Goal: Task Accomplishment & Management: Manage account settings

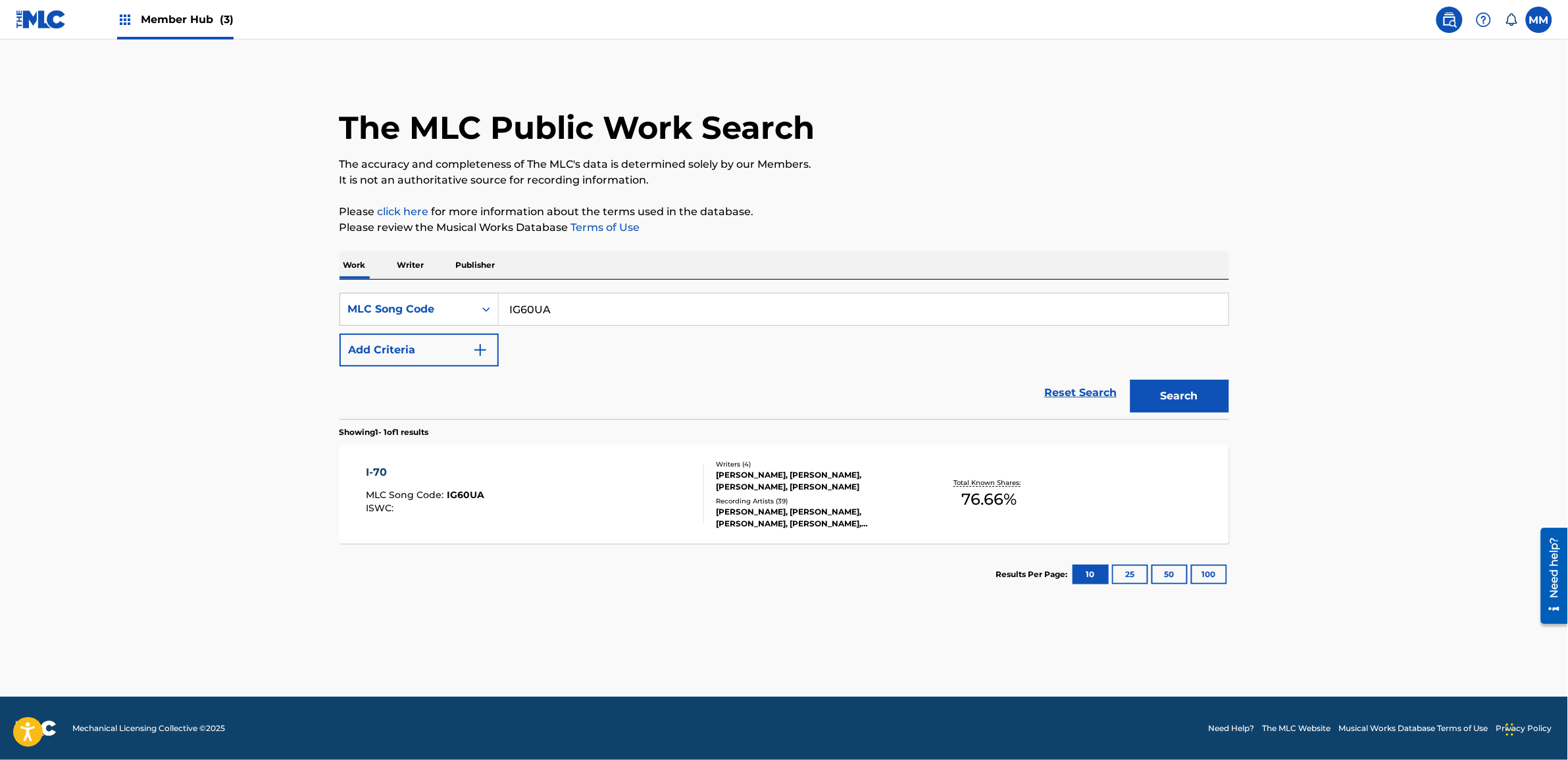
paste input "FD9JYC"
drag, startPoint x: 491, startPoint y: 313, endPoint x: 196, endPoint y: 274, distance: 297.6
click at [169, 274] on main "The MLC Public Work Search The accuracy and completeness of The MLC's data is d…" at bounding box center [784, 368] width 1568 height 658
type input "FD9JYC"
click at [1198, 396] on button "Search" at bounding box center [1180, 396] width 98 height 33
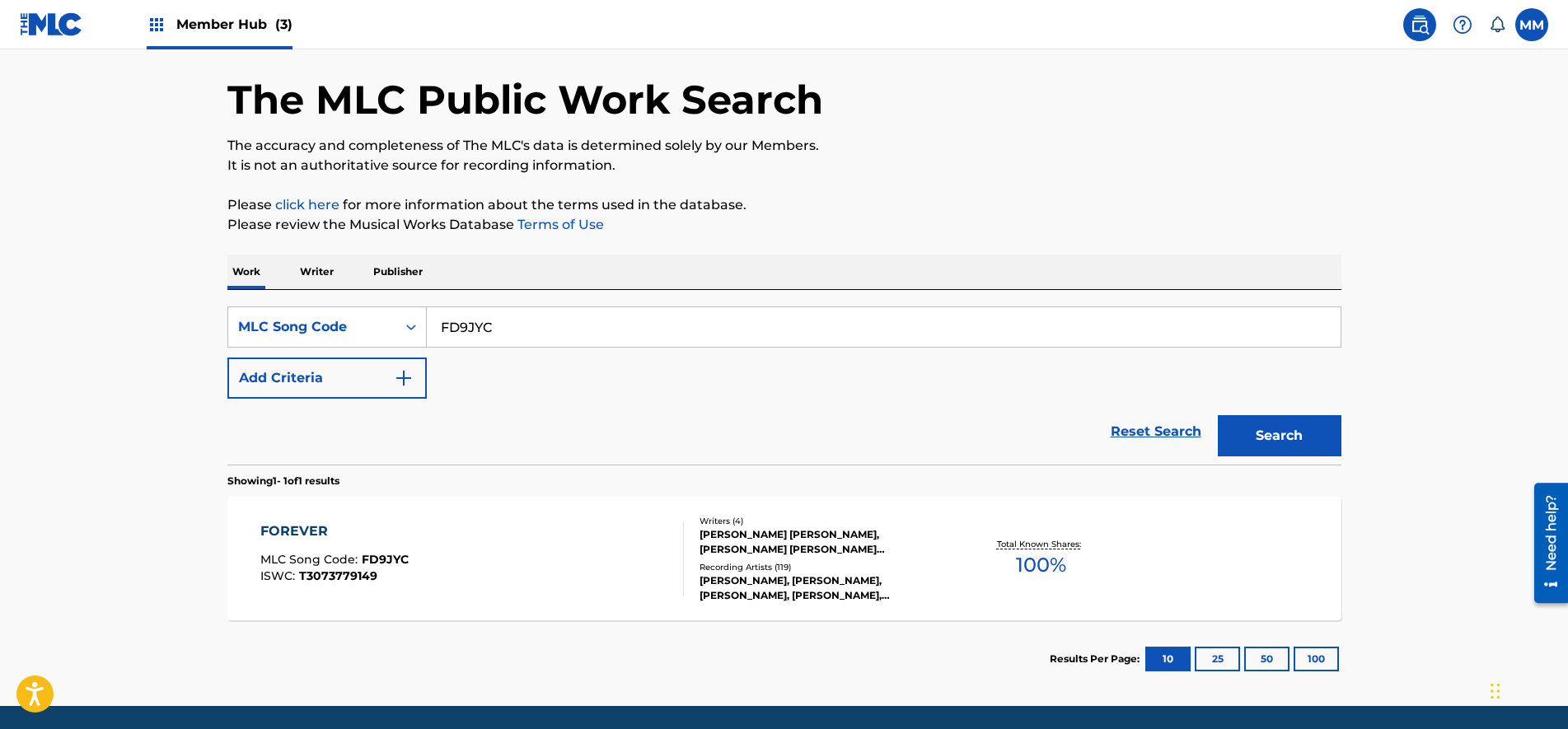
scroll to position [116, 0]
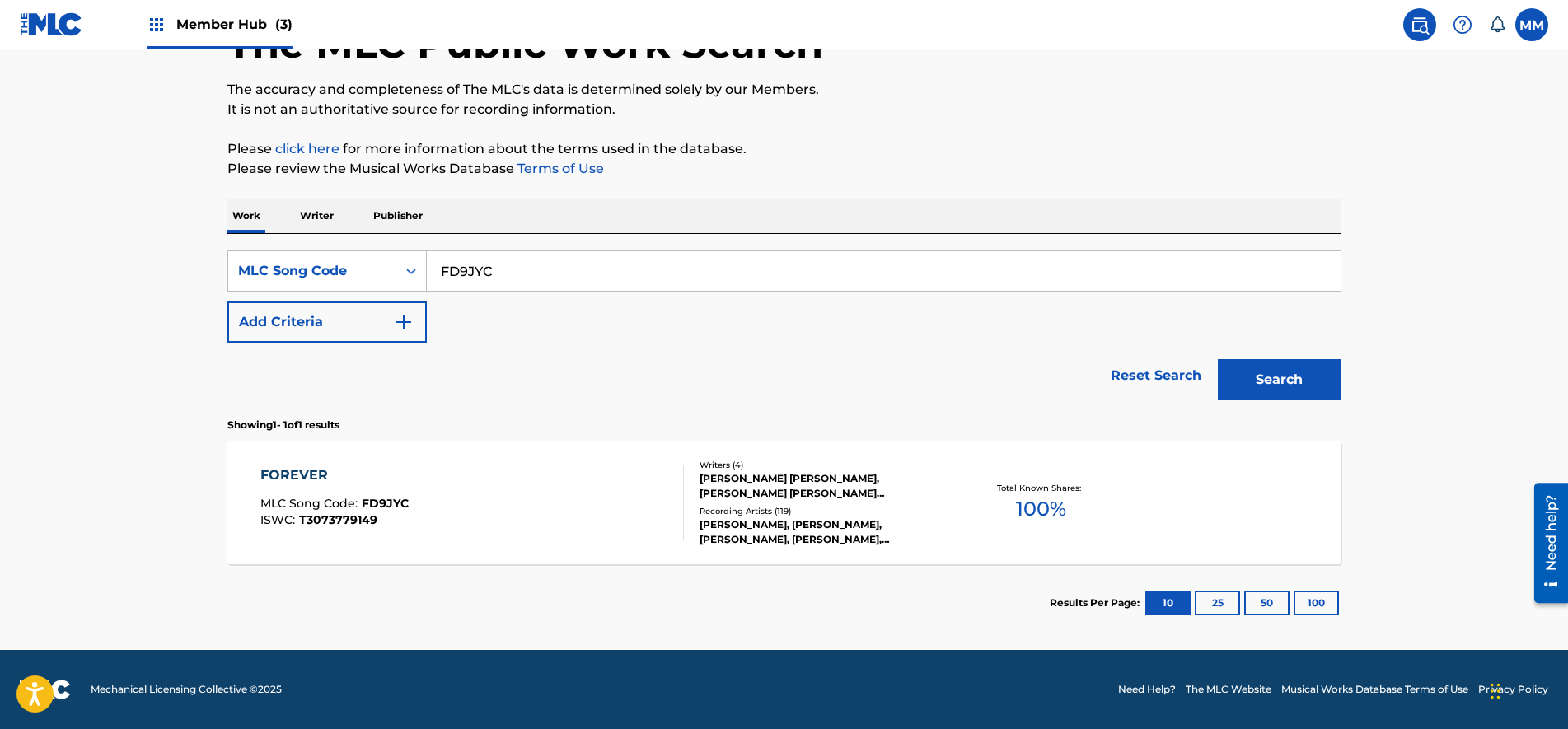
click at [455, 476] on div "FOREVER MLC Song Code : FD9JYC ISWC : T3073779149" at bounding box center [472, 503] width 424 height 74
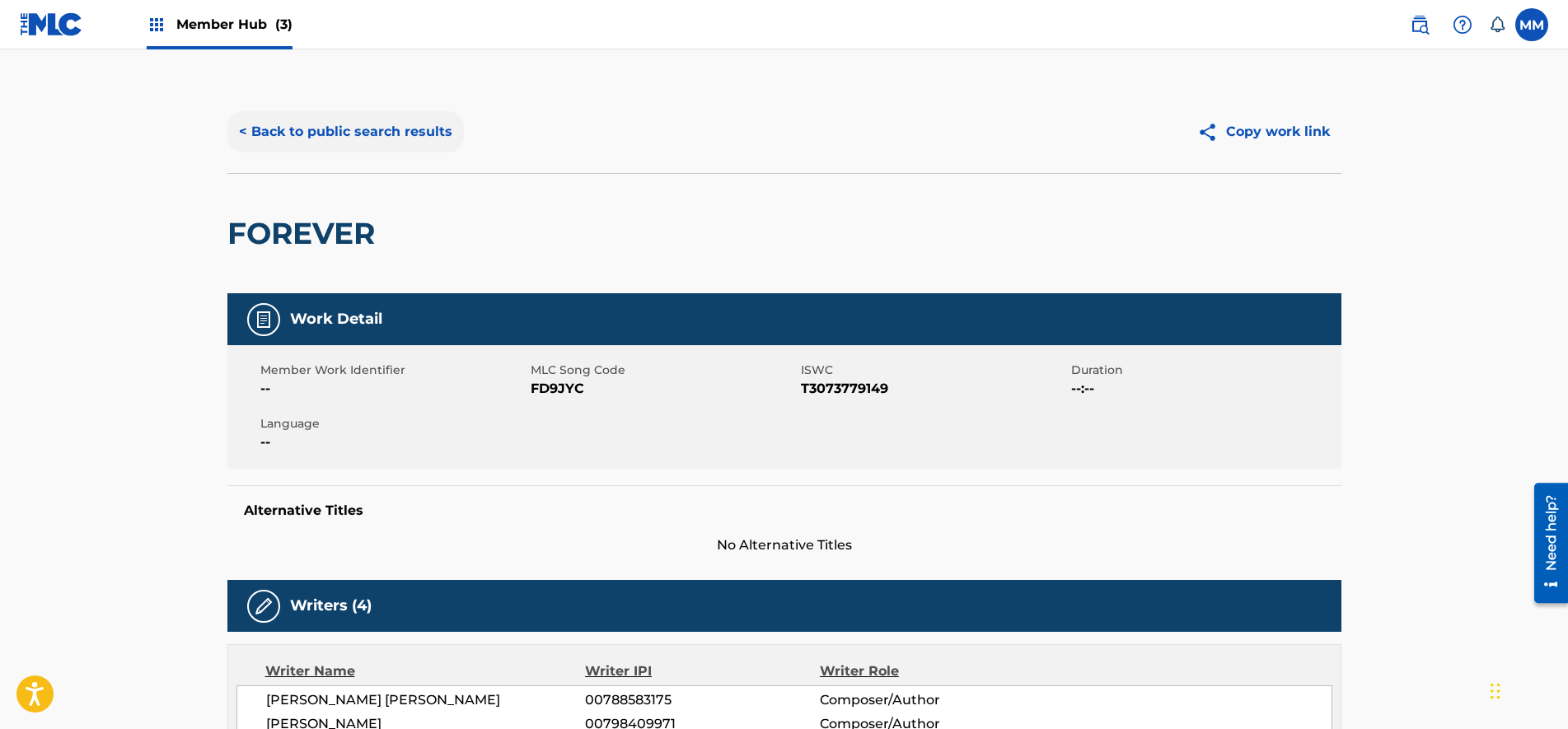
click at [284, 113] on div "< Back to public search results Copy work link" at bounding box center [784, 132] width 1114 height 82
click at [284, 122] on button "< Back to public search results" at bounding box center [346, 132] width 237 height 41
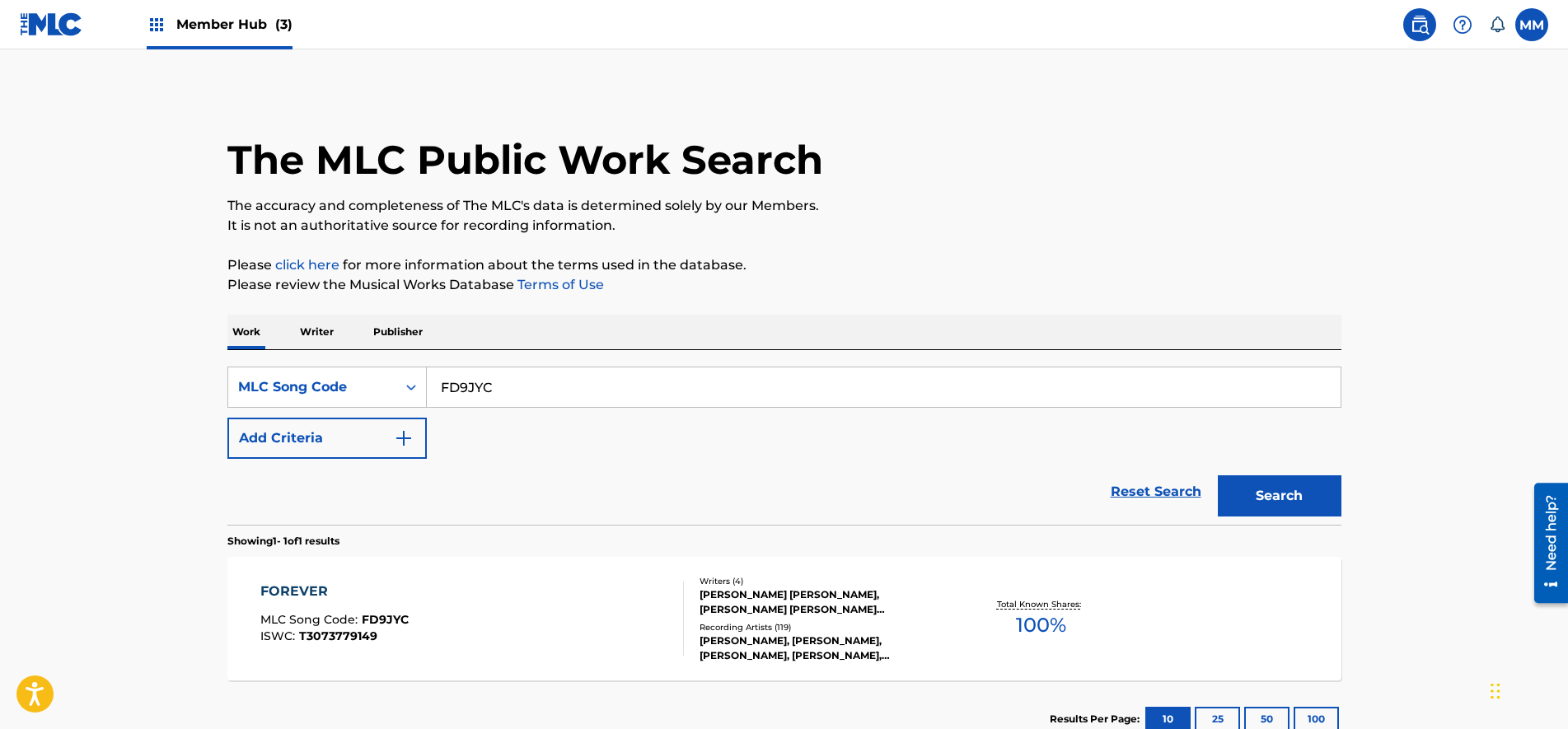
scroll to position [73, 0]
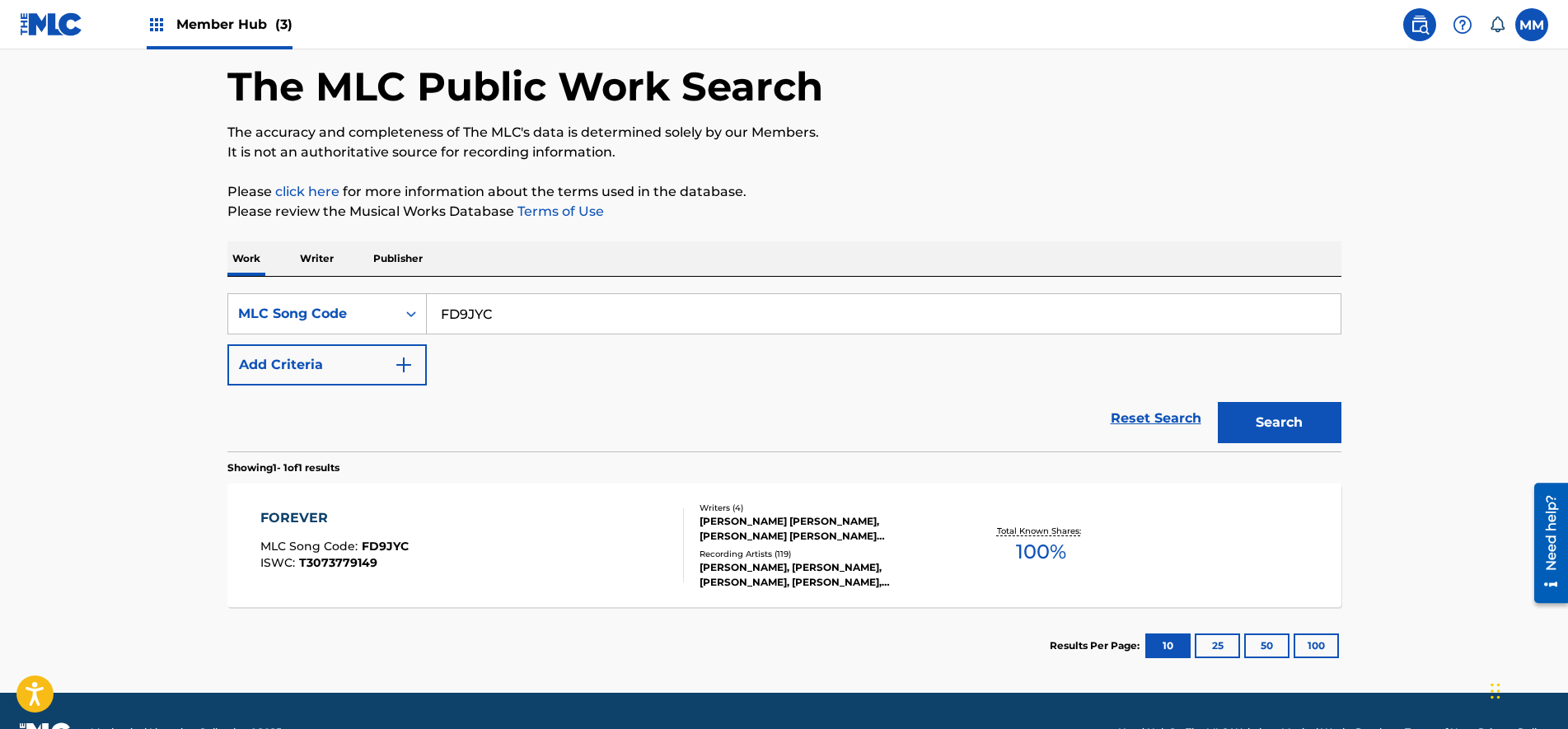
paste input "DC9NB7"
drag, startPoint x: 533, startPoint y: 322, endPoint x: 57, endPoint y: 273, distance: 478.5
click at [0, 260] on html "Accessibility Screen-Reader Guide, Feedback, and Issue Reporting | New window C…" at bounding box center [784, 291] width 1568 height 729
type input "DC9NB7"
click at [1296, 419] on button "Search" at bounding box center [1279, 423] width 123 height 41
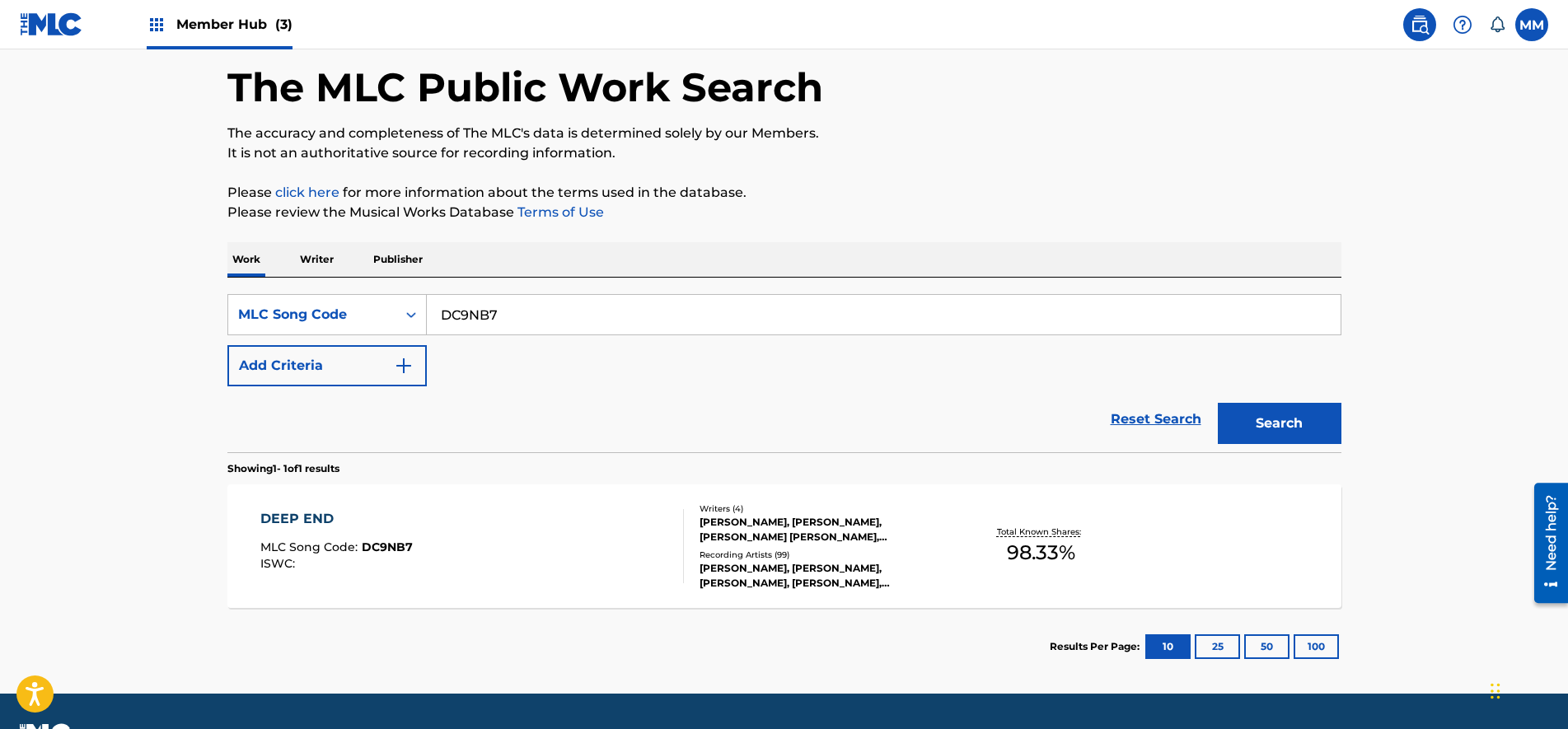
scroll to position [116, 0]
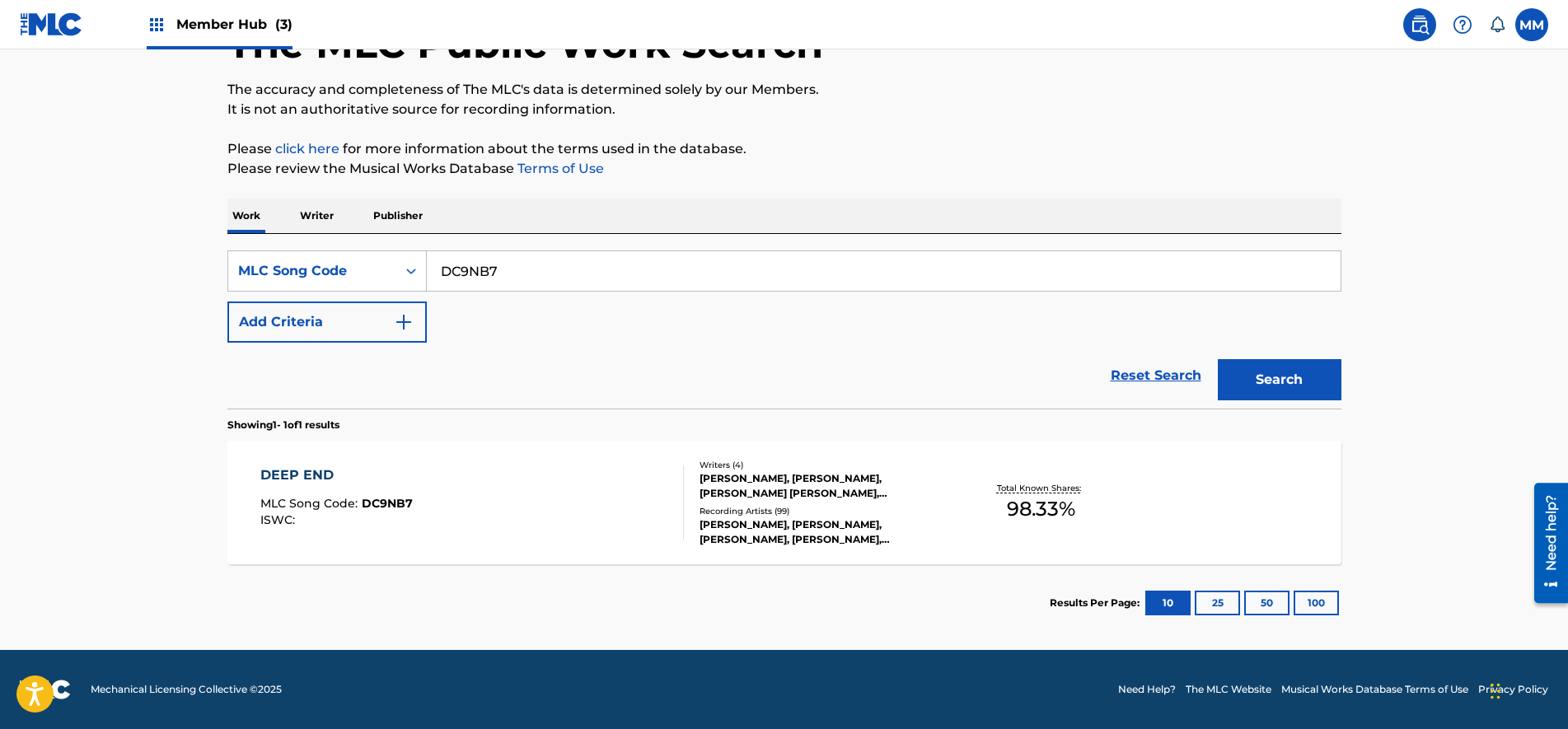
click at [504, 517] on div "DEEP END MLC Song Code : DC9NB7 ISWC :" at bounding box center [472, 503] width 424 height 74
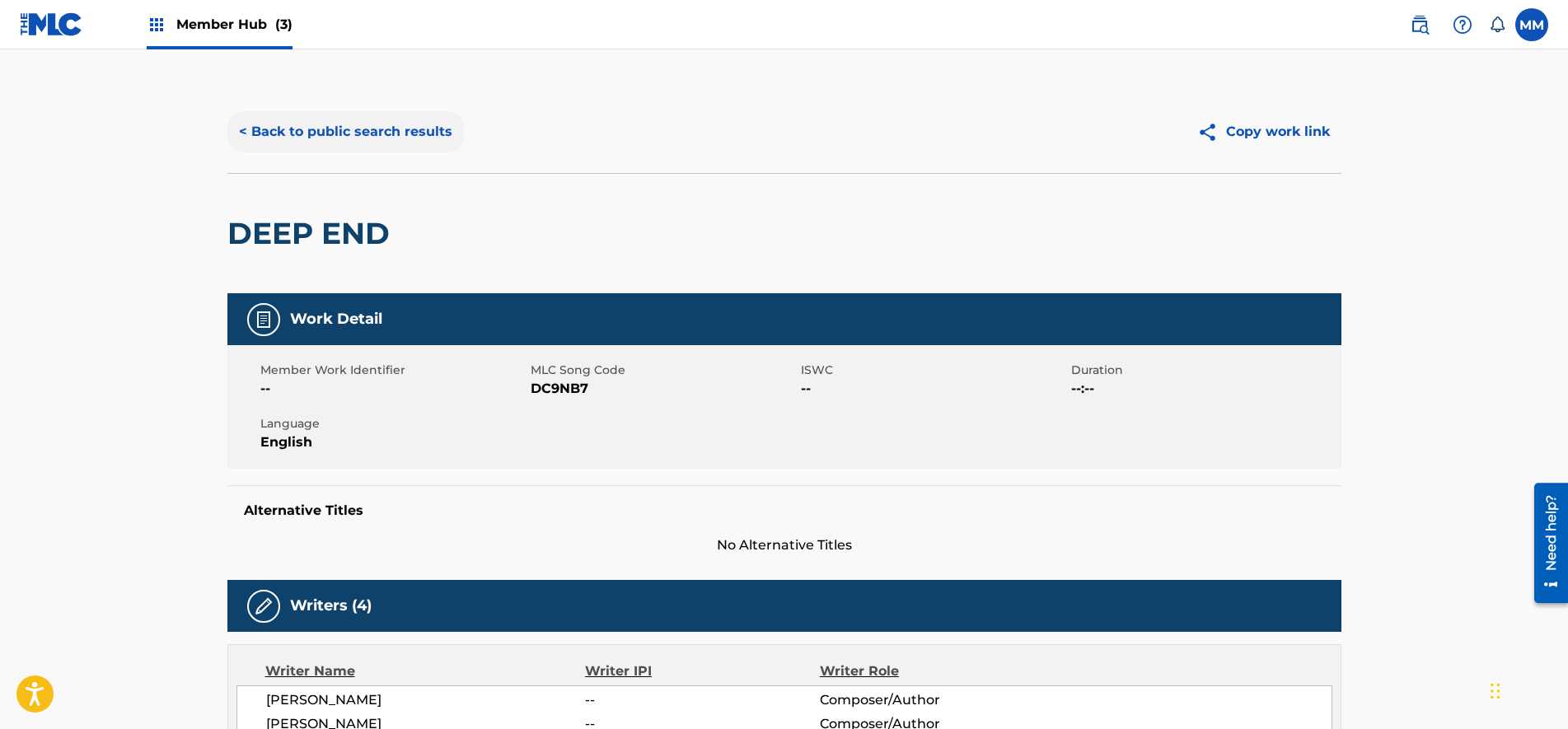
click at [300, 127] on button "< Back to public search results" at bounding box center [346, 132] width 237 height 41
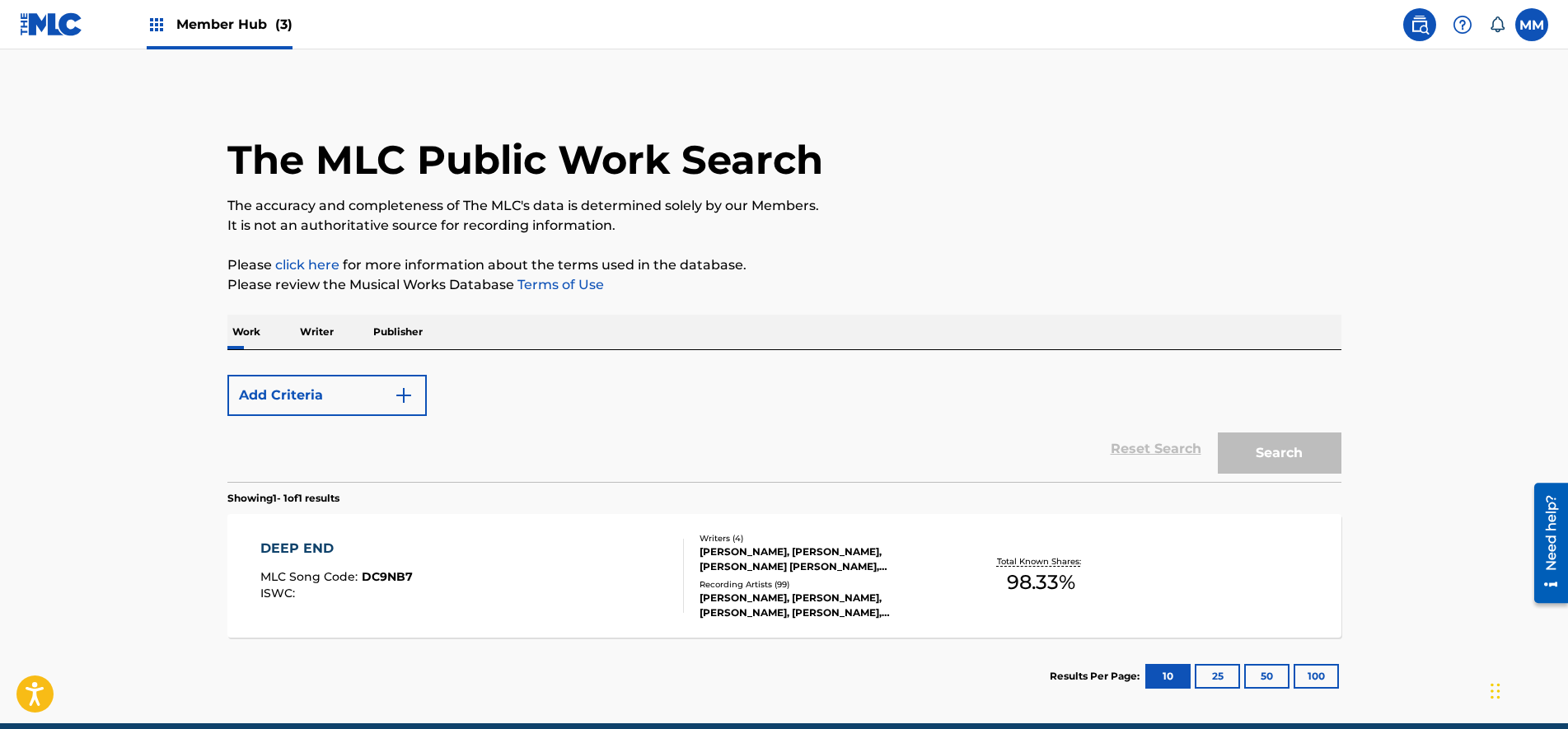
scroll to position [73, 0]
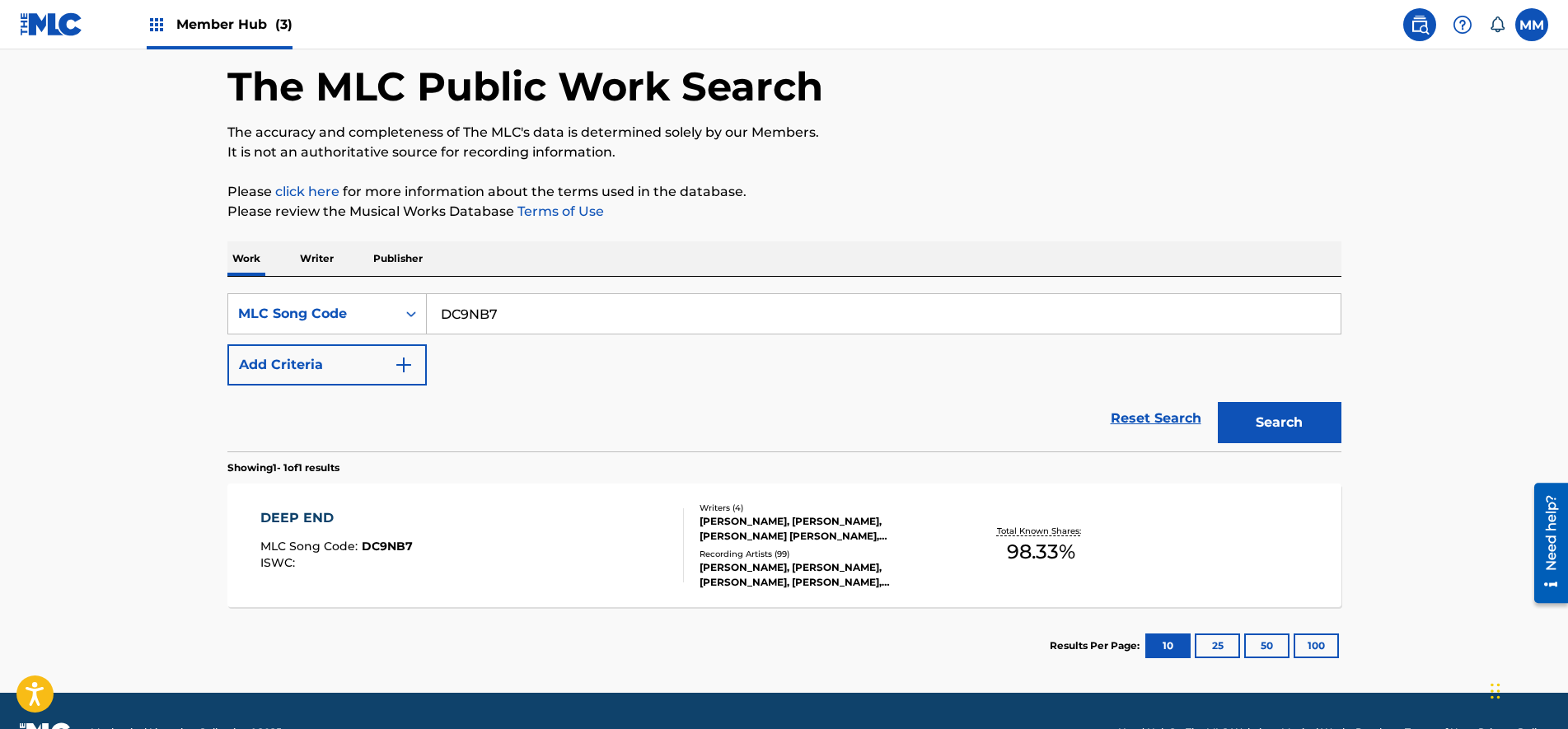
drag, startPoint x: 581, startPoint y: 321, endPoint x: 87, endPoint y: 291, distance: 494.9
click at [87, 291] on main "The MLC Public Work Search The accuracy and completeness of The MLC's data is d…" at bounding box center [784, 335] width 1568 height 716
paste input "WB4EOV"
type input "WB4EOV"
click at [1278, 413] on button "Search" at bounding box center [1279, 423] width 123 height 41
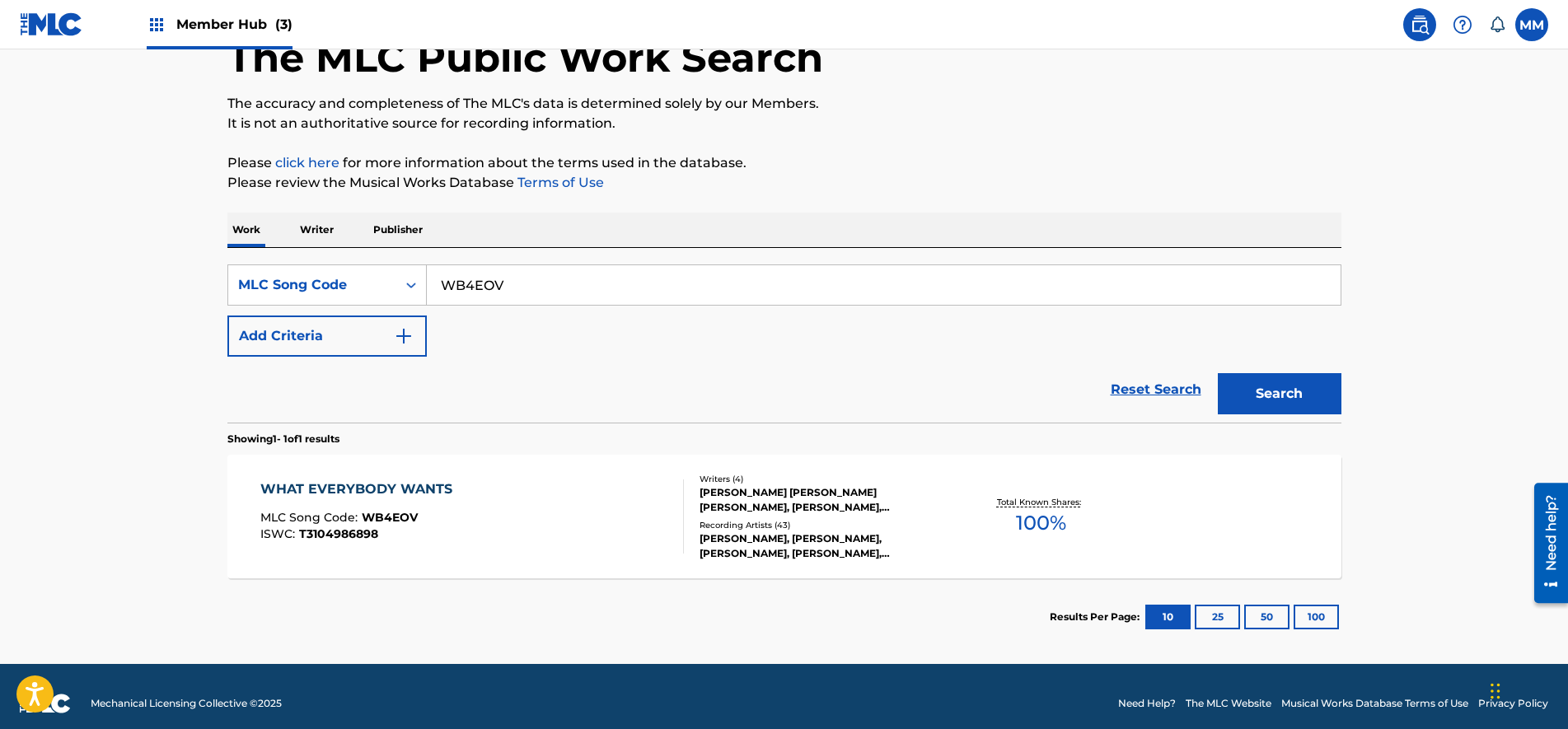
scroll to position [116, 0]
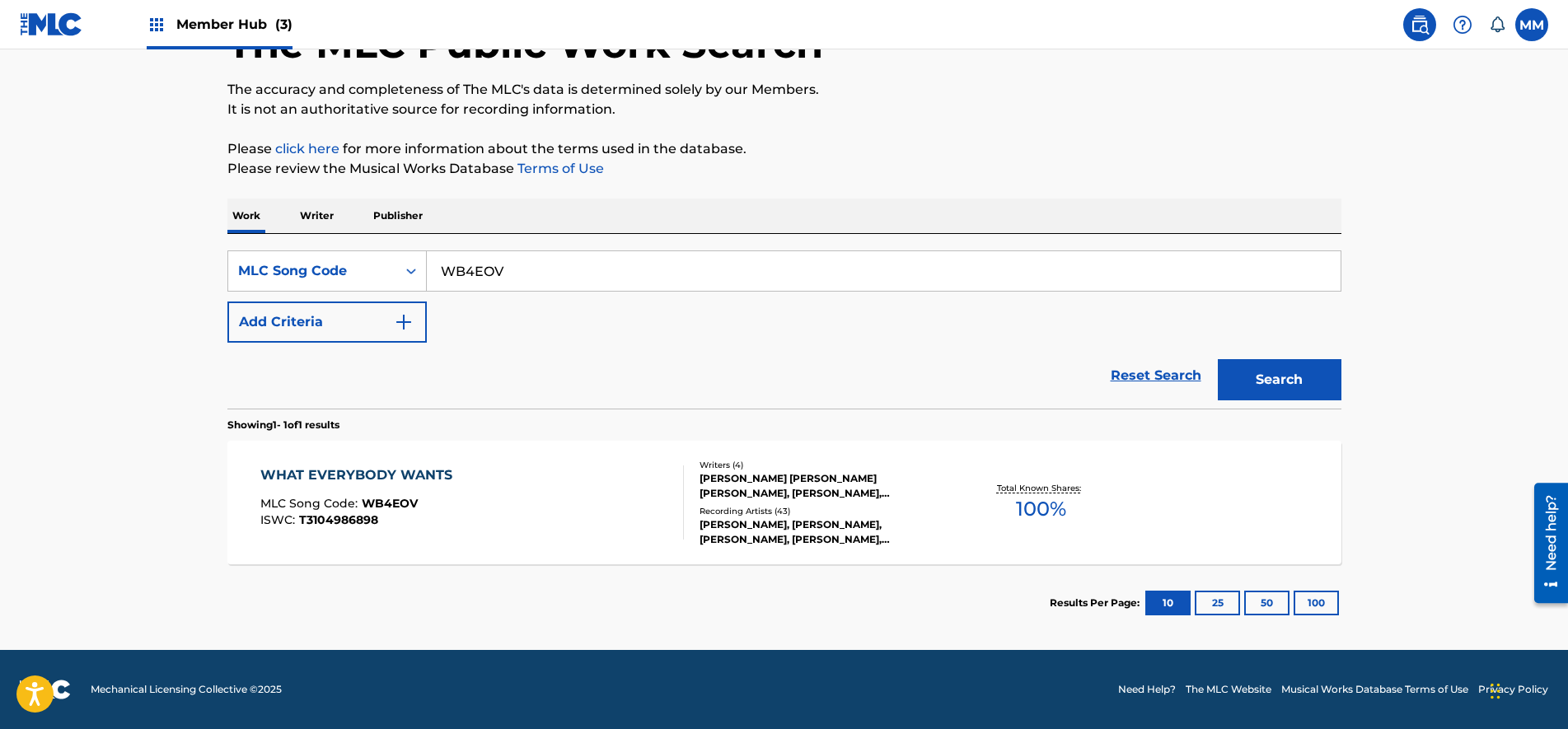
click at [460, 458] on div "WHAT EVERYBODY WANTS MLC Song Code : WB4EOV ISWC : T3104986898 Writers ( 4 ) [P…" at bounding box center [784, 502] width 1114 height 123
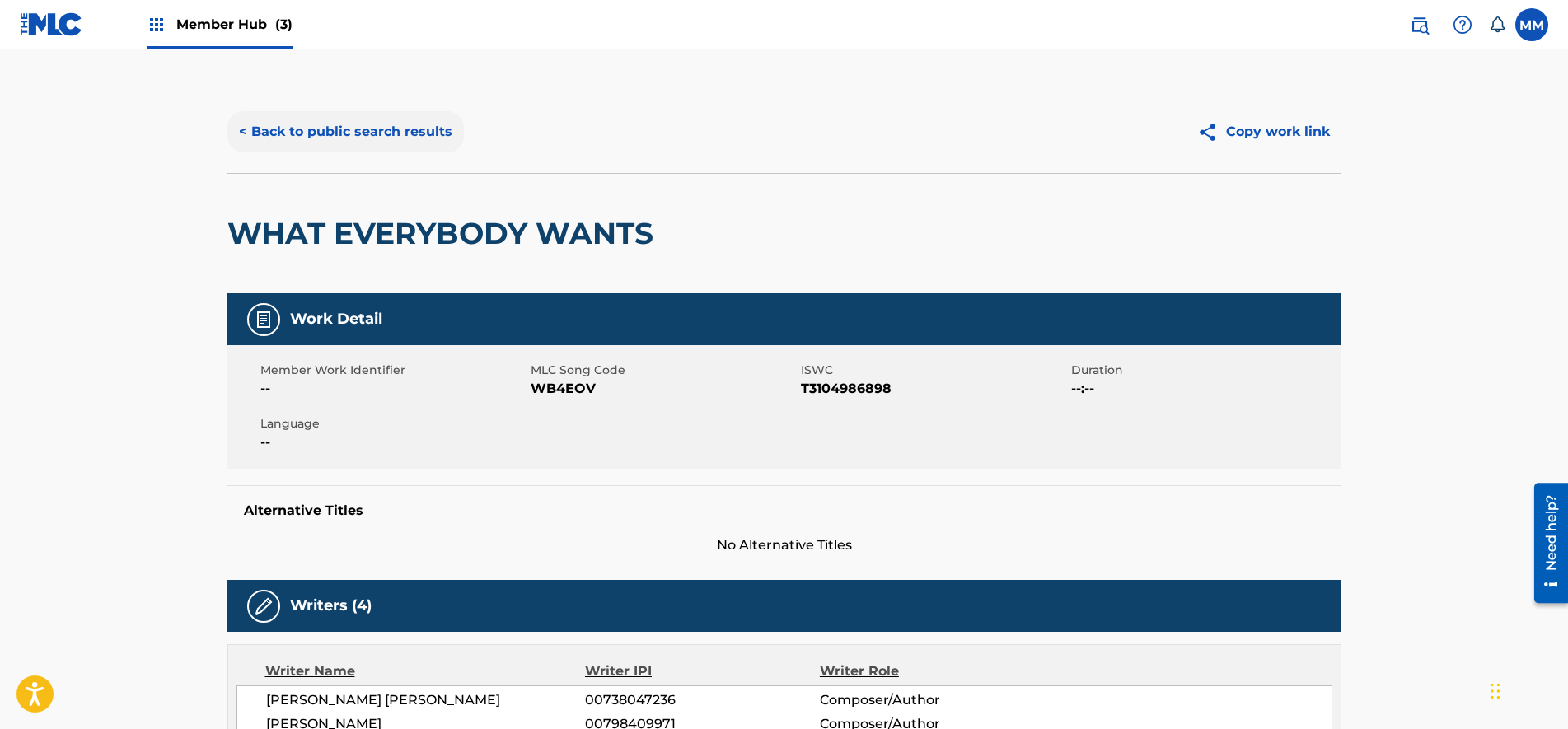
click at [309, 118] on button "< Back to public search results" at bounding box center [346, 132] width 237 height 41
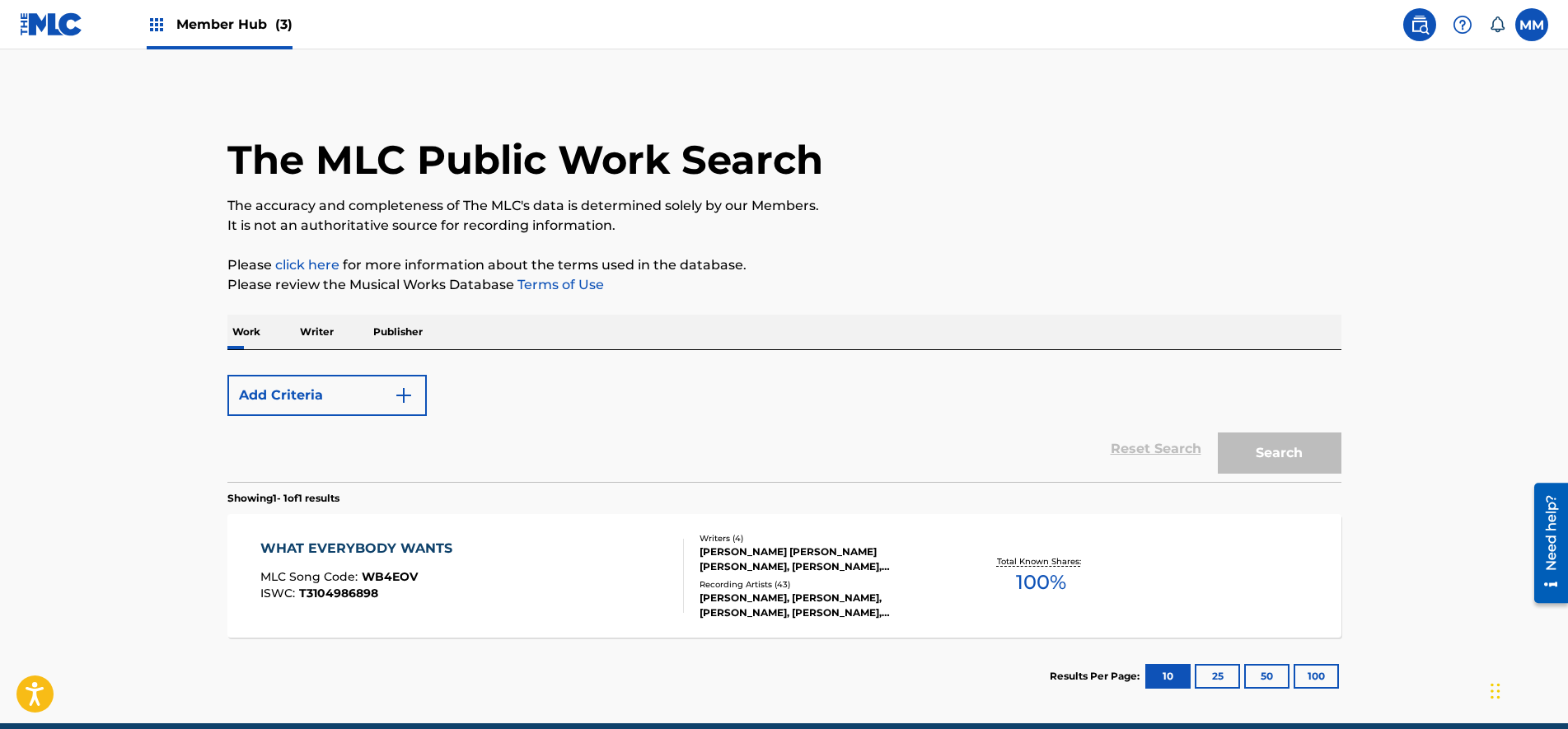
scroll to position [73, 0]
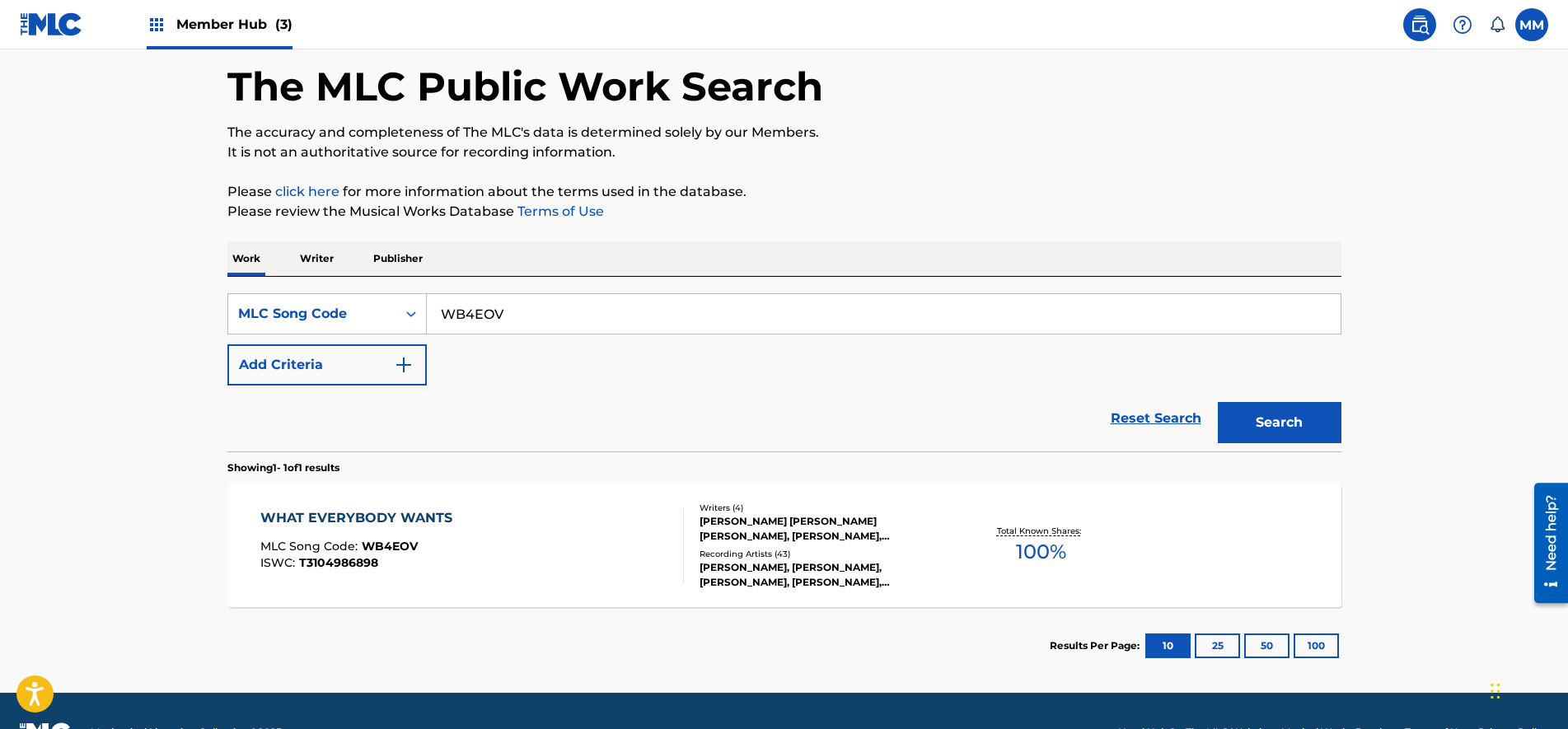
drag, startPoint x: 560, startPoint y: 304, endPoint x: -4, endPoint y: 259, distance: 565.8
click at [0, 259] on html "Accessibility Screen-Reader Guide, Feedback, and Issue Reporting | New window C…" at bounding box center [784, 291] width 1568 height 729
paste input "IG60UA"
type input "IG60UA"
click at [1275, 430] on button "Search" at bounding box center [1279, 423] width 123 height 41
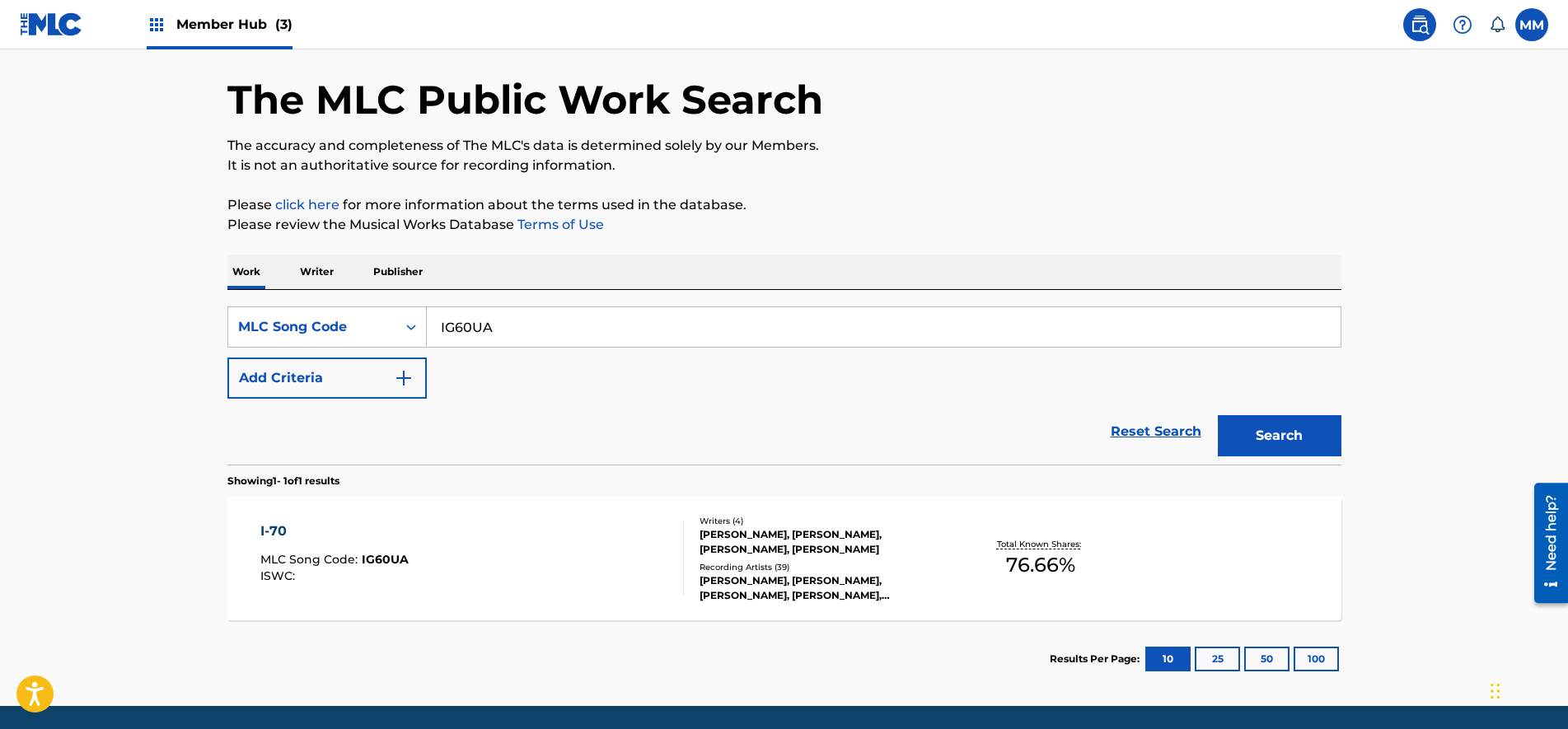
scroll to position [116, 0]
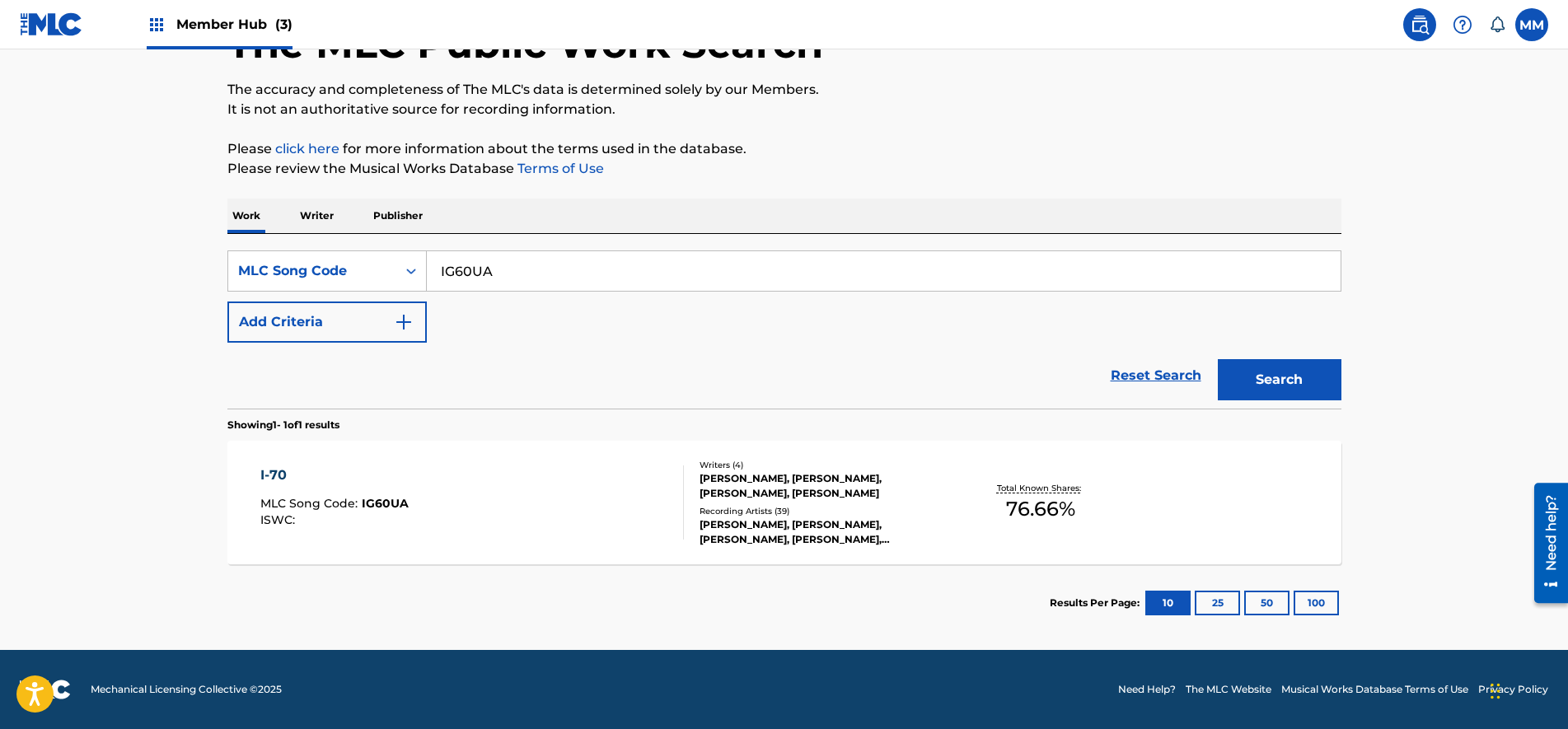
click at [537, 520] on div "I-70 MLC Song Code : IG60UA ISWC :" at bounding box center [472, 503] width 424 height 74
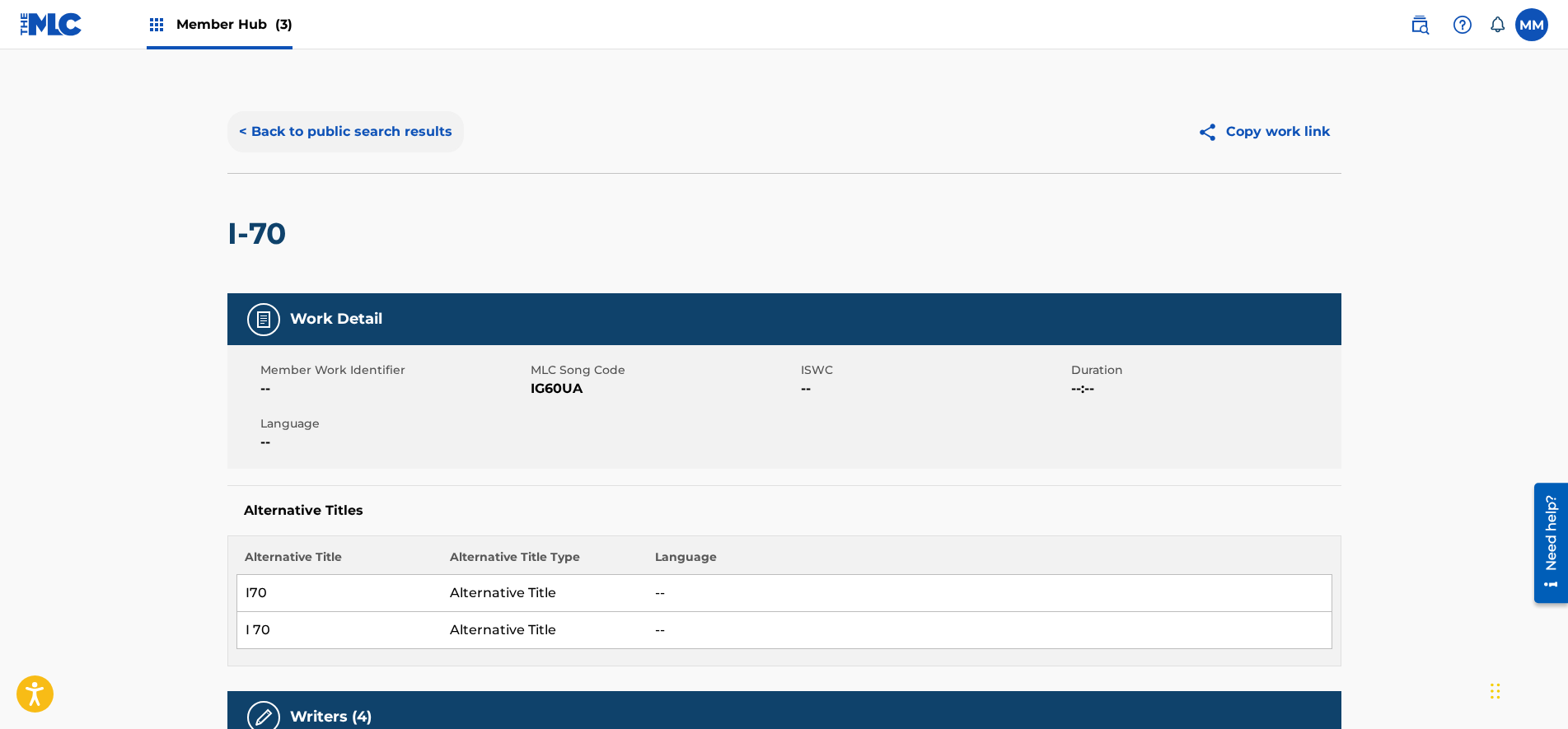
click at [284, 148] on button "< Back to public search results" at bounding box center [346, 132] width 237 height 41
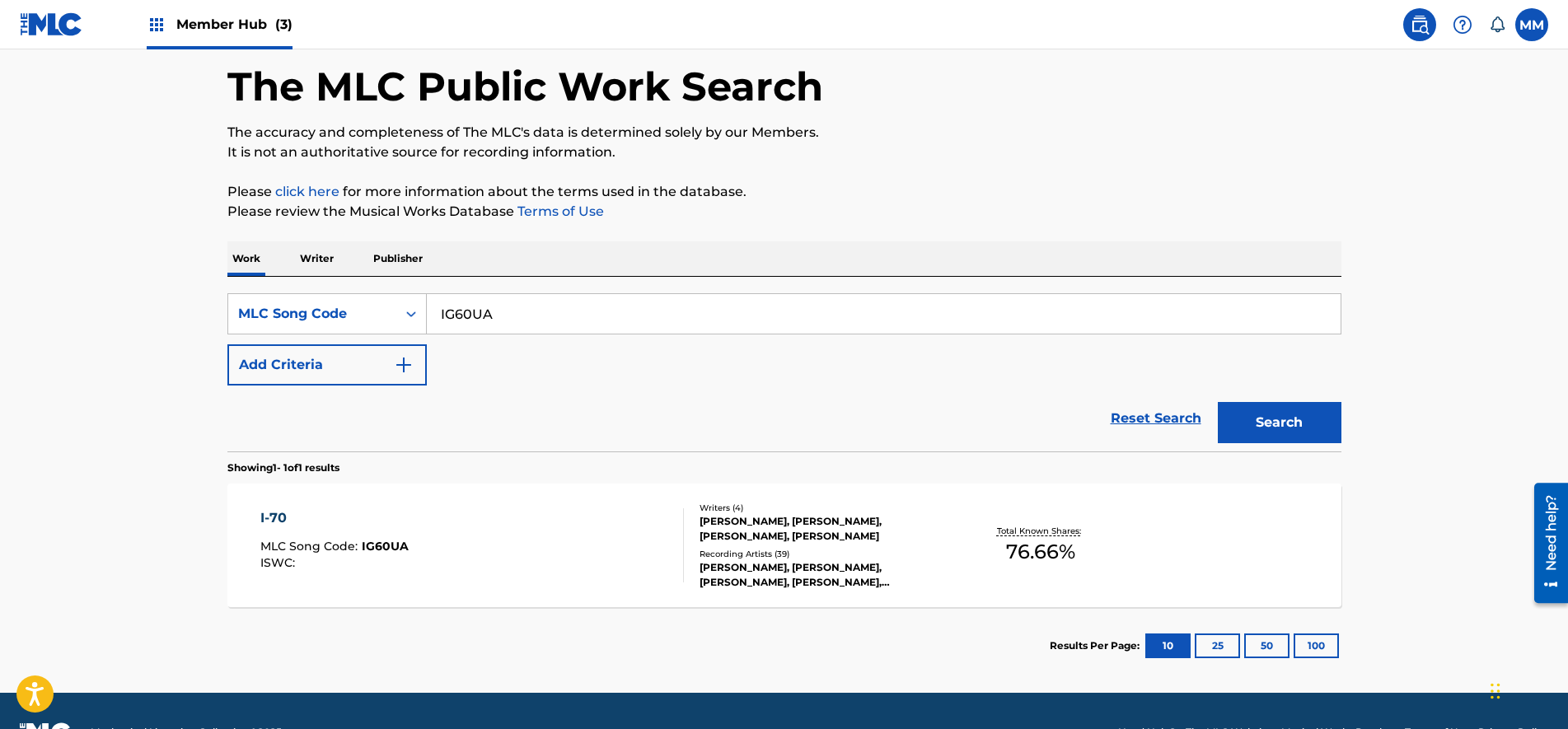
click at [186, 39] on div "Member Hub (3)" at bounding box center [219, 24] width 146 height 49
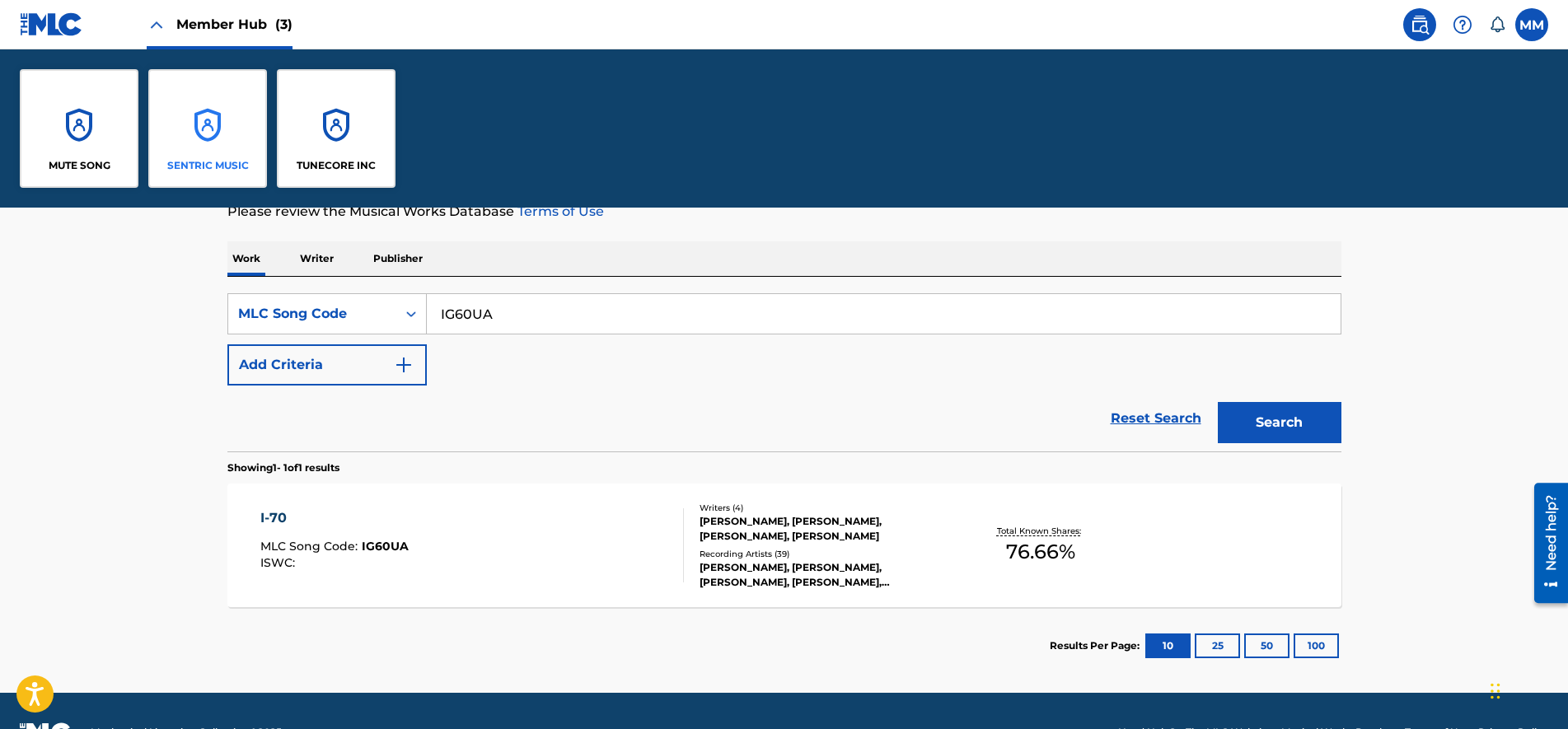
click at [180, 162] on p "SENTRIC MUSIC" at bounding box center [208, 165] width 81 height 15
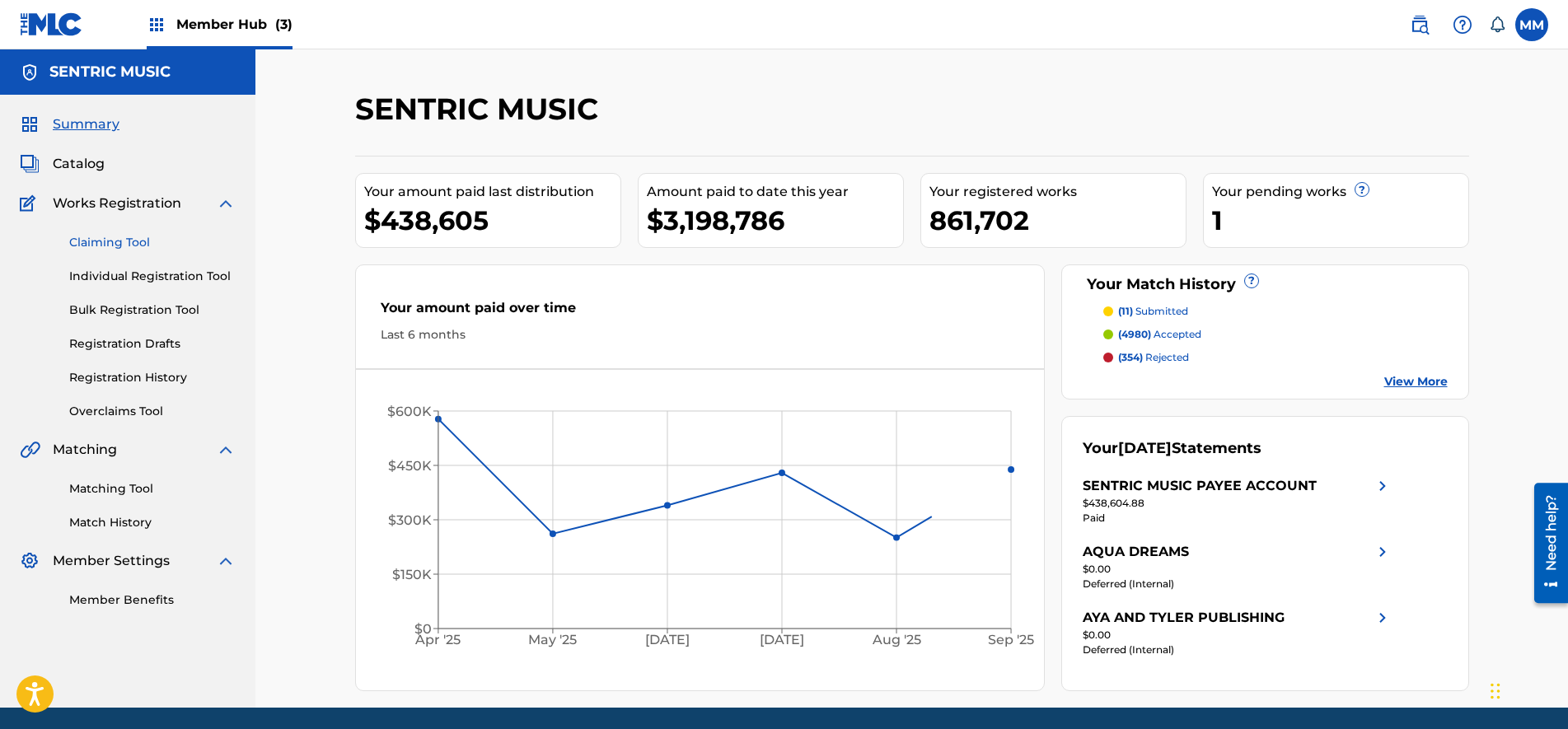
click at [98, 243] on link "Claiming Tool" at bounding box center [153, 243] width 166 height 18
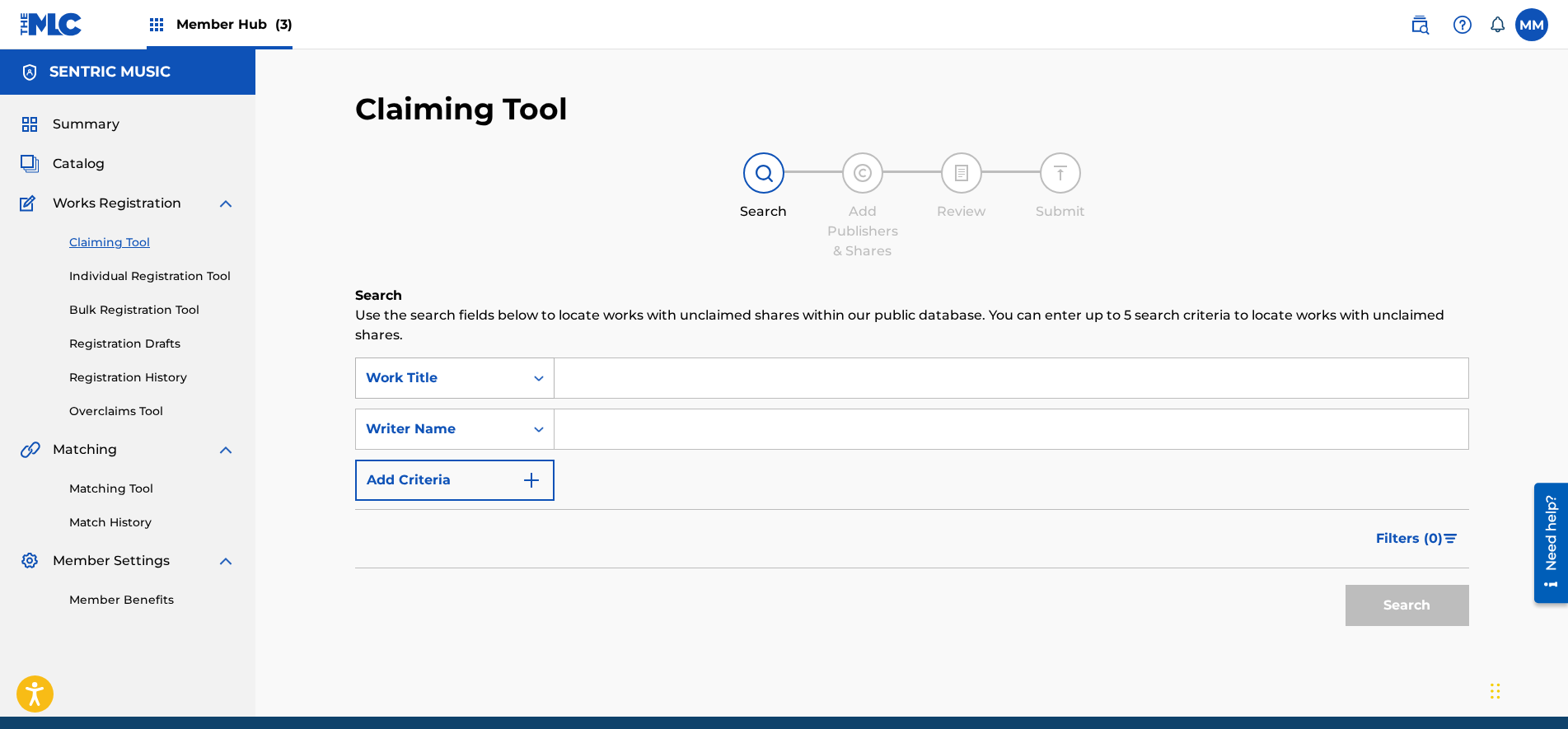
click at [523, 368] on div "Work Title" at bounding box center [440, 378] width 168 height 31
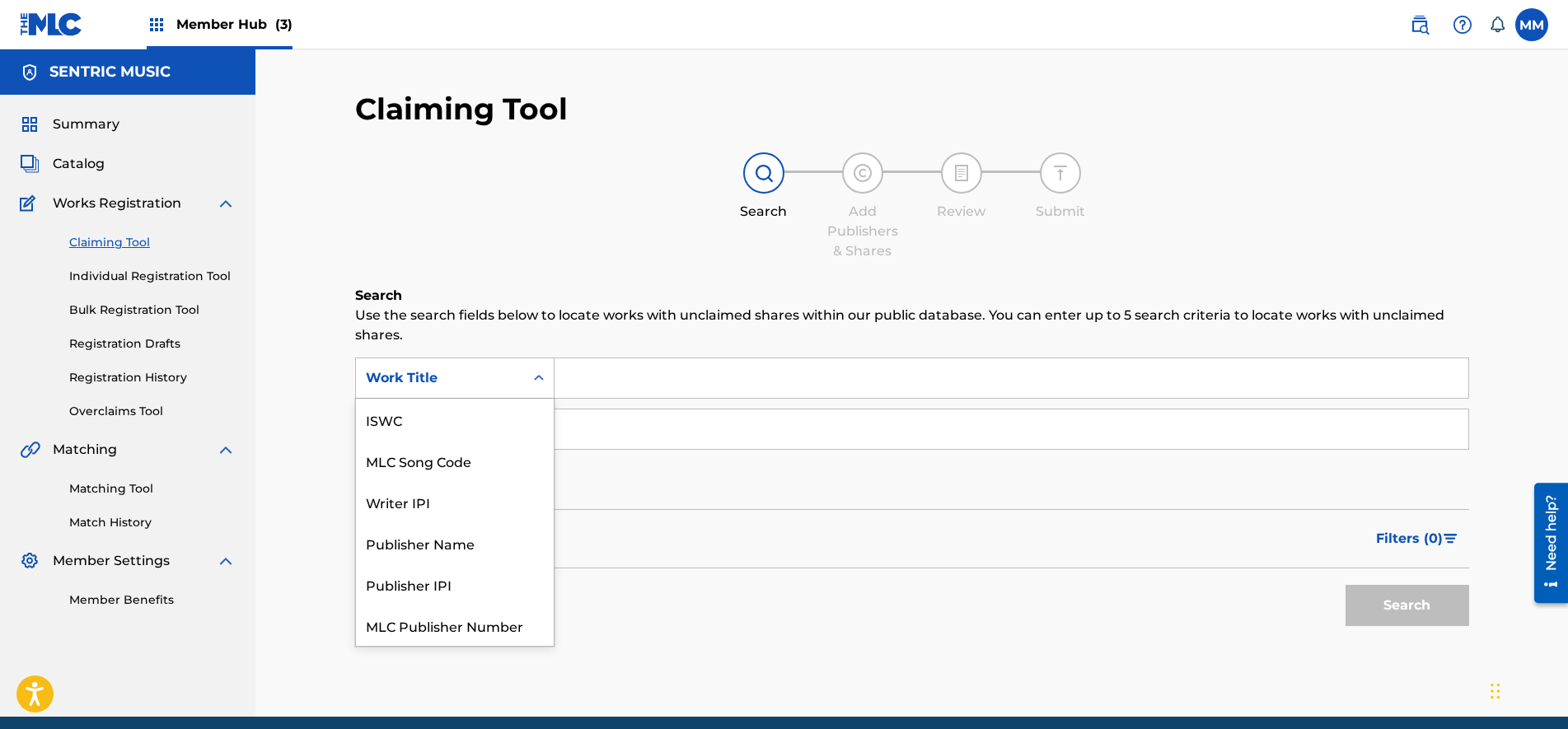
scroll to position [41, 0]
click at [513, 398] on div "SearchWithCriteriab0f529cb-d8bd-42cc-a5da-56375f7c4e1f 7 results available. Use…" at bounding box center [912, 429] width 1114 height 143
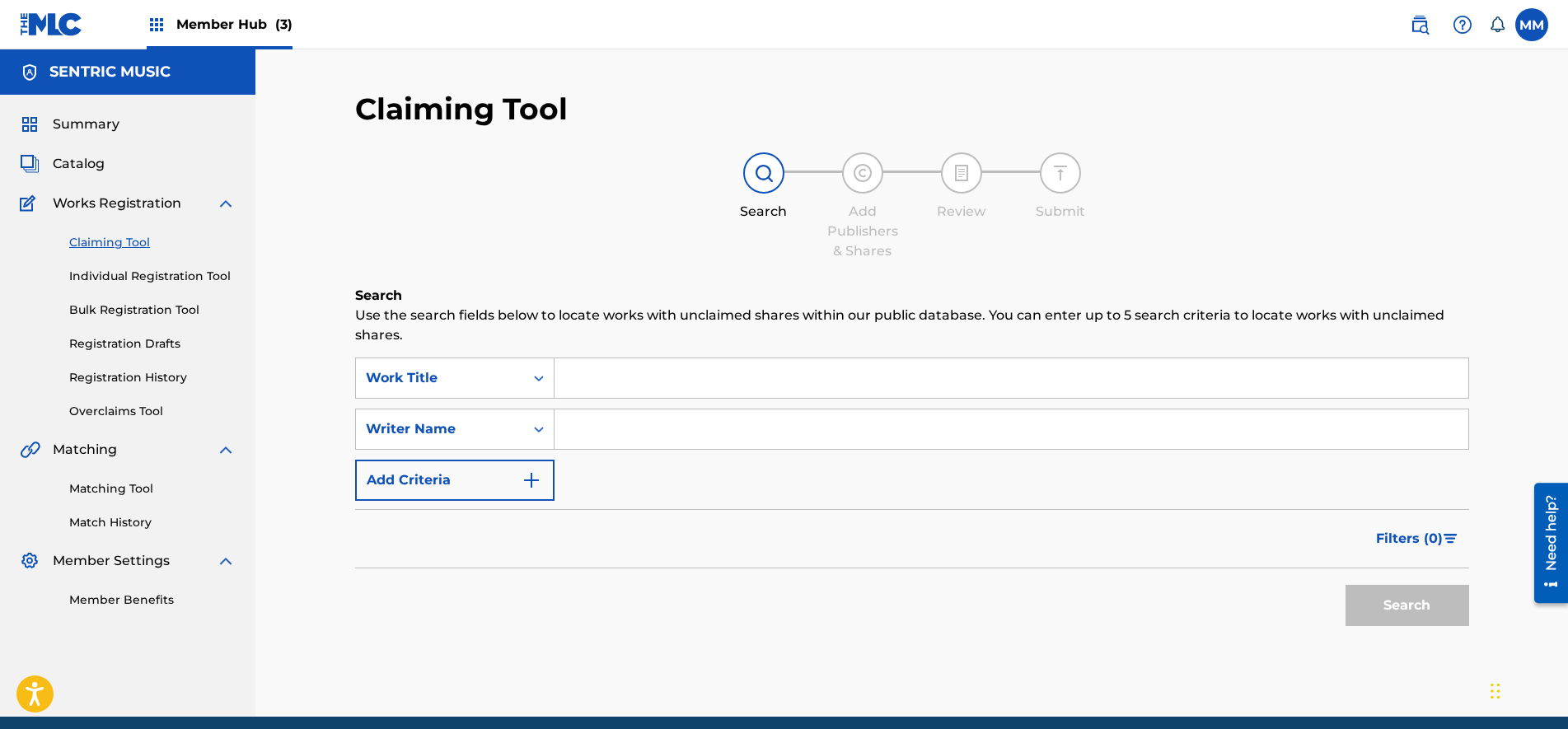
click at [491, 367] on div "Work Title" at bounding box center [440, 378] width 168 height 31
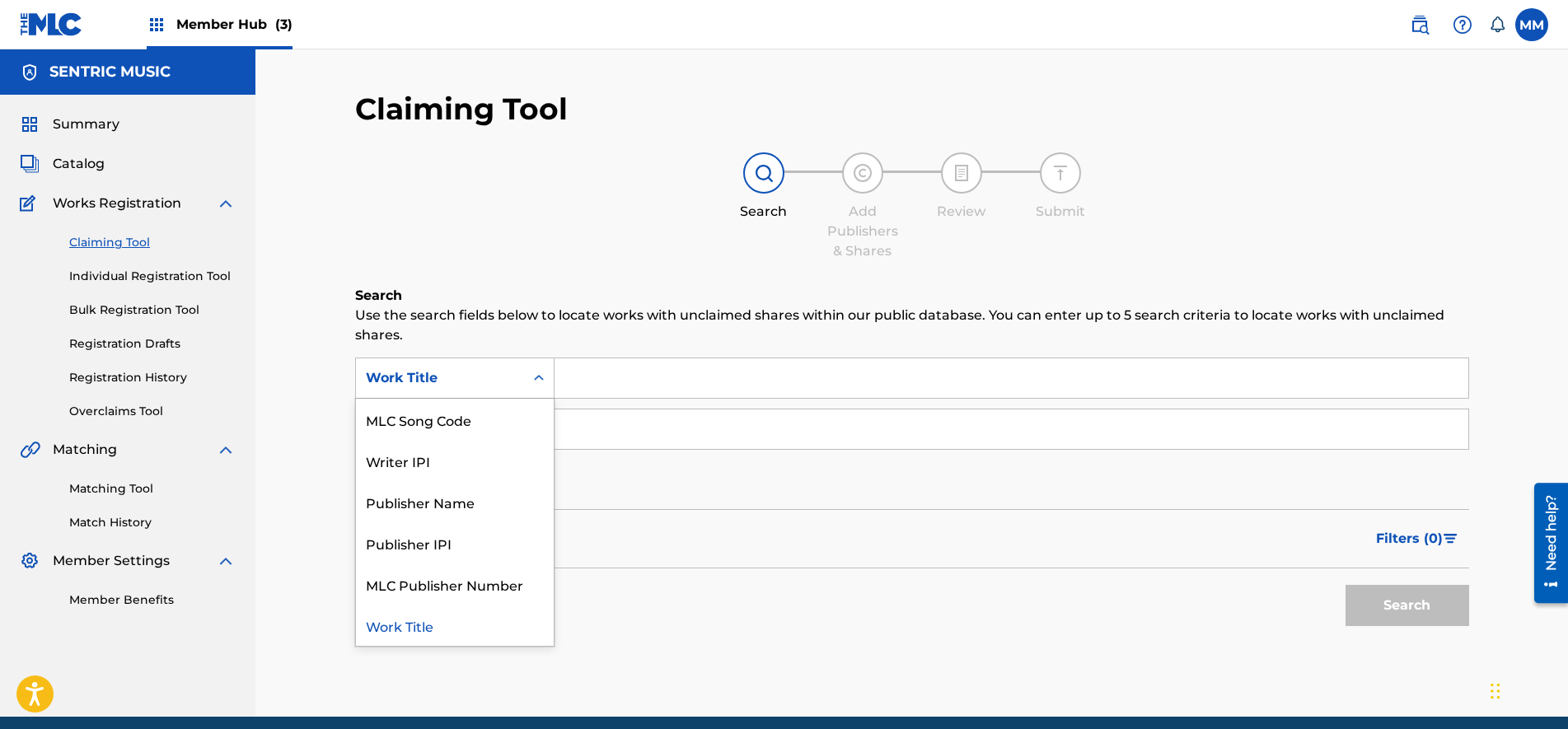
click at [447, 434] on div "MLC Song Code" at bounding box center [455, 419] width 198 height 41
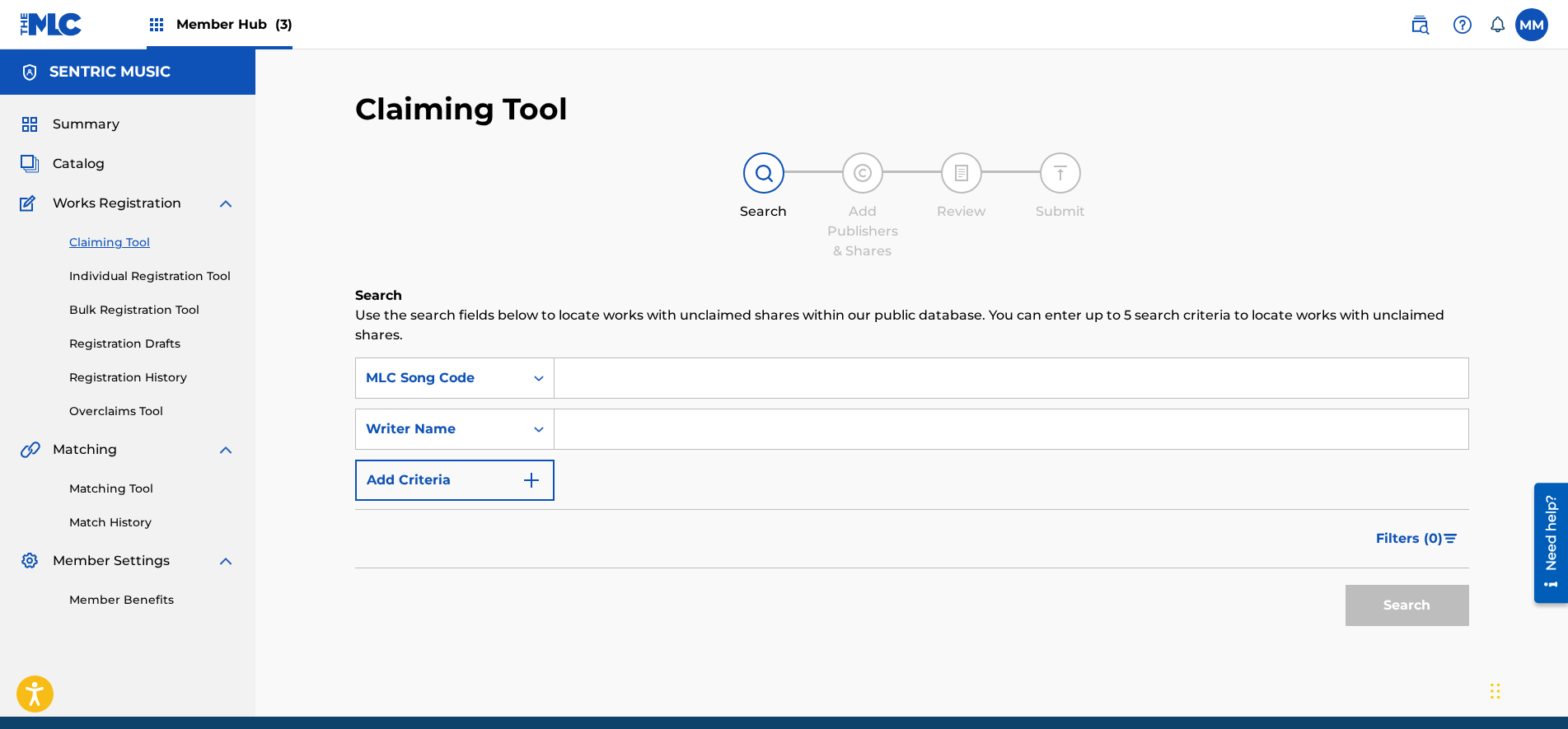
click at [570, 378] on input "Search Form" at bounding box center [1010, 378] width 913 height 39
paste input "IG60UA"
type input "IG60UA"
click at [1380, 599] on button "Search" at bounding box center [1407, 606] width 123 height 41
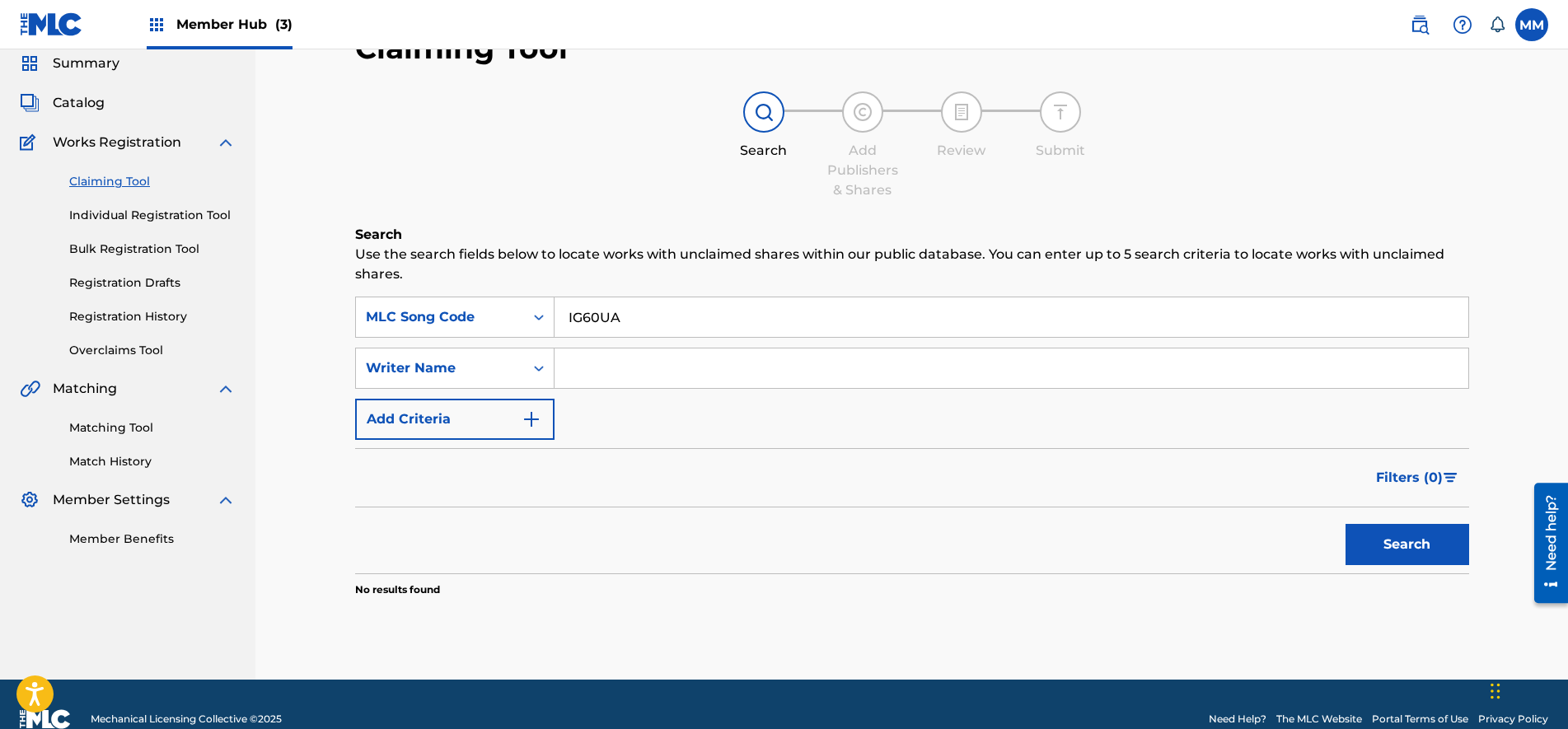
scroll to position [91, 0]
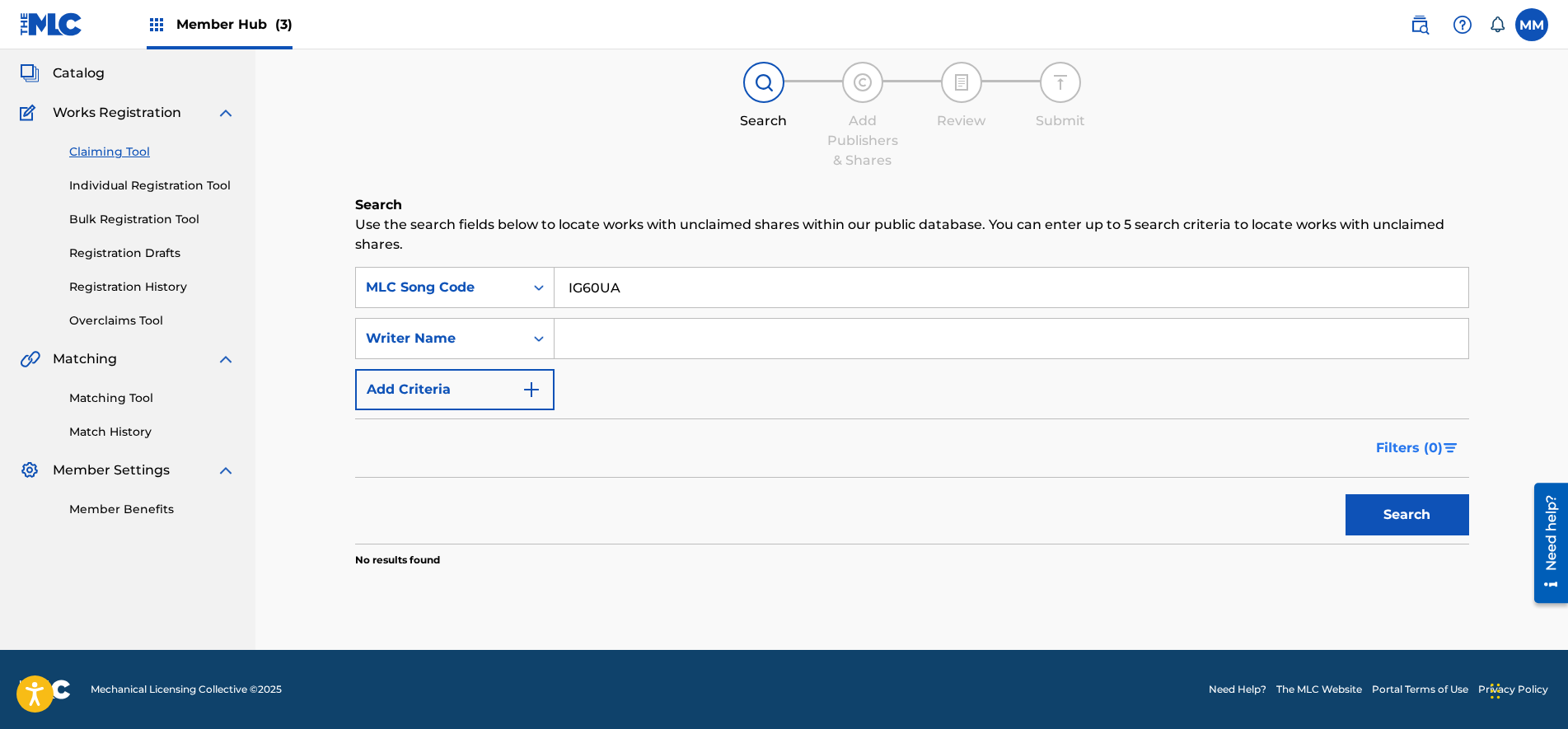
click at [1424, 445] on span "Filters ( 0 )" at bounding box center [1409, 448] width 67 height 20
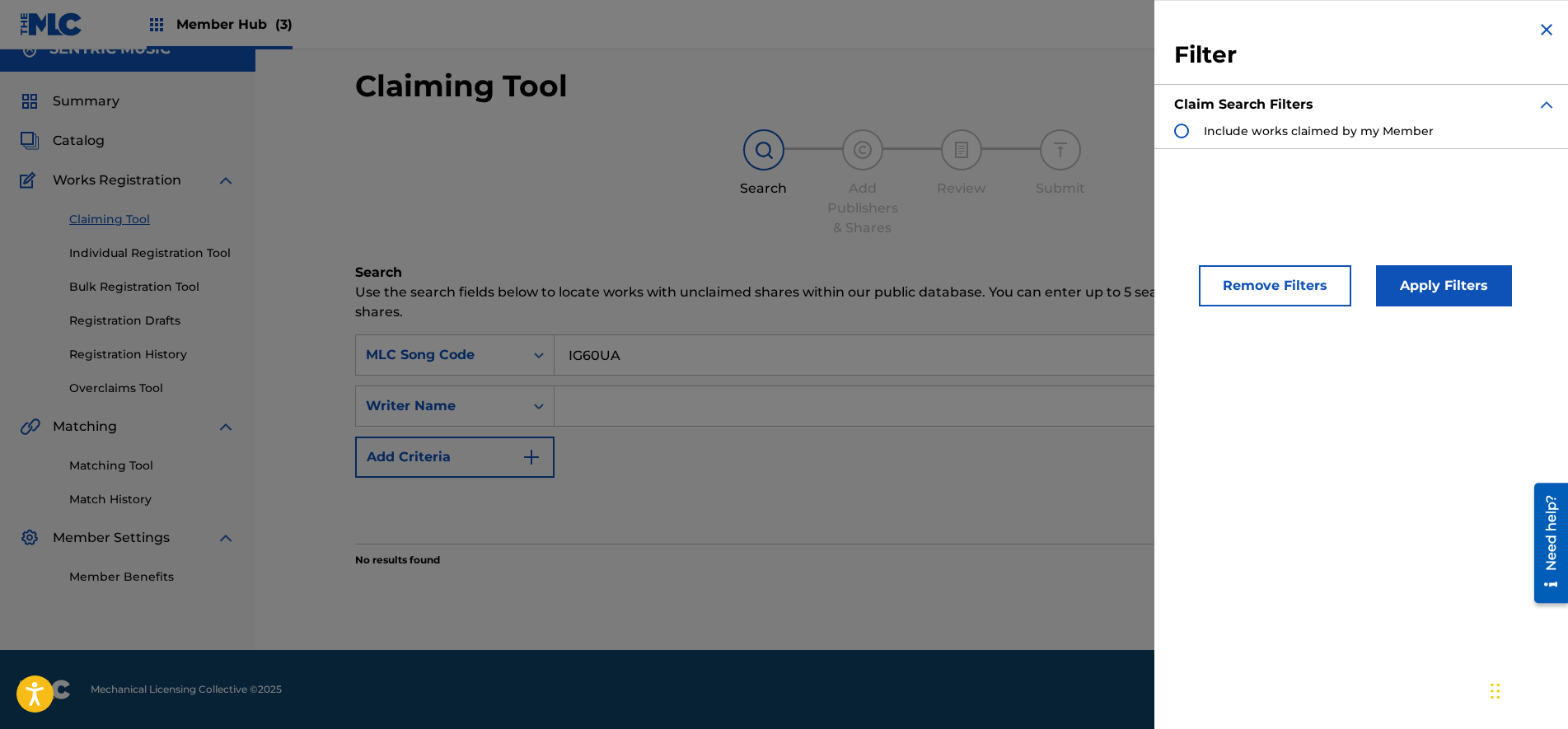
click at [1267, 138] on span "Include works claimed by my Member" at bounding box center [1318, 130] width 230 height 15
click at [1434, 269] on button "Apply Filters" at bounding box center [1444, 286] width 136 height 41
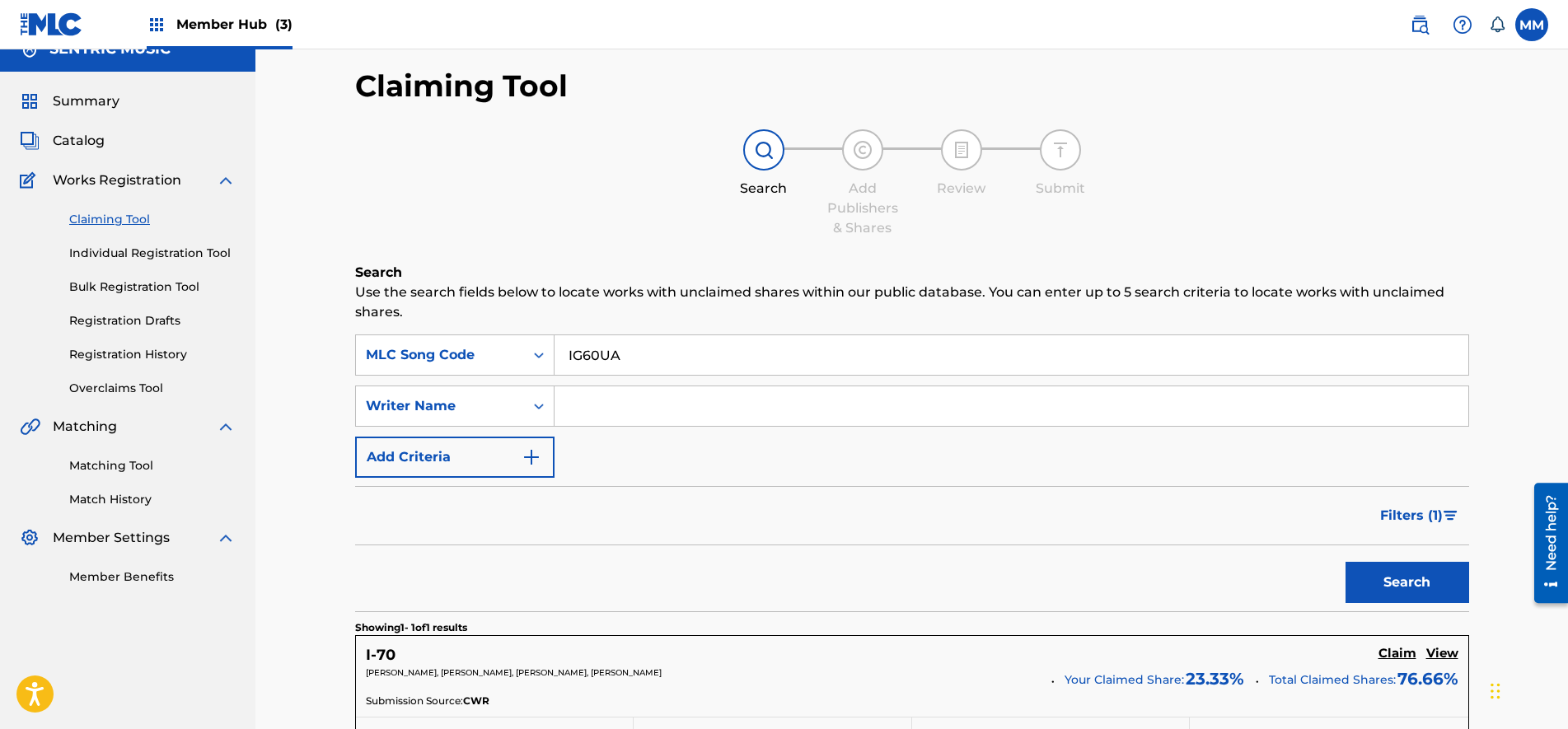
scroll to position [296, 0]
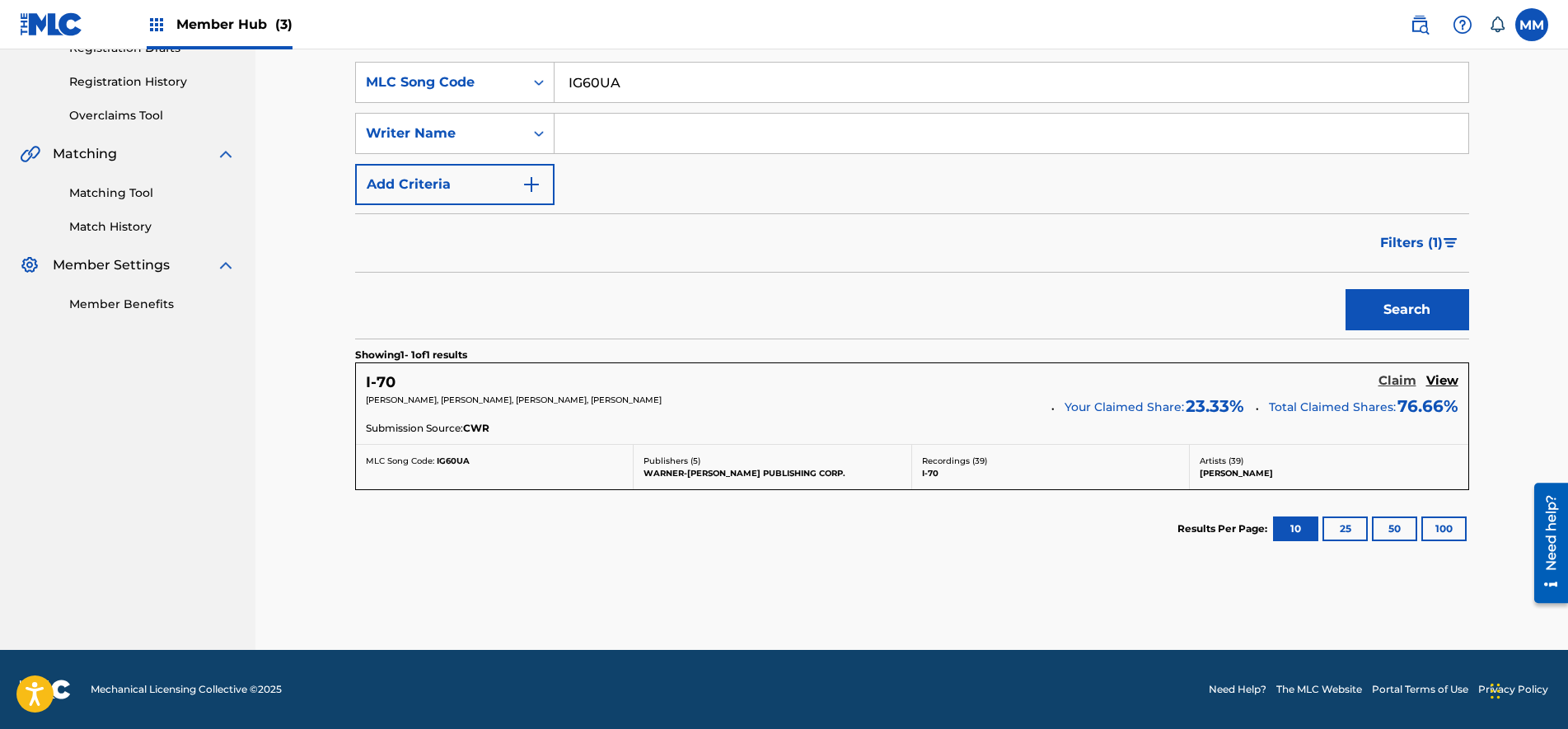
click at [1406, 377] on h5 "Claim" at bounding box center [1397, 381] width 38 height 16
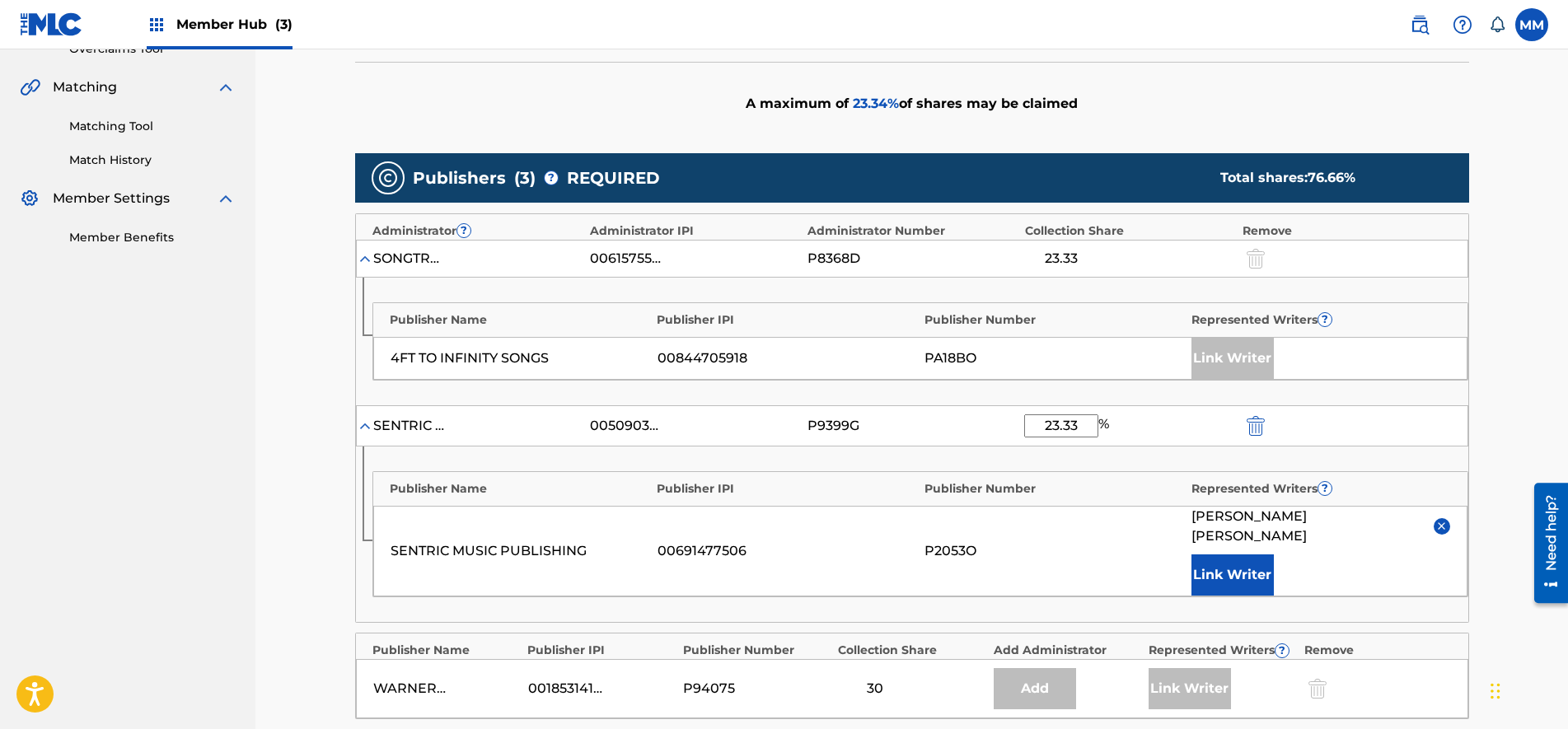
scroll to position [398, 0]
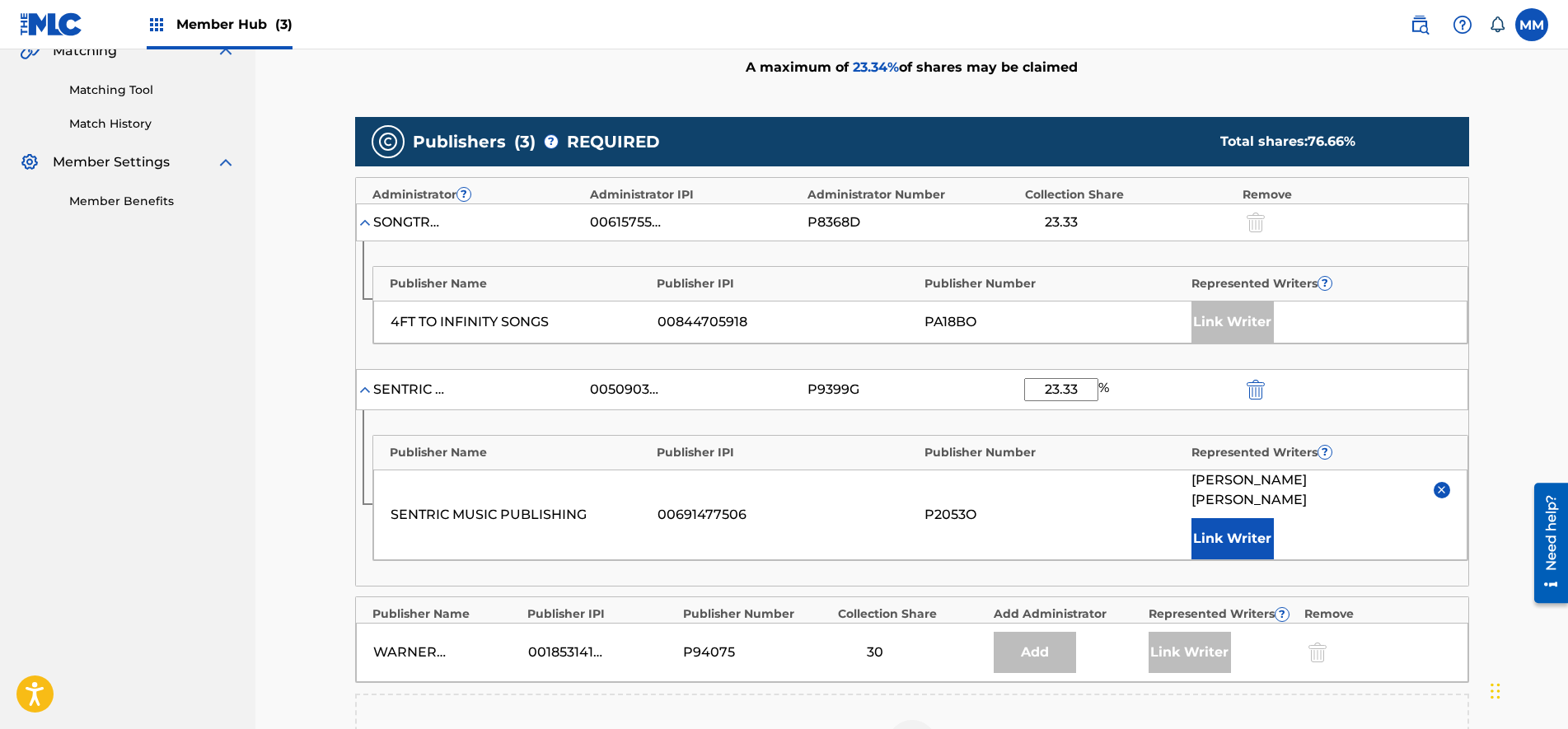
drag, startPoint x: 1078, startPoint y: 388, endPoint x: 1021, endPoint y: 385, distance: 57.1
click at [1021, 385] on div "SENTRIC MUSIC LIMITED 00509030978 P9399G 23.33 %" at bounding box center [912, 389] width 1112 height 41
type input "46.66"
click at [1250, 518] on button "Link Writer" at bounding box center [1232, 538] width 82 height 41
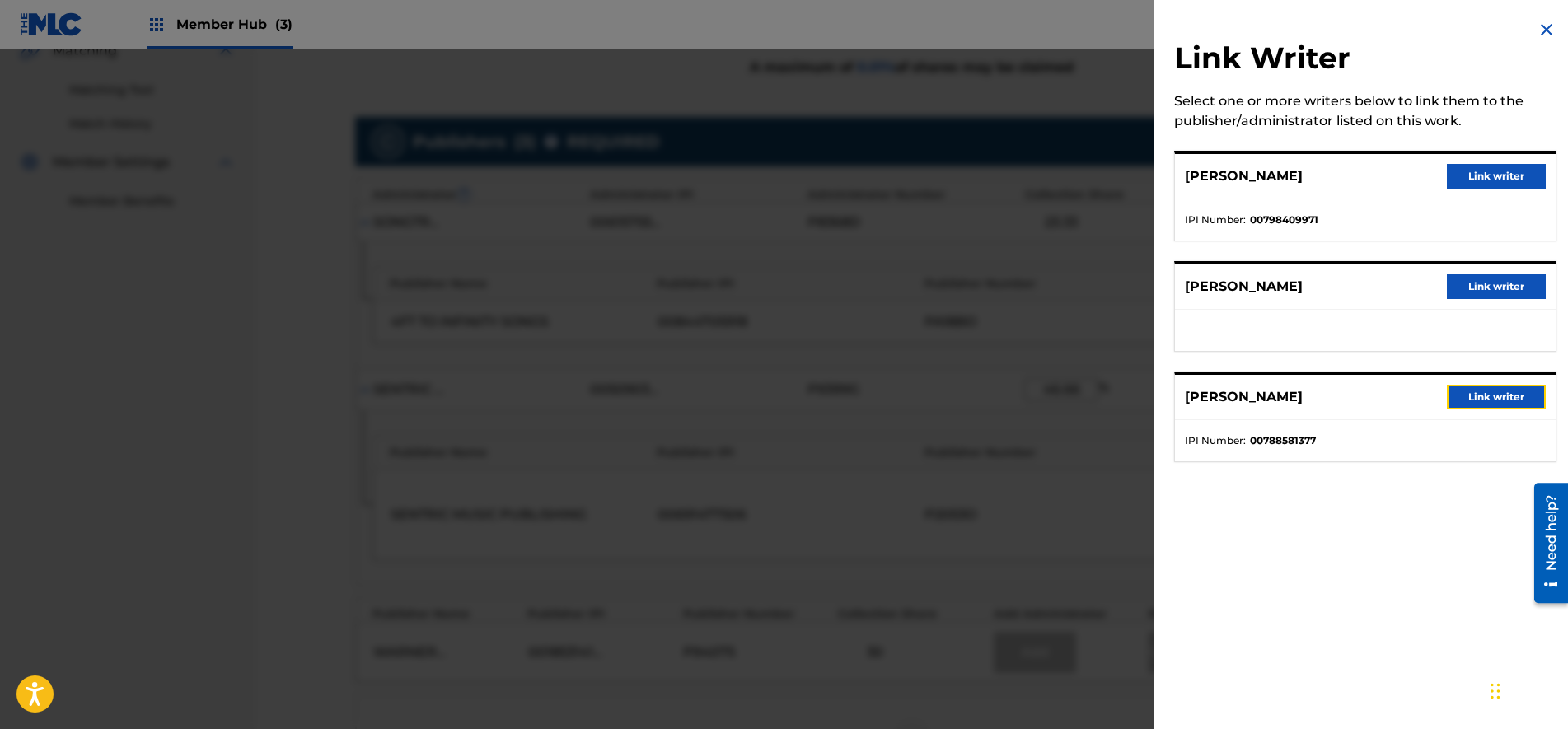
drag, startPoint x: 1486, startPoint y: 392, endPoint x: 1471, endPoint y: 392, distance: 15.0
click at [1486, 391] on button "Link writer" at bounding box center [1496, 396] width 99 height 24
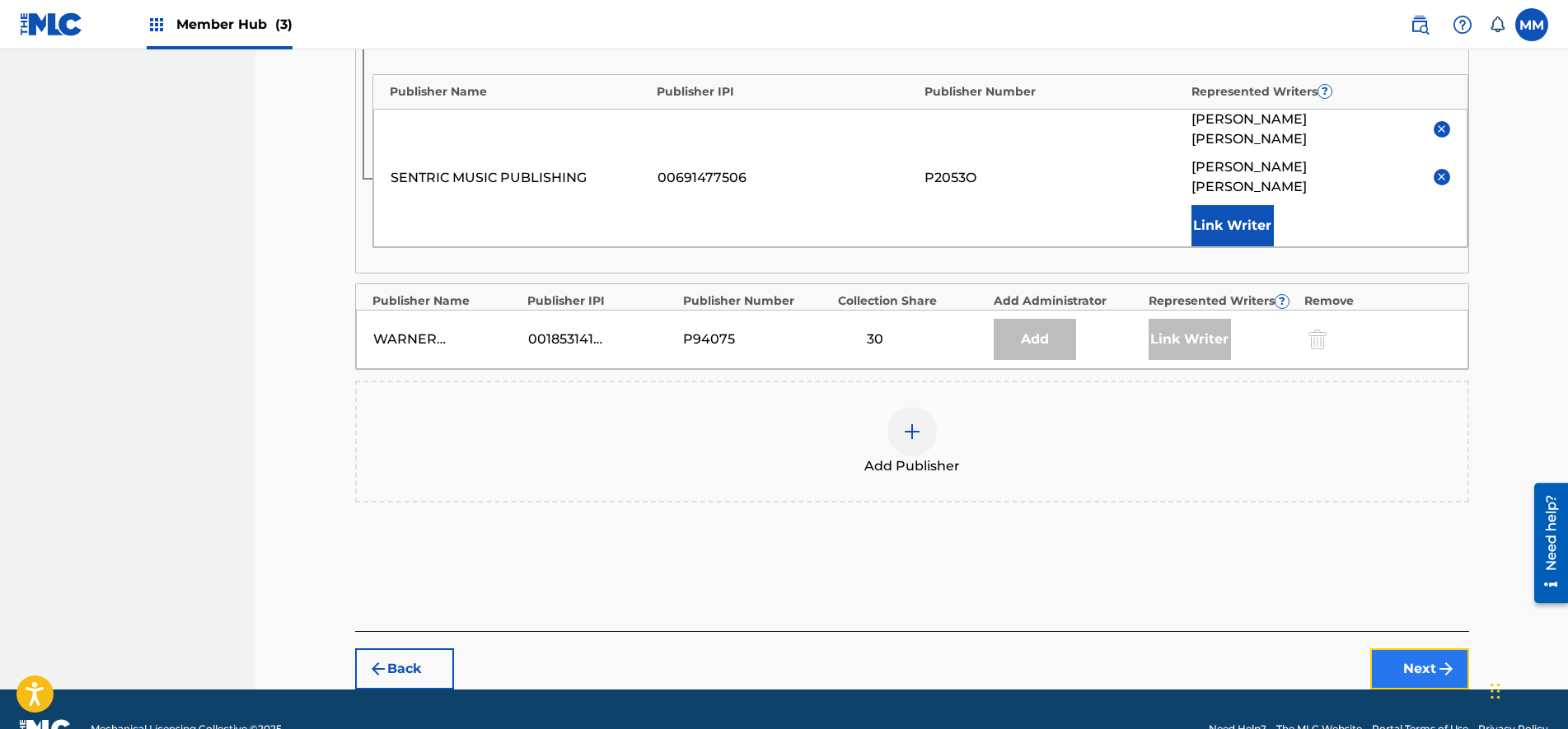
click at [1397, 648] on button "Next" at bounding box center [1419, 668] width 99 height 41
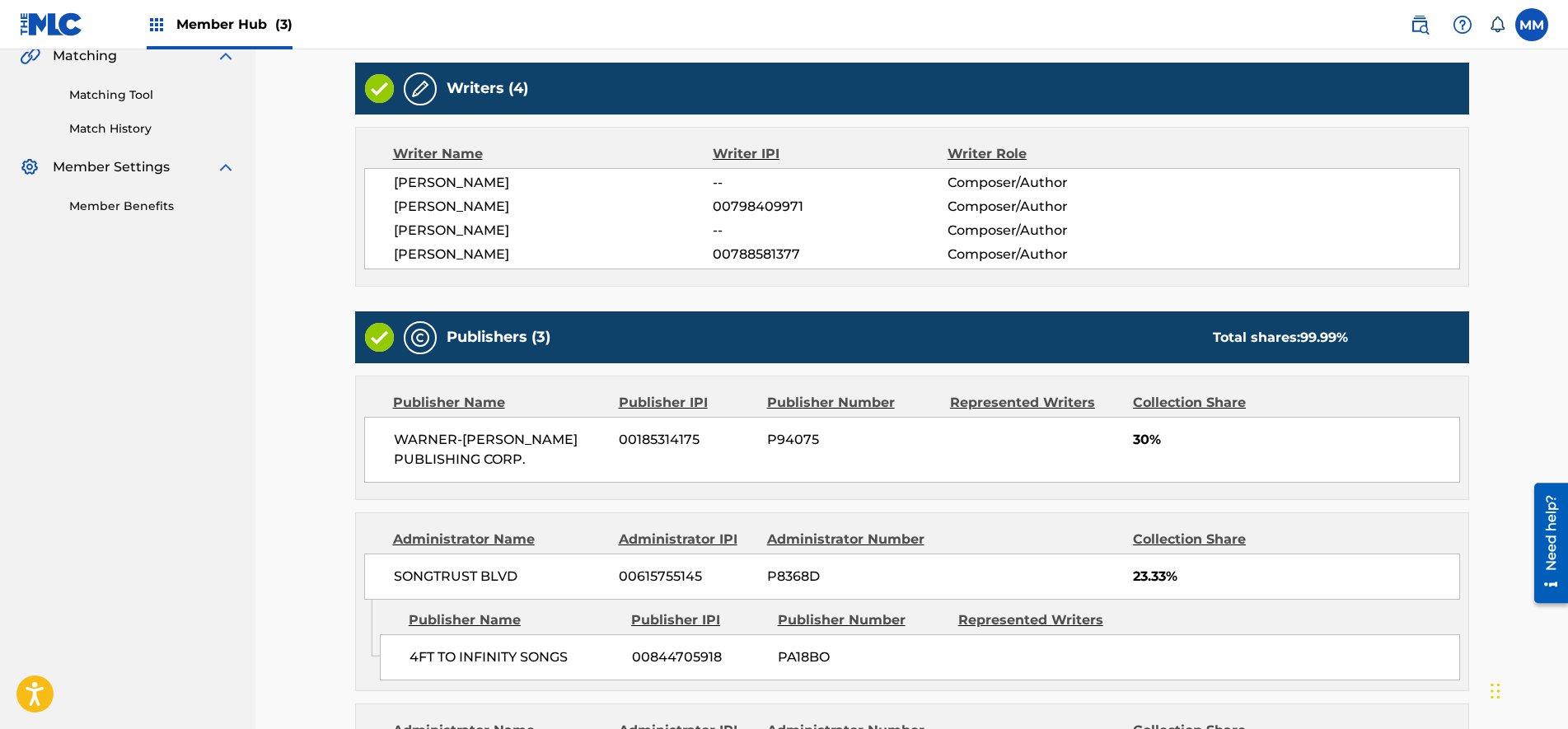
scroll to position [745, 0]
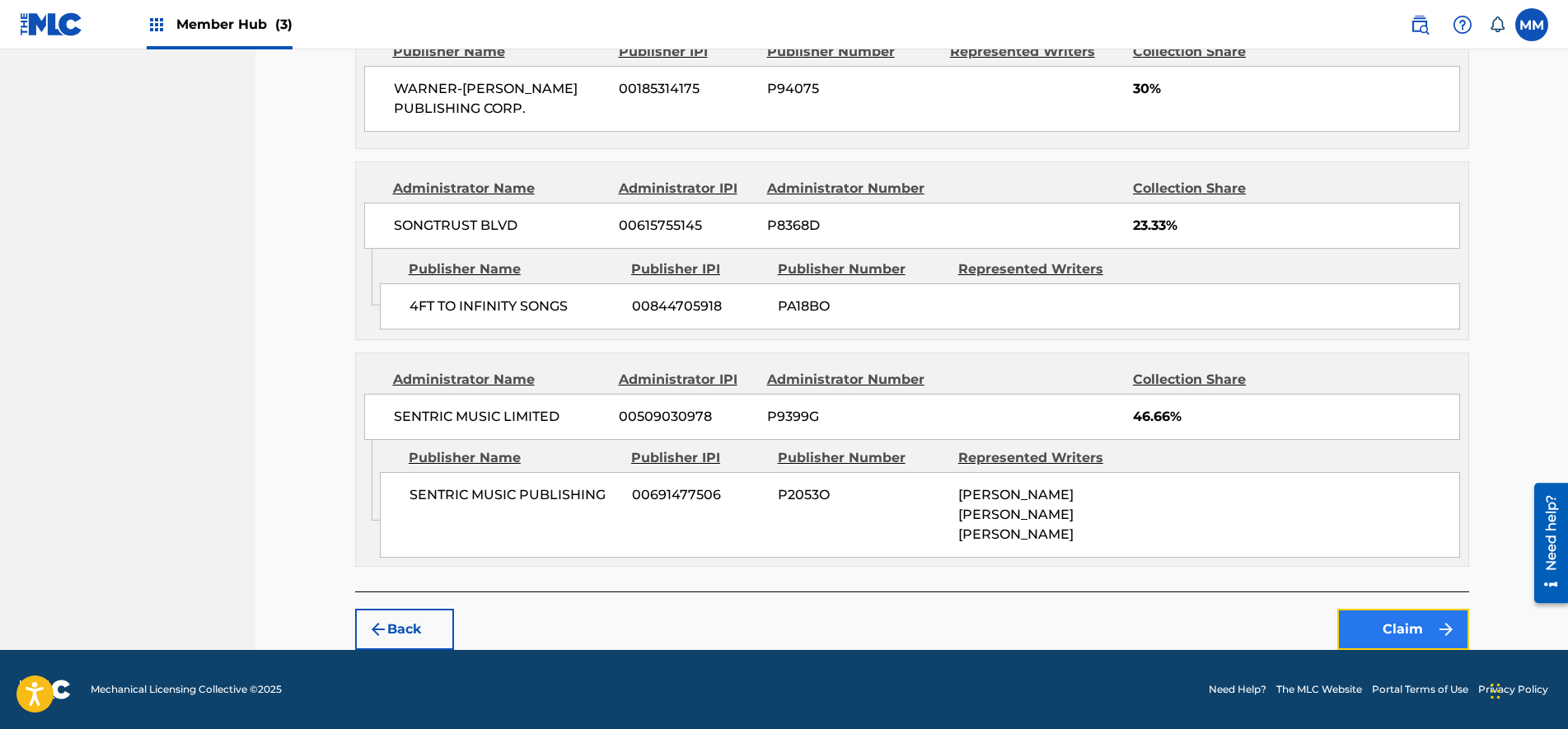
click at [1389, 625] on button "Claim" at bounding box center [1403, 629] width 132 height 41
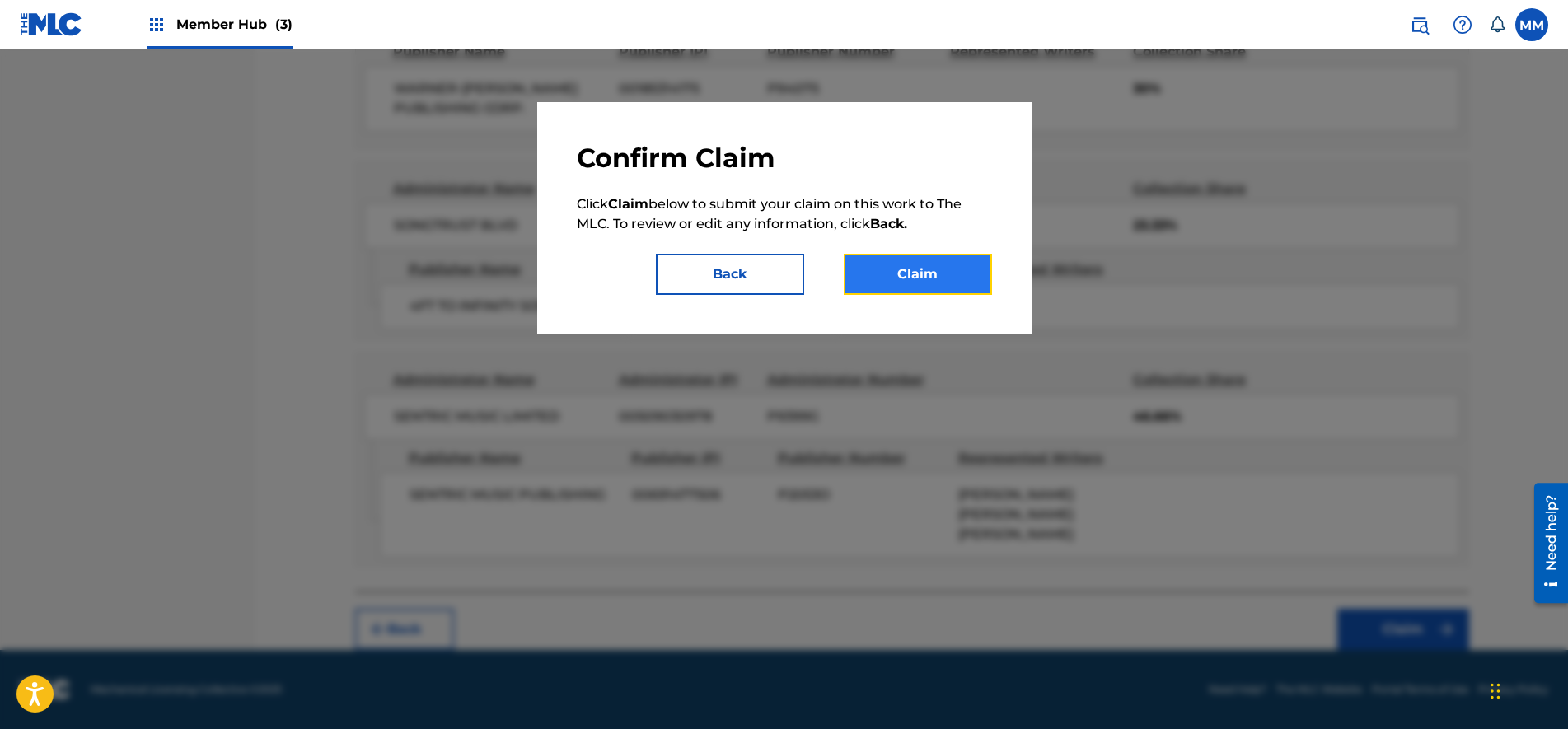
click at [916, 268] on button "Claim" at bounding box center [918, 274] width 149 height 41
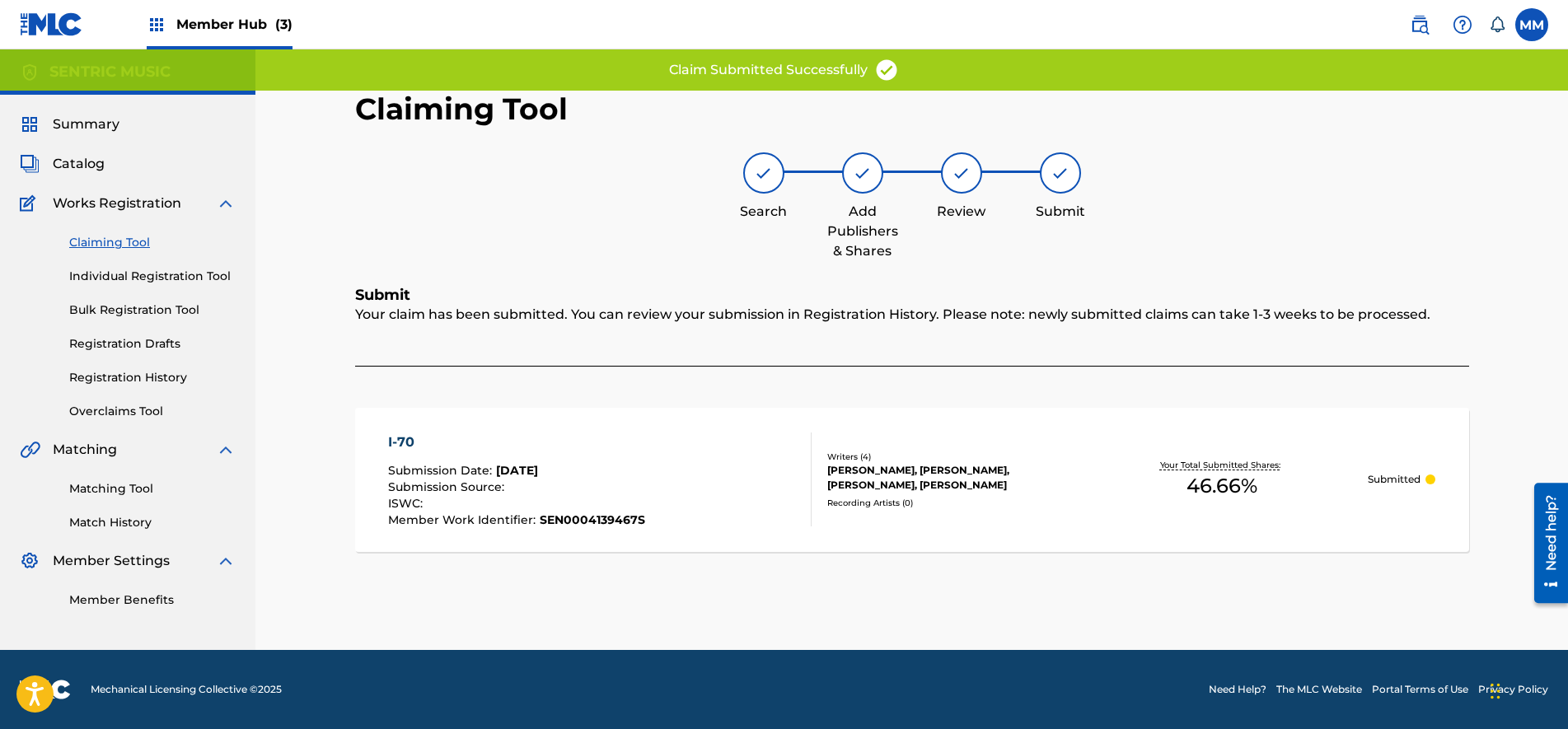
scroll to position [0, 0]
click at [134, 241] on link "Claiming Tool" at bounding box center [153, 243] width 166 height 18
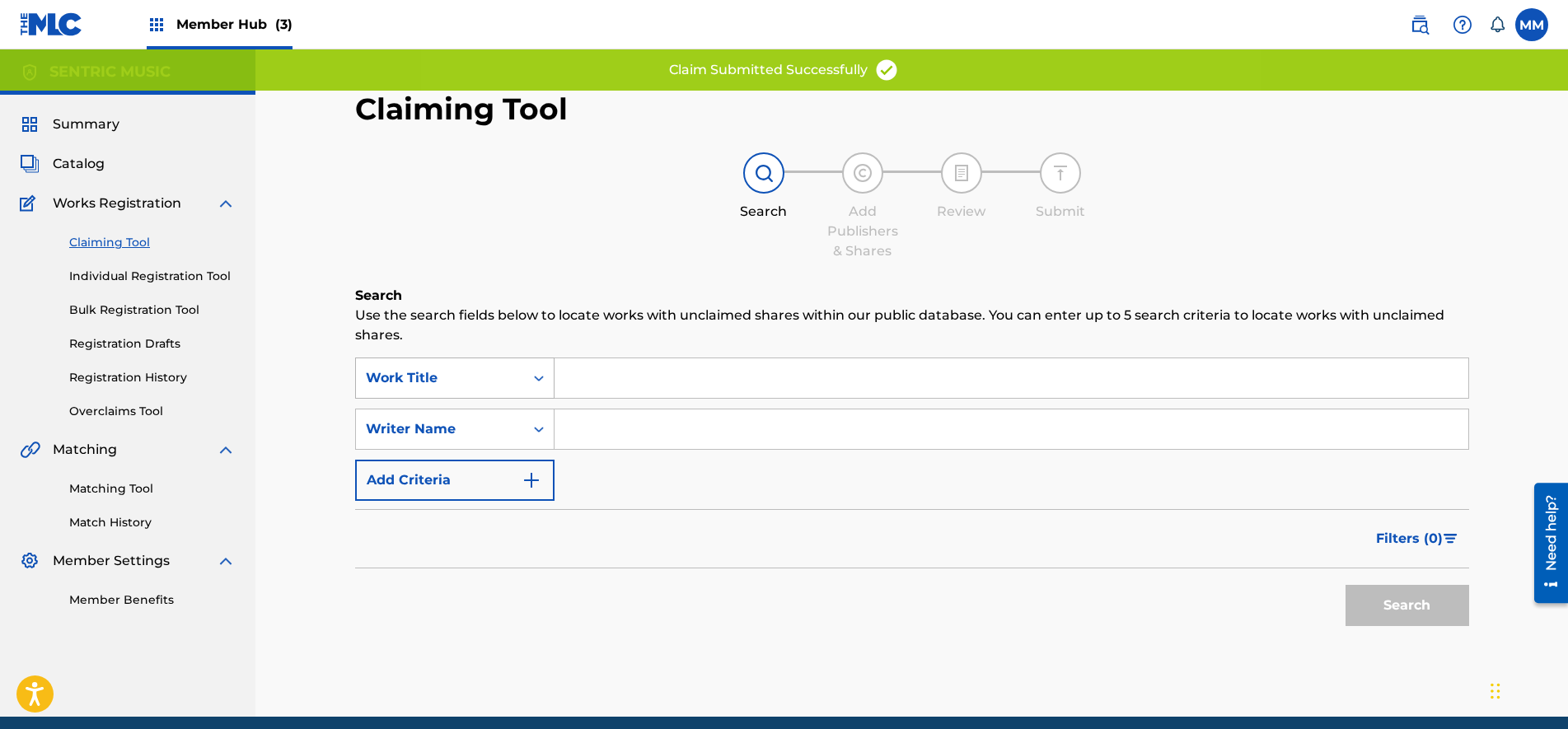
click at [478, 372] on div "Work Title" at bounding box center [440, 378] width 149 height 20
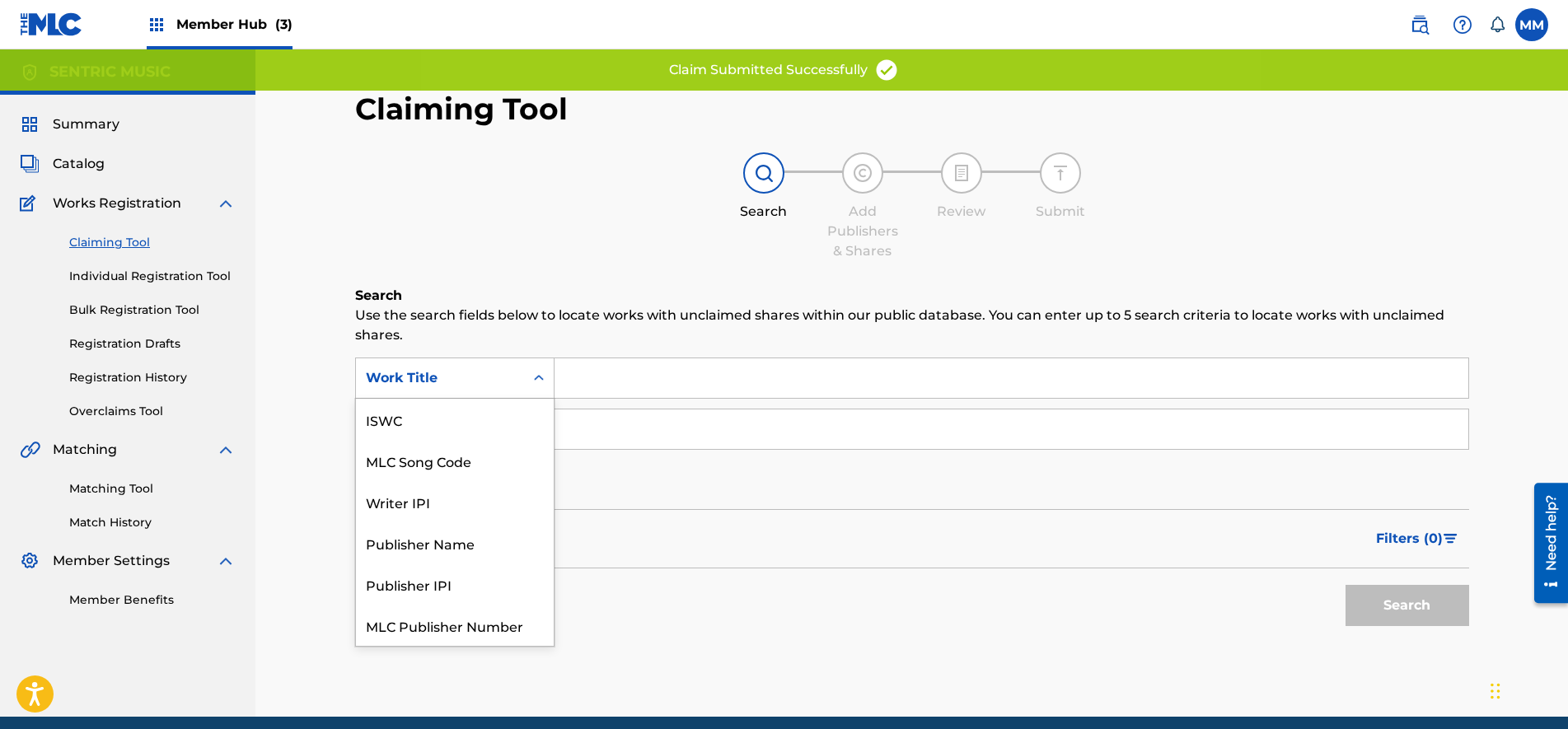
scroll to position [41, 0]
click at [437, 421] on div "MLC Song Code" at bounding box center [455, 419] width 198 height 41
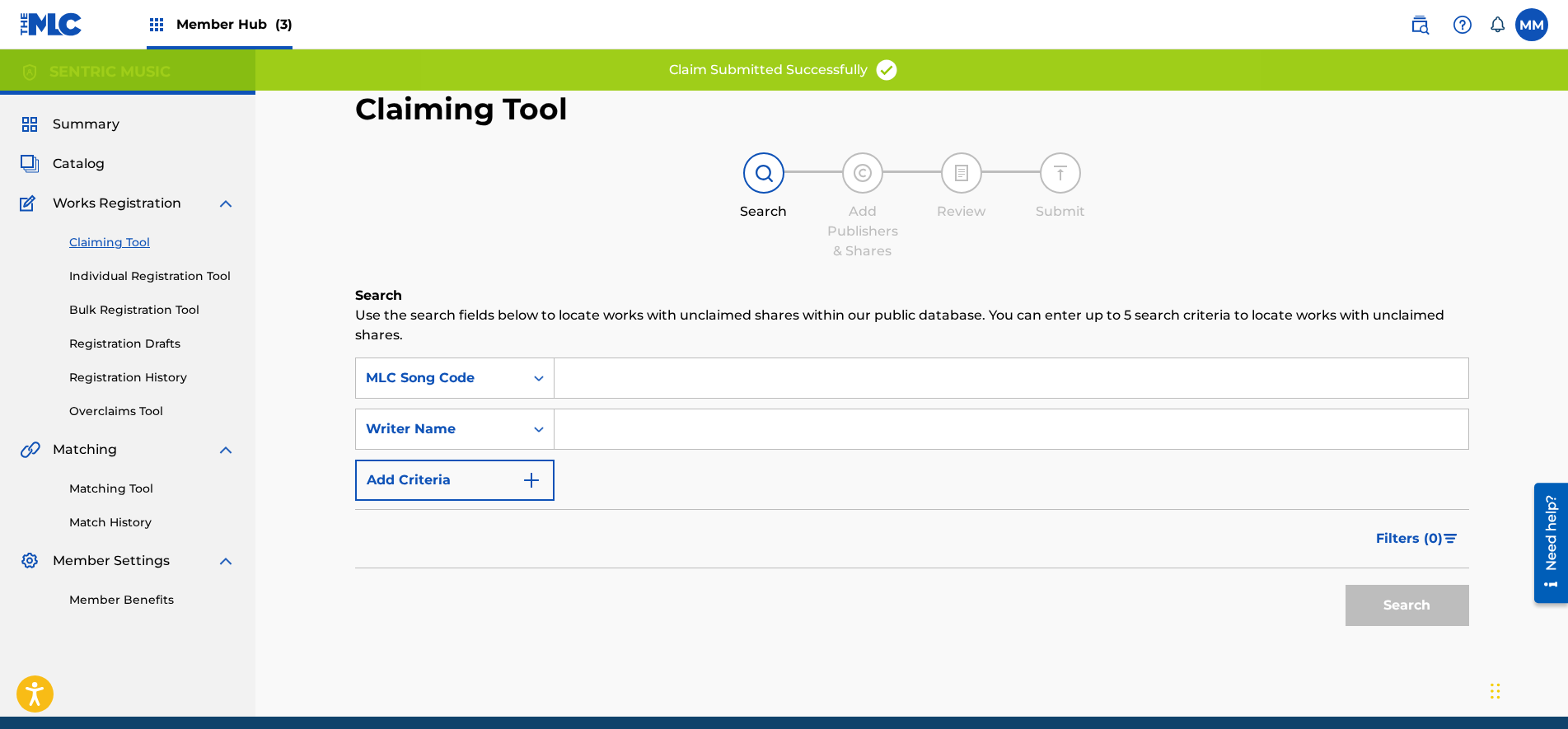
click at [623, 367] on input "Search Form" at bounding box center [1010, 378] width 913 height 39
paste input "IG60YC"
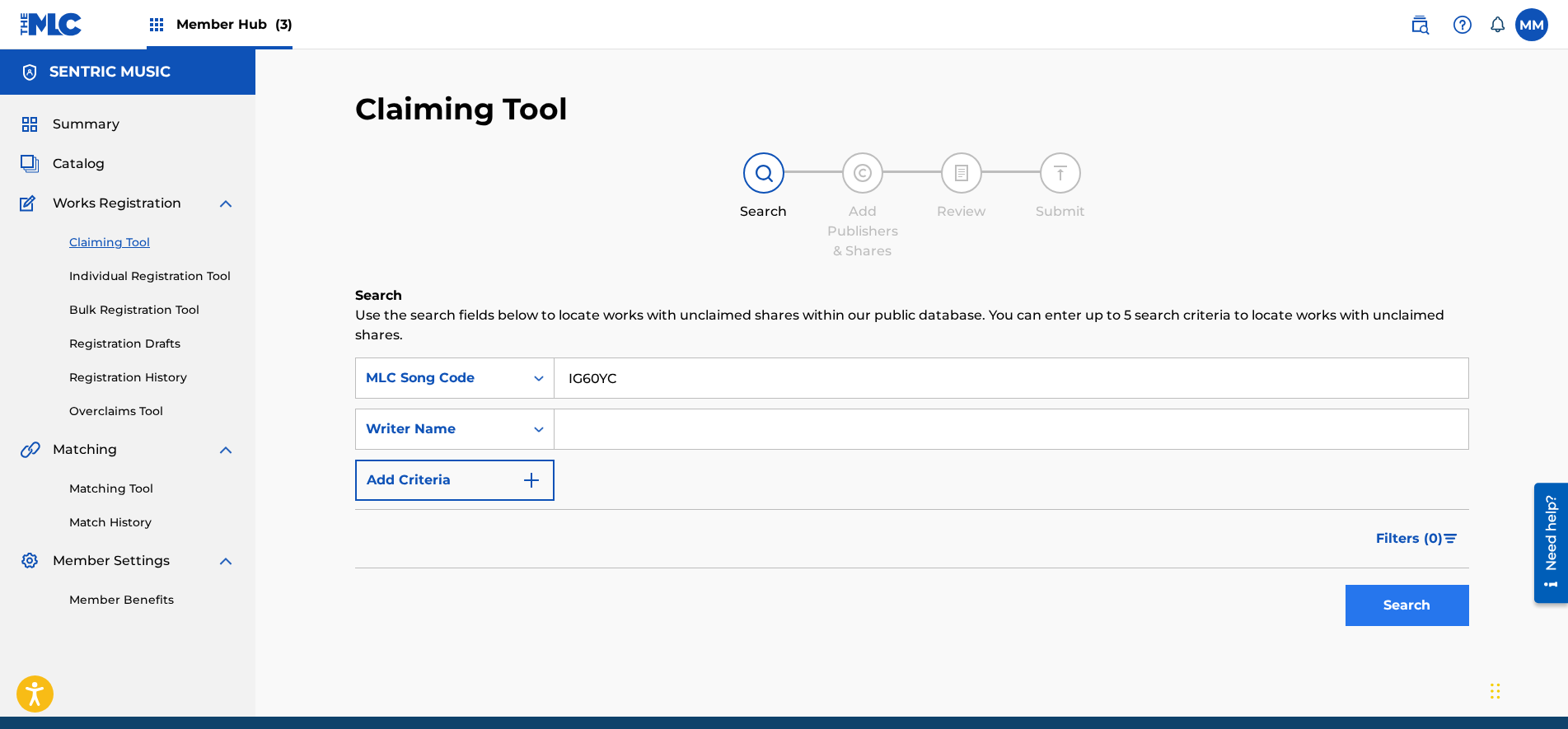
type input "IG60YC"
click at [1376, 610] on button "Search" at bounding box center [1407, 606] width 123 height 41
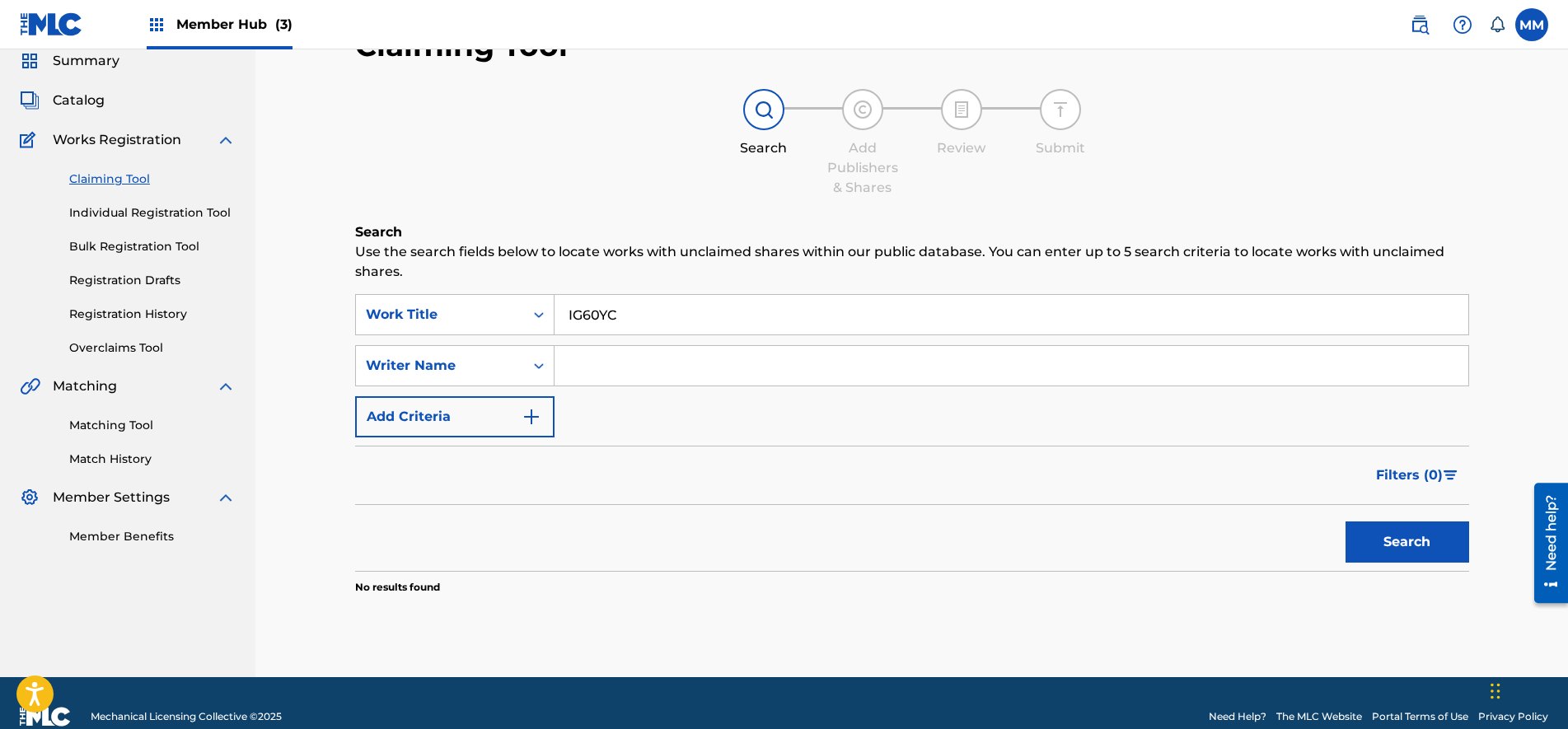
scroll to position [91, 0]
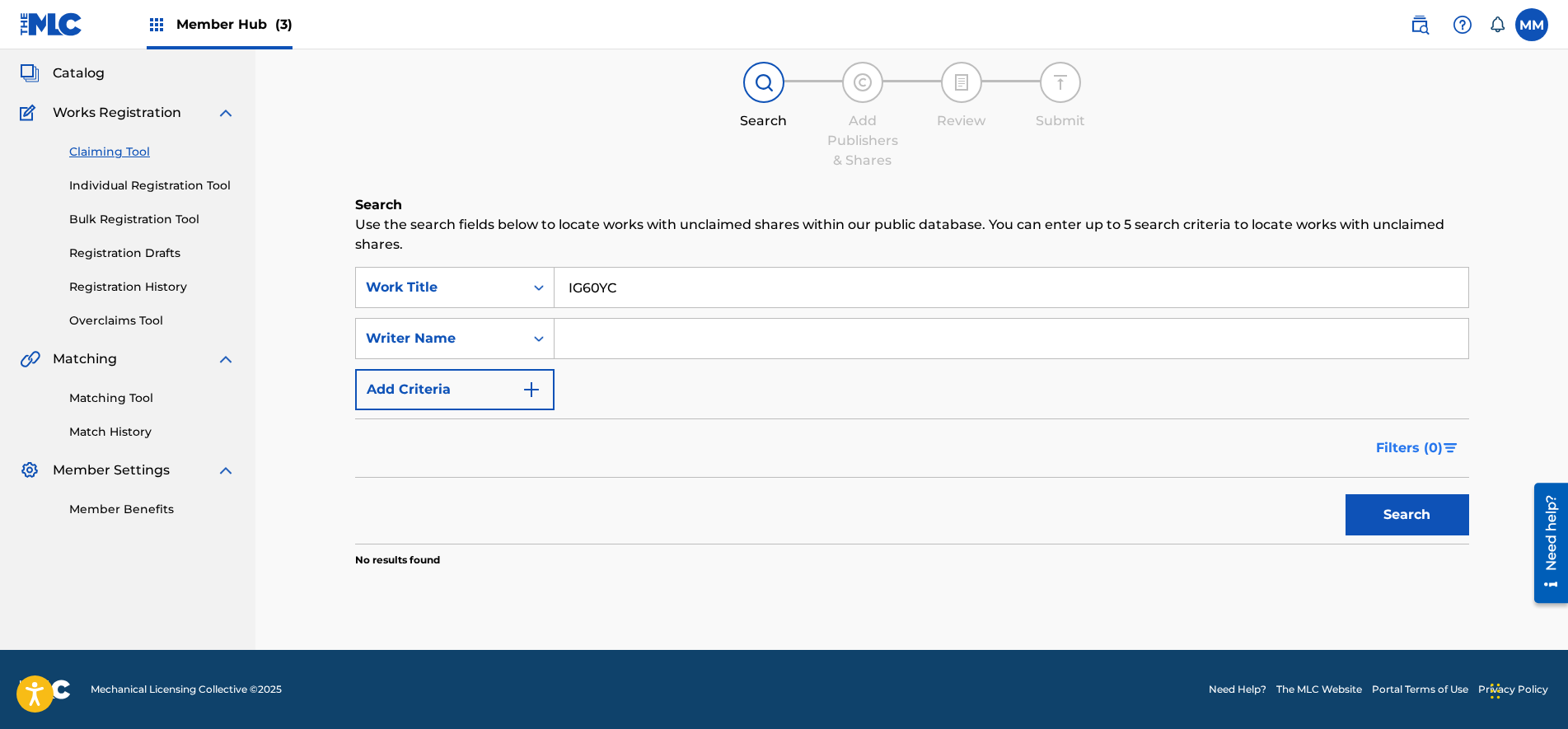
click at [1434, 435] on button "Filters ( 0 )" at bounding box center [1416, 448] width 103 height 41
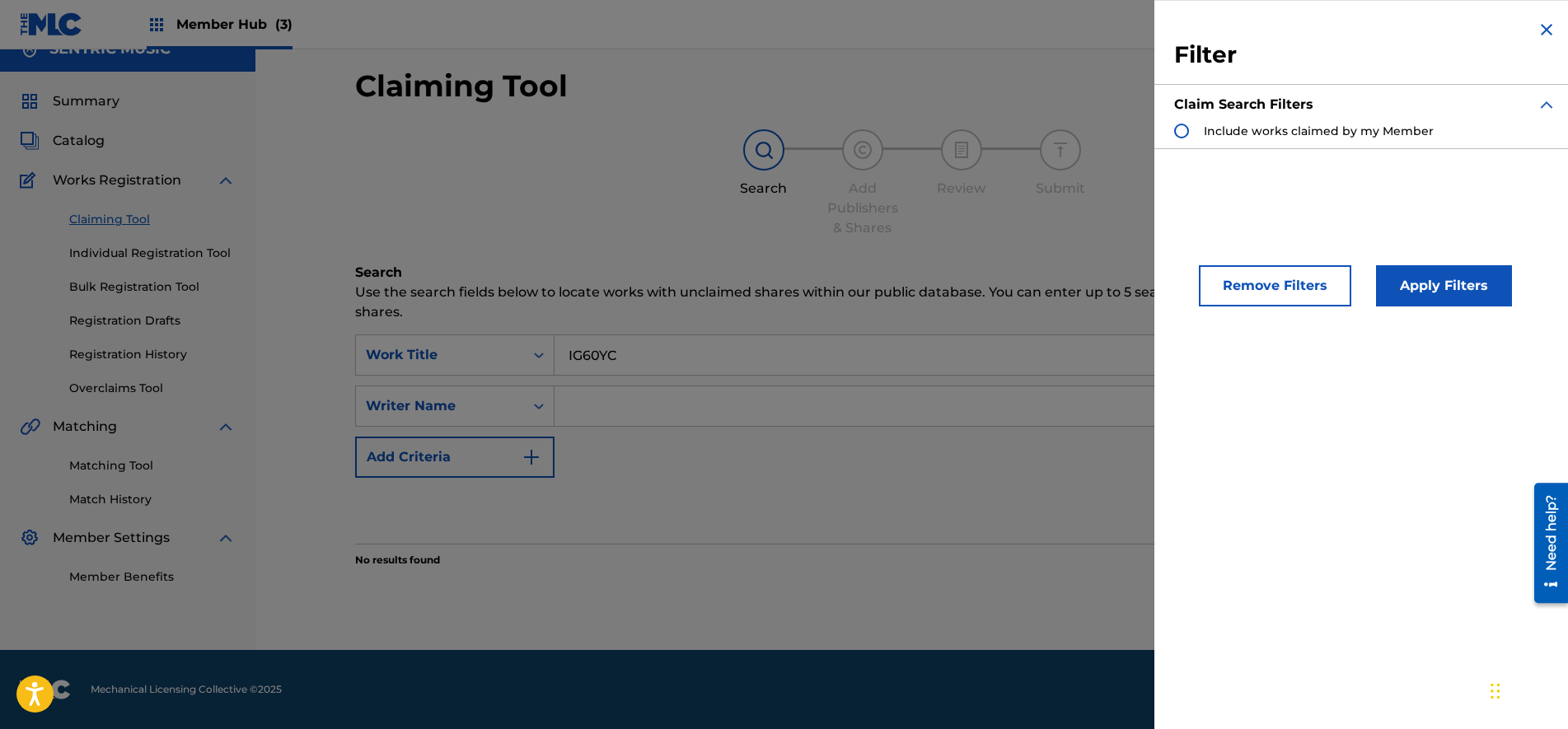
click at [1183, 117] on div "Claim Search Filters" at bounding box center [1364, 104] width 383 height 36
click at [1181, 133] on div "Search Form" at bounding box center [1180, 130] width 15 height 15
click at [1454, 311] on div "Remove Filters Apply Filters" at bounding box center [1364, 271] width 422 height 109
click at [1445, 297] on button "Apply Filters" at bounding box center [1444, 286] width 136 height 41
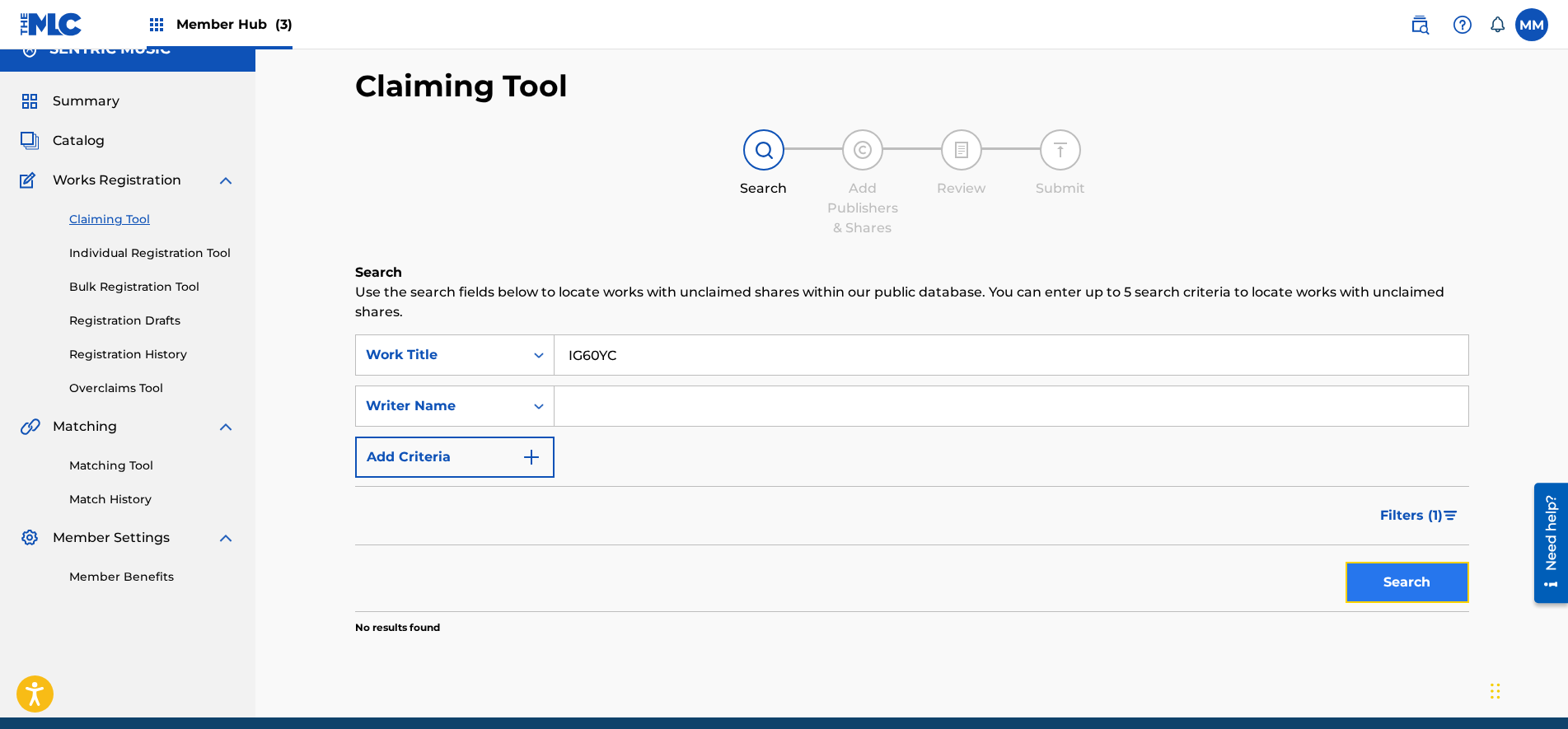
click at [1407, 580] on button "Search" at bounding box center [1407, 582] width 123 height 41
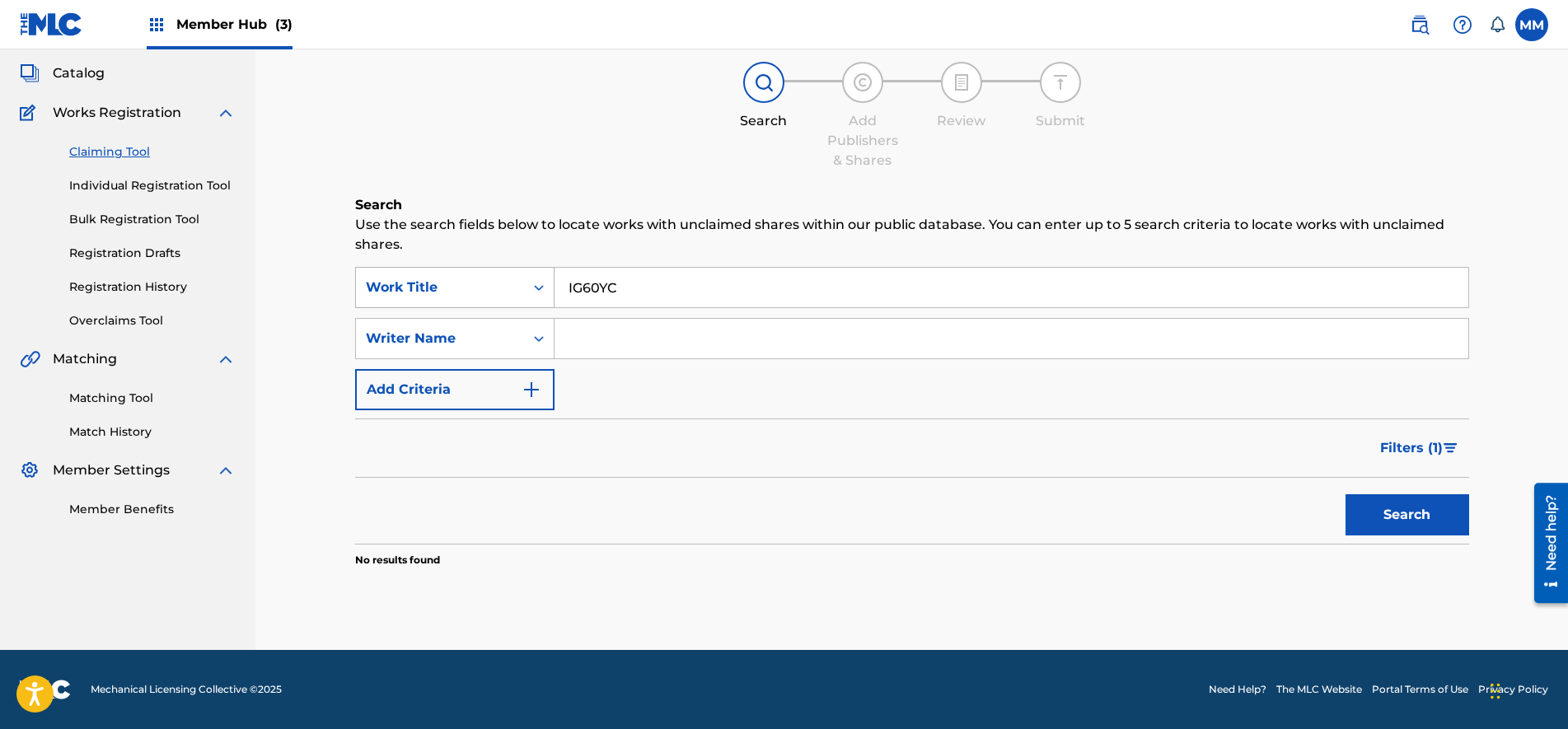
click at [405, 291] on div "Work Title" at bounding box center [440, 288] width 149 height 20
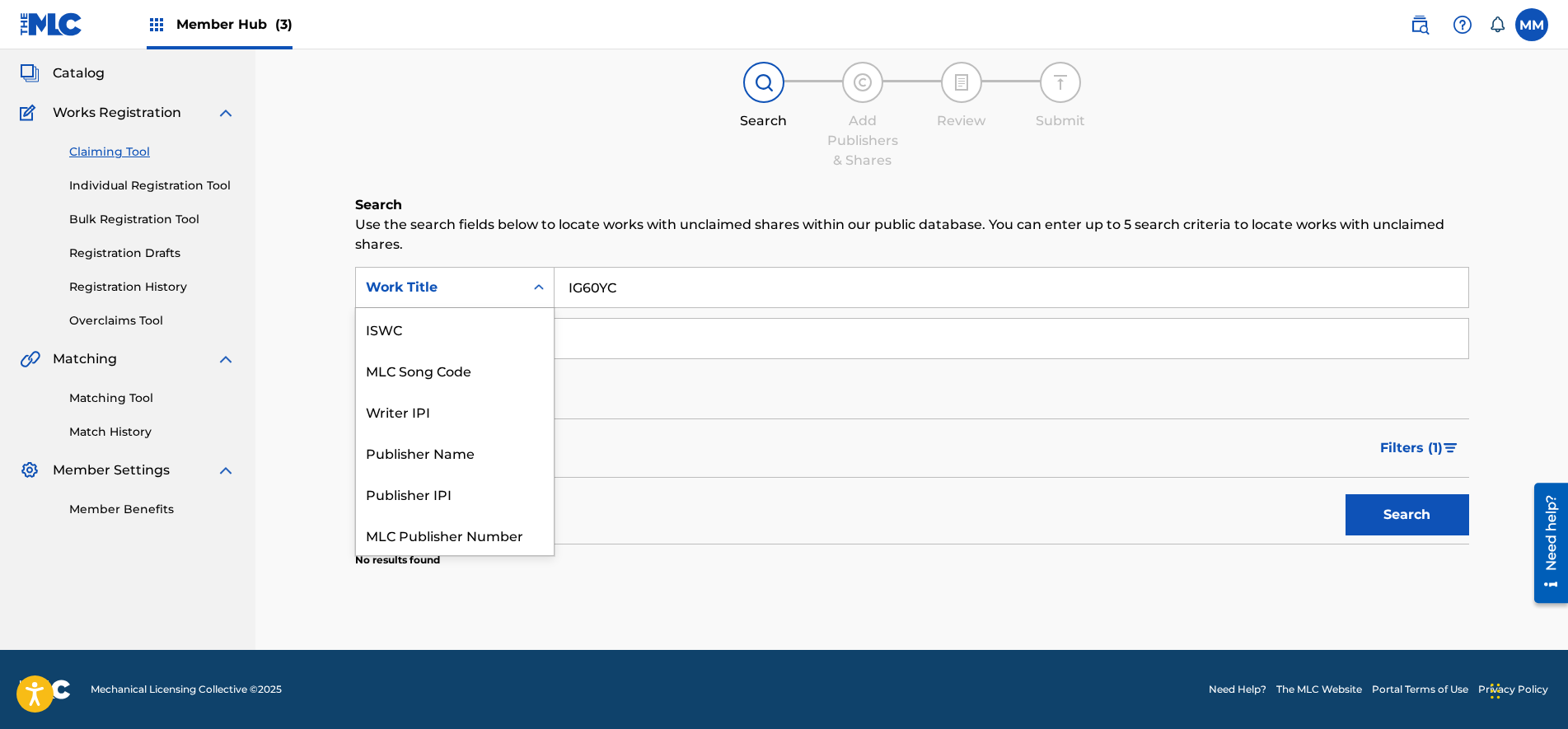
scroll to position [41, 0]
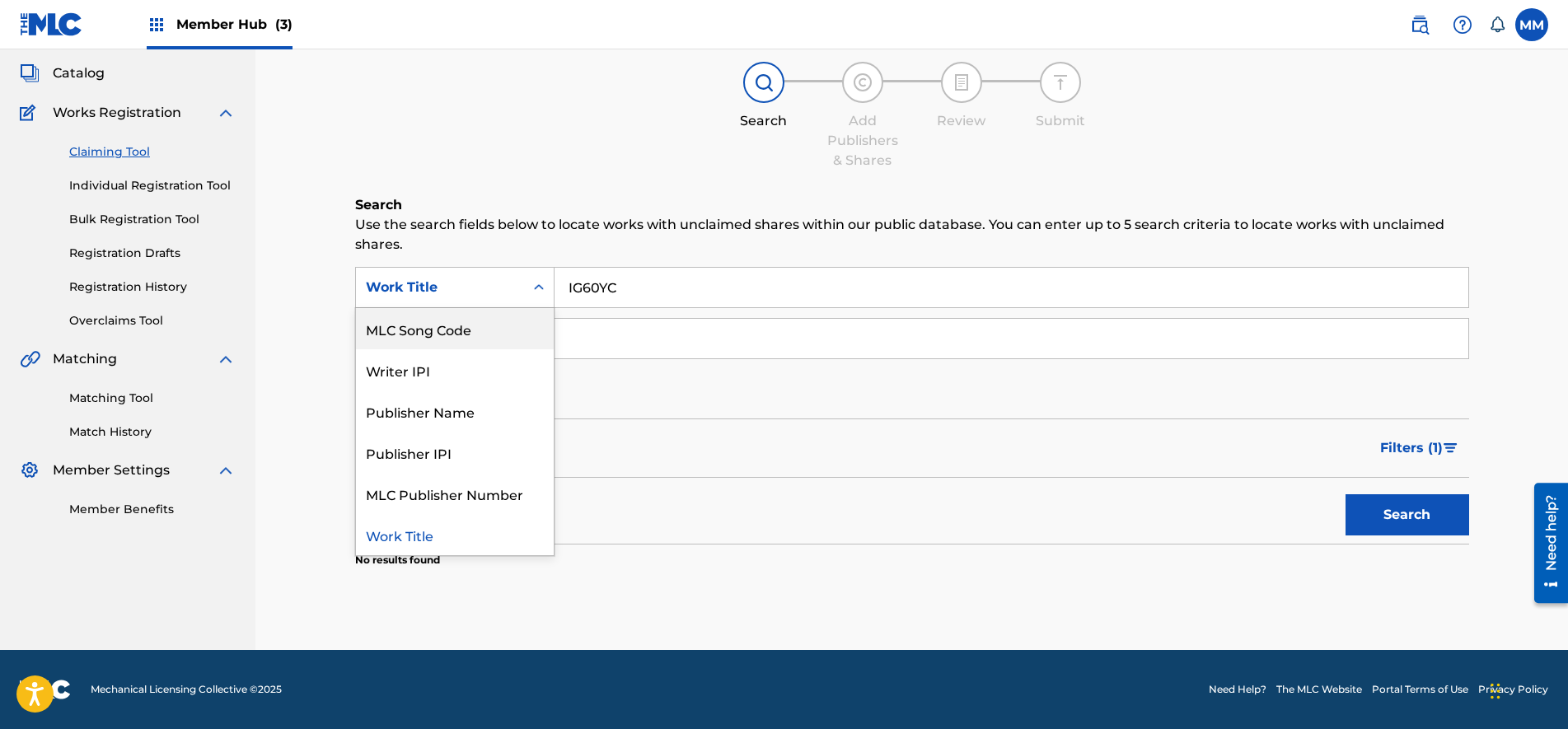
click at [425, 333] on div "MLC Song Code" at bounding box center [455, 329] width 198 height 41
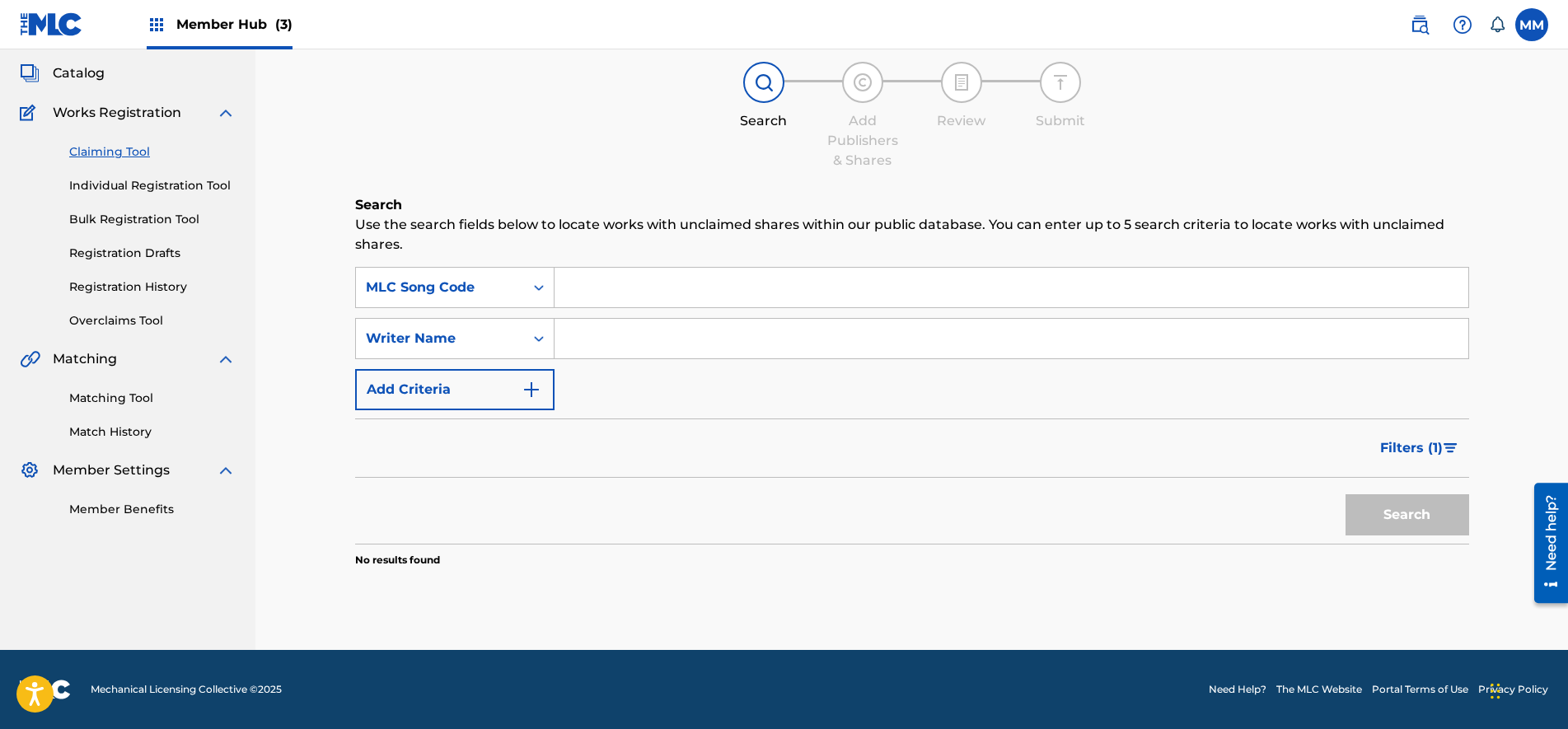
click at [627, 294] on input "Search Form" at bounding box center [1010, 288] width 913 height 39
paste input "IG60YC"
type input "IG60YC"
click at [1360, 509] on button "Search" at bounding box center [1407, 515] width 123 height 41
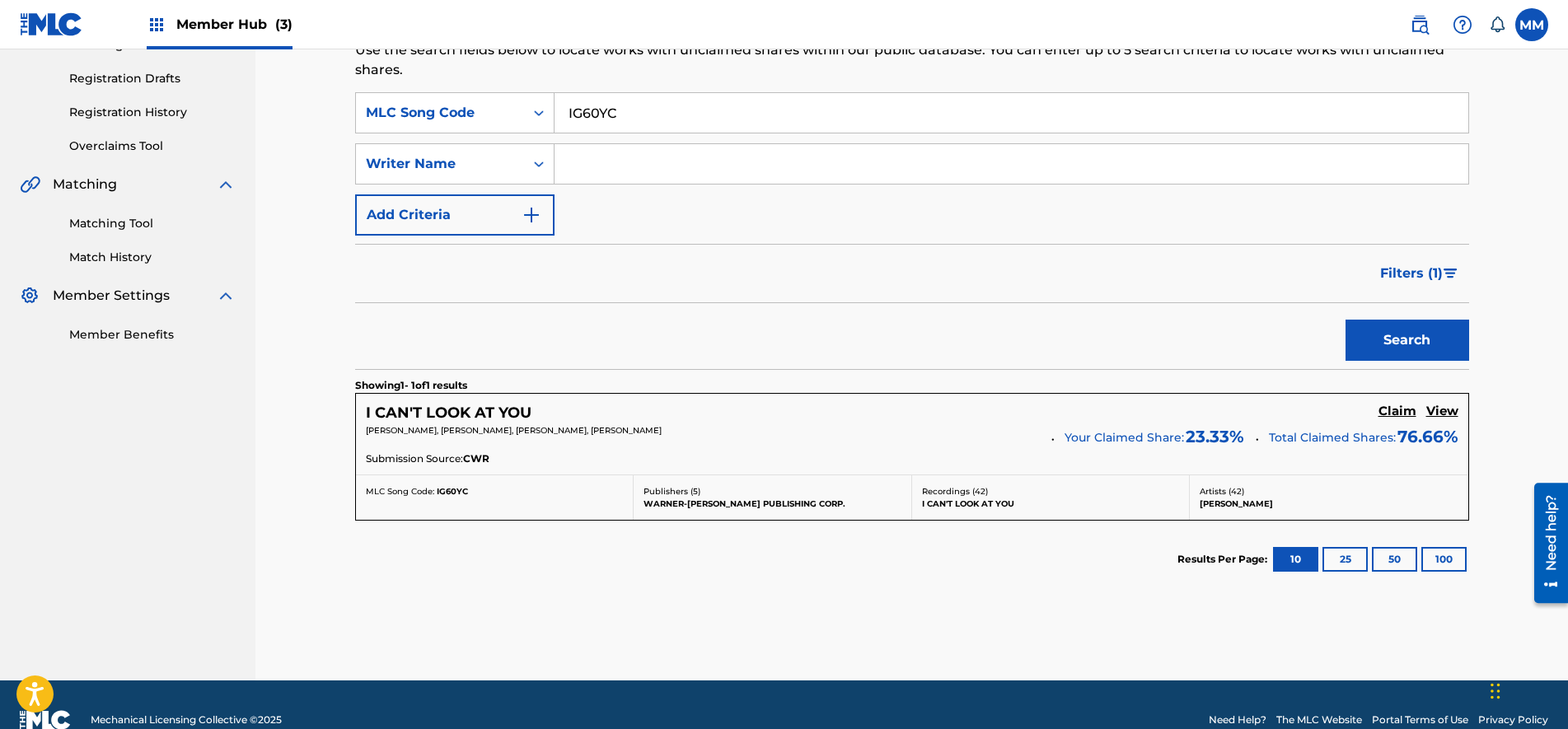
scroll to position [296, 0]
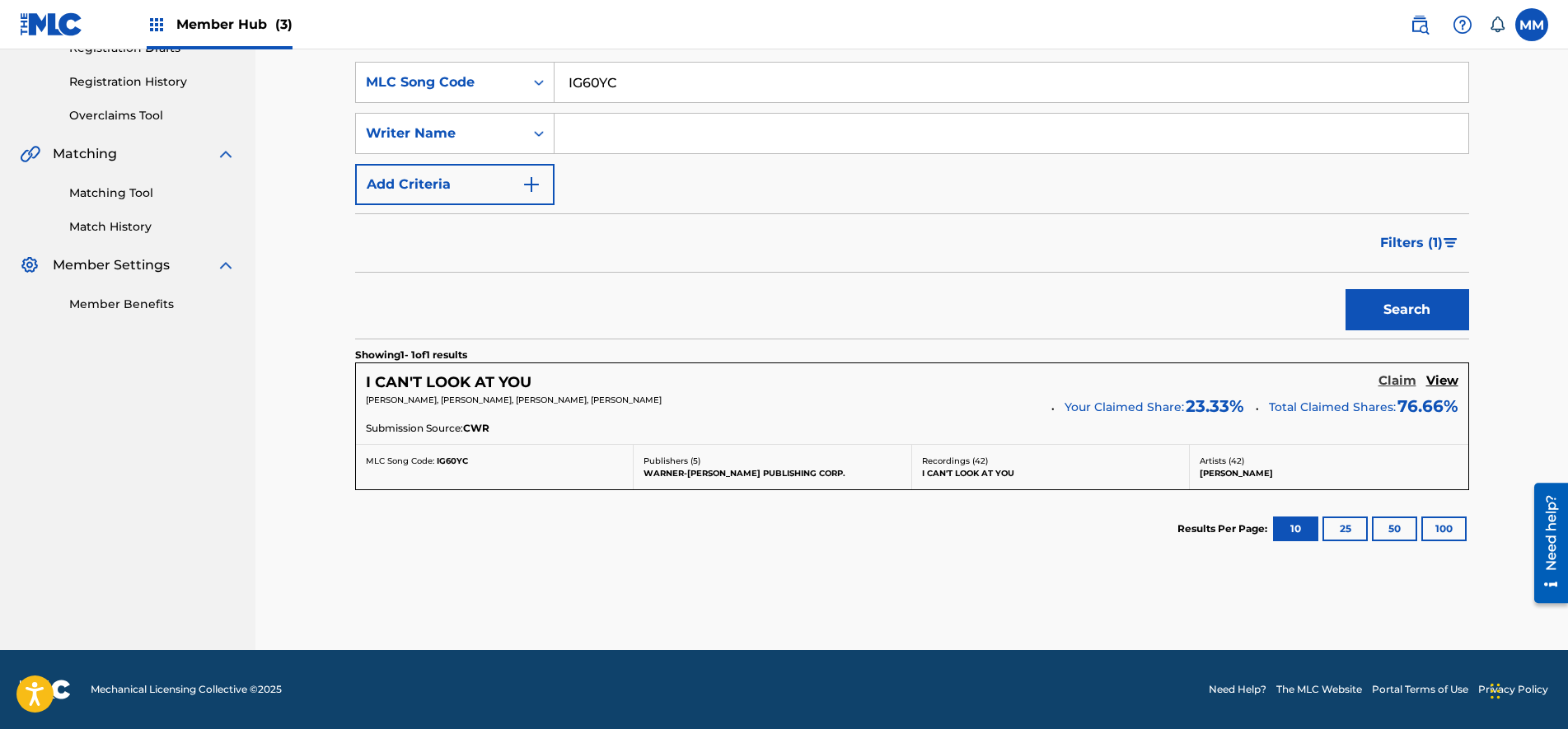
click at [1381, 387] on h5 "Claim" at bounding box center [1397, 381] width 38 height 16
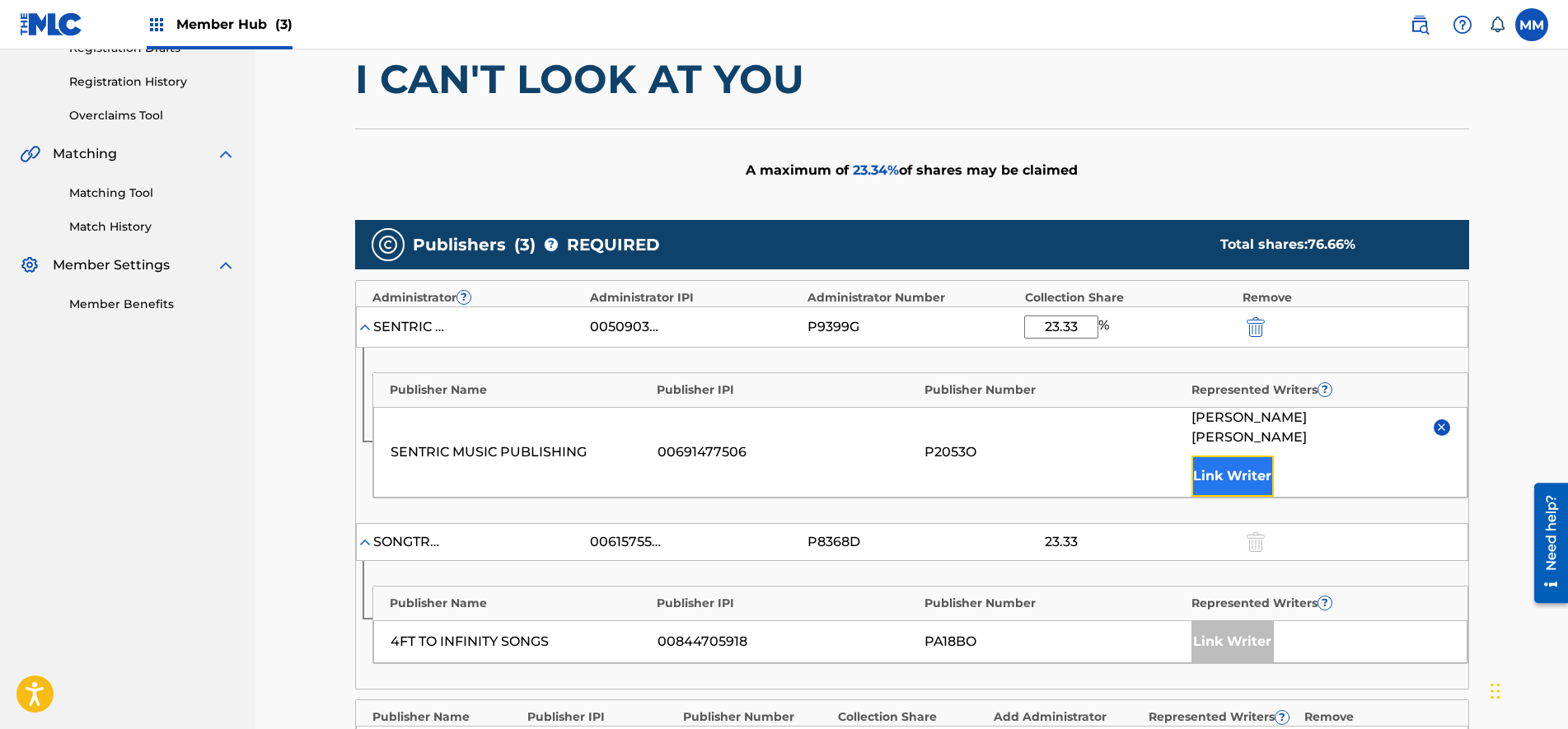
click at [1219, 455] on button "Link Writer" at bounding box center [1232, 476] width 82 height 41
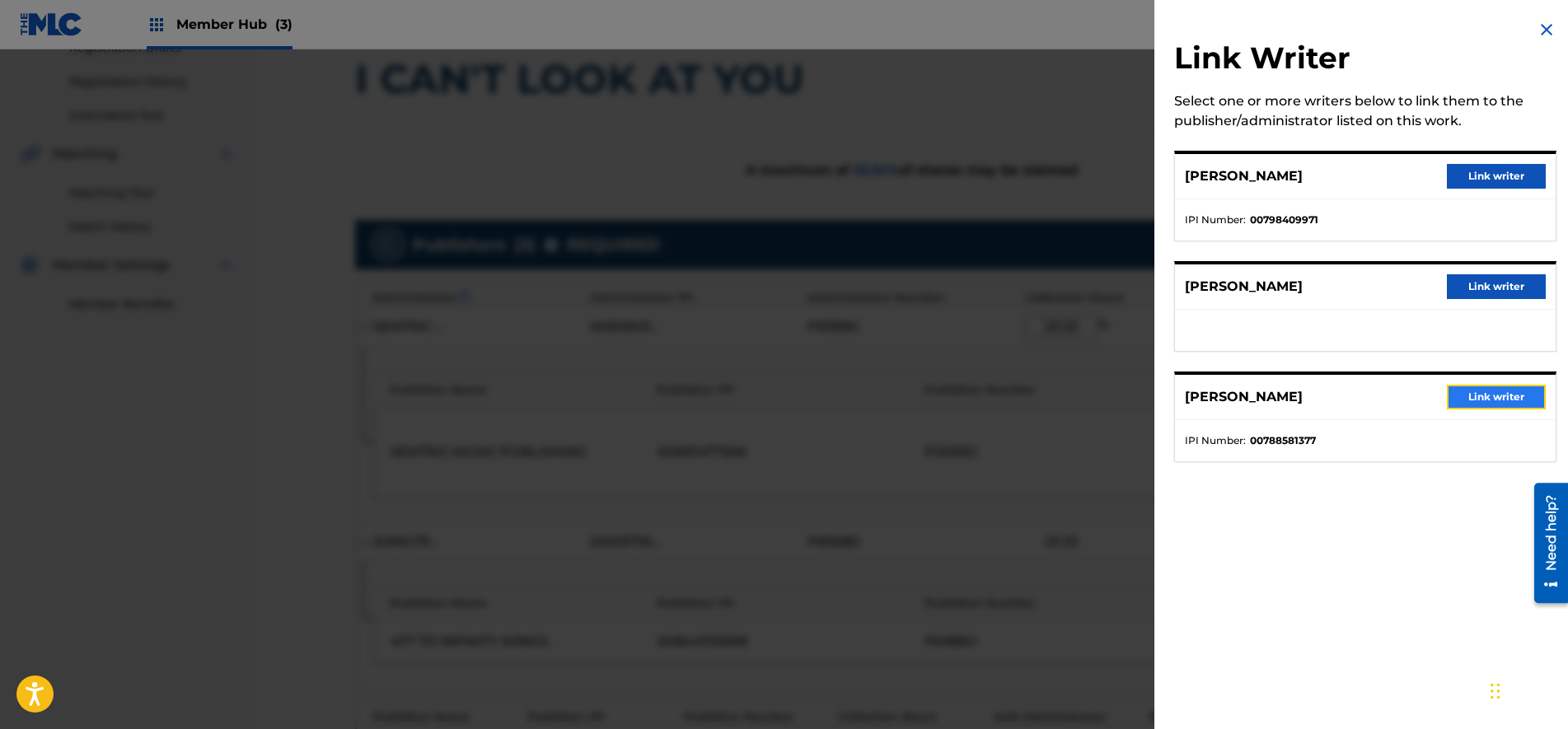
click at [1493, 388] on button "Link writer" at bounding box center [1496, 396] width 99 height 24
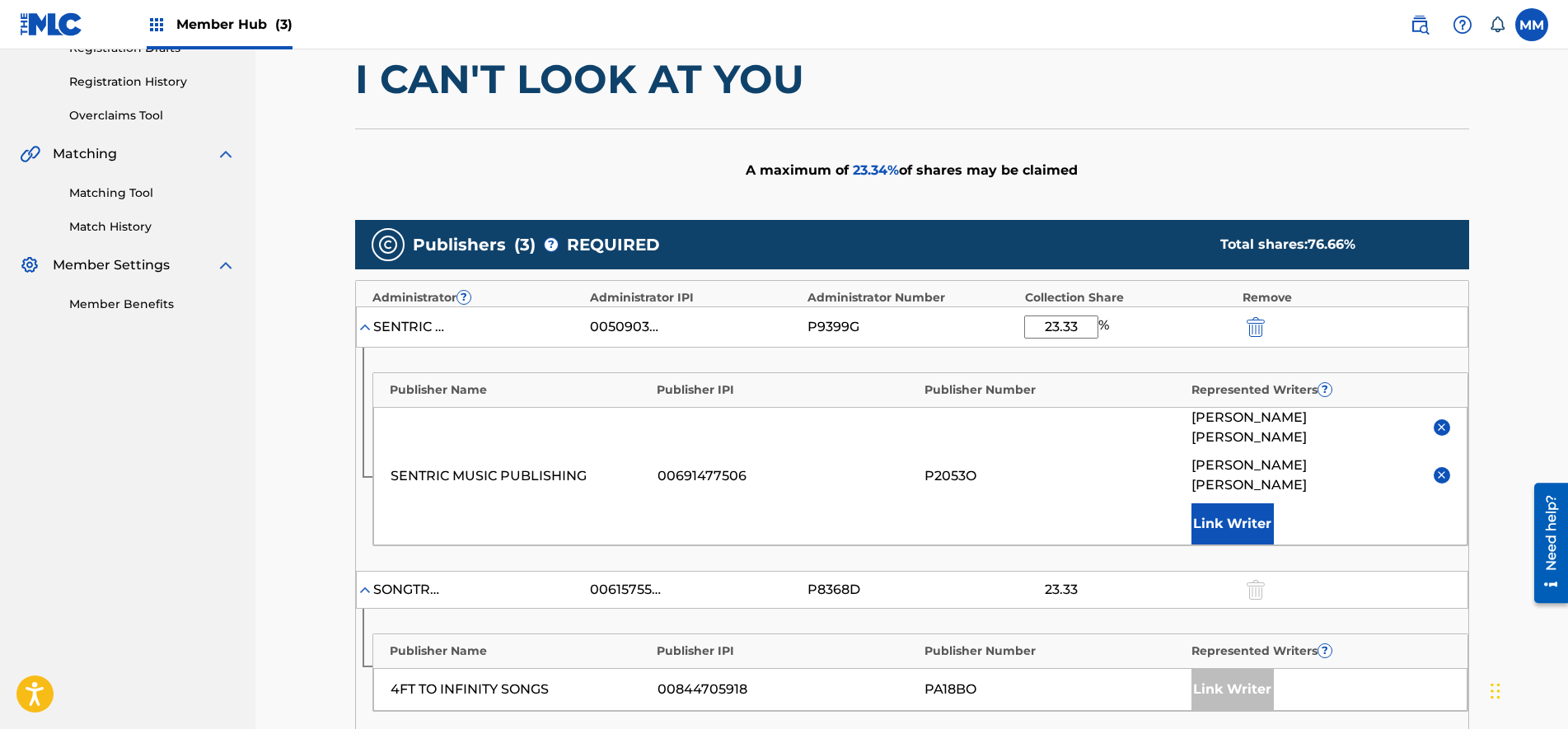
drag, startPoint x: 1082, startPoint y: 328, endPoint x: 961, endPoint y: 328, distance: 121.0
click at [964, 328] on div "SENTRIC MUSIC LIMITED 00509030978 P9399G 23.33 %" at bounding box center [912, 327] width 1112 height 41
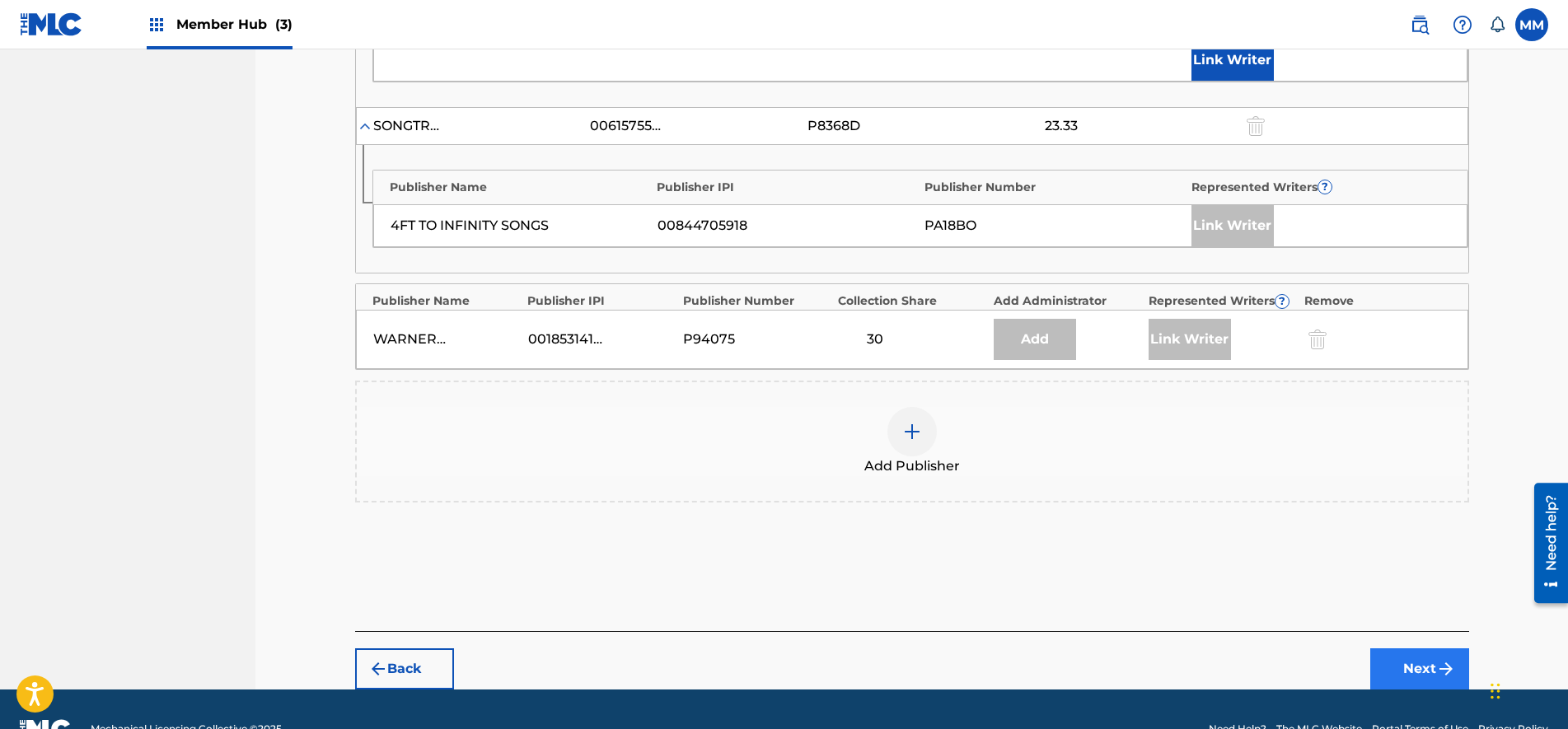
type input "46.66"
click at [1417, 648] on button "Next" at bounding box center [1419, 668] width 99 height 41
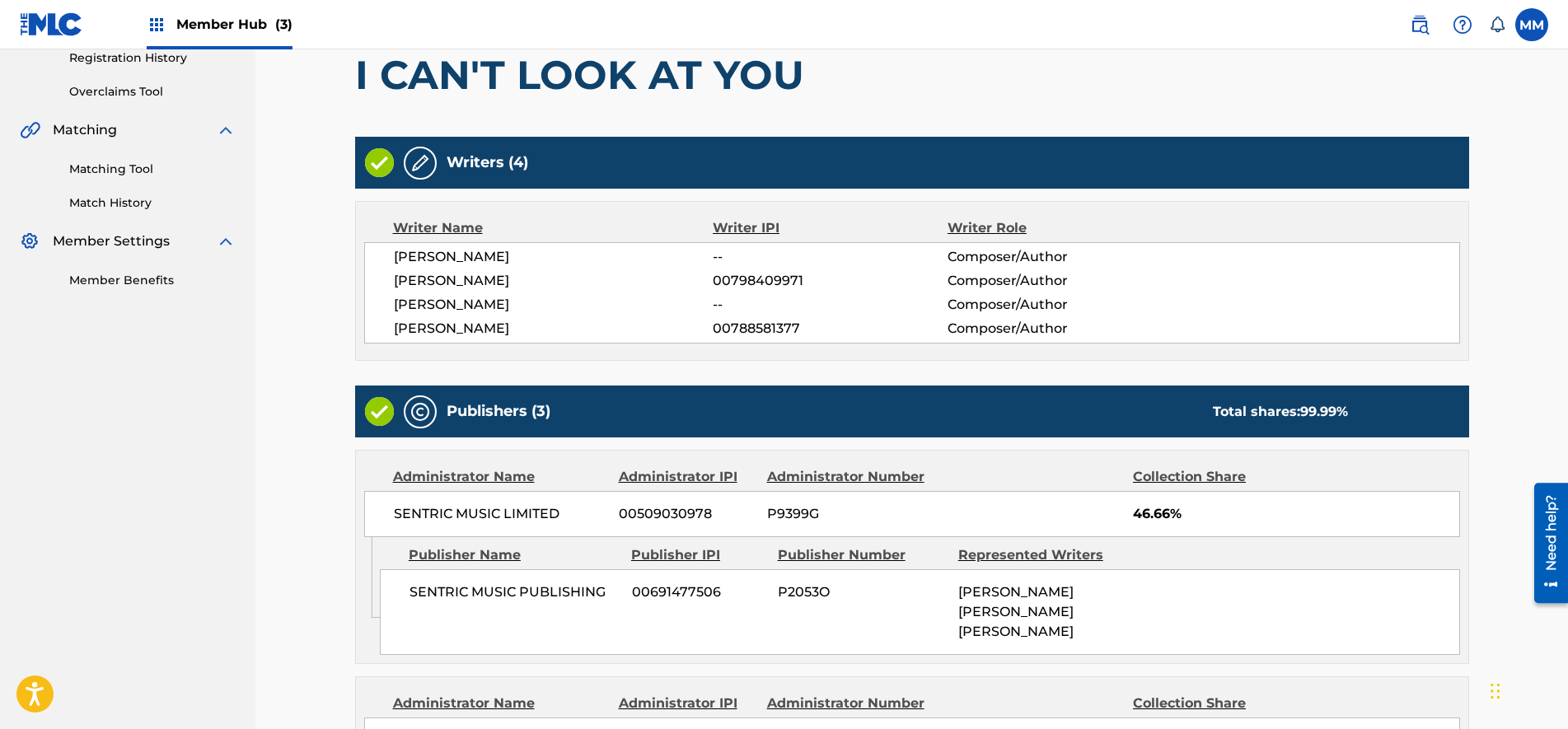
scroll to position [745, 0]
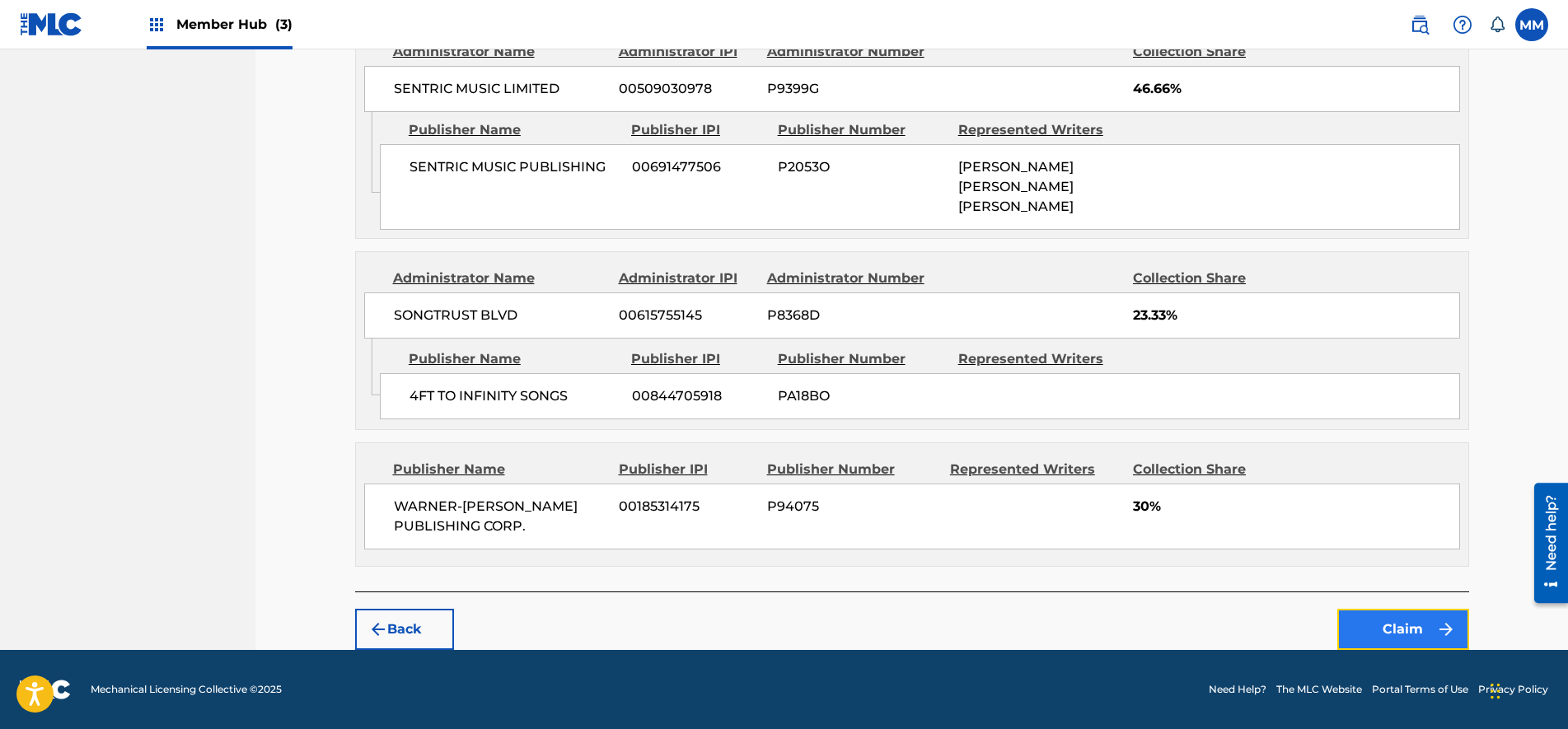
click at [1395, 621] on button "Claim" at bounding box center [1403, 629] width 132 height 41
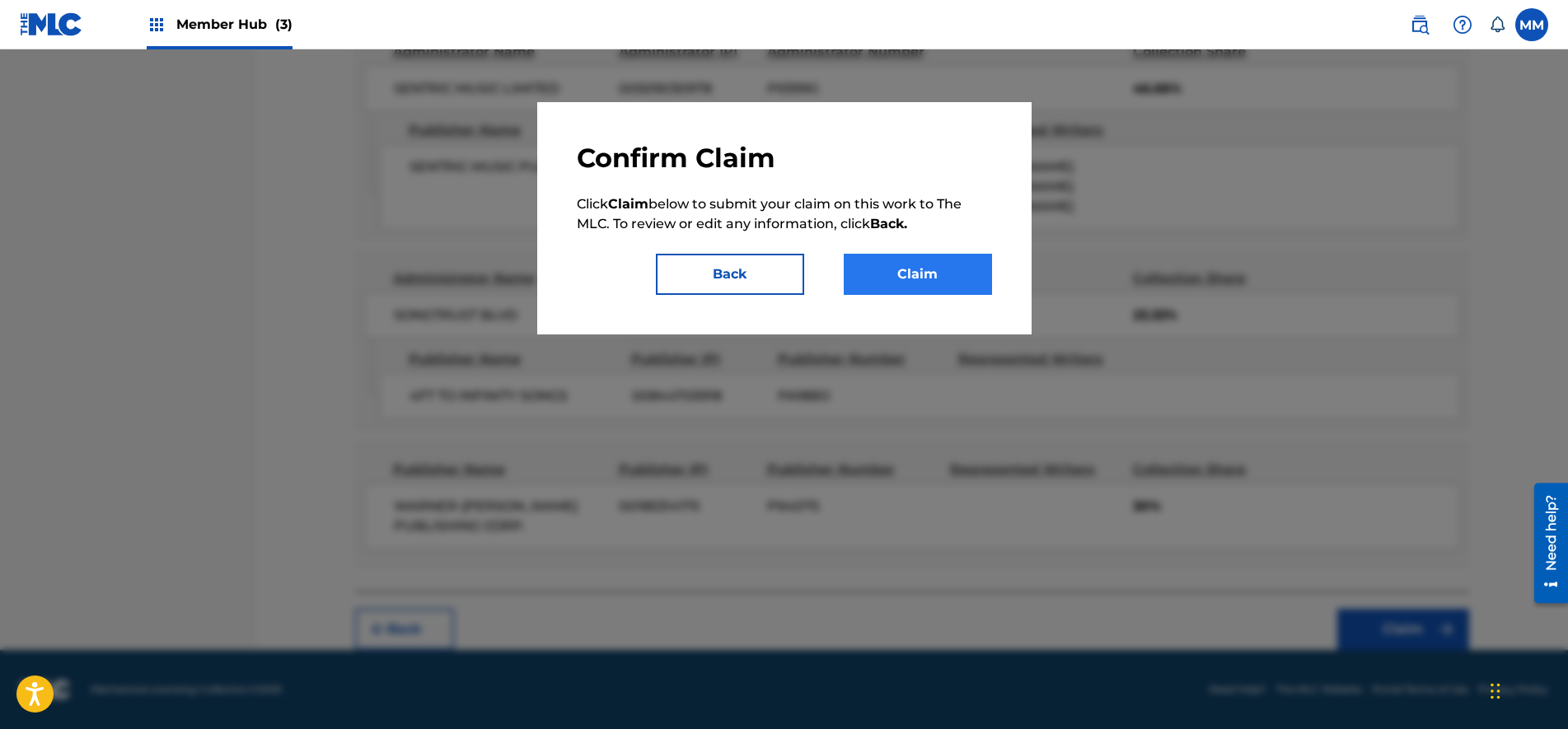
click at [934, 247] on div "Confirm Claim Click Claim below to submit your claim on this work to The MLC. T…" at bounding box center [784, 218] width 415 height 154
click at [940, 274] on button "Claim" at bounding box center [918, 274] width 149 height 41
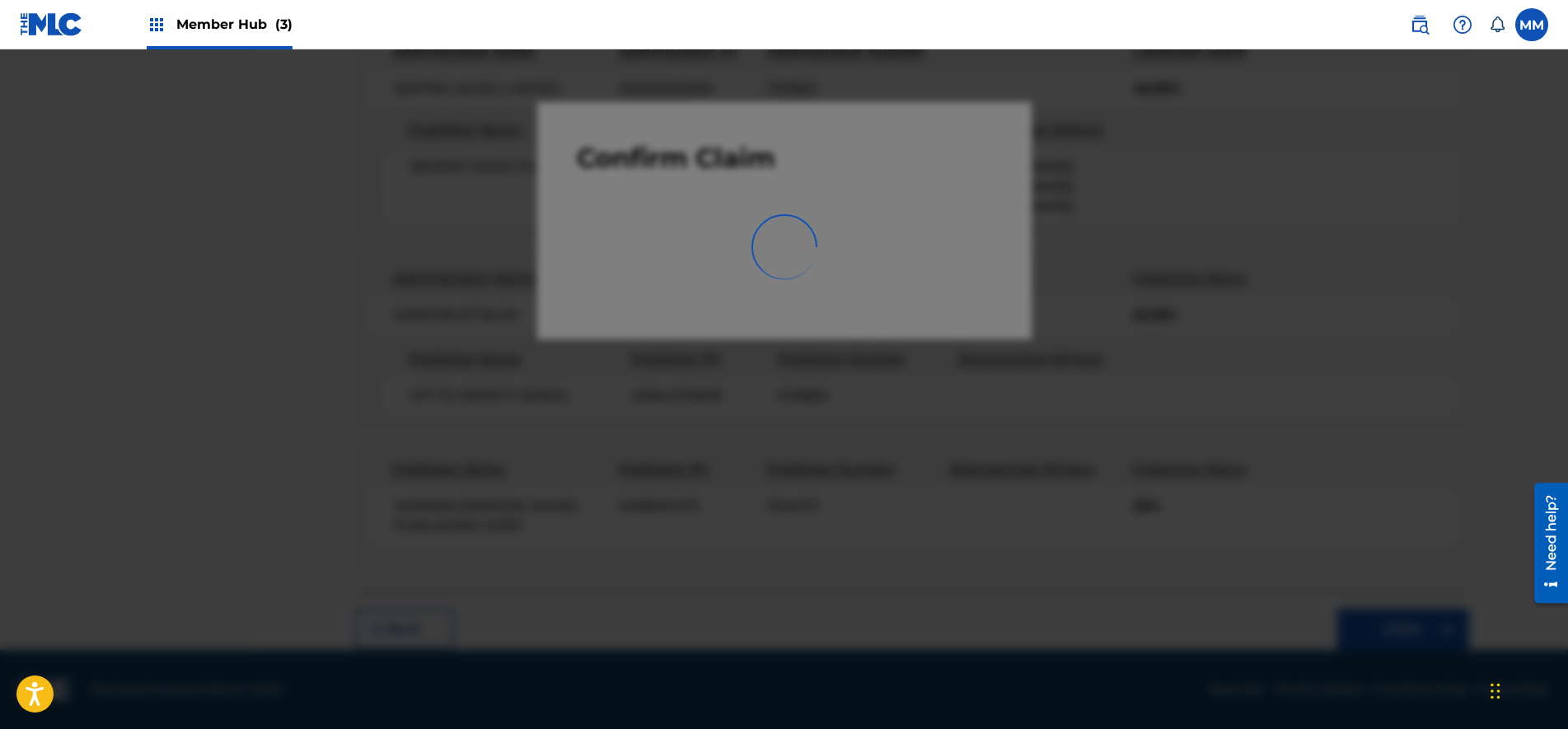
scroll to position [0, 0]
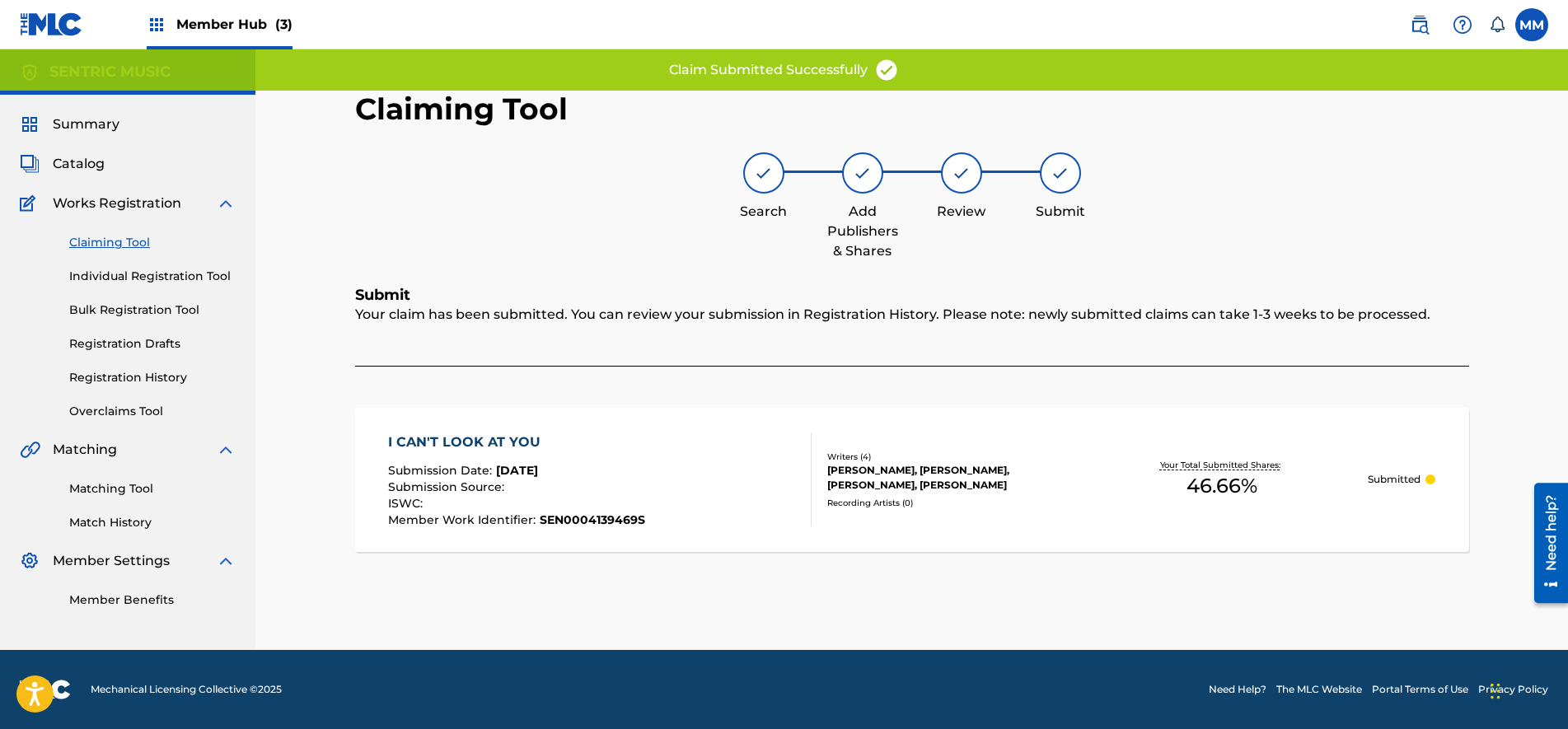
click at [131, 240] on link "Claiming Tool" at bounding box center [153, 243] width 166 height 18
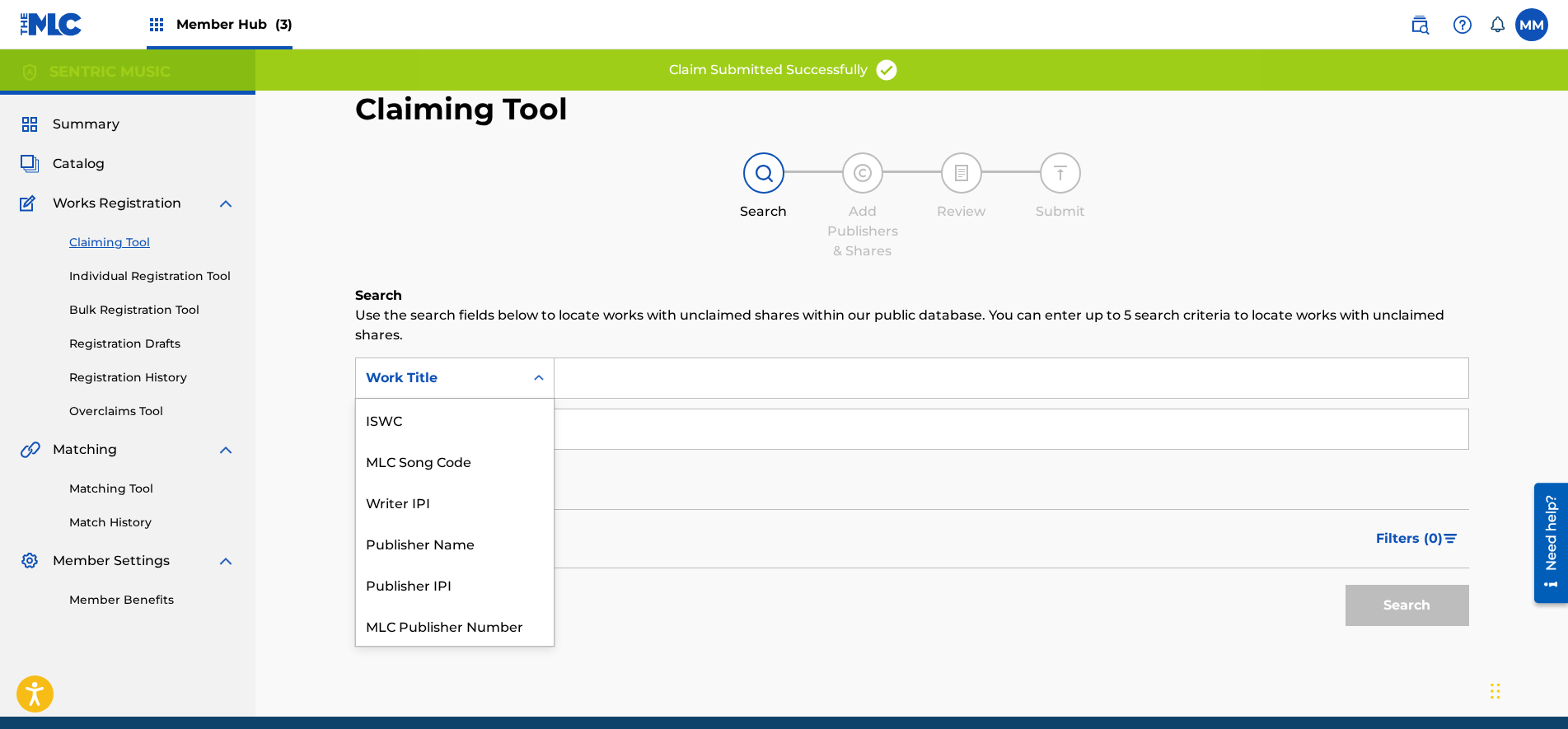
click at [436, 362] on div "Work Title" at bounding box center [440, 378] width 168 height 31
click at [437, 406] on div "MLC Song Code" at bounding box center [455, 419] width 198 height 41
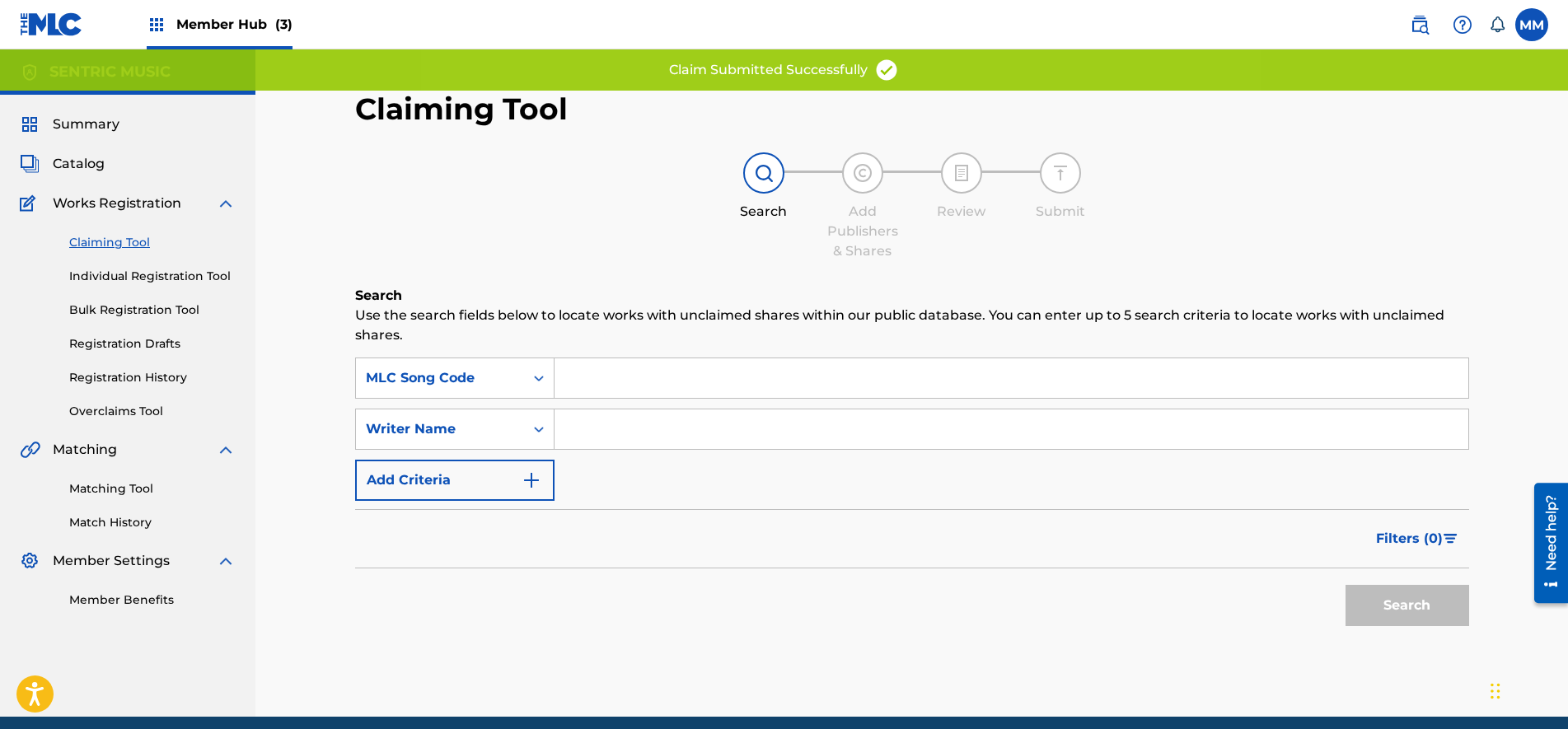
drag, startPoint x: 544, startPoint y: 401, endPoint x: 596, endPoint y: 378, distance: 56.9
click at [596, 378] on input "Search Form" at bounding box center [1010, 378] width 913 height 39
paste input "SA896Y"
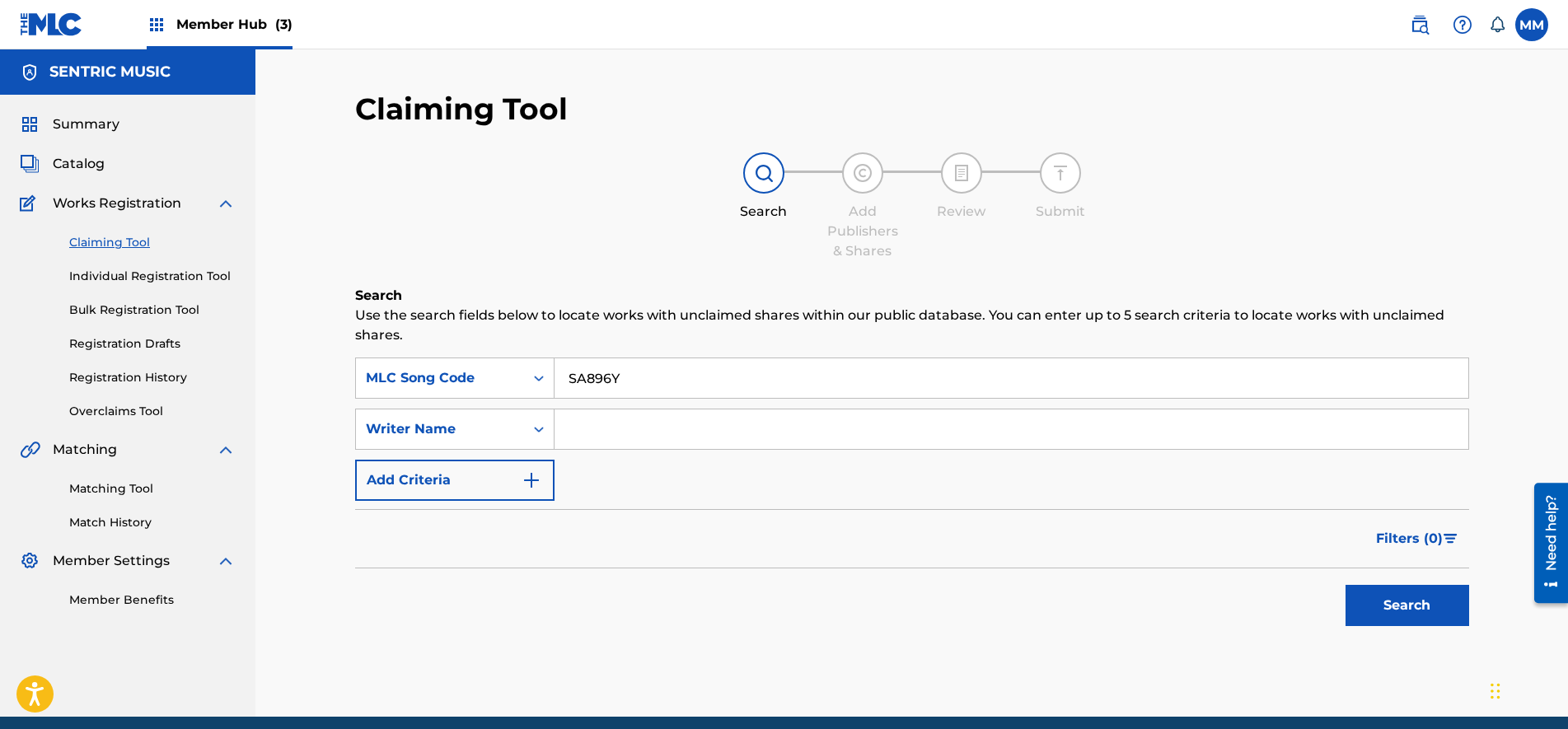
type input "SA896Y"
click at [1409, 624] on div "Search" at bounding box center [1403, 601] width 132 height 66
drag, startPoint x: 1409, startPoint y: 624, endPoint x: 1407, endPoint y: 602, distance: 22.1
click at [1407, 602] on button "Search" at bounding box center [1407, 606] width 123 height 41
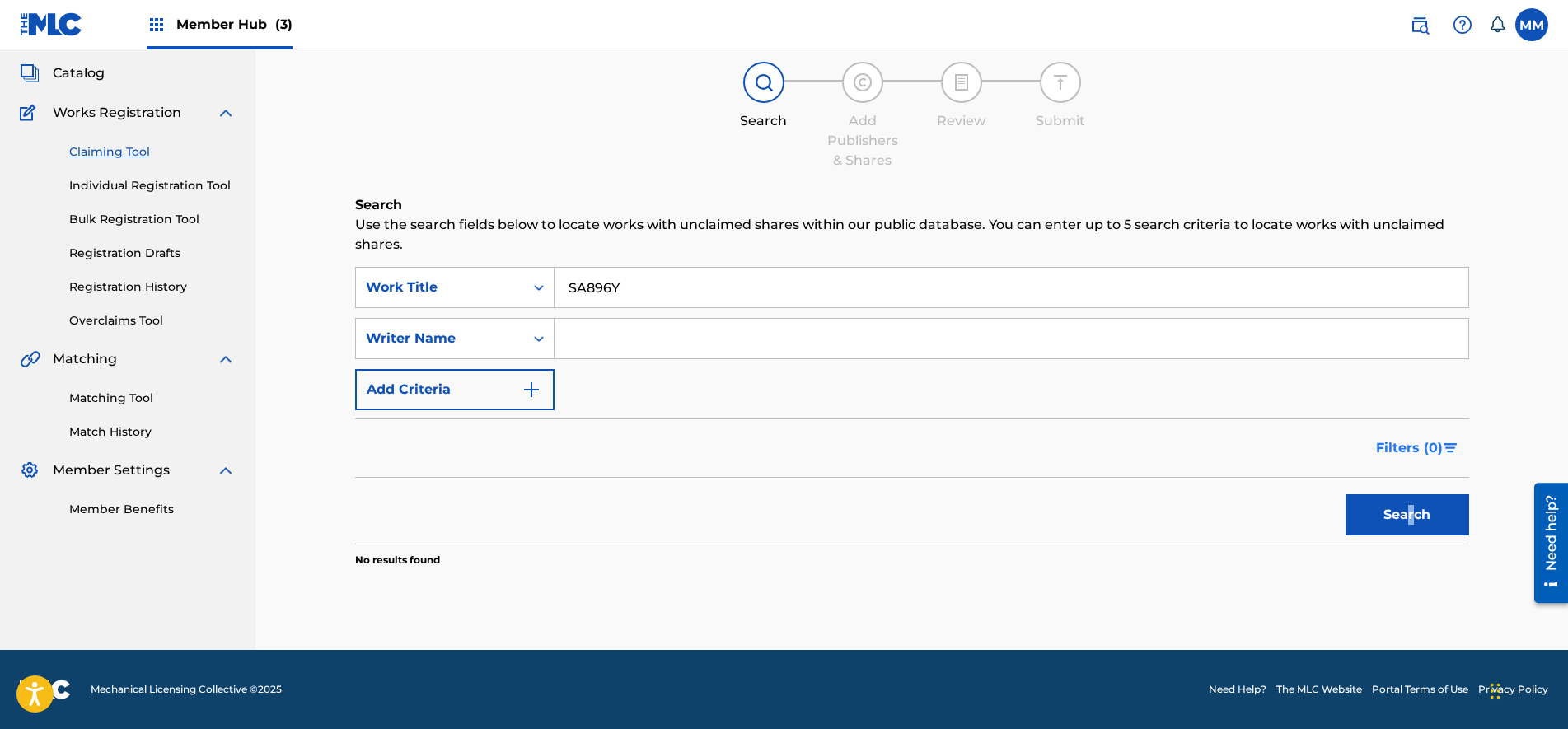
click at [1412, 455] on span "Filters ( 0 )" at bounding box center [1409, 448] width 67 height 20
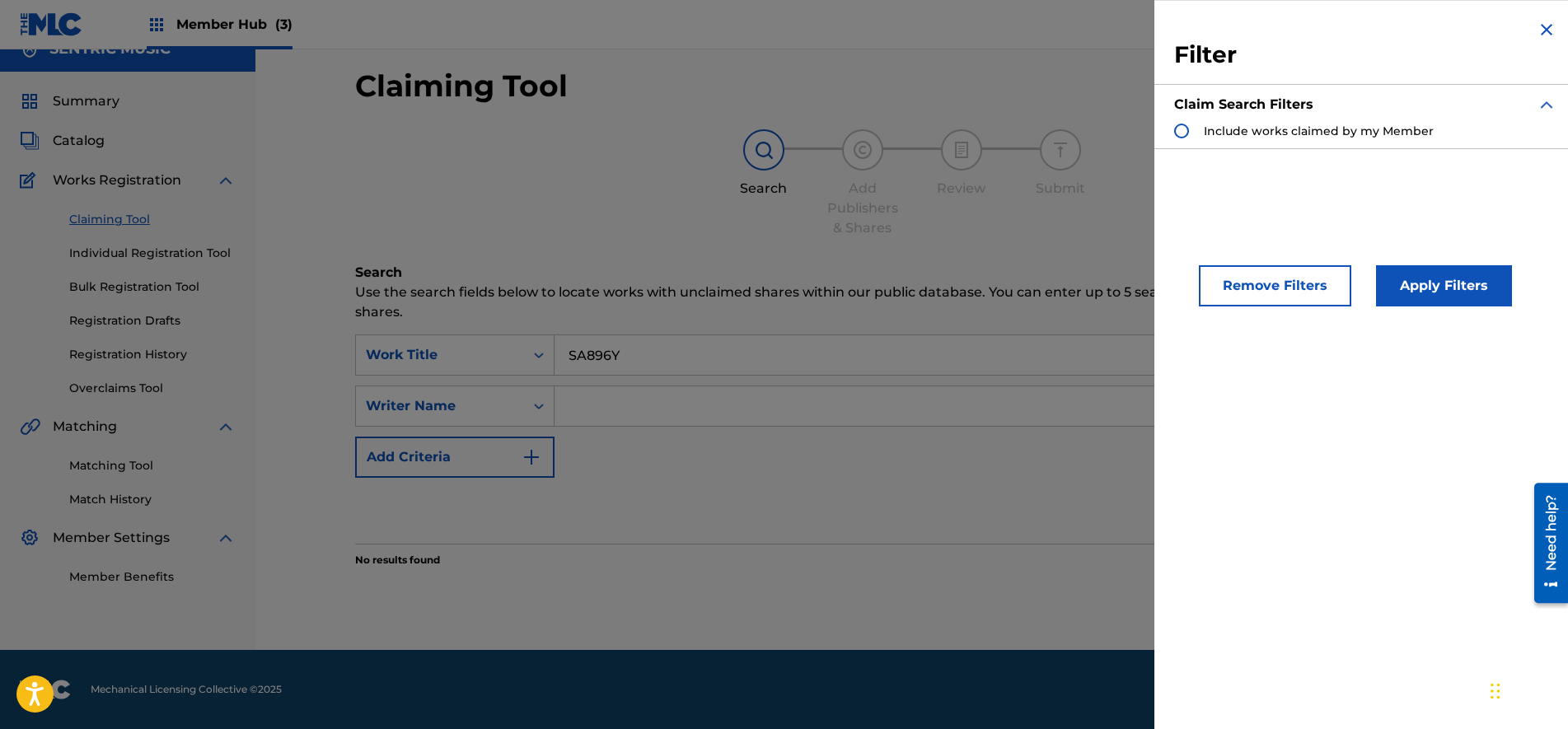
click at [1185, 130] on div "Search Form" at bounding box center [1180, 130] width 15 height 15
click at [1464, 296] on button "Apply Filters" at bounding box center [1444, 286] width 136 height 41
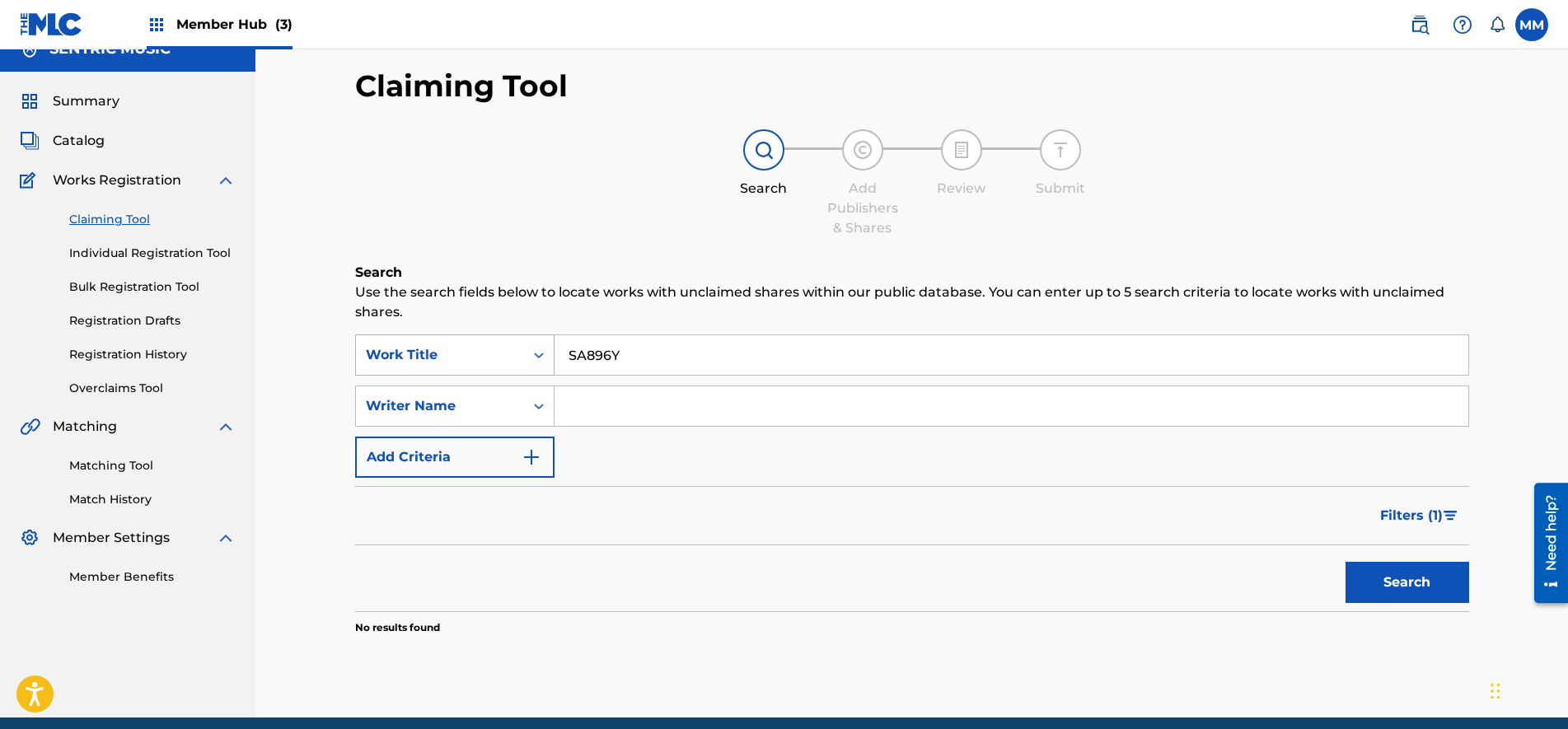
click at [440, 346] on div "Work Title" at bounding box center [440, 355] width 149 height 20
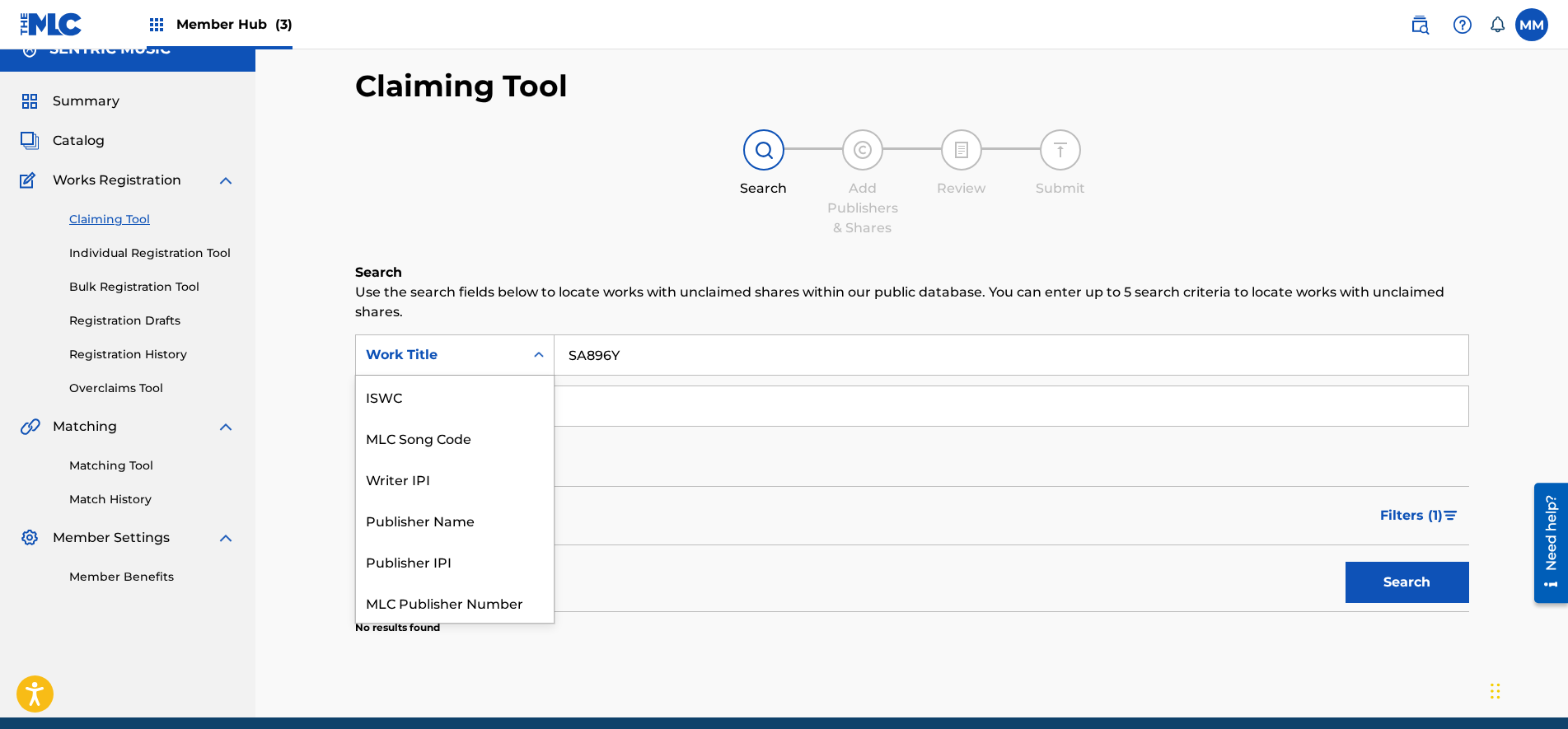
scroll to position [41, 0]
click at [466, 385] on div "MLC Song Code" at bounding box center [455, 396] width 198 height 41
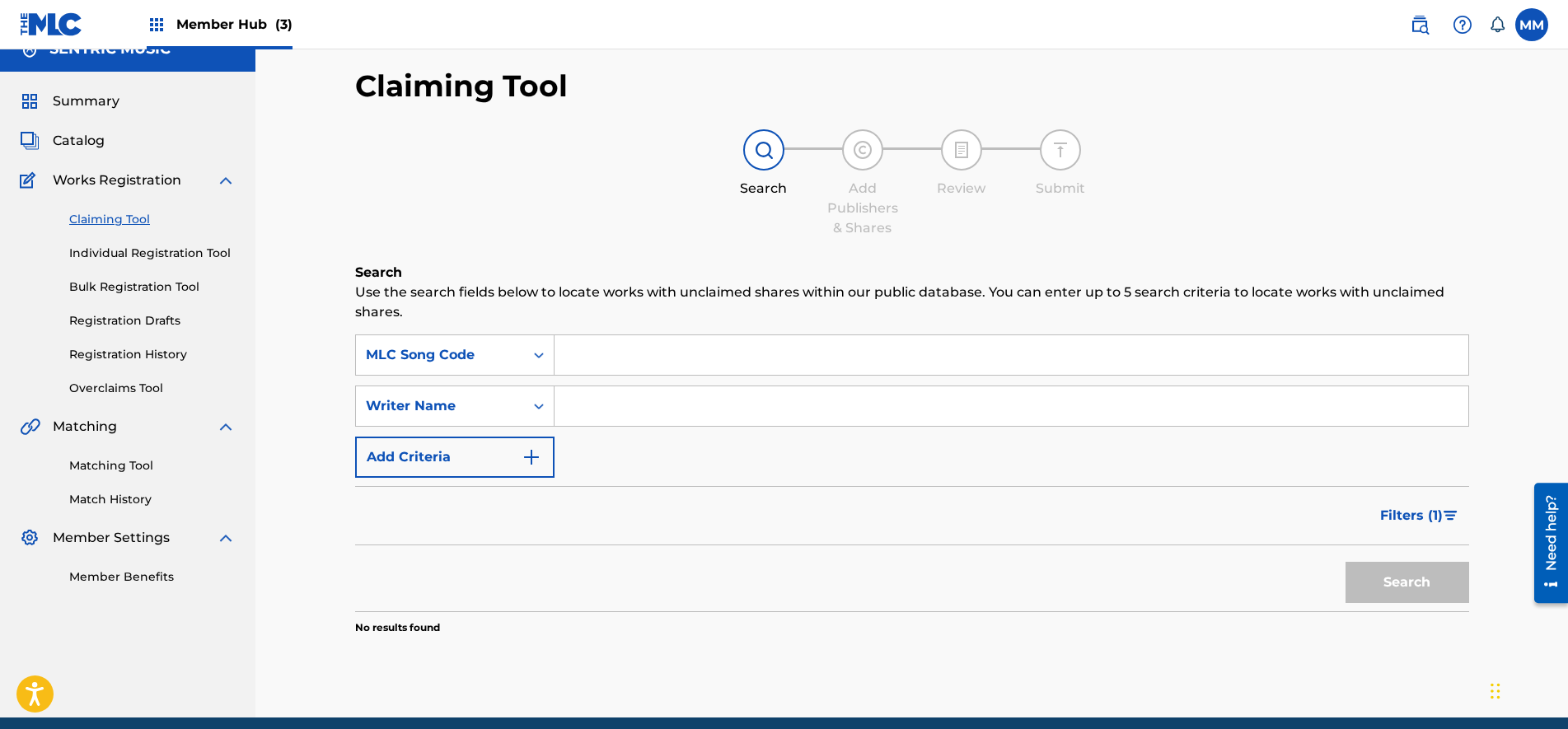
drag, startPoint x: 660, startPoint y: 343, endPoint x: 627, endPoint y: 345, distance: 33.1
click at [632, 344] on input "Search Form" at bounding box center [1010, 355] width 913 height 39
paste input "SA896Y"
type input "SA896Y"
click at [1390, 598] on button "Search" at bounding box center [1407, 582] width 123 height 41
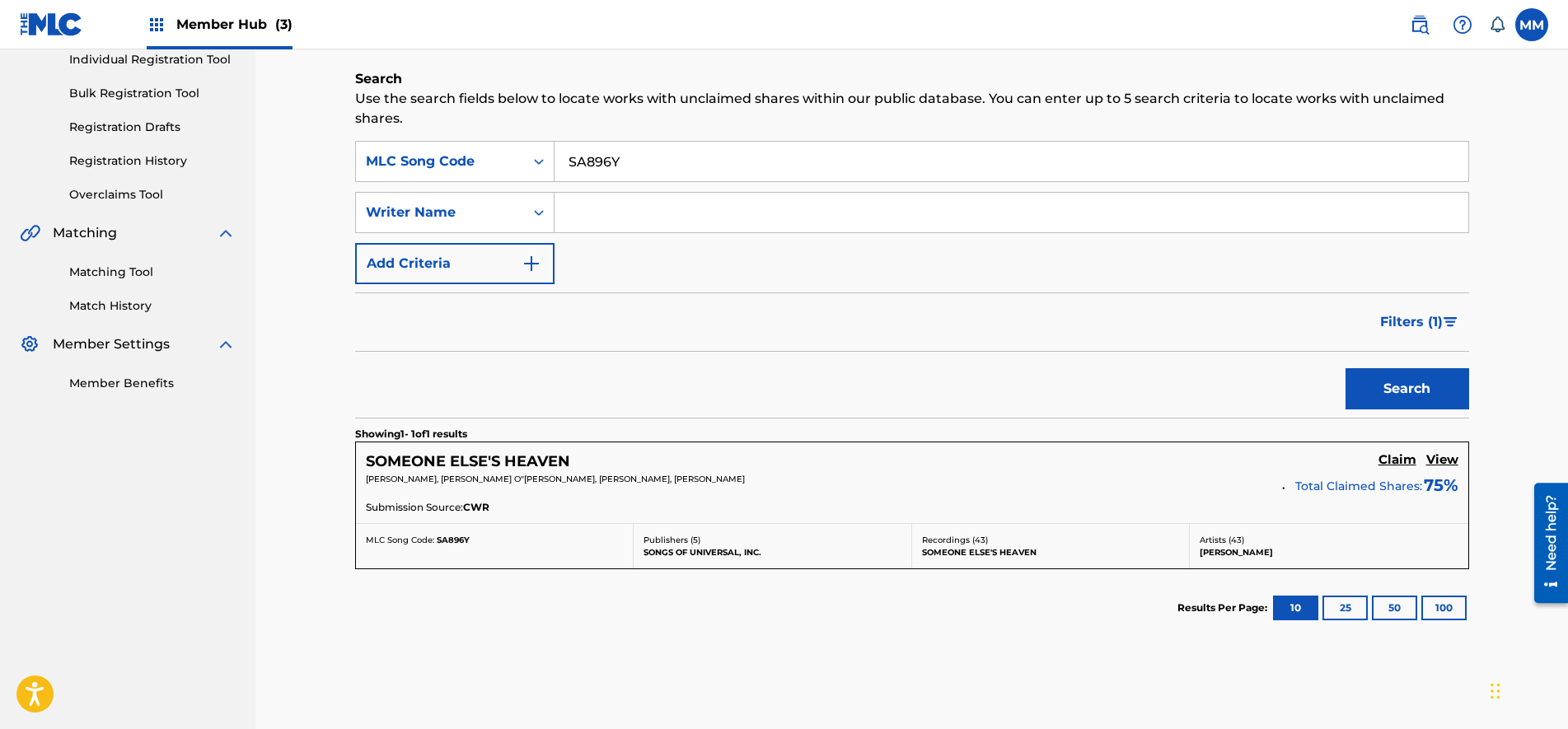
scroll to position [296, 0]
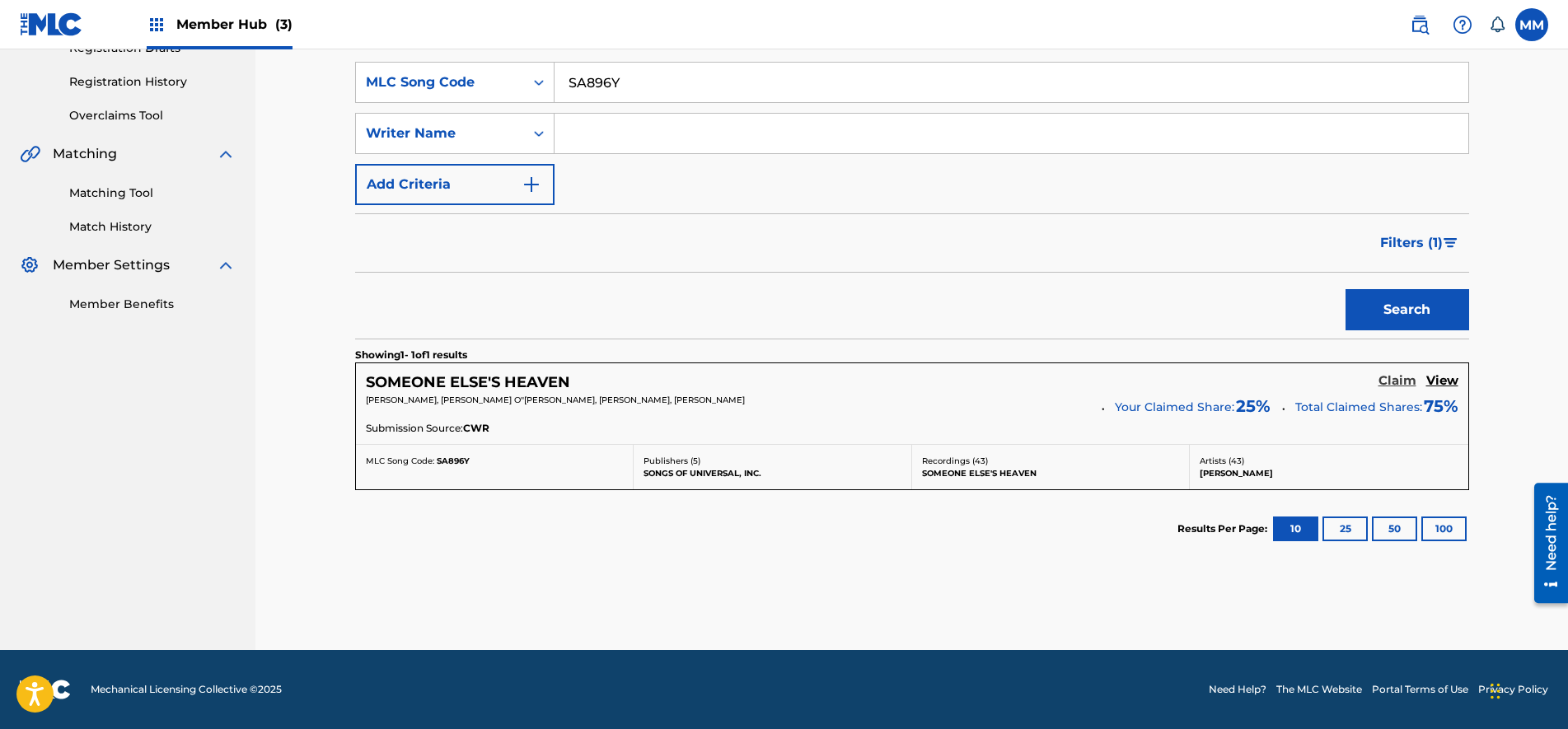
click at [1389, 384] on h5 "Claim" at bounding box center [1397, 381] width 38 height 16
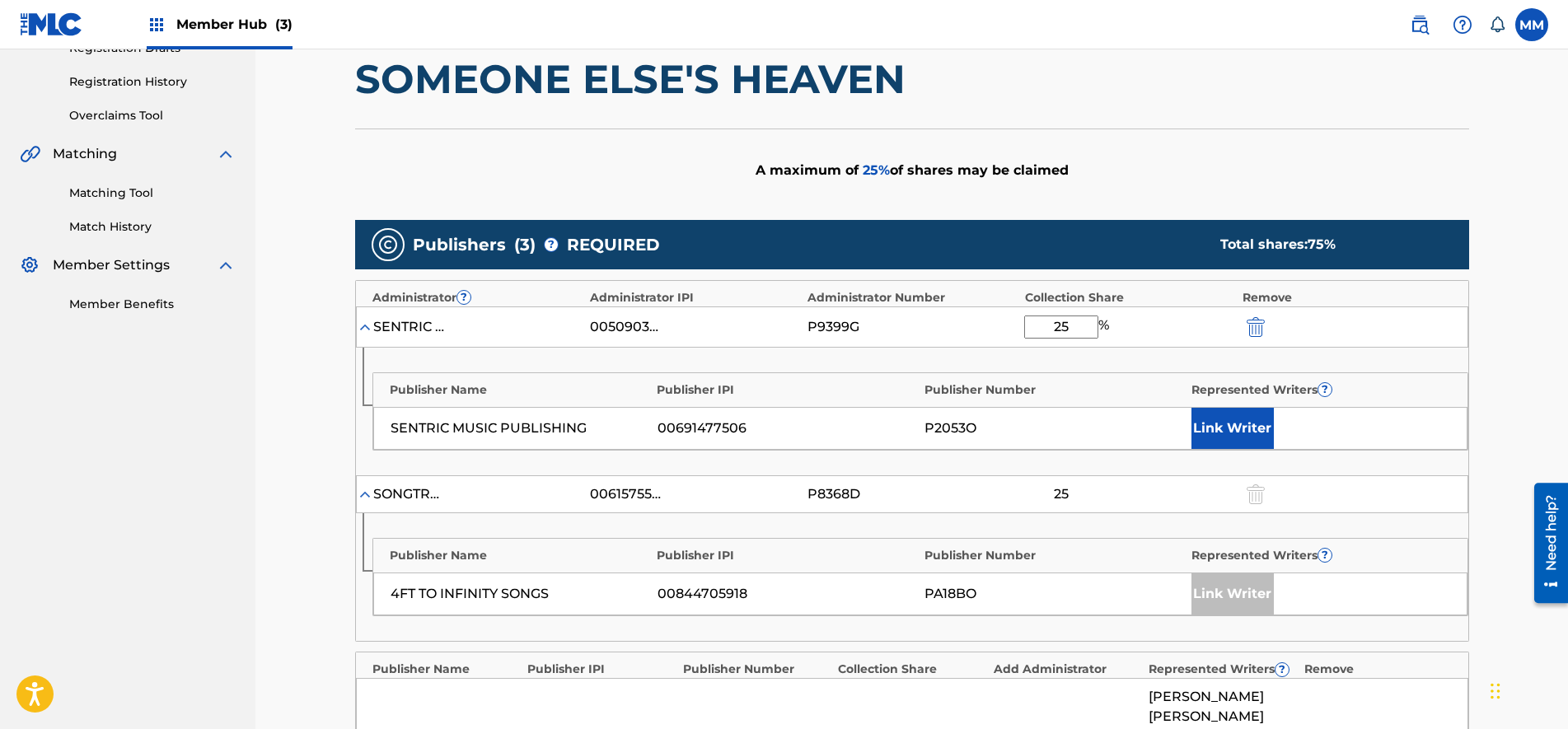
drag, startPoint x: 1075, startPoint y: 327, endPoint x: 954, endPoint y: 320, distance: 121.2
click at [954, 320] on div "SENTRIC MUSIC LIMITED 00509030978 P9399G 25 %" at bounding box center [912, 327] width 1112 height 41
type input "50"
click at [1232, 420] on button "Link Writer" at bounding box center [1232, 429] width 82 height 41
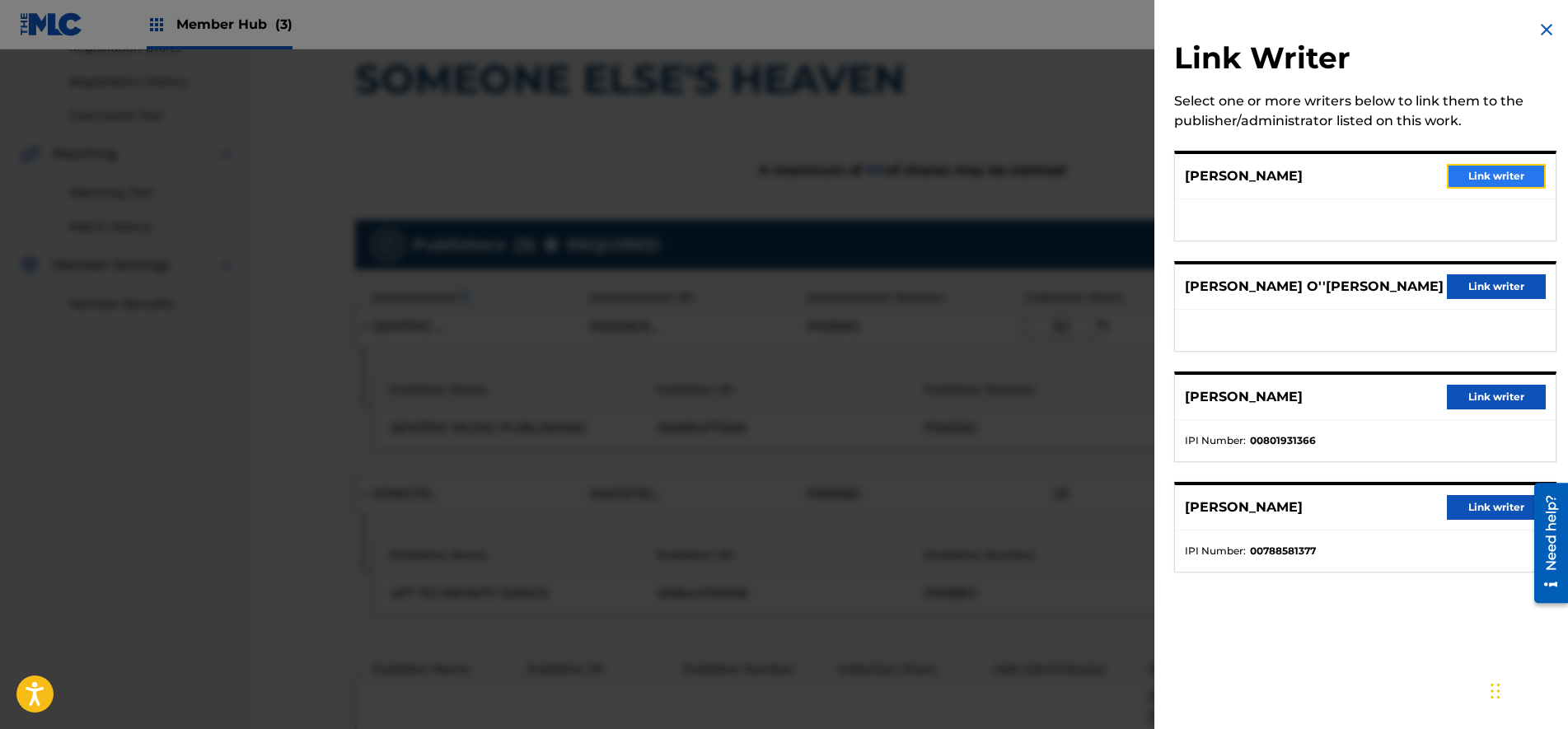
click at [1504, 165] on button "Link writer" at bounding box center [1496, 175] width 99 height 24
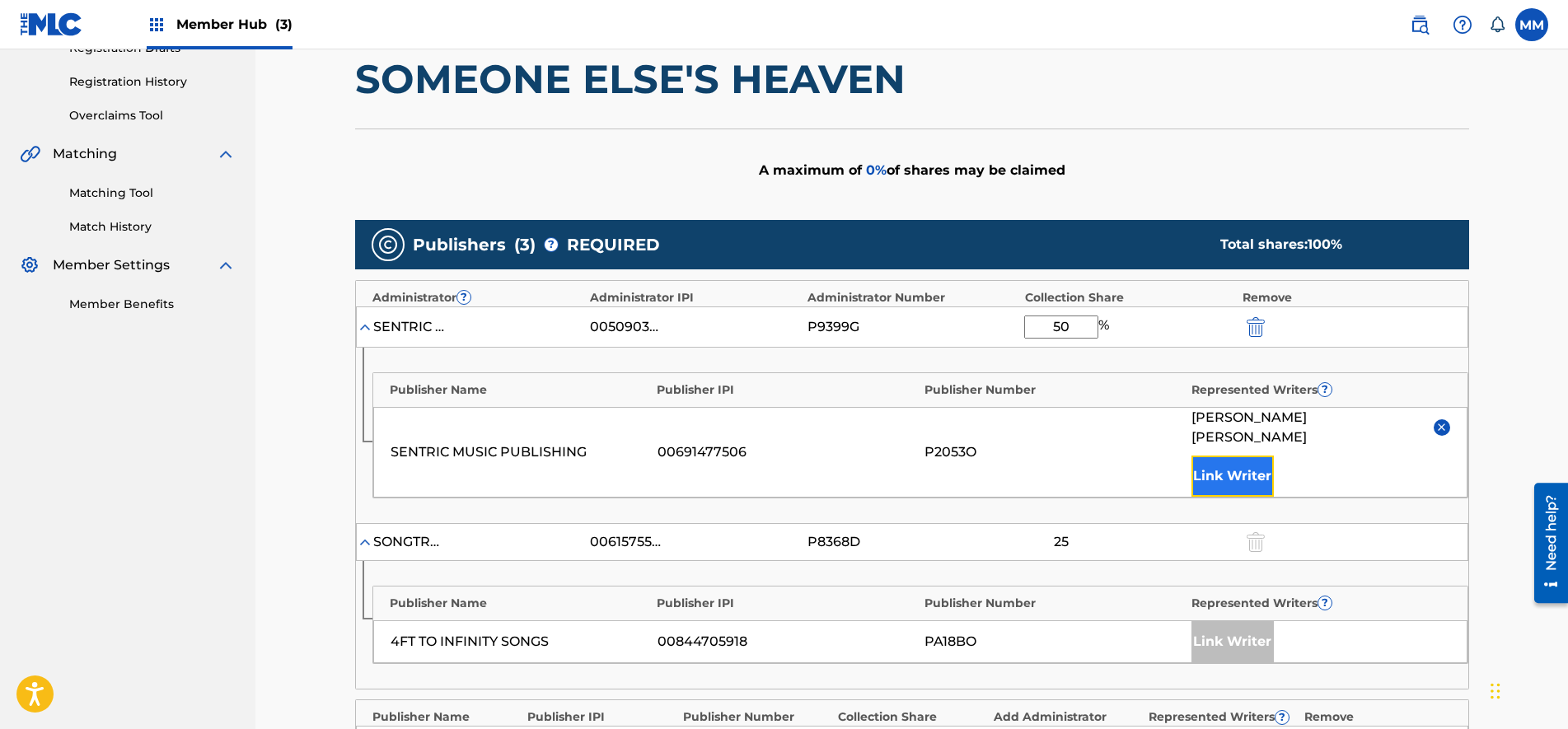
click at [1227, 455] on button "Link Writer" at bounding box center [1232, 476] width 82 height 41
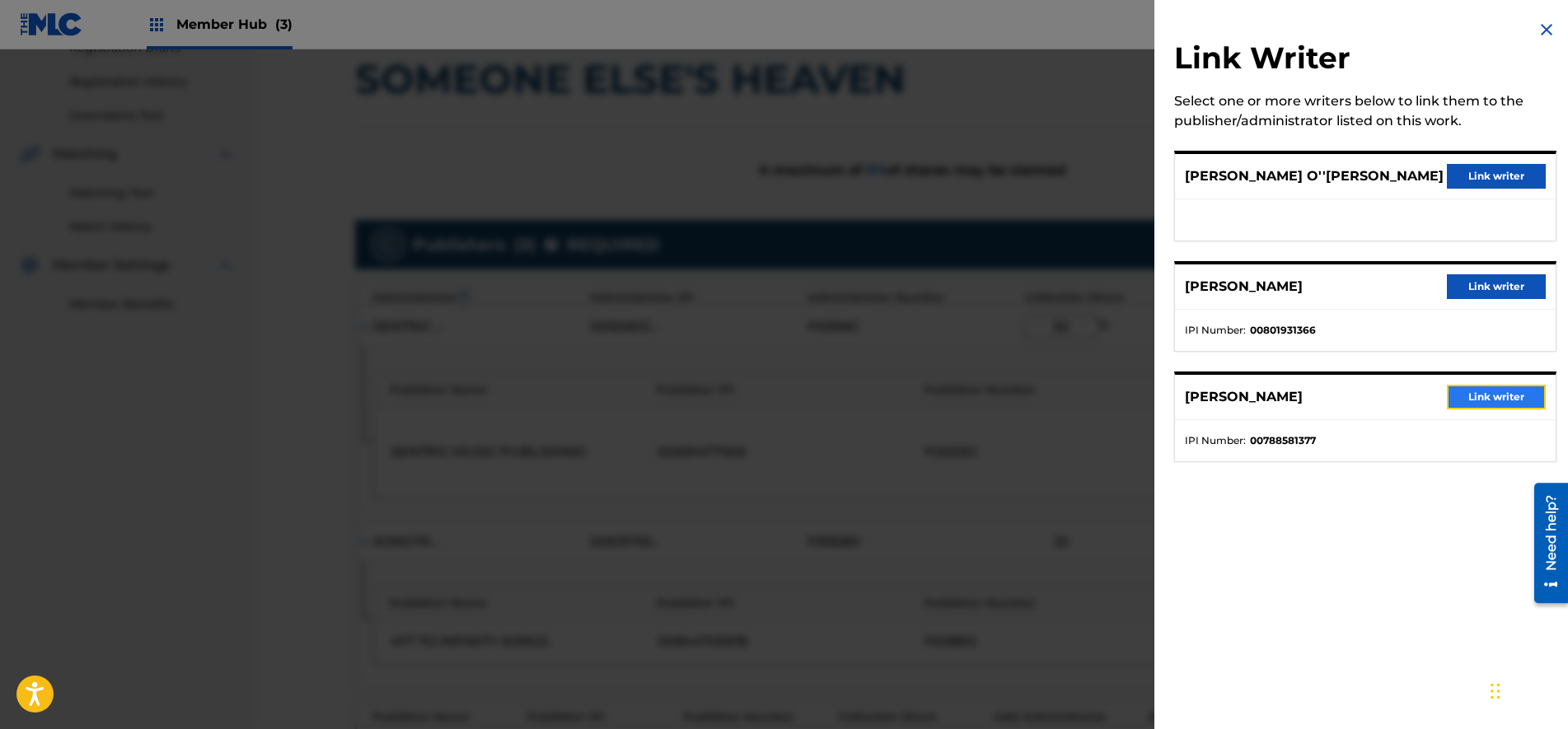
click at [1490, 387] on button "Link writer" at bounding box center [1496, 396] width 99 height 24
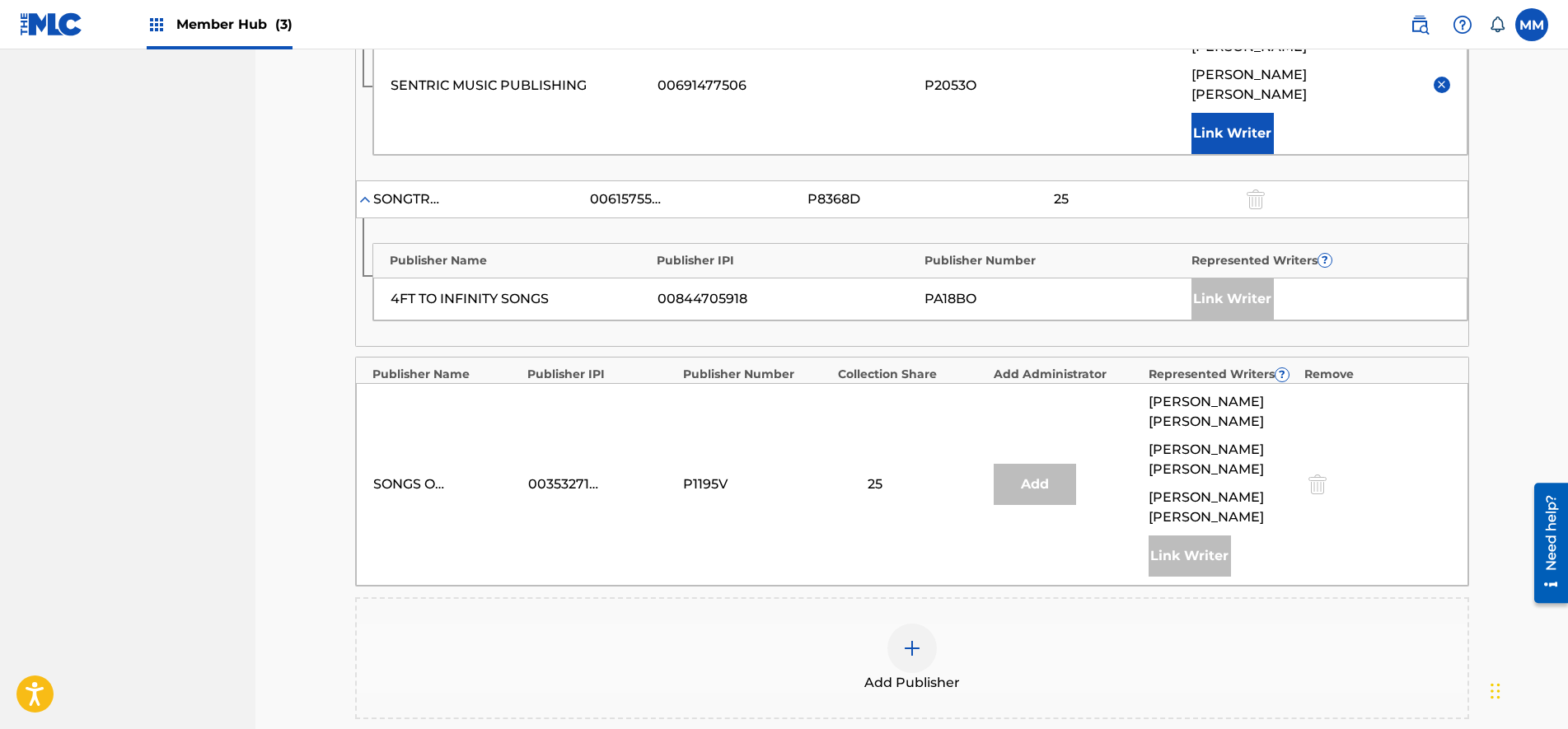
scroll to position [883, 0]
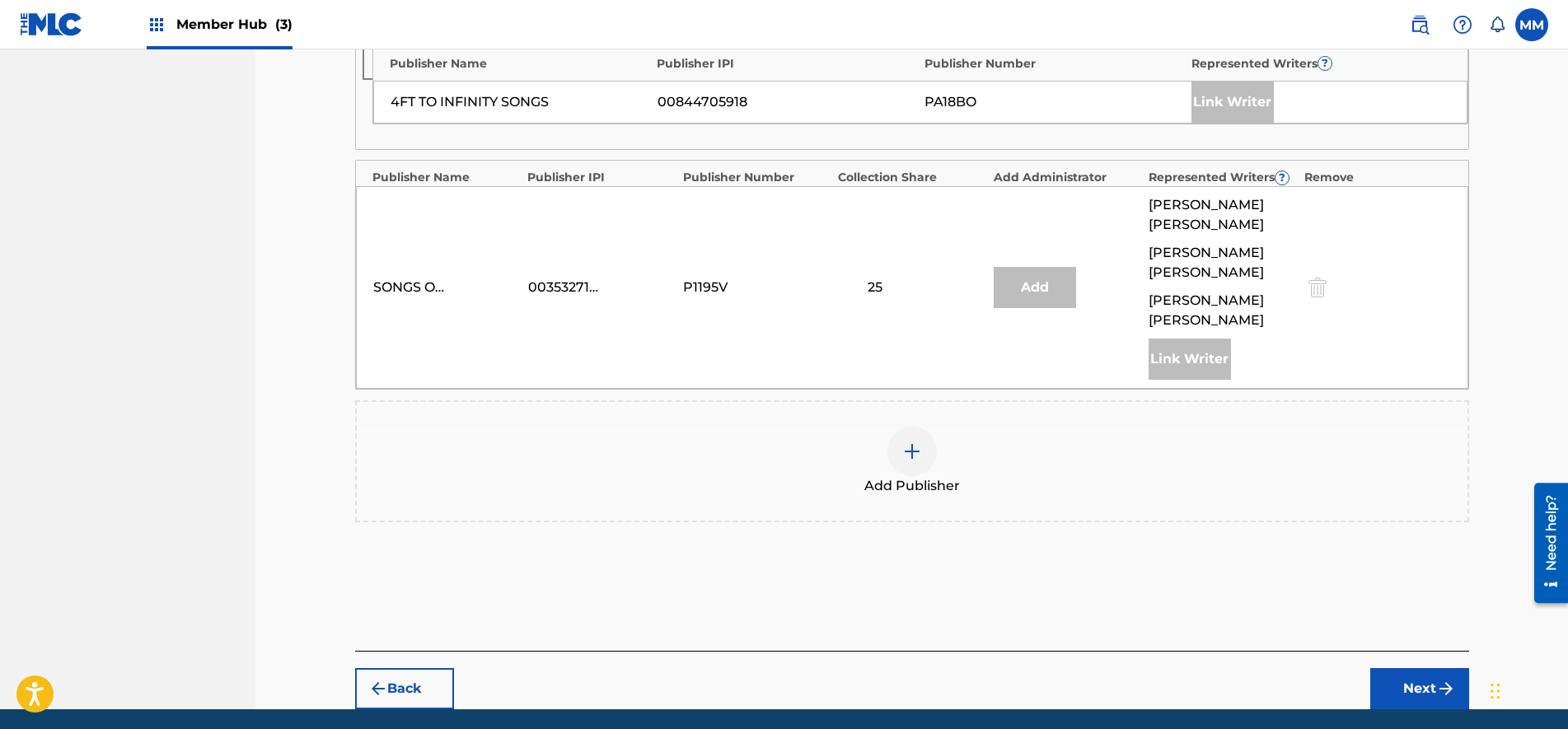
click at [1384, 651] on div "Back Next" at bounding box center [912, 680] width 1114 height 59
click at [1388, 668] on button "Next" at bounding box center [1419, 689] width 99 height 41
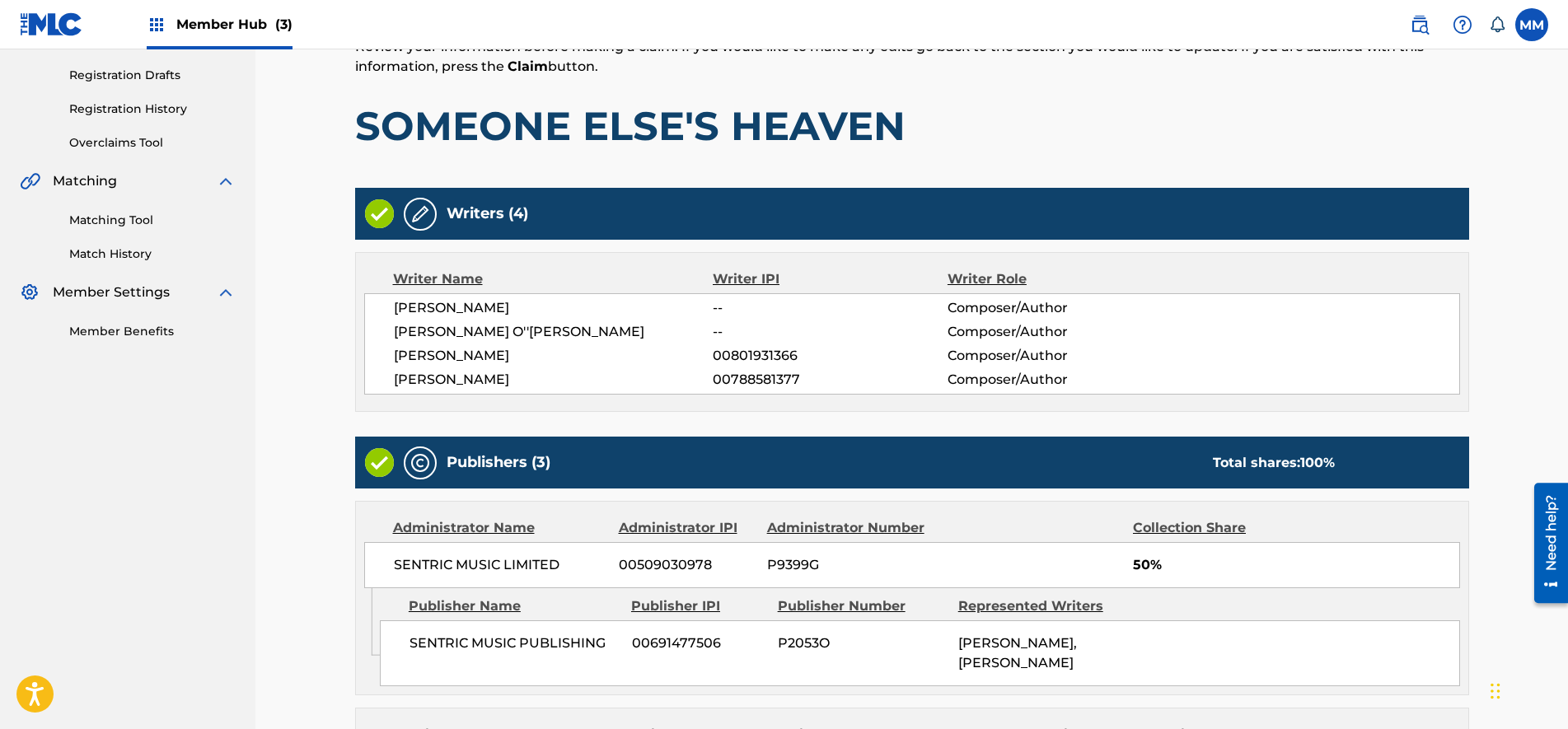
scroll to position [784, 0]
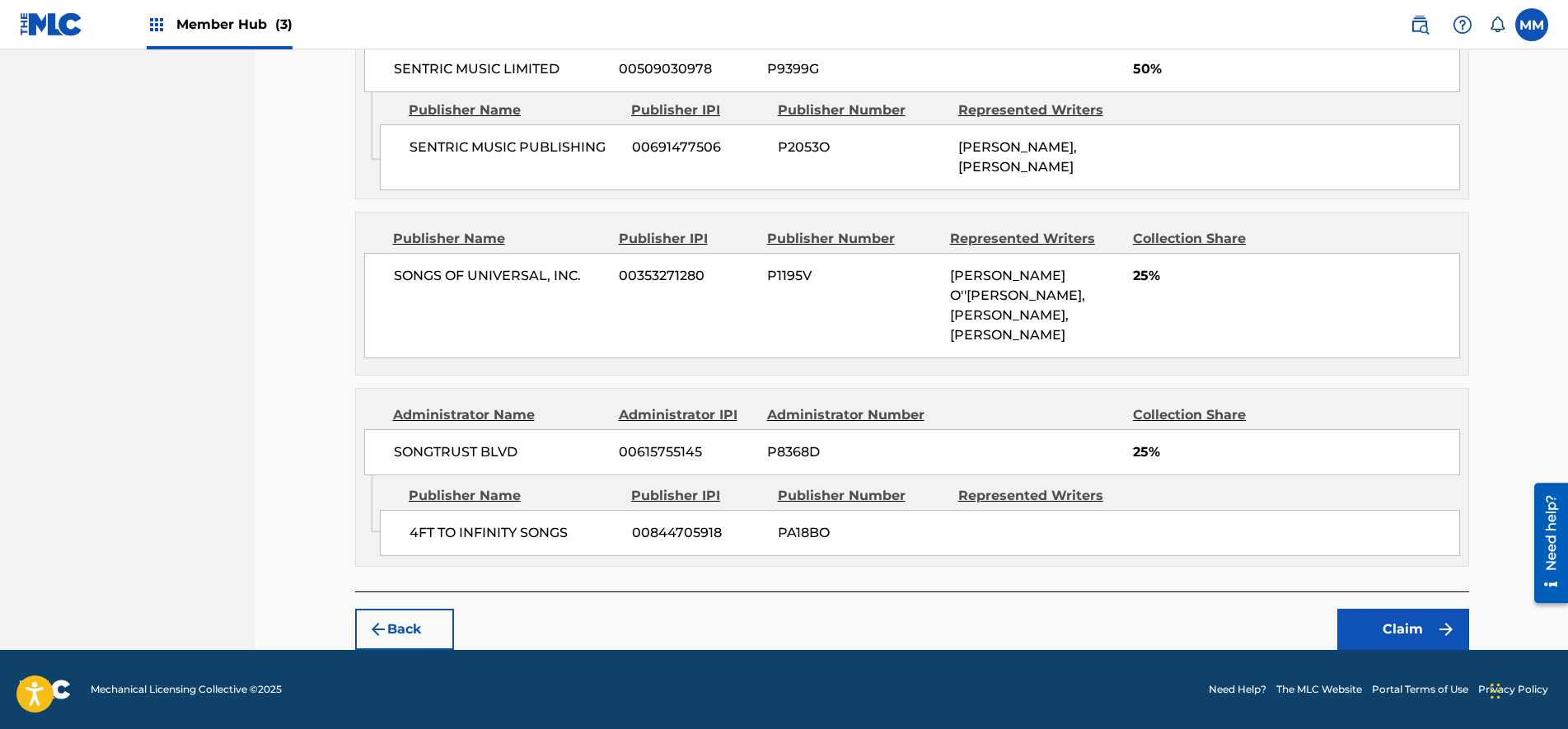
click at [1437, 638] on button "Claim" at bounding box center [1403, 629] width 132 height 41
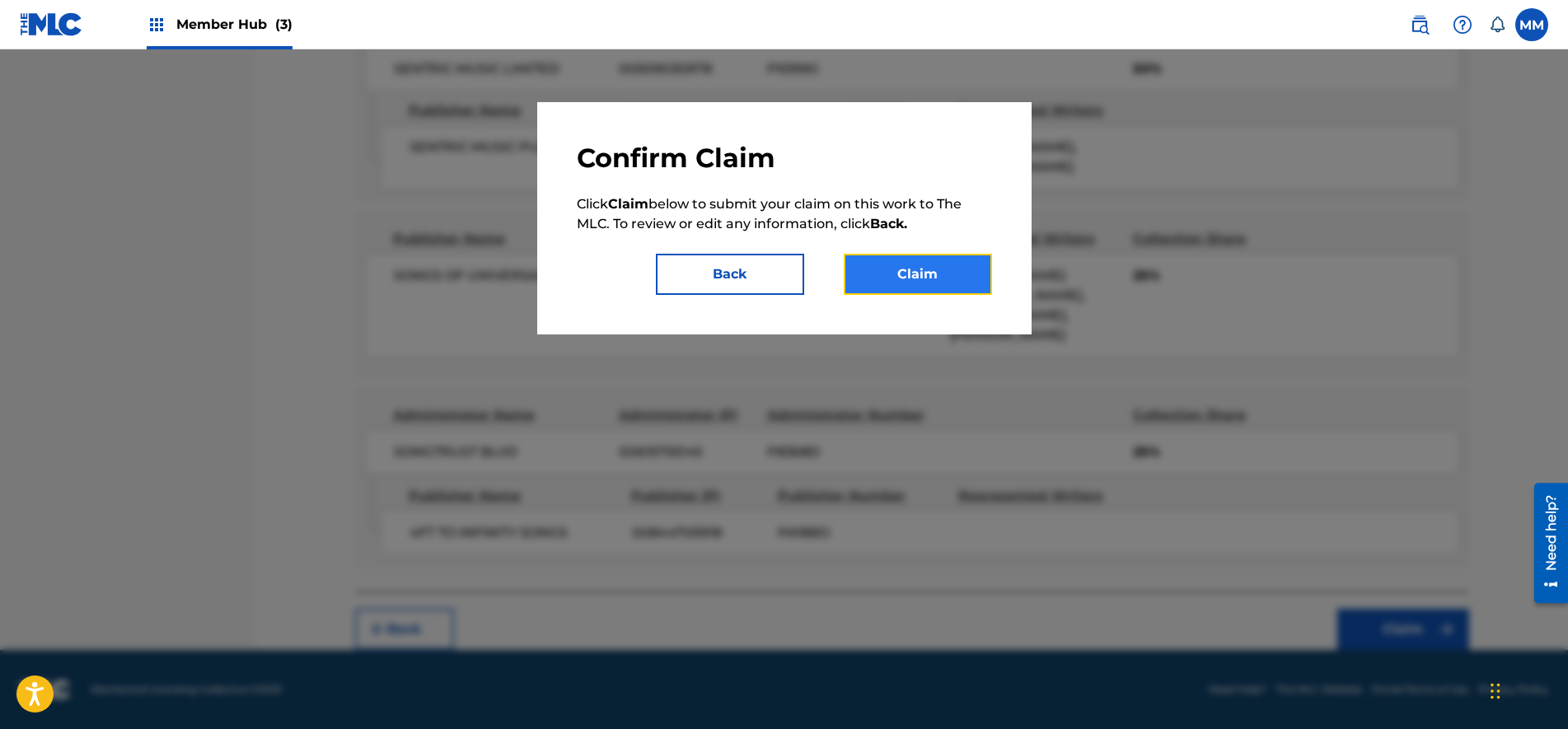
click at [908, 273] on button "Claim" at bounding box center [918, 274] width 149 height 41
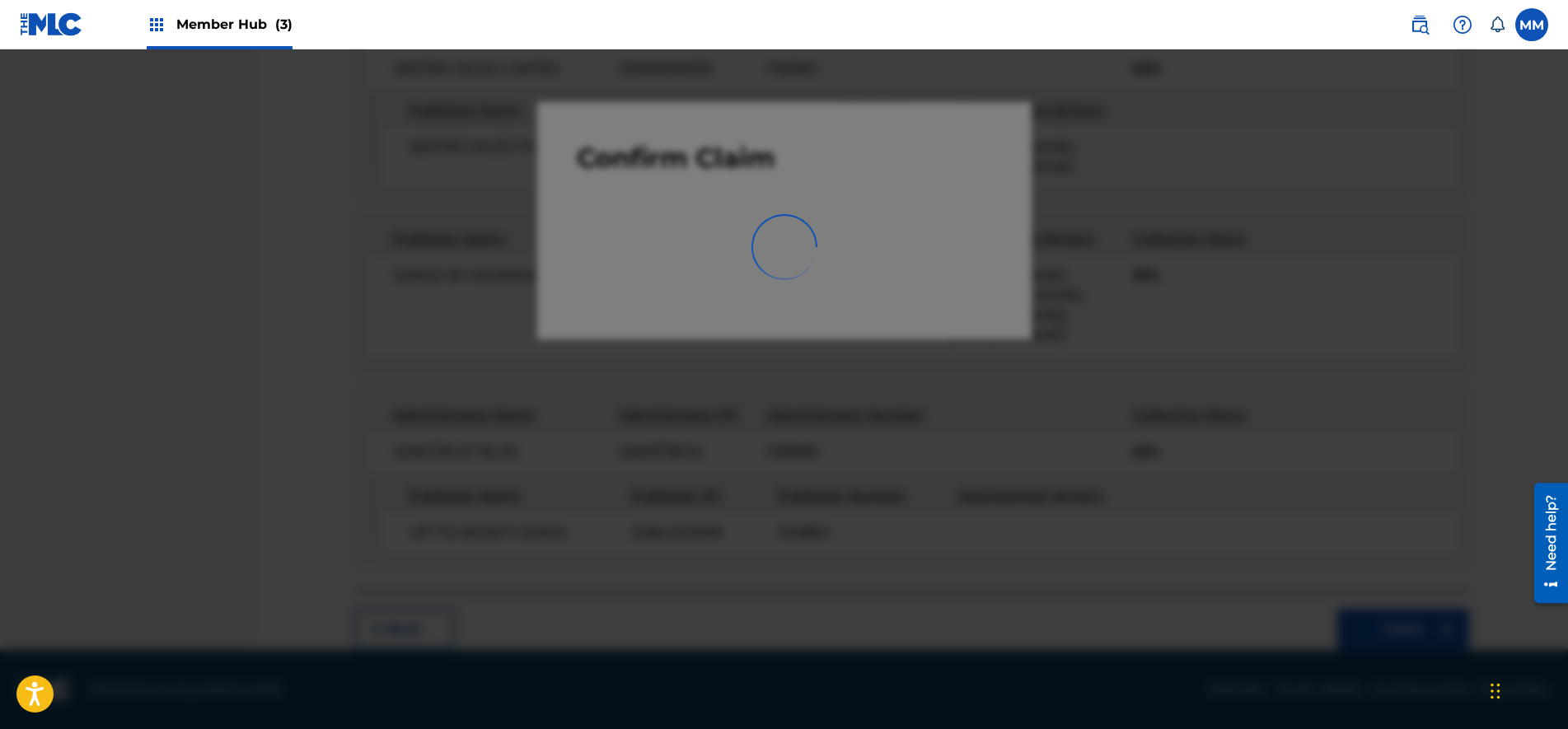
scroll to position [0, 0]
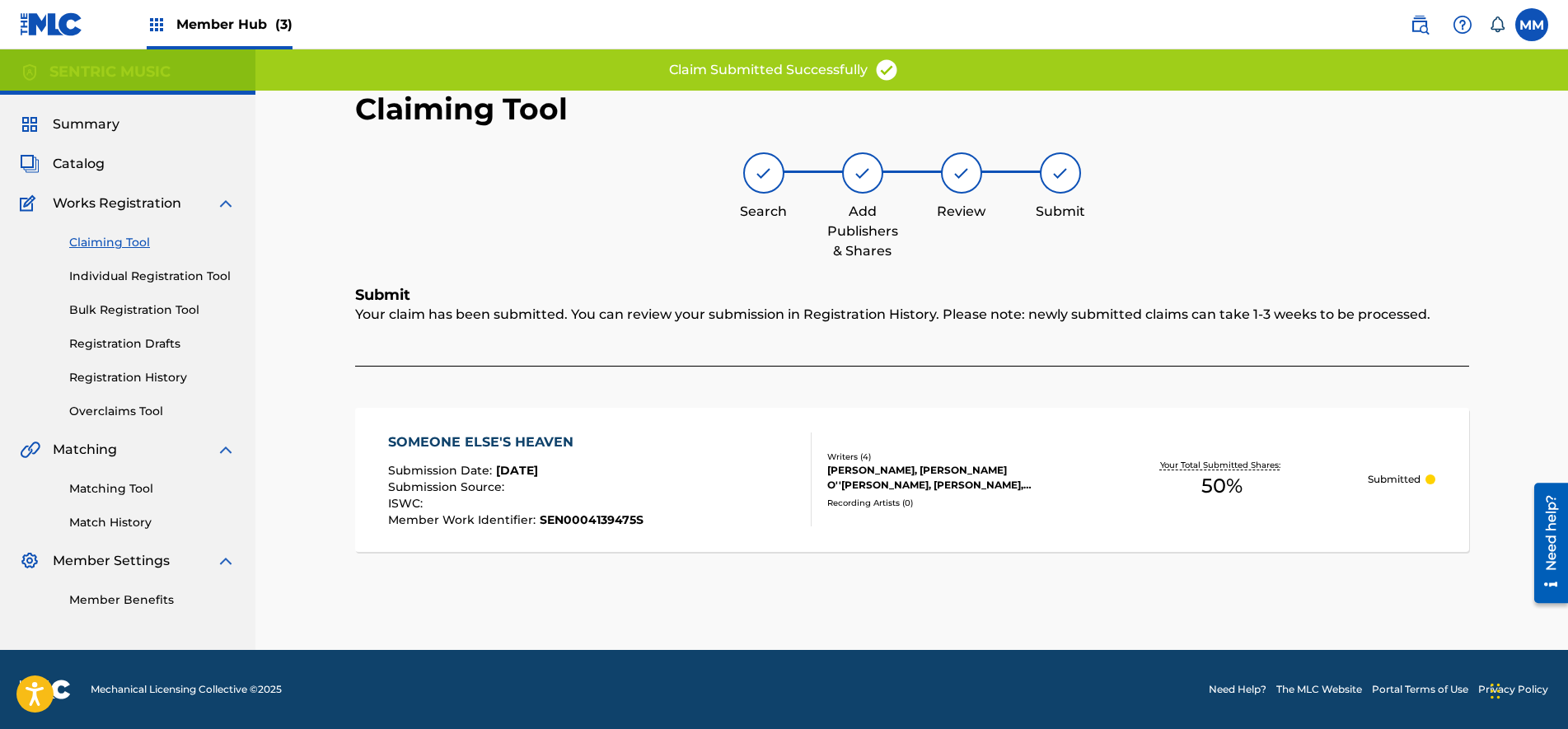
click at [117, 248] on link "Claiming Tool" at bounding box center [153, 243] width 166 height 18
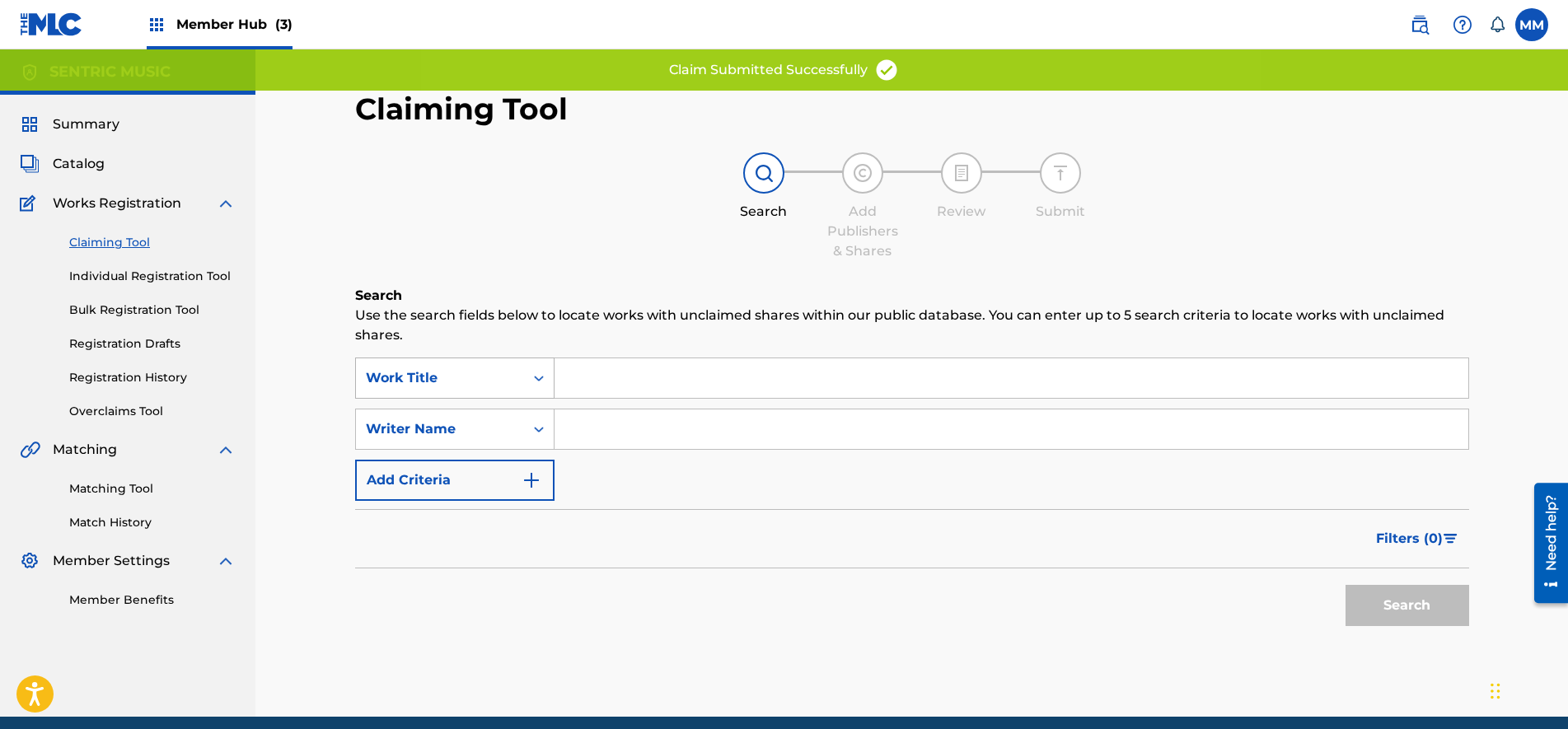
click at [484, 369] on div "Work Title" at bounding box center [440, 378] width 149 height 20
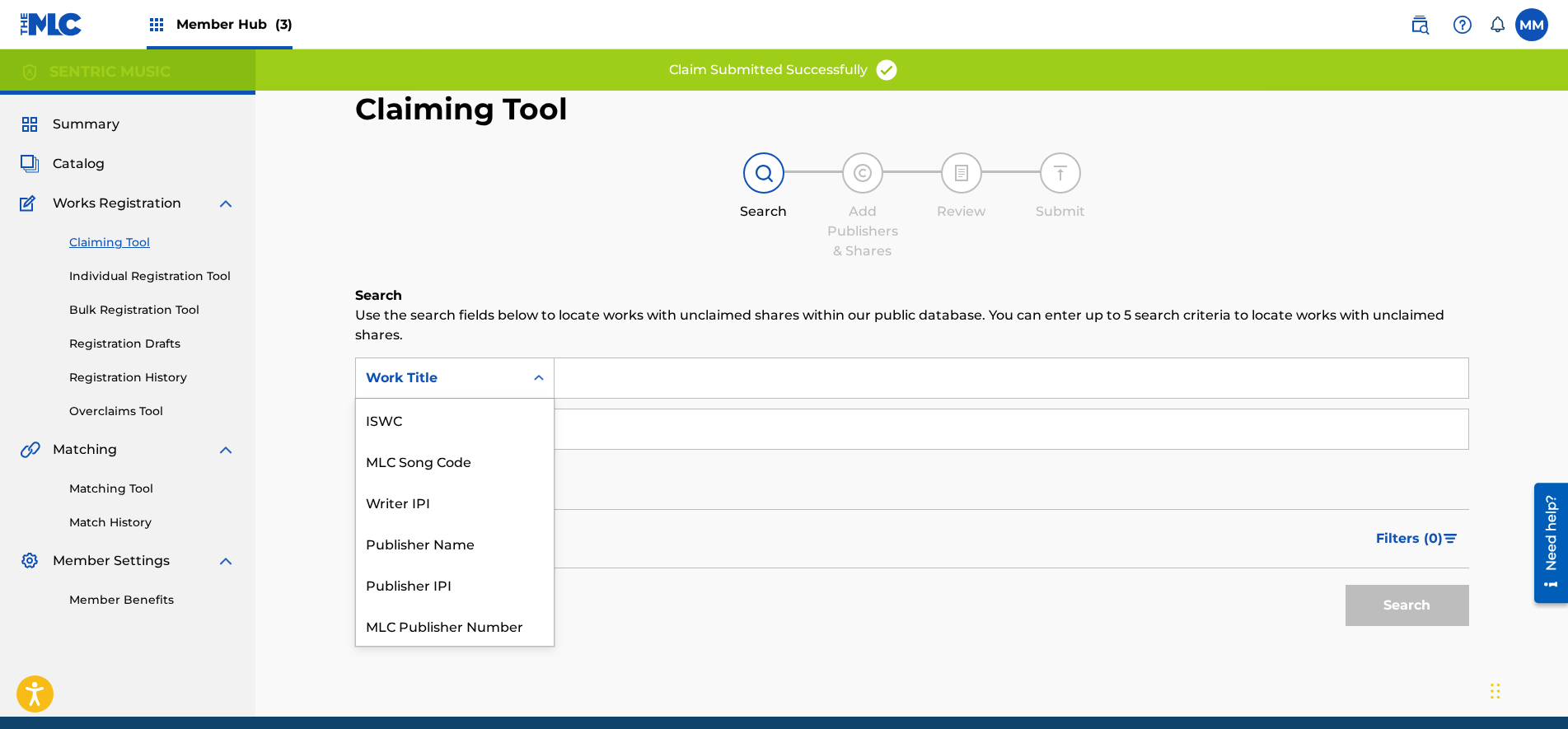
scroll to position [41, 0]
click at [447, 415] on div "MLC Song Code" at bounding box center [455, 419] width 198 height 41
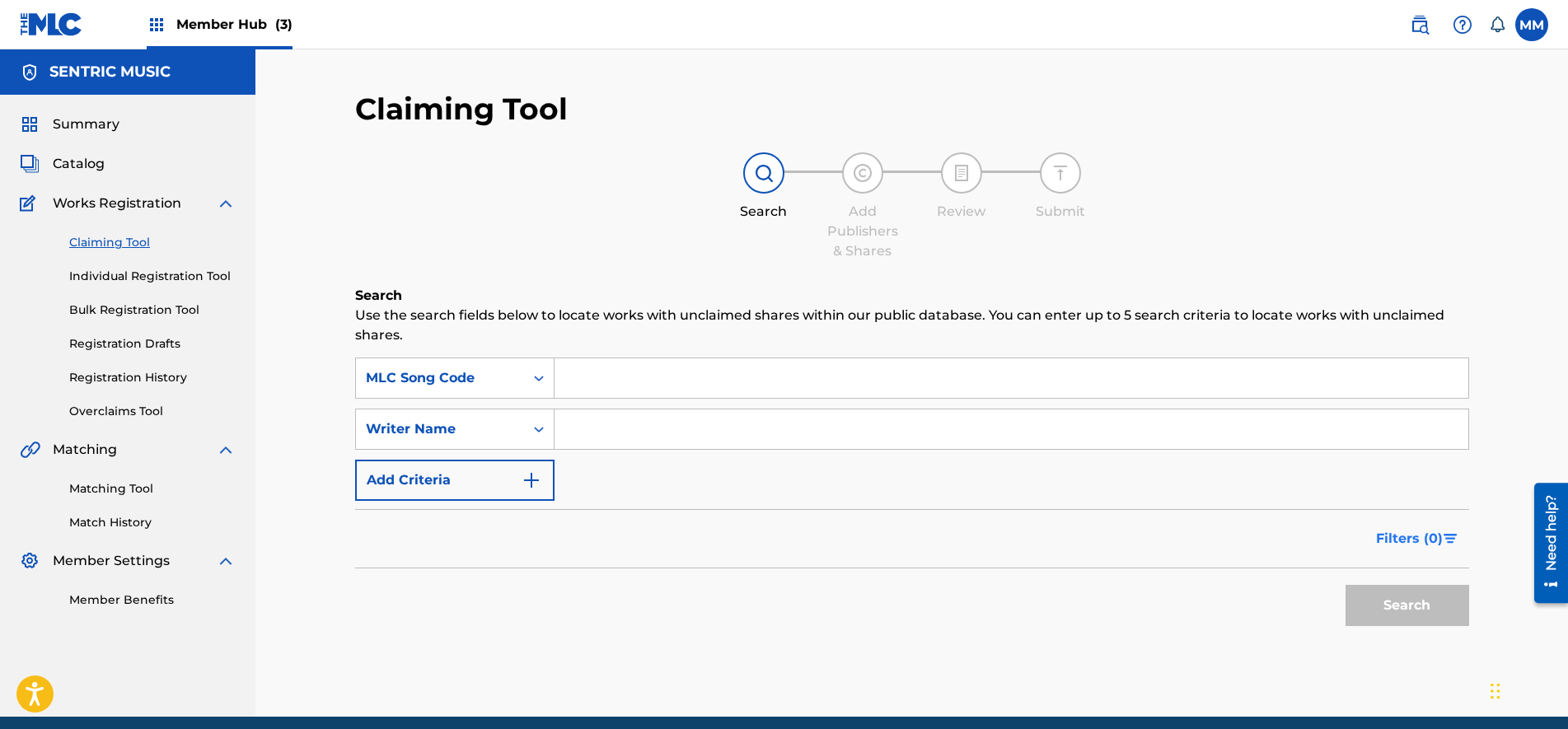
click at [1430, 529] on span "Filters ( 0 )" at bounding box center [1409, 538] width 67 height 20
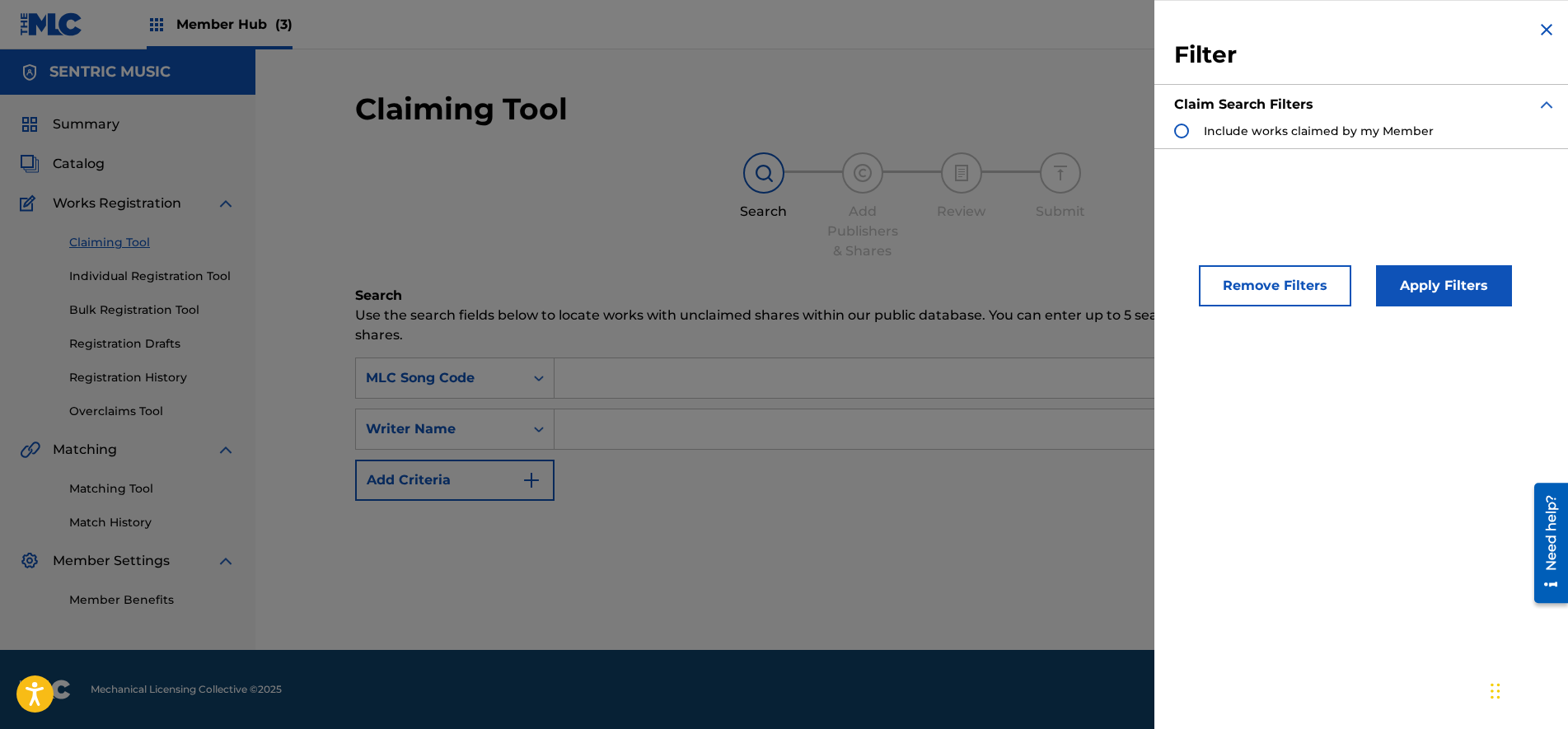
click at [1183, 129] on div "Search Form" at bounding box center [1180, 130] width 15 height 15
click at [1439, 294] on button "Apply Filters" at bounding box center [1444, 286] width 136 height 41
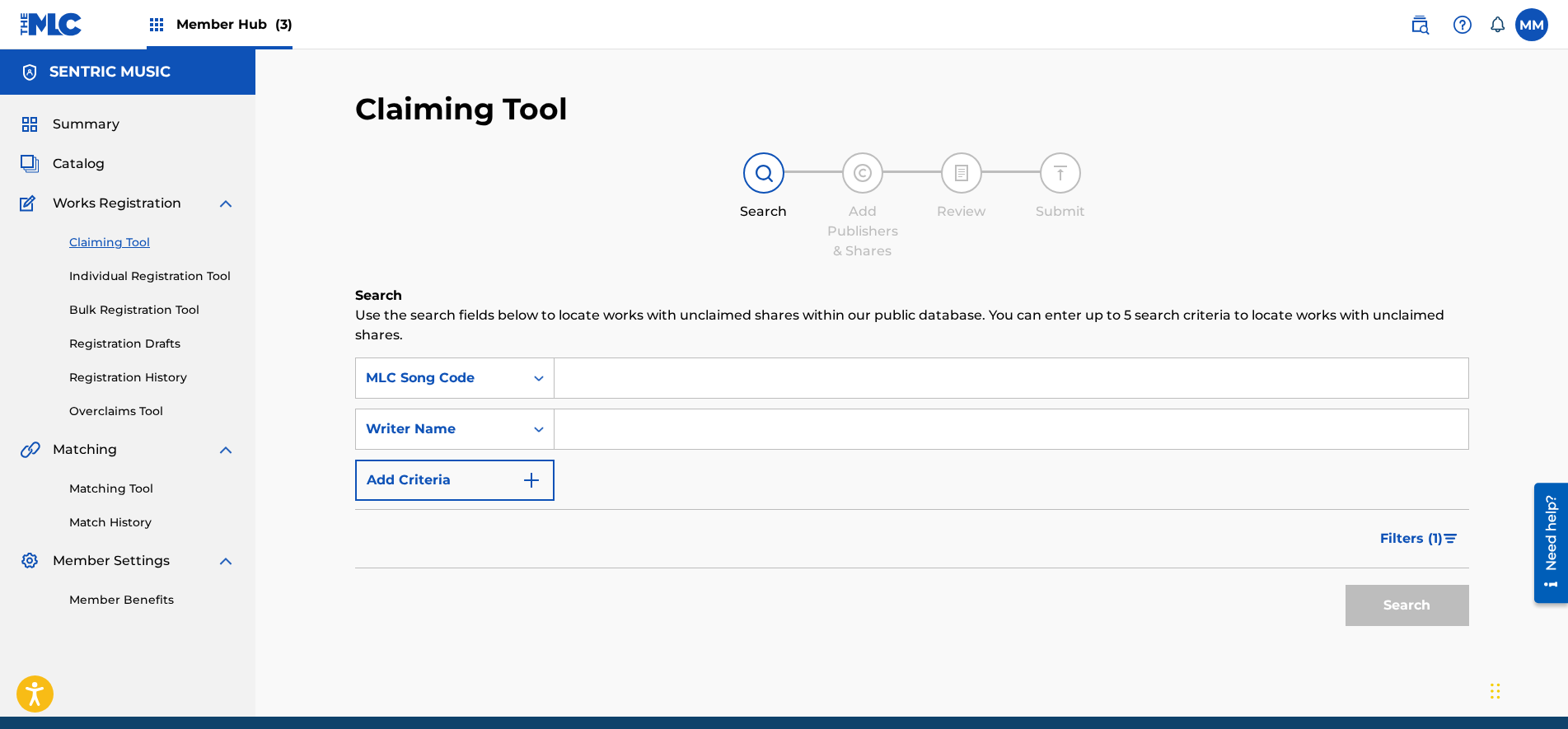
click at [657, 357] on div "Search Form" at bounding box center [1011, 378] width 914 height 41
click at [644, 377] on input "Search Form" at bounding box center [1010, 378] width 913 height 39
paste input "RA9T3H"
type input "RA9T3H"
click at [1376, 615] on button "Search" at bounding box center [1407, 606] width 123 height 41
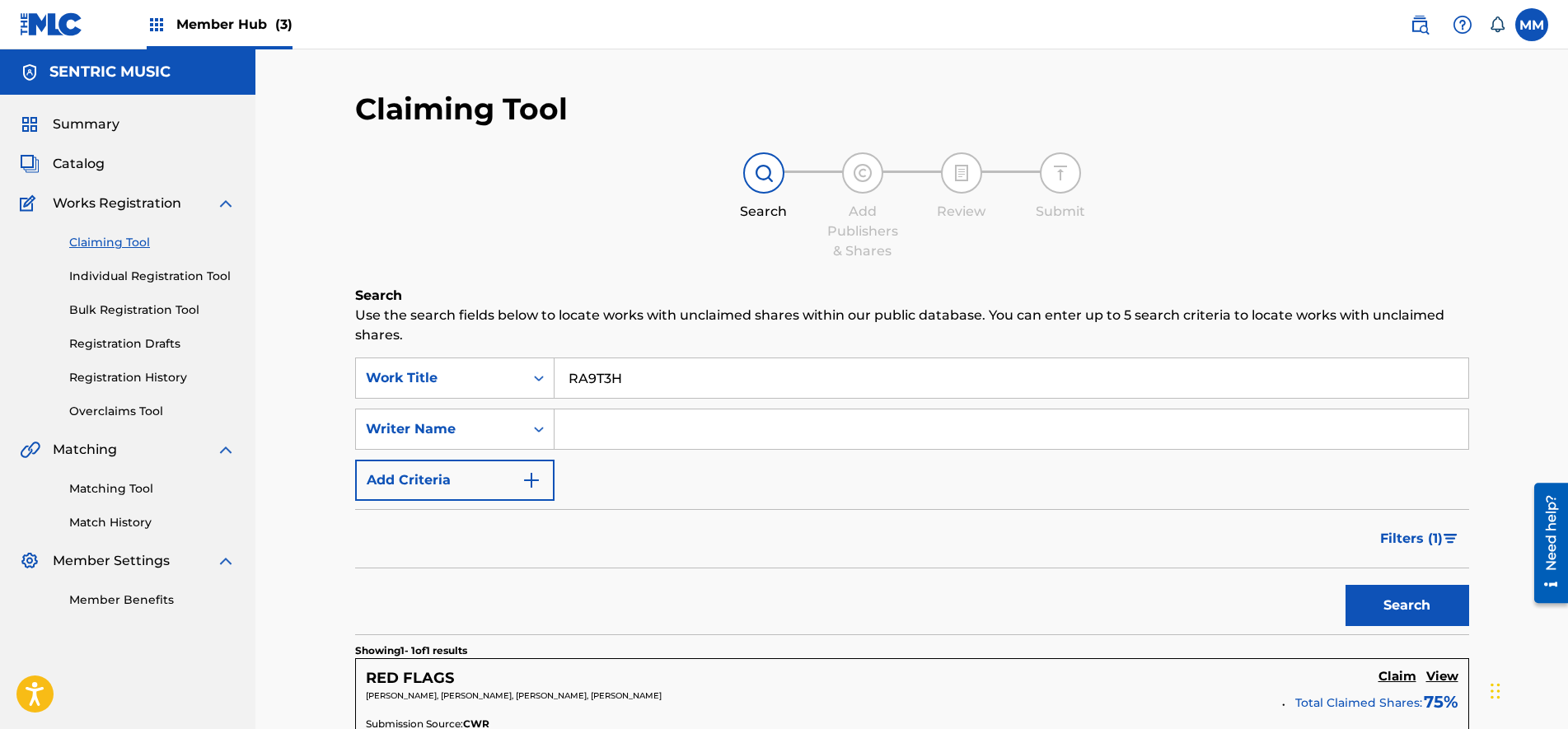
scroll to position [296, 0]
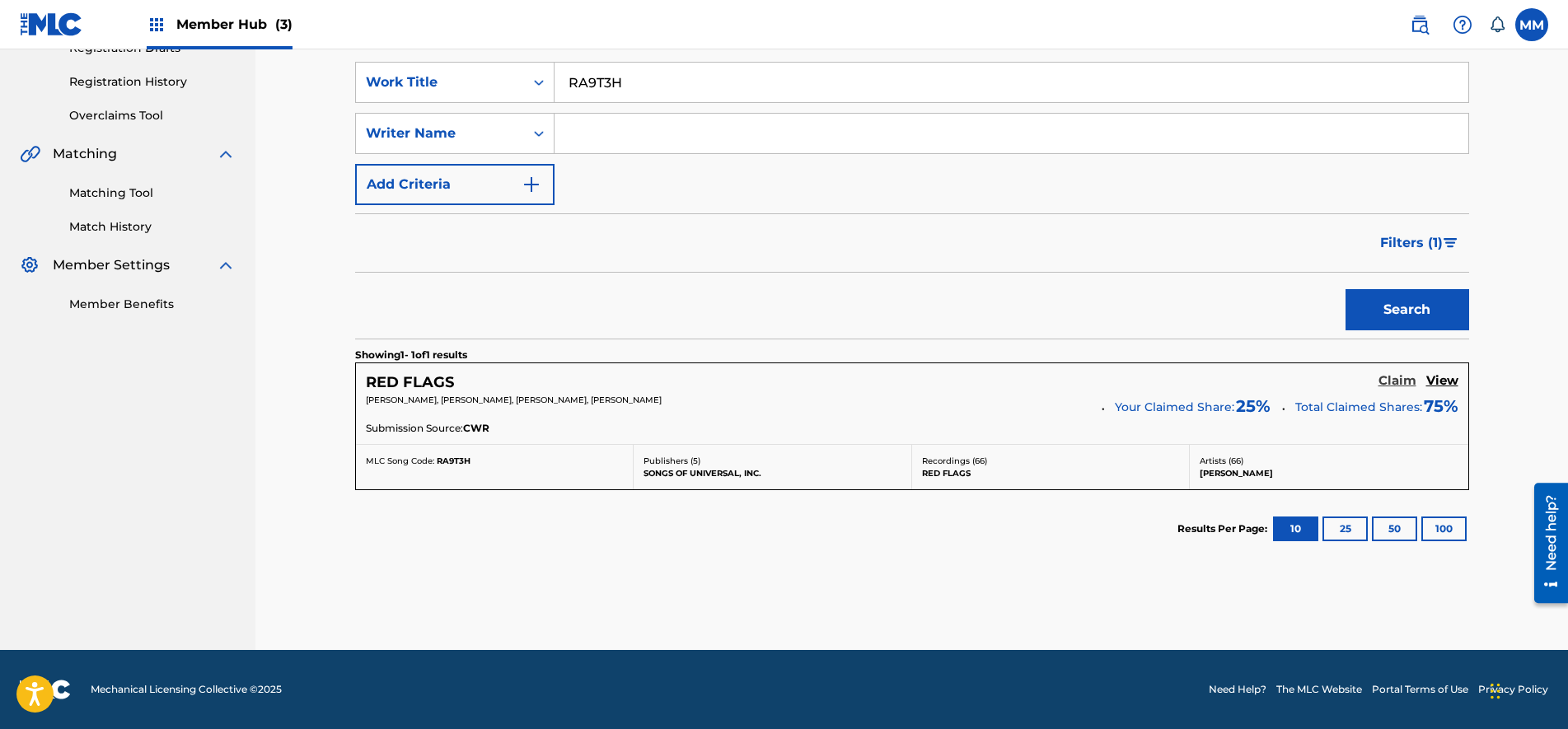
click at [1381, 381] on h5 "Claim" at bounding box center [1397, 381] width 38 height 16
click at [1385, 381] on h5 "Claim" at bounding box center [1397, 381] width 38 height 16
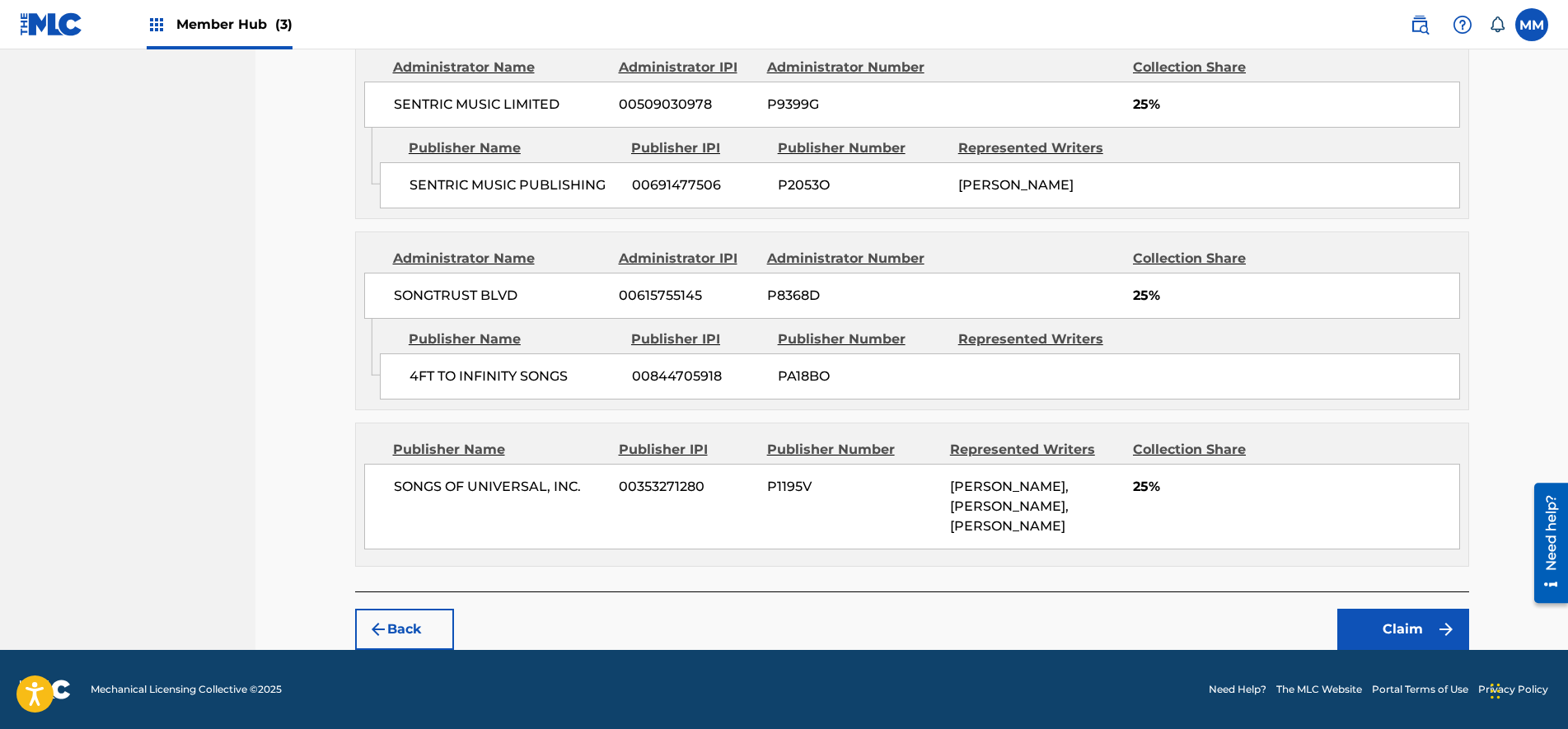
scroll to position [543, 0]
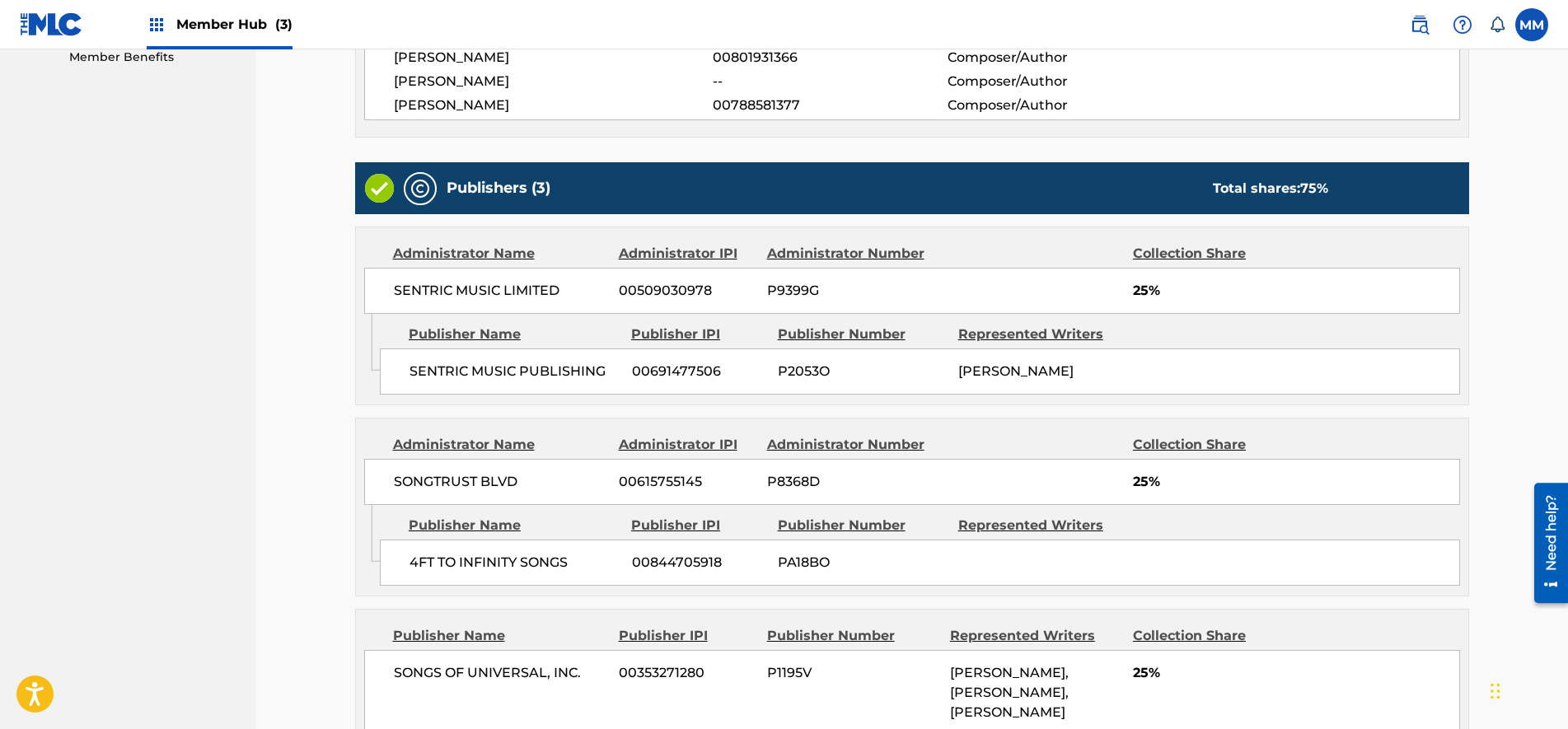
click at [539, 424] on div "Administrator Name Administrator IPI Administrator Number Collection Share SONG…" at bounding box center [912, 462] width 1112 height 86
click at [539, 425] on div "Administrator Name Administrator IPI Administrator Number Collection Share SONG…" at bounding box center [912, 462] width 1112 height 86
click at [645, 288] on span "00509030978" at bounding box center [686, 291] width 136 height 20
click at [650, 282] on span "00509030978" at bounding box center [686, 291] width 136 height 20
click at [549, 321] on div "Publisher Name Publisher IPI Publisher Number Represented Writers SENTRIC MUSIC…" at bounding box center [924, 355] width 1088 height 82
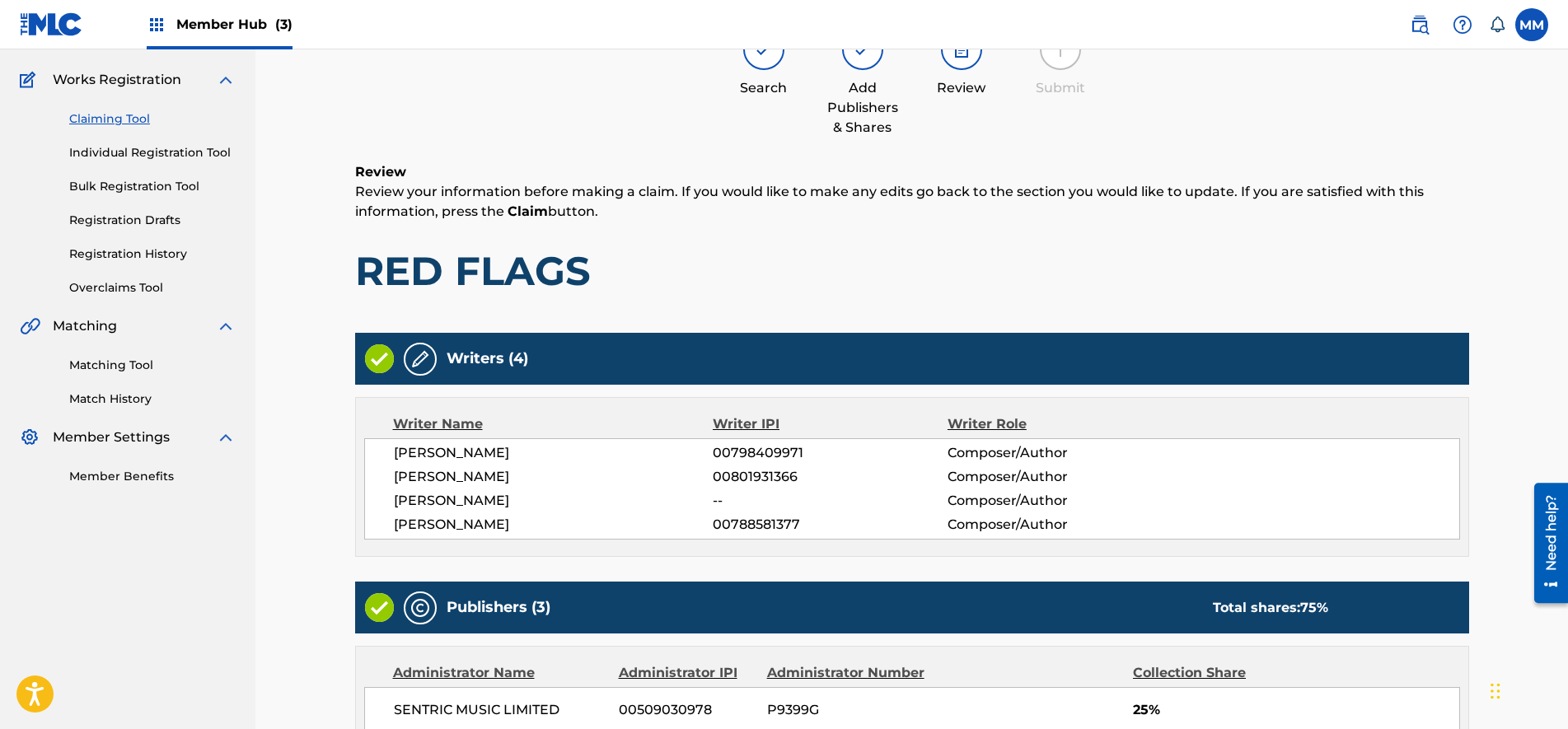
scroll to position [720, 0]
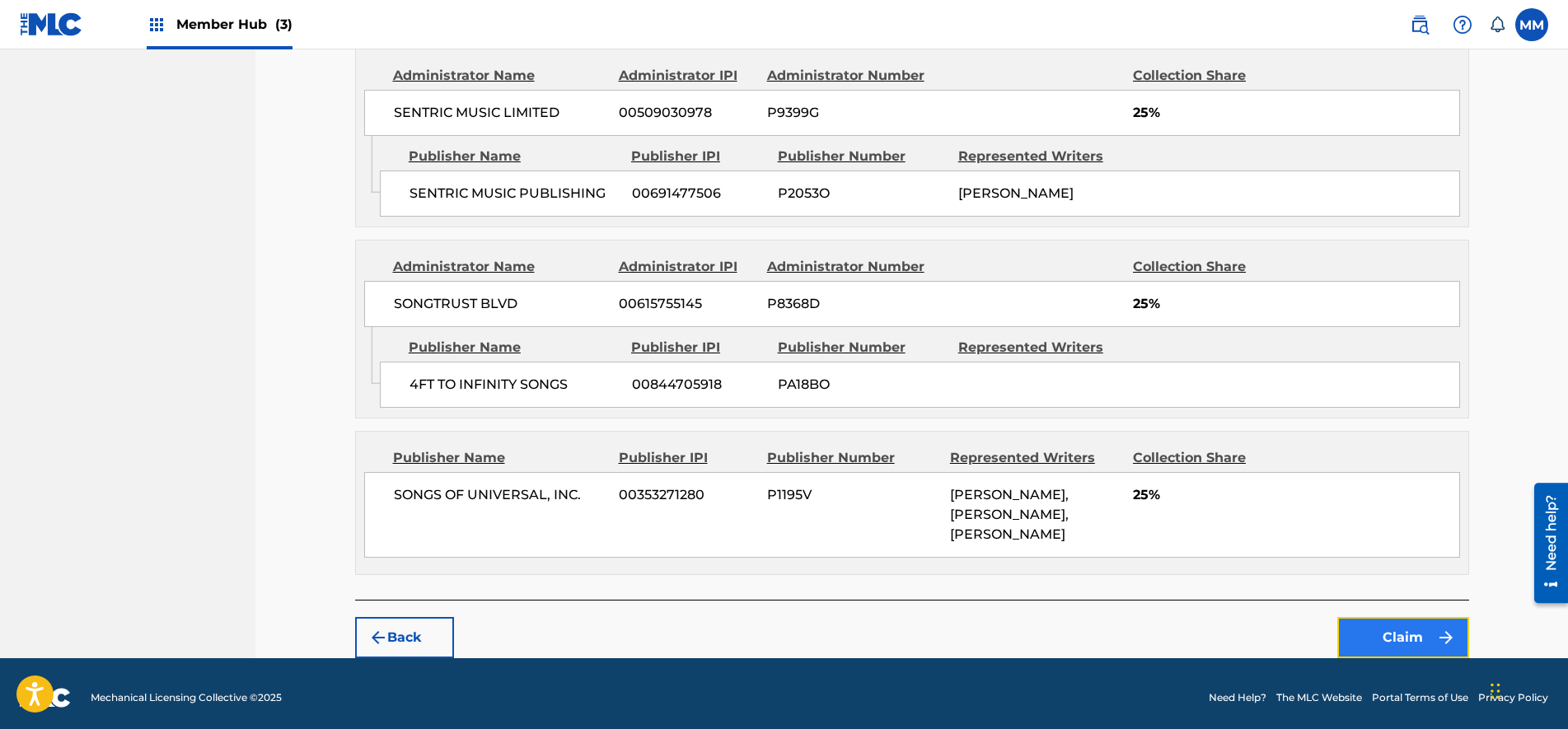
click at [1420, 658] on button "Claim" at bounding box center [1403, 637] width 132 height 41
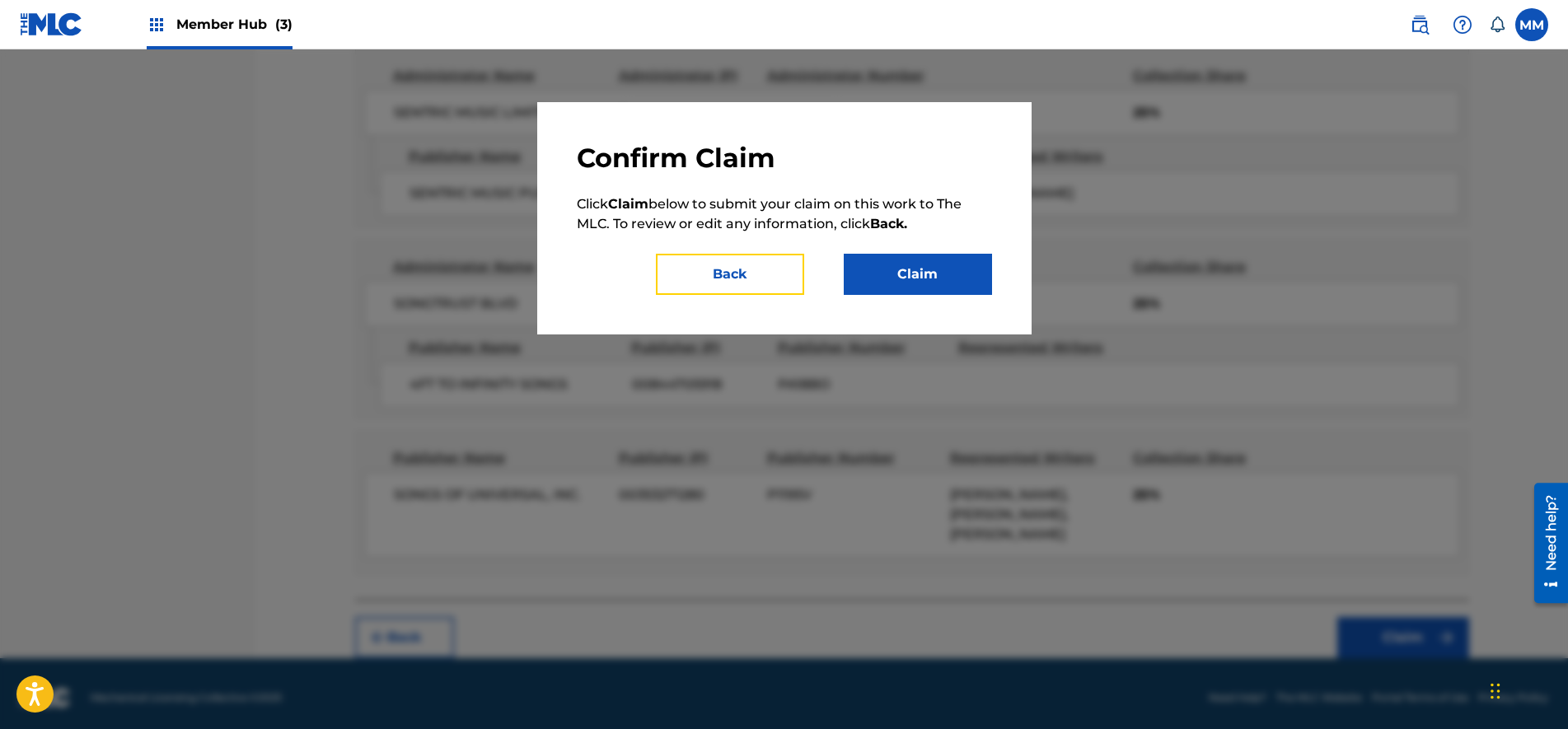
drag, startPoint x: 741, startPoint y: 287, endPoint x: 542, endPoint y: 575, distance: 350.1
click at [740, 285] on button "Back" at bounding box center [730, 274] width 149 height 41
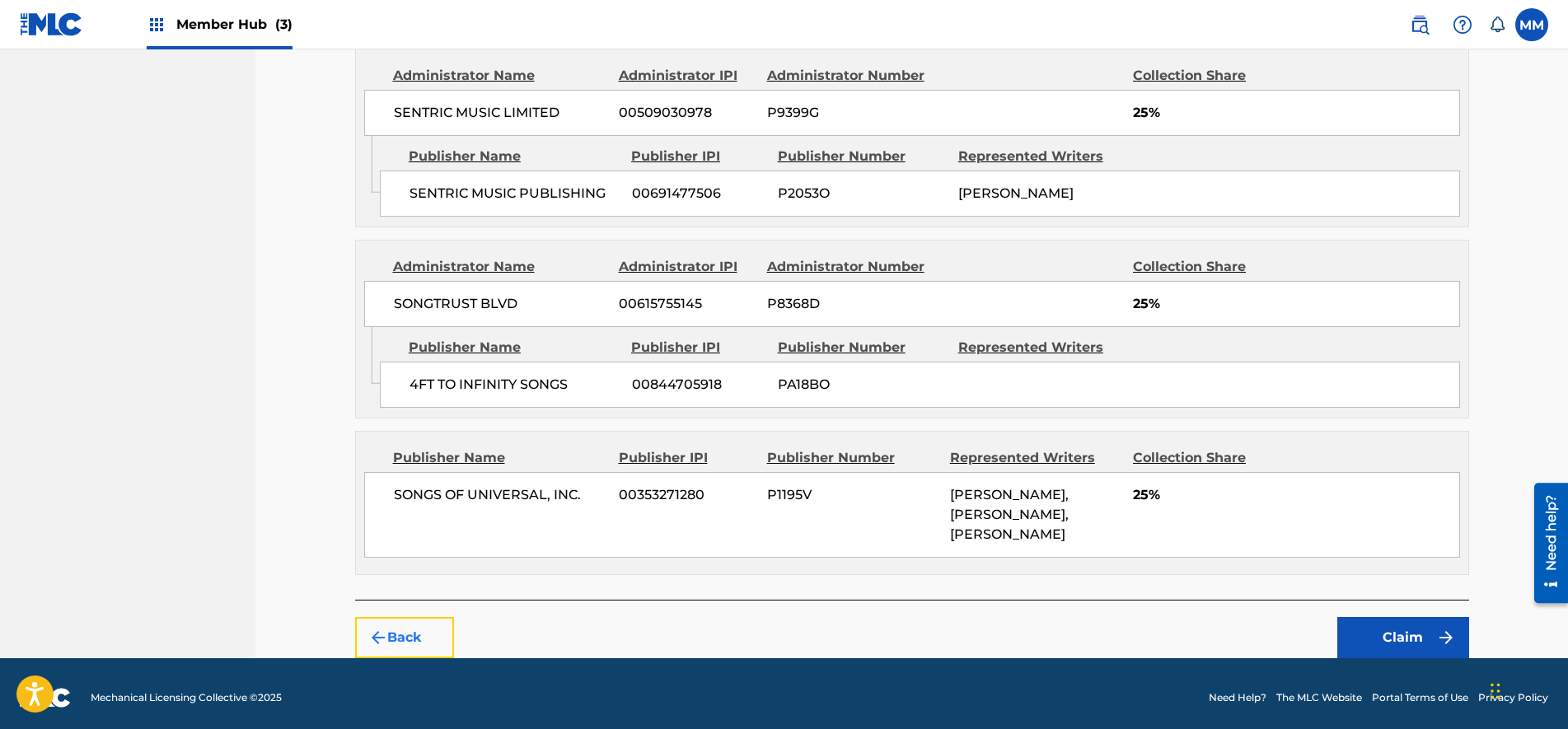
click at [433, 642] on button "Back" at bounding box center [404, 637] width 99 height 41
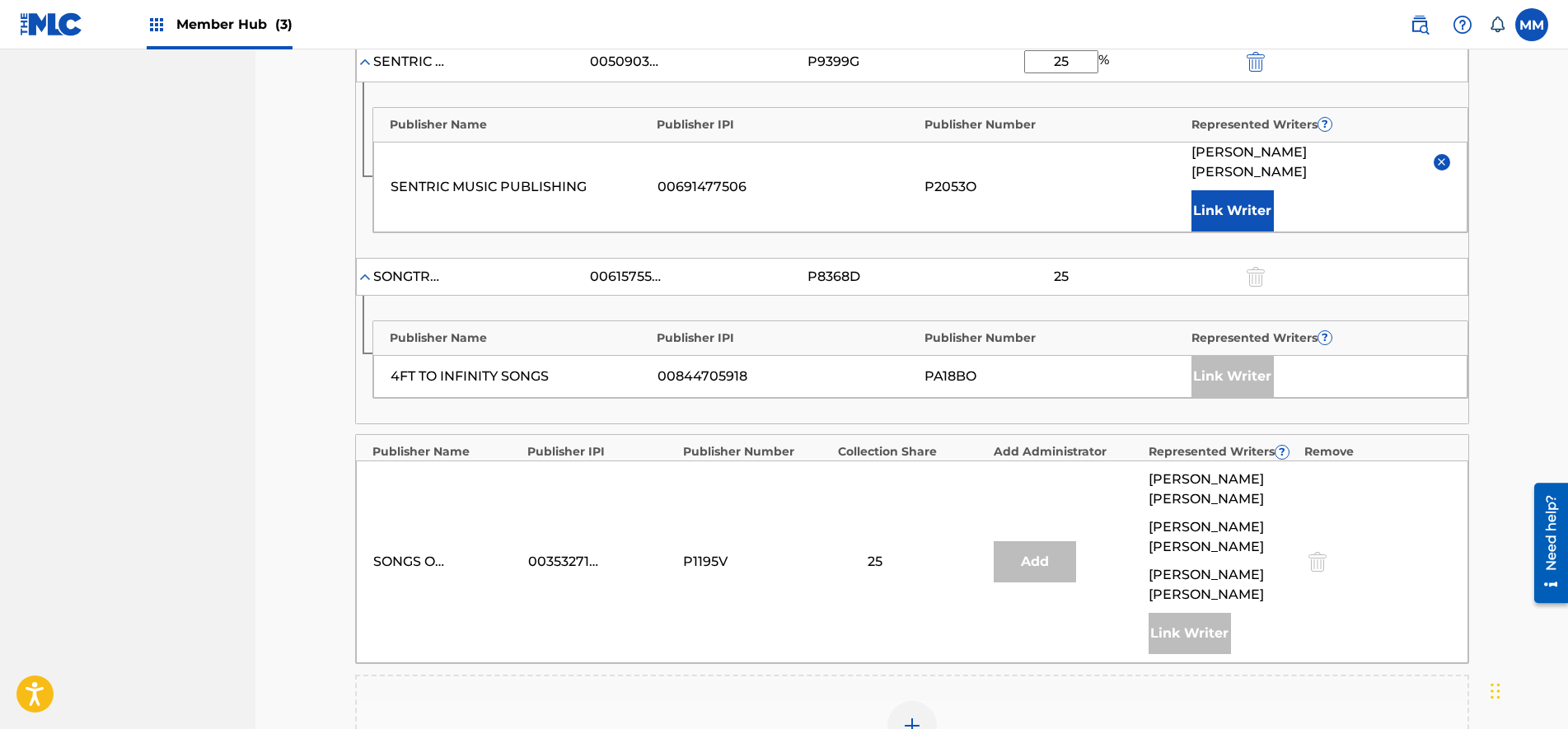
scroll to position [412, 0]
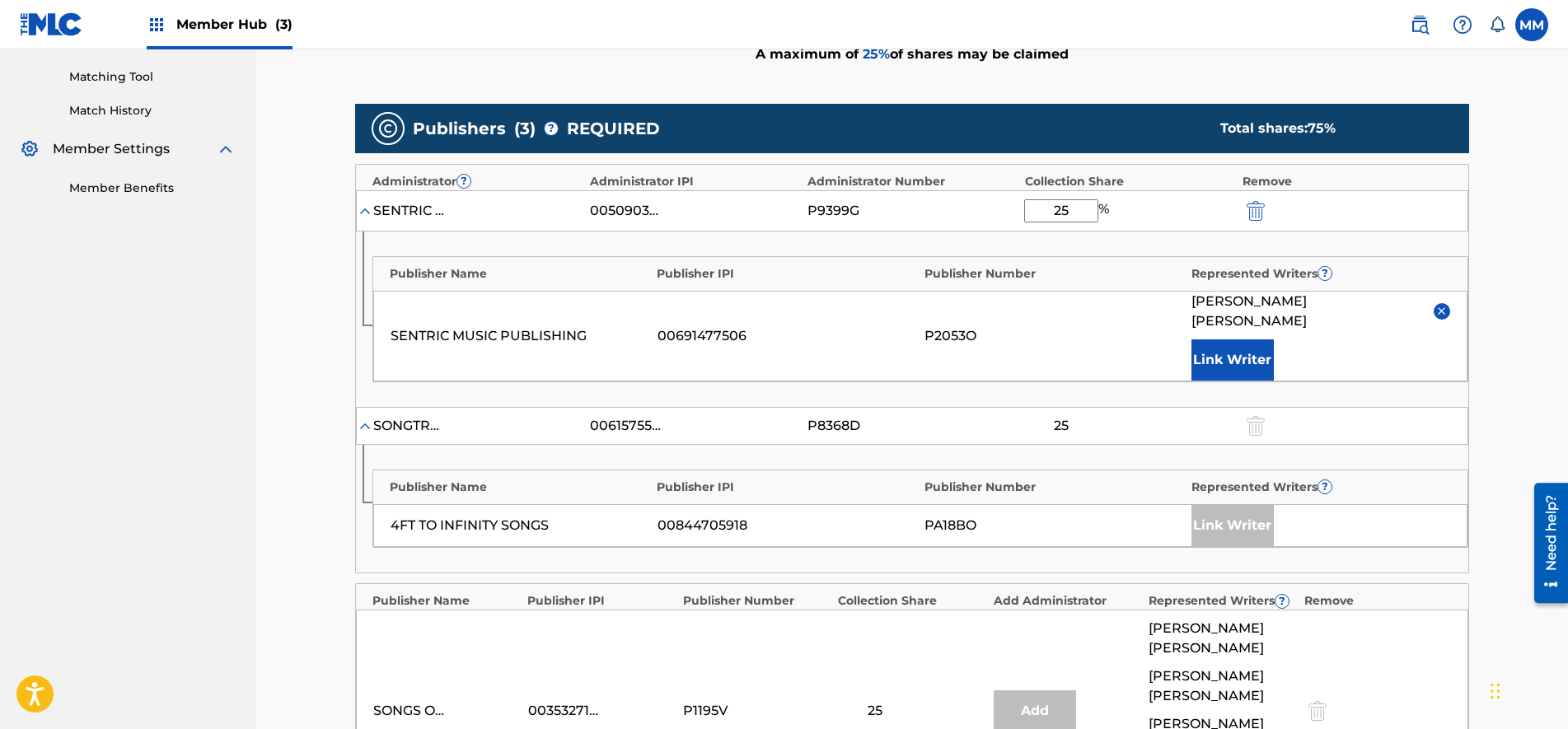
drag, startPoint x: 1084, startPoint y: 216, endPoint x: 926, endPoint y: 218, distance: 158.0
click at [926, 218] on div "SENTRIC MUSIC LIMITED 00509030978 P9399G 25 %" at bounding box center [912, 210] width 1112 height 41
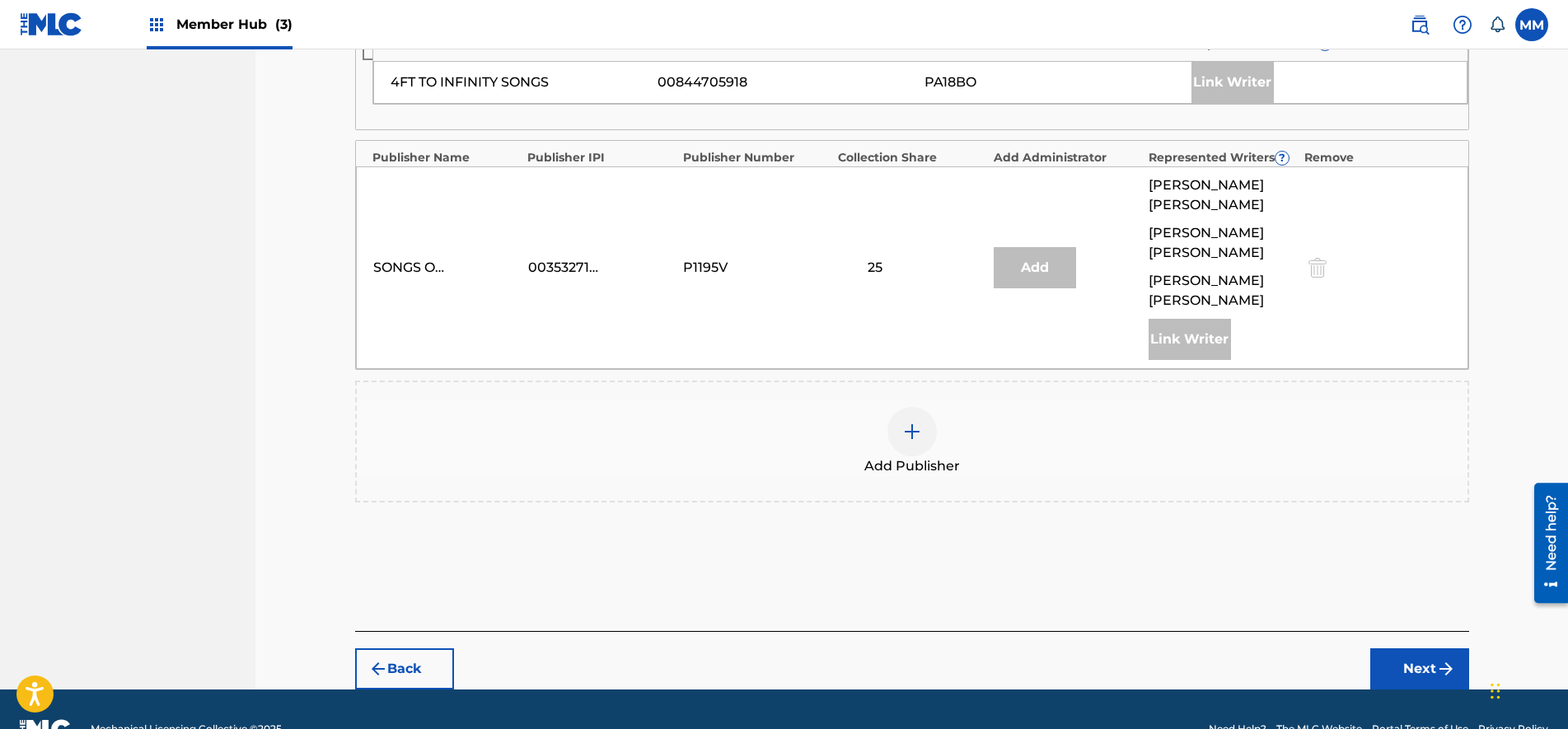
scroll to position [443, 0]
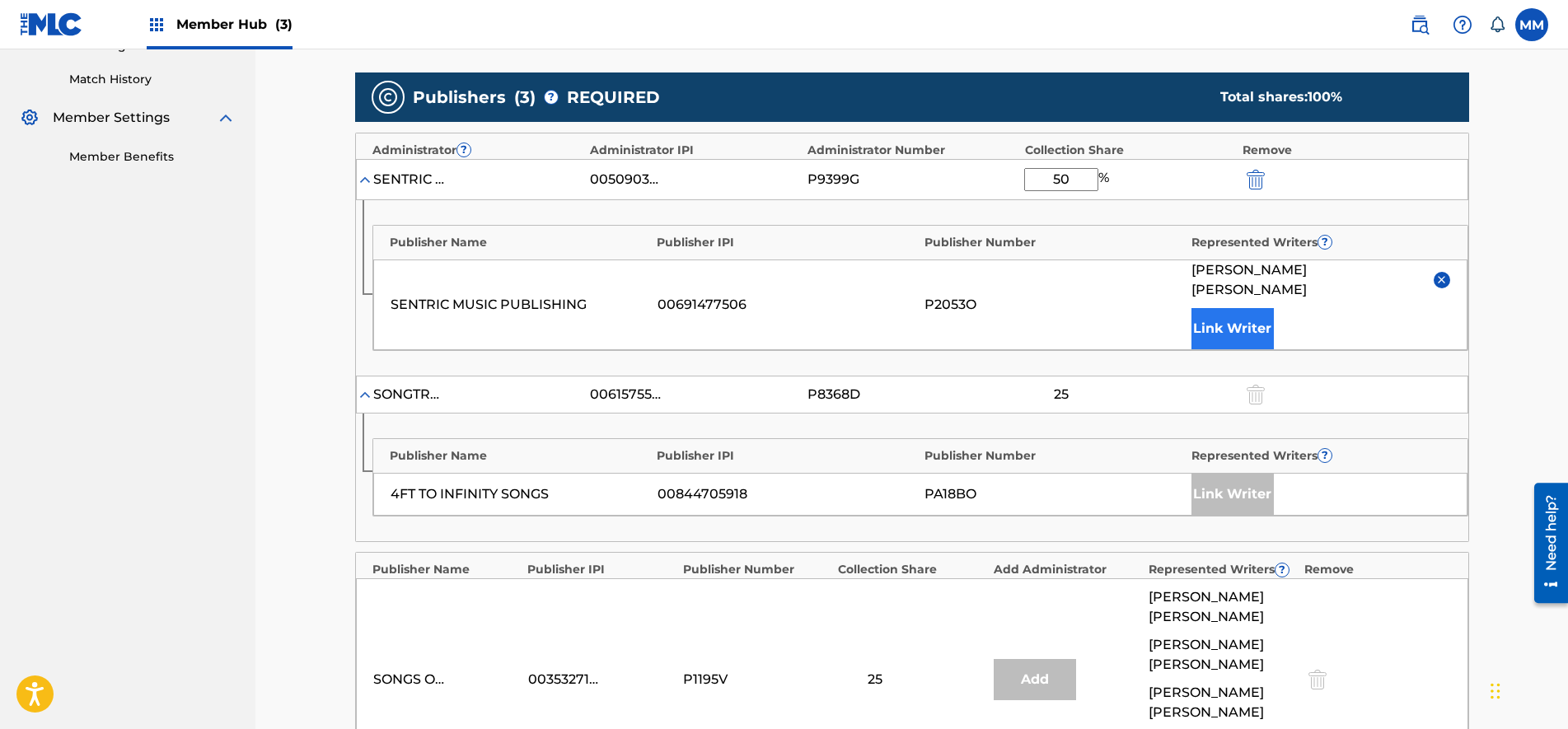
type input "50"
click at [1231, 312] on button "Link Writer" at bounding box center [1232, 329] width 82 height 41
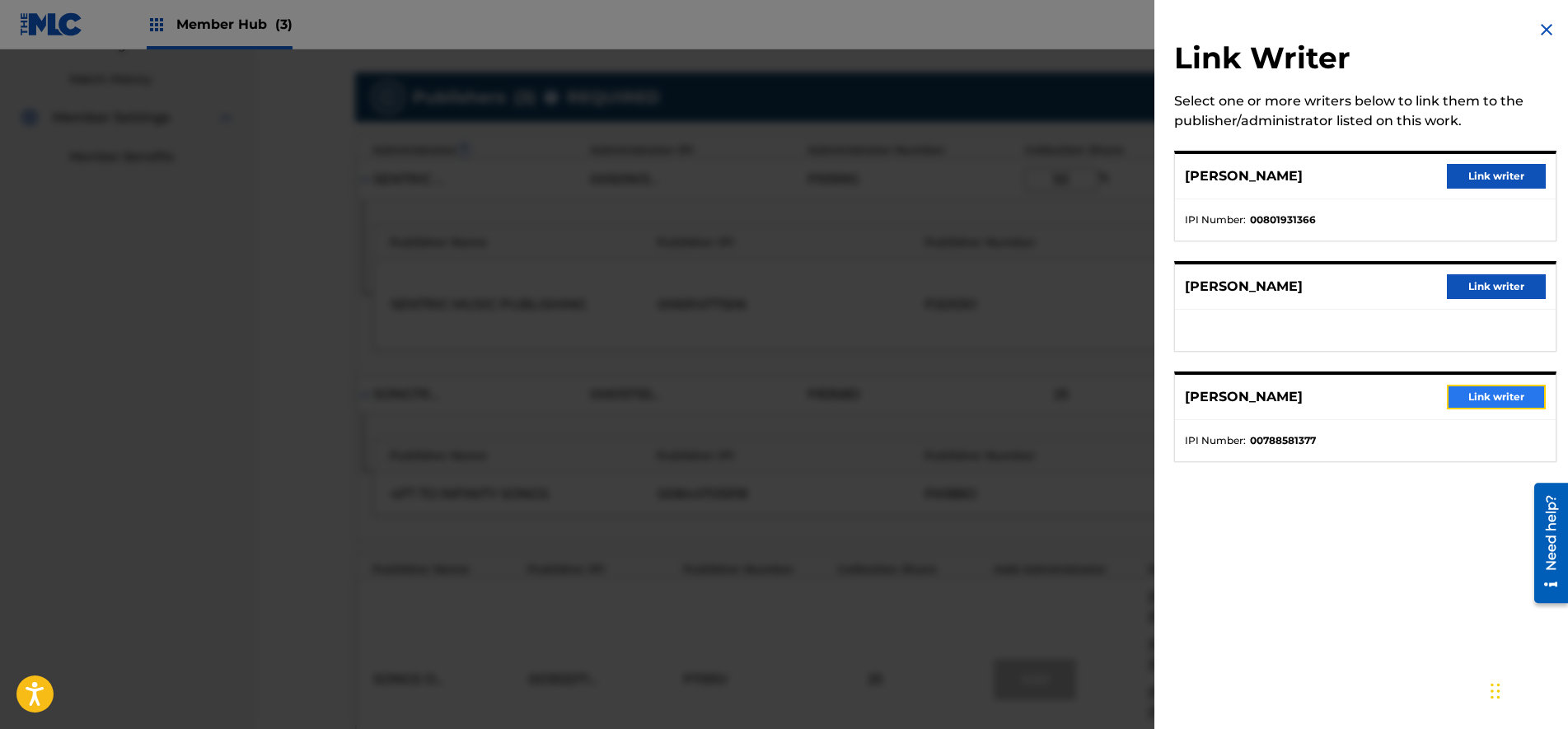
click at [1475, 400] on button "Link writer" at bounding box center [1496, 396] width 99 height 24
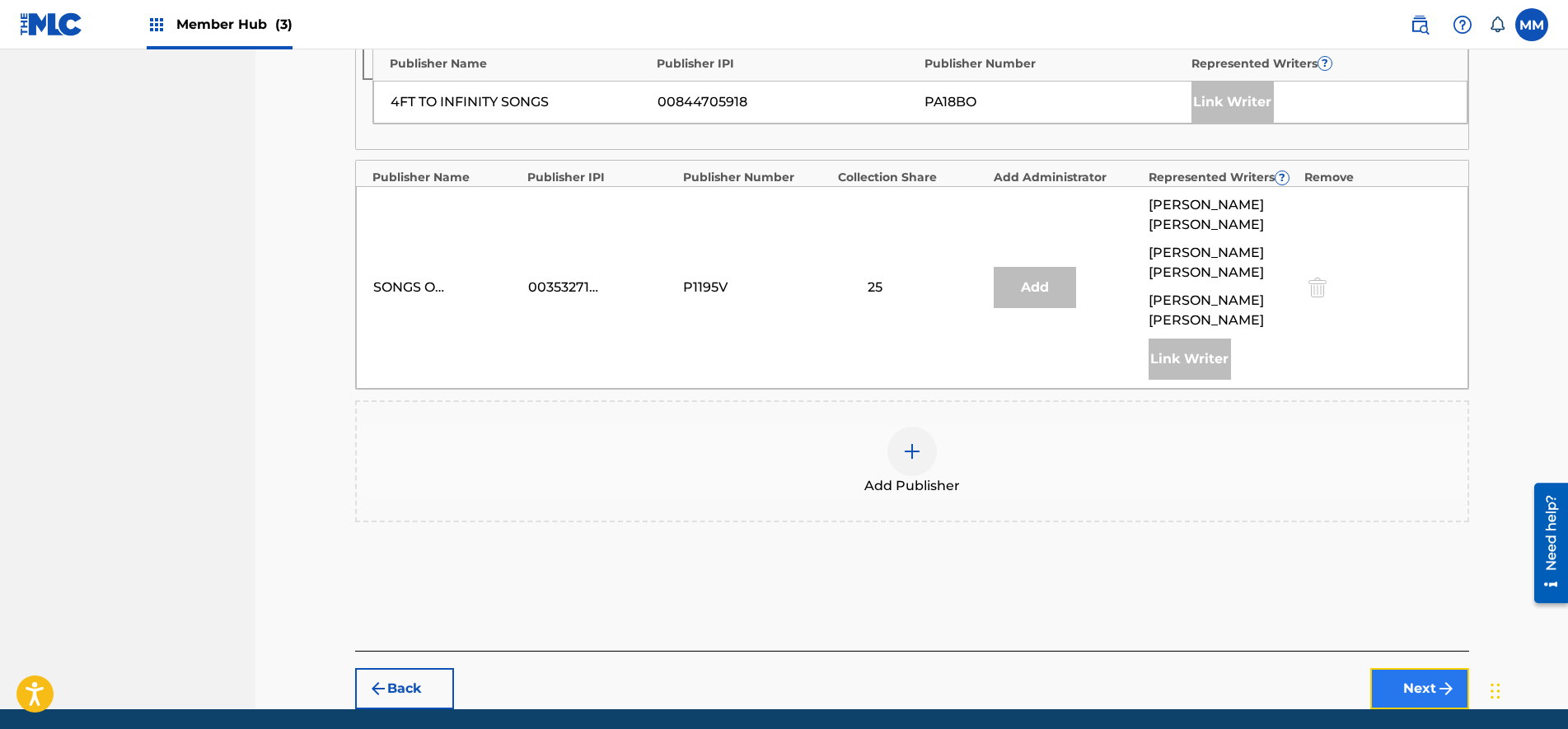
click at [1404, 668] on button "Next" at bounding box center [1419, 689] width 99 height 41
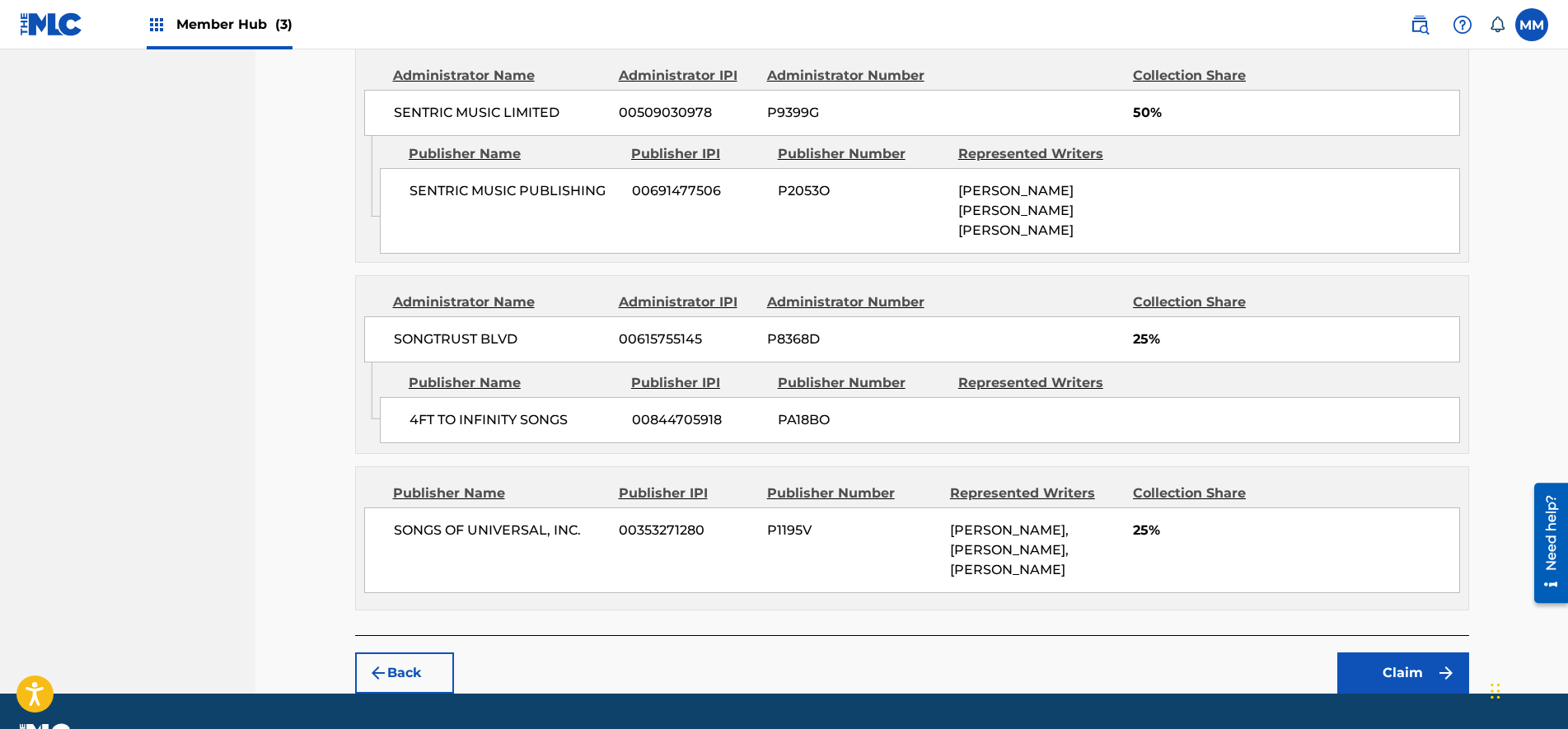
scroll to position [784, 0]
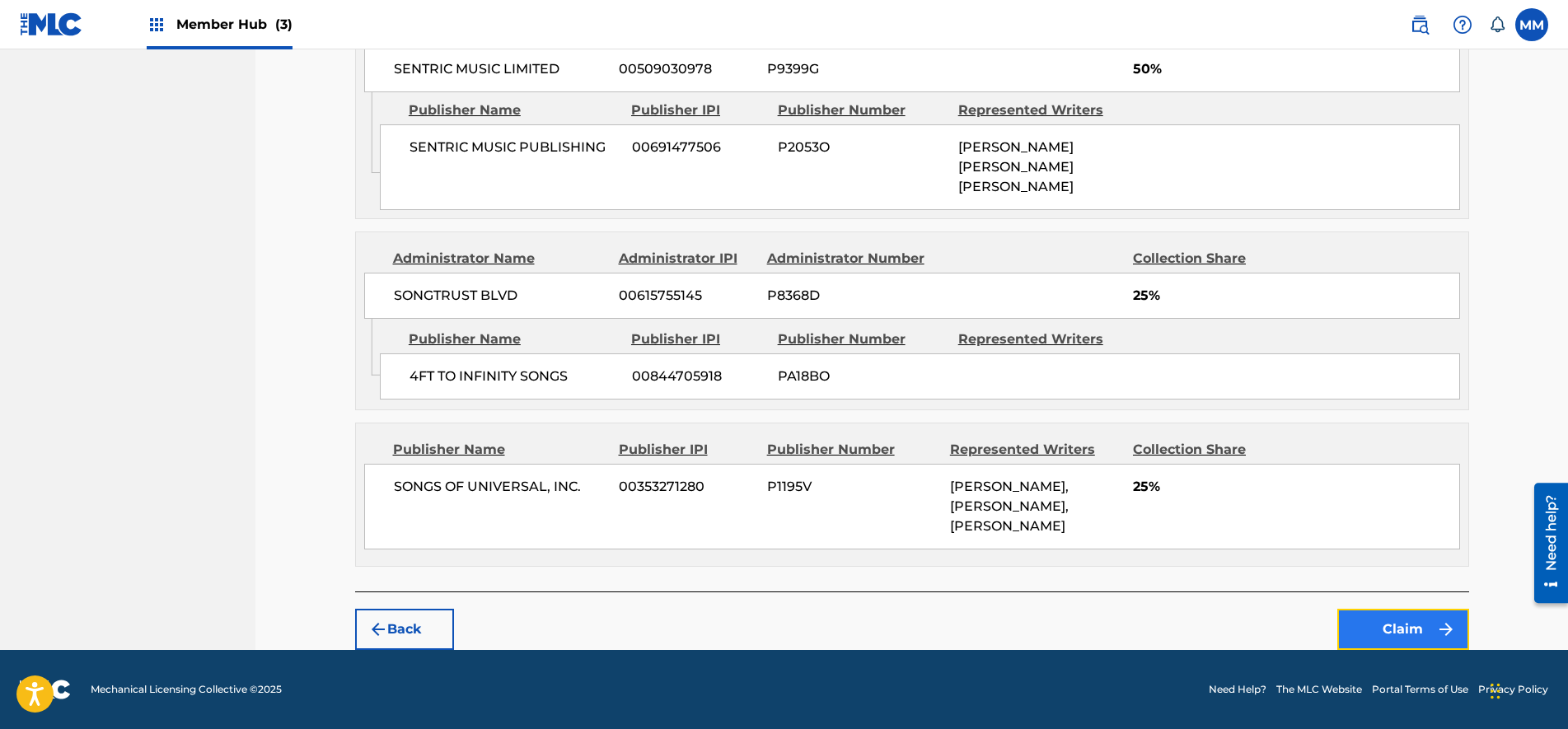
click at [1394, 618] on button "Claim" at bounding box center [1403, 629] width 132 height 41
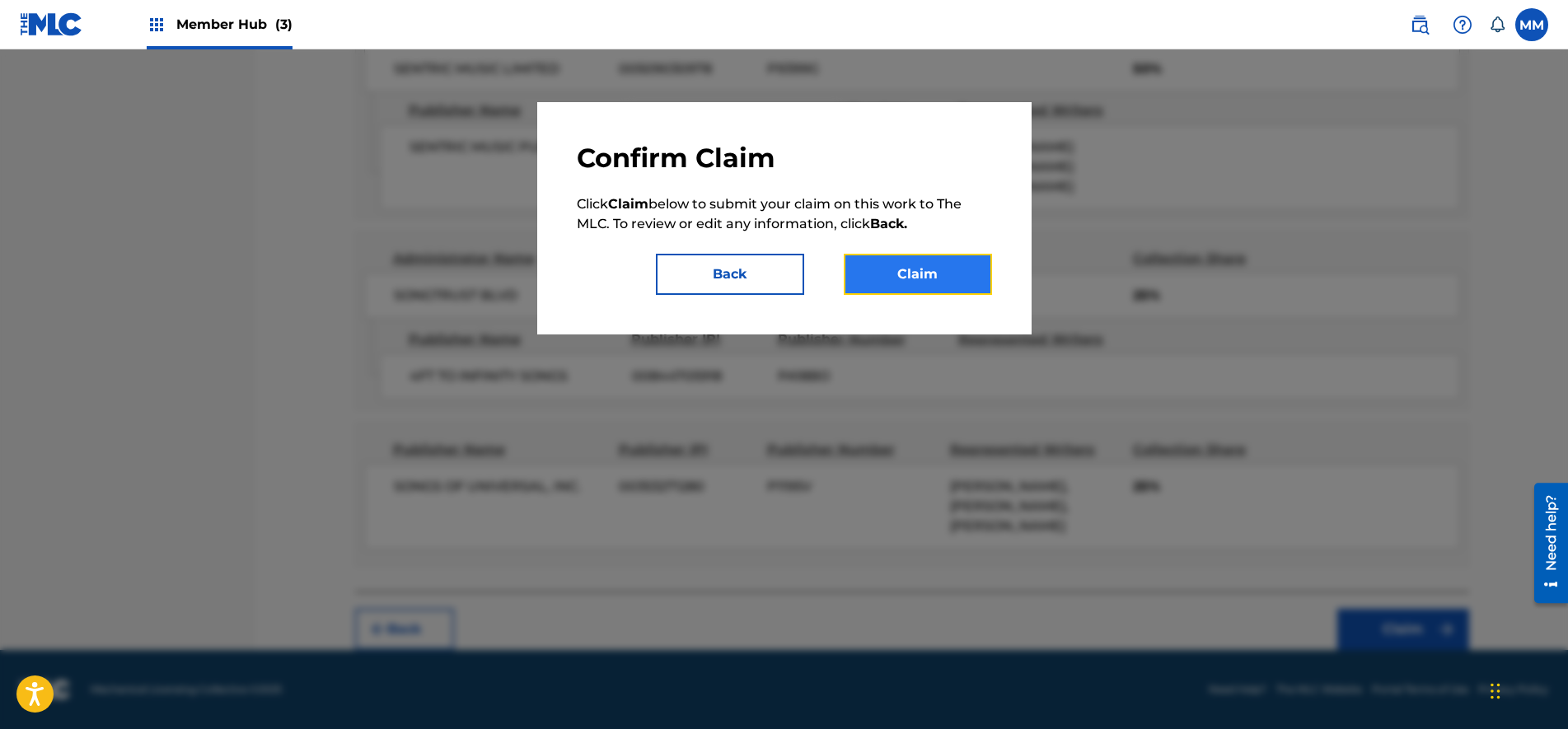
click at [935, 273] on button "Claim" at bounding box center [918, 274] width 149 height 41
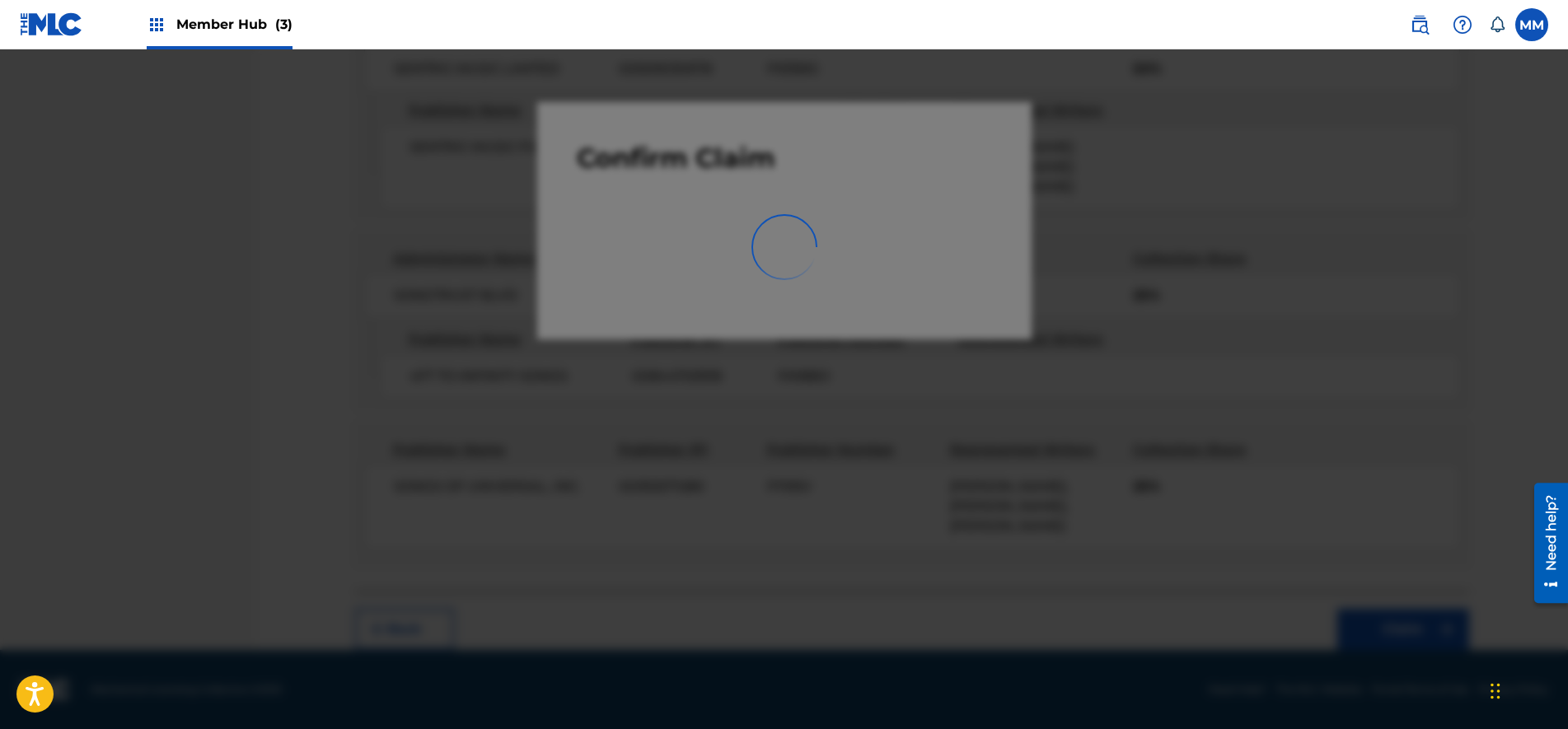
scroll to position [0, 0]
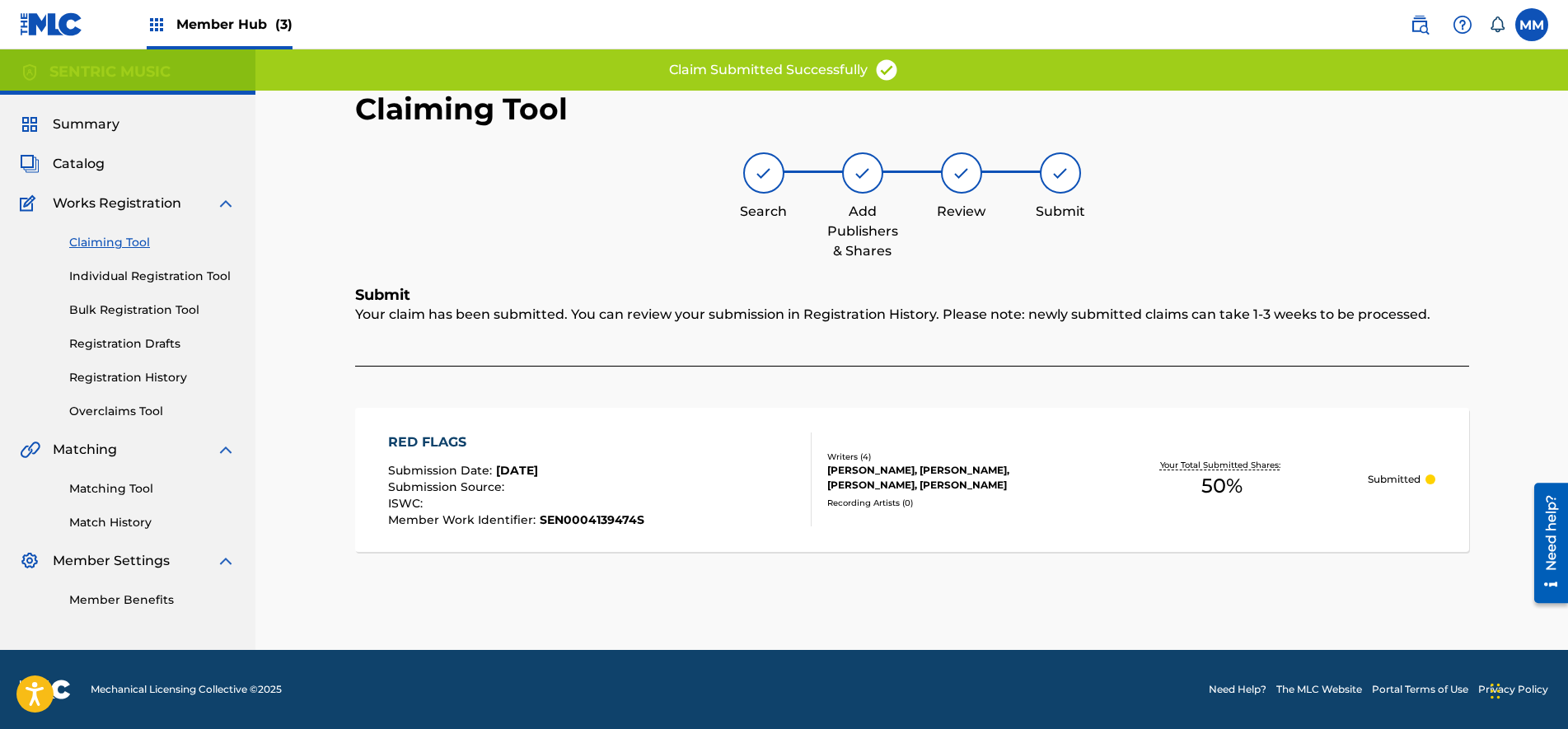
click at [129, 251] on link "Claiming Tool" at bounding box center [153, 243] width 166 height 18
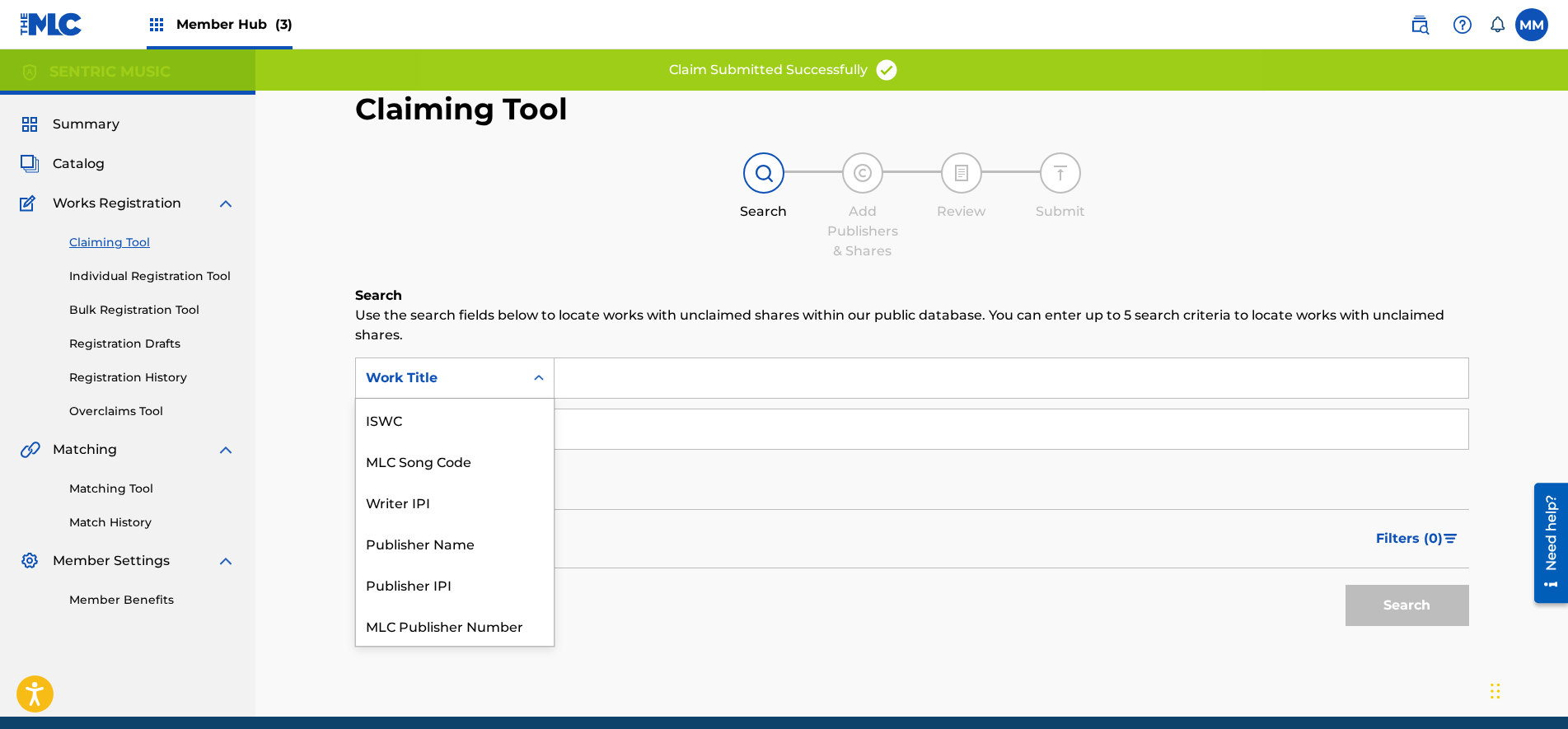
click at [518, 383] on div "Work Title" at bounding box center [440, 378] width 168 height 31
click at [428, 427] on div "MLC Song Code" at bounding box center [455, 419] width 198 height 41
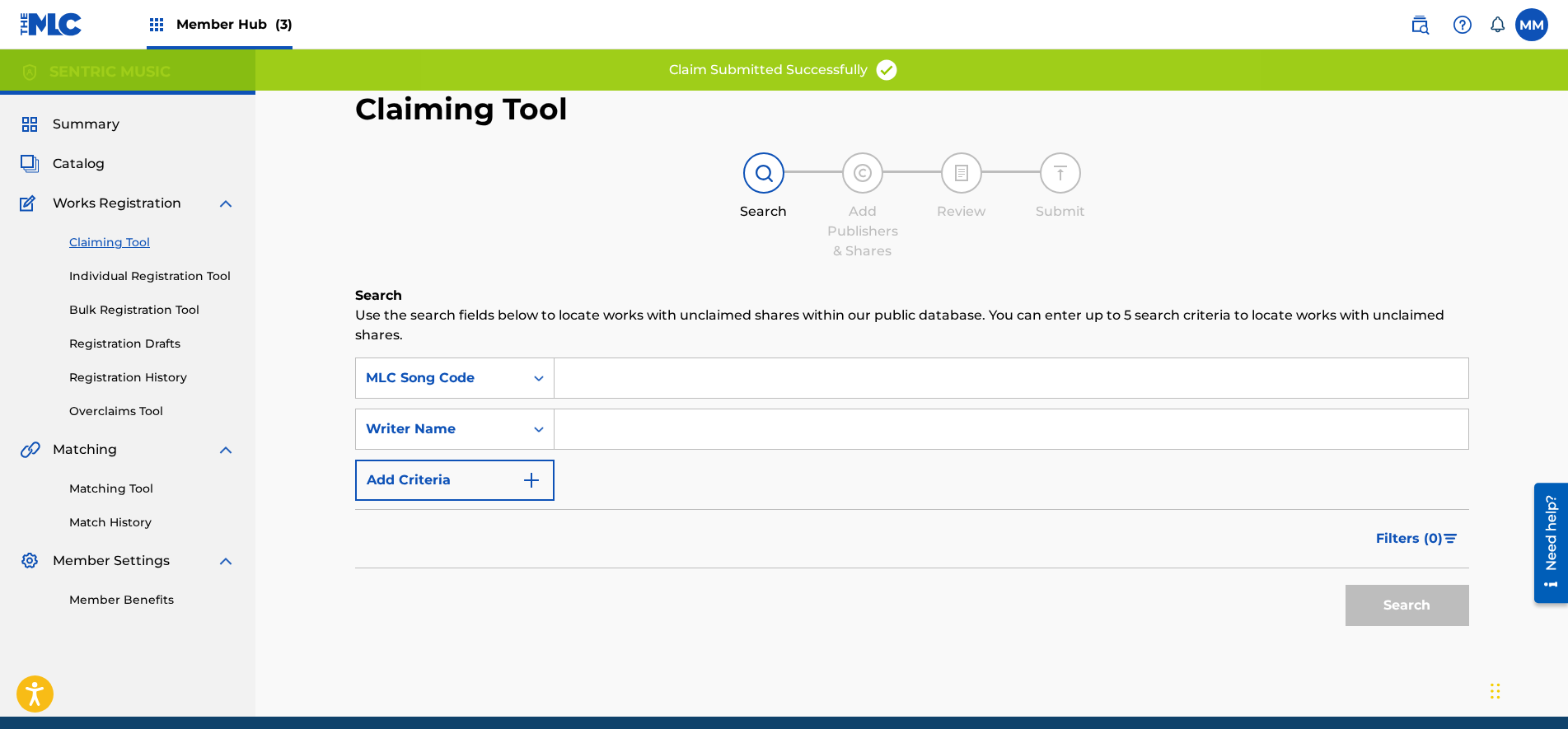
click at [599, 372] on input "Search Form" at bounding box center [1010, 378] width 913 height 39
paste input "CA8VE1"
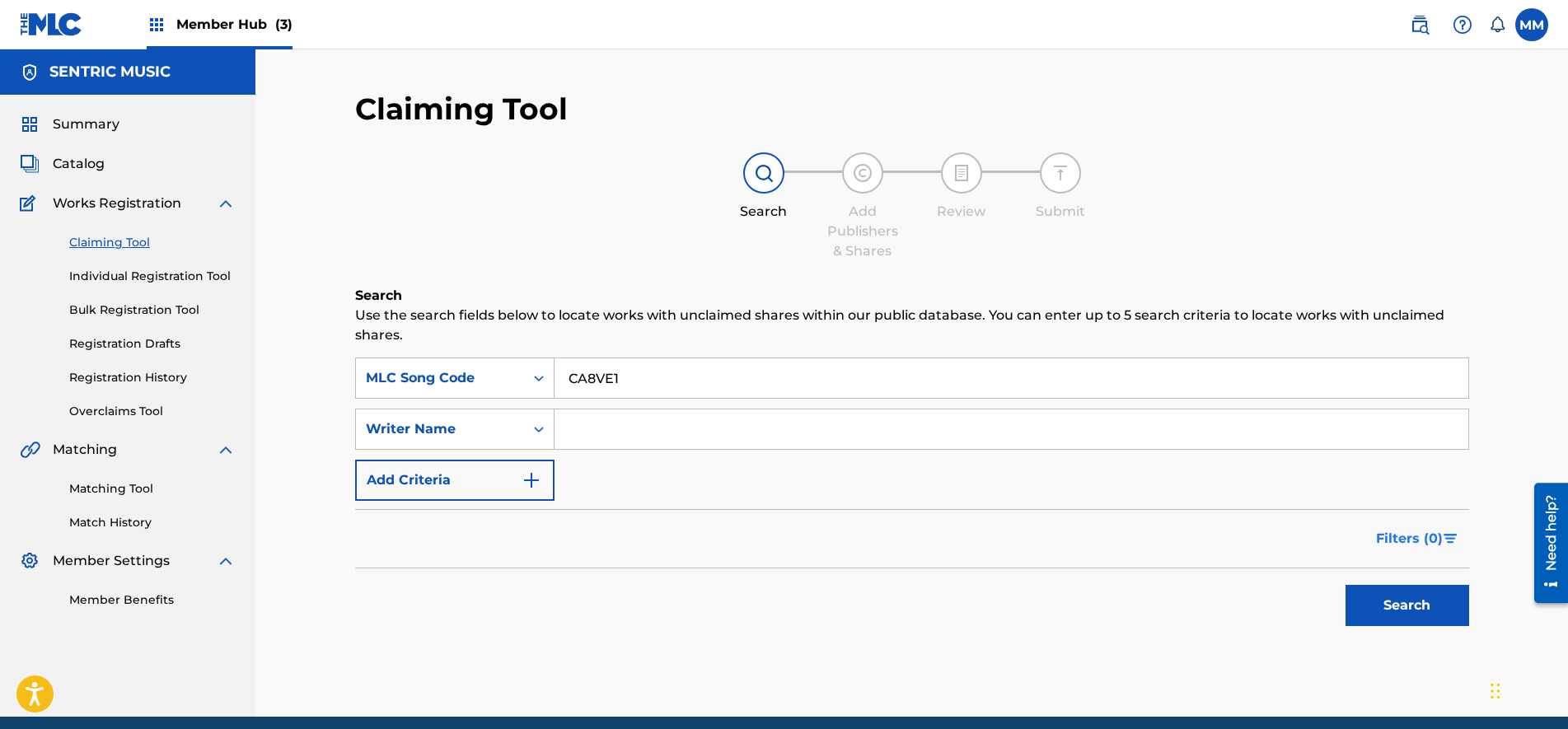
type input "CA8VE1"
click at [1403, 545] on span "Filters ( 0 )" at bounding box center [1409, 538] width 67 height 20
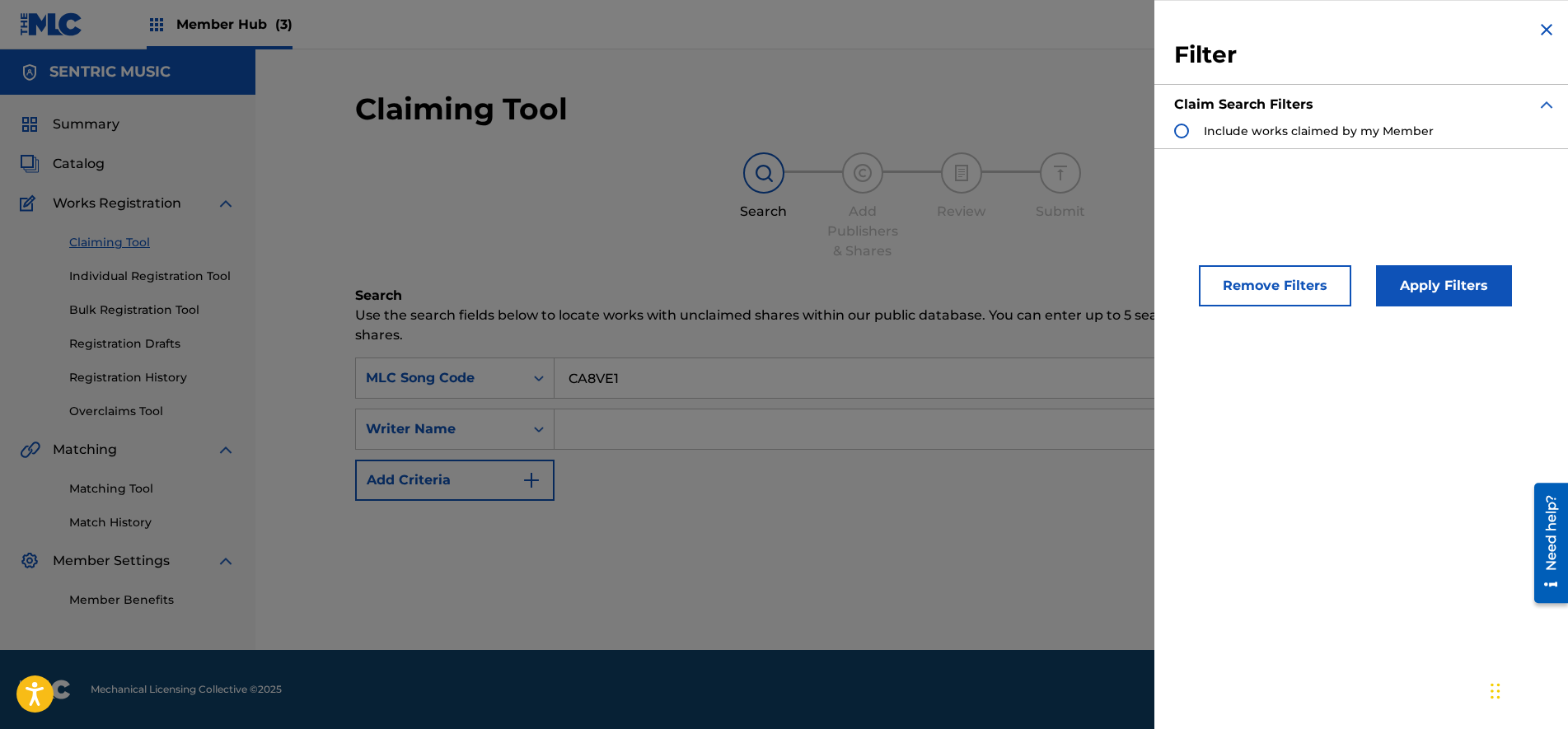
click at [1173, 133] on div "Filter Claim Search Filters Include works claimed by my Member" at bounding box center [1364, 84] width 422 height 168
click at [1183, 131] on div "Search Form" at bounding box center [1180, 130] width 15 height 15
click at [1409, 290] on button "Apply Filters" at bounding box center [1444, 286] width 136 height 41
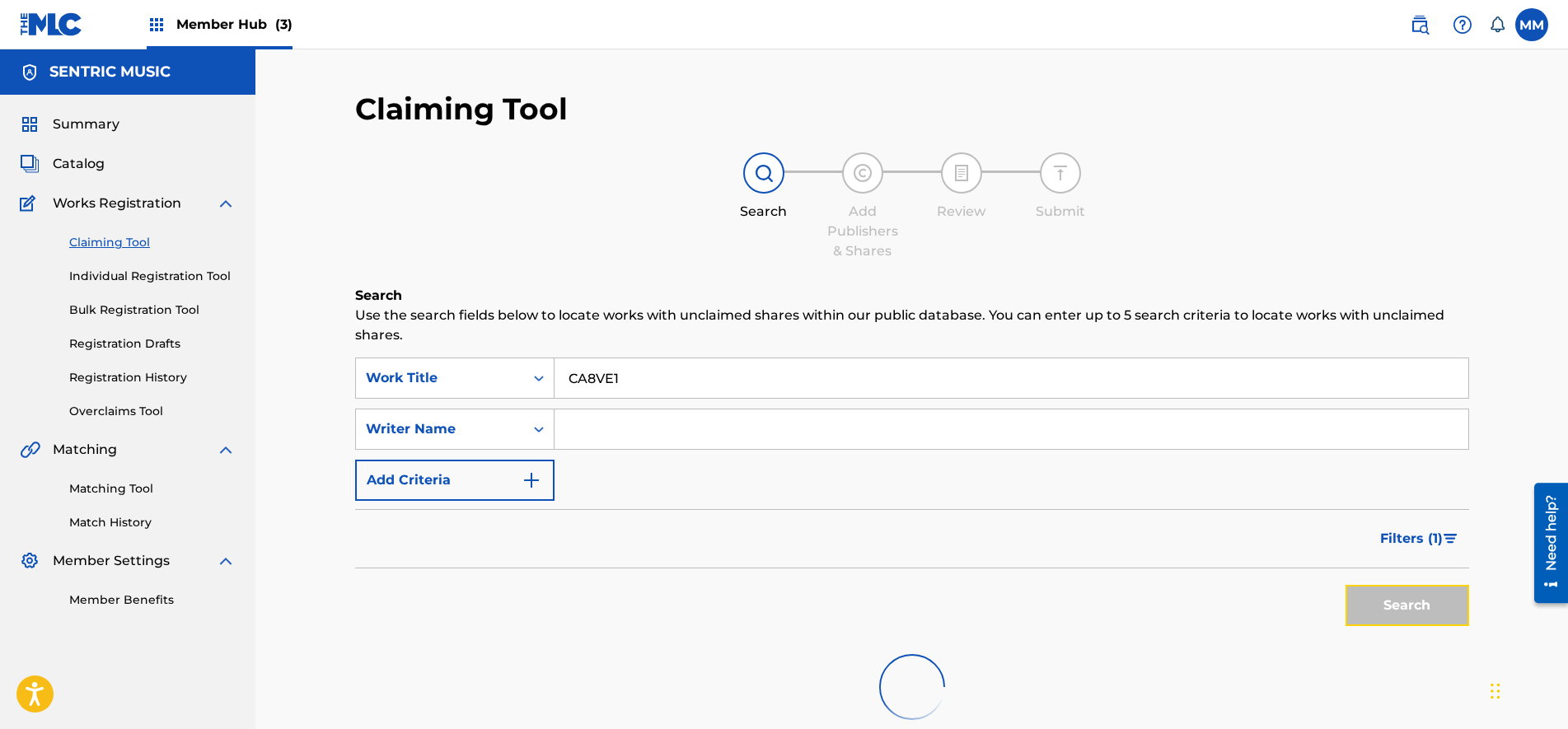
click at [1417, 613] on button "Search" at bounding box center [1407, 606] width 123 height 41
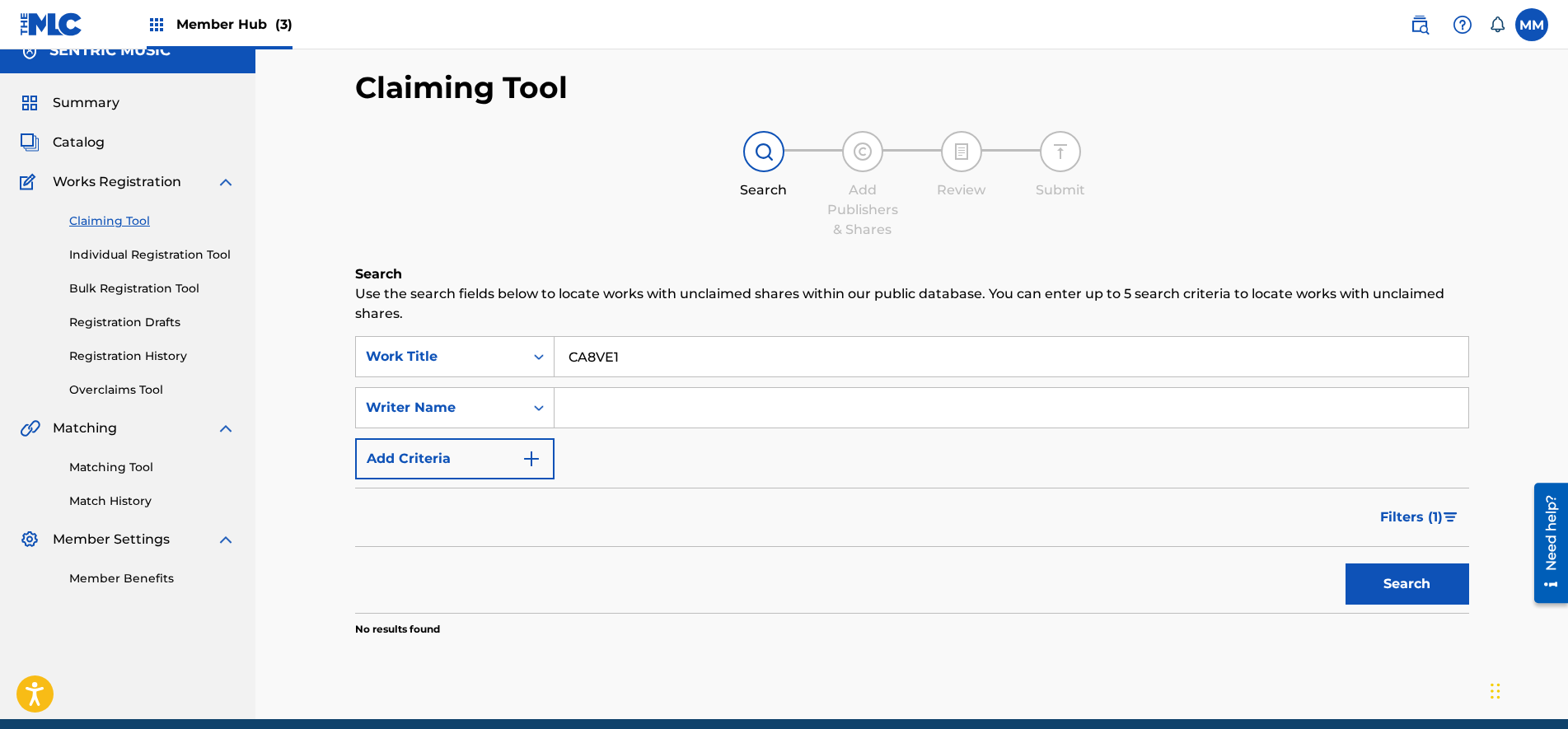
scroll to position [91, 0]
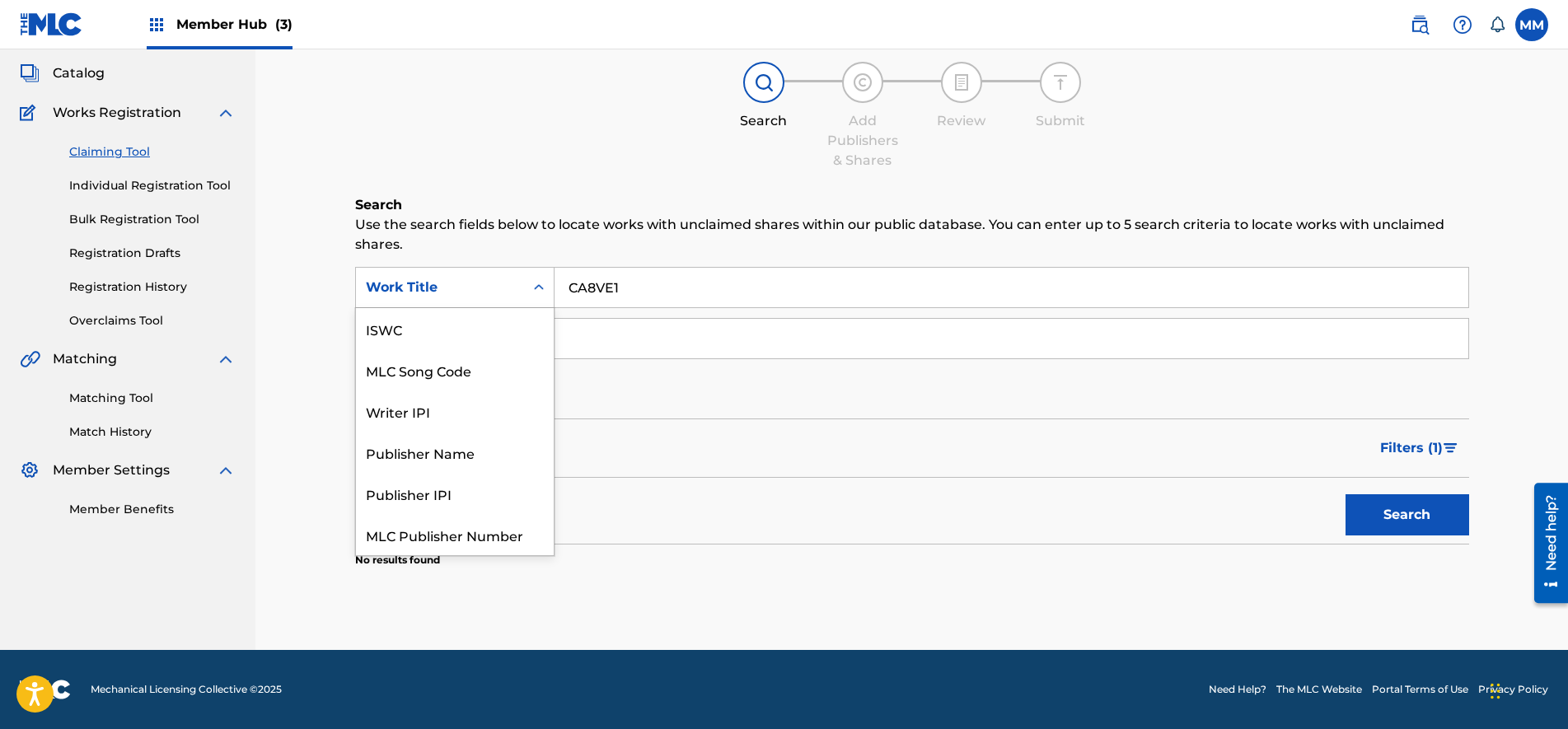
click at [491, 278] on div "Work Title" at bounding box center [440, 288] width 149 height 20
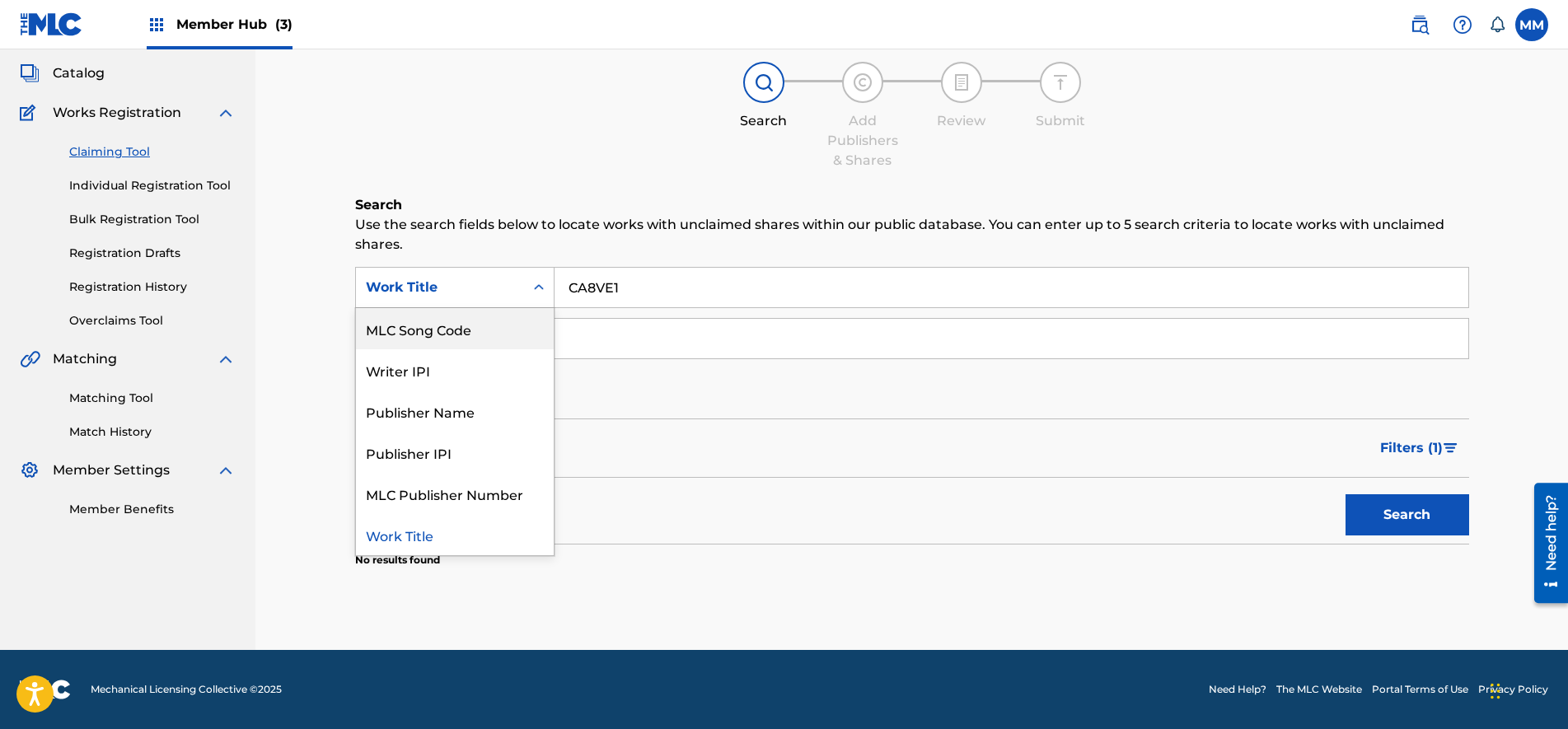
click at [479, 330] on div "MLC Song Code" at bounding box center [455, 329] width 198 height 41
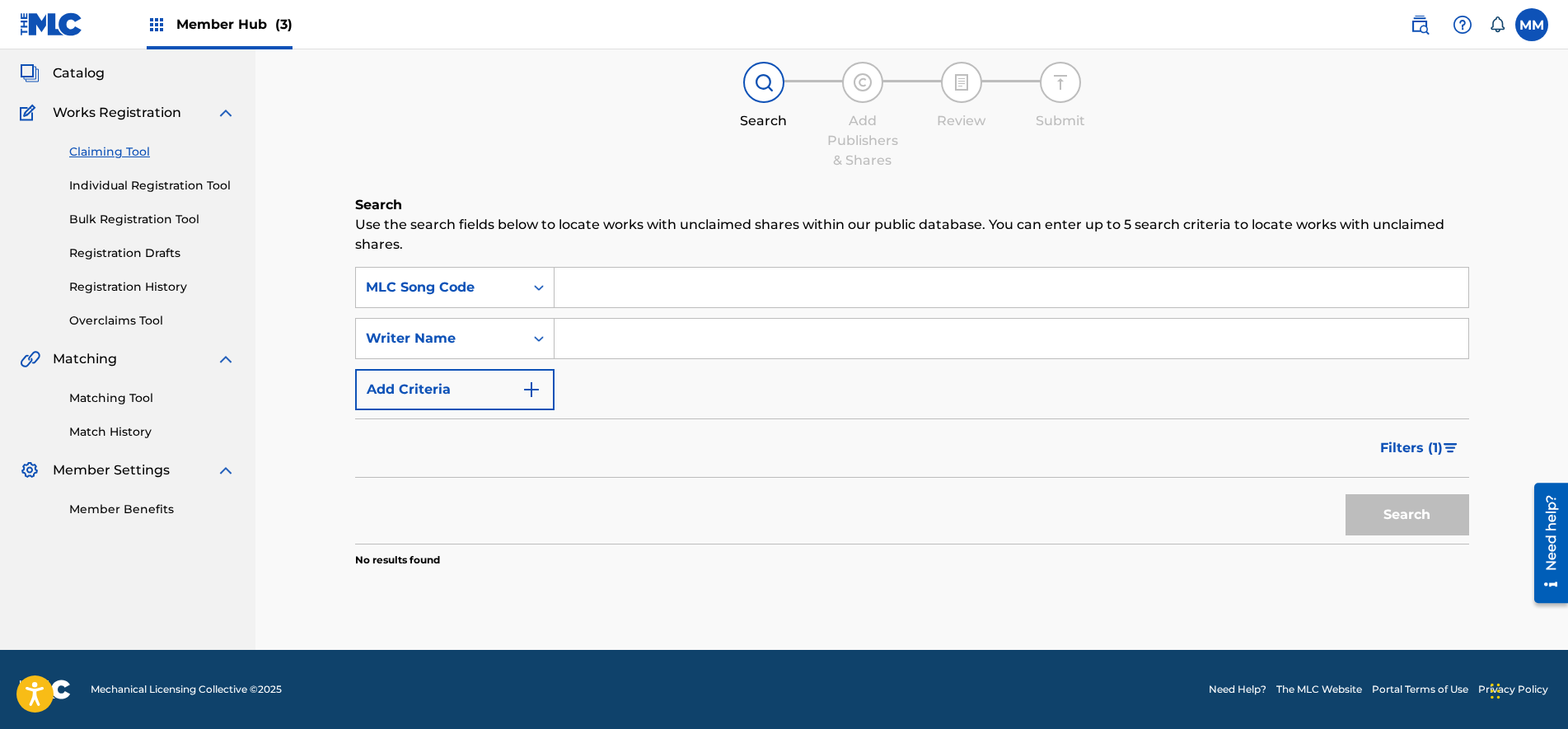
click at [1397, 445] on span "Filters ( 1 )" at bounding box center [1411, 448] width 63 height 20
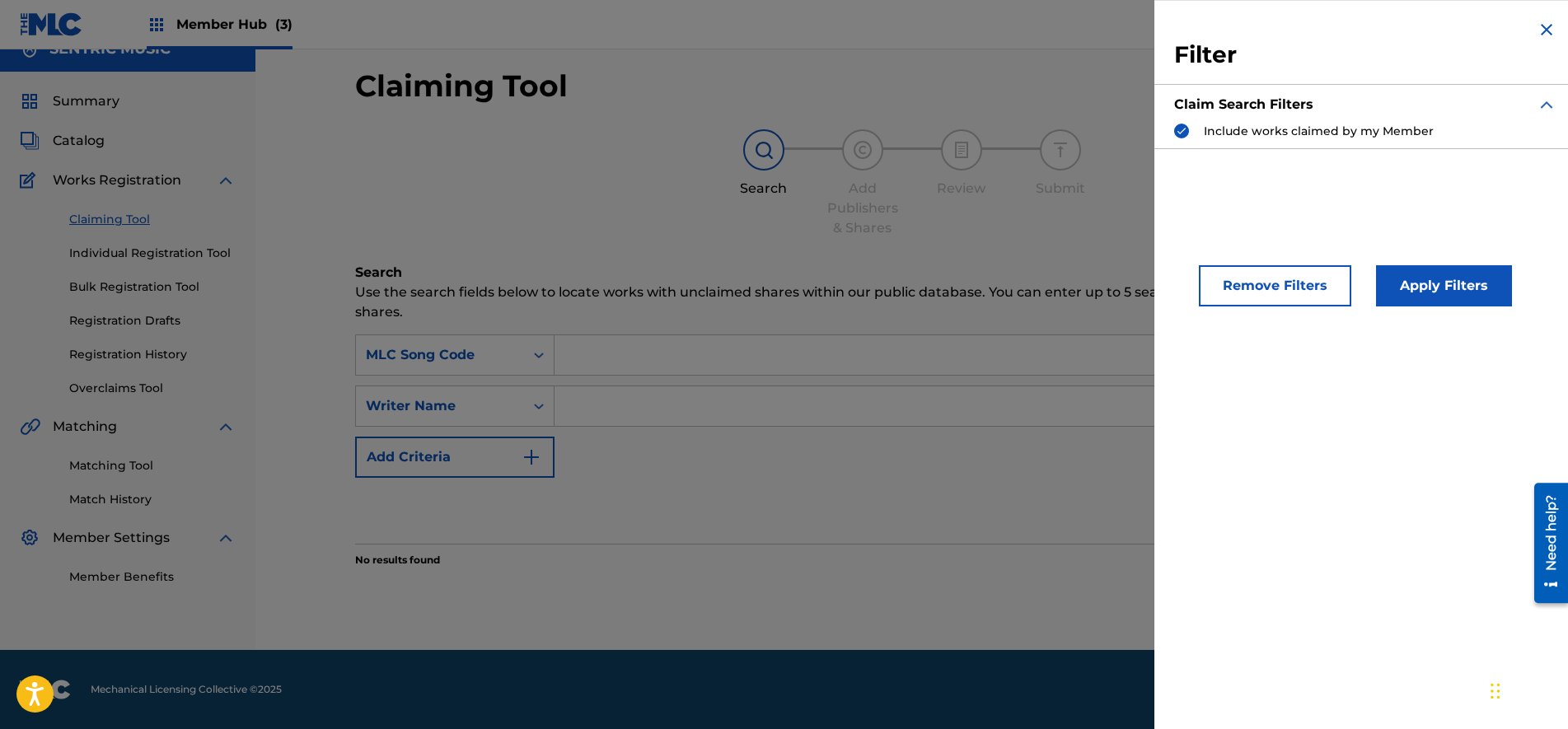
scroll to position [23, 0]
click at [1471, 289] on button "Apply Filters" at bounding box center [1444, 286] width 136 height 41
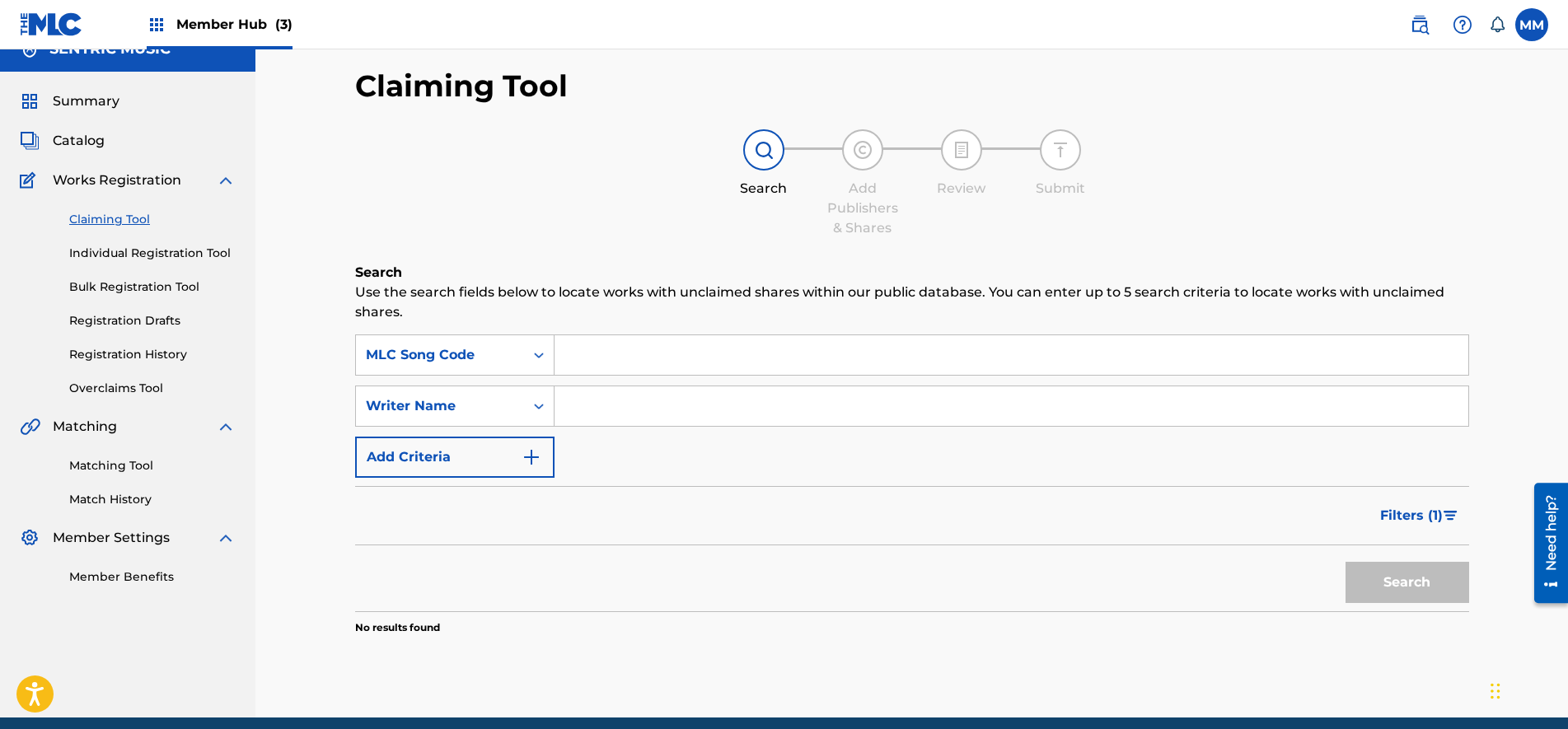
click at [898, 309] on p "Use the search fields below to locate works with unclaimed shares within our pu…" at bounding box center [912, 302] width 1114 height 39
click at [895, 346] on input "Search Form" at bounding box center [1010, 355] width 913 height 39
paste input "CA8VE1"
type input "CA8VE1"
click at [1450, 584] on button "Search" at bounding box center [1407, 582] width 123 height 41
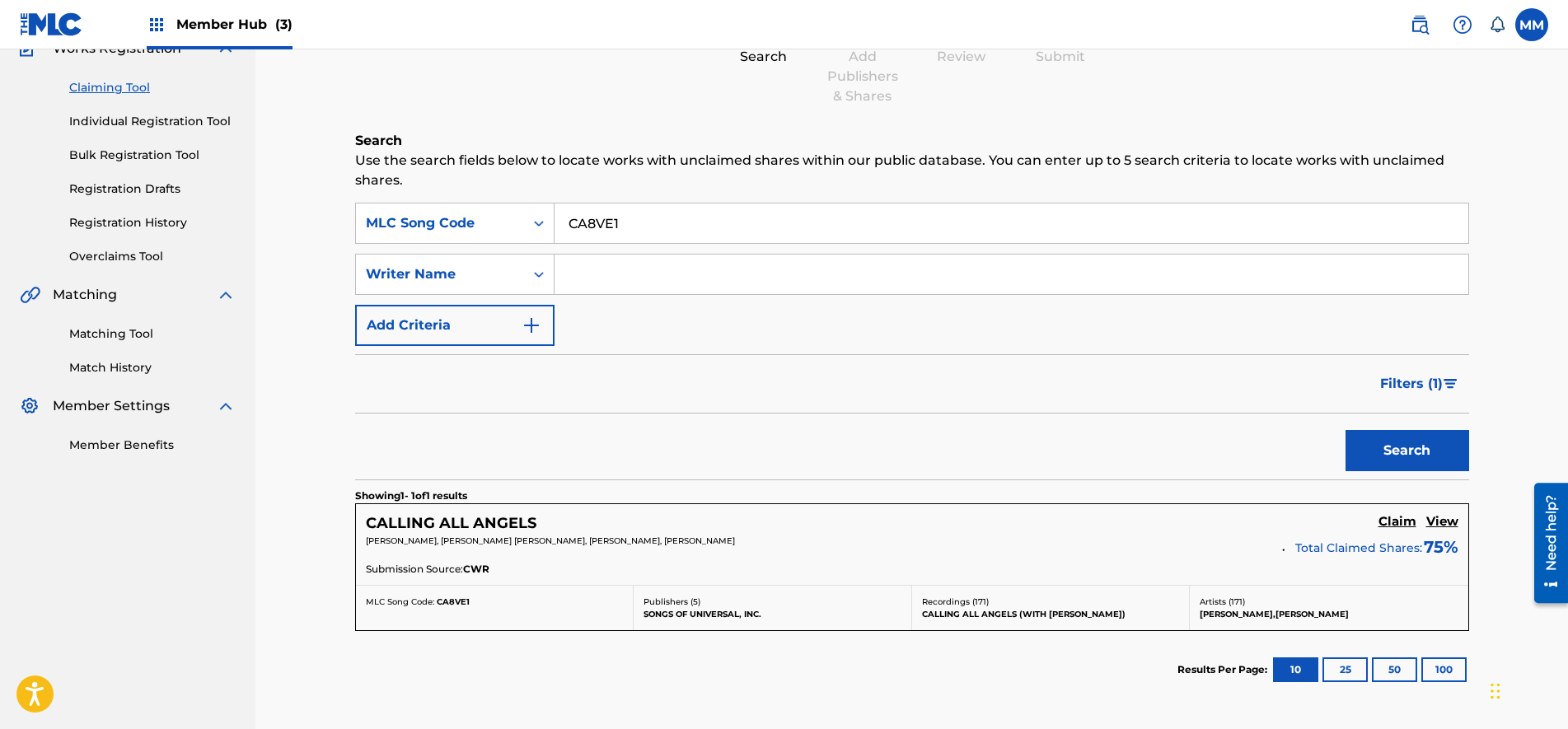
scroll to position [296, 0]
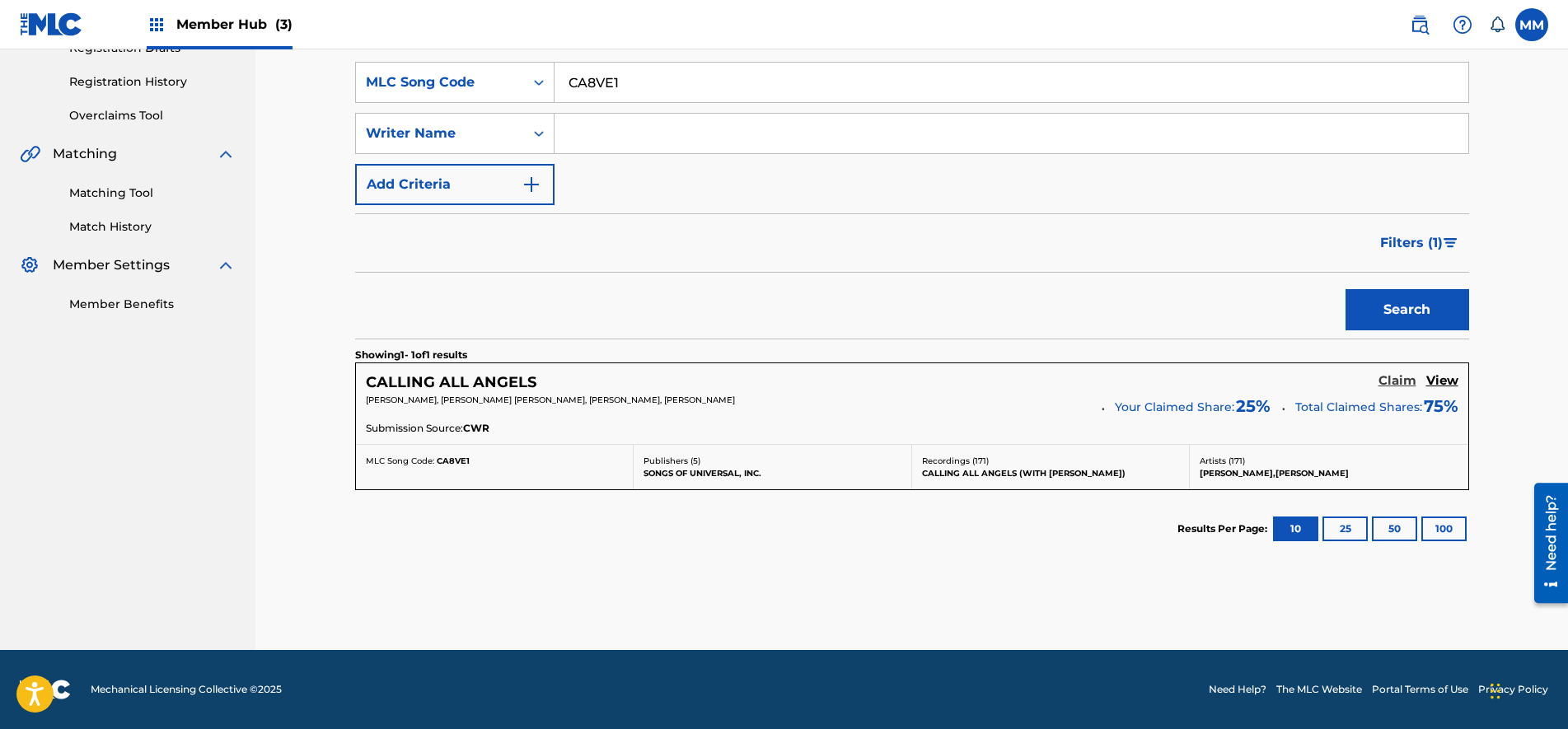
click at [1387, 381] on h5 "Claim" at bounding box center [1397, 381] width 38 height 16
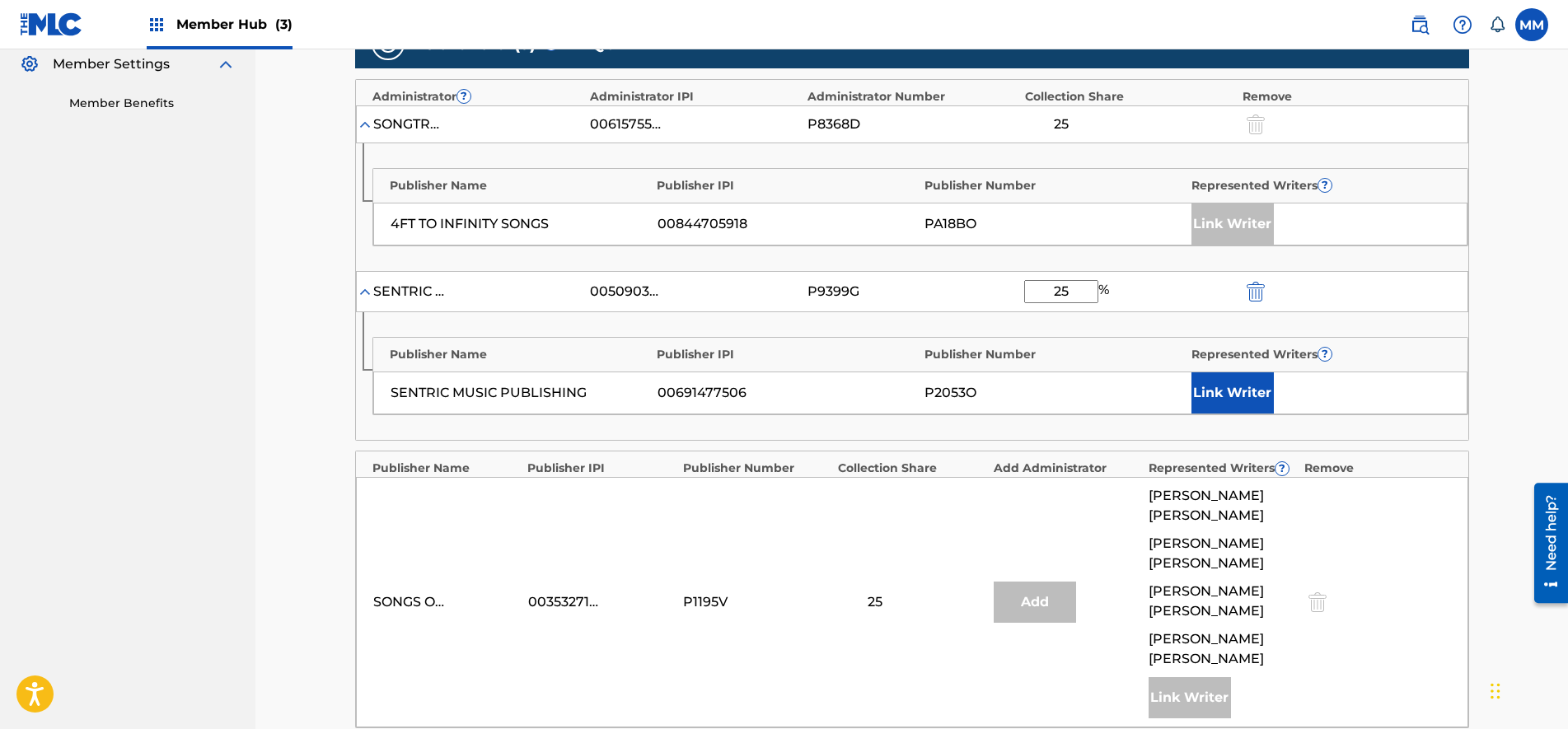
scroll to position [502, 0]
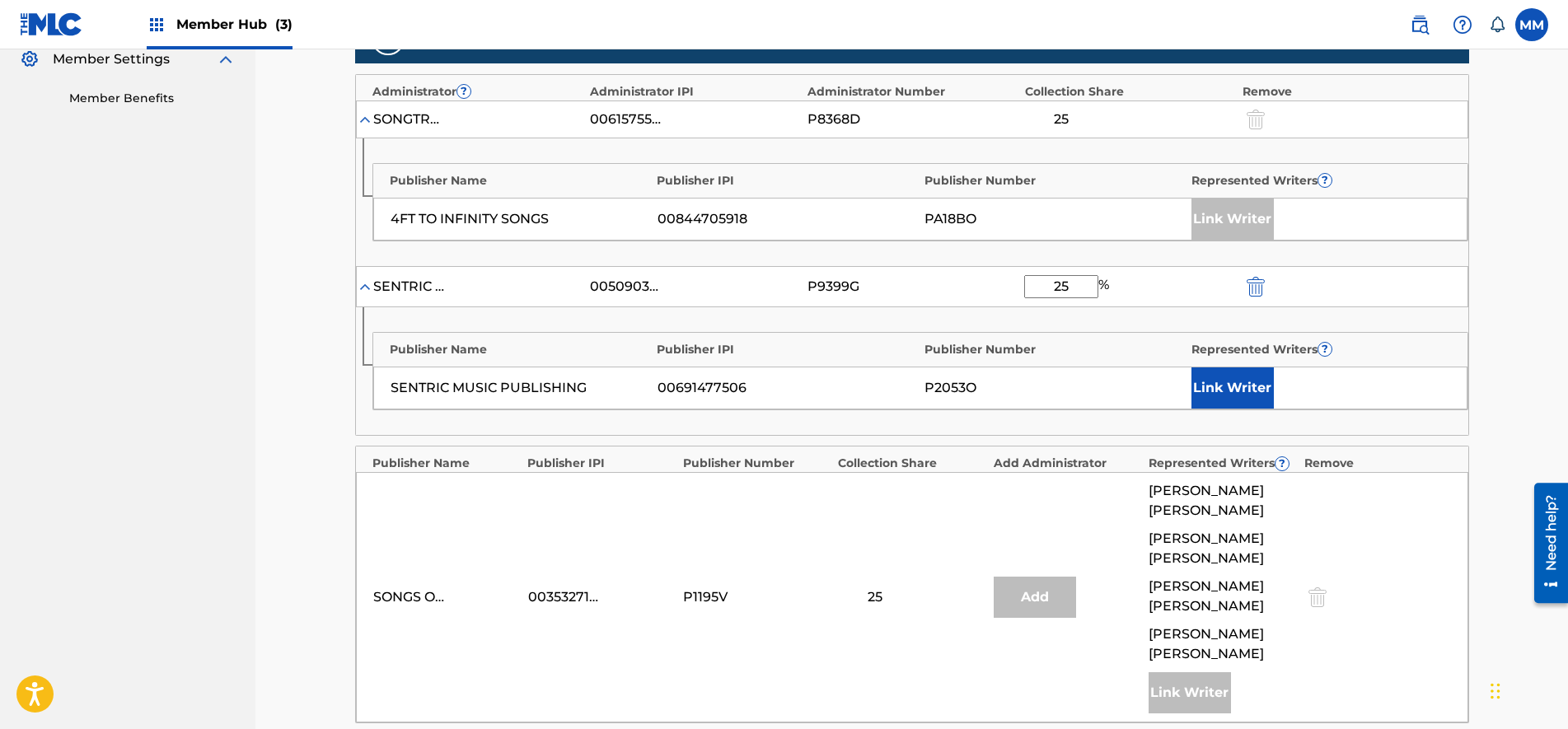
drag, startPoint x: 1077, startPoint y: 284, endPoint x: 899, endPoint y: 278, distance: 178.1
click at [899, 278] on div "SENTRIC MUSIC LIMITED 00509030978 P9399G 25 %" at bounding box center [912, 287] width 1112 height 41
type input "50"
drag, startPoint x: 1184, startPoint y: 379, endPoint x: 1202, endPoint y: 379, distance: 18.0
click at [1202, 379] on div "SENTRIC MUSIC PUBLISHING 00691477506 P2053O Link Writer" at bounding box center [920, 388] width 1094 height 43
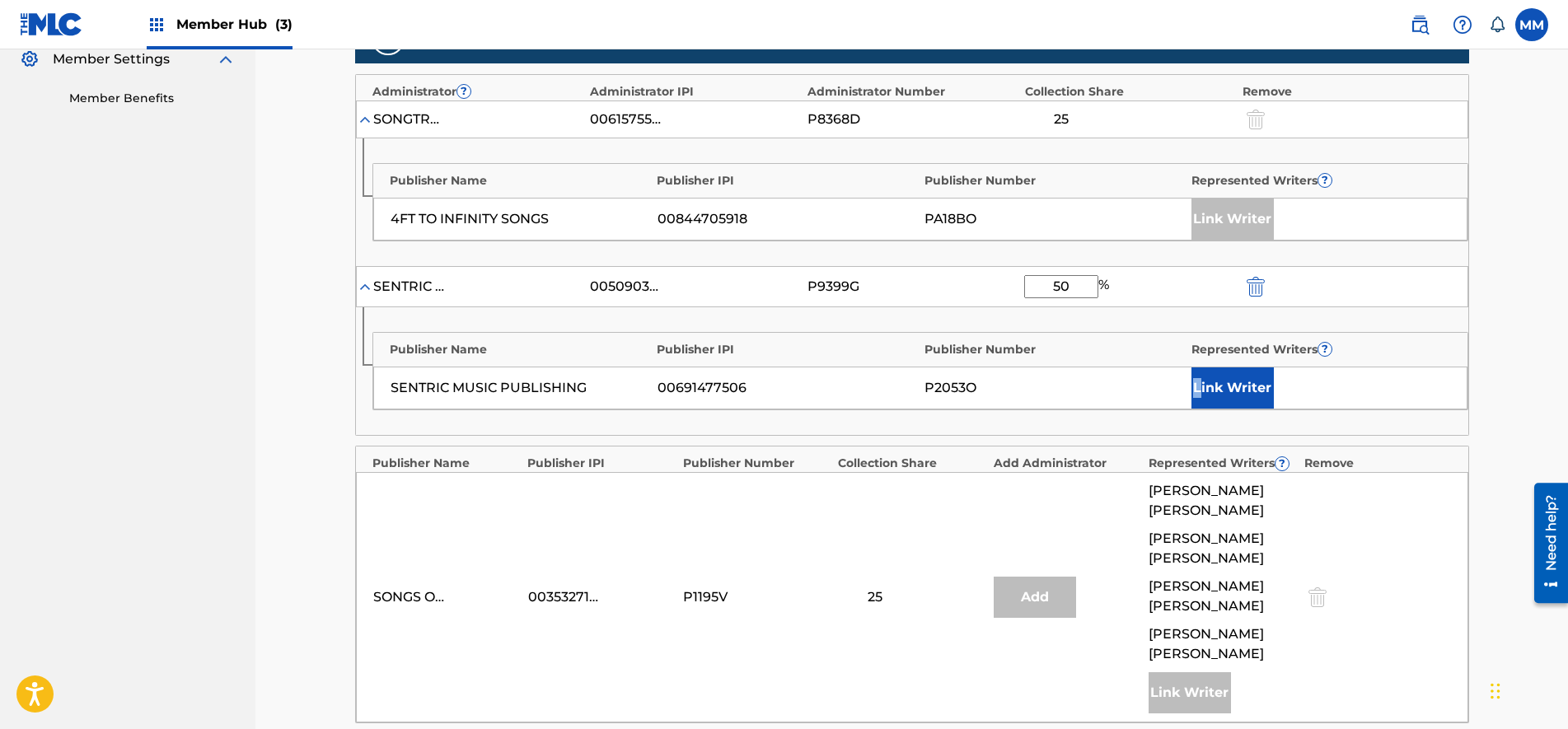
drag, startPoint x: 1202, startPoint y: 379, endPoint x: 1189, endPoint y: 387, distance: 15.3
click at [1189, 388] on div "SENTRIC MUSIC PUBLISHING 00691477506 P2053O Link Writer" at bounding box center [920, 388] width 1094 height 43
click at [1086, 384] on div "P2053O" at bounding box center [1053, 387] width 258 height 20
click at [1179, 376] on div "SENTRIC MUSIC PUBLISHING 00691477506 P2053O Link Writer" at bounding box center [920, 388] width 1094 height 43
click at [1216, 386] on button "Link Writer" at bounding box center [1232, 387] width 82 height 41
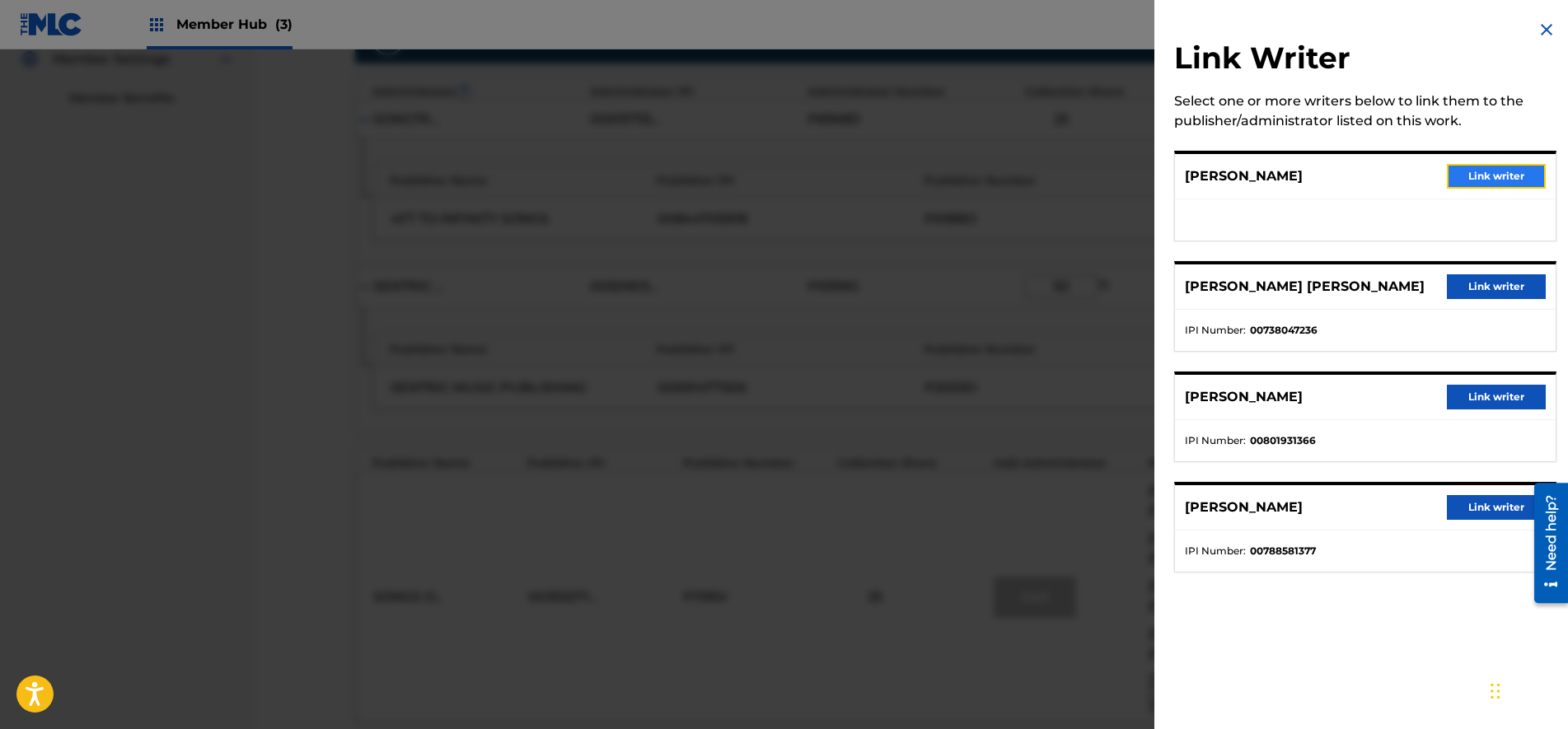
click at [1519, 167] on button "Link writer" at bounding box center [1496, 175] width 99 height 24
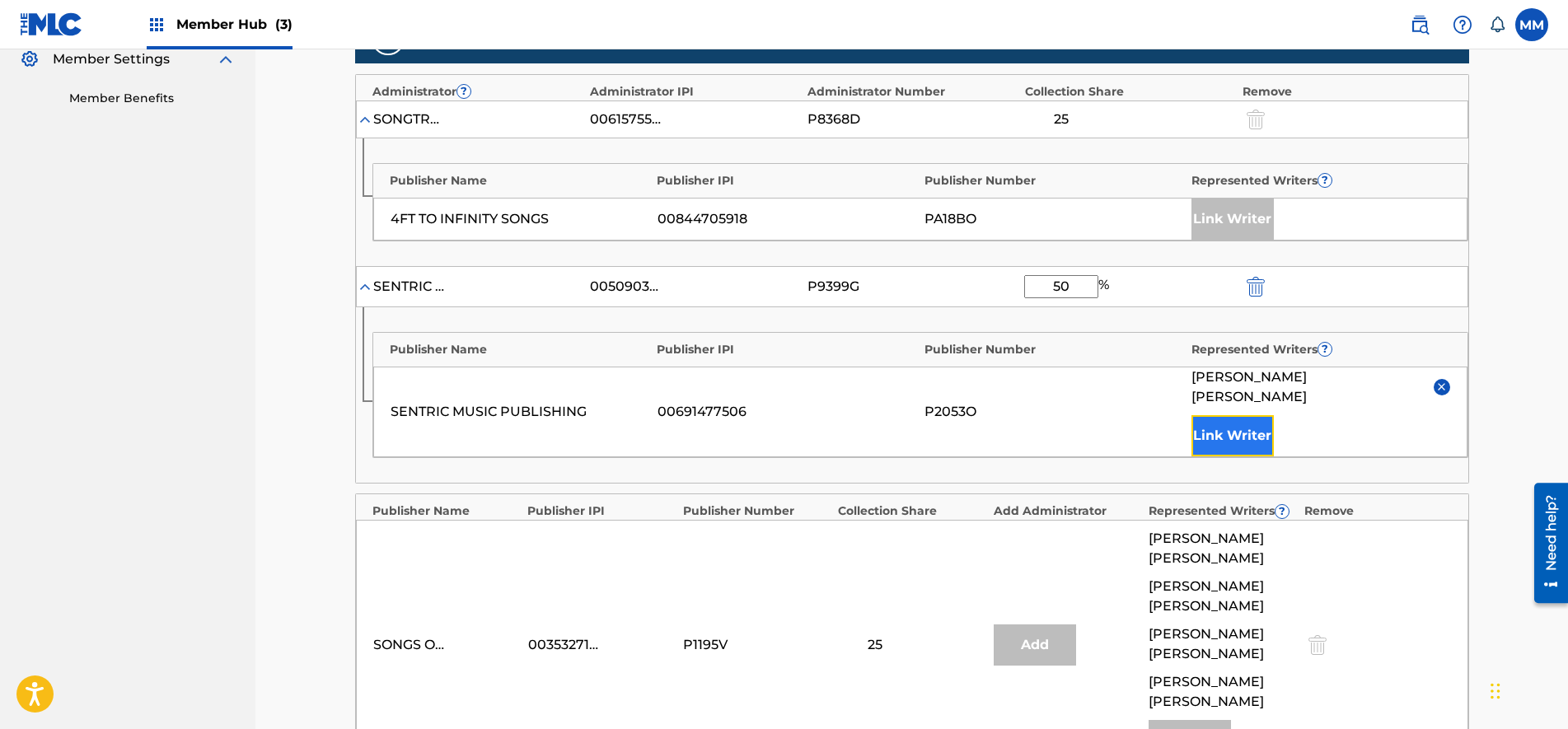
click at [1262, 415] on button "Link Writer" at bounding box center [1232, 435] width 82 height 41
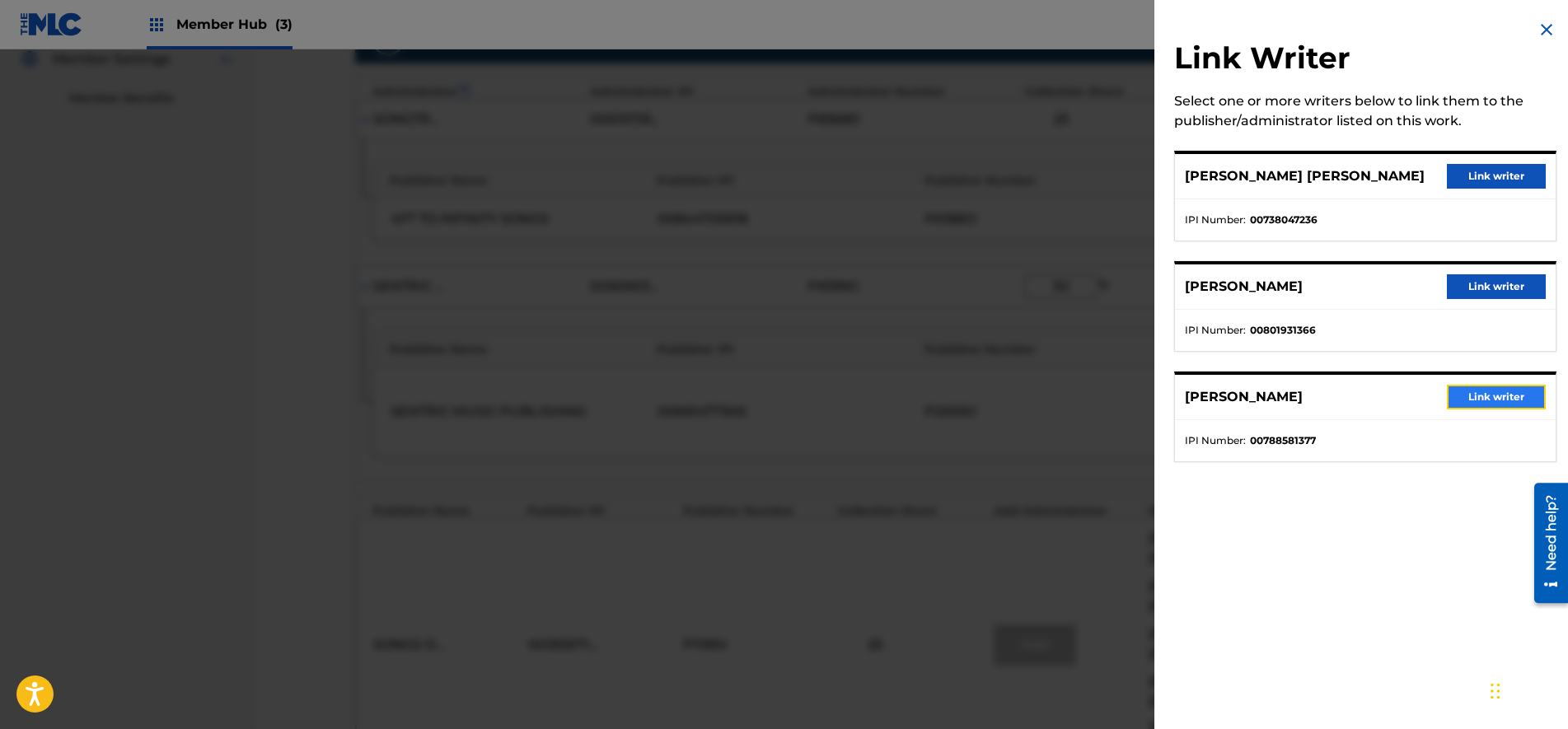
click at [1468, 387] on button "Link writer" at bounding box center [1496, 396] width 99 height 24
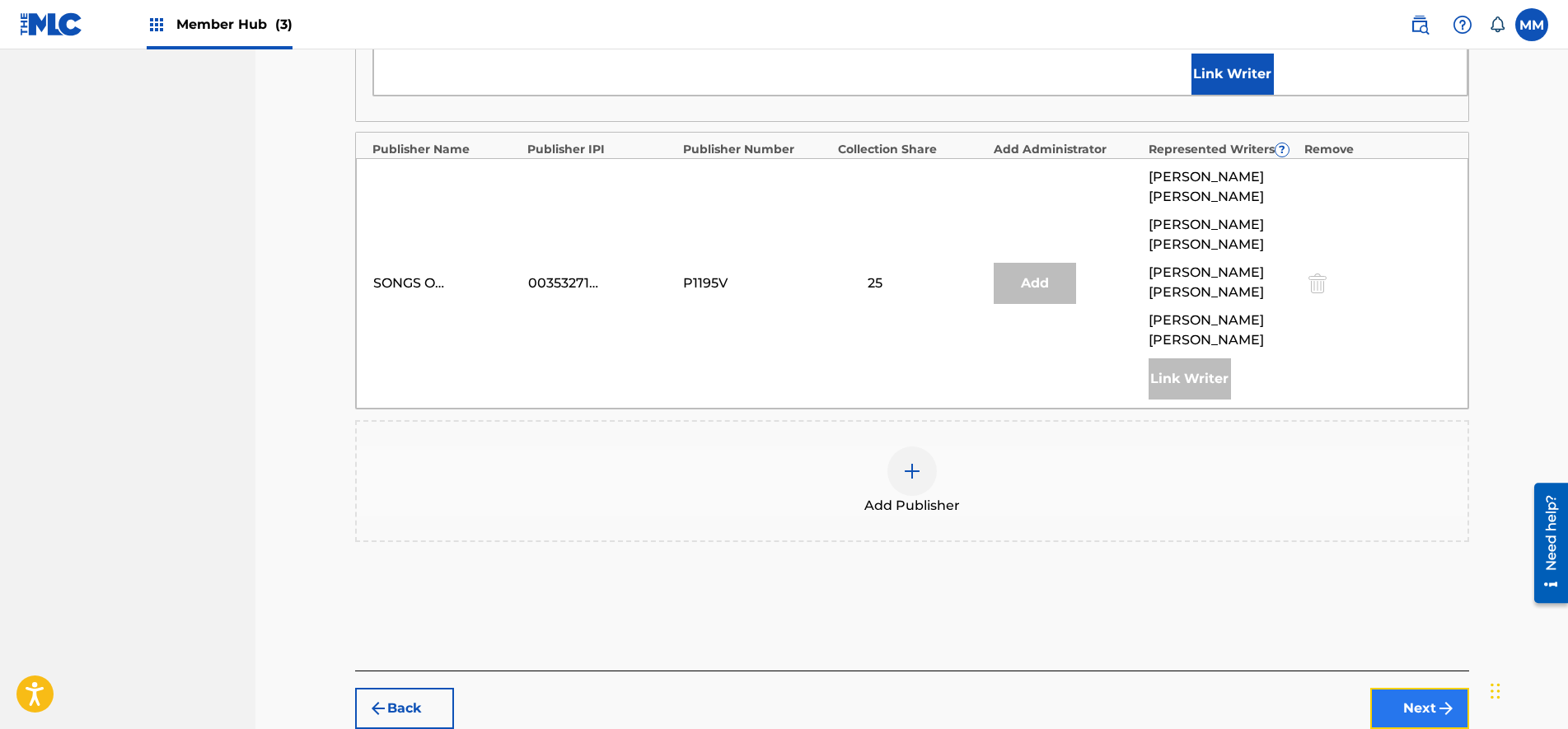
click at [1423, 688] on button "Next" at bounding box center [1419, 708] width 99 height 41
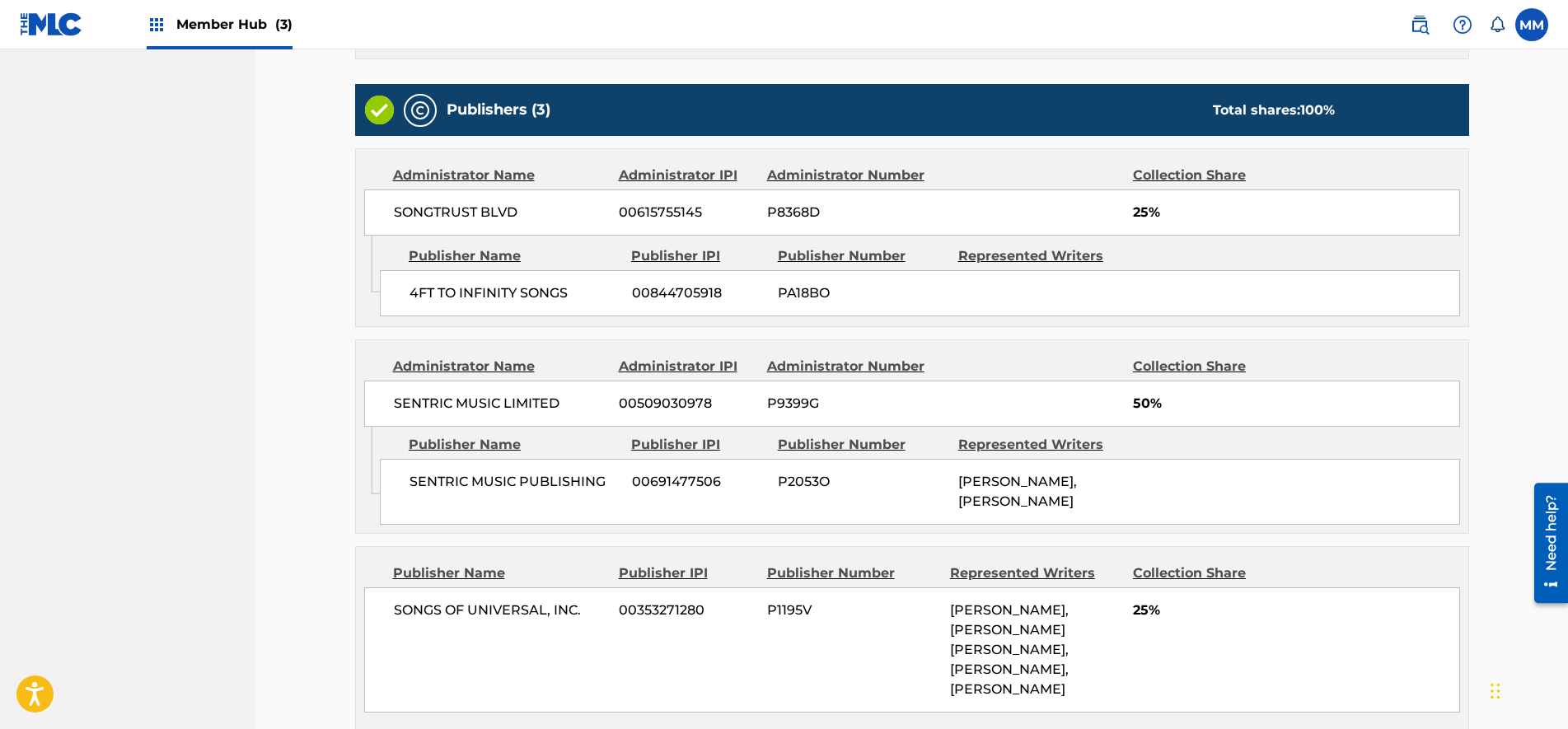
scroll to position [803, 0]
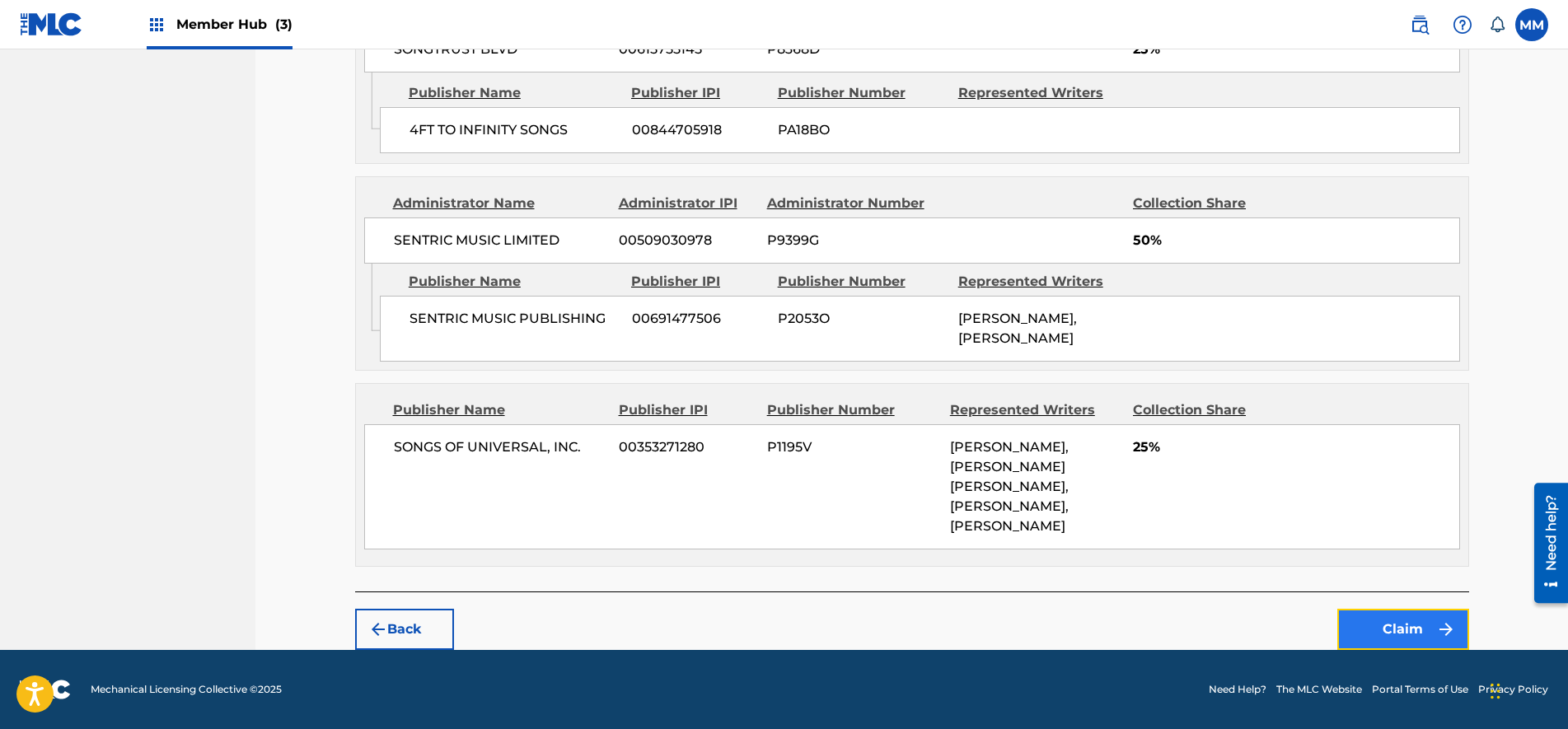
click at [1411, 636] on button "Claim" at bounding box center [1403, 629] width 132 height 41
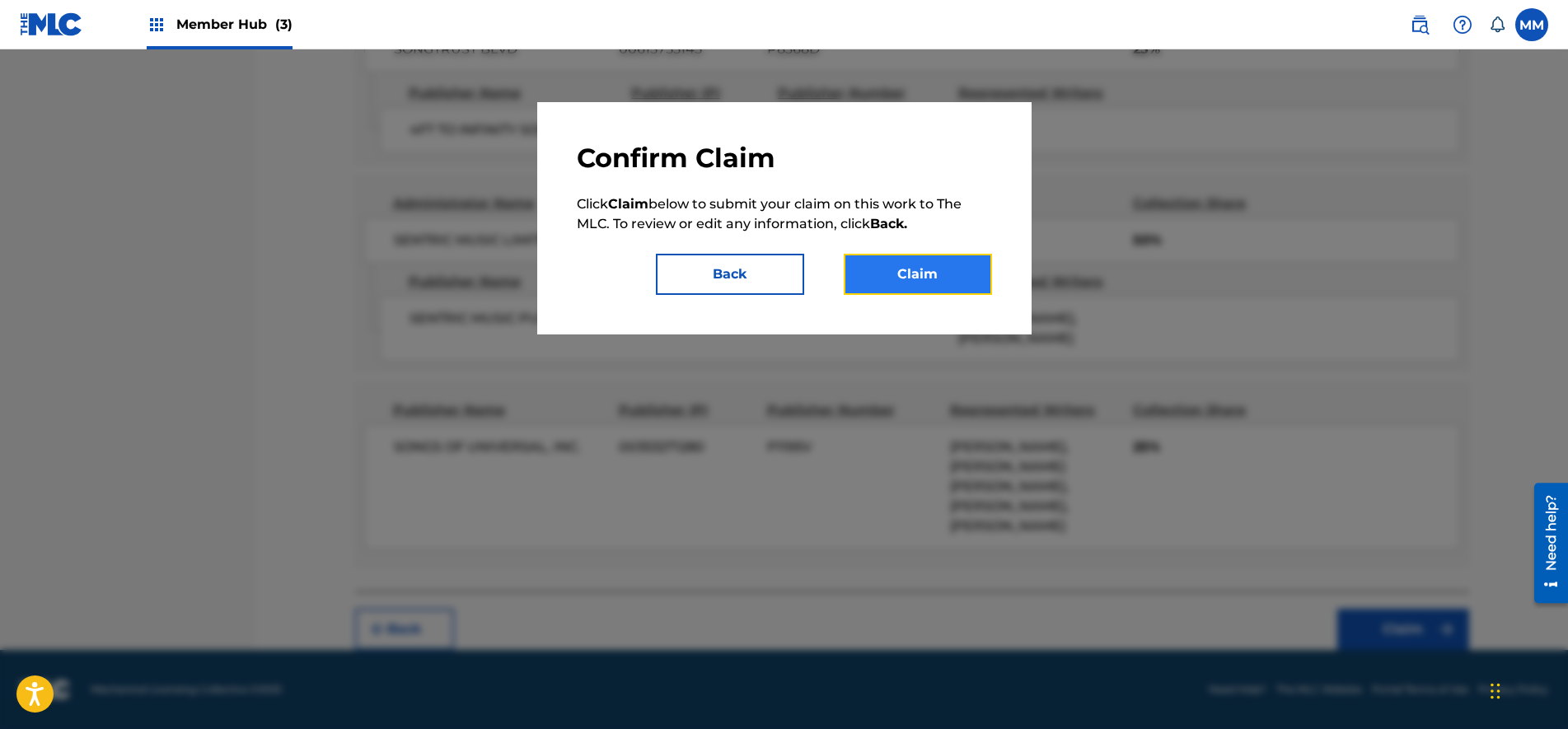
click at [861, 278] on button "Claim" at bounding box center [918, 274] width 149 height 41
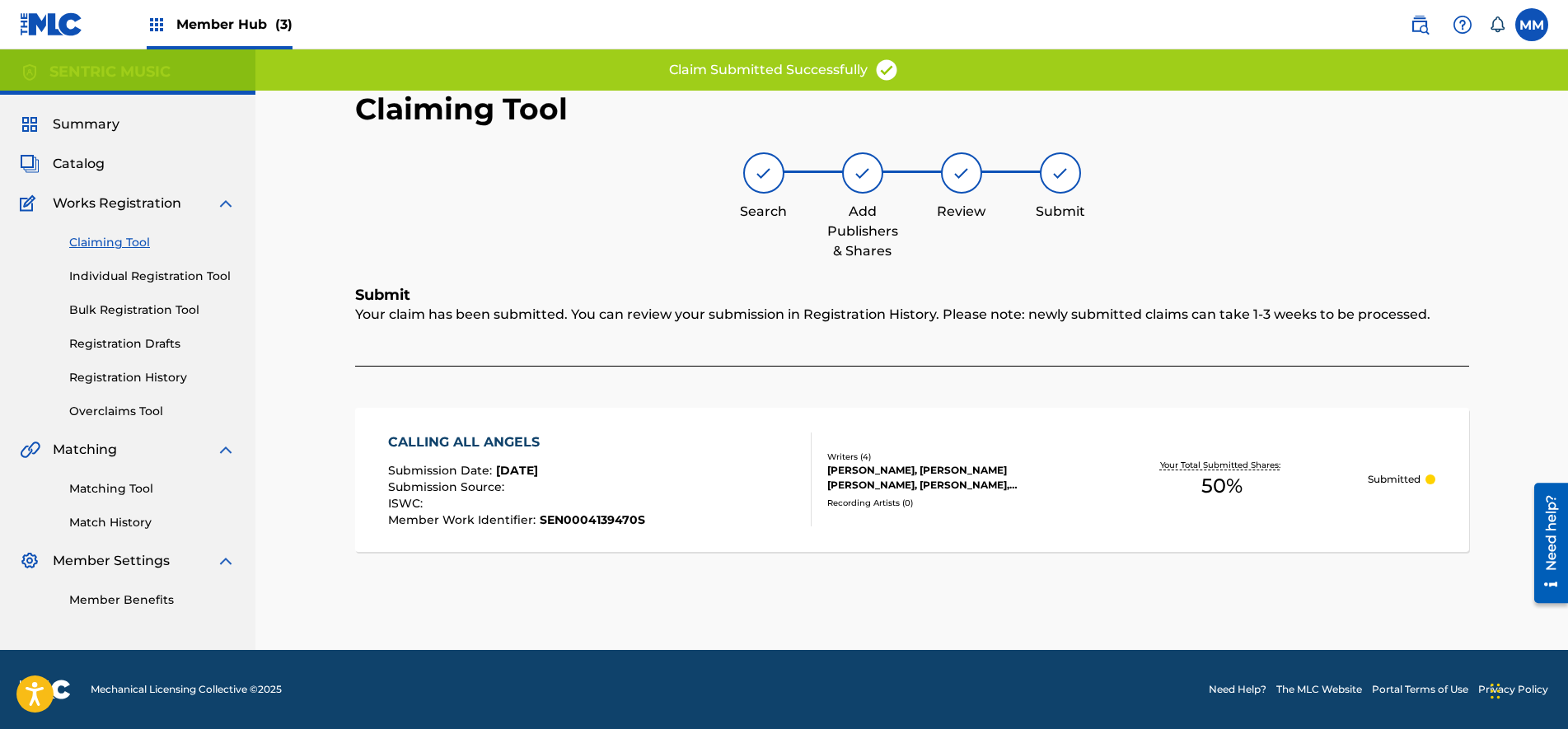
scroll to position [0, 0]
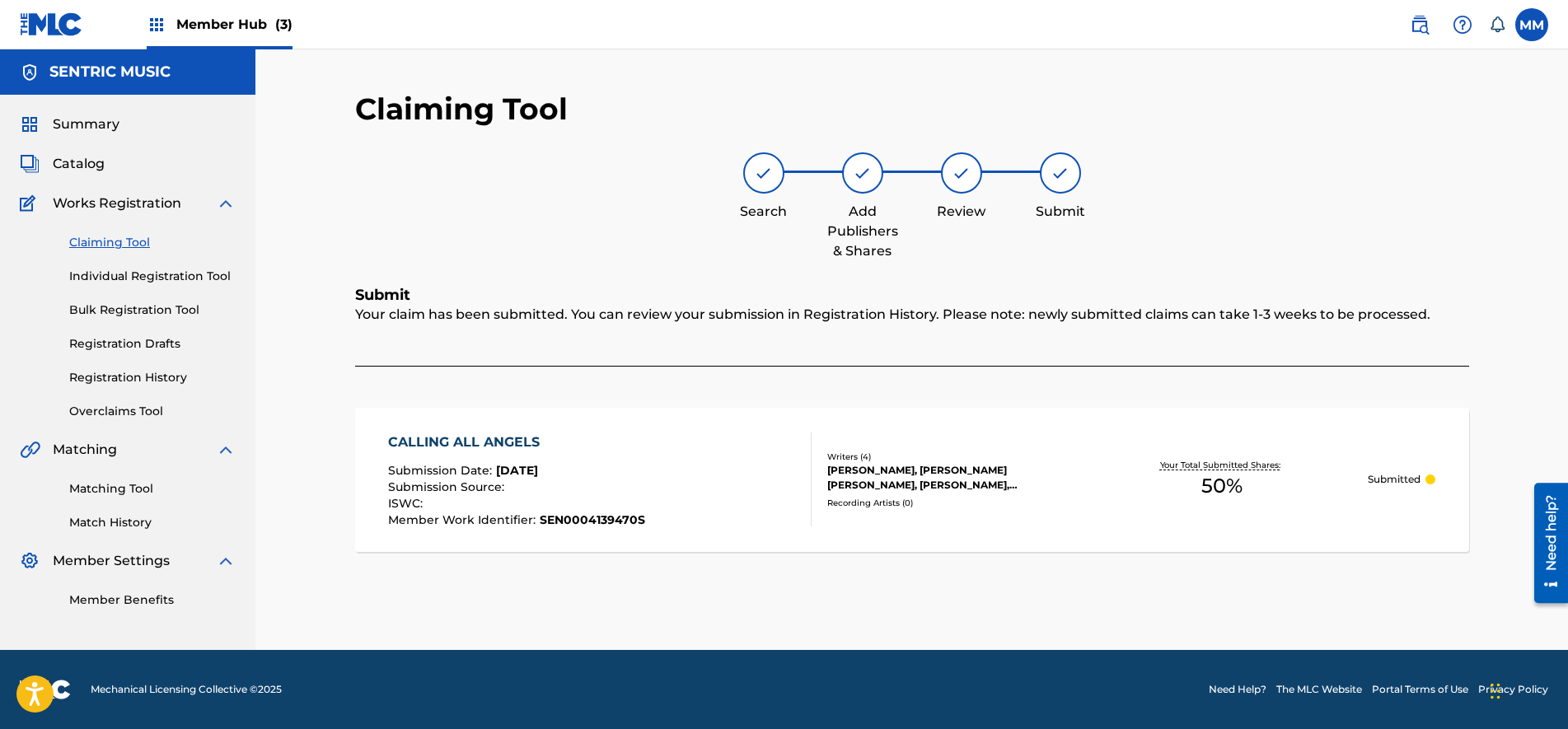
click at [139, 238] on link "Claiming Tool" at bounding box center [153, 243] width 166 height 18
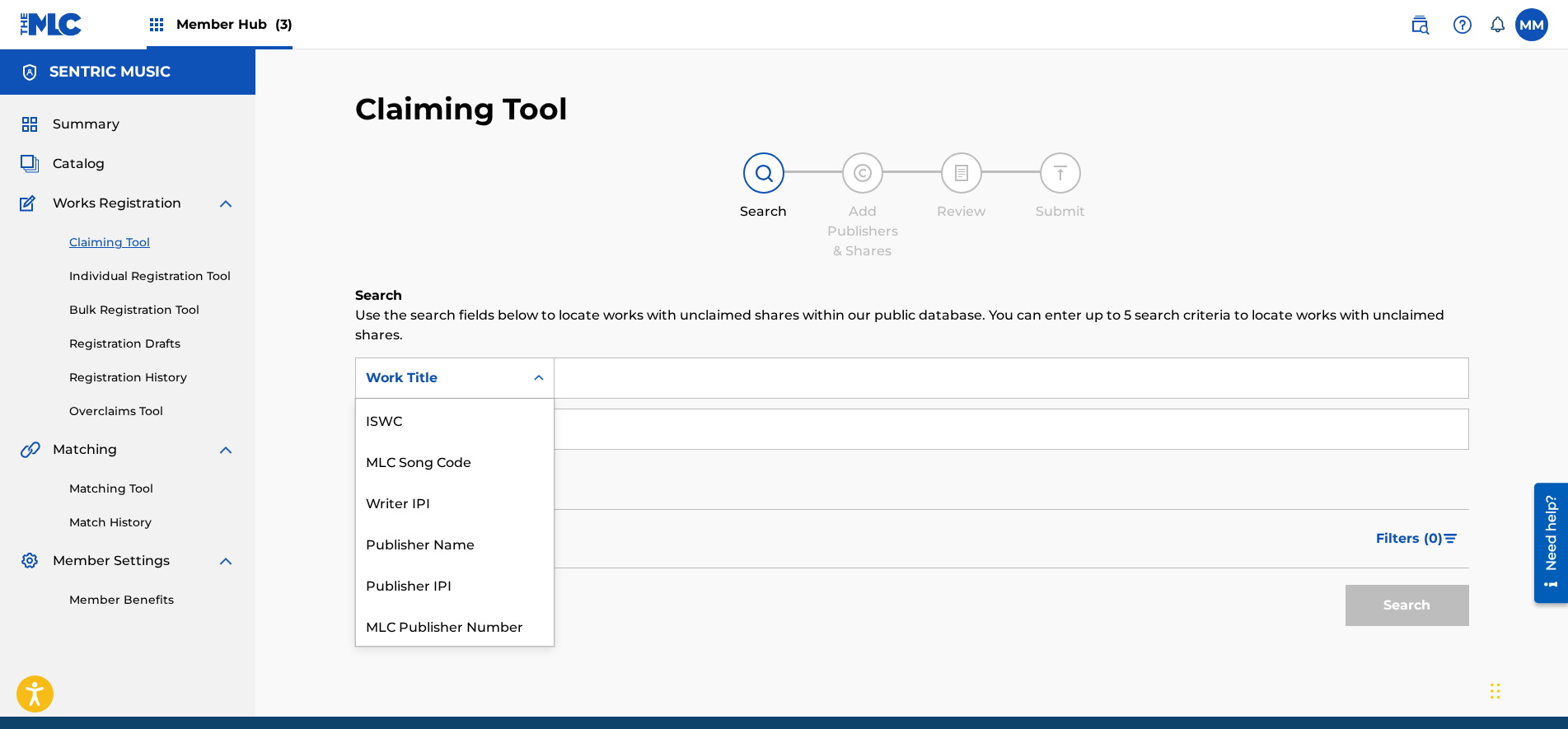
click at [438, 375] on div "Work Title" at bounding box center [440, 378] width 149 height 20
drag, startPoint x: 435, startPoint y: 416, endPoint x: 518, endPoint y: 409, distance: 83.3
click at [438, 415] on div "MLC Song Code" at bounding box center [455, 419] width 198 height 41
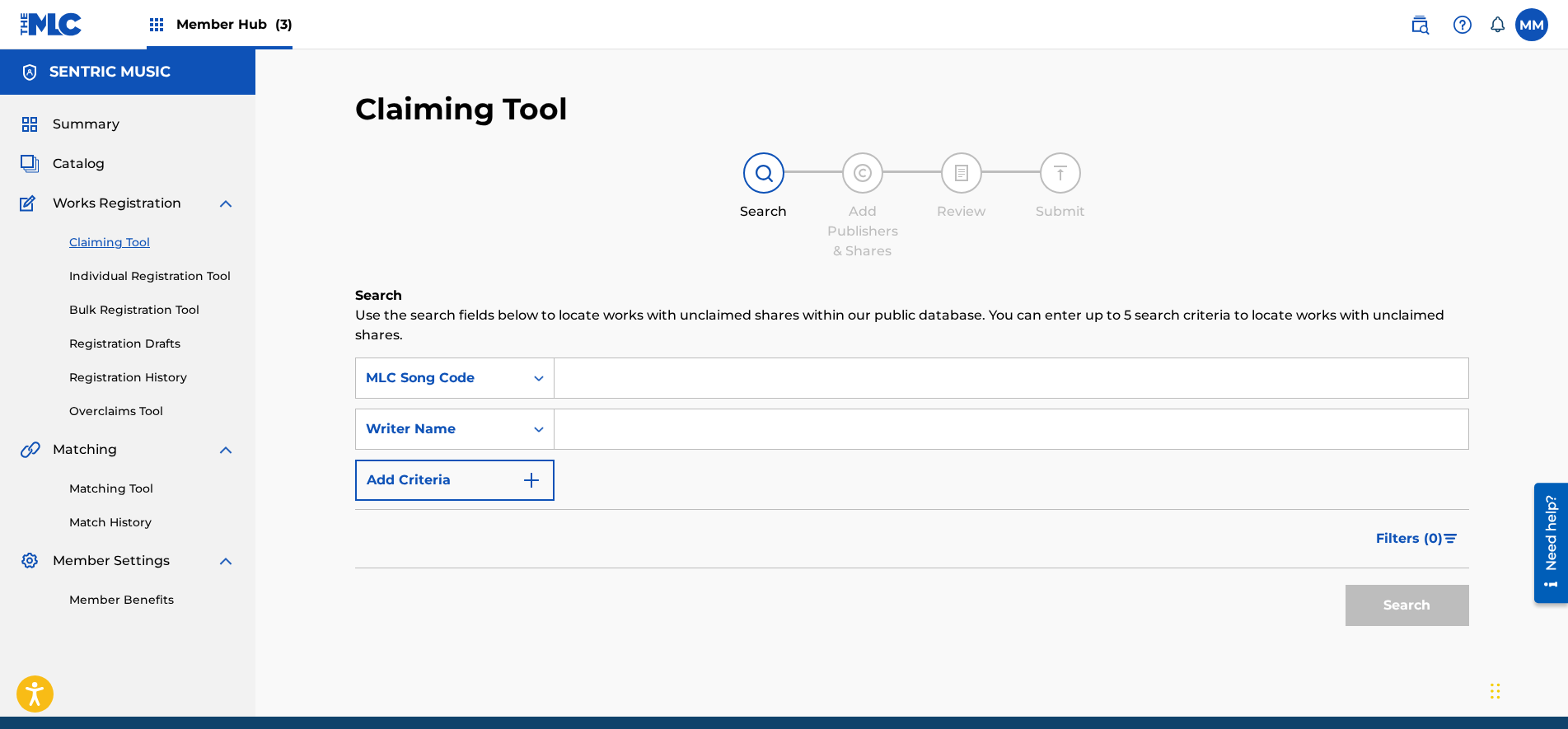
click at [621, 388] on input "Search Form" at bounding box center [1010, 378] width 913 height 39
paste input "EA0US5"
type input "EA0US5"
click at [1394, 532] on span "Filters ( 0 )" at bounding box center [1409, 538] width 67 height 20
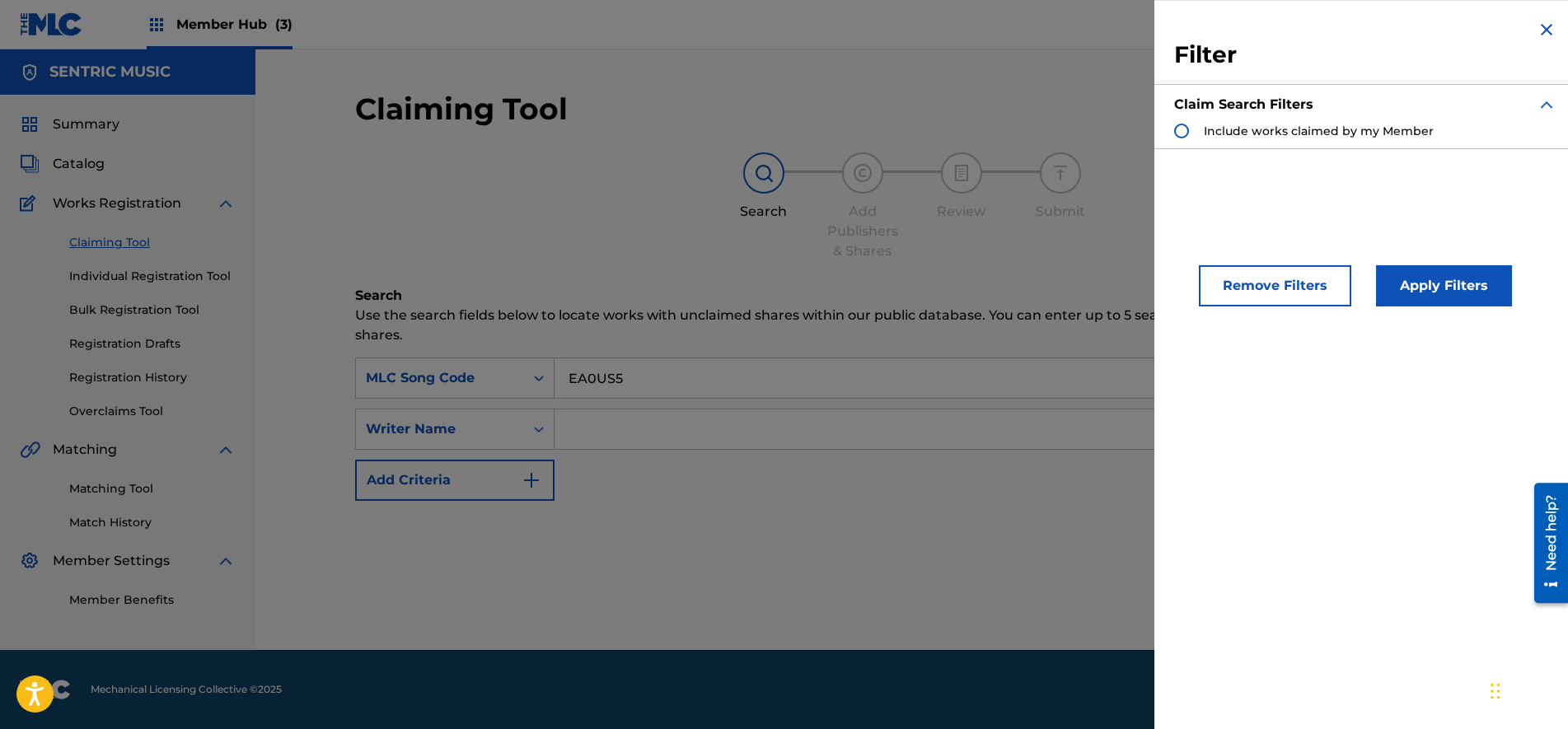
click at [1186, 130] on div "Search Form" at bounding box center [1180, 130] width 15 height 15
click at [1491, 289] on button "Apply Filters" at bounding box center [1444, 286] width 136 height 41
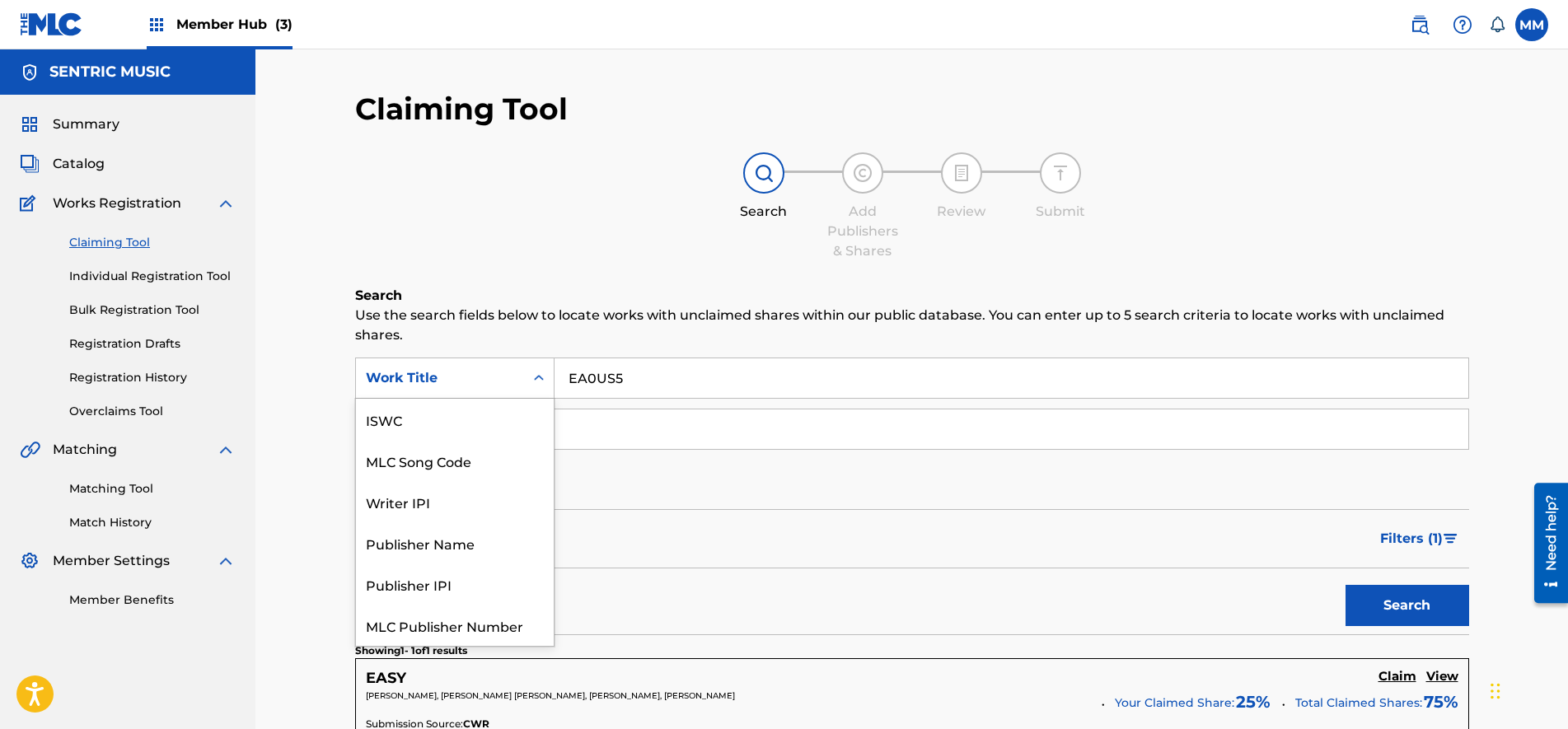
click at [499, 383] on div "Work Title" at bounding box center [440, 378] width 149 height 20
click at [911, 441] on input "Search Form" at bounding box center [1010, 429] width 913 height 39
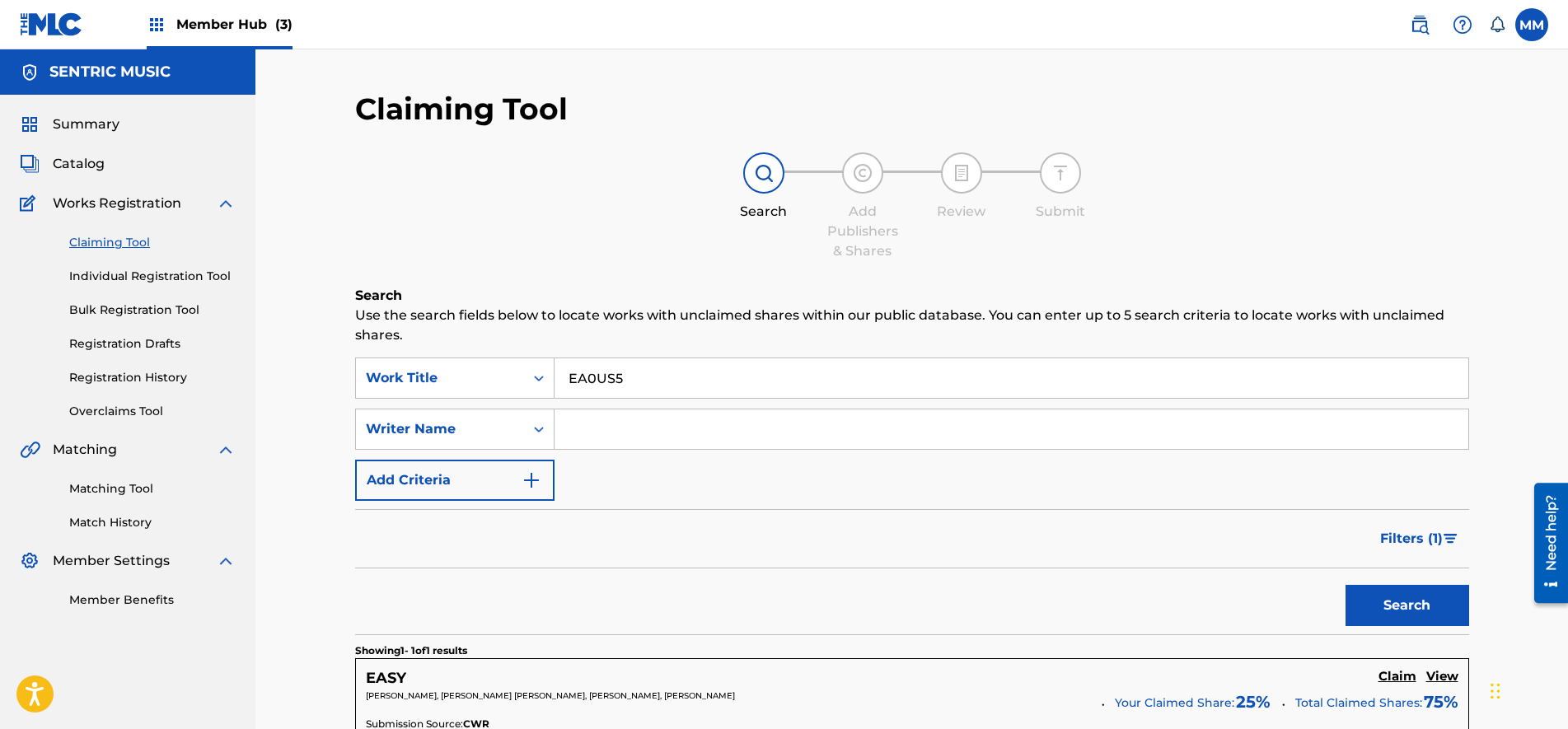
click at [1194, 557] on div "Filters ( 1 )" at bounding box center [912, 538] width 1114 height 60
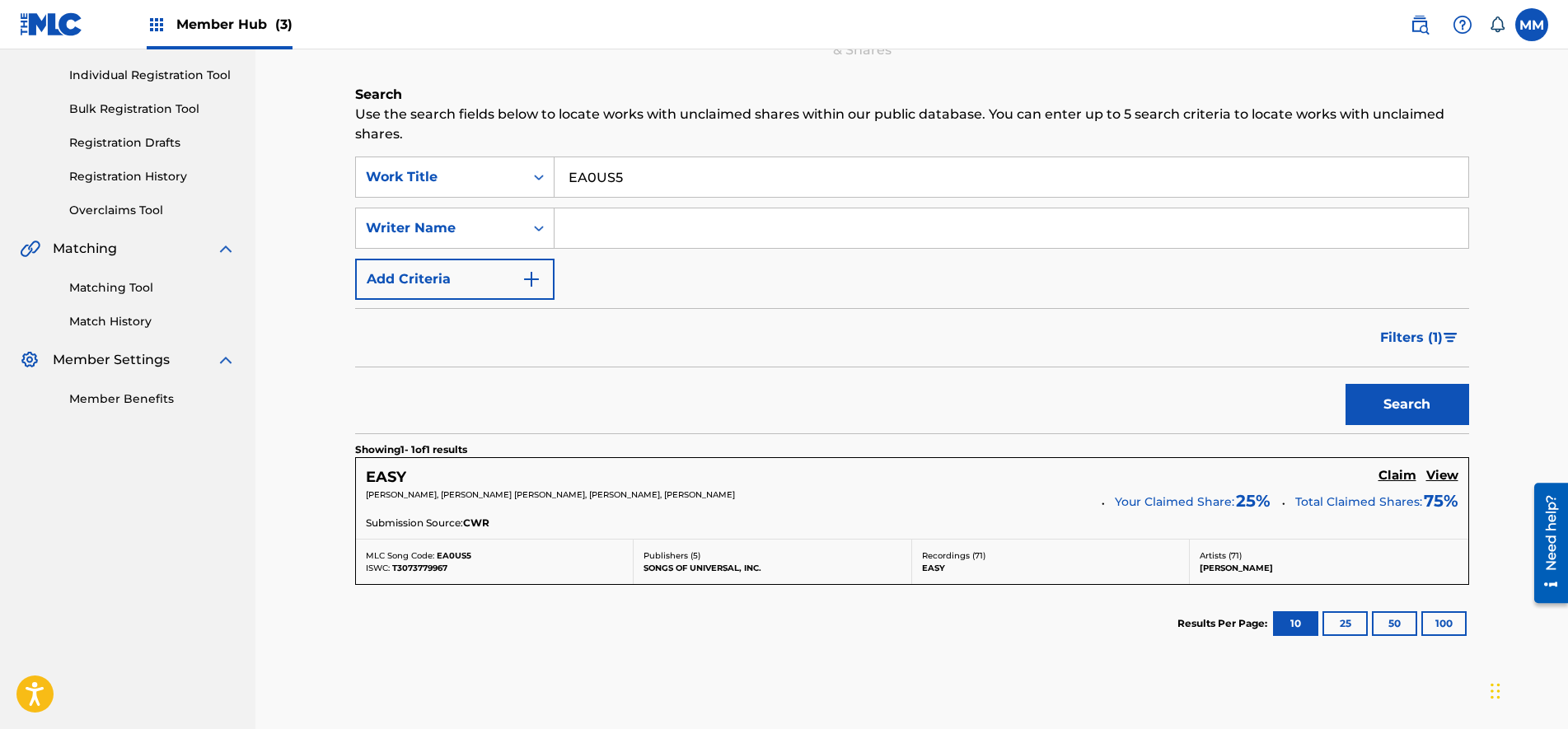
scroll to position [205, 0]
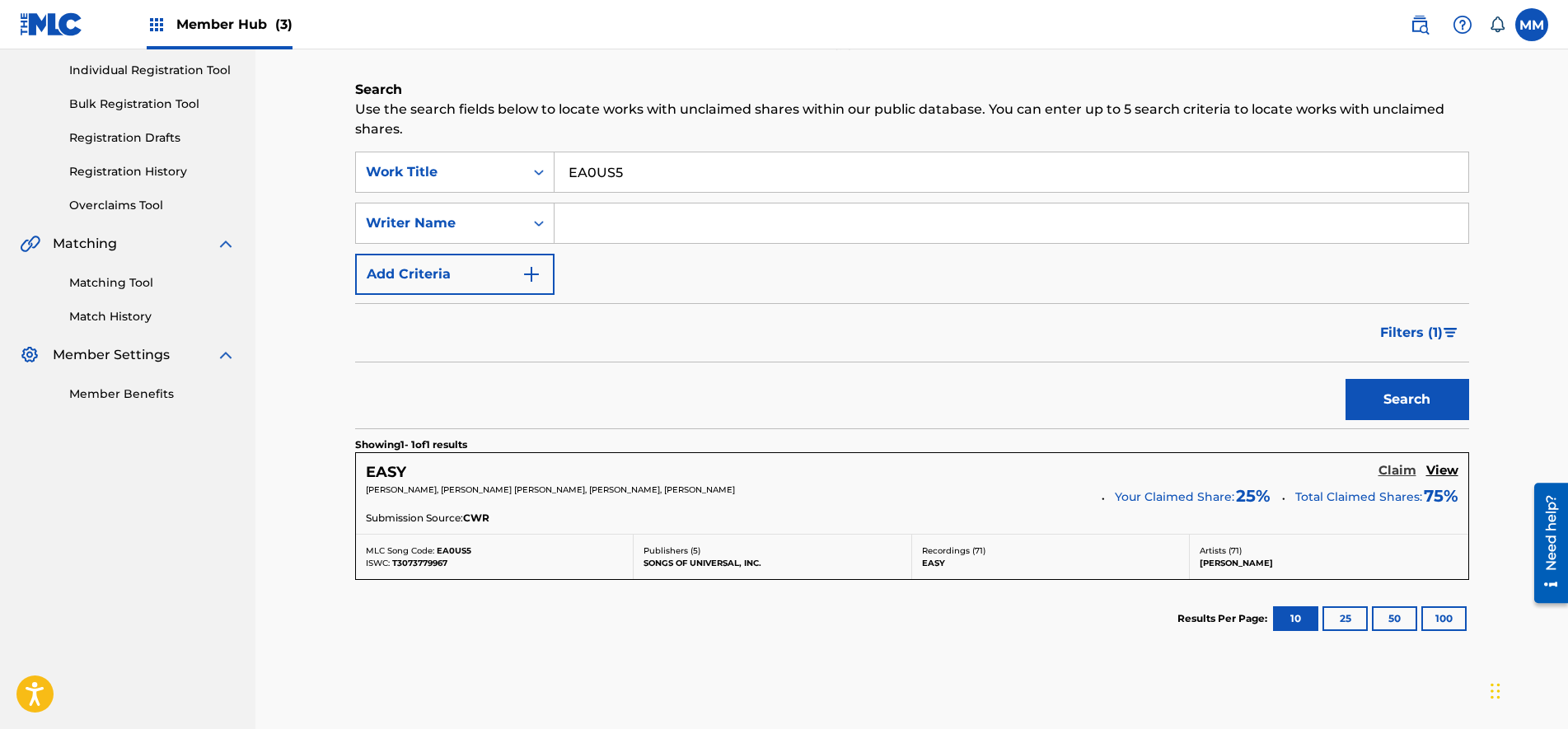
click at [1400, 470] on h5 "Claim" at bounding box center [1397, 471] width 38 height 16
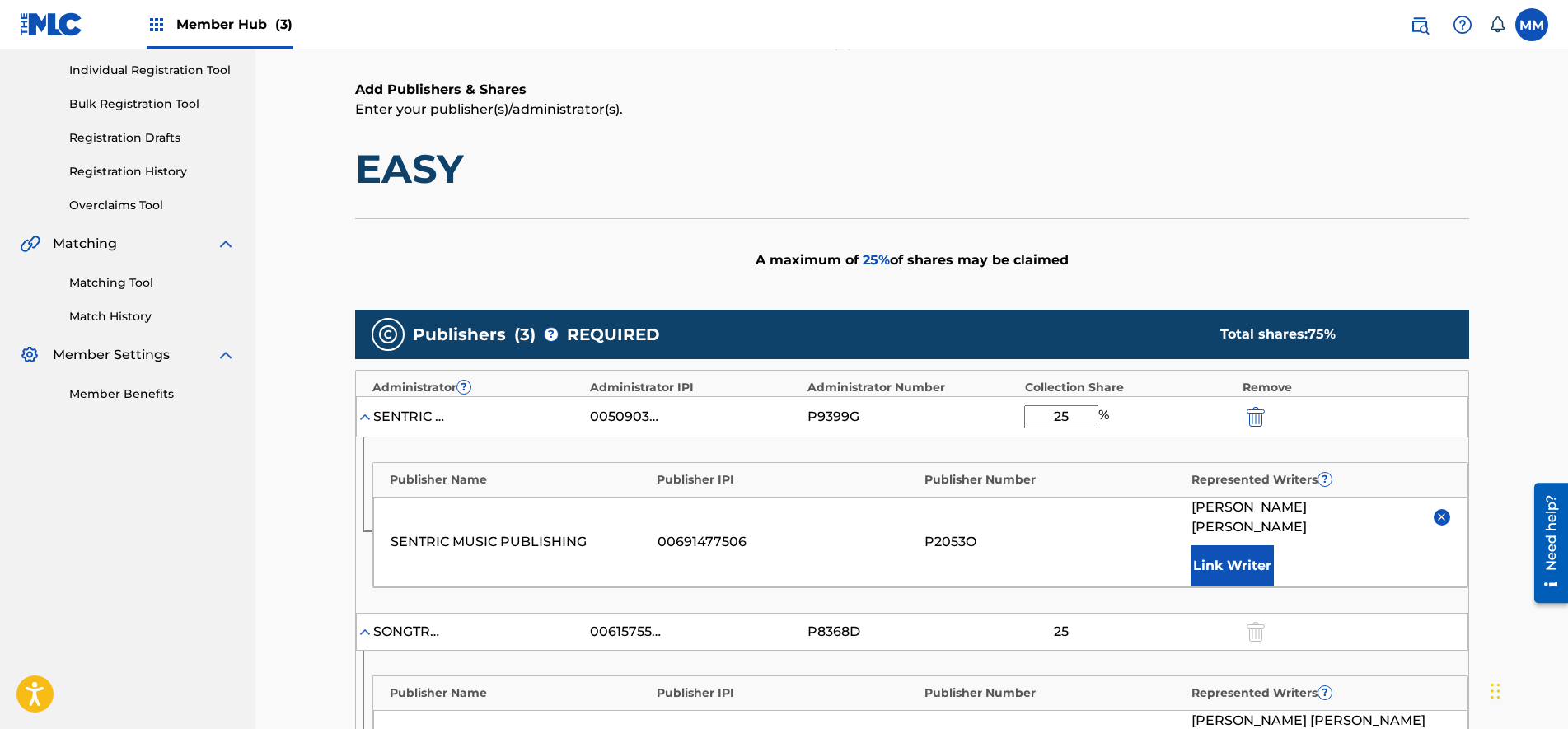
drag, startPoint x: 1092, startPoint y: 422, endPoint x: 954, endPoint y: 410, distance: 138.5
click at [954, 410] on div "SENTRIC MUSIC LIMITED 00509030978 P9399G 25 %" at bounding box center [912, 417] width 1112 height 41
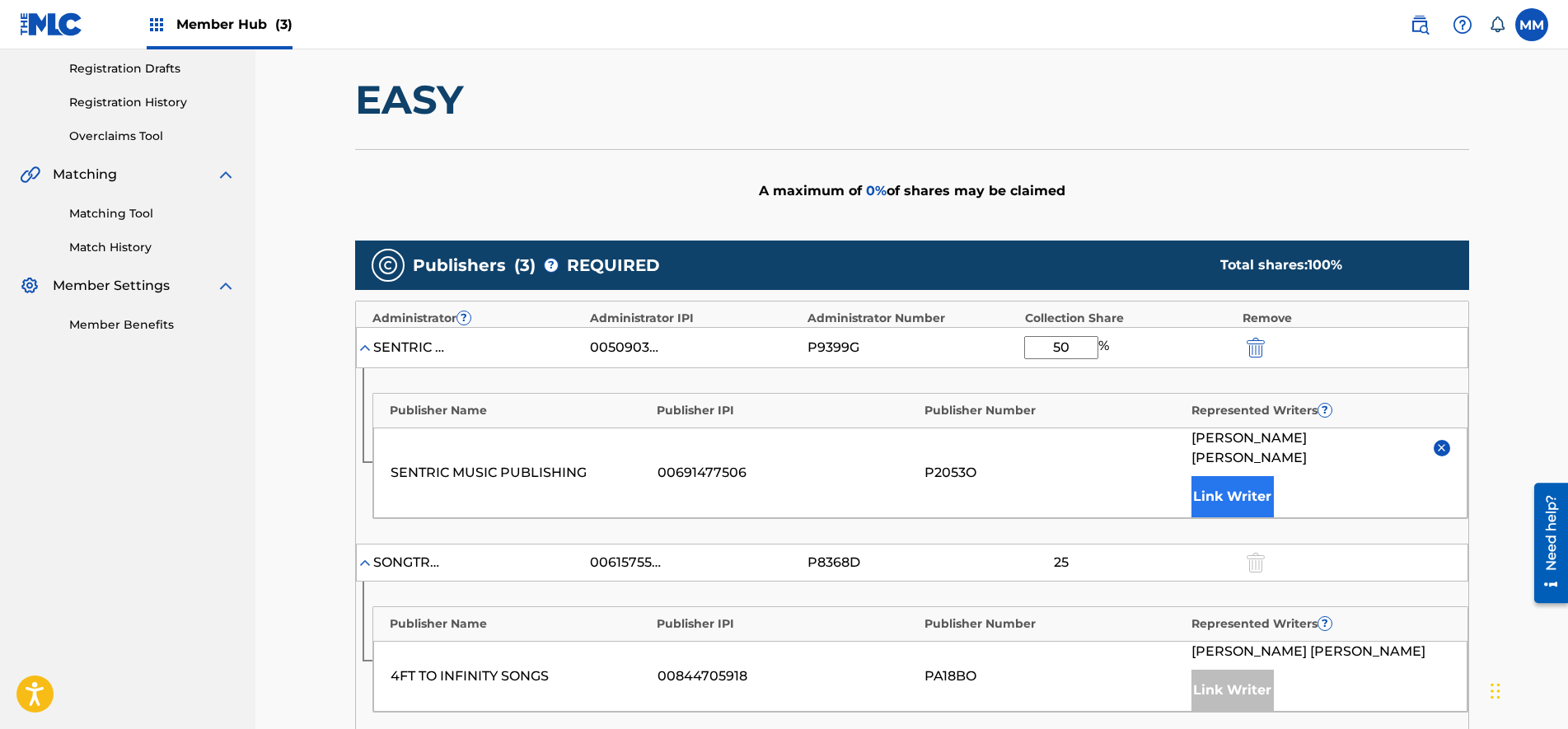
scroll to position [309, 0]
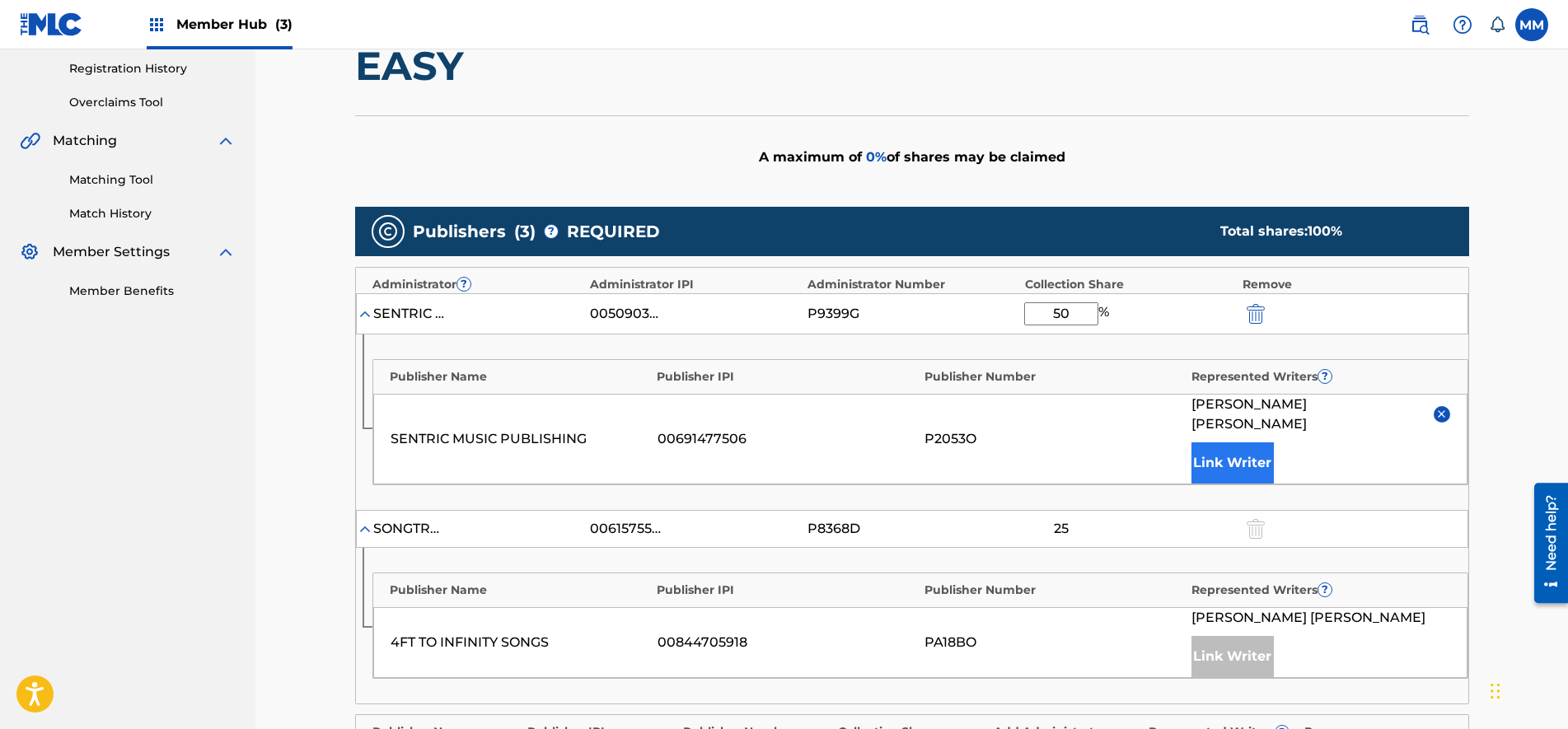
type input "50"
click at [1222, 442] on button "Link Writer" at bounding box center [1232, 463] width 82 height 41
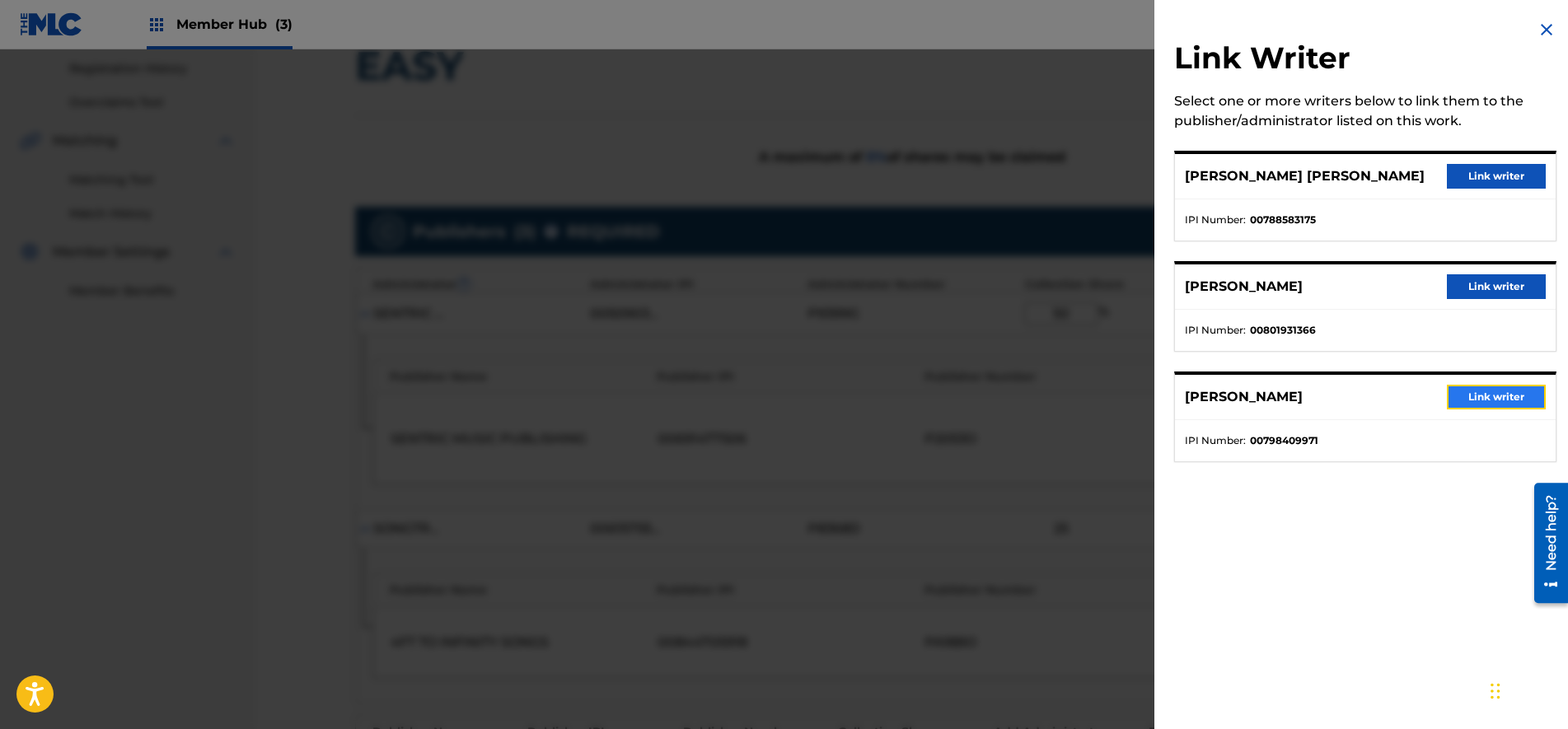
click at [1482, 404] on button "Link writer" at bounding box center [1496, 396] width 99 height 24
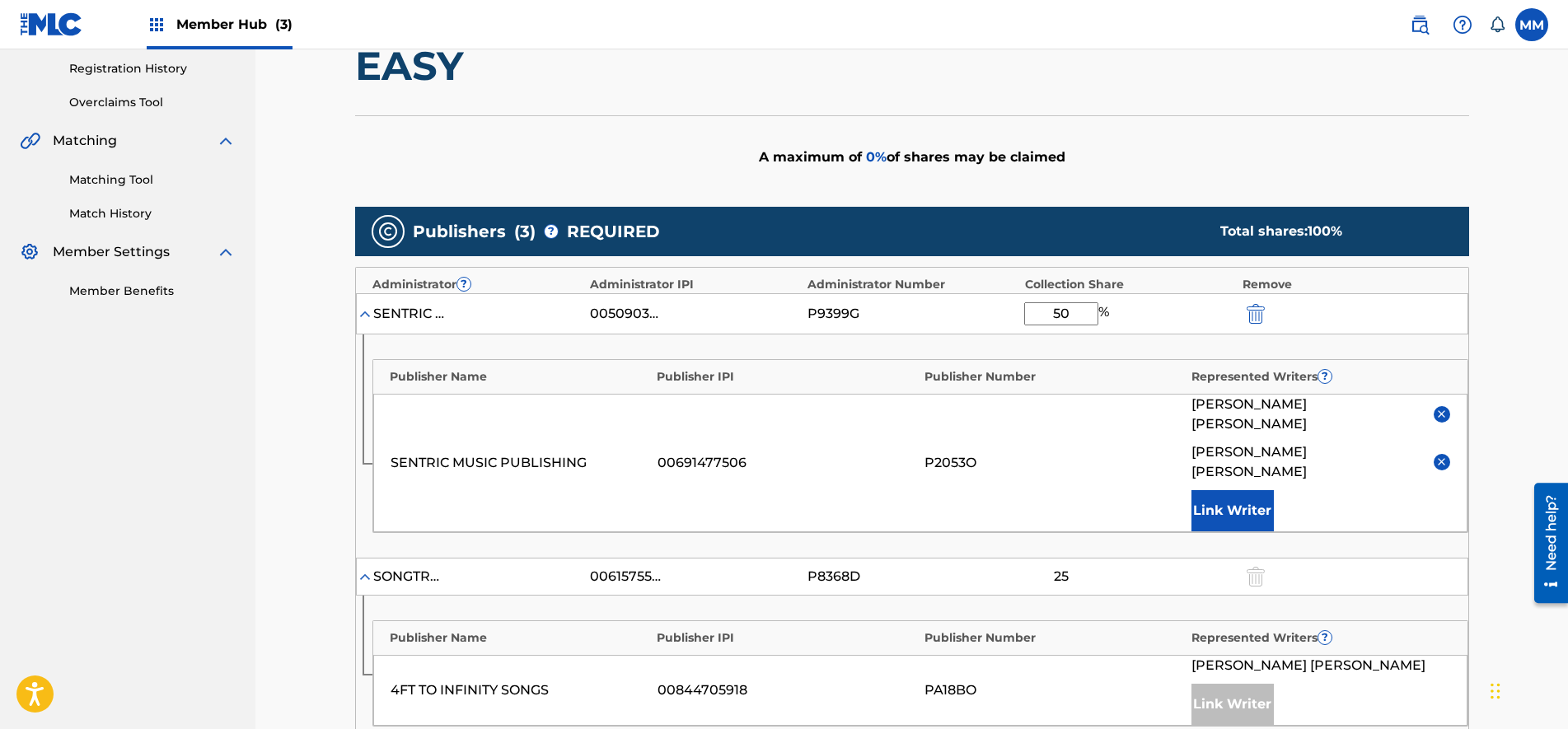
click at [1429, 442] on div "[PERSON_NAME]" at bounding box center [1320, 462] width 258 height 39
click at [1438, 455] on img at bounding box center [1441, 461] width 13 height 13
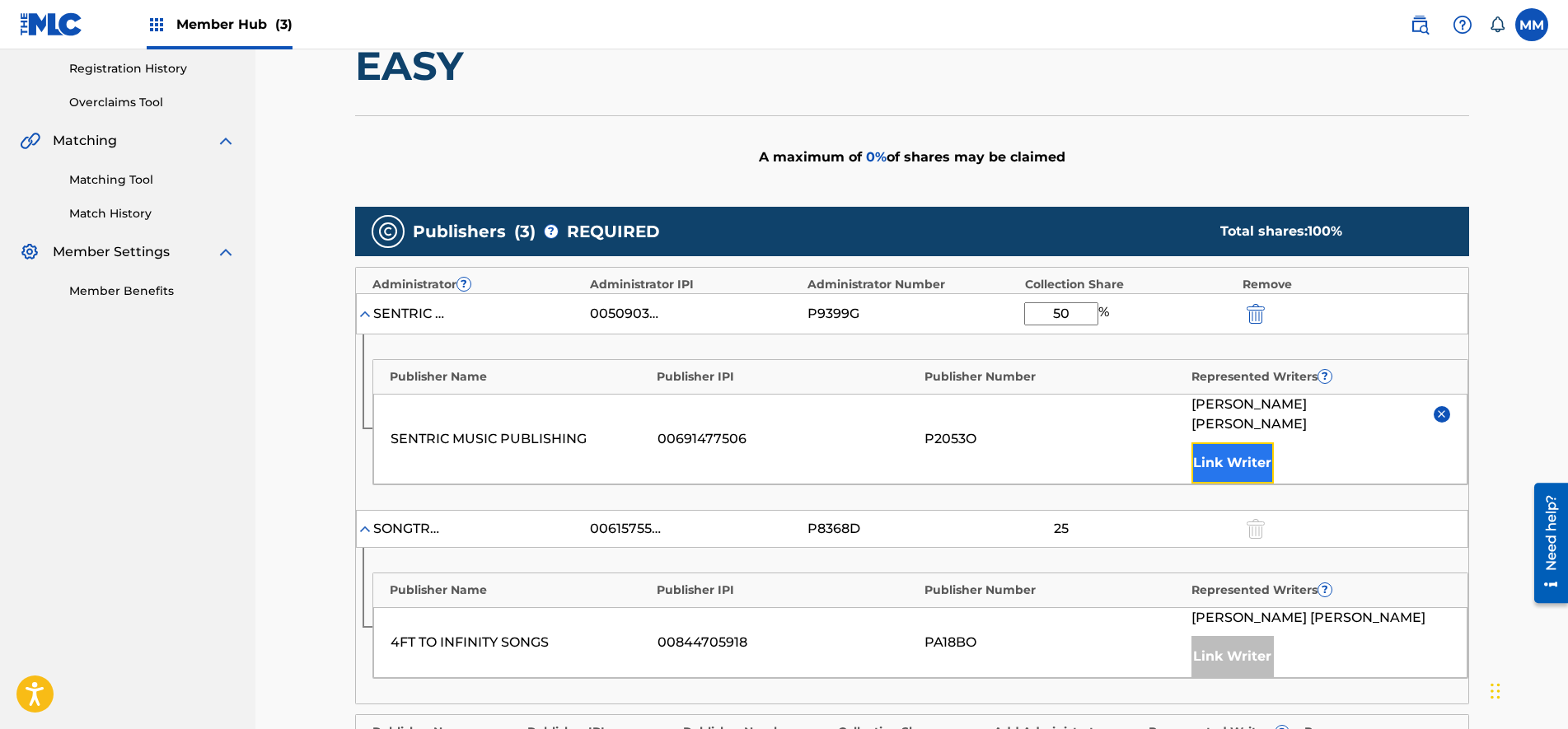
click at [1239, 448] on button "Link Writer" at bounding box center [1232, 463] width 82 height 41
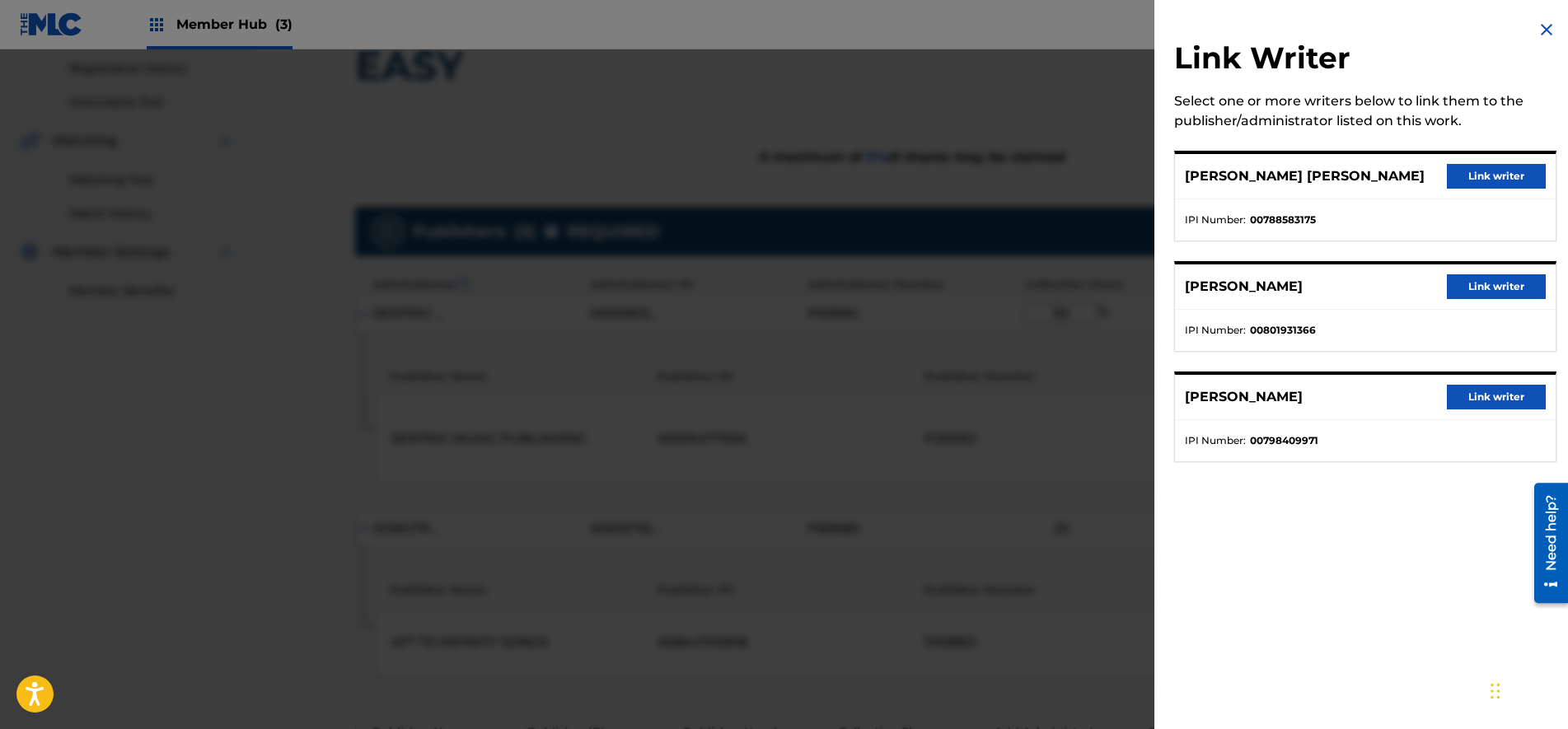
click at [885, 263] on div at bounding box center [784, 414] width 1568 height 729
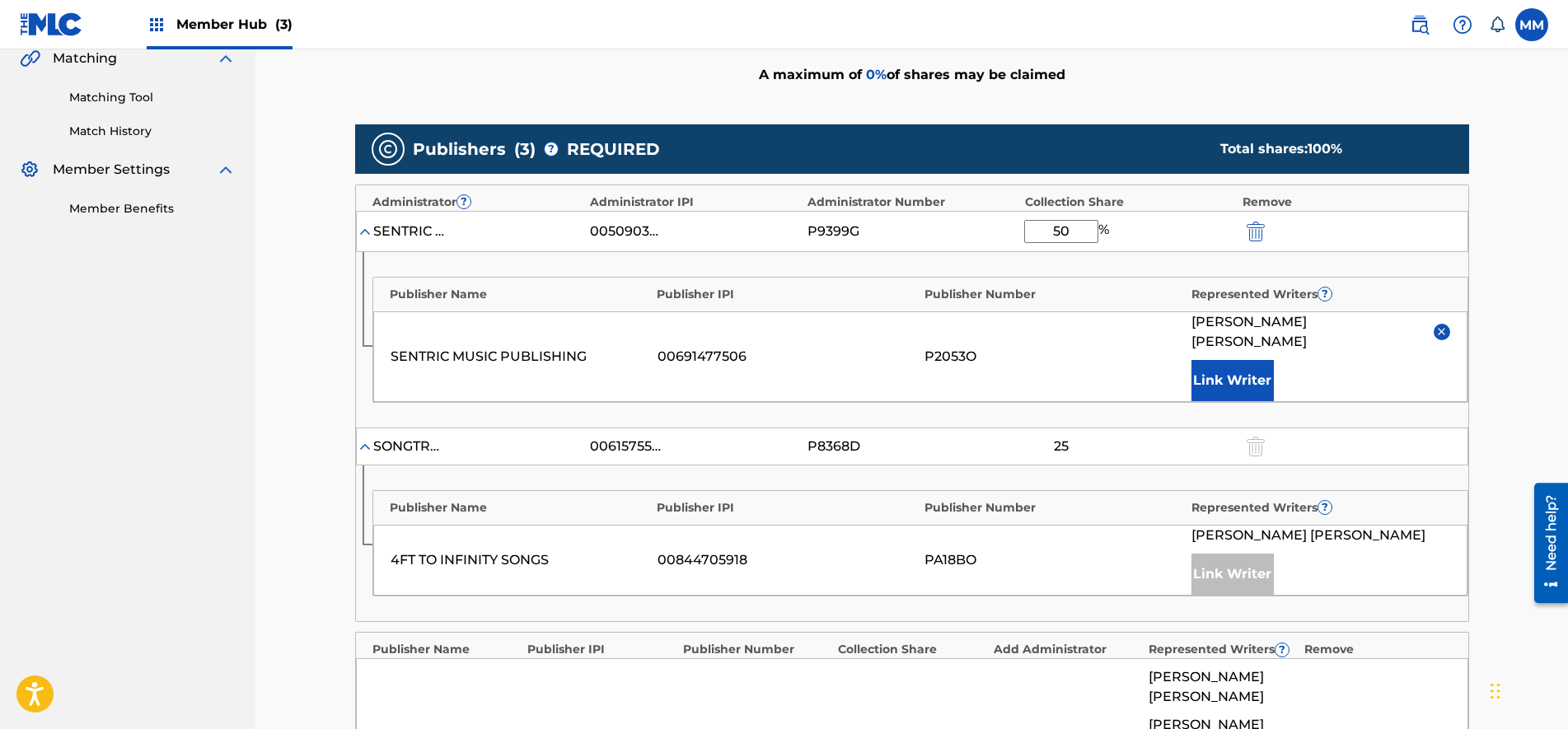
scroll to position [412, 0]
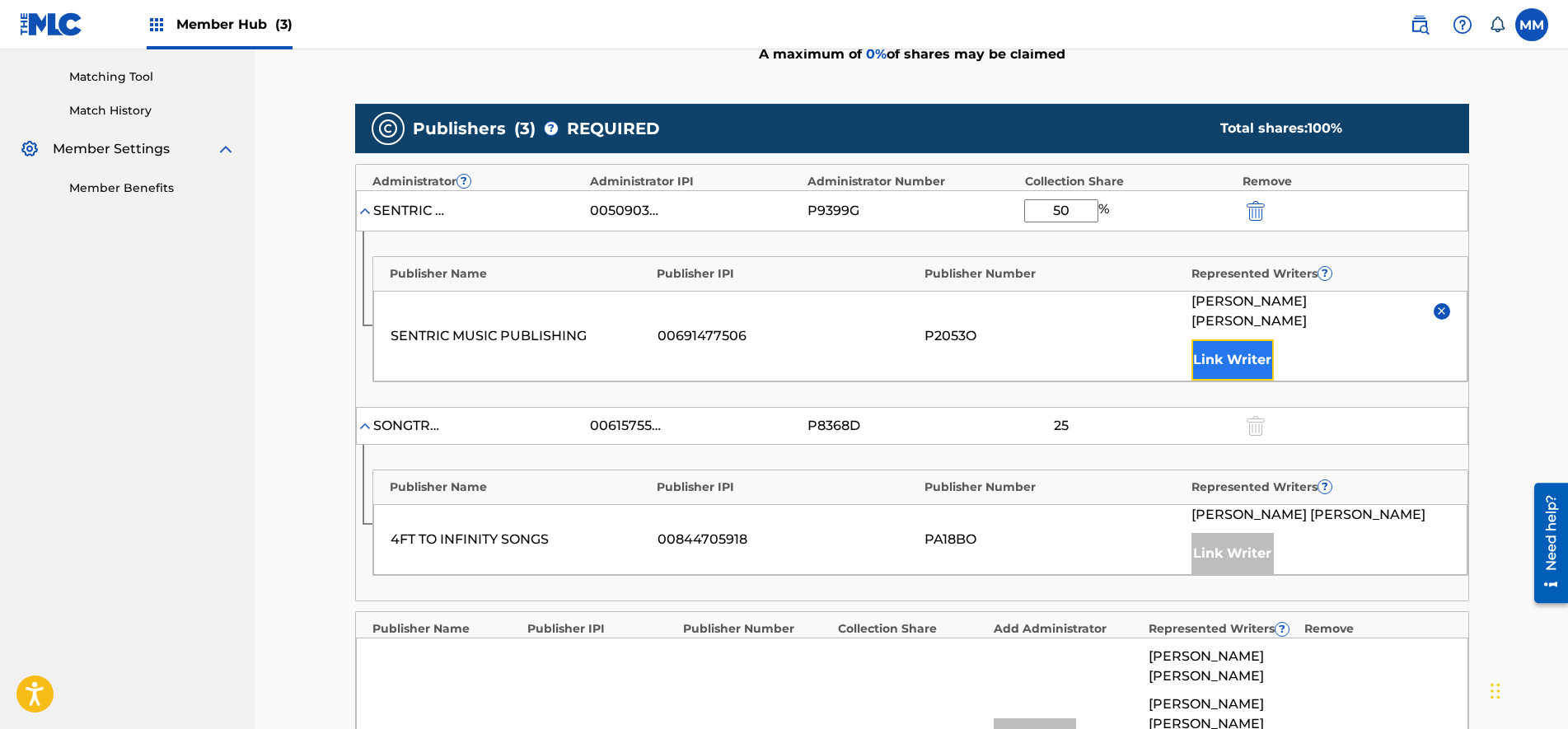
click at [1220, 351] on button "Link Writer" at bounding box center [1232, 360] width 82 height 41
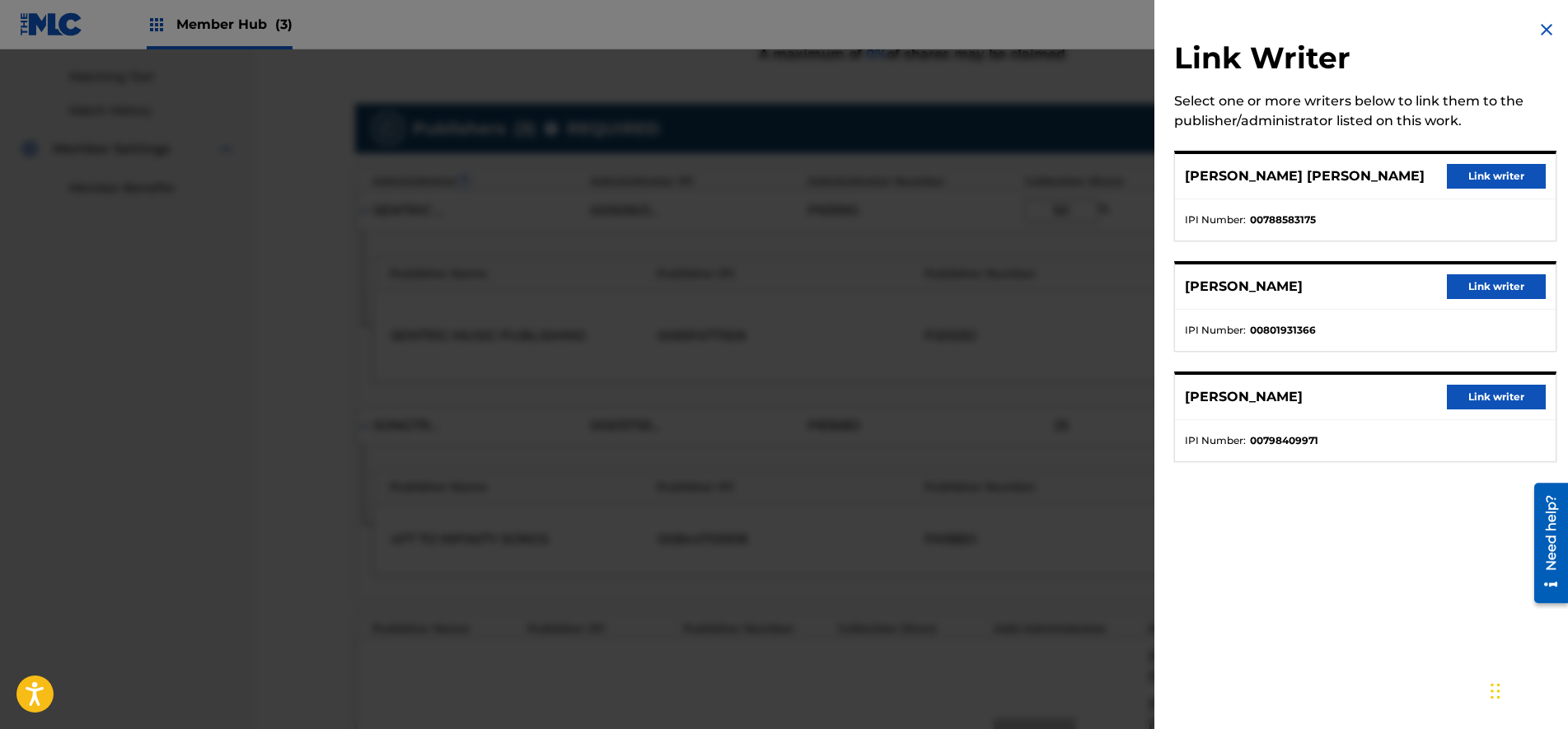
click at [832, 374] on div at bounding box center [784, 414] width 1568 height 729
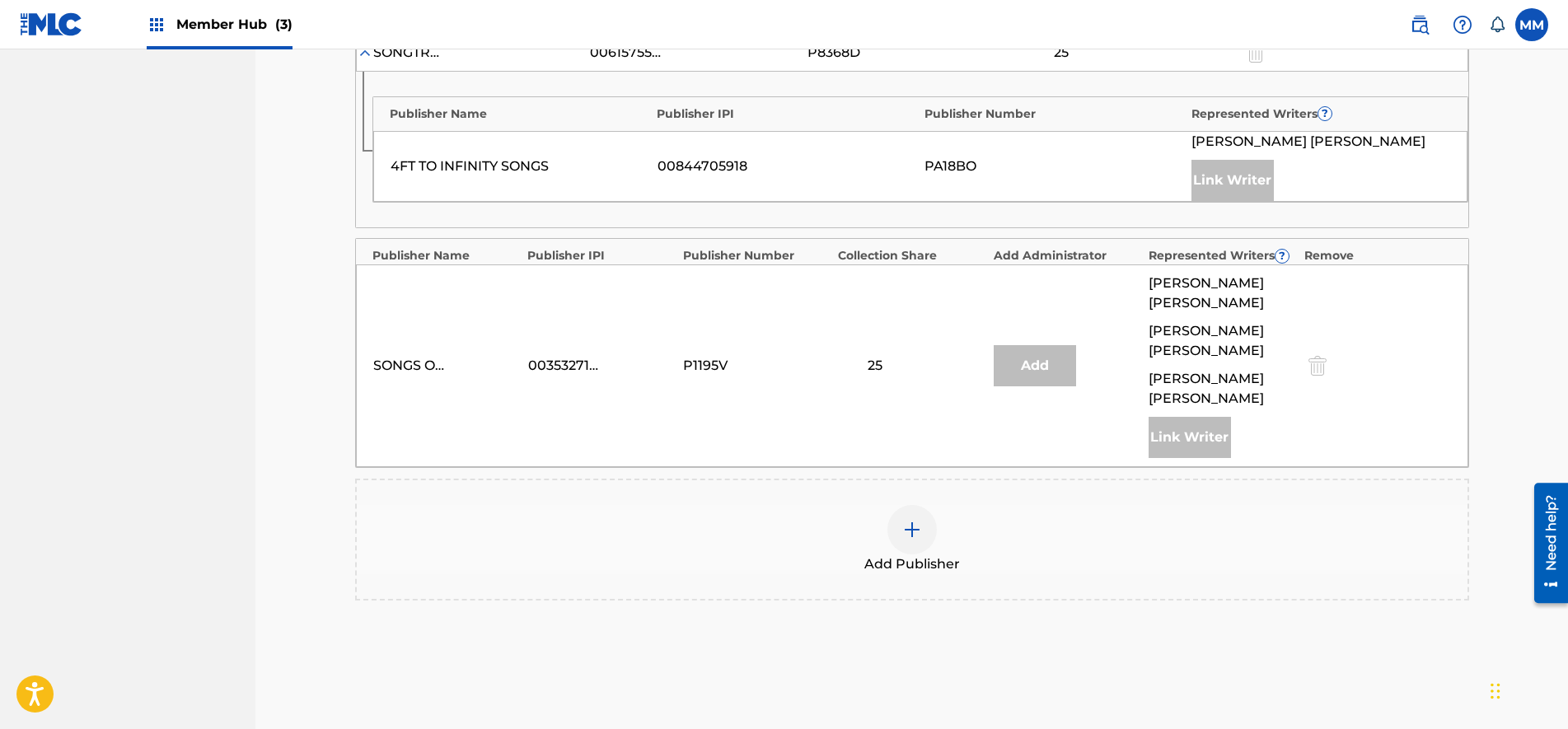
scroll to position [574, 0]
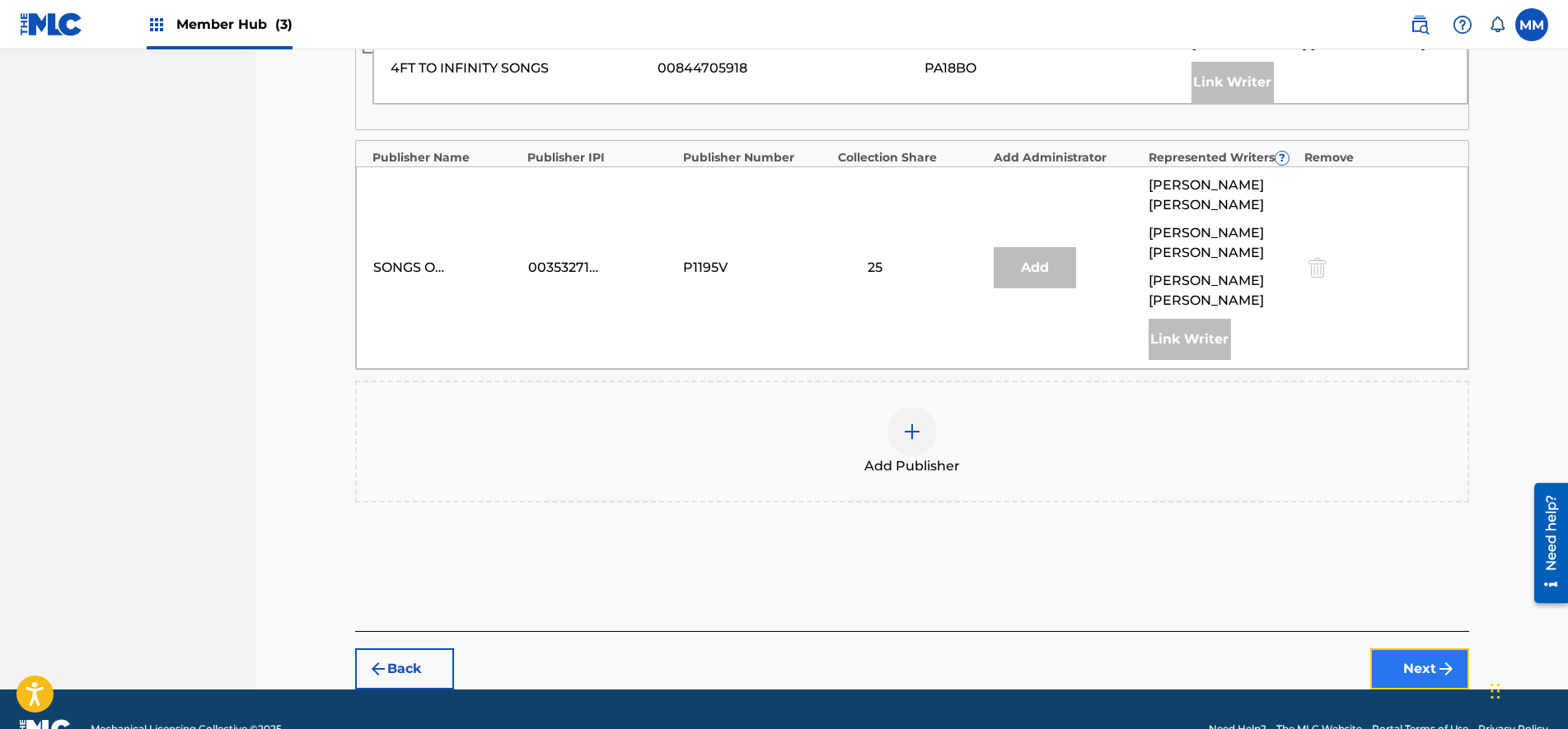
click at [1434, 648] on button "Next" at bounding box center [1419, 668] width 99 height 41
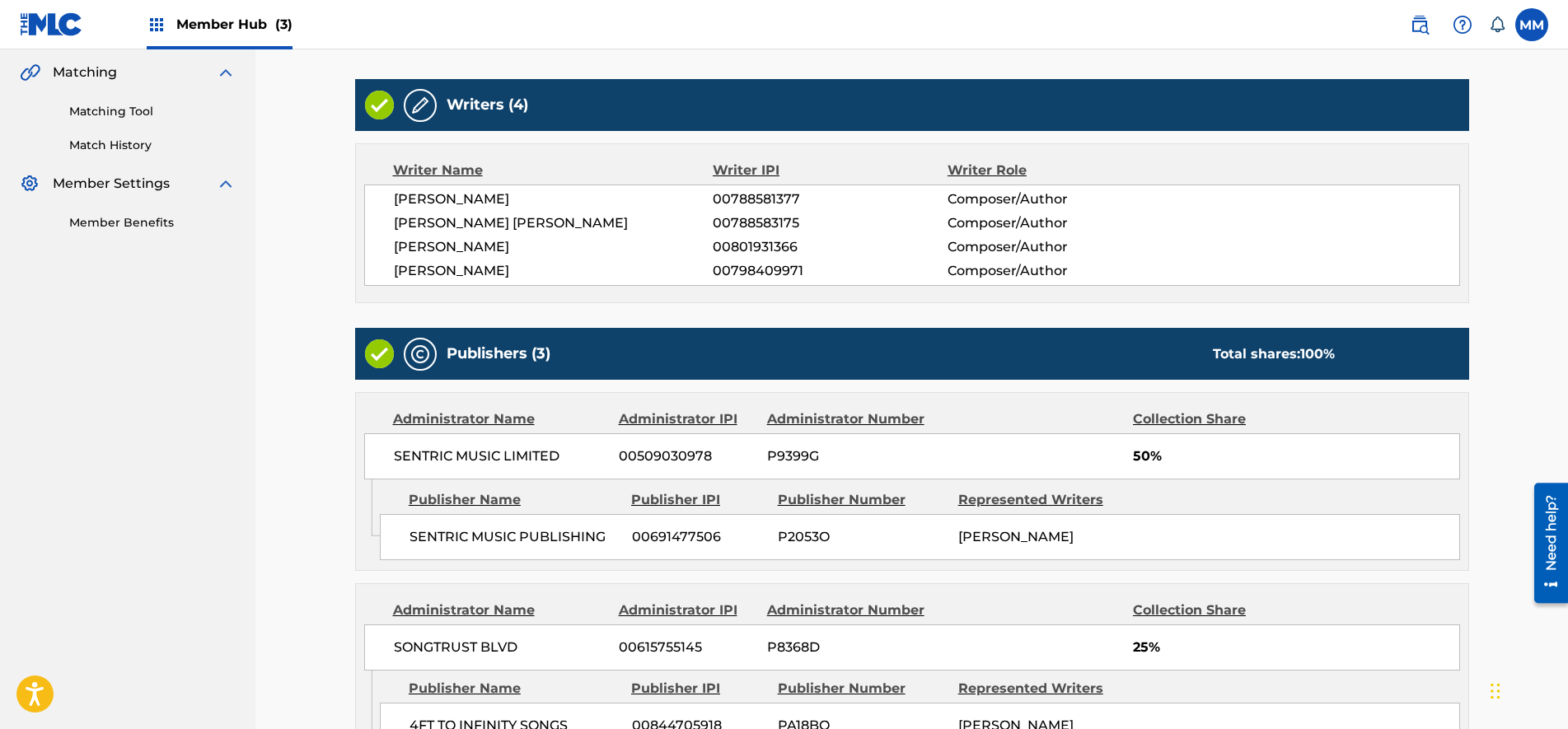
scroll to position [764, 0]
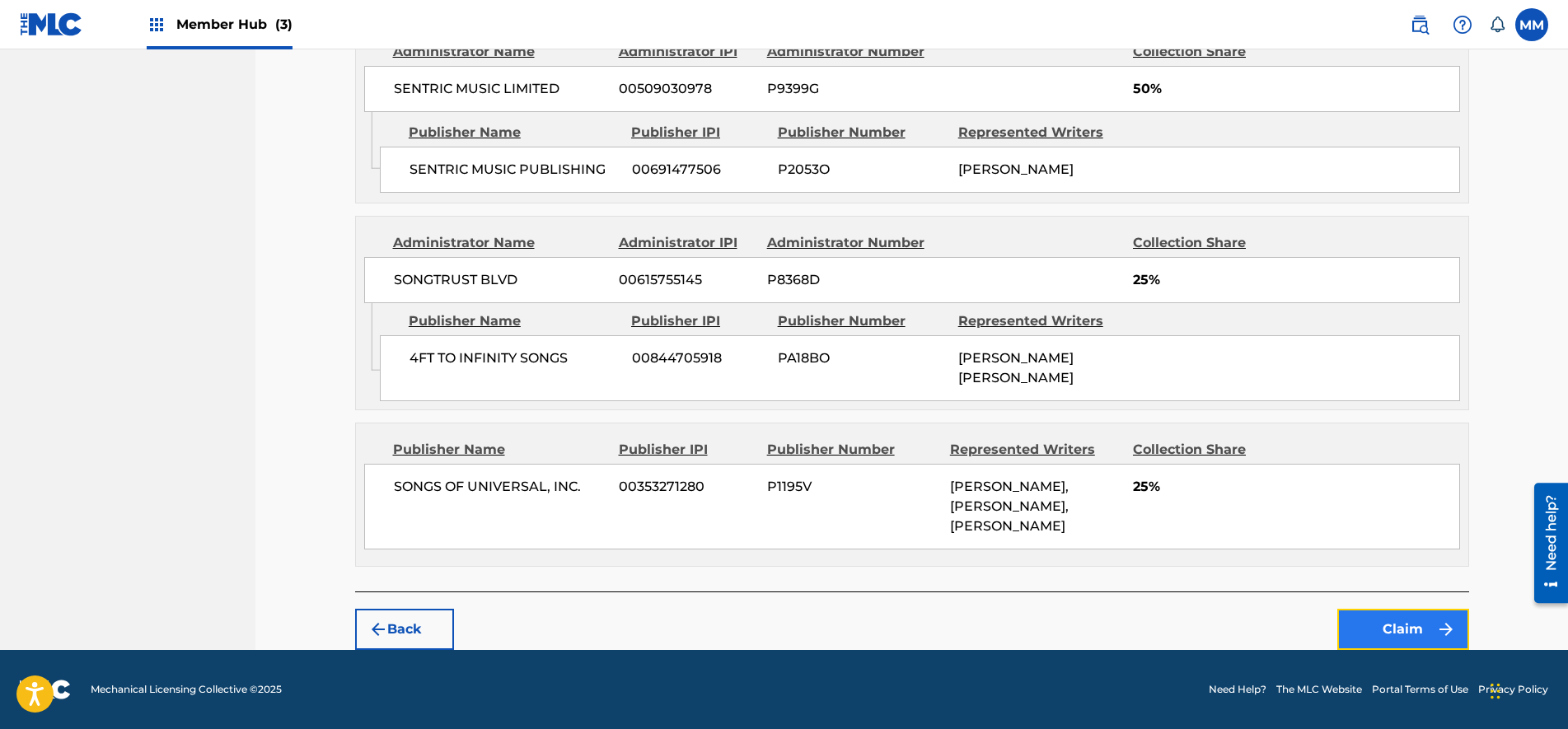
click at [1393, 643] on button "Claim" at bounding box center [1403, 629] width 132 height 41
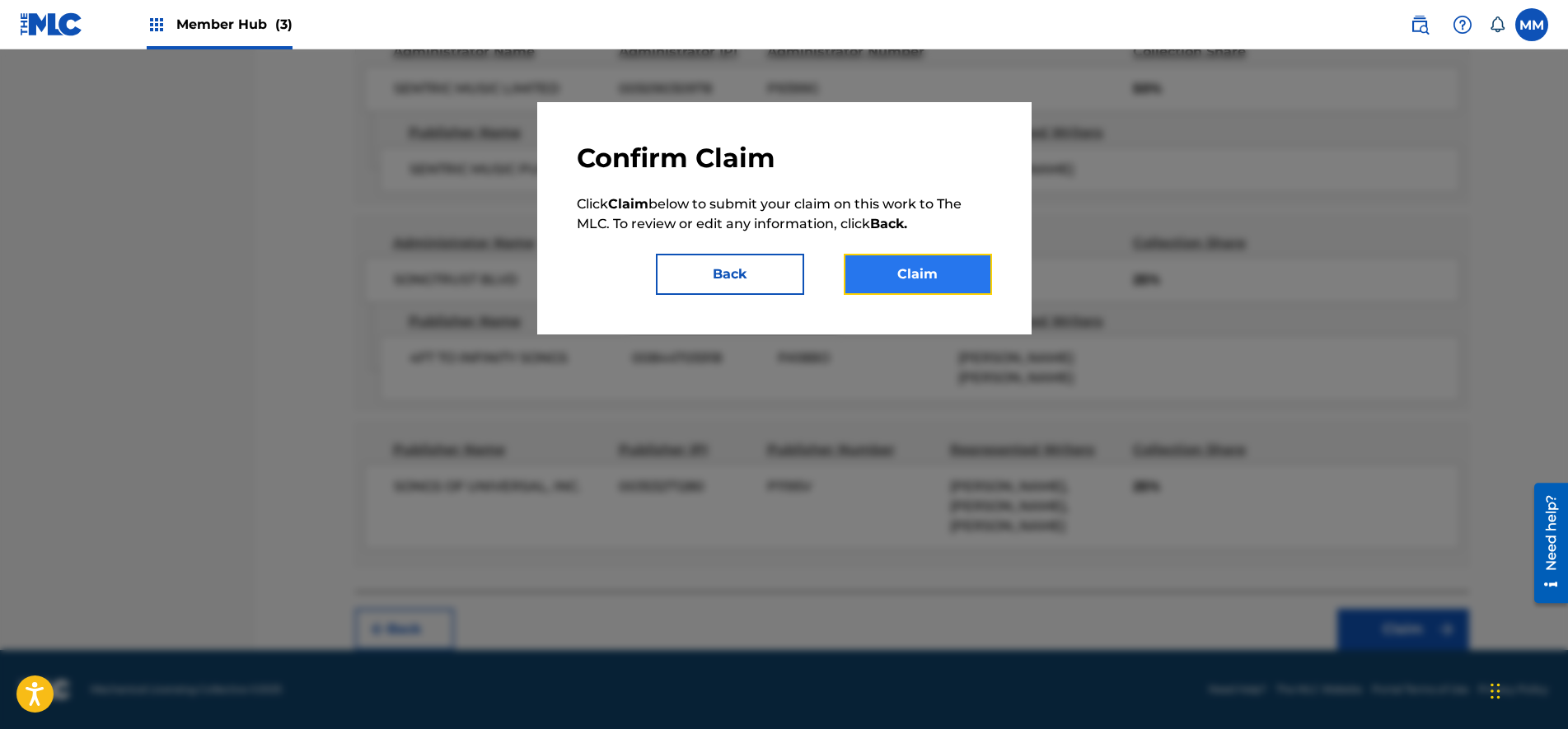
click at [940, 287] on button "Claim" at bounding box center [918, 274] width 149 height 41
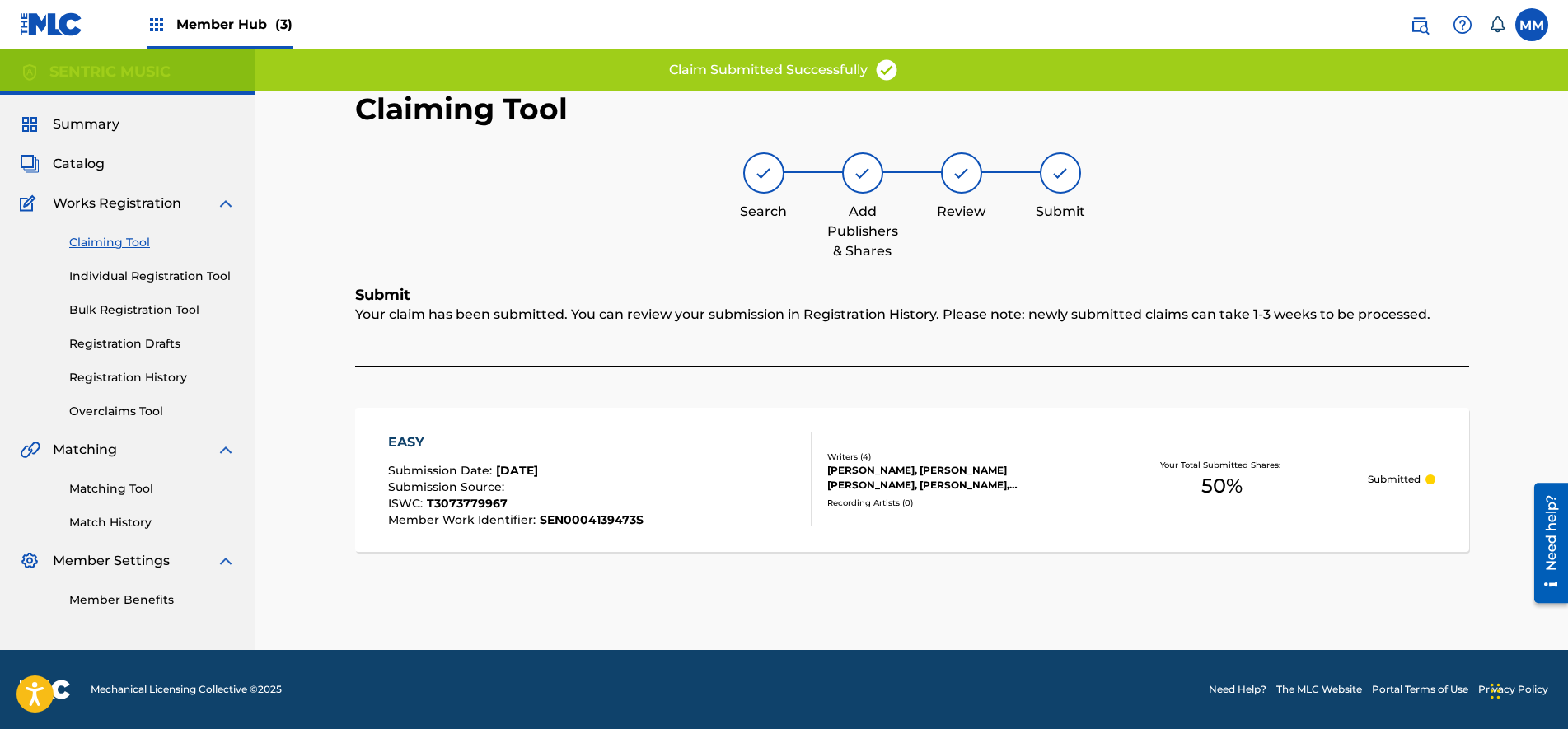
scroll to position [0, 0]
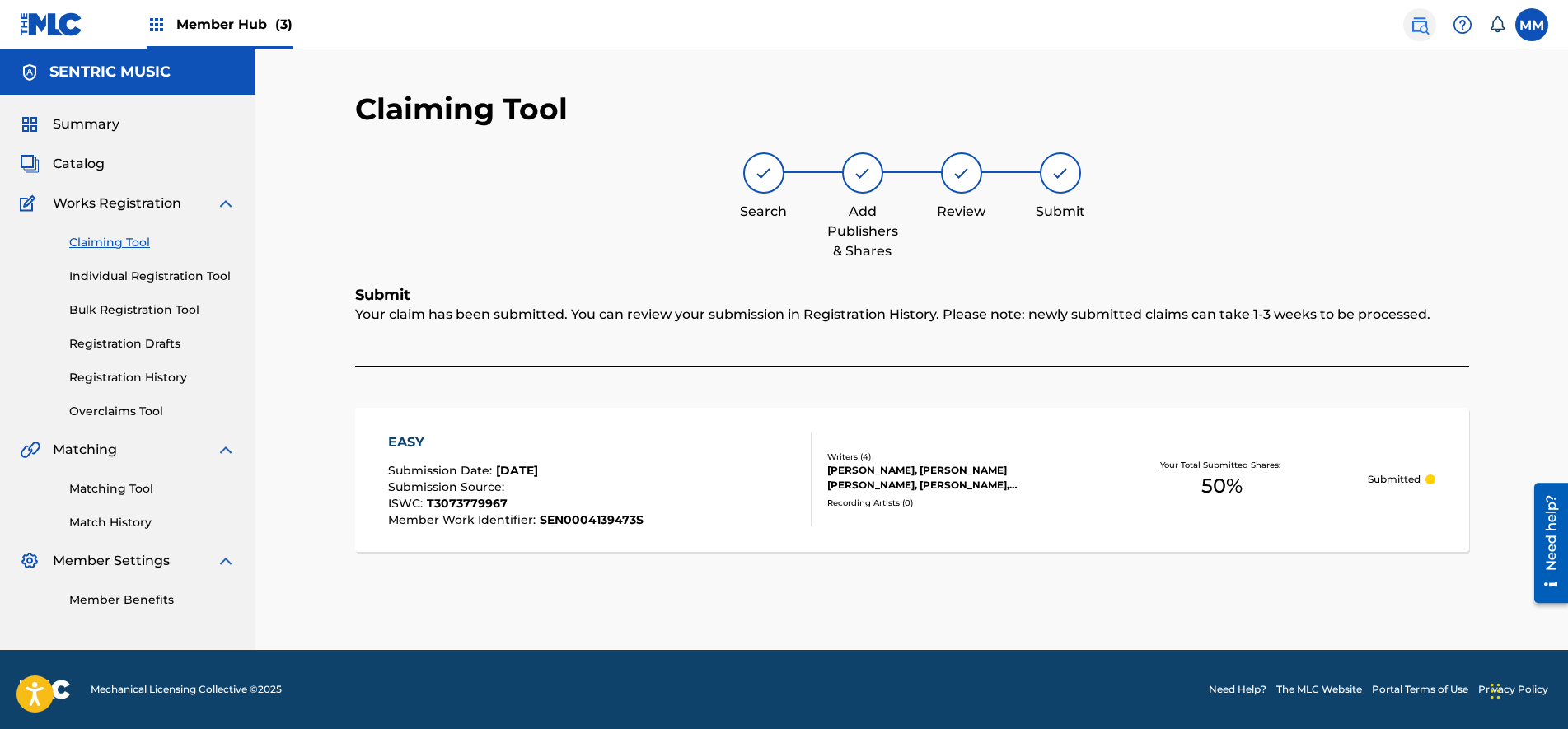
click at [1420, 23] on img at bounding box center [1419, 24] width 20 height 20
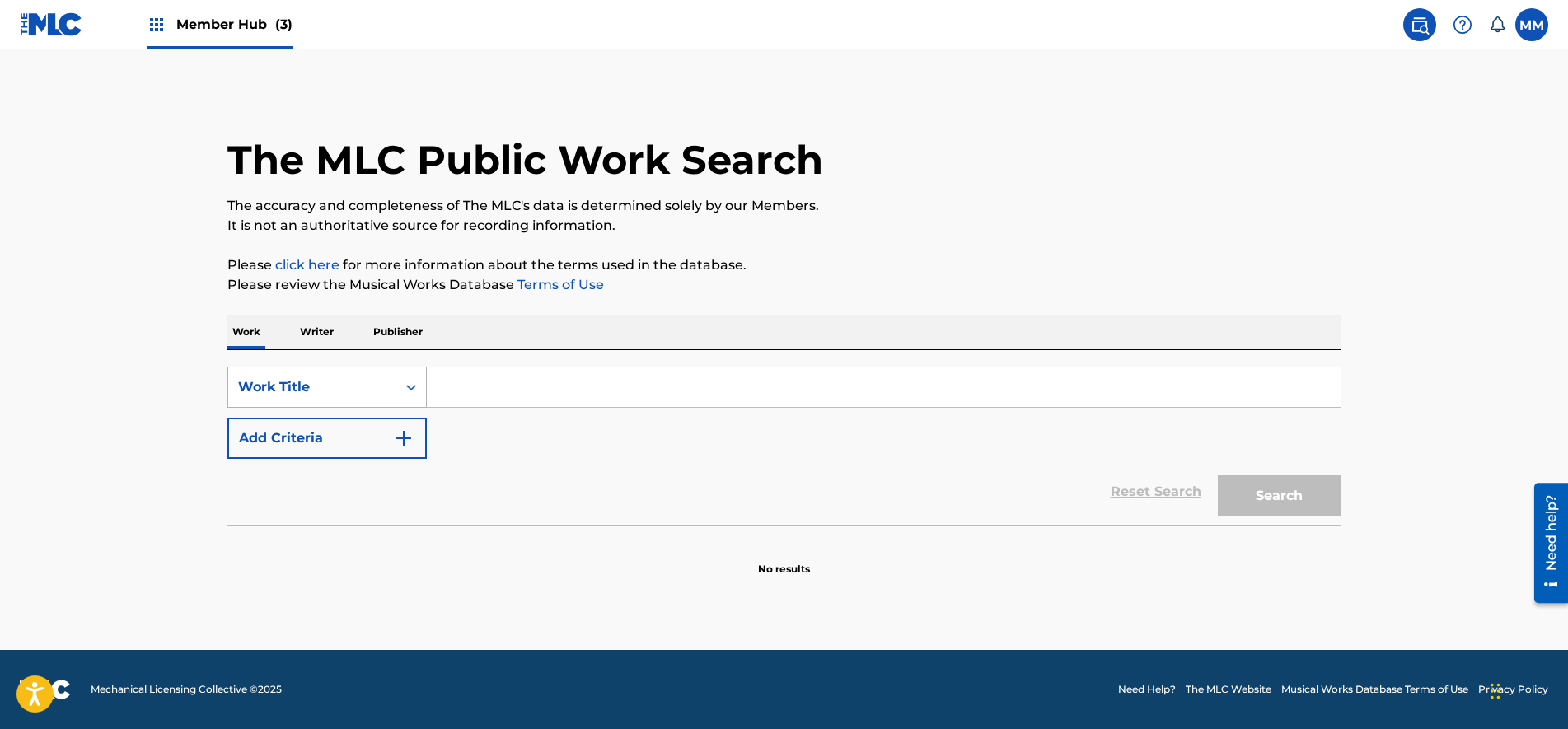
click at [358, 395] on div "Work Title" at bounding box center [312, 387] width 149 height 20
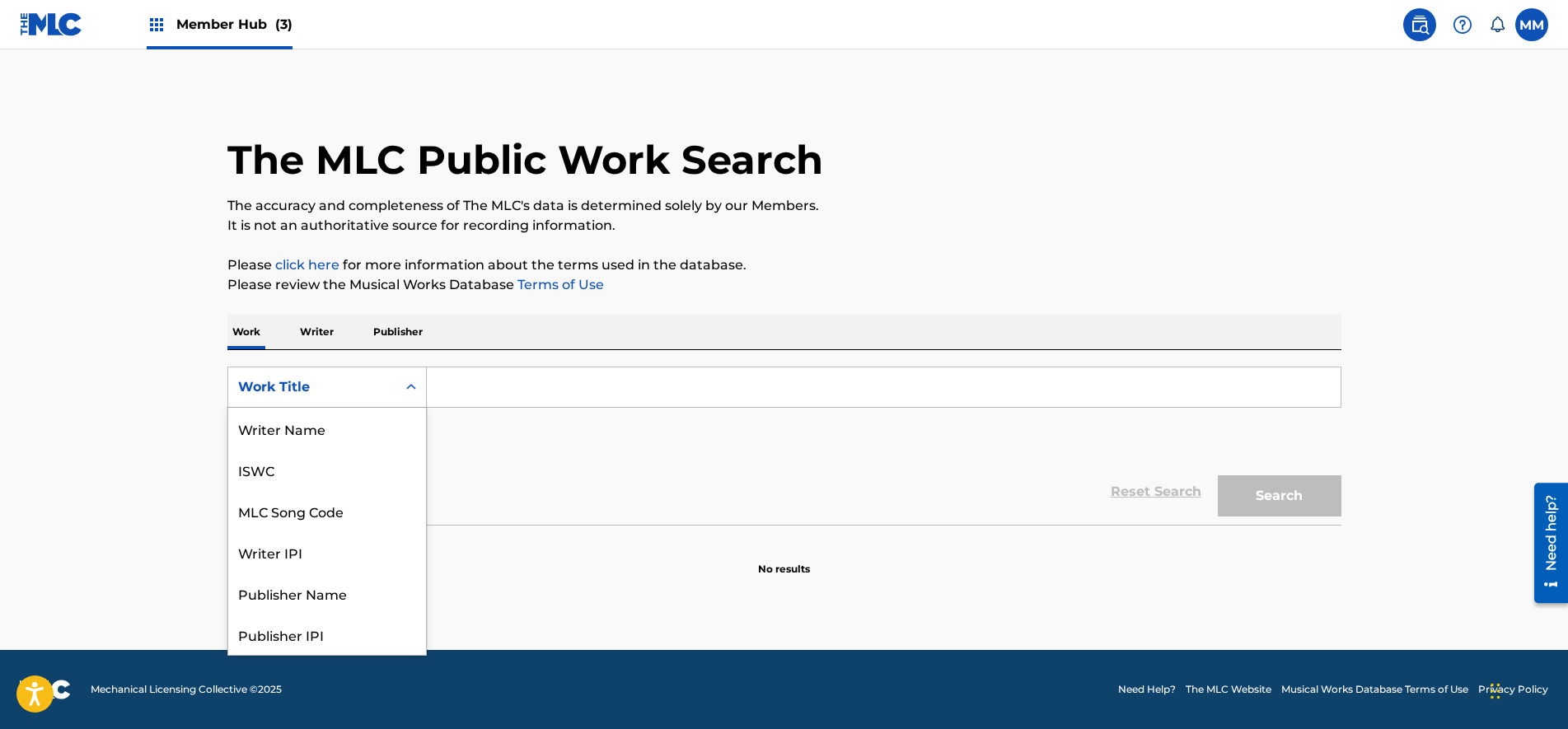
scroll to position [82, 0]
click at [290, 445] on div "MLC Song Code" at bounding box center [327, 429] width 198 height 41
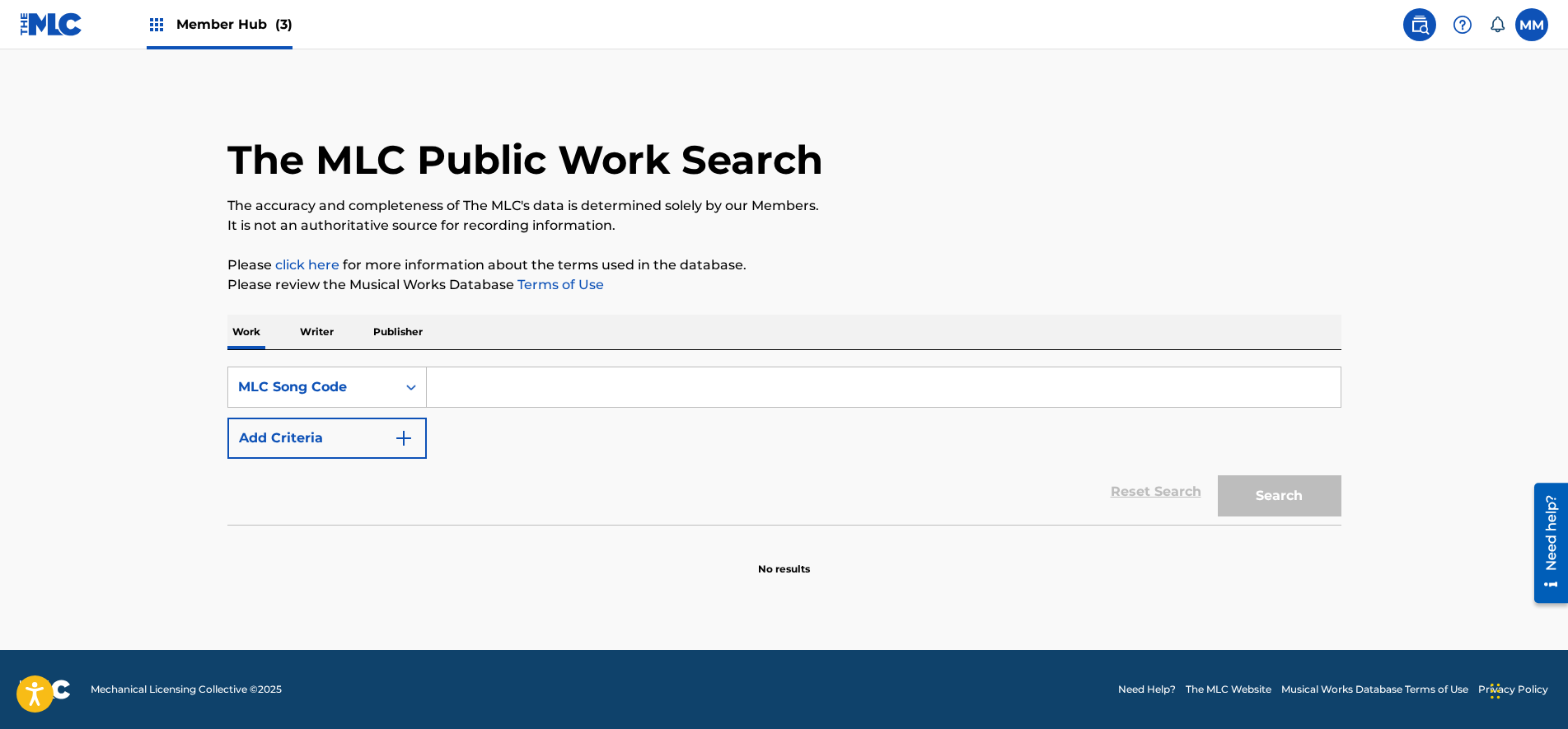
click at [718, 393] on input "Search Form" at bounding box center [883, 387] width 913 height 39
click at [499, 378] on input "Search Form" at bounding box center [883, 387] width 913 height 39
paste input "You're Gonna Miss This"
type input "You're Gonna Miss This"
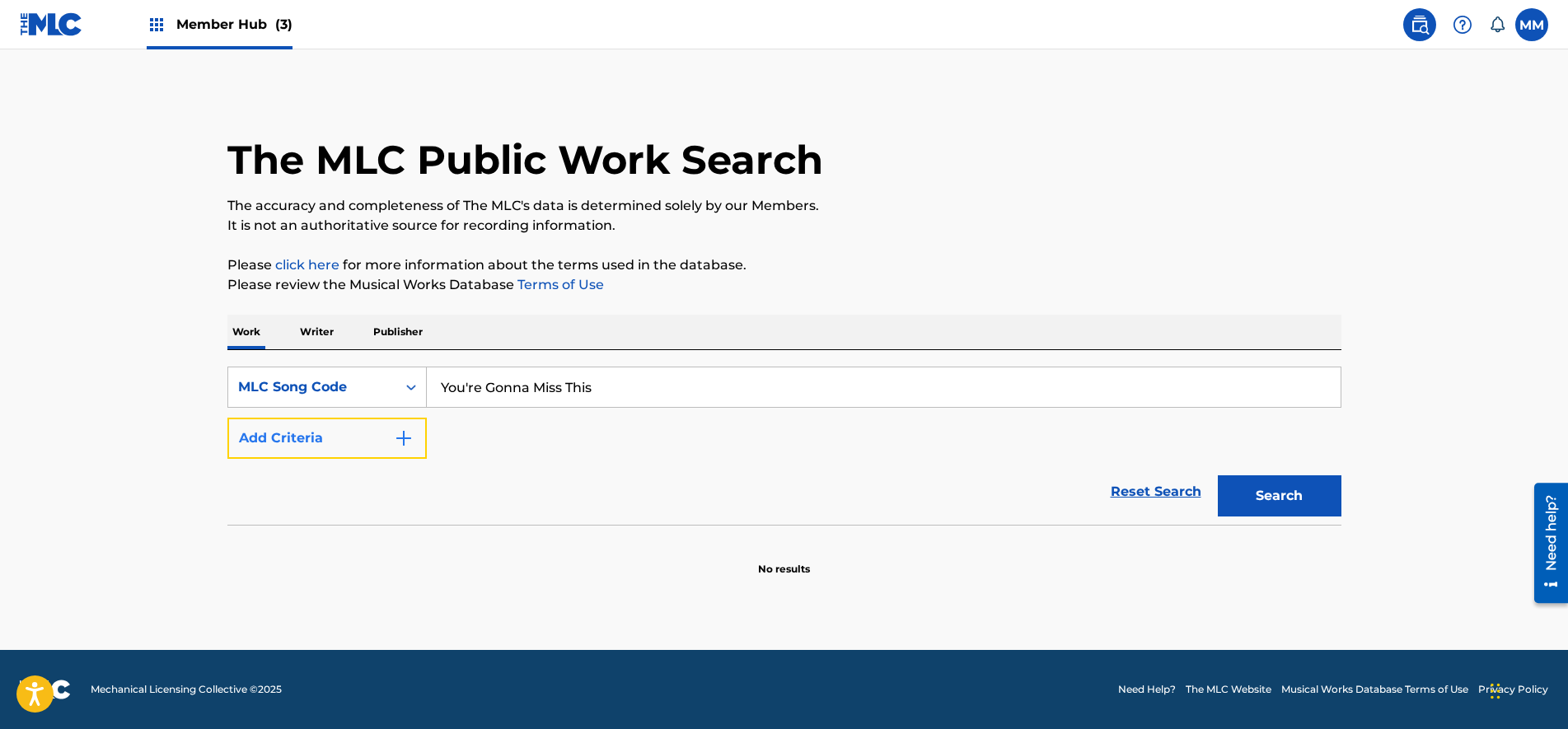
click at [361, 442] on button "Add Criteria" at bounding box center [327, 438] width 200 height 41
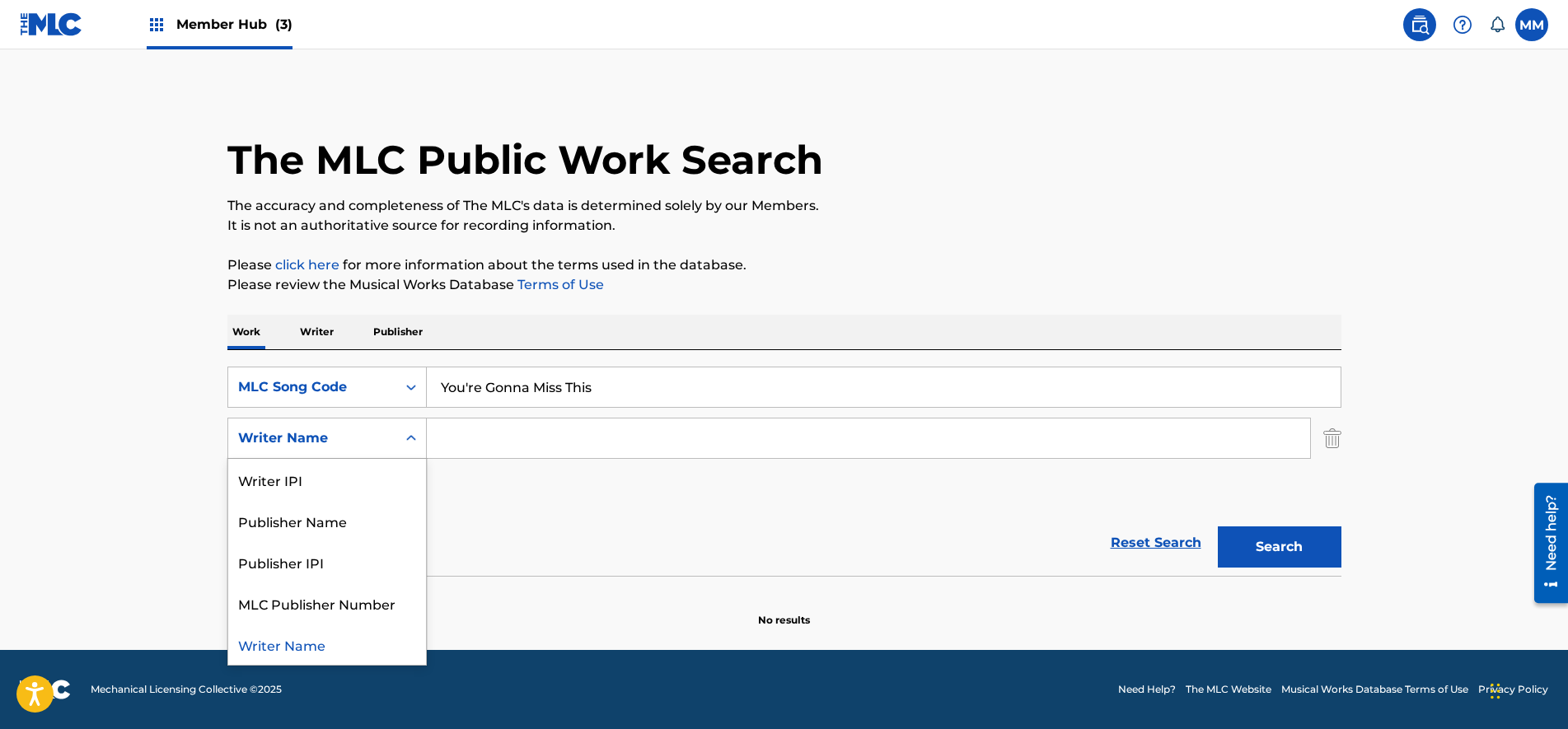
click at [284, 440] on div "Writer Name" at bounding box center [312, 438] width 149 height 20
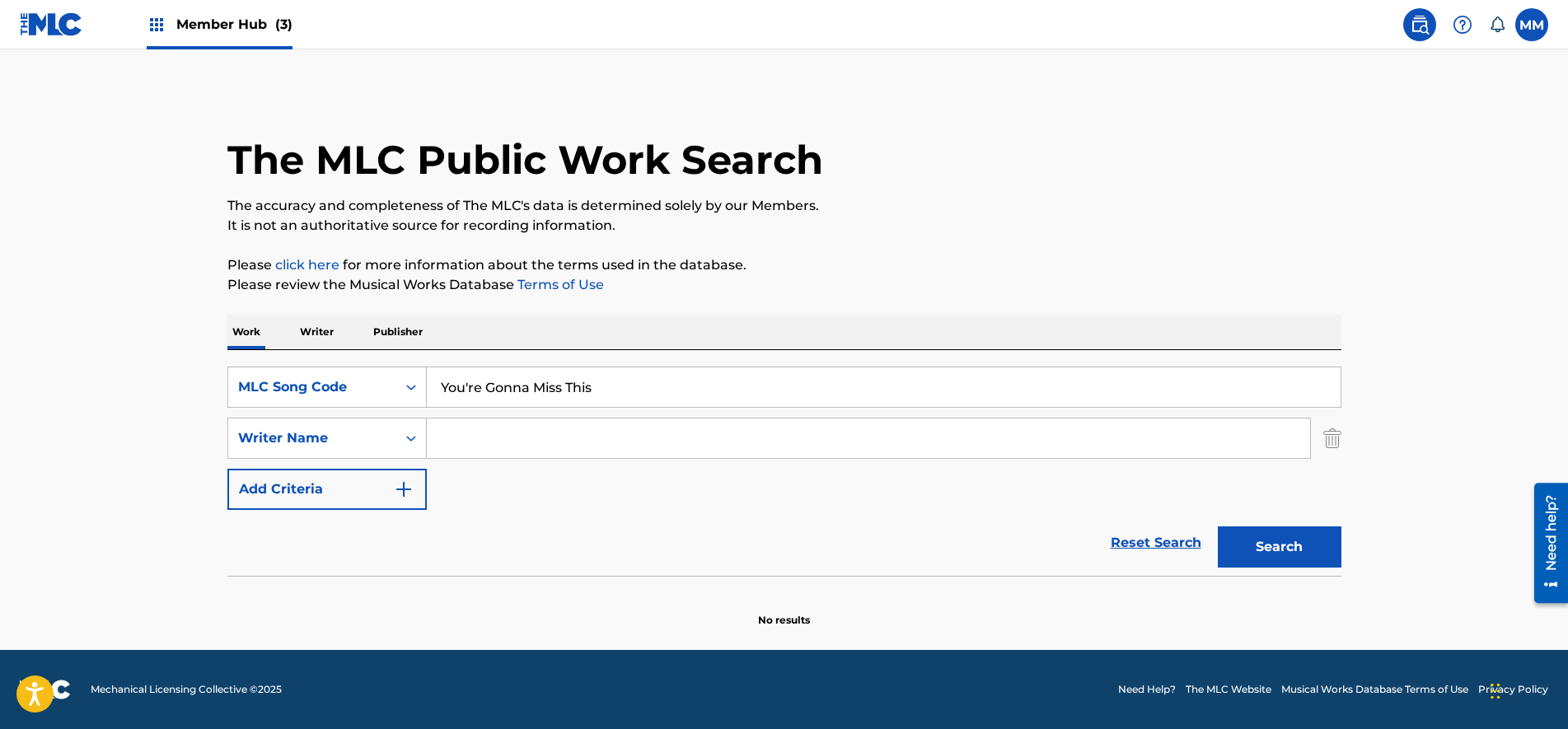
click at [476, 441] on input "Search Form" at bounding box center [868, 438] width 883 height 39
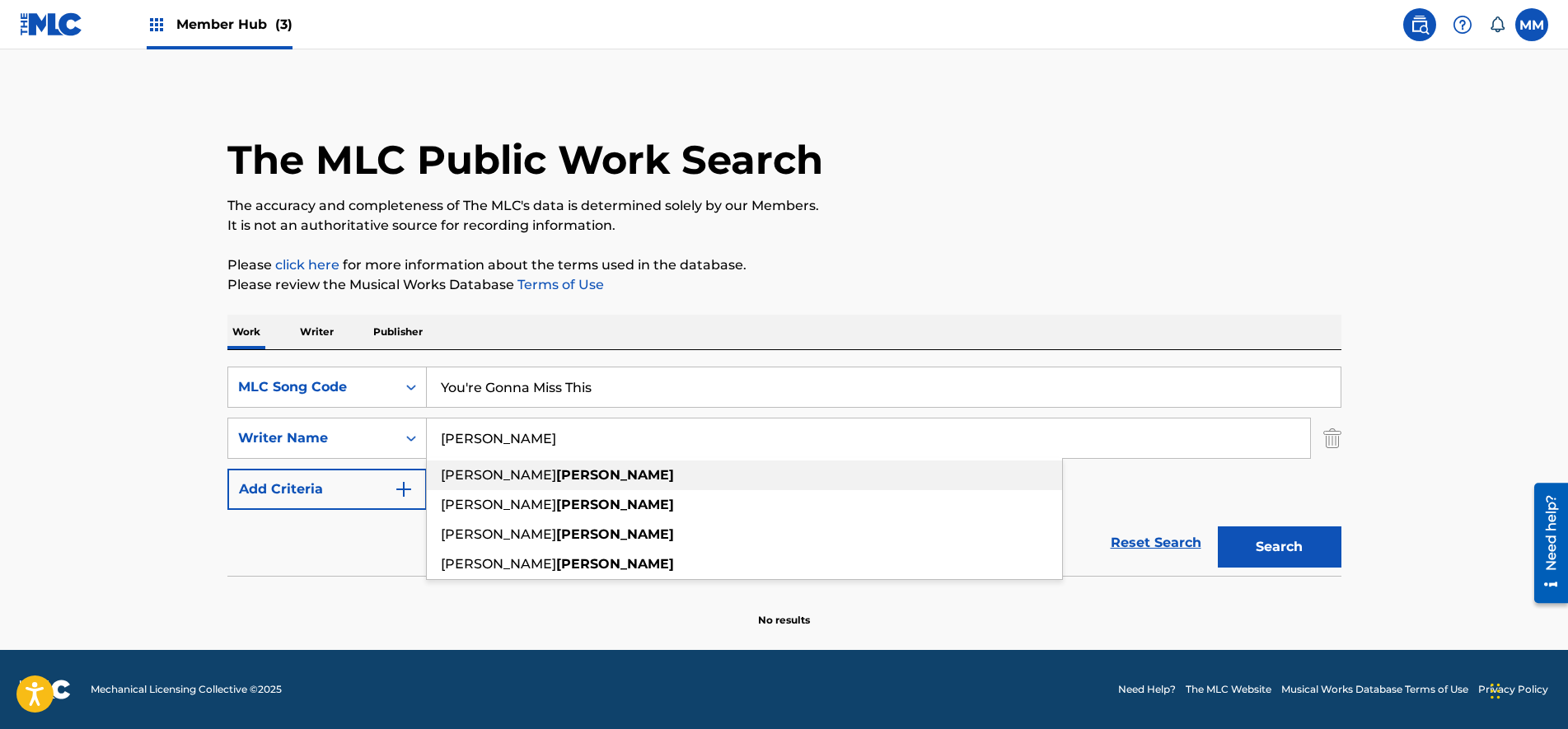
click at [556, 481] on strong "[PERSON_NAME]" at bounding box center [615, 475] width 117 height 16
type input "[PERSON_NAME]"
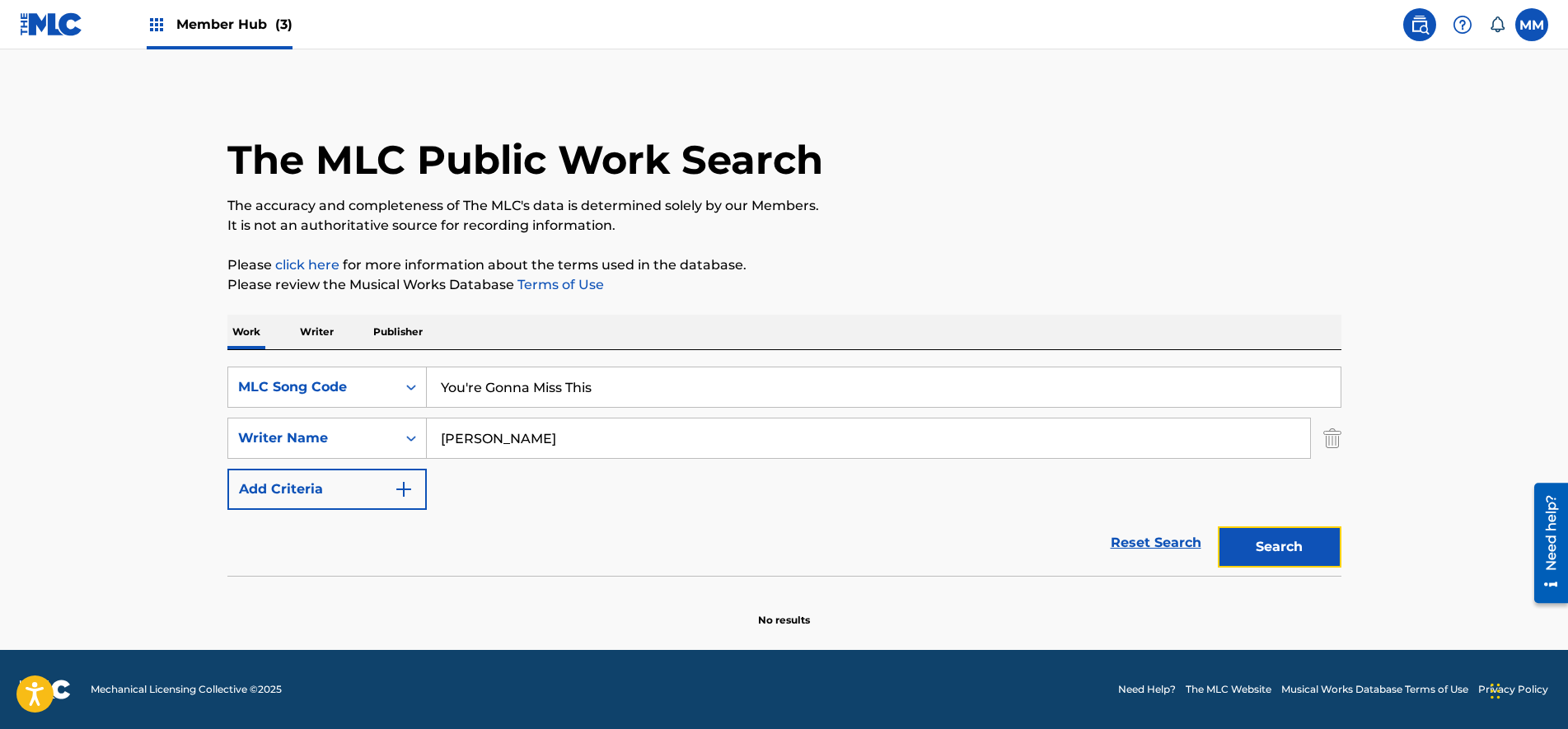
drag, startPoint x: 1281, startPoint y: 559, endPoint x: 1261, endPoint y: 561, distance: 20.1
click at [1283, 559] on button "Search" at bounding box center [1279, 547] width 123 height 41
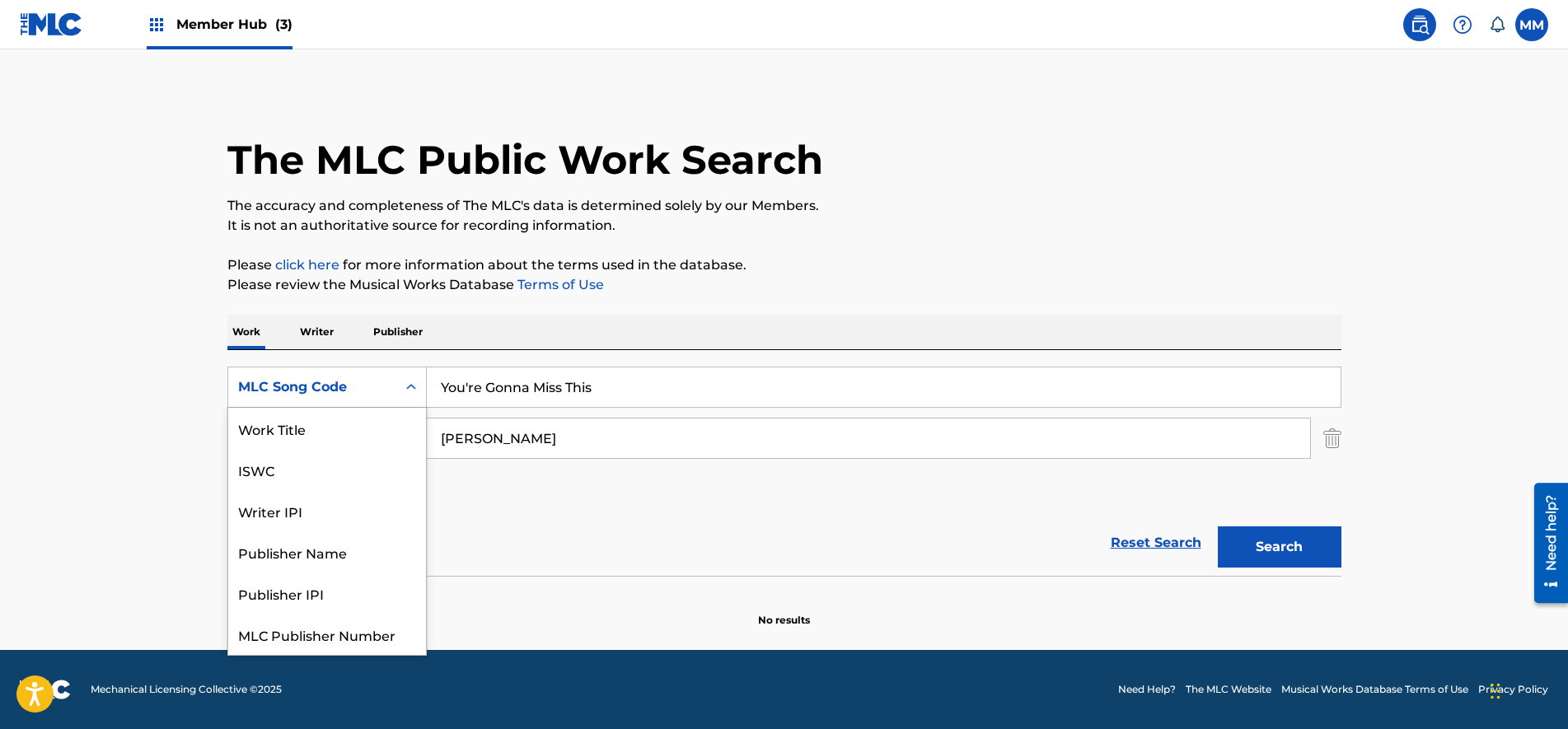
click at [392, 385] on div "MLC Song Code" at bounding box center [312, 387] width 168 height 31
drag, startPoint x: 359, startPoint y: 429, endPoint x: 358, endPoint y: 438, distance: 9.1
click at [358, 440] on div "ISWC" at bounding box center [327, 429] width 198 height 41
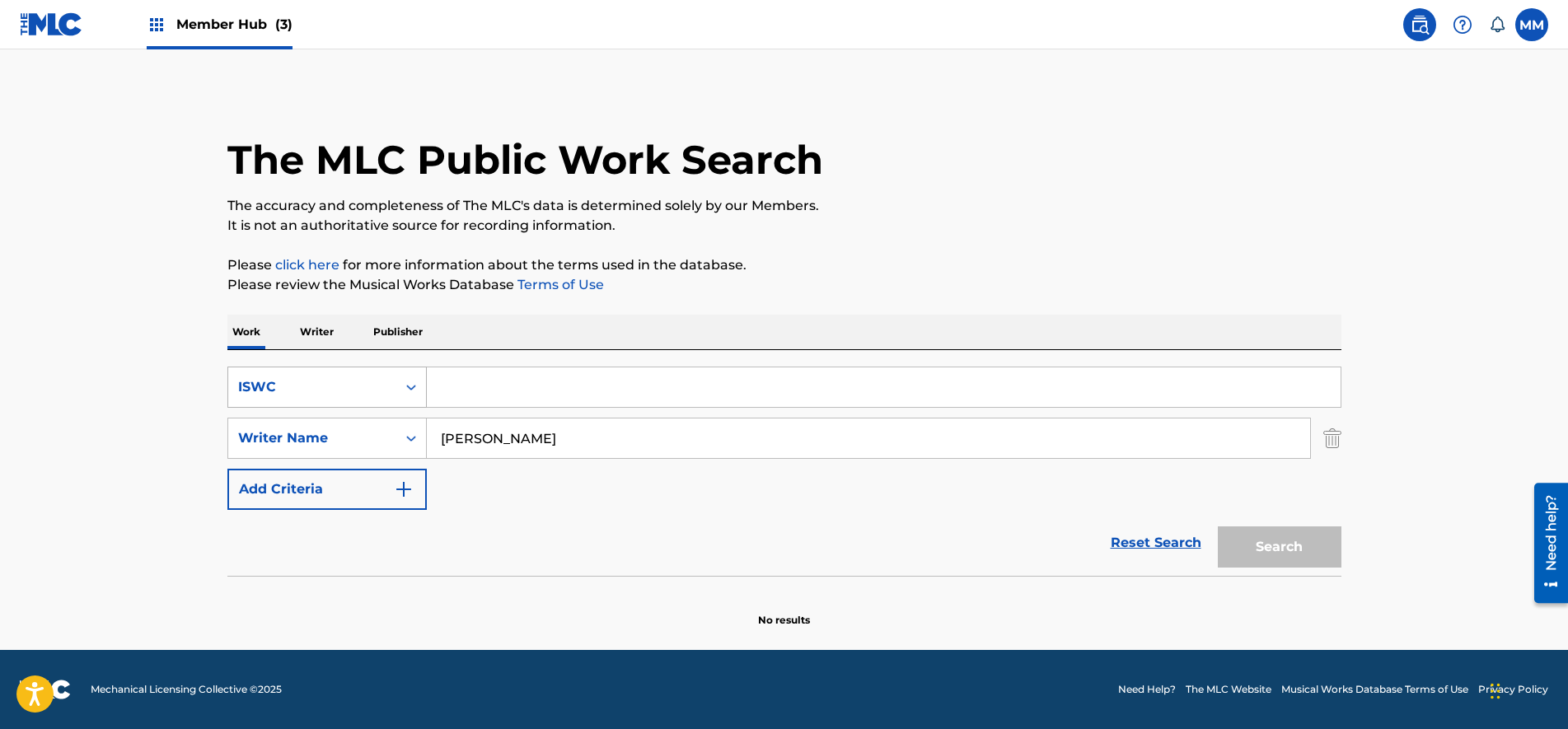
click at [351, 377] on div "ISWC" at bounding box center [312, 387] width 149 height 20
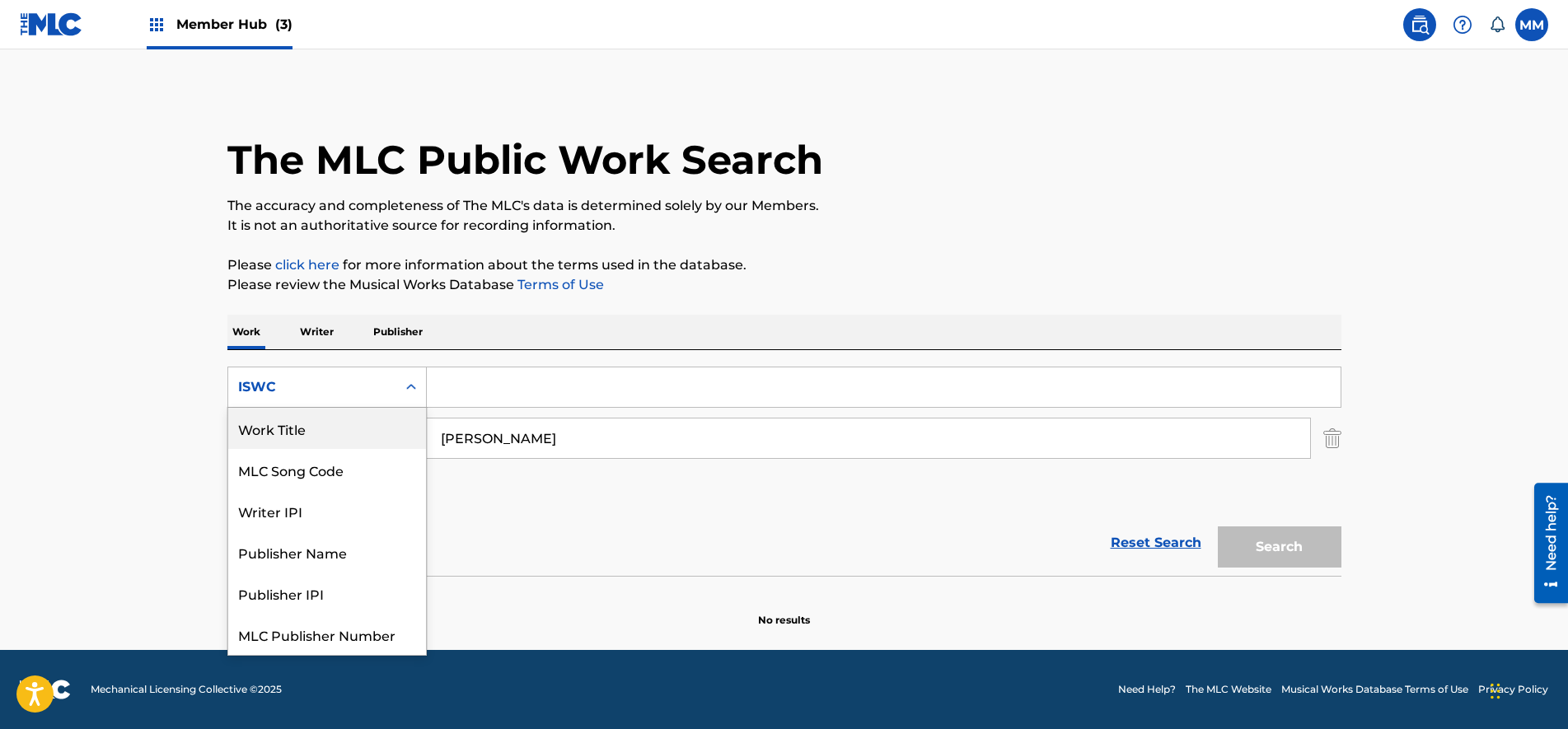
click at [345, 435] on div "Work Title" at bounding box center [327, 429] width 198 height 41
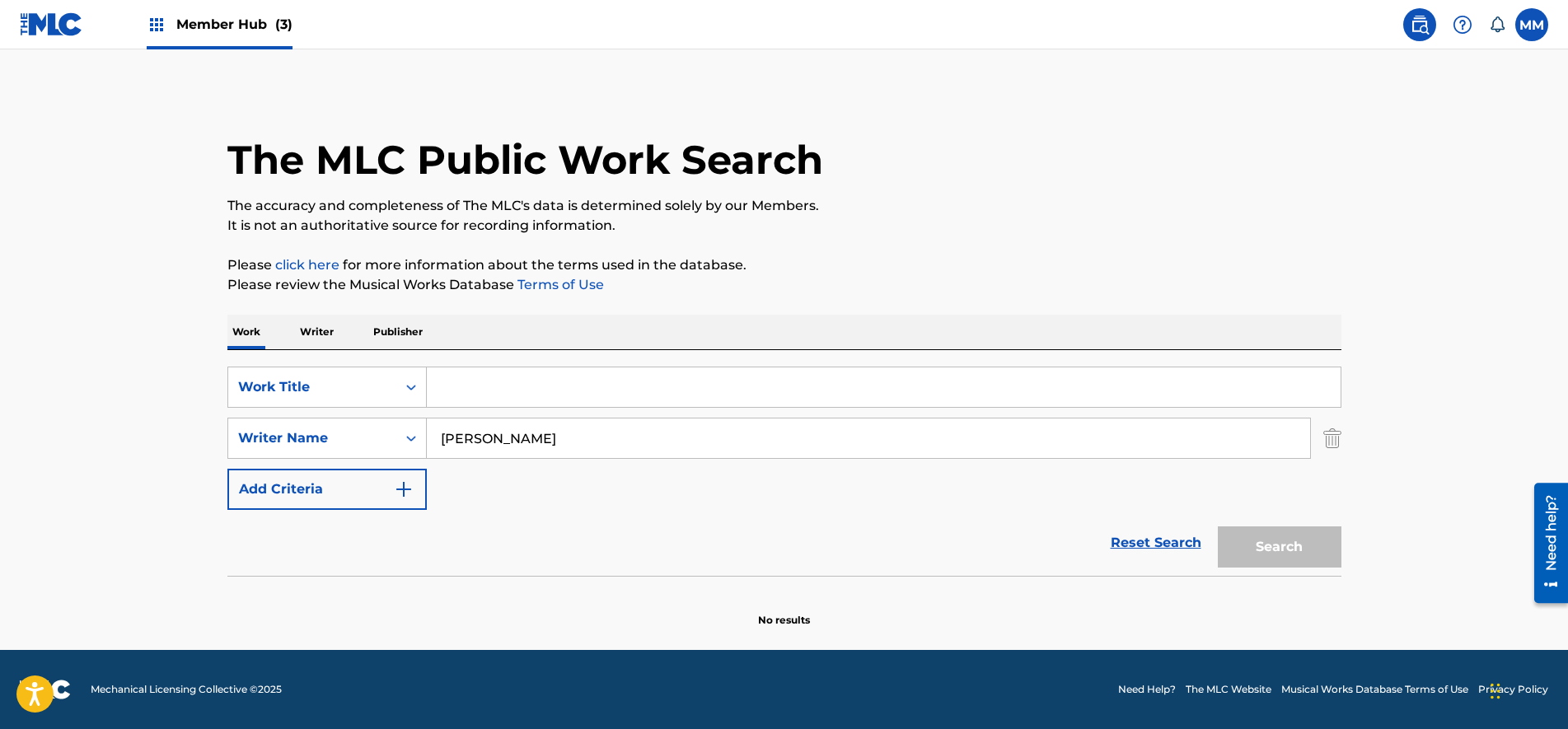
click at [531, 390] on input "Search Form" at bounding box center [883, 387] width 913 height 39
click at [505, 407] on div "Search Form" at bounding box center [884, 387] width 914 height 41
click at [509, 390] on input "Search Form" at bounding box center [883, 387] width 913 height 39
paste input "You're Gonna Miss This"
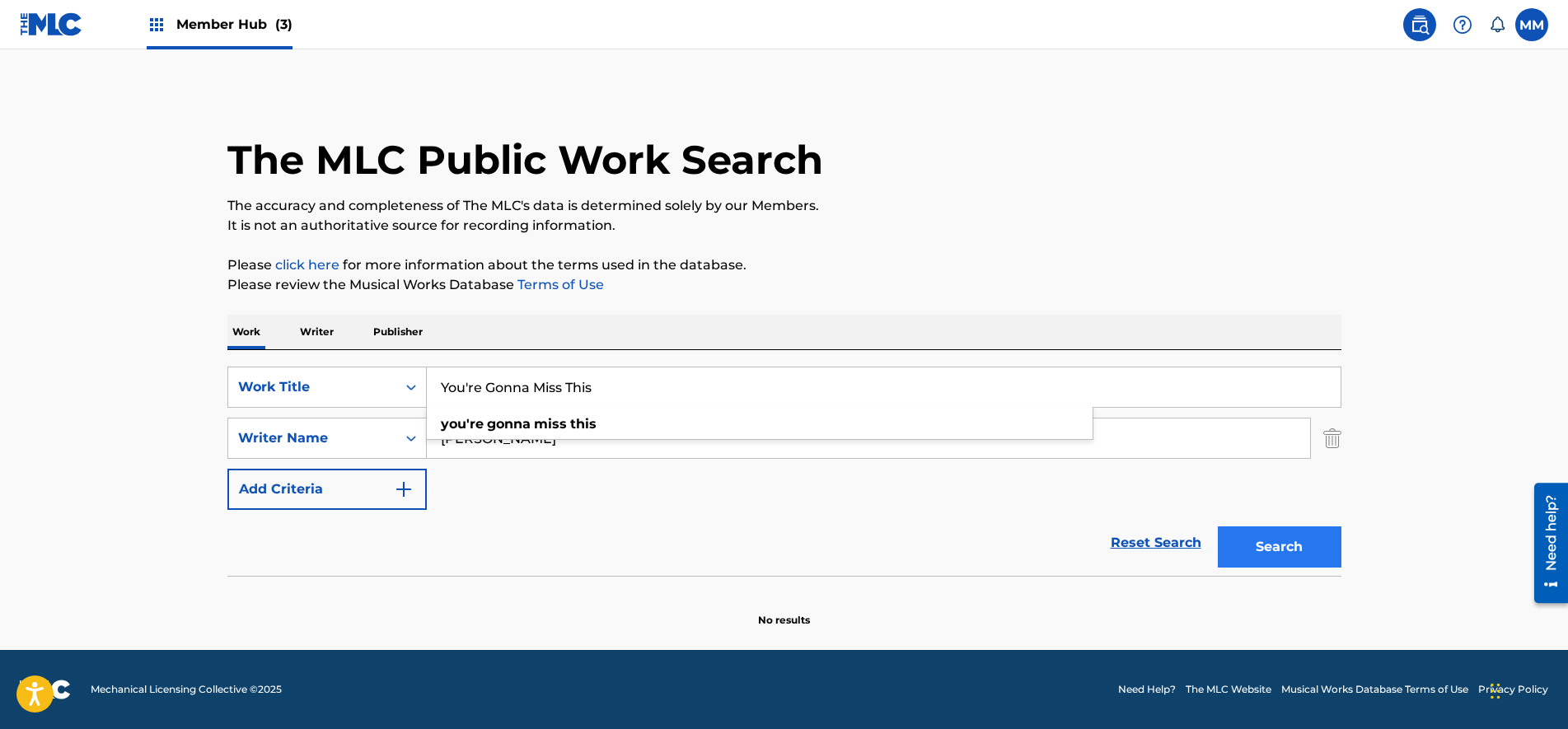
type input "You're Gonna Miss This"
click at [1297, 547] on button "Search" at bounding box center [1279, 547] width 123 height 41
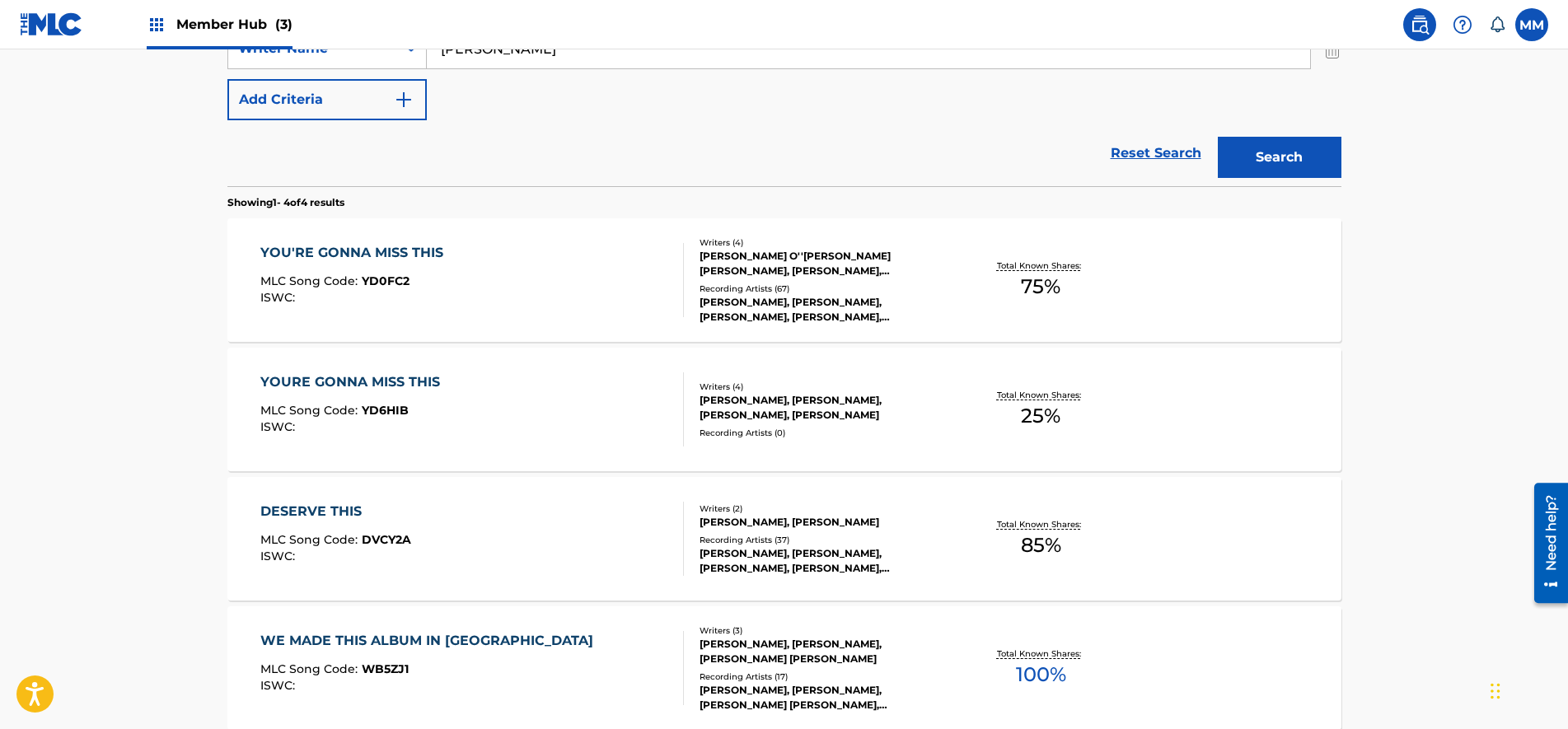
scroll to position [412, 0]
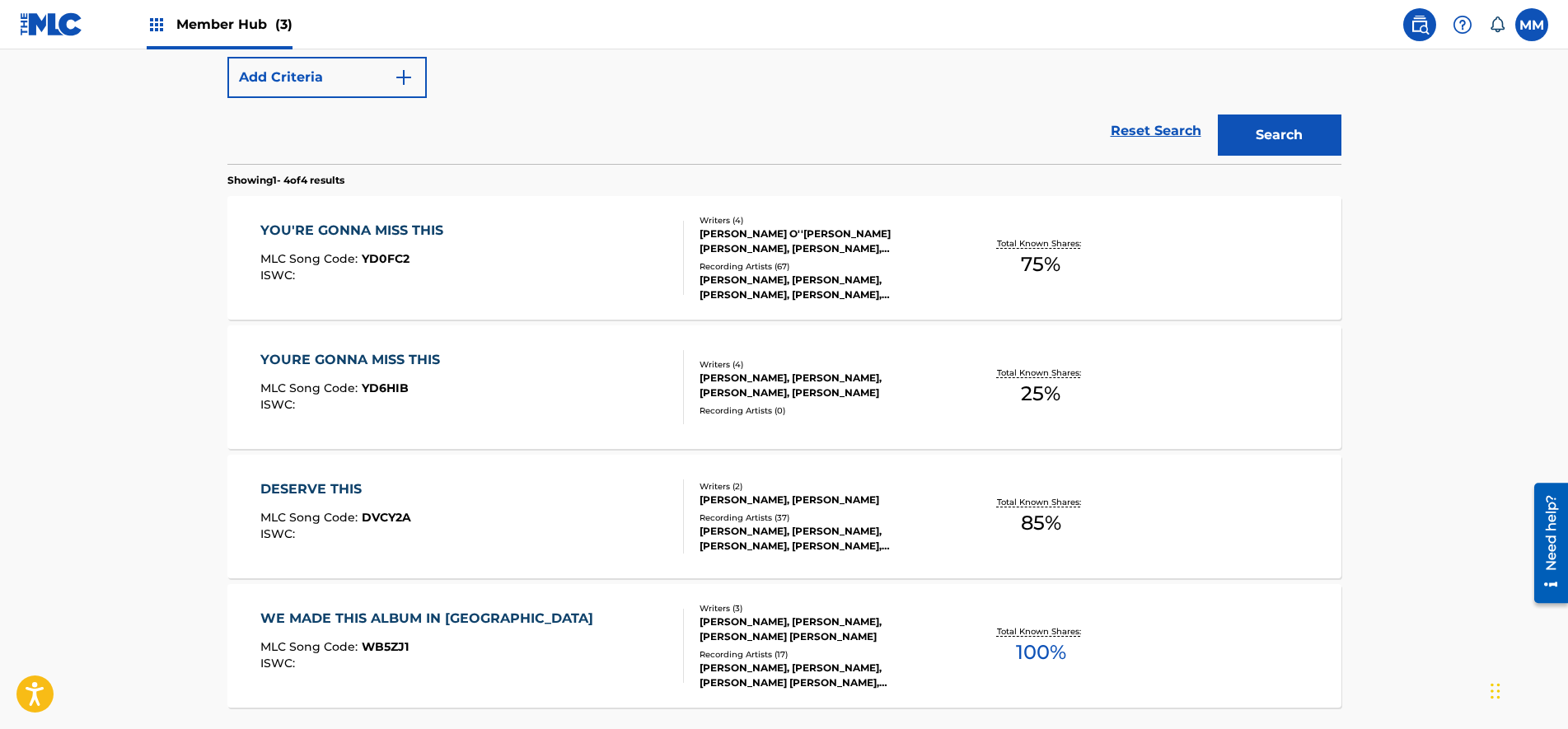
click at [570, 257] on div "YOU'RE GONNA MISS THIS MLC Song Code : YD0FC2 ISWC :" at bounding box center [472, 258] width 424 height 74
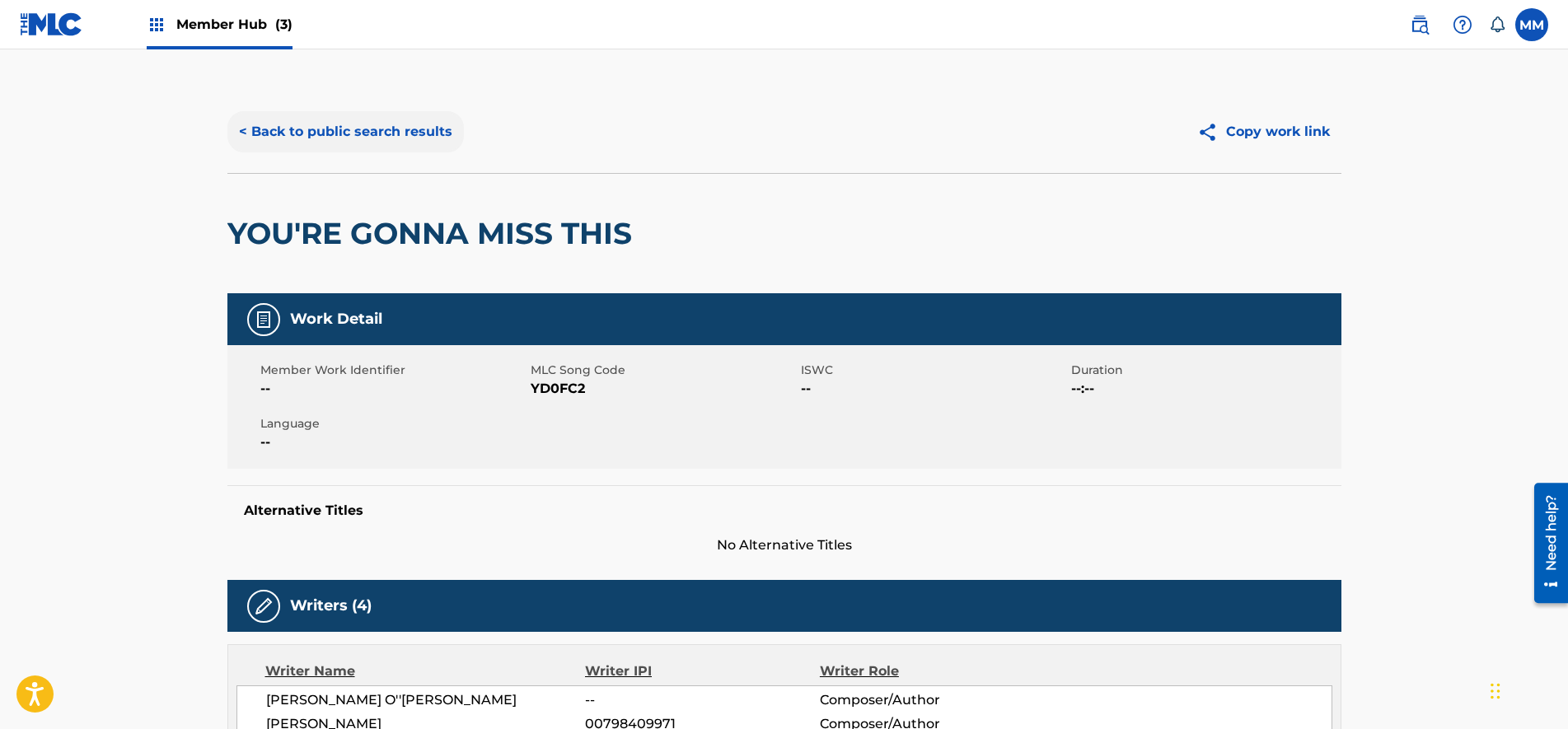
click at [317, 130] on button "< Back to public search results" at bounding box center [346, 132] width 237 height 41
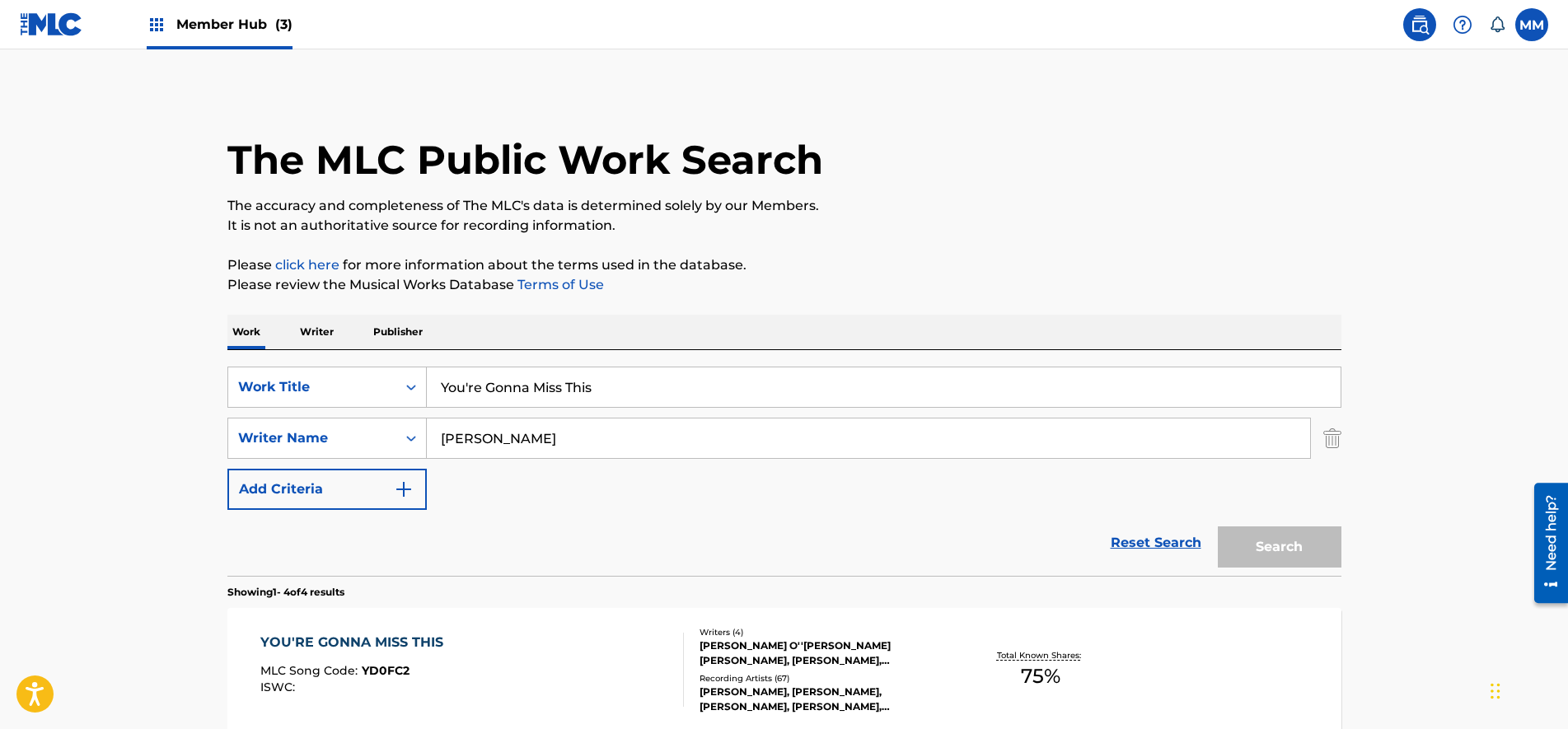
scroll to position [506, 0]
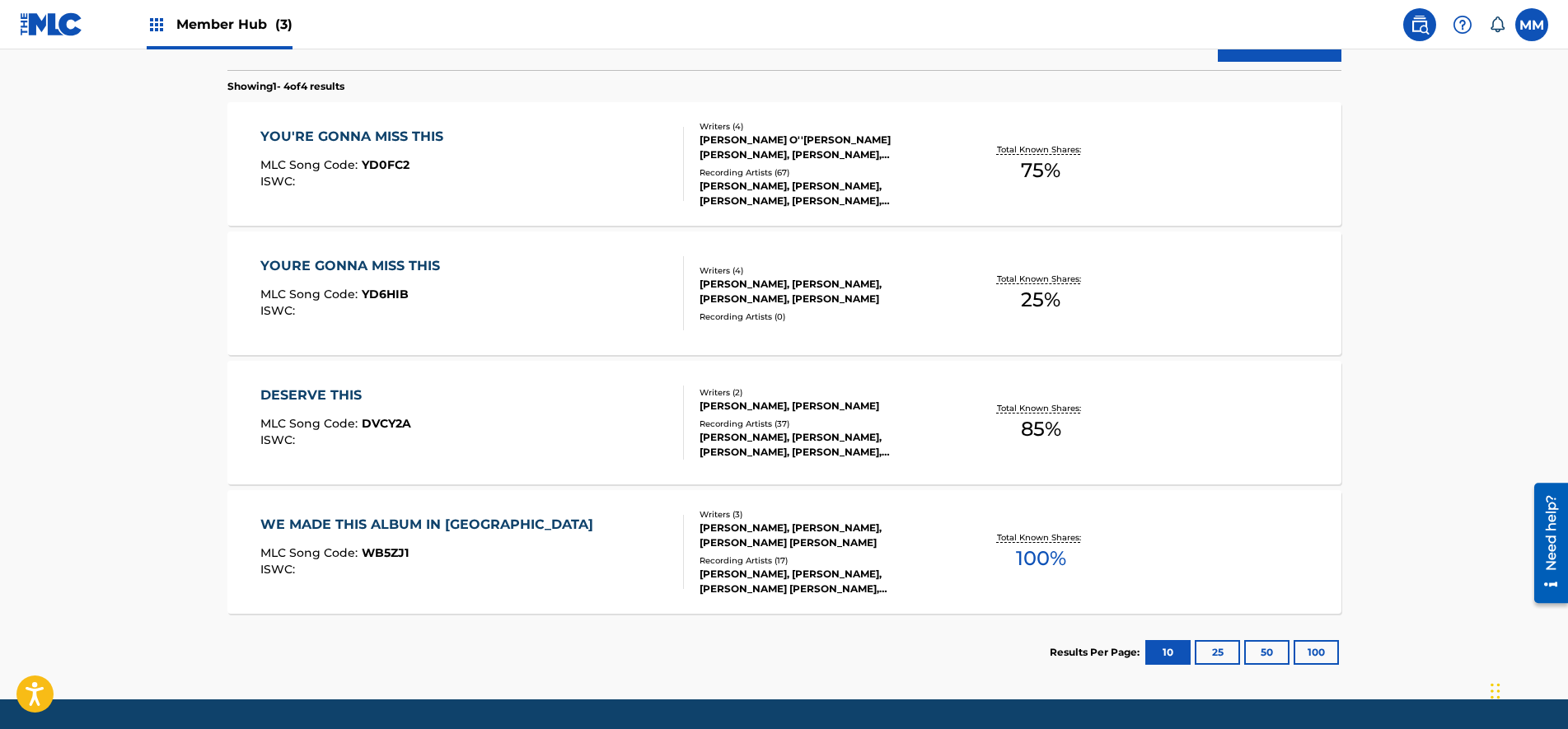
click at [440, 299] on div "MLC Song Code : YD6HIB" at bounding box center [354, 296] width 188 height 17
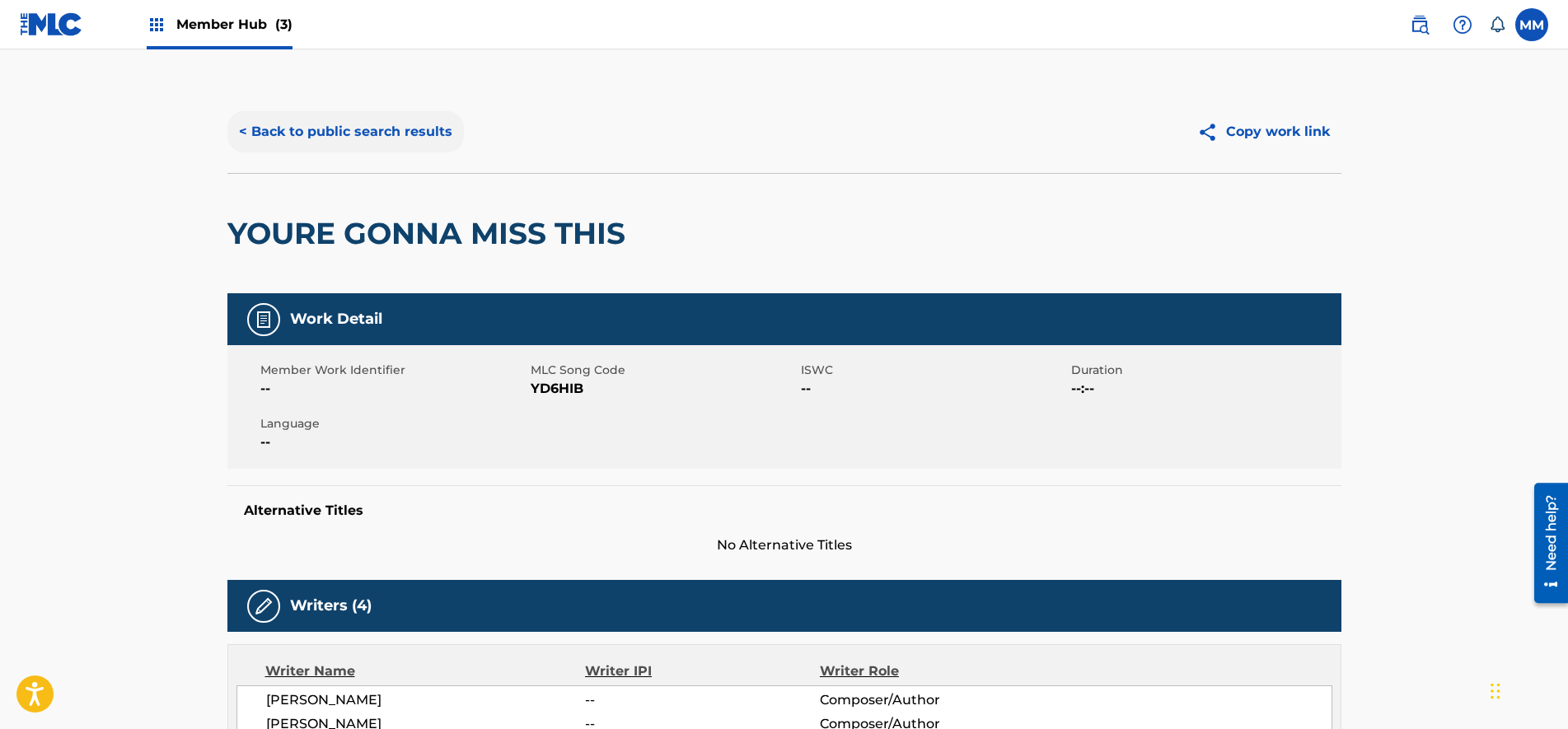
click at [302, 133] on button "< Back to public search results" at bounding box center [346, 132] width 237 height 41
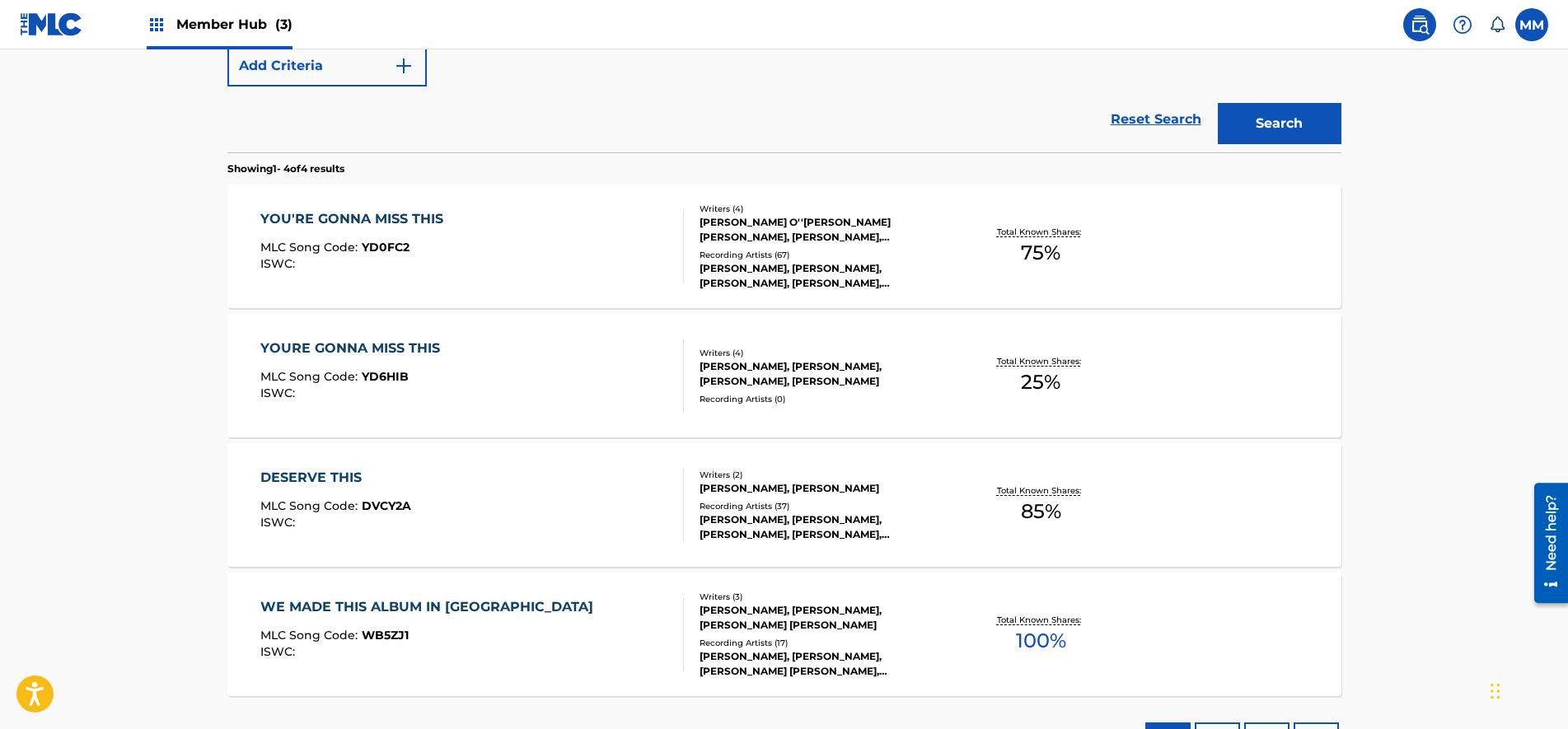
scroll to position [247, 0]
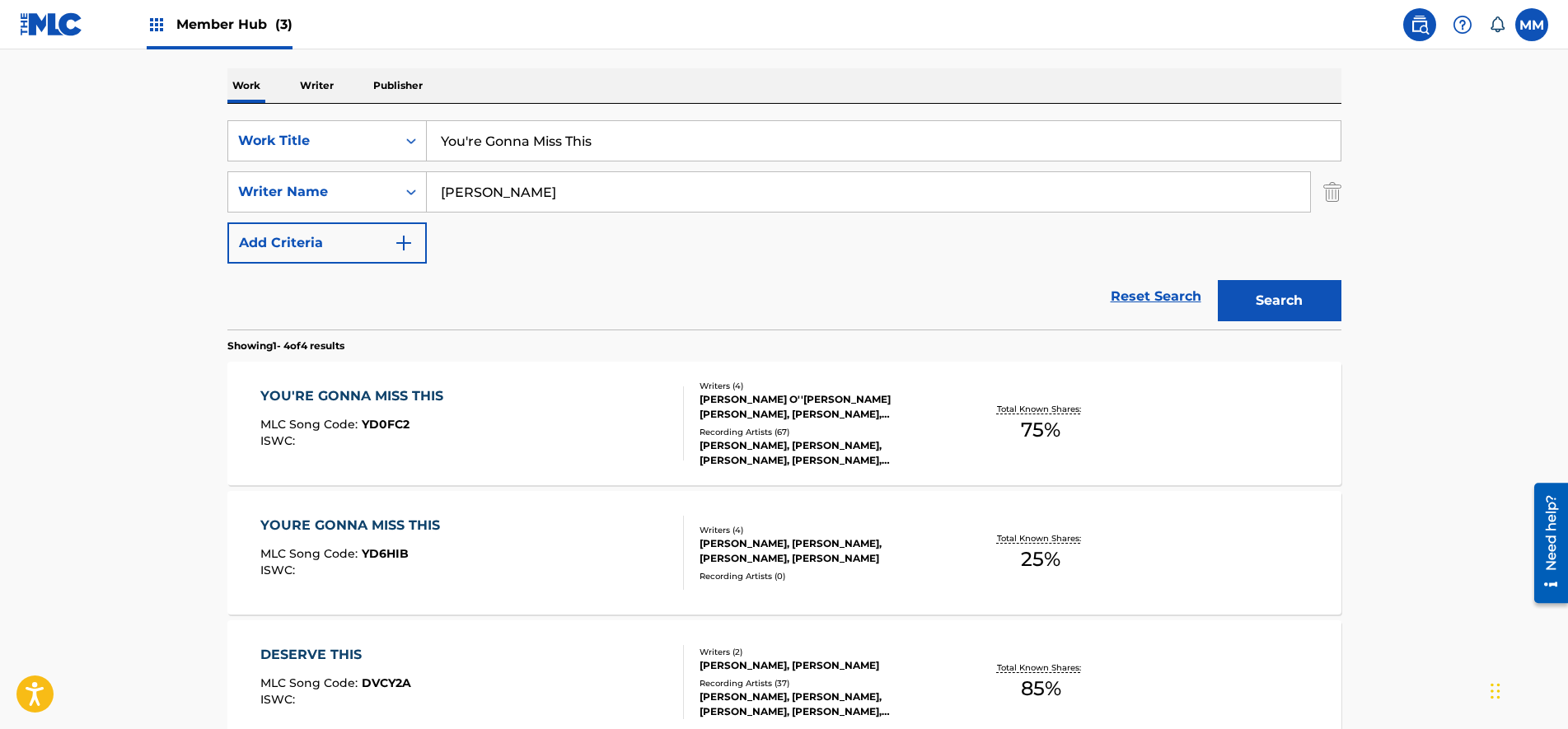
click at [179, 27] on span "Member Hub (3)" at bounding box center [234, 23] width 116 height 19
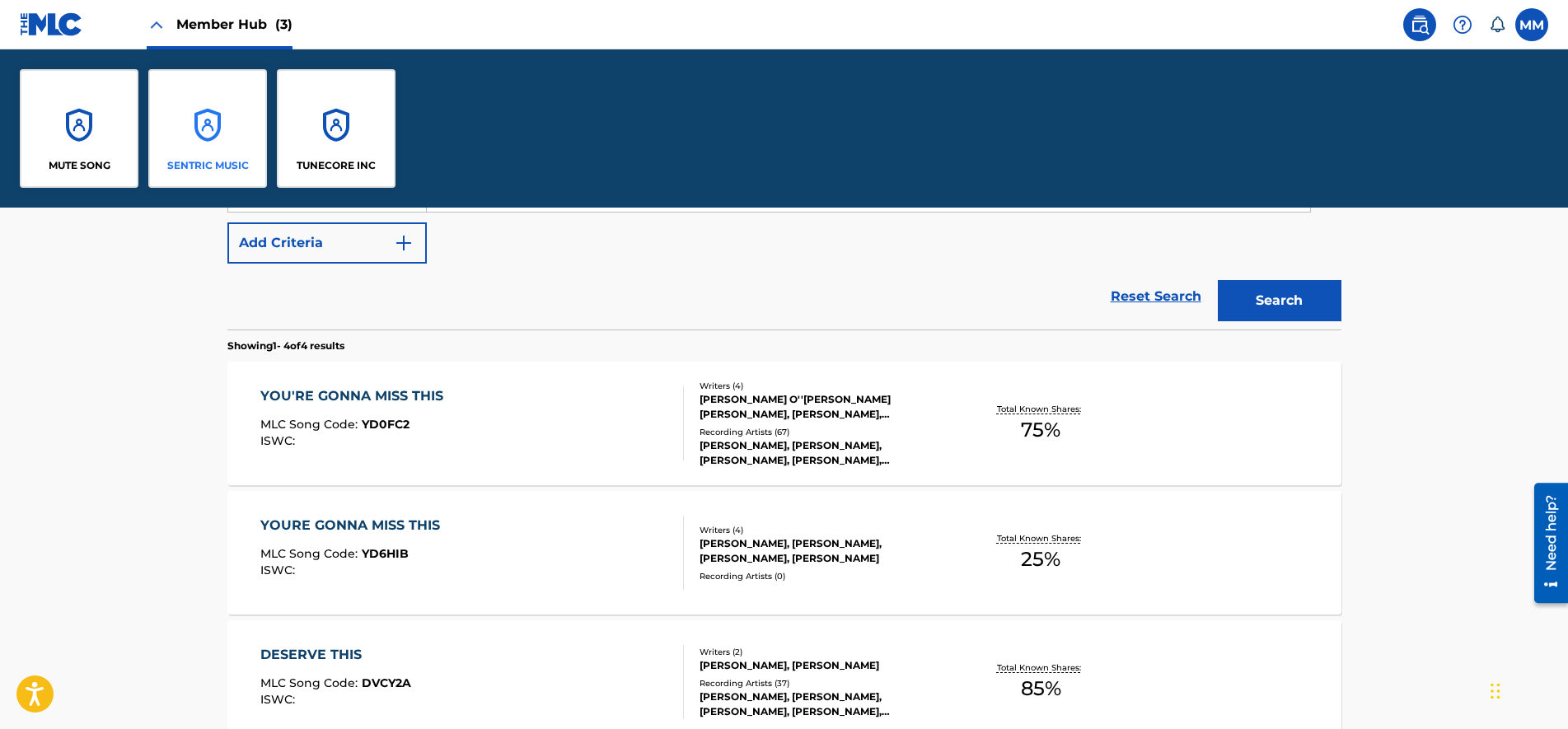
click at [176, 155] on div "SENTRIC MUSIC" at bounding box center [208, 128] width 118 height 118
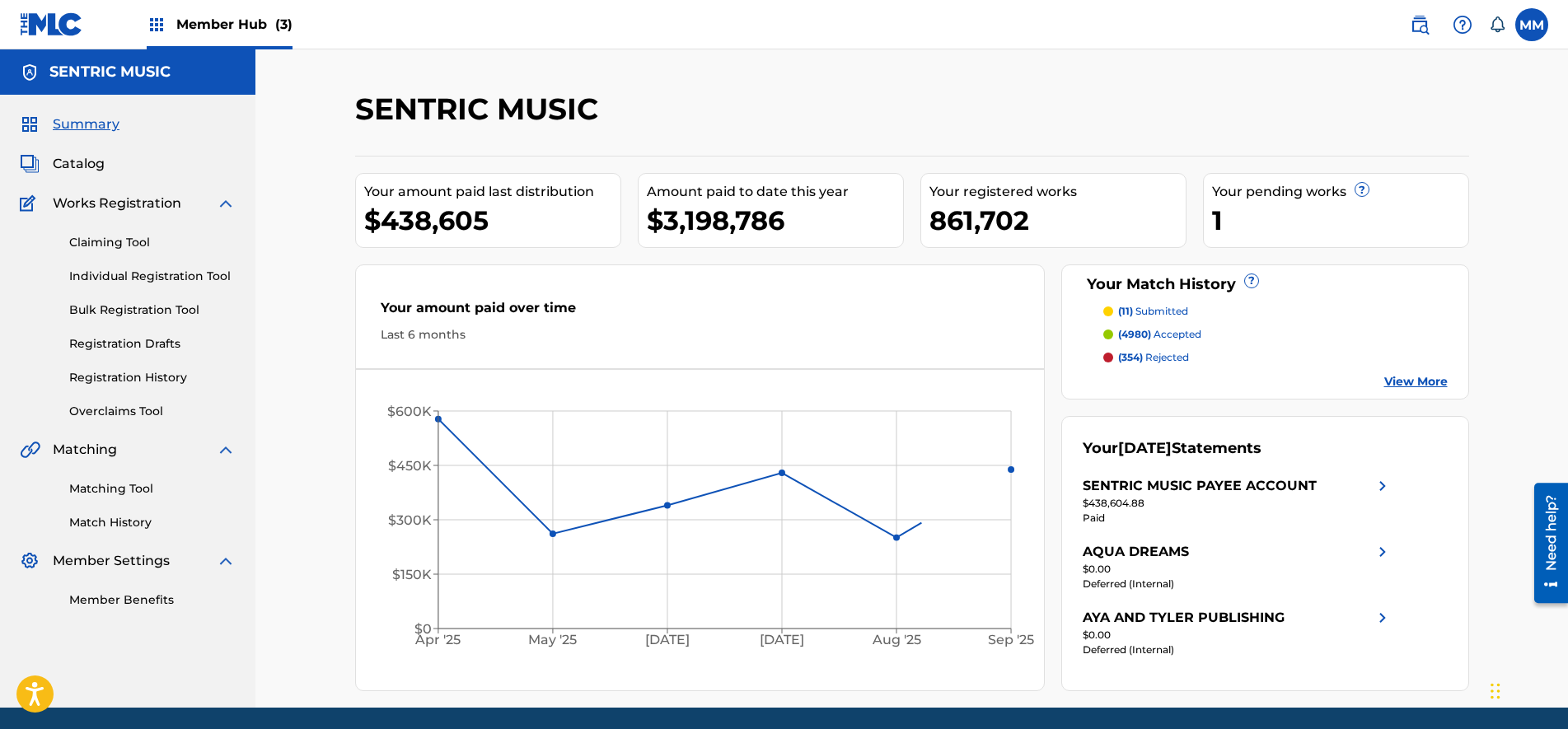
click at [111, 252] on div "Claiming Tool Individual Registration Tool Bulk Registration Tool Registration …" at bounding box center [127, 316] width 216 height 206
click at [111, 247] on link "Claiming Tool" at bounding box center [153, 243] width 166 height 18
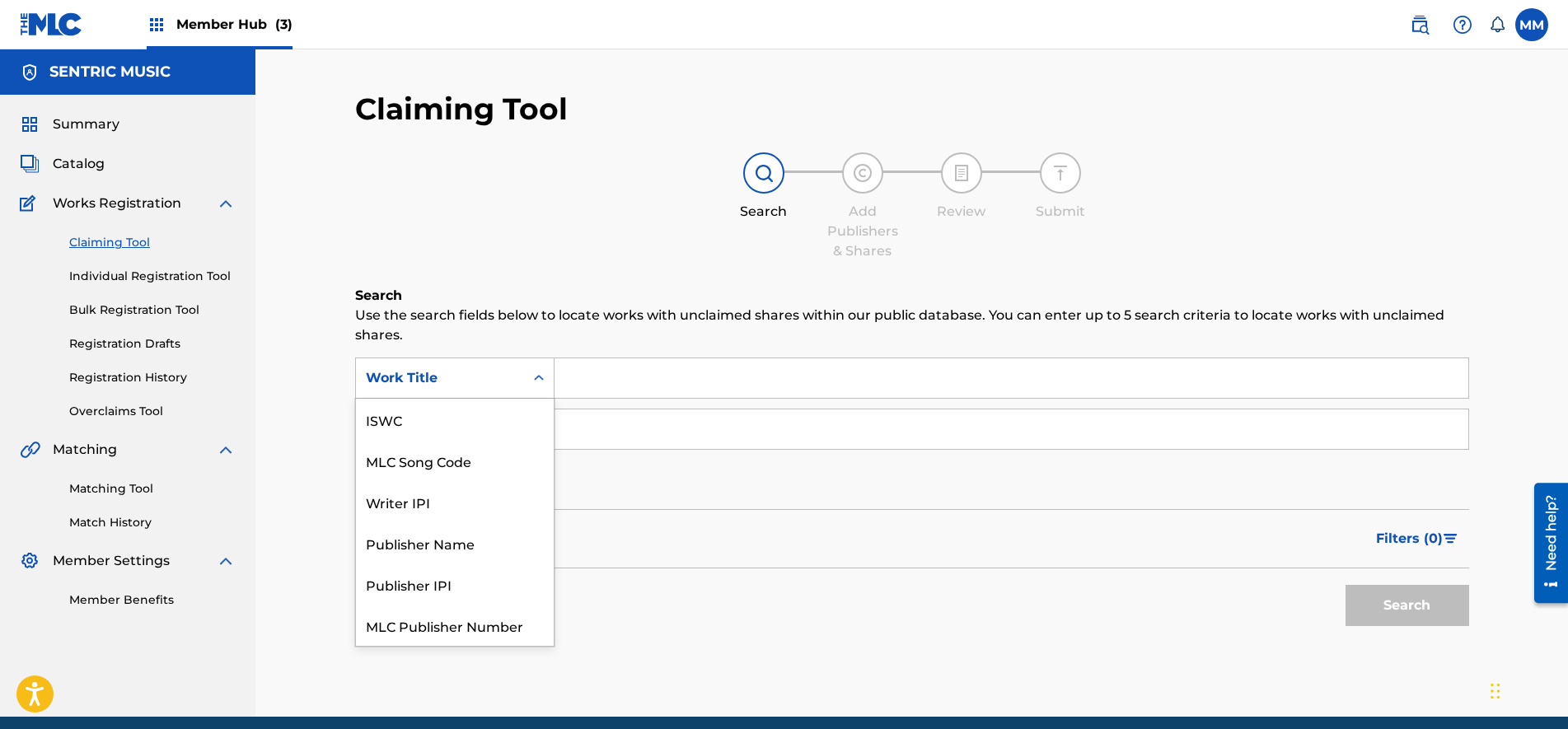
click at [505, 378] on div "Work Title" at bounding box center [440, 378] width 149 height 20
drag, startPoint x: 454, startPoint y: 420, endPoint x: 494, endPoint y: 420, distance: 40.0
click at [455, 421] on div "MLC Song Code" at bounding box center [455, 419] width 198 height 41
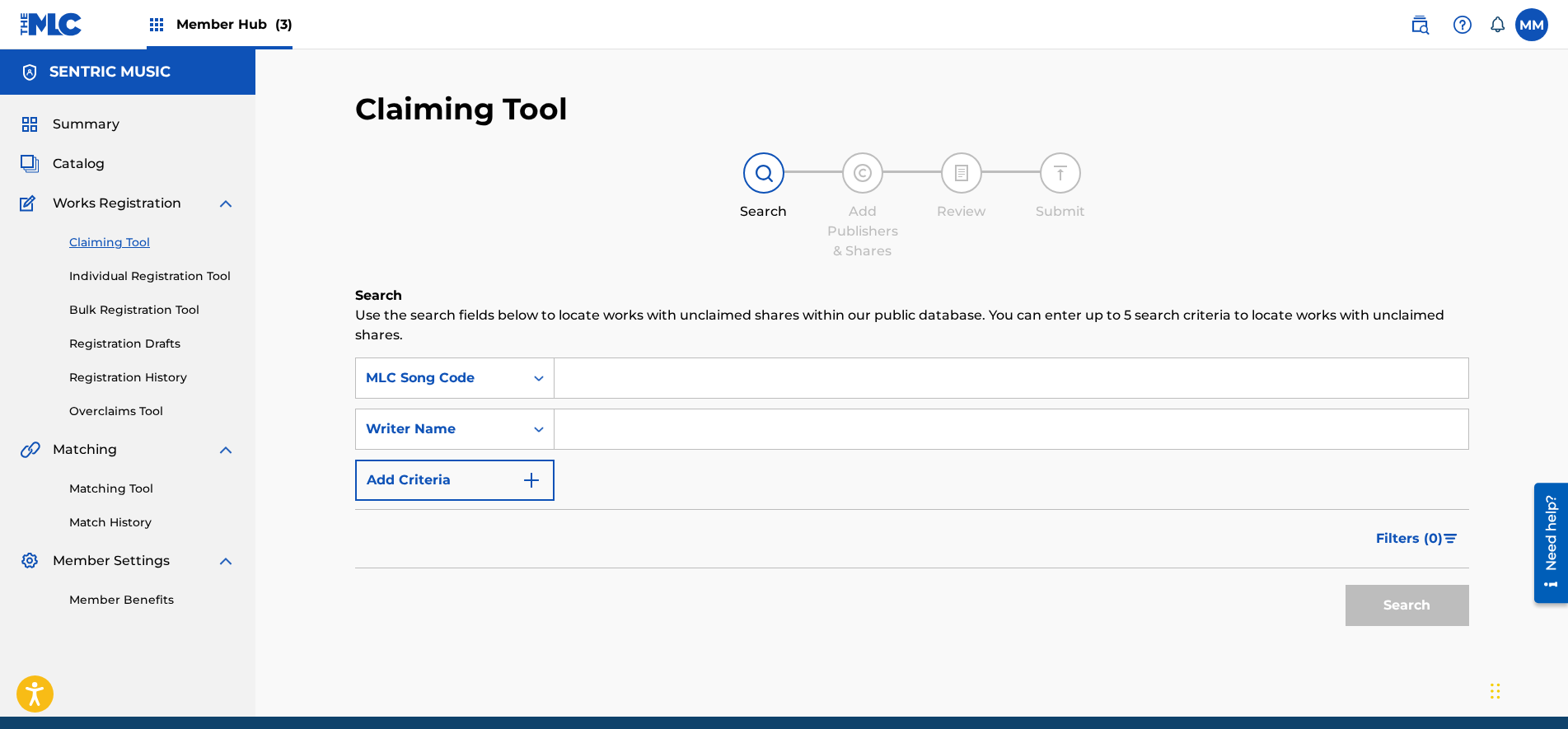
click at [669, 380] on input "Search Form" at bounding box center [1010, 378] width 913 height 39
paste input "YD0FC2"
type input "YD0FC2"
click at [1412, 540] on span "Filters ( 0 )" at bounding box center [1409, 538] width 67 height 20
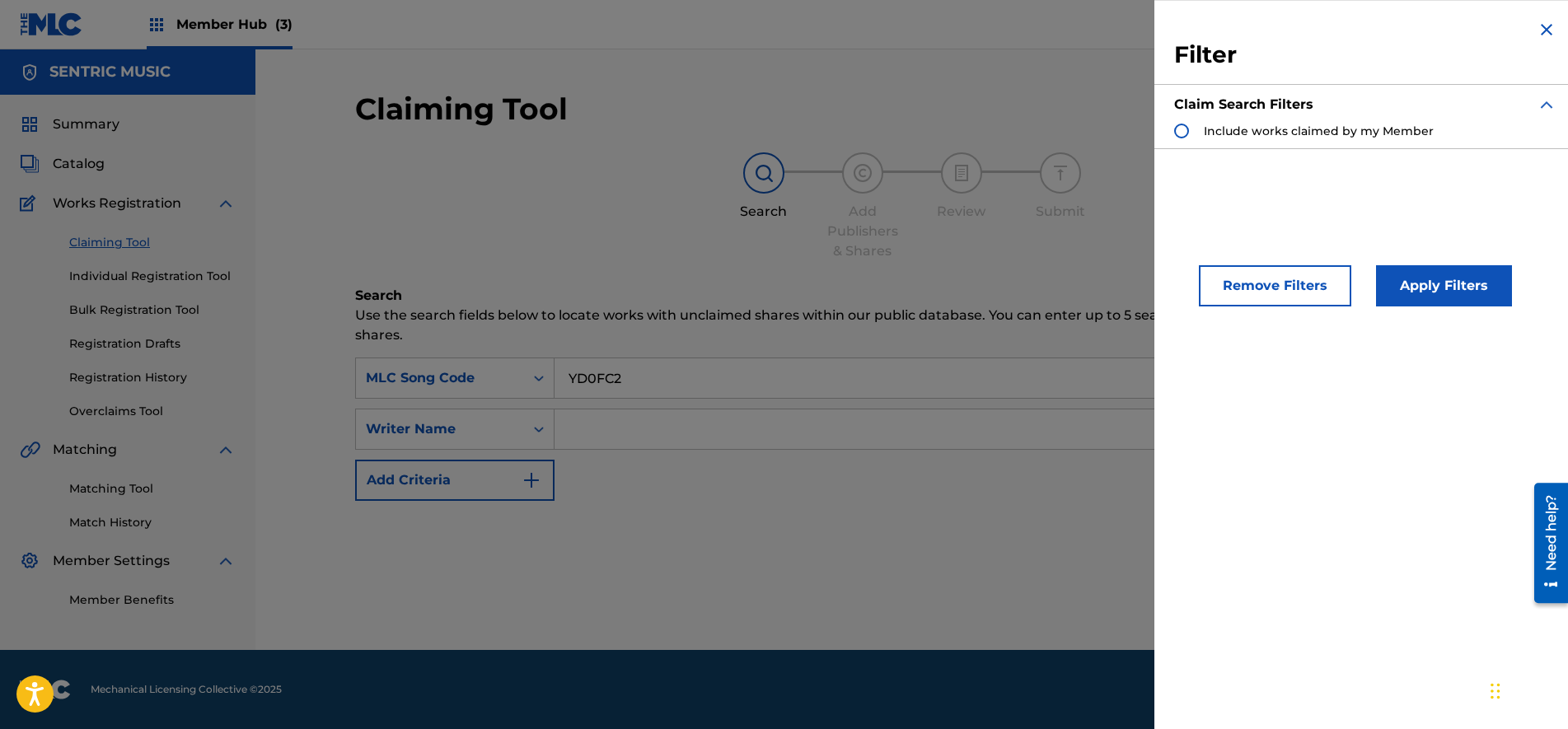
click at [1184, 129] on div "Search Form" at bounding box center [1180, 130] width 15 height 15
click at [1438, 294] on button "Apply Filters" at bounding box center [1444, 286] width 136 height 41
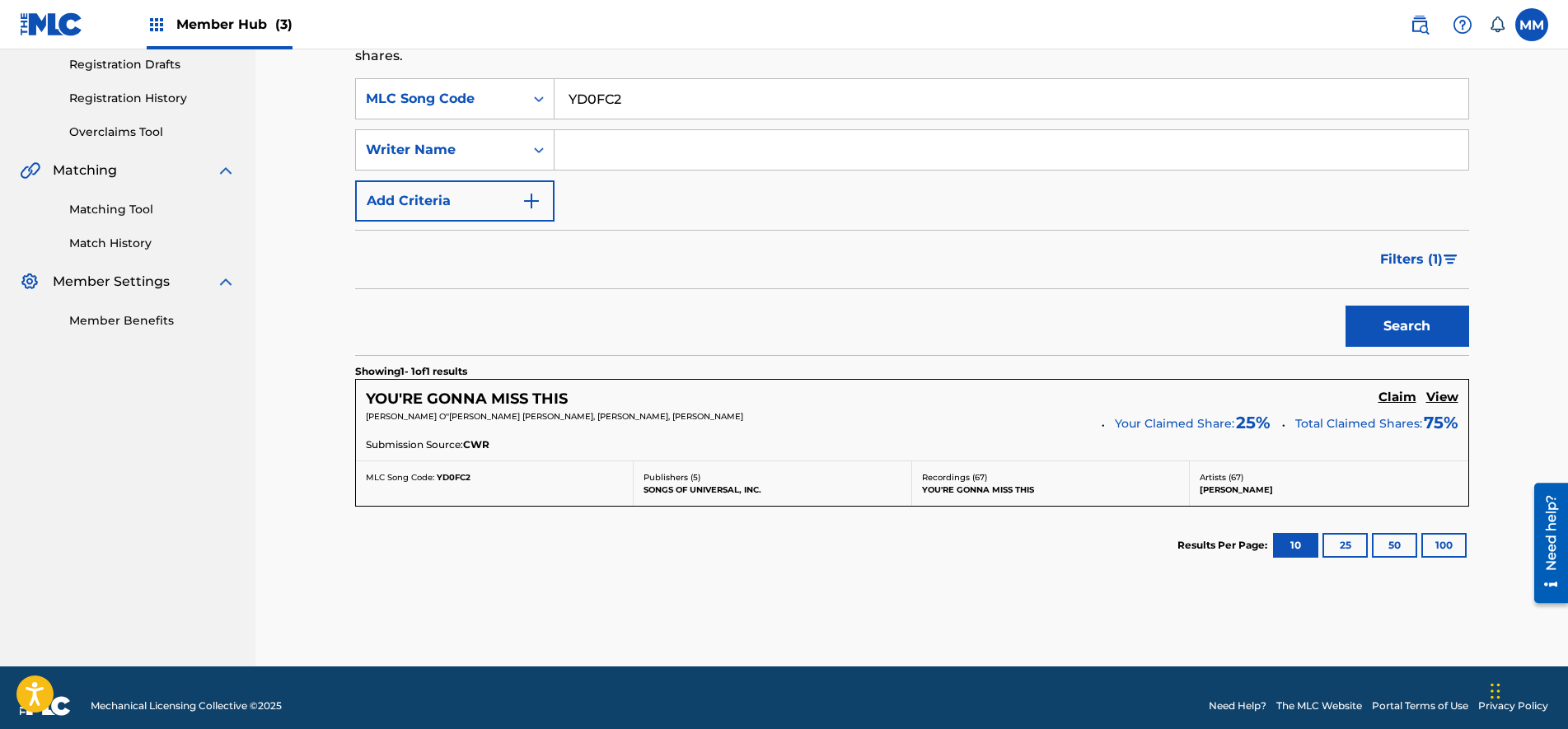
scroll to position [296, 0]
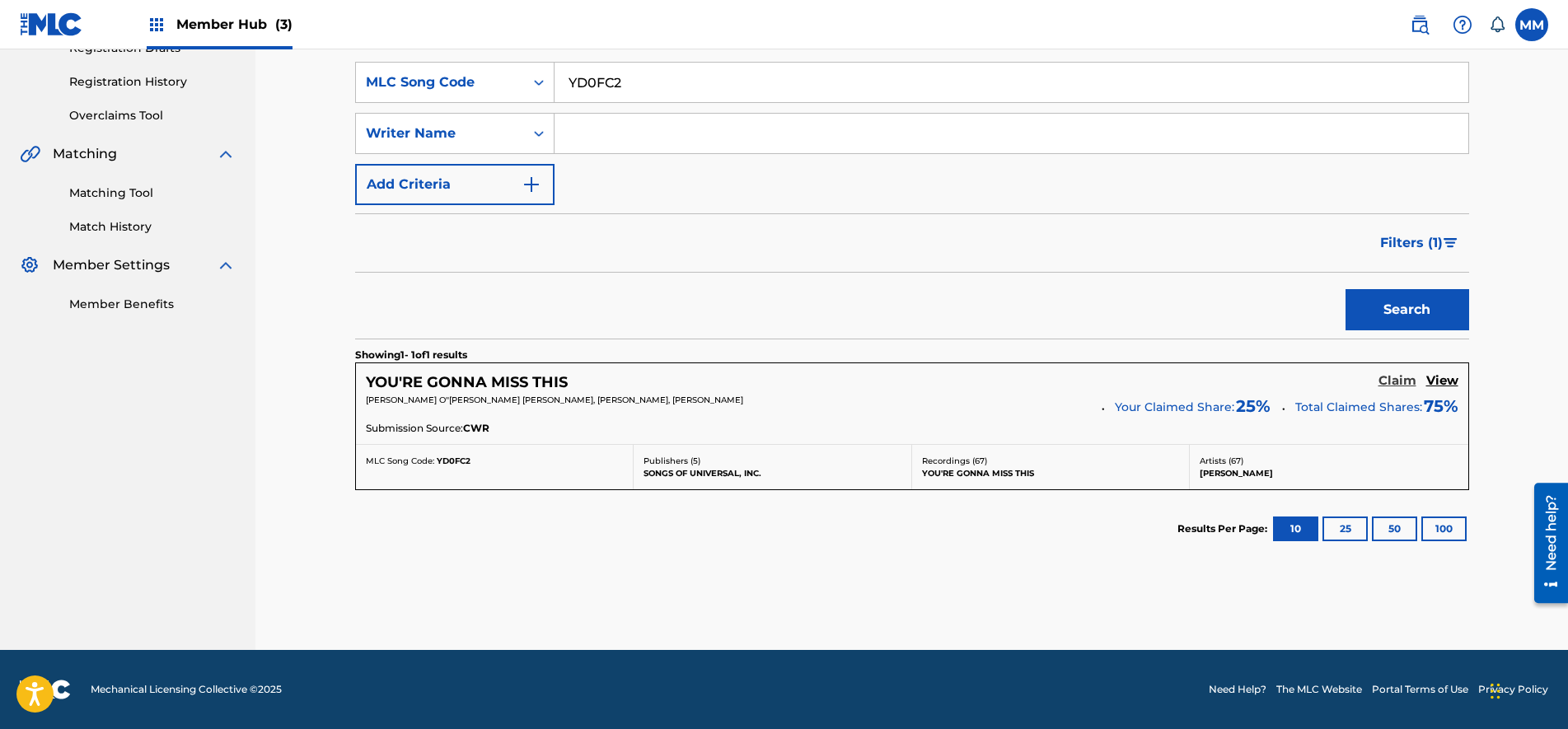
click at [1392, 382] on h5 "Claim" at bounding box center [1397, 381] width 38 height 16
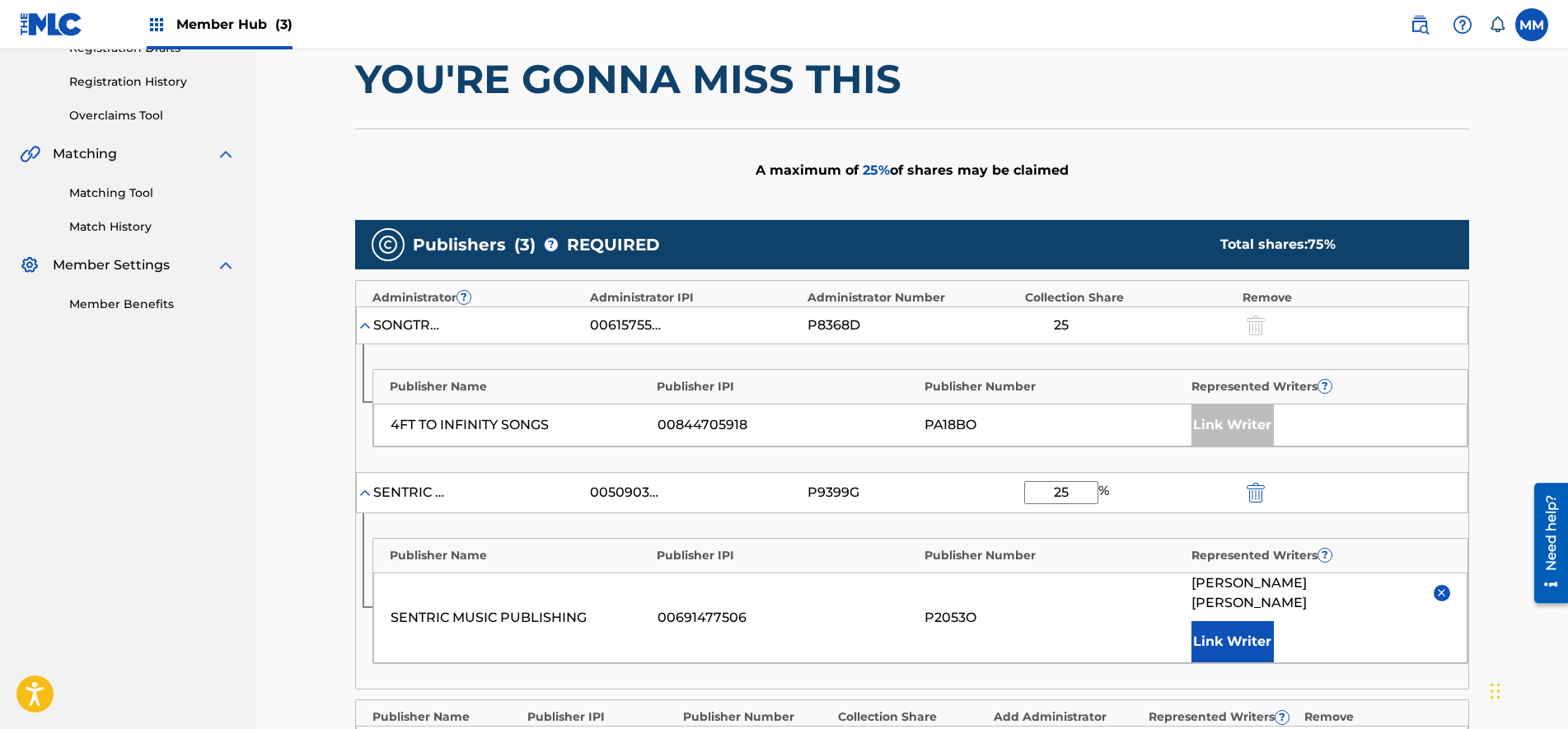
scroll to position [398, 0]
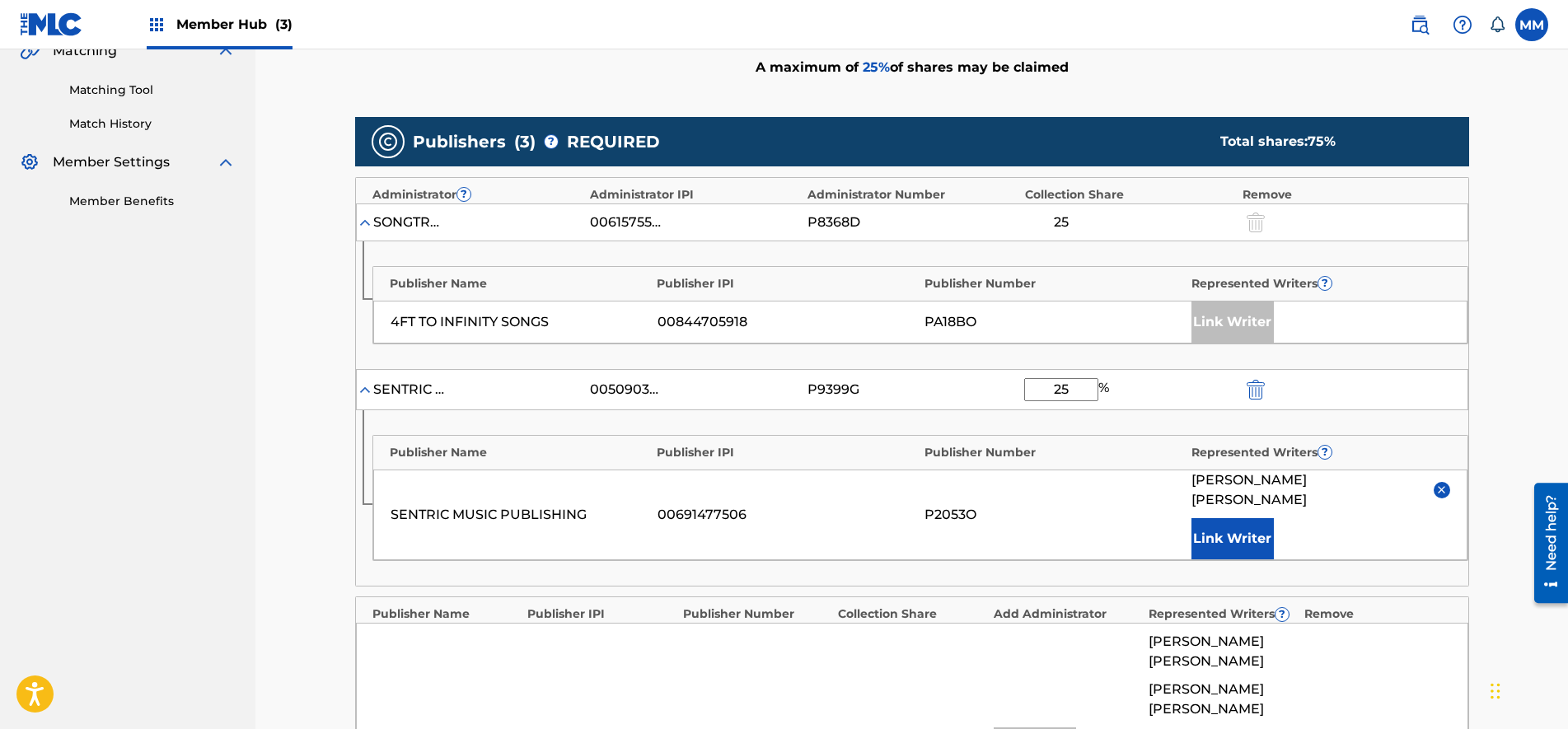
drag, startPoint x: 1081, startPoint y: 390, endPoint x: 988, endPoint y: 387, distance: 93.0
click at [988, 387] on div "SENTRIC MUSIC LIMITED 00509030978 P9399G 25 %" at bounding box center [912, 389] width 1112 height 41
type input "50"
click at [1253, 518] on button "Link Writer" at bounding box center [1232, 538] width 82 height 41
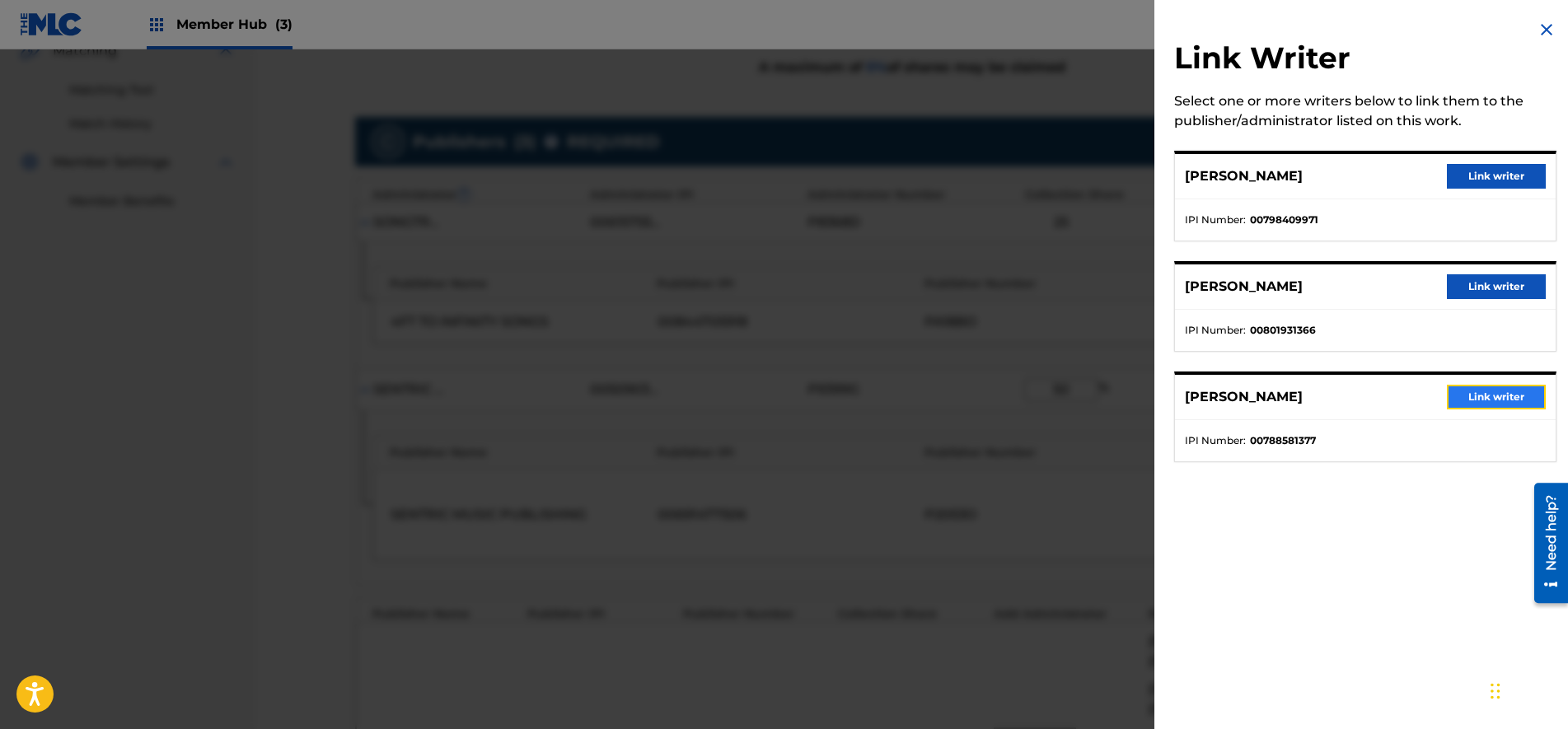
click at [1500, 387] on button "Link writer" at bounding box center [1496, 396] width 99 height 24
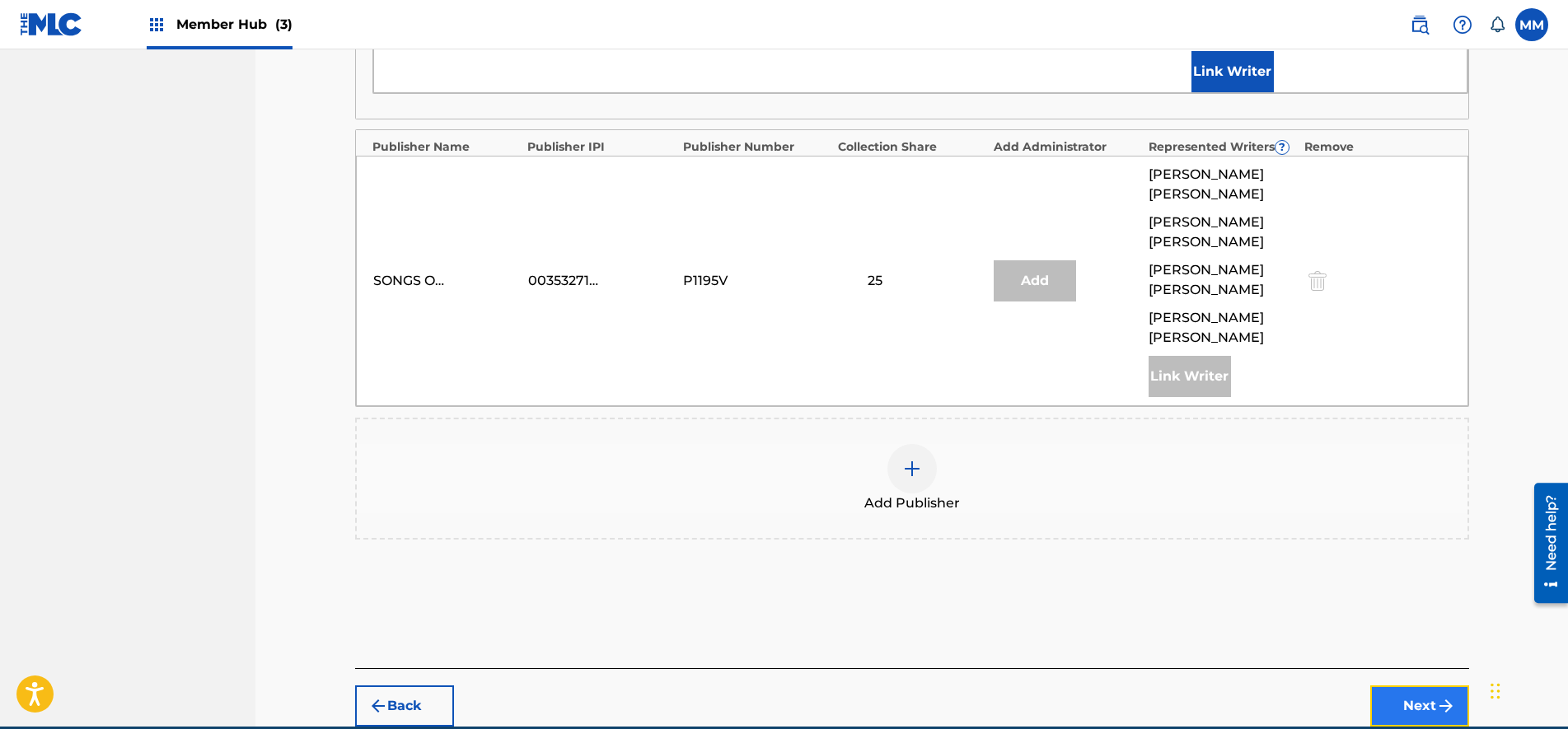
click at [1430, 685] on button "Next" at bounding box center [1419, 706] width 99 height 41
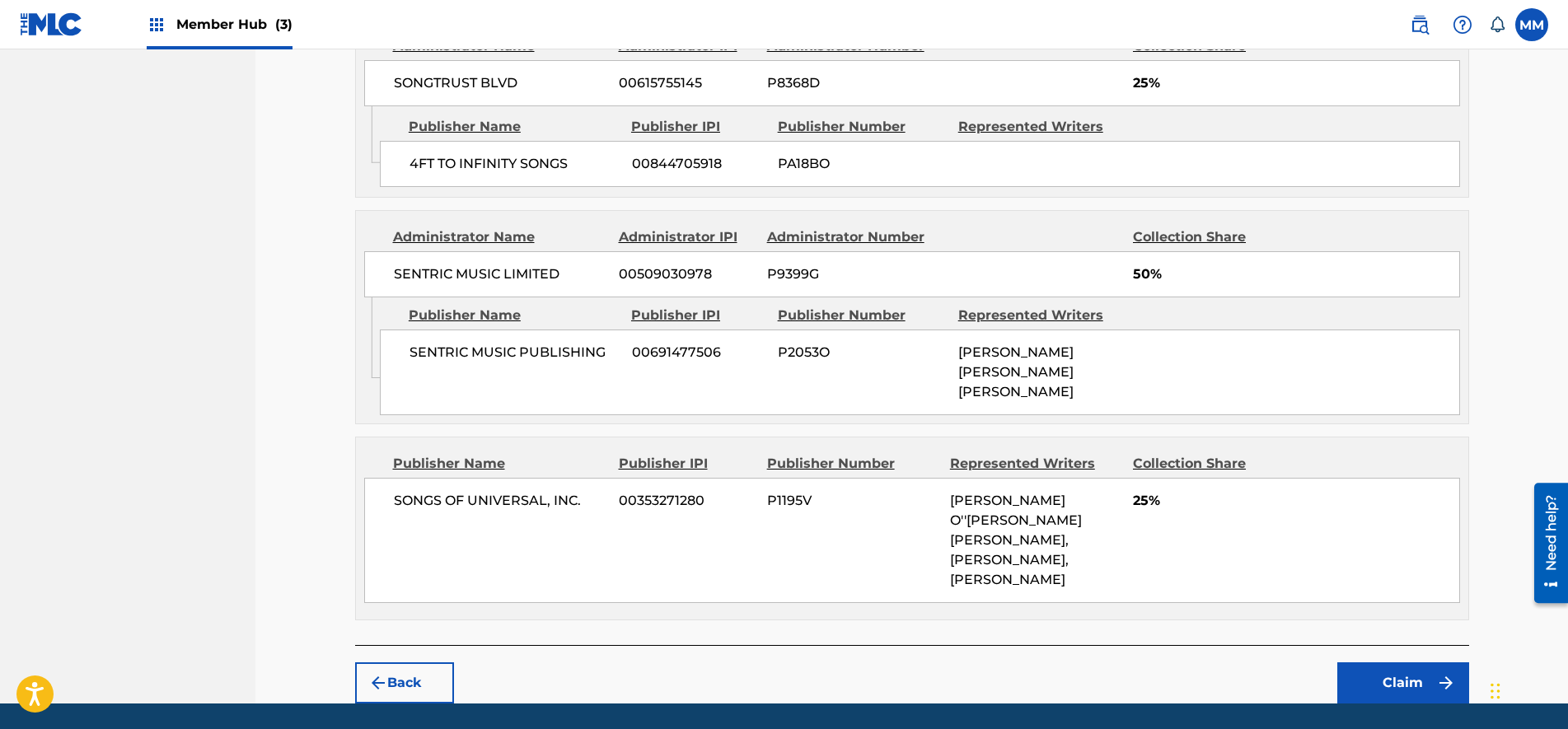
scroll to position [803, 0]
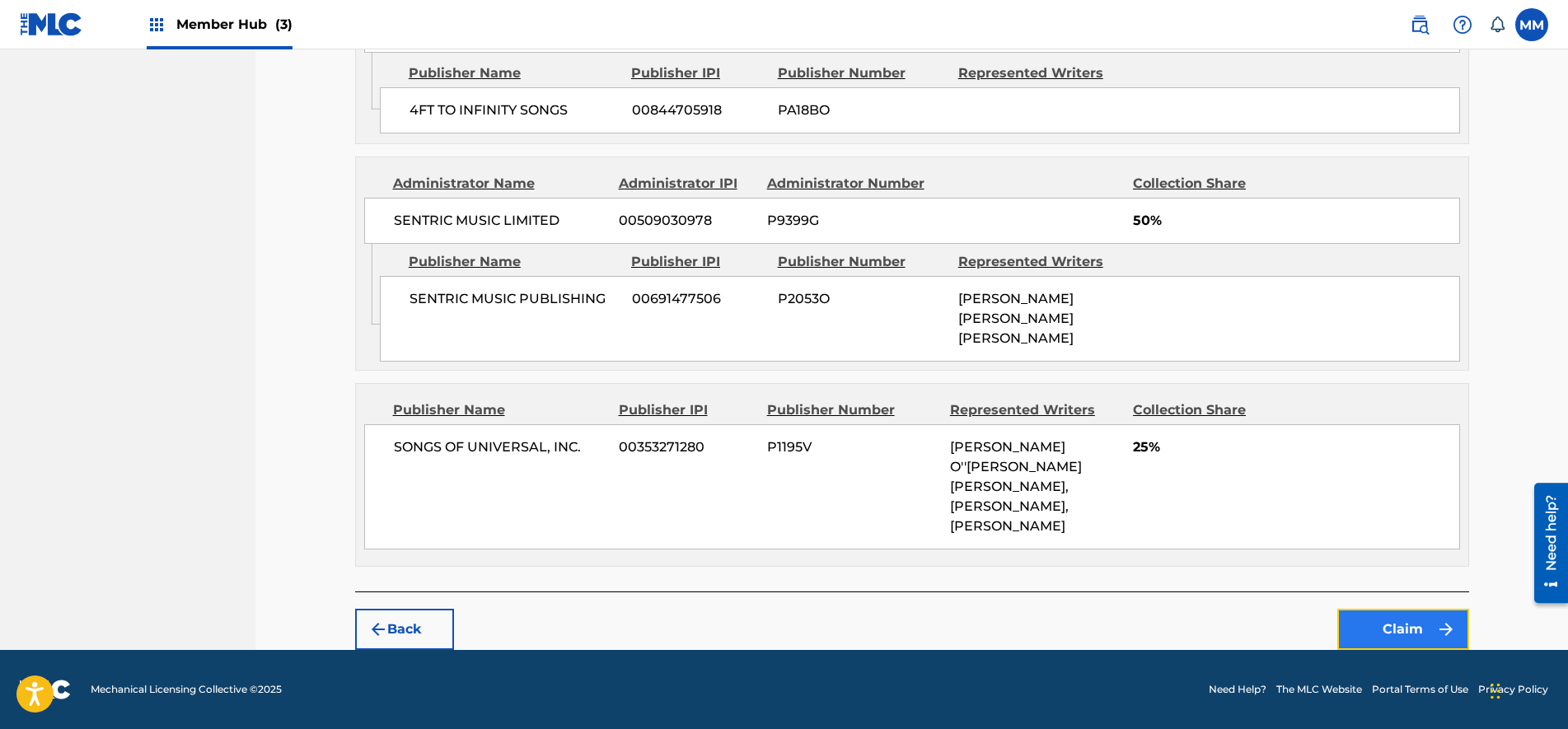
click at [1391, 631] on button "Claim" at bounding box center [1403, 629] width 132 height 41
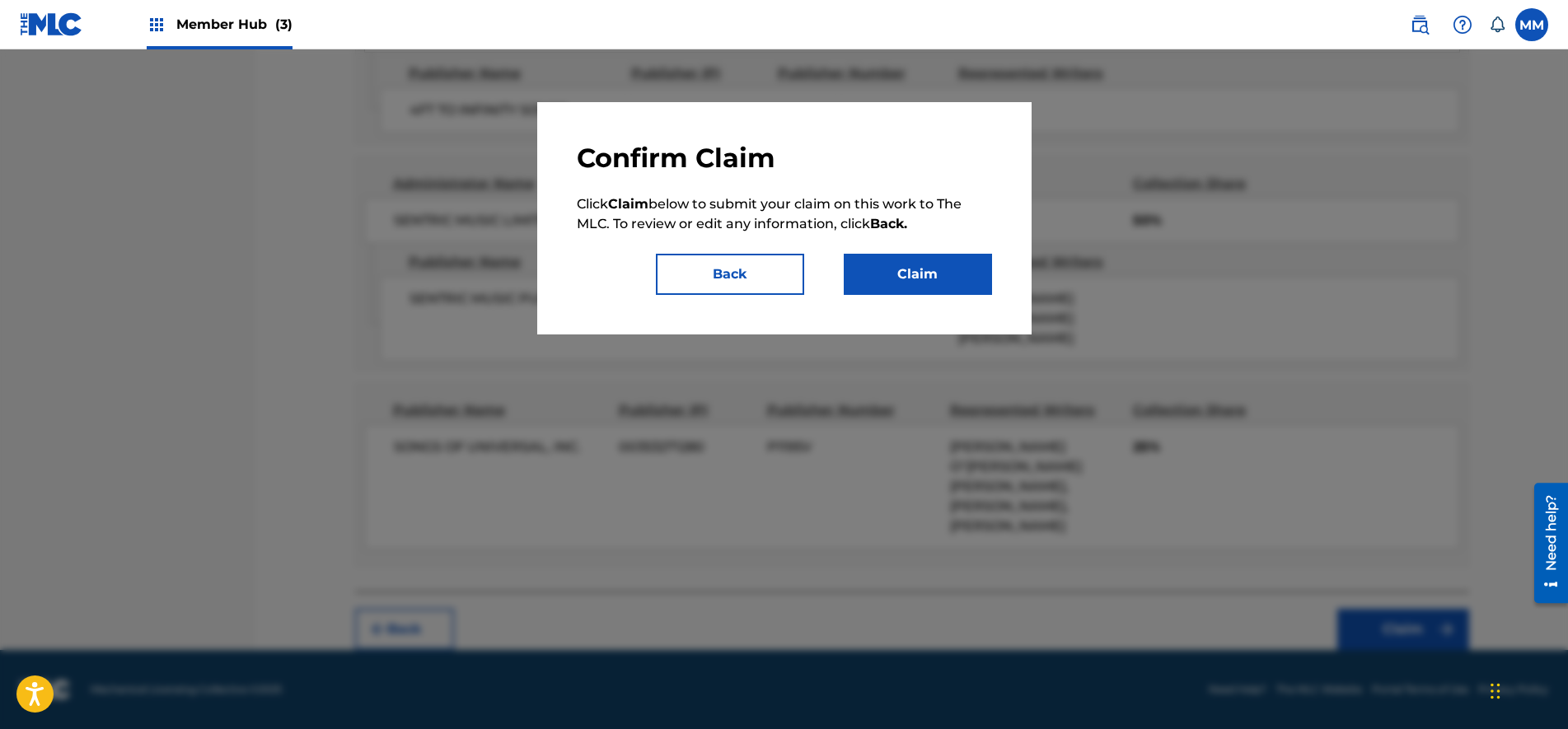
click at [911, 242] on div "Confirm Claim Click Claim below to submit your claim on this work to The MLC. T…" at bounding box center [784, 218] width 415 height 154
click at [913, 269] on button "Claim" at bounding box center [918, 274] width 149 height 41
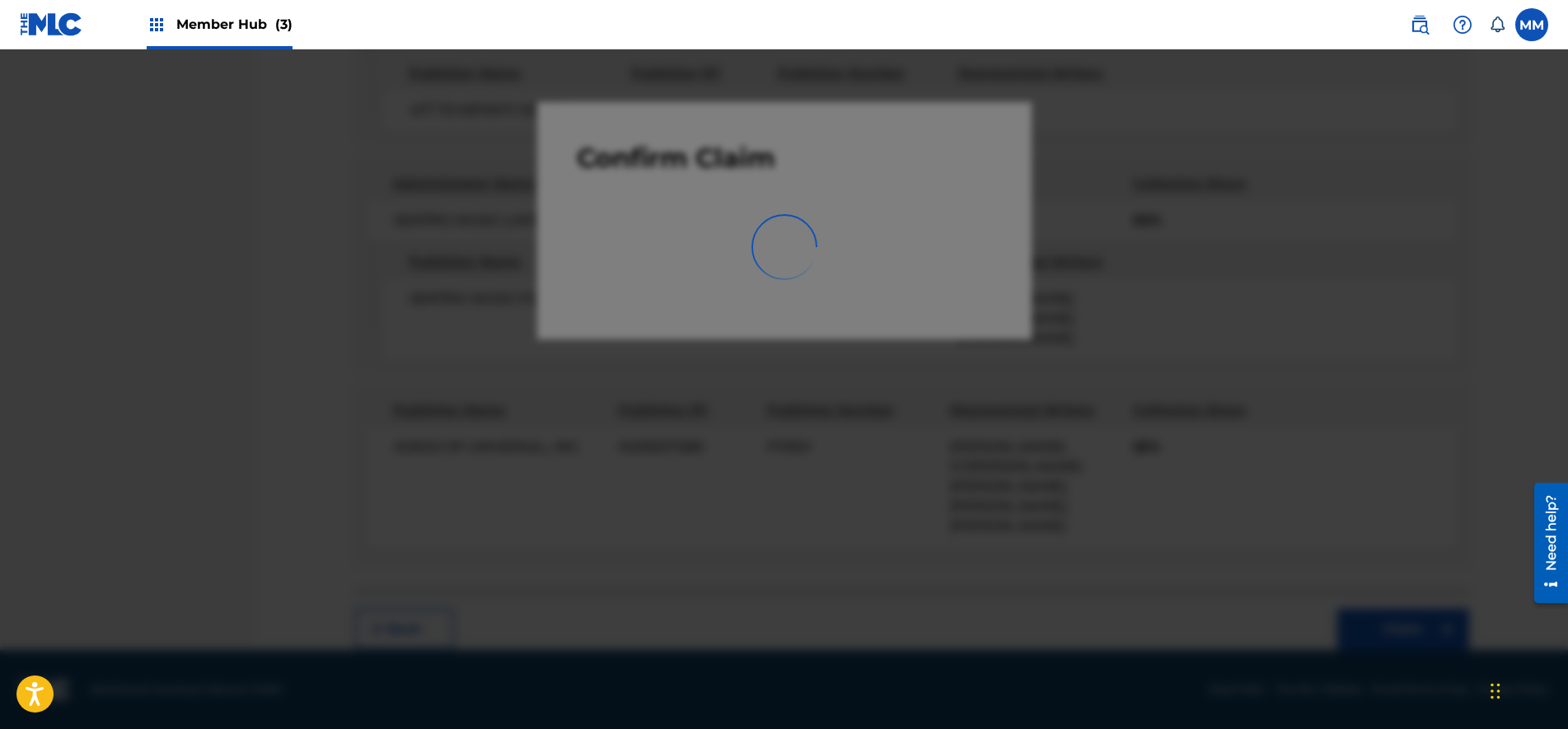
scroll to position [0, 0]
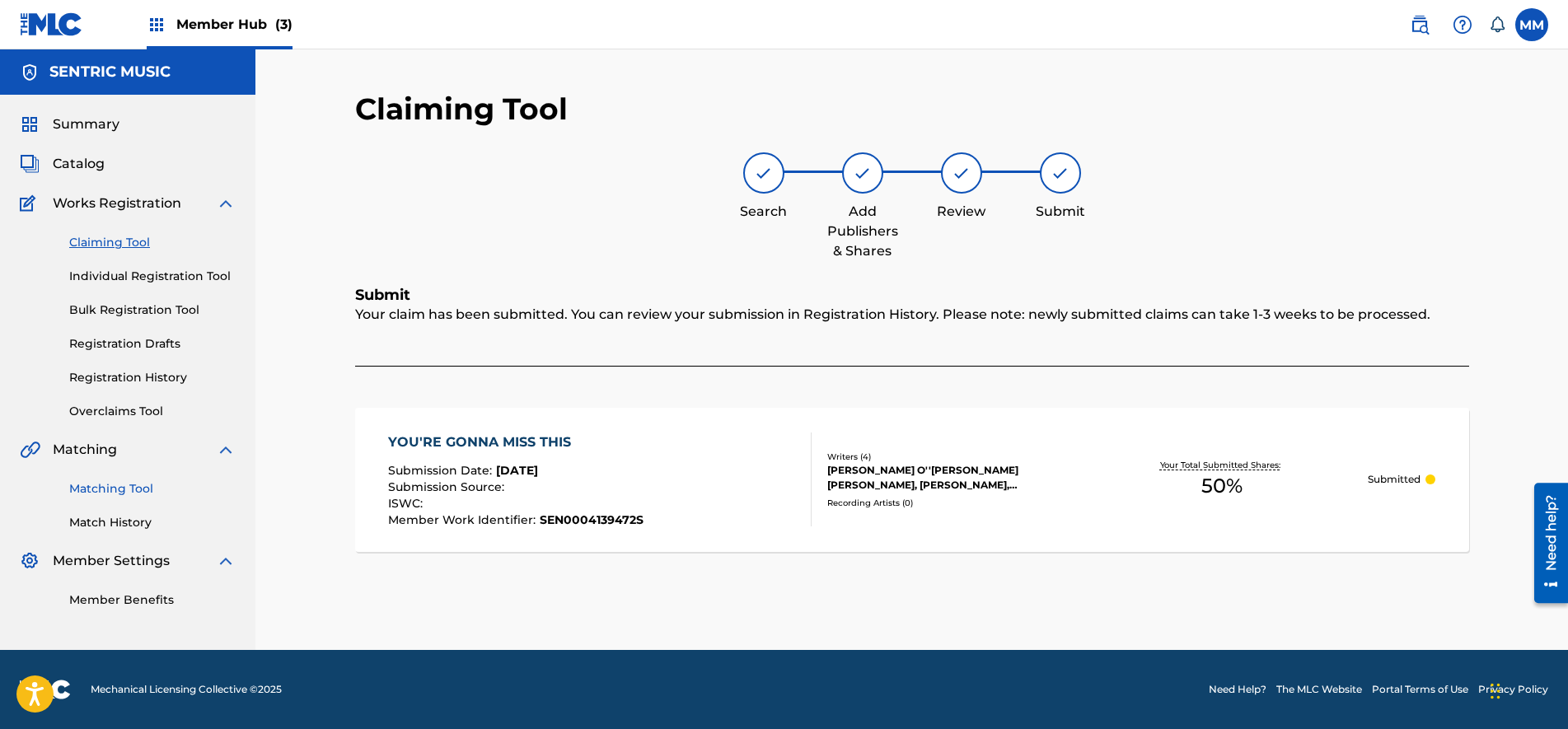
click at [132, 483] on link "Matching Tool" at bounding box center [153, 489] width 166 height 18
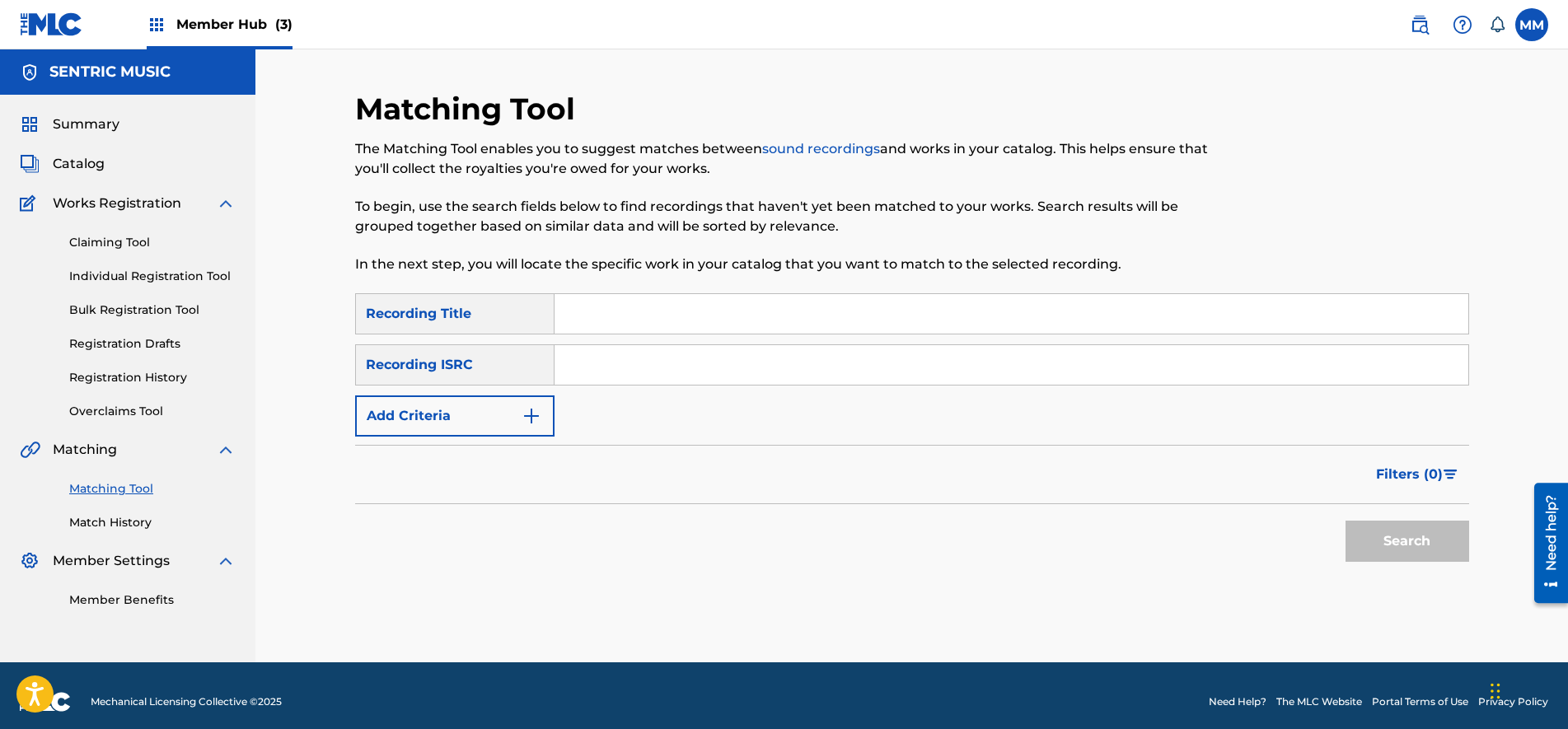
click at [577, 316] on input "Search Form" at bounding box center [1010, 313] width 913 height 39
paste input "18"
type input "18"
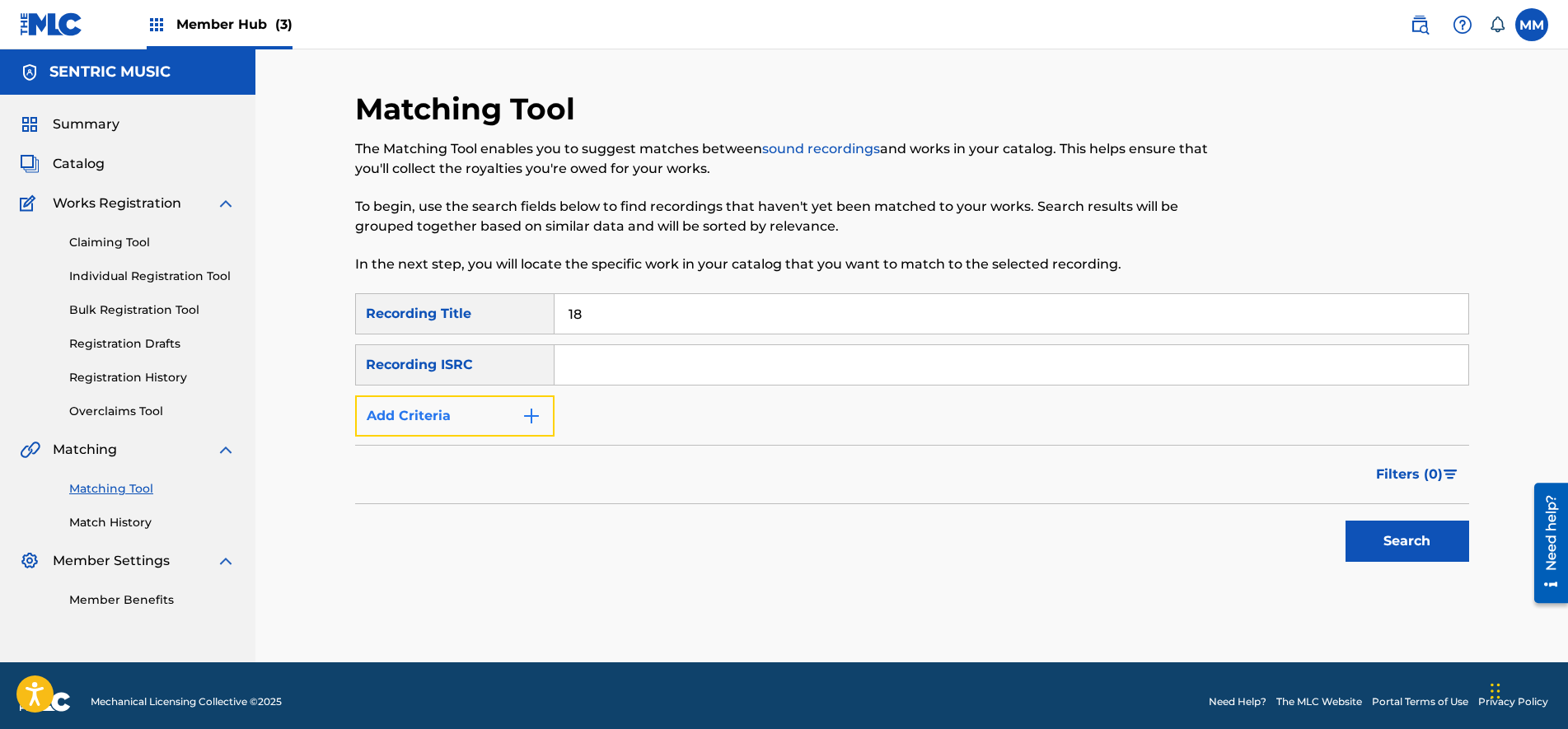
click at [487, 435] on button "Add Criteria" at bounding box center [455, 416] width 200 height 41
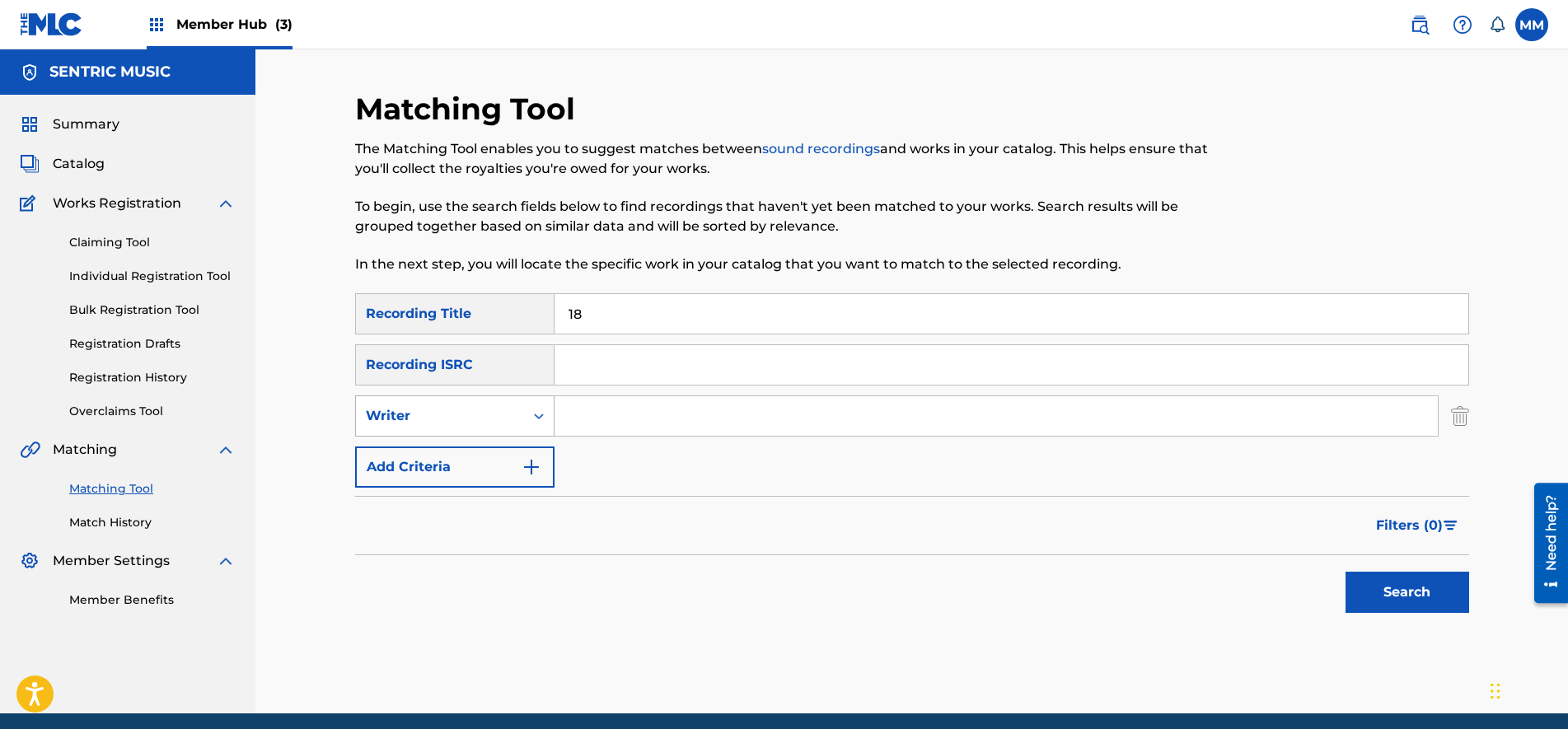
click at [463, 429] on div "Writer" at bounding box center [440, 416] width 168 height 31
click at [473, 457] on div "Recording Artist" at bounding box center [455, 457] width 198 height 41
click at [601, 420] on input "Search Form" at bounding box center [995, 416] width 883 height 39
type input "[PERSON_NAME]"
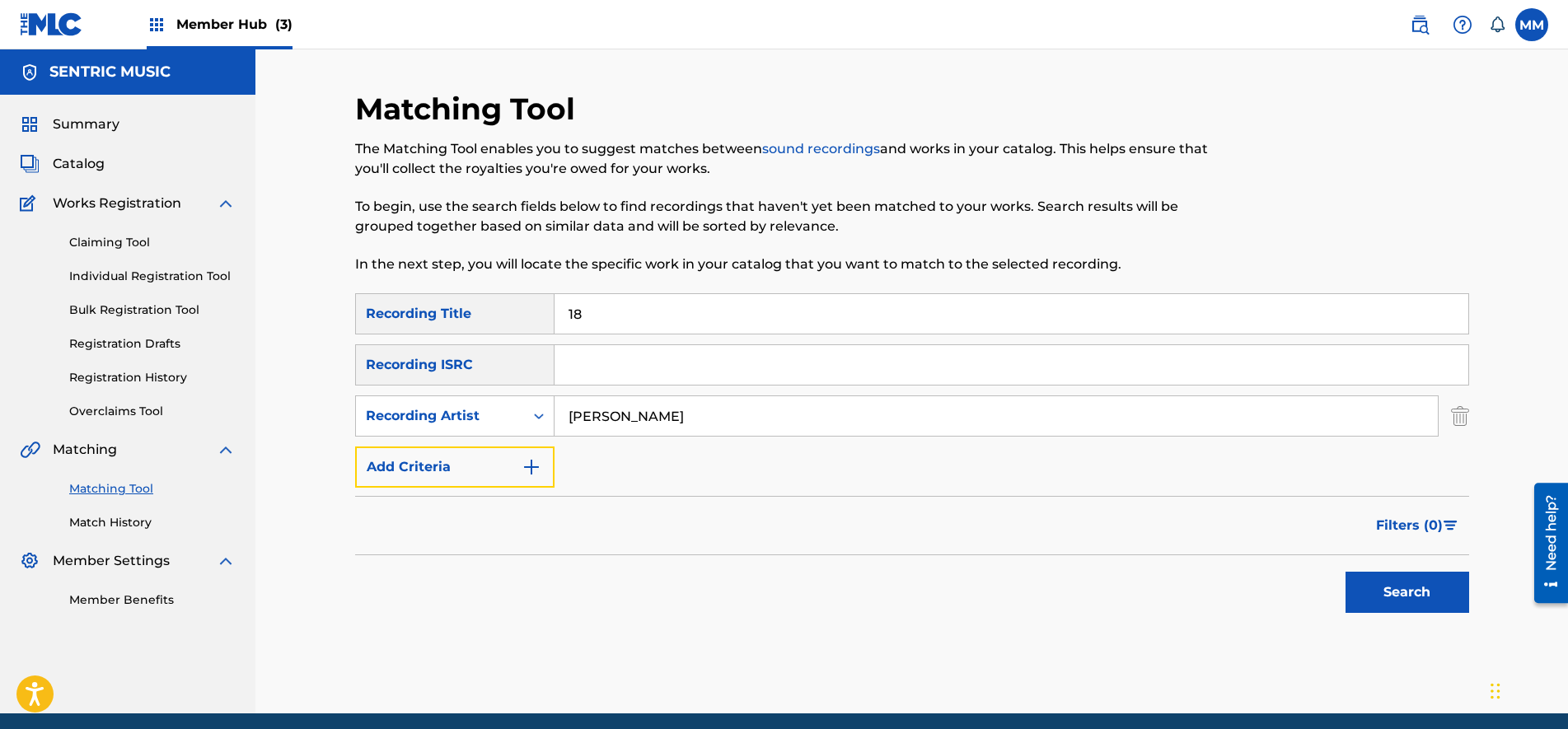
click at [355, 446] on button "Add Criteria" at bounding box center [455, 467] width 200 height 41
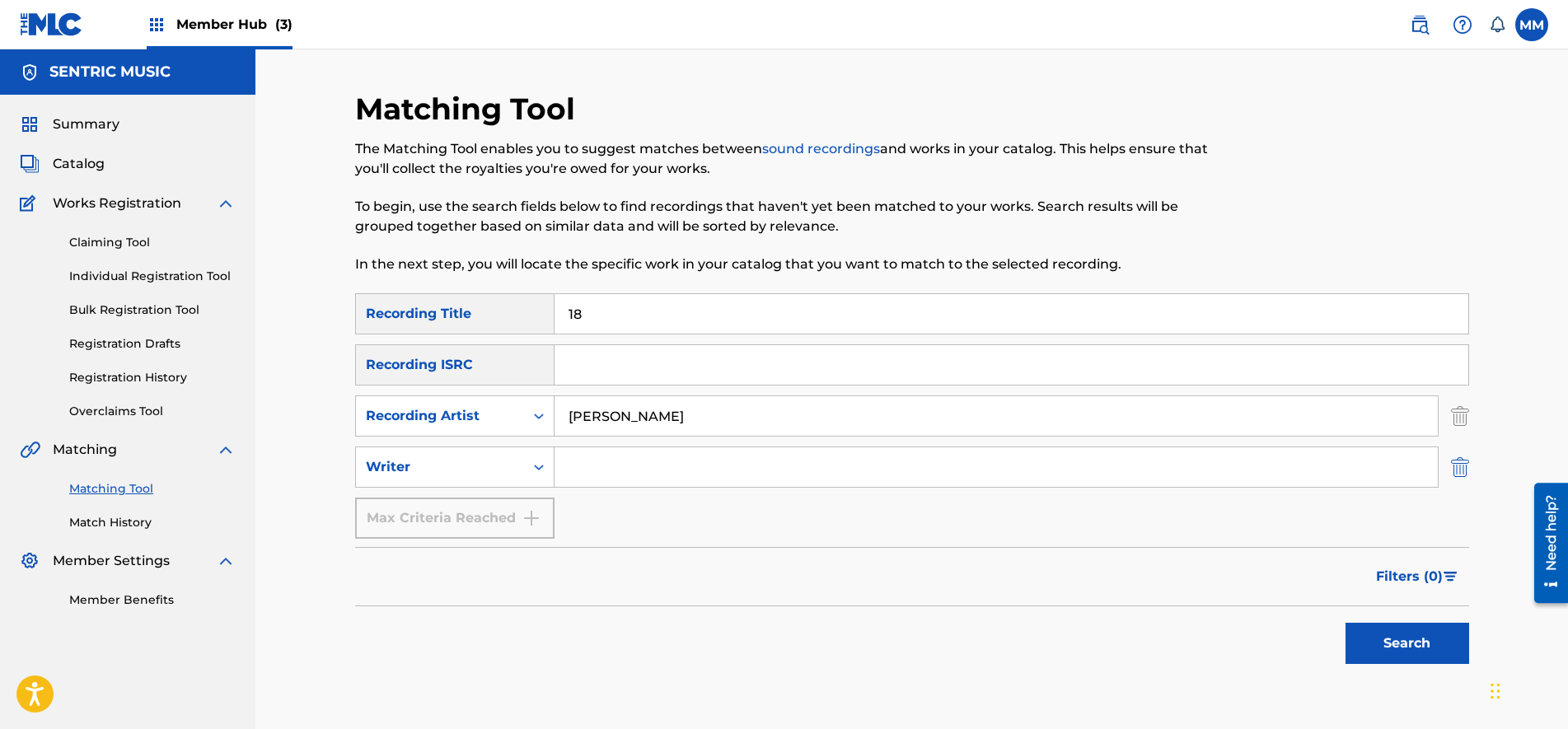
click at [1465, 473] on img "Search Form" at bounding box center [1459, 467] width 19 height 41
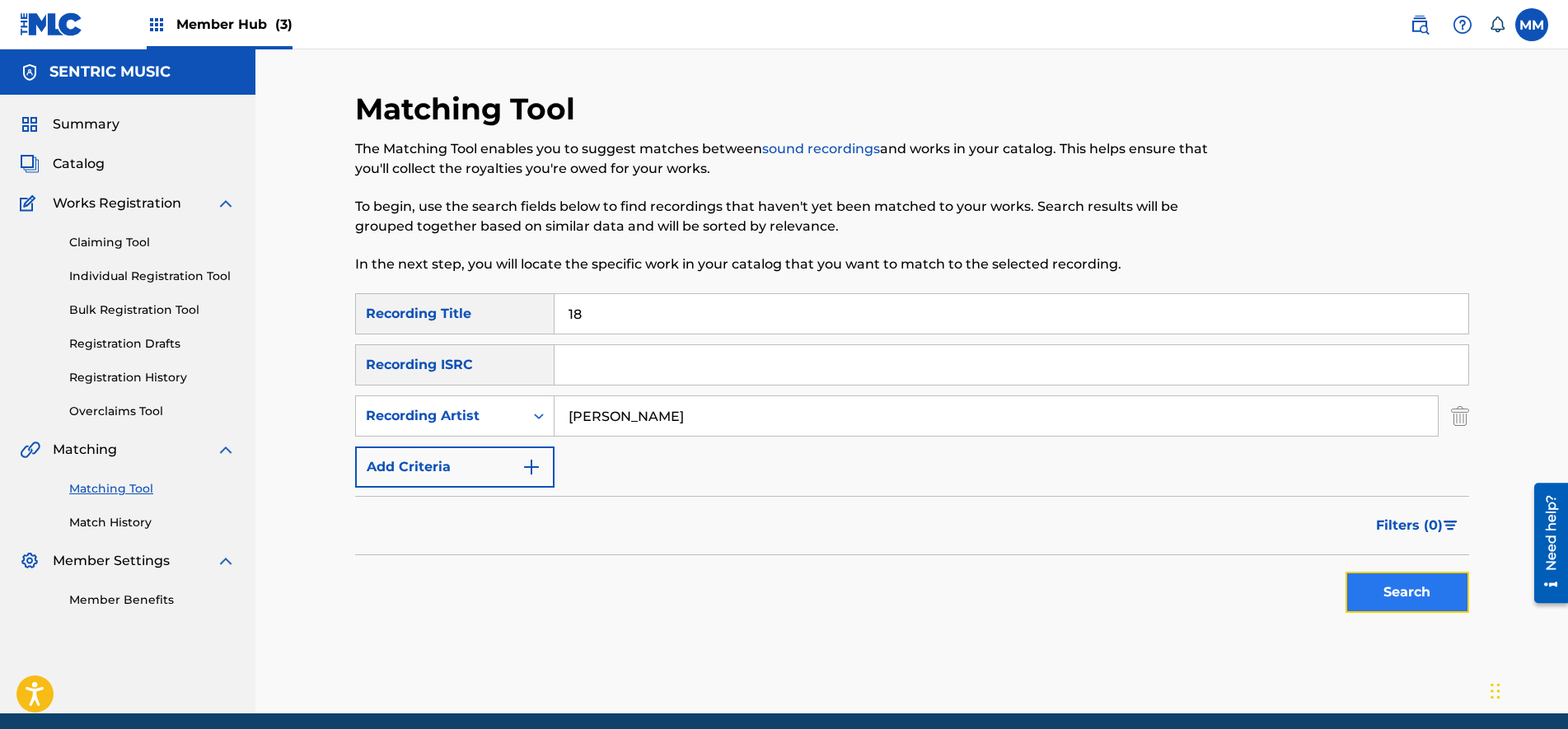
click at [1412, 596] on button "Search" at bounding box center [1407, 592] width 123 height 41
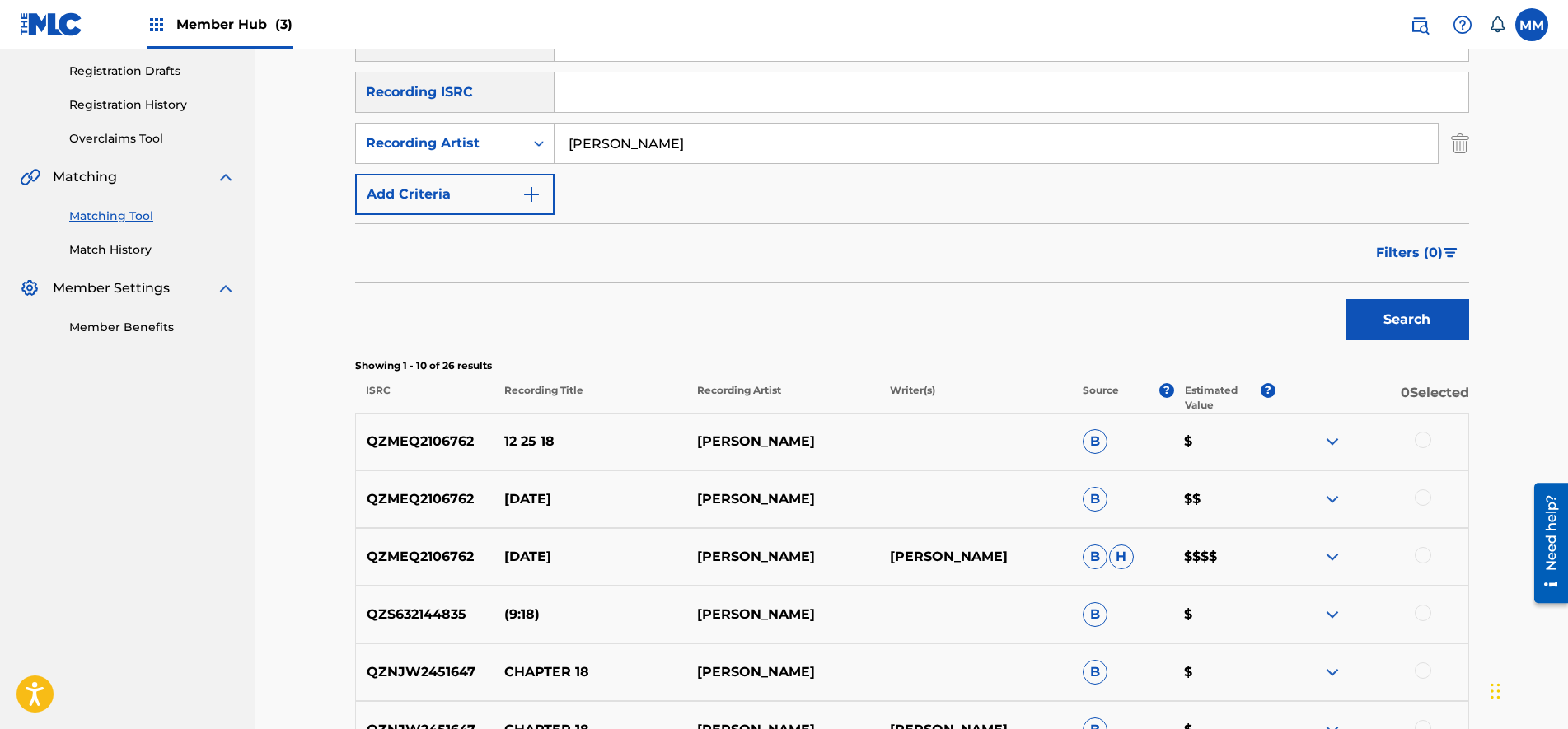
scroll to position [169, 0]
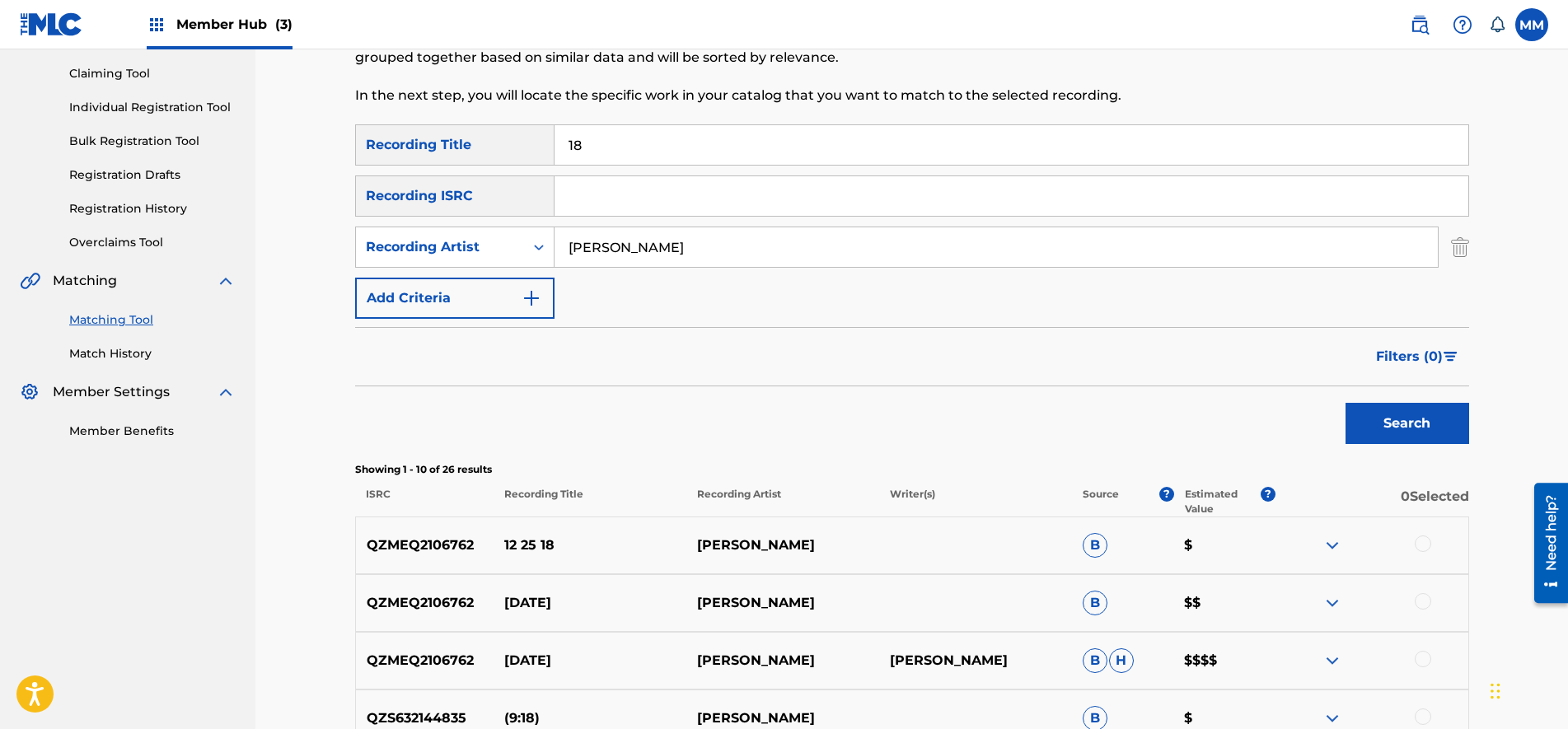
drag, startPoint x: 769, startPoint y: 256, endPoint x: 38, endPoint y: 220, distance: 731.9
click at [39, 220] on main "SENTRIC MUSIC Summary Catalog Works Registration Claiming Tool Individual Regis…" at bounding box center [784, 548] width 1568 height 1336
paste input "[PERSON_NAME]"
type input "[PERSON_NAME]"
click at [1345, 403] on button "Search" at bounding box center [1407, 424] width 123 height 41
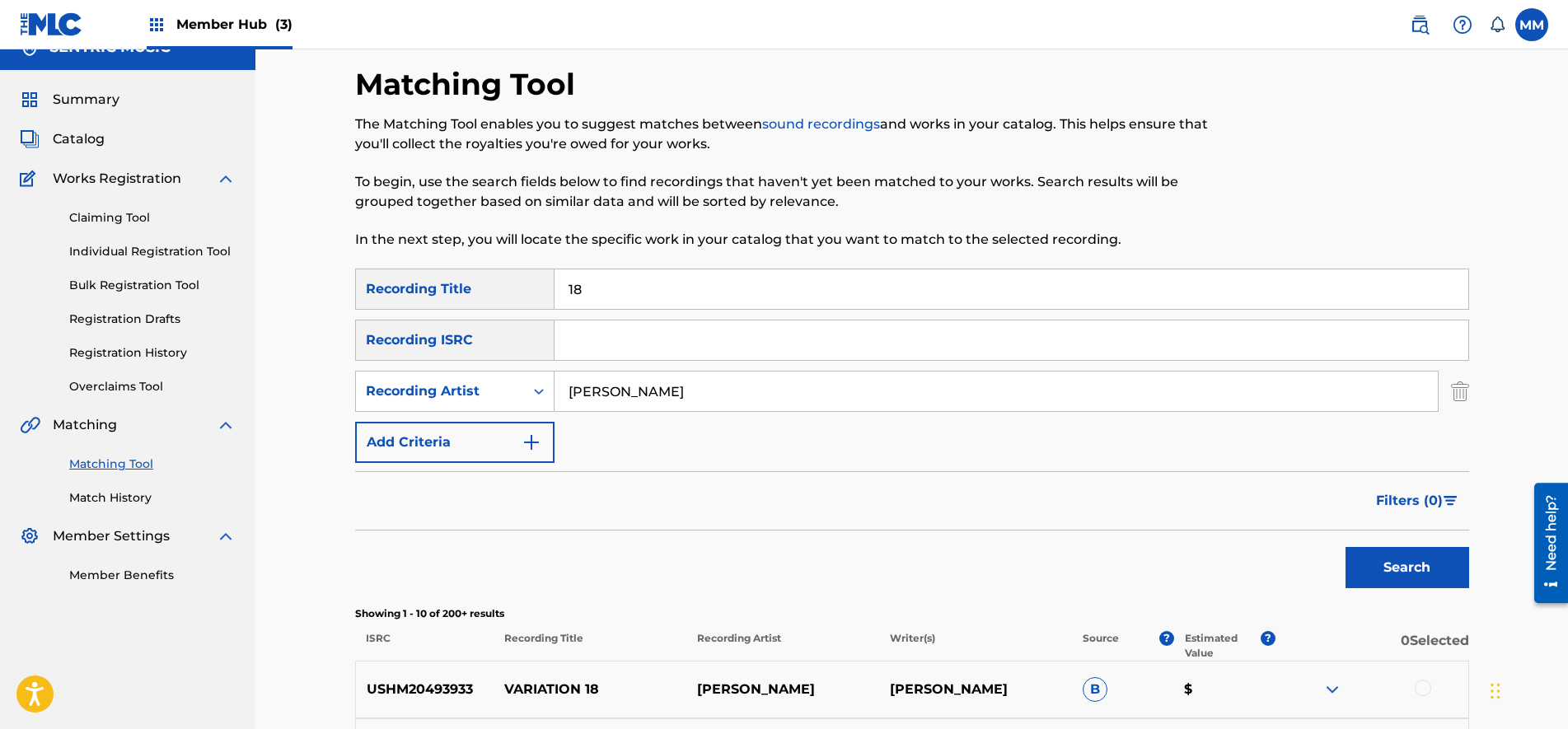
scroll to position [0, 0]
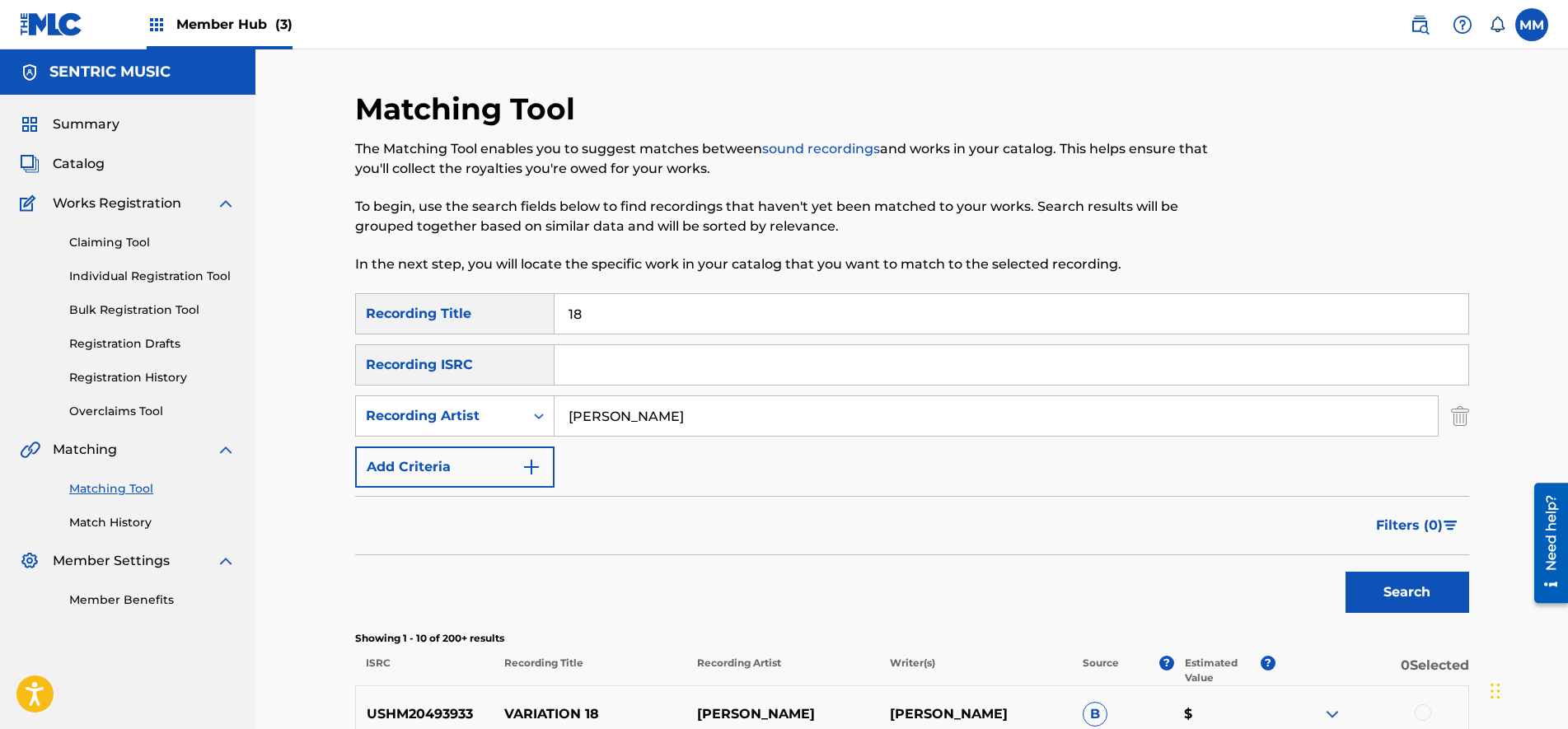
drag, startPoint x: 652, startPoint y: 318, endPoint x: 358, endPoint y: 306, distance: 294.2
click at [358, 306] on div "SearchWithCriteriaeac0e1ba-4953-4ca0-9879-4fbf21465935 Recording Title 18" at bounding box center [912, 314] width 1114 height 41
paste input "Cry with you"
type input "Cry with you"
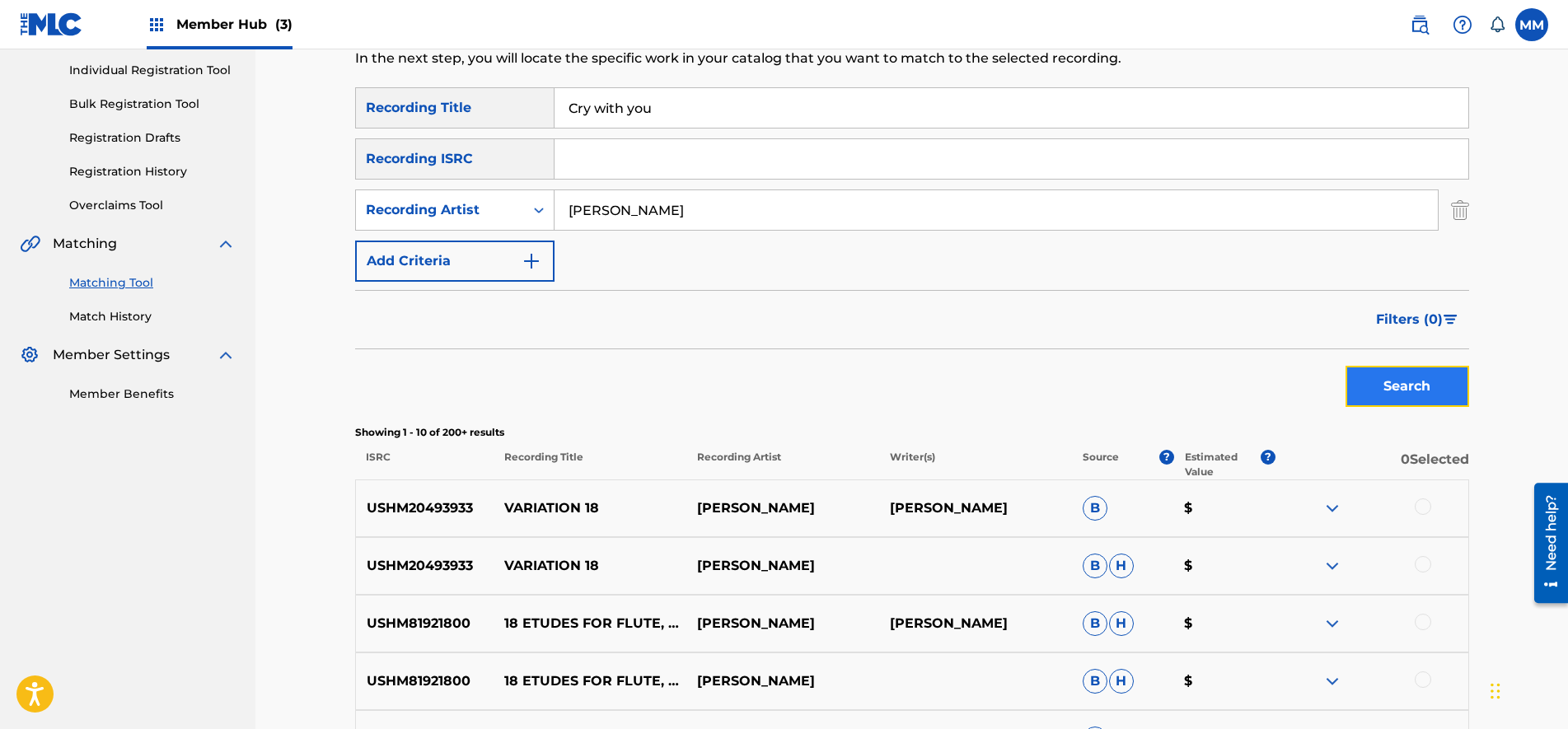
click at [1446, 375] on button "Search" at bounding box center [1407, 387] width 123 height 41
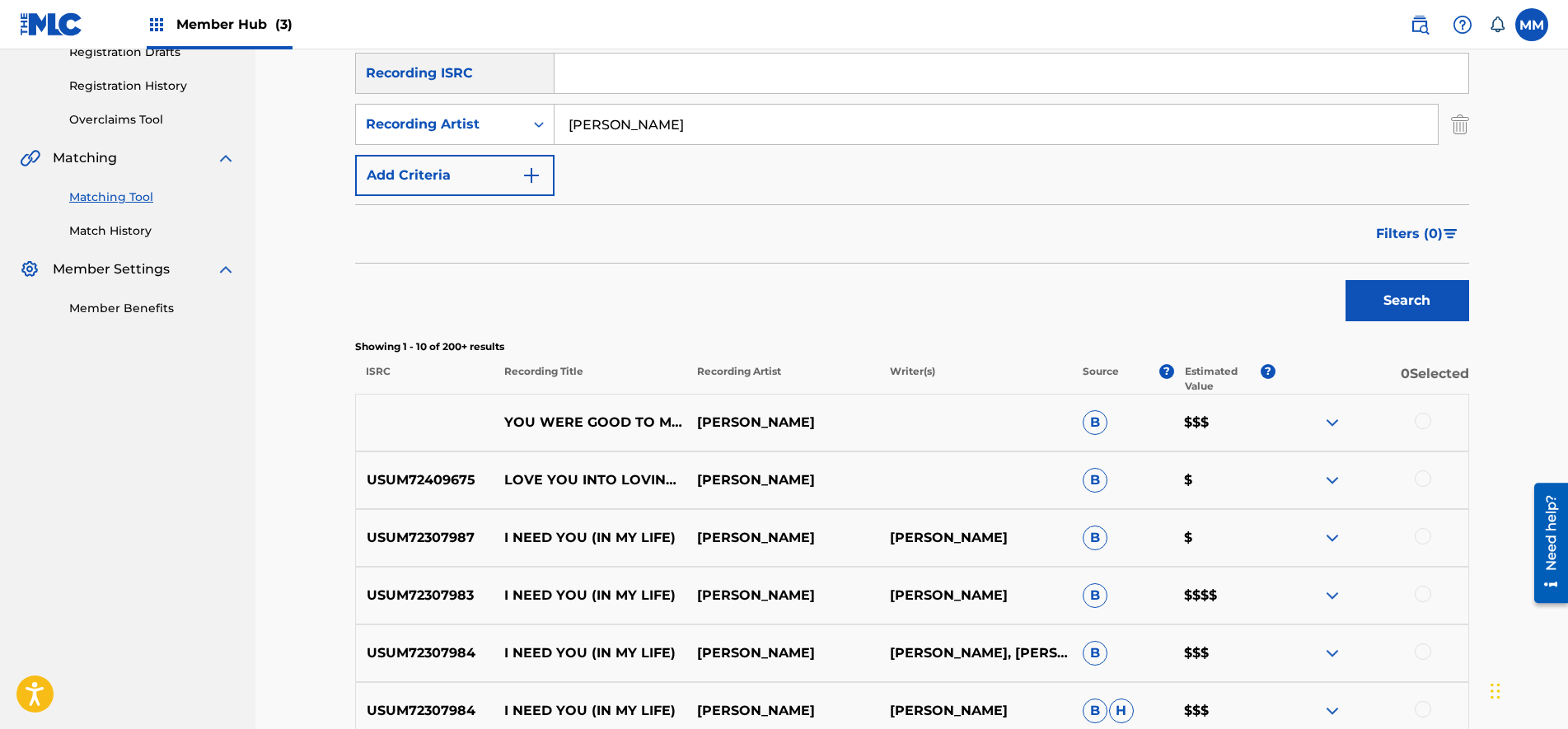
scroll to position [430, 0]
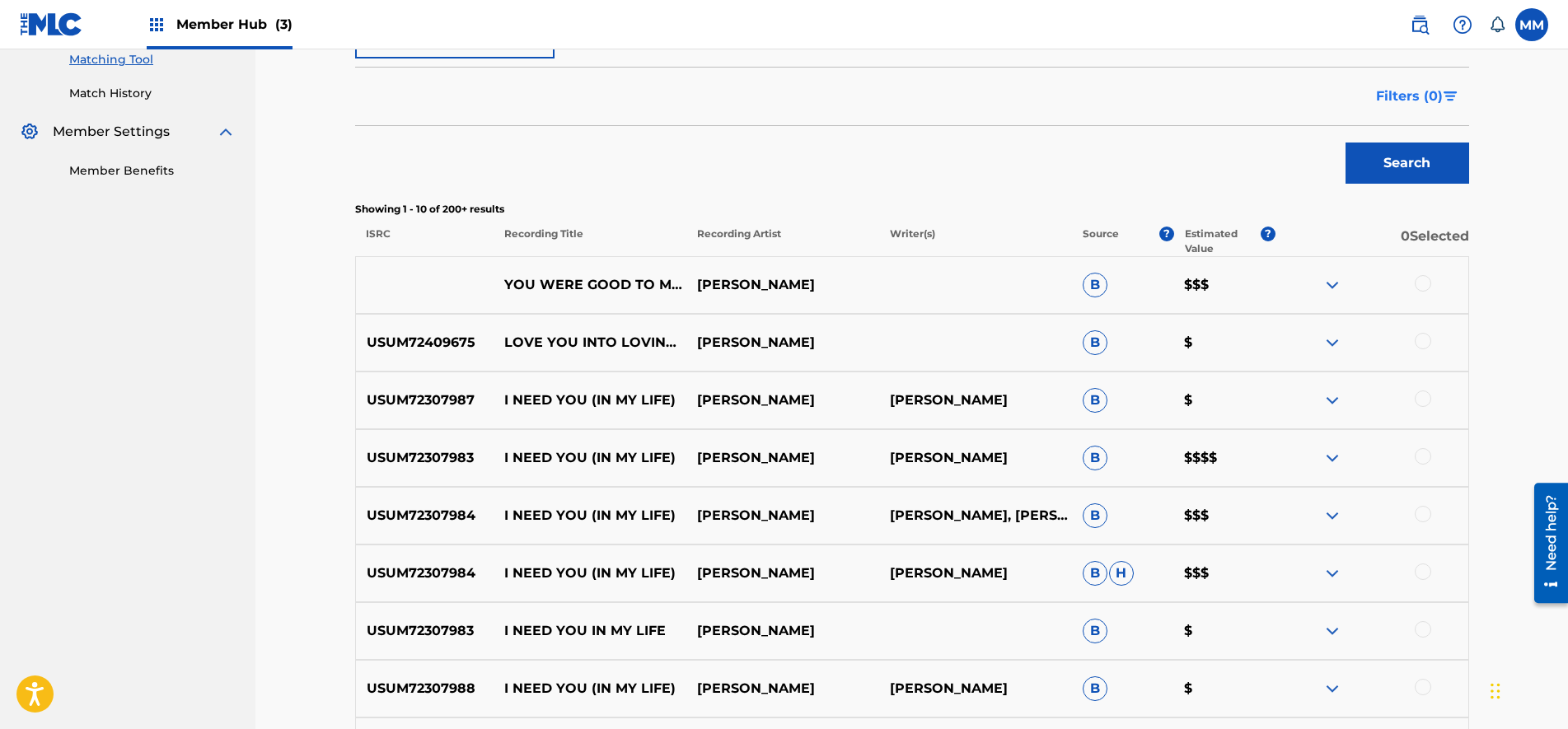
click at [1402, 102] on span "Filters ( 0 )" at bounding box center [1409, 96] width 67 height 20
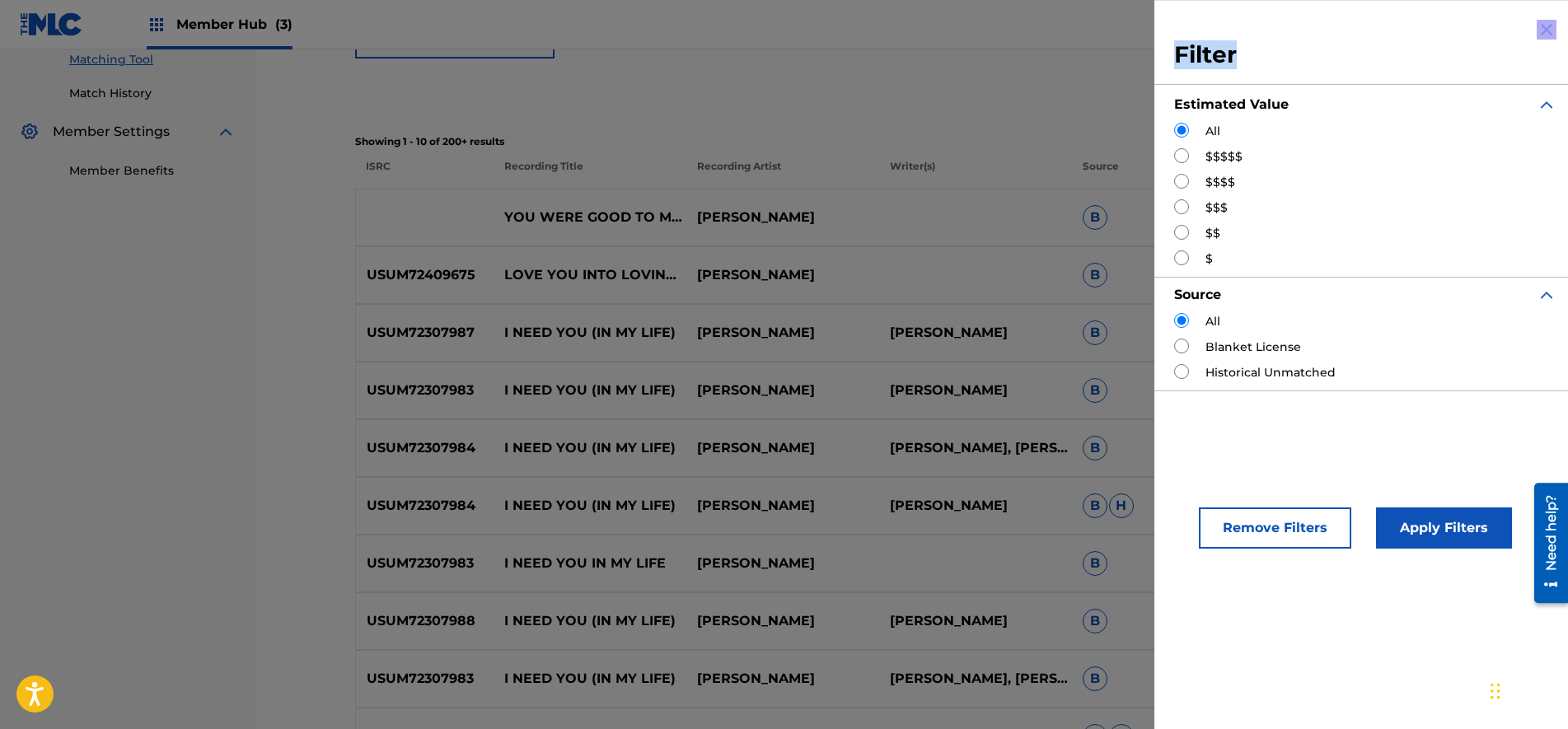
click at [1538, 34] on div "Filter Estimated Value All $$$$$ $$$$ $$$ $$ $ Source All Blanket License Histo…" at bounding box center [1364, 364] width 422 height 729
drag, startPoint x: 1538, startPoint y: 34, endPoint x: 838, endPoint y: 170, distance: 713.1
click at [838, 170] on p "Recording Artist" at bounding box center [782, 173] width 193 height 29
click at [1542, 30] on img "Search Form" at bounding box center [1546, 29] width 20 height 20
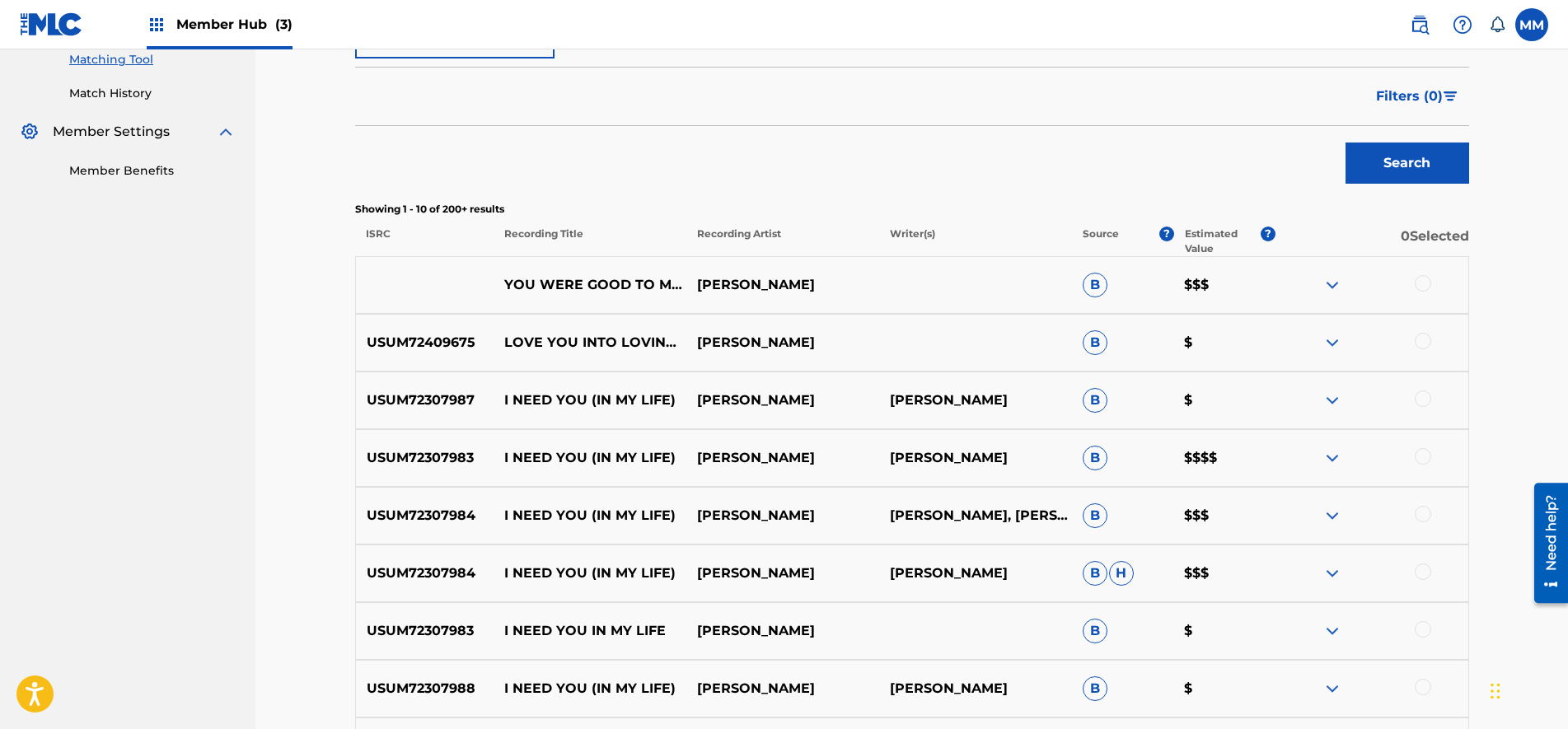
scroll to position [223, 0]
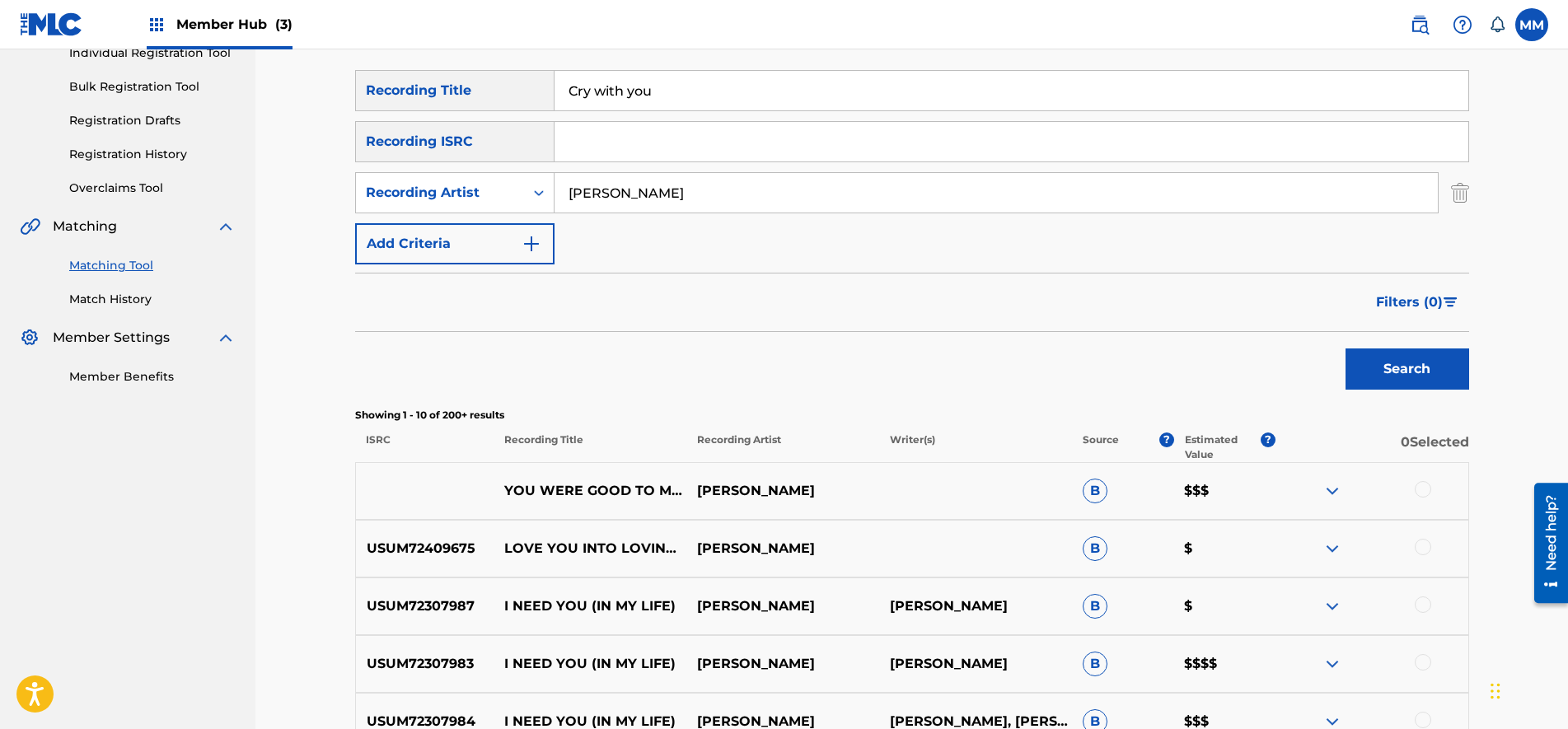
click at [731, 195] on input "[PERSON_NAME]" at bounding box center [995, 193] width 883 height 39
click at [528, 188] on div "Search Form" at bounding box center [538, 193] width 29 height 29
click at [1464, 190] on img "Search Form" at bounding box center [1459, 193] width 19 height 41
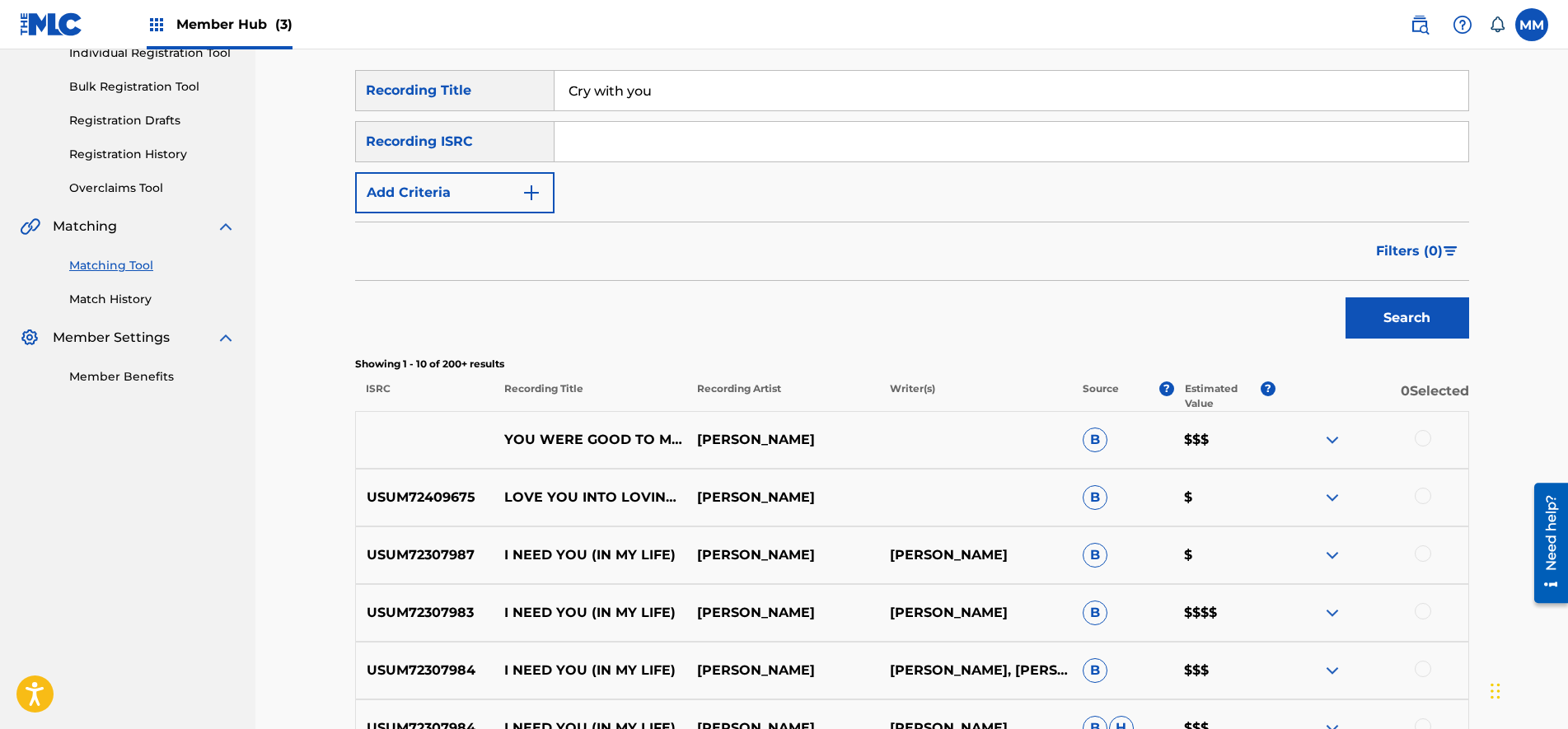
drag, startPoint x: 534, startPoint y: 85, endPoint x: 294, endPoint y: 57, distance: 241.6
click at [294, 57] on div "Matching Tool The Matching Tool enables you to suggest matches between sound re…" at bounding box center [911, 468] width 1313 height 1285
click at [584, 153] on input "Search Form" at bounding box center [1010, 142] width 913 height 39
paste input "USSM12006556"
click at [1407, 308] on button "Search" at bounding box center [1407, 318] width 123 height 41
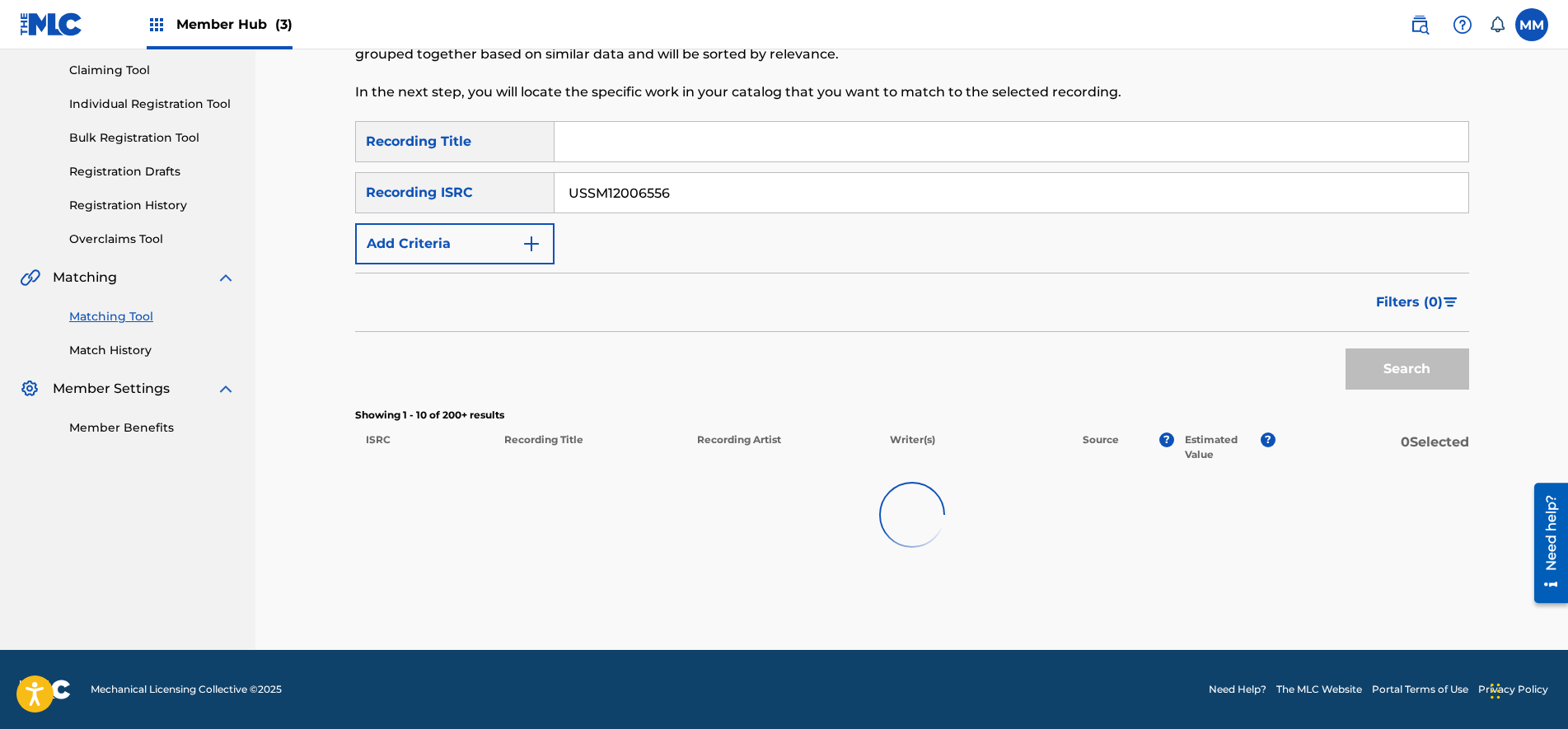
scroll to position [170, 0]
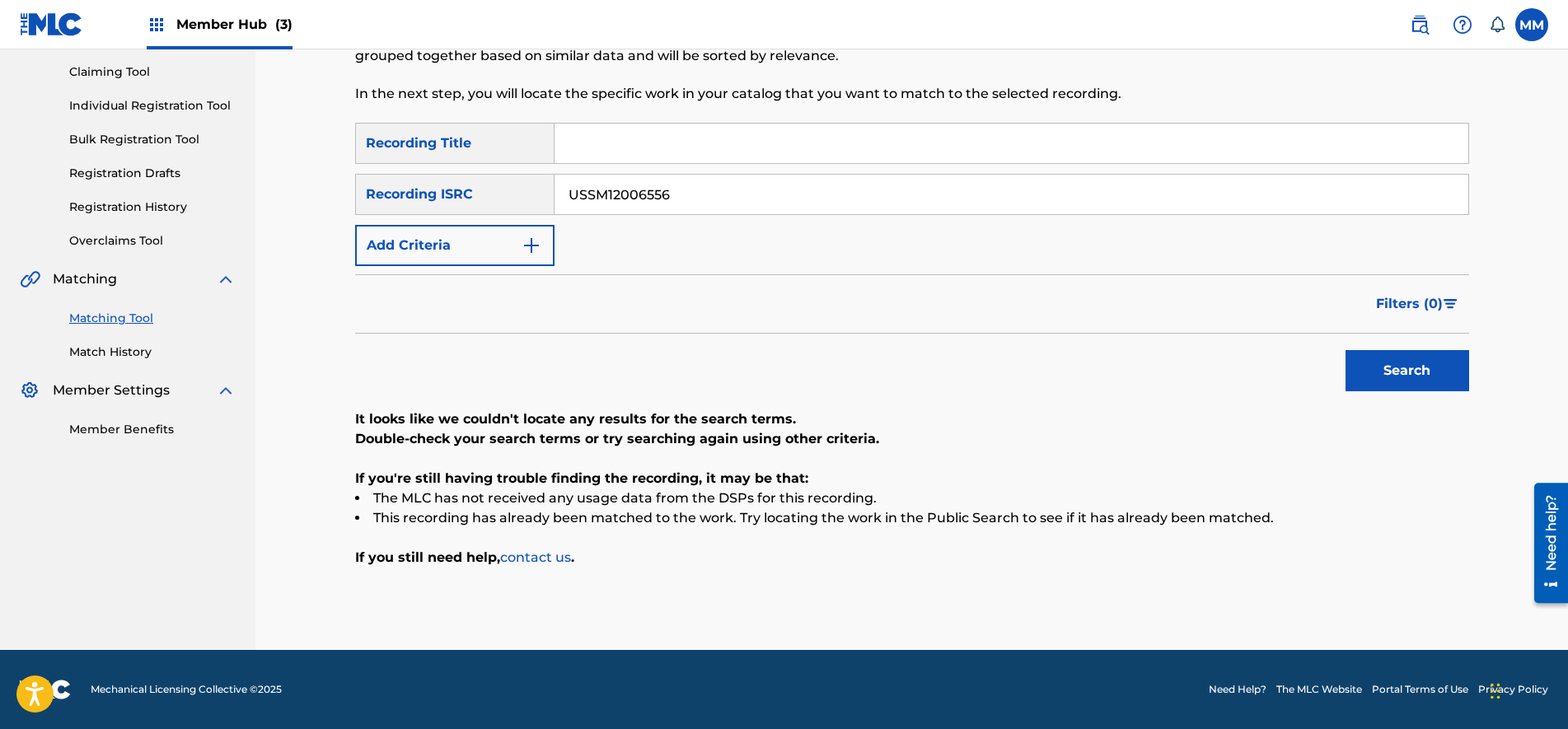
drag, startPoint x: 715, startPoint y: 201, endPoint x: 46, endPoint y: 163, distance: 670.1
click at [42, 163] on main "SENTRIC MUSIC Summary Catalog Works Registration Claiming Tool Individual Regis…" at bounding box center [784, 264] width 1568 height 771
paste input "100219"
click at [1412, 367] on button "Search" at bounding box center [1407, 371] width 123 height 41
drag, startPoint x: 864, startPoint y: 212, endPoint x: 19, endPoint y: 201, distance: 845.1
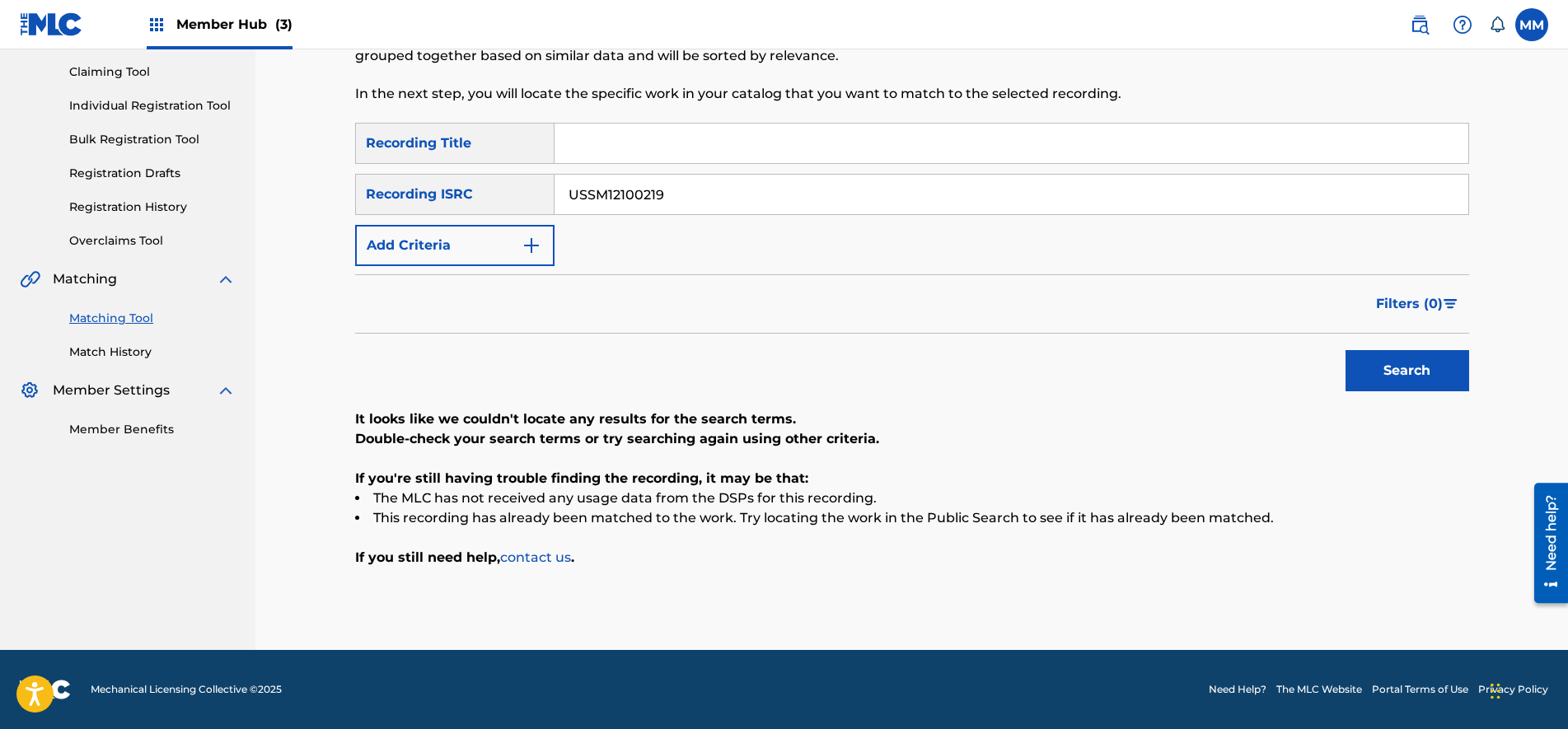
click at [19, 201] on main "SENTRIC MUSIC Summary Catalog Works Registration Claiming Tool Individual Regis…" at bounding box center [784, 264] width 1568 height 771
paste input "393"
click at [1390, 339] on div "Search" at bounding box center [1403, 366] width 132 height 66
click at [1390, 366] on button "Search" at bounding box center [1407, 371] width 123 height 41
drag, startPoint x: 674, startPoint y: 200, endPoint x: 118, endPoint y: 182, distance: 556.3
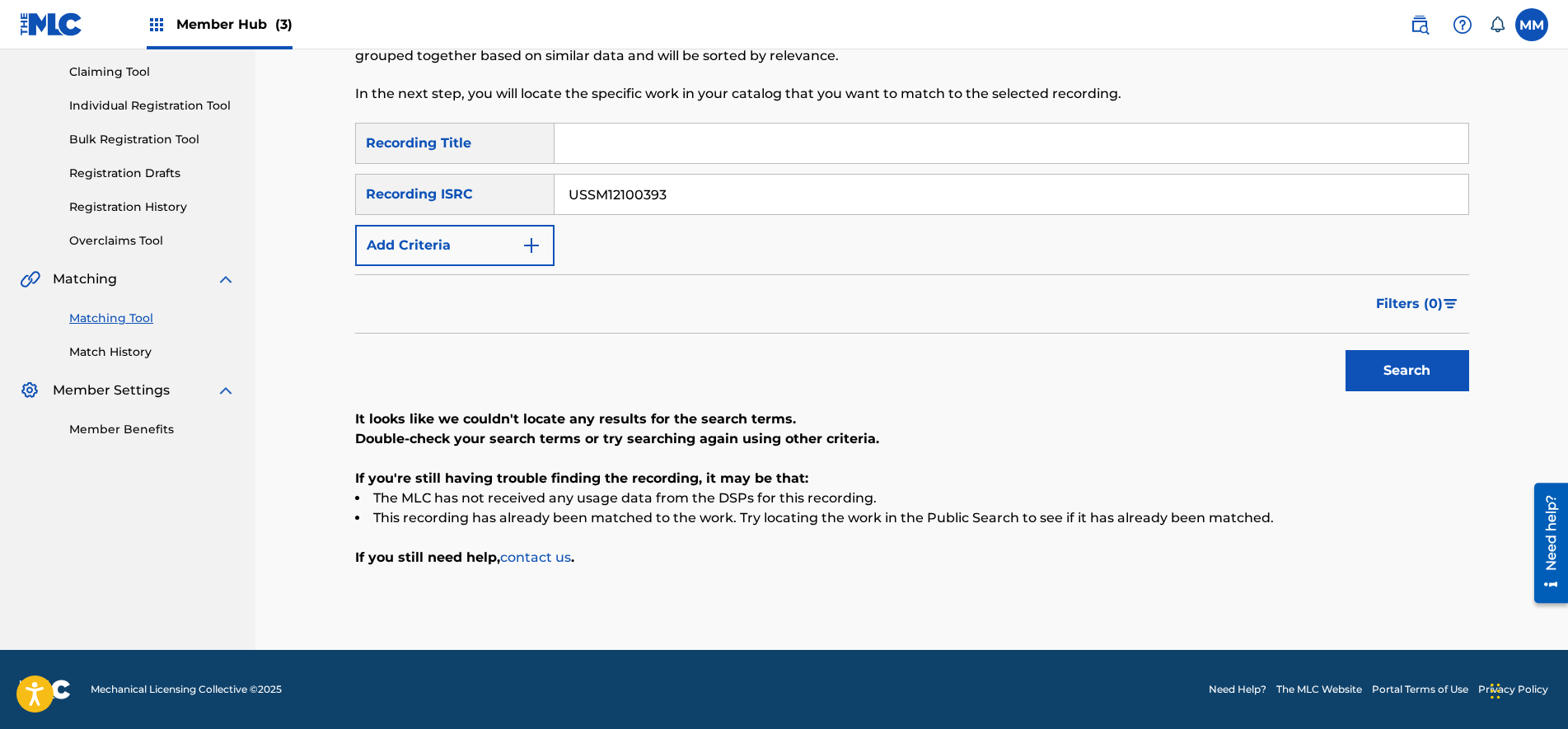
click at [118, 182] on main "SENTRIC MUSIC Summary Catalog Works Registration Claiming Tool Individual Regis…" at bounding box center [784, 264] width 1568 height 771
paste input "4"
click at [1417, 371] on button "Search" at bounding box center [1407, 371] width 123 height 41
drag, startPoint x: 673, startPoint y: 194, endPoint x: 0, endPoint y: 210, distance: 673.2
click at [0, 210] on html "Accessibility Screen-Reader Guide, Feedback, and Issue Reporting | New window C…" at bounding box center [784, 194] width 1568 height 729
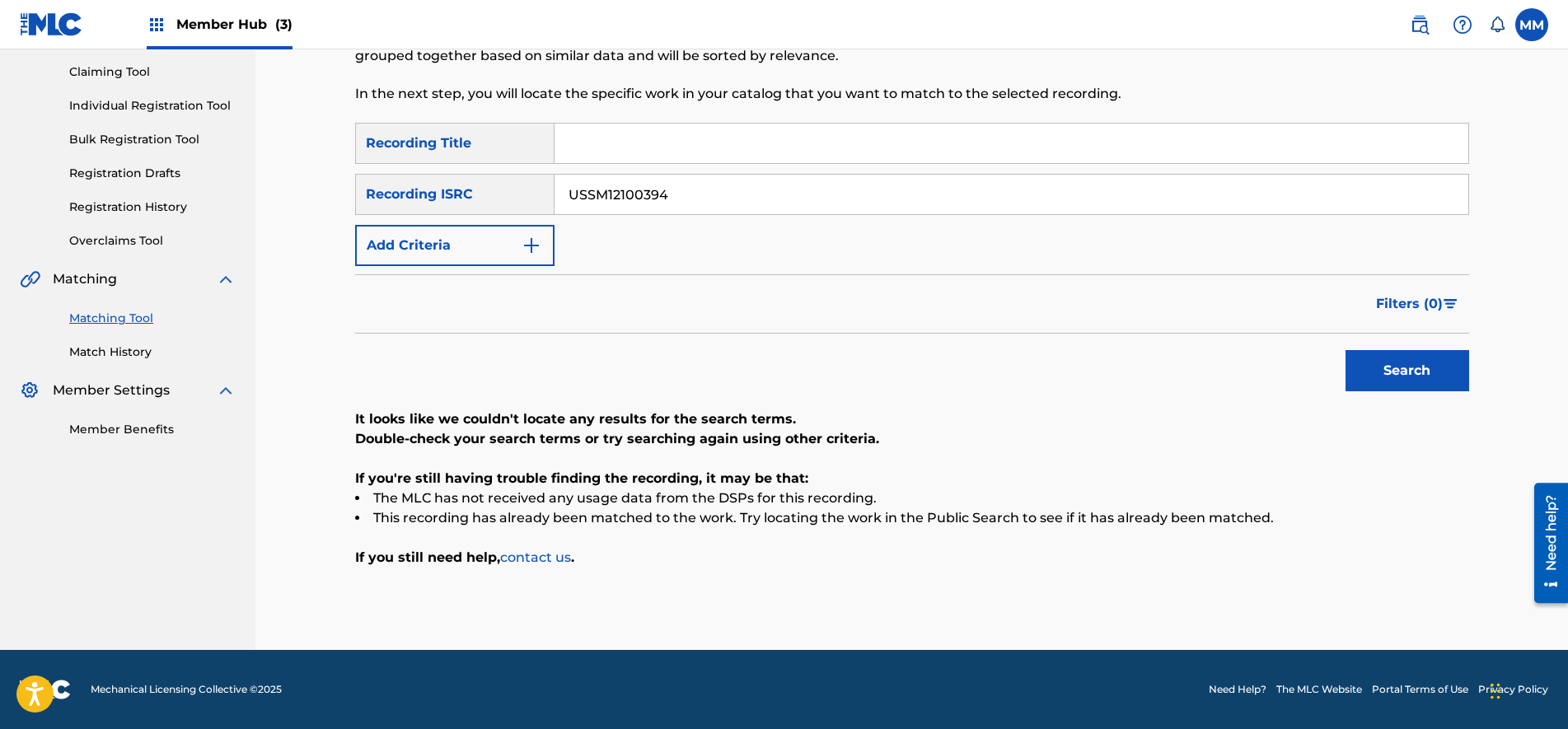
paste input "5"
click at [1447, 373] on button "Search" at bounding box center [1407, 371] width 123 height 41
drag, startPoint x: 689, startPoint y: 205, endPoint x: 0, endPoint y: 207, distance: 689.0
click at [0, 208] on html "Accessibility Screen-Reader Guide, Feedback, and Issue Reporting | New window C…" at bounding box center [784, 194] width 1568 height 729
paste input "6"
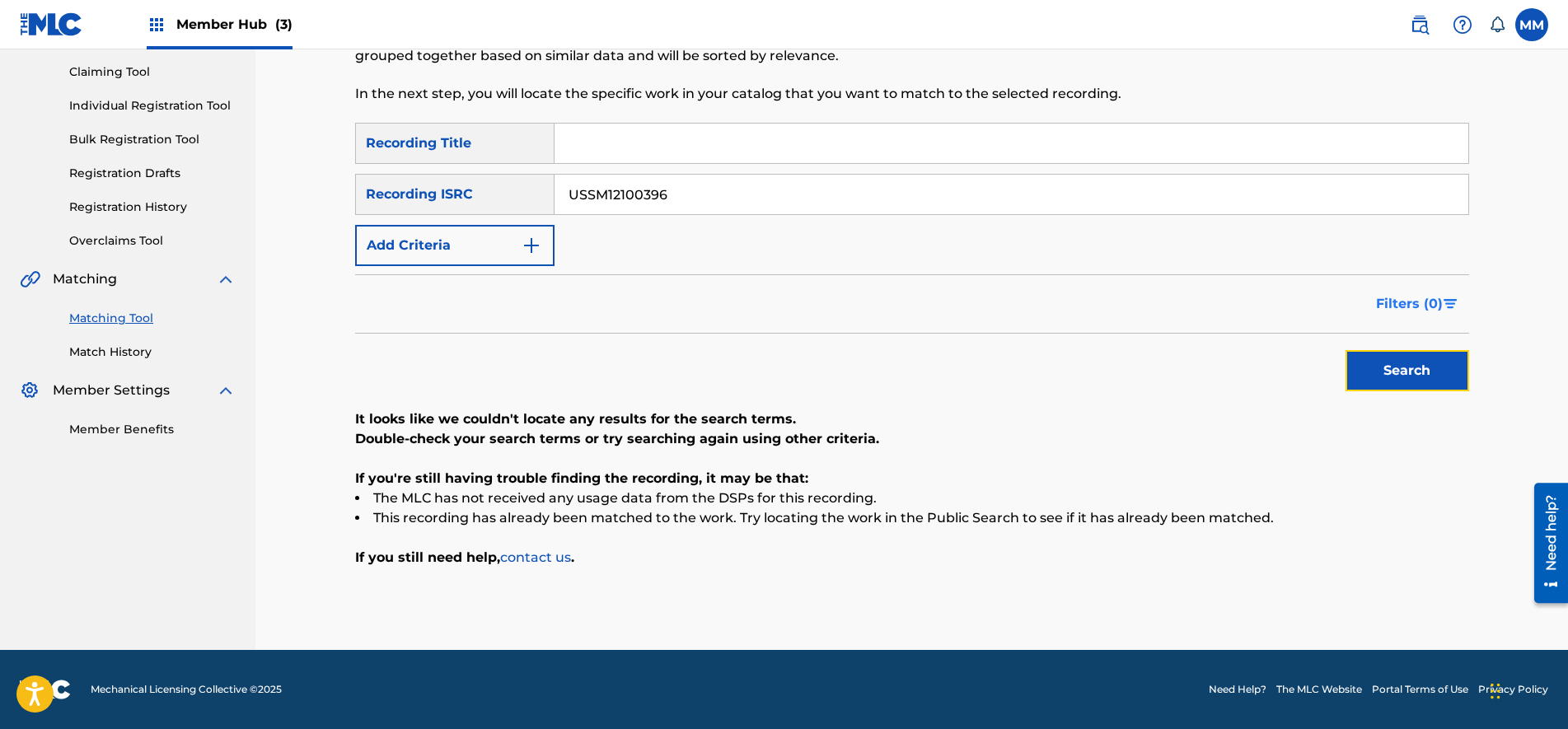
click at [1441, 369] on button "Search" at bounding box center [1407, 371] width 123 height 41
drag, startPoint x: 742, startPoint y: 210, endPoint x: 145, endPoint y: 190, distance: 597.3
click at [145, 190] on main "SENTRIC MUSIC Summary Catalog Works Registration Claiming Tool Individual Regis…" at bounding box center [784, 264] width 1568 height 771
paste input "7"
click at [1377, 361] on button "Search" at bounding box center [1407, 371] width 123 height 41
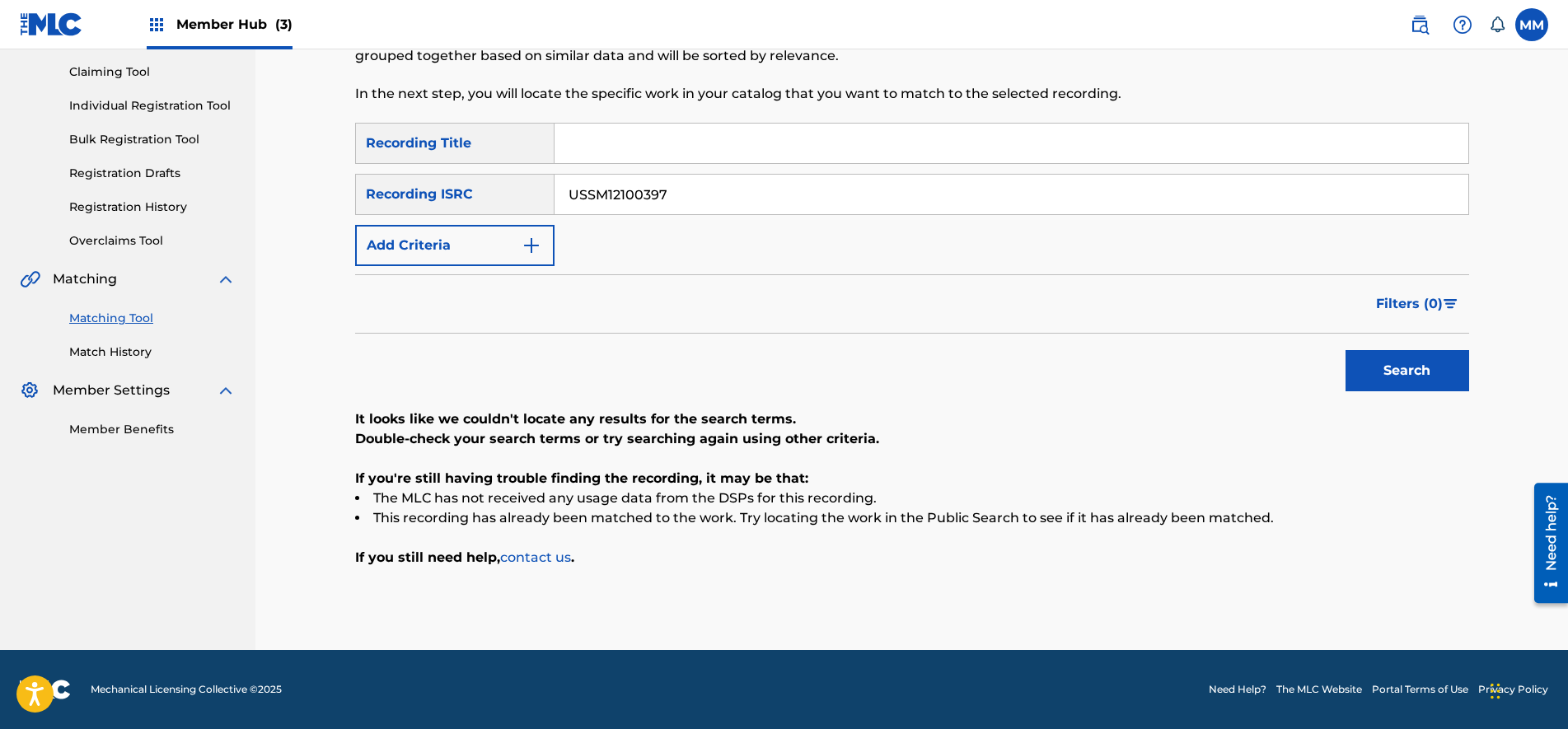
paste input "8"
drag, startPoint x: 656, startPoint y: 202, endPoint x: 268, endPoint y: 193, distance: 388.1
click at [237, 193] on main "SENTRIC MUSIC Summary Catalog Works Registration Claiming Tool Individual Regis…" at bounding box center [784, 264] width 1568 height 771
click at [1409, 373] on button "Search" at bounding box center [1407, 371] width 123 height 41
paste input "9"
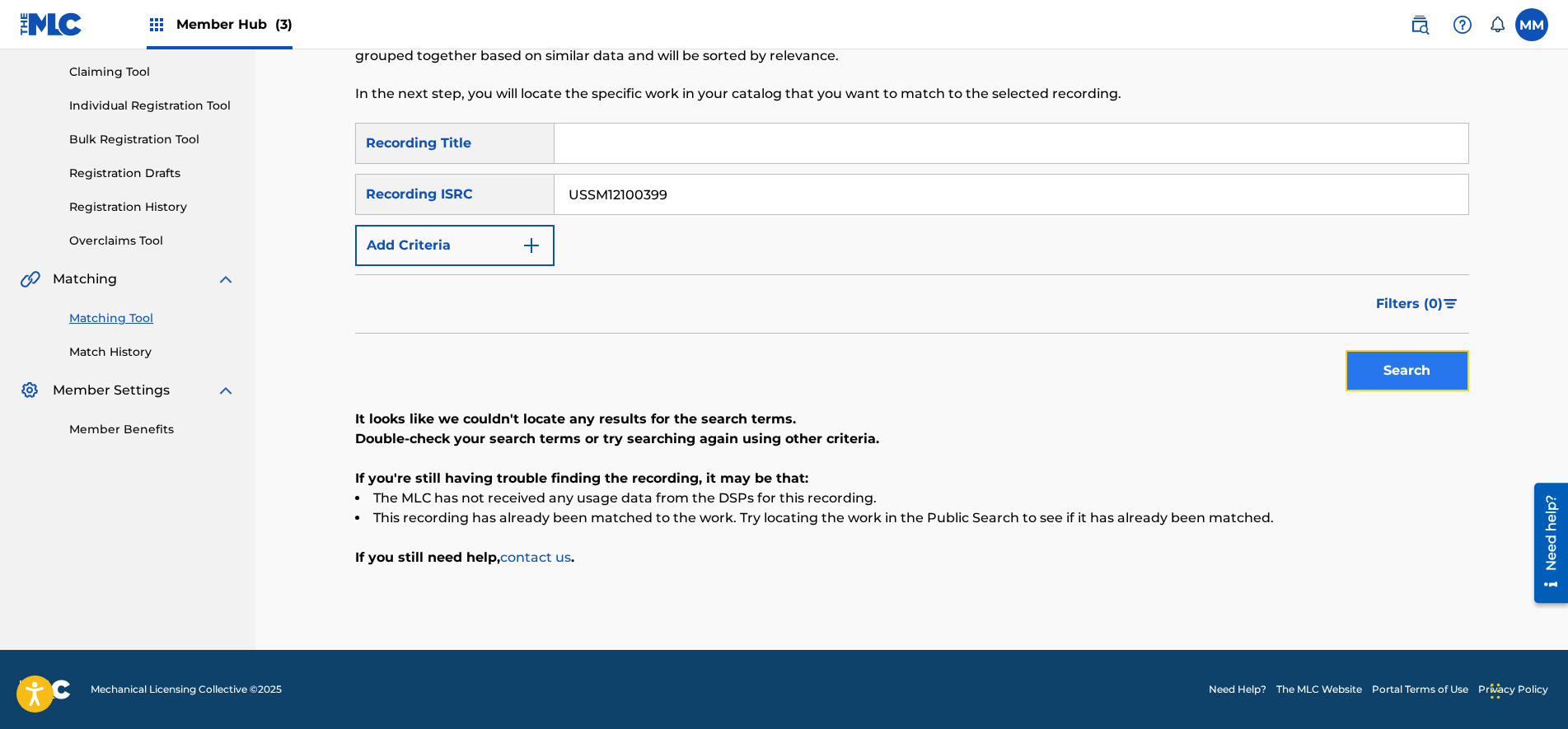
click at [1407, 356] on button "Search" at bounding box center [1407, 371] width 123 height 41
drag, startPoint x: 708, startPoint y: 189, endPoint x: 0, endPoint y: 188, distance: 708.0
click at [0, 189] on html "Accessibility Screen-Reader Guide, Feedback, and Issue Reporting | New window C…" at bounding box center [784, 194] width 1568 height 729
paste input "400"
click at [1410, 378] on button "Search" at bounding box center [1407, 371] width 123 height 41
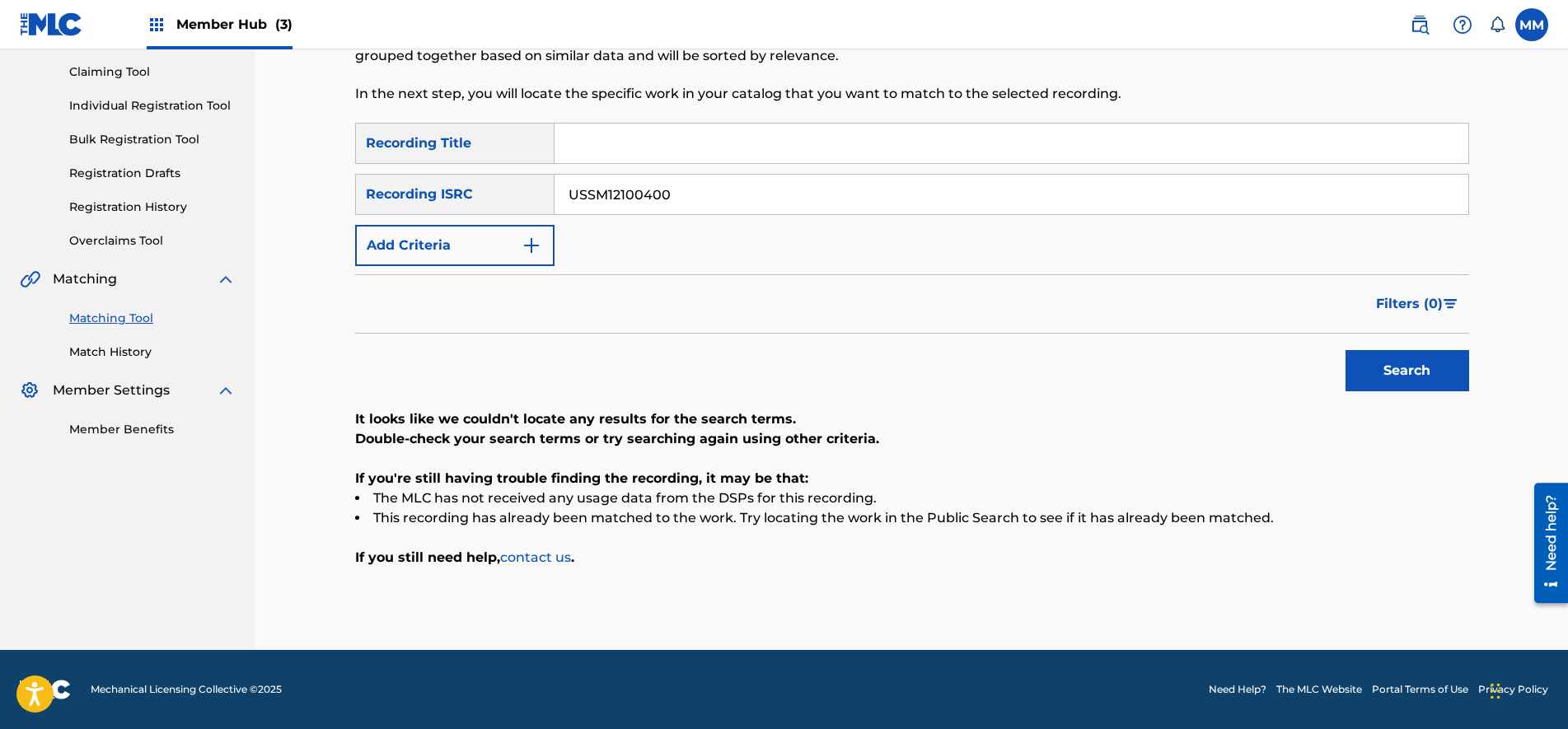
drag, startPoint x: 704, startPoint y: 199, endPoint x: -4, endPoint y: 185, distance: 708.1
click at [0, 185] on html "Accessibility Screen-Reader Guide, Feedback, and Issue Reporting | New window C…" at bounding box center [784, 194] width 1568 height 729
paste input "1"
click at [1442, 371] on button "Search" at bounding box center [1407, 371] width 123 height 41
drag, startPoint x: 711, startPoint y: 185, endPoint x: 0, endPoint y: 195, distance: 711.1
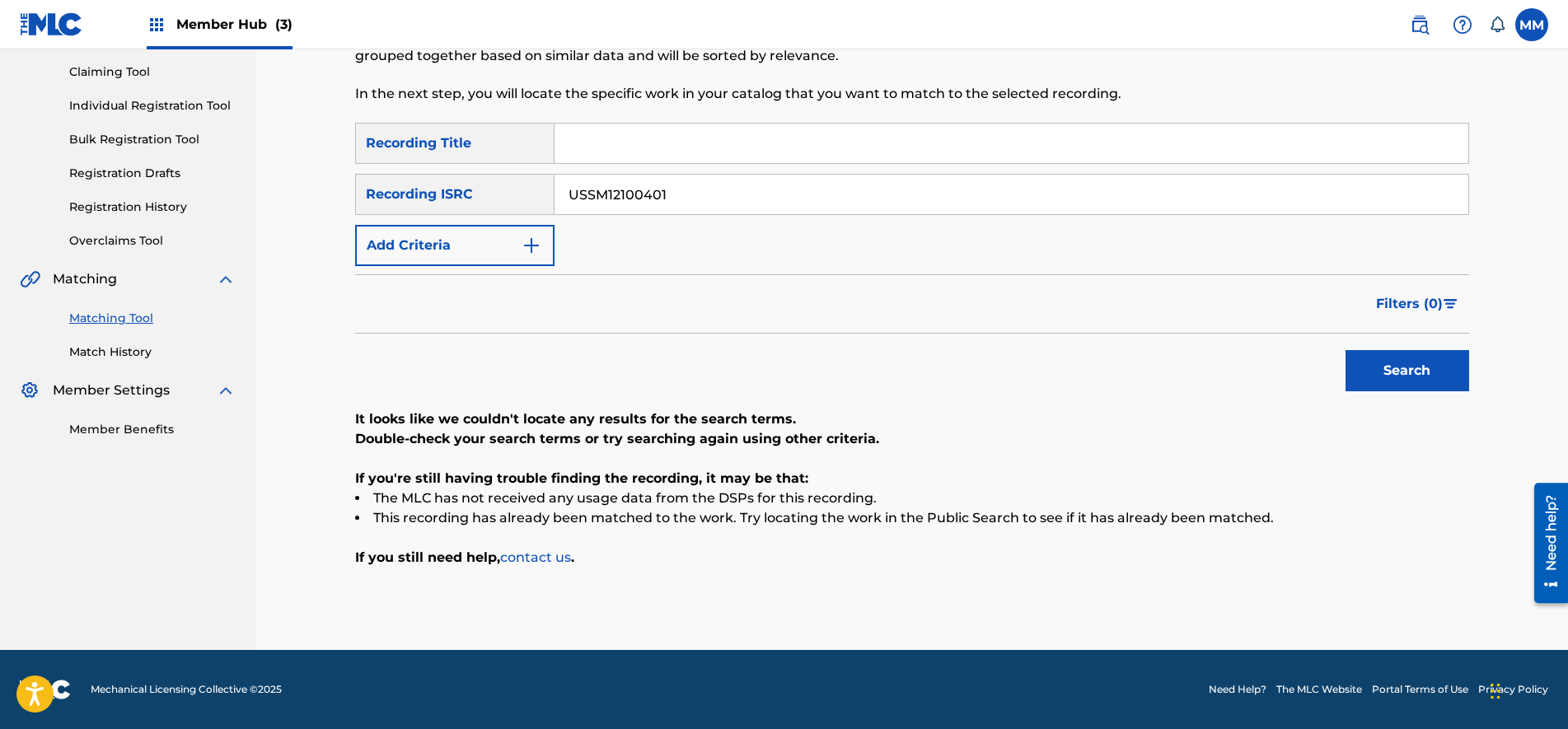
click at [0, 196] on html "Accessibility Screen-Reader Guide, Feedback, and Issue Reporting | New window C…" at bounding box center [784, 194] width 1568 height 729
paste input "526"
type input "USSM12100526"
click at [1412, 372] on button "Search" at bounding box center [1407, 371] width 123 height 41
drag, startPoint x: 700, startPoint y: 185, endPoint x: 232, endPoint y: 128, distance: 471.5
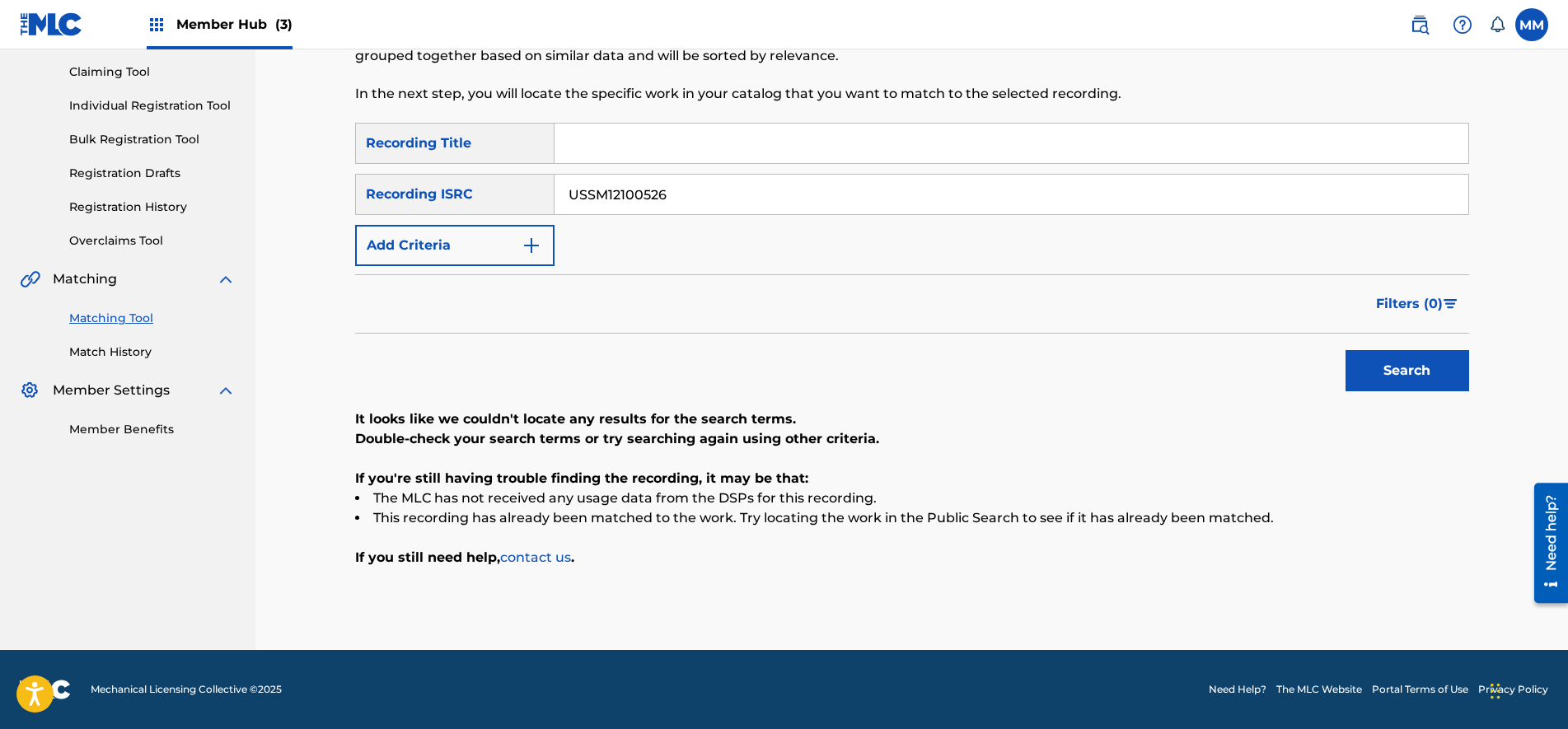
click at [233, 139] on main "SENTRIC MUSIC Summary Catalog Works Registration Claiming Tool Individual Regis…" at bounding box center [784, 264] width 1568 height 771
drag, startPoint x: 594, startPoint y: 117, endPoint x: 599, endPoint y: 127, distance: 11.2
click at [598, 125] on div "Matching Tool The Matching Tool enables you to suggest matches between sound re…" at bounding box center [912, 285] width 1114 height 730
click at [600, 128] on input "Search Form" at bounding box center [1010, 143] width 913 height 39
paste input "Stay Next To Me (with [PERSON_NAME])"
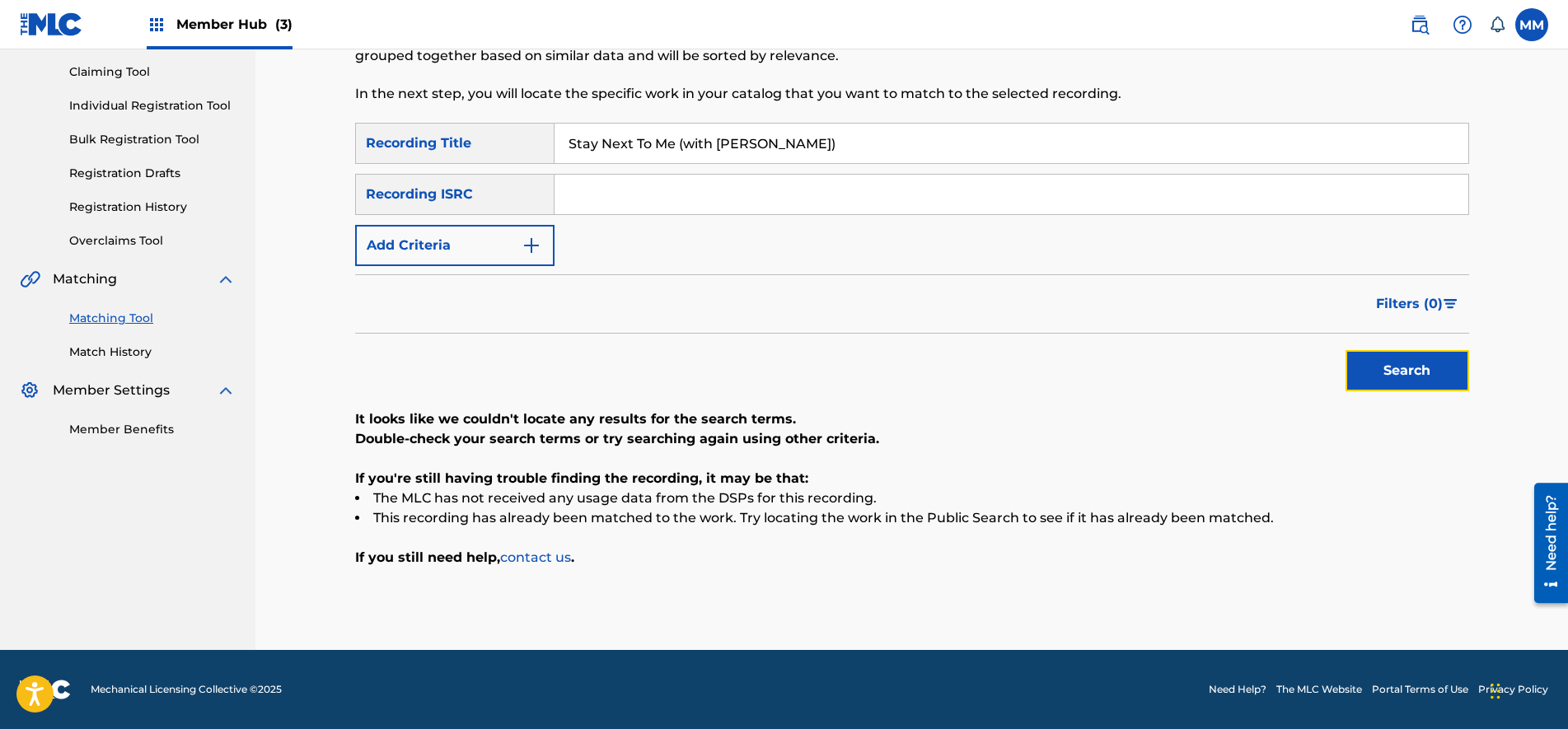
click at [1350, 371] on button "Search" at bounding box center [1407, 371] width 123 height 41
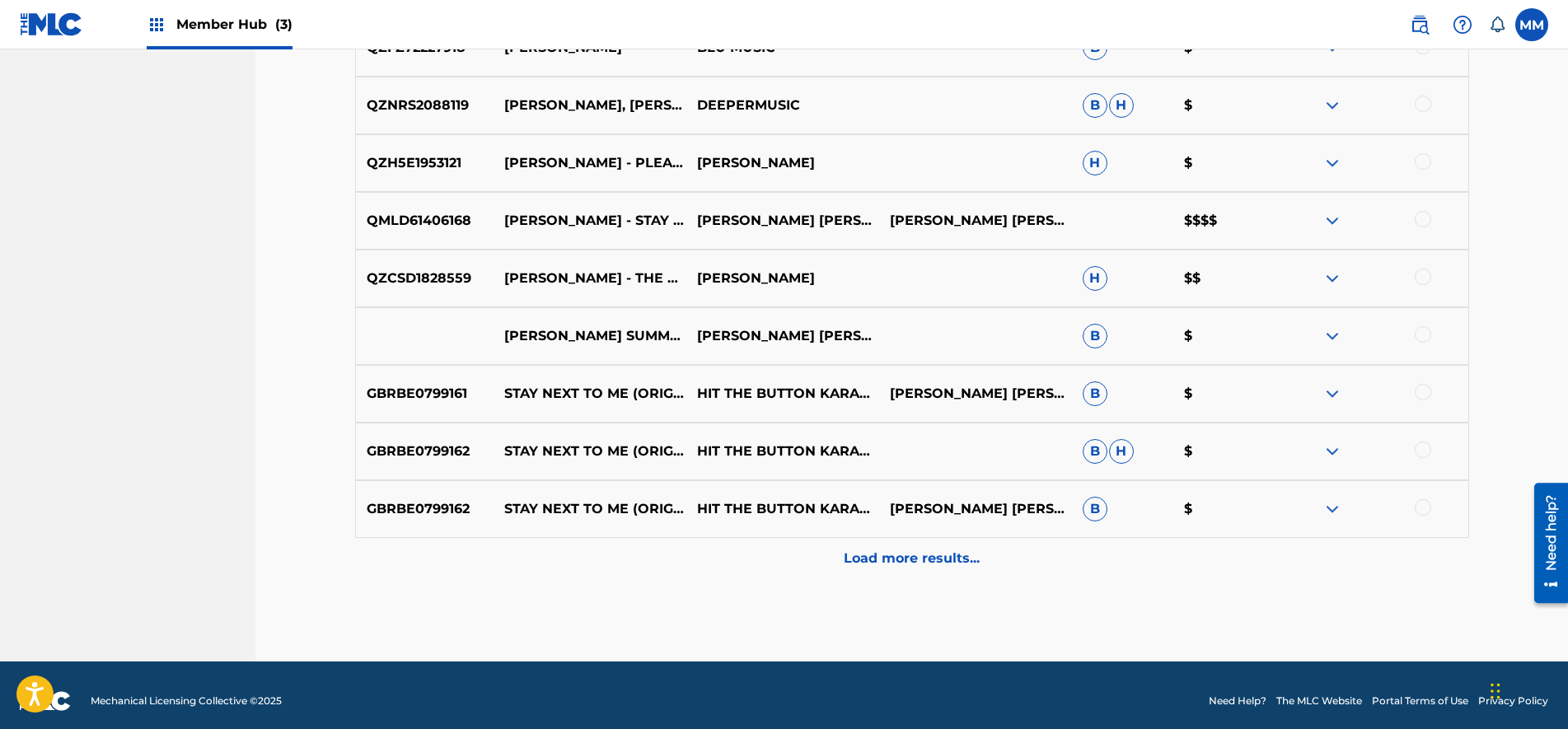
scroll to position [684, 0]
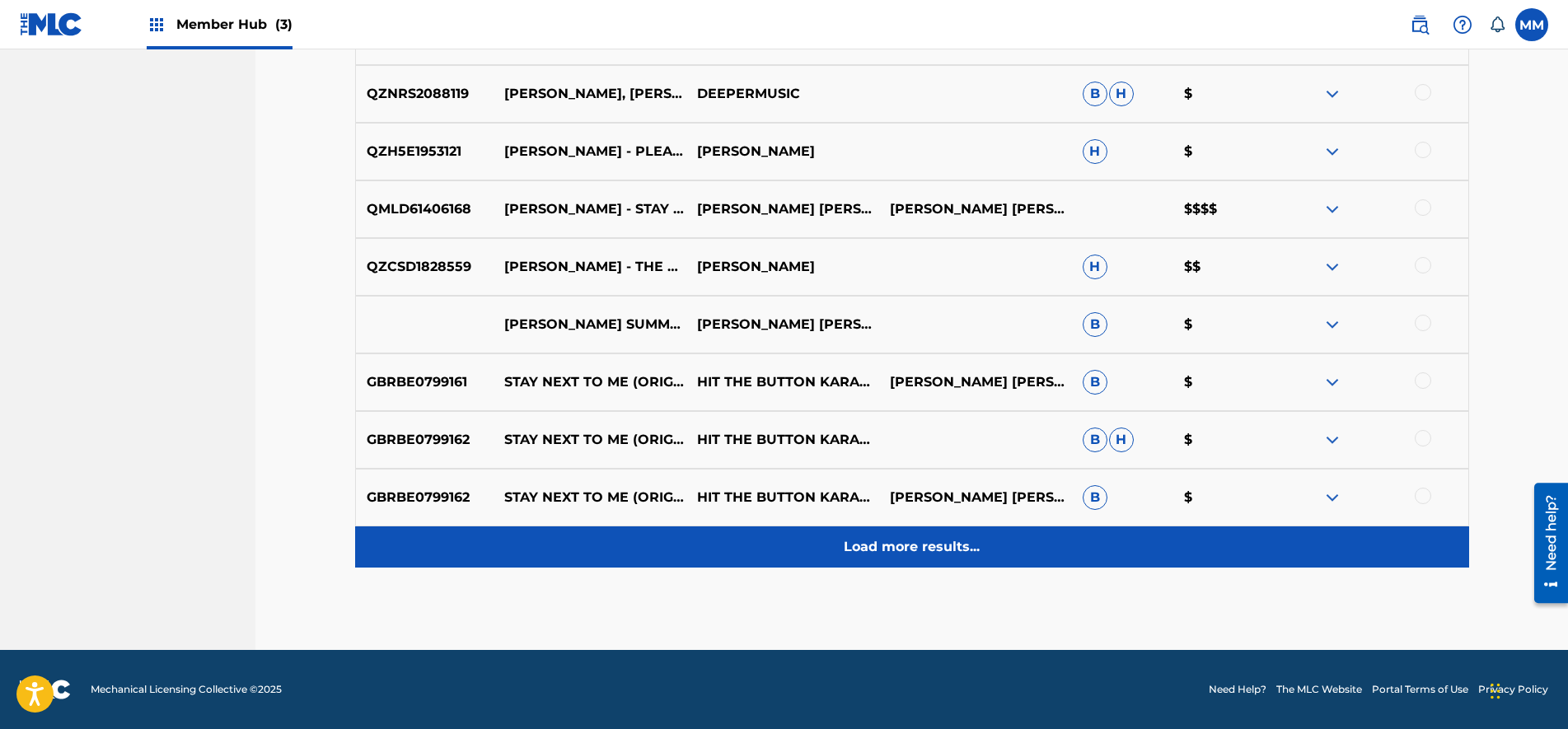
click at [851, 538] on p "Load more results..." at bounding box center [911, 547] width 136 height 20
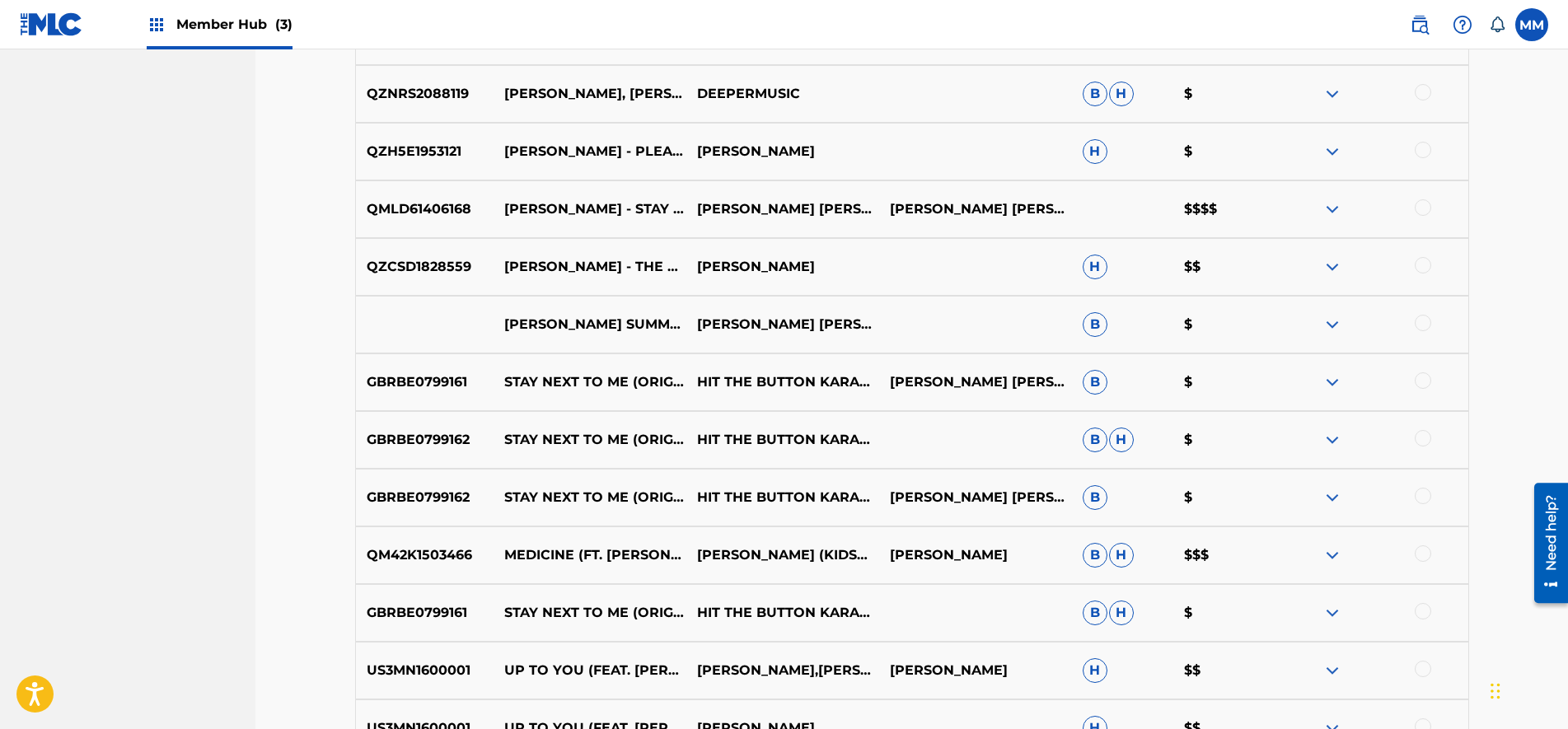
click at [1440, 291] on div "QZCSD1828559 [PERSON_NAME] - THE REASON [PERSON_NAME] H $$" at bounding box center [912, 266] width 1114 height 58
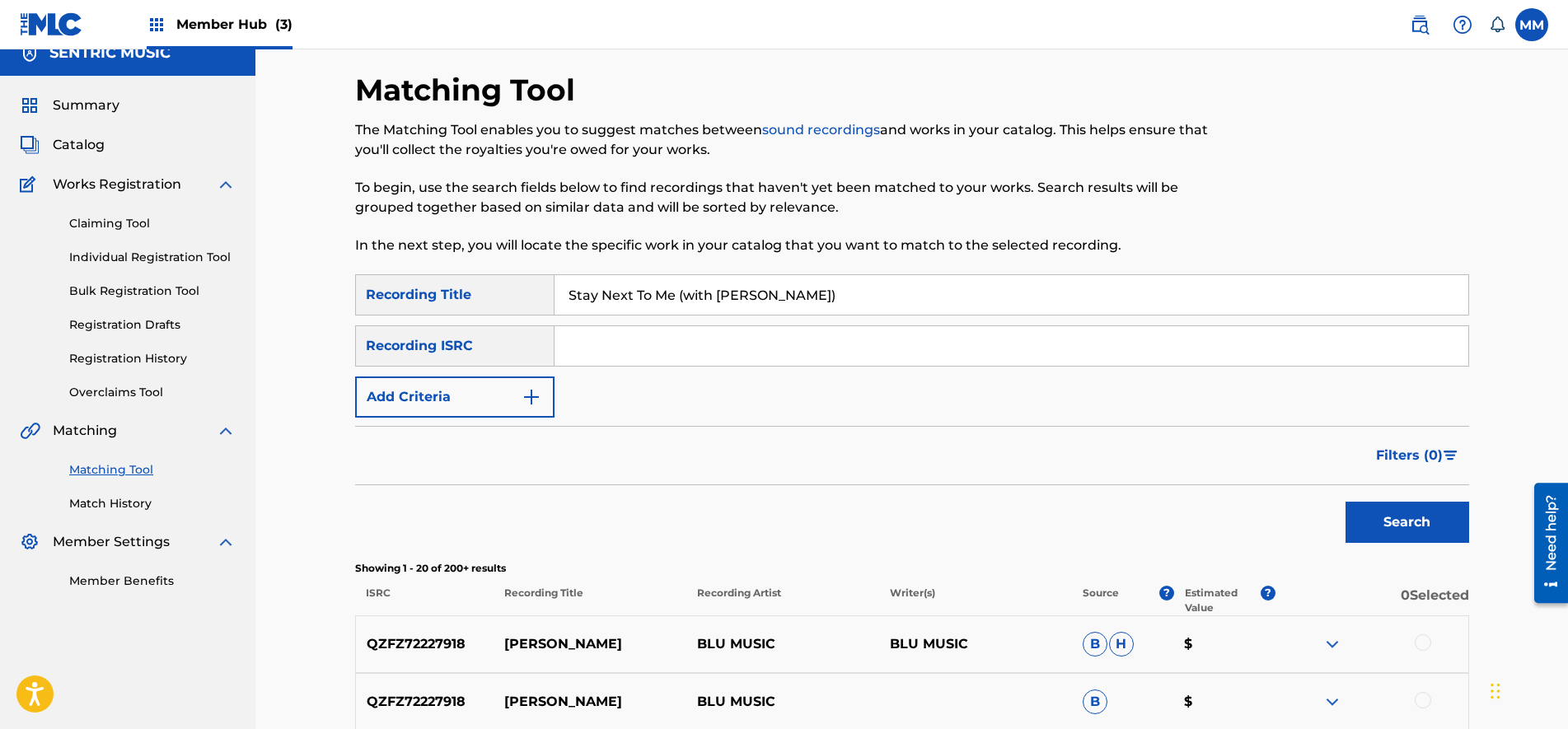
scroll to position [0, 0]
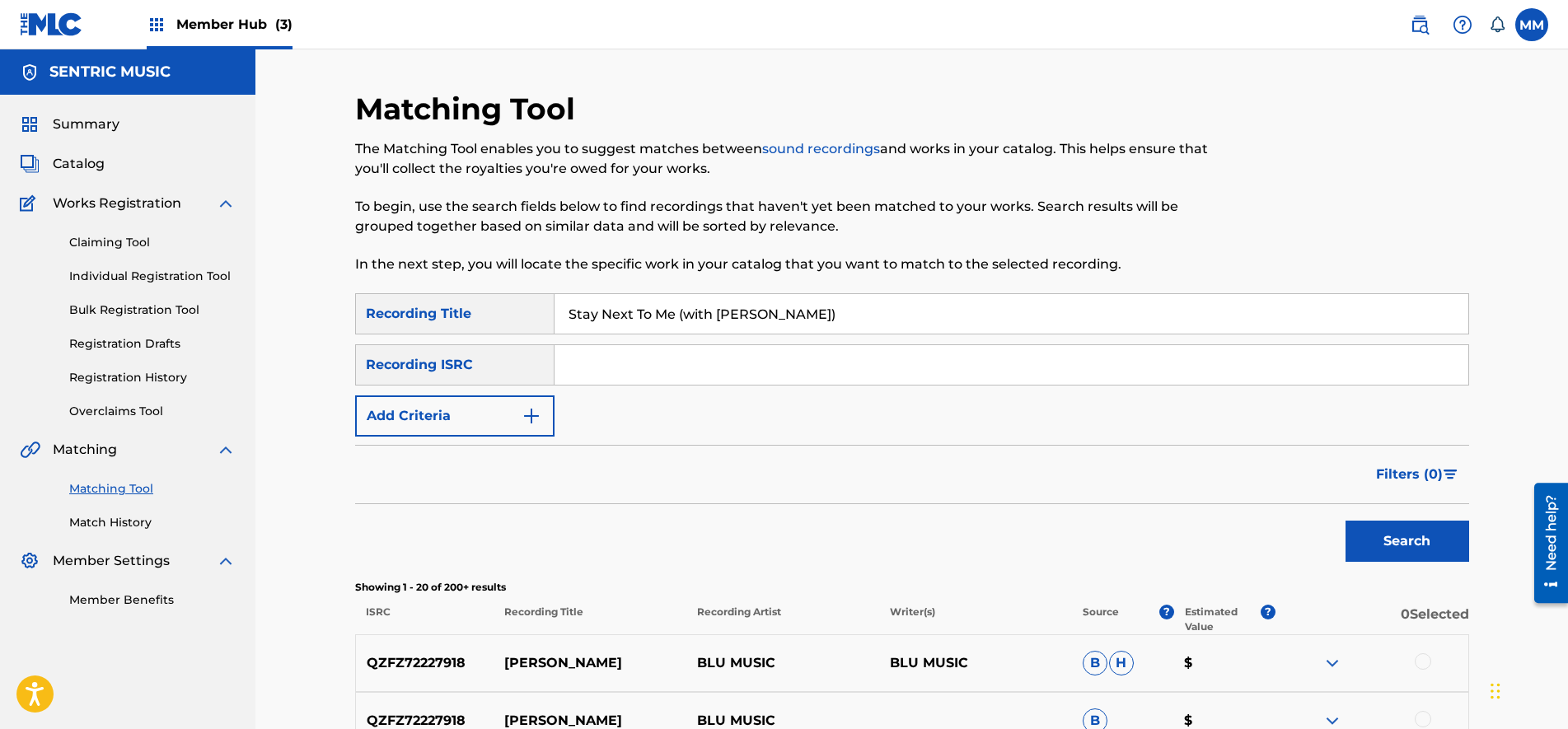
drag, startPoint x: 869, startPoint y: 312, endPoint x: 0, endPoint y: 219, distance: 874.0
click at [0, 220] on html "Accessibility Screen-Reader Guide, Feedback, and Issue Reporting | New window C…" at bounding box center [784, 364] width 1568 height 729
paste input "My Wife & 2 Dogs"
type input "My Wife & 2 Dogs"
click at [1443, 557] on button "Search" at bounding box center [1407, 541] width 123 height 41
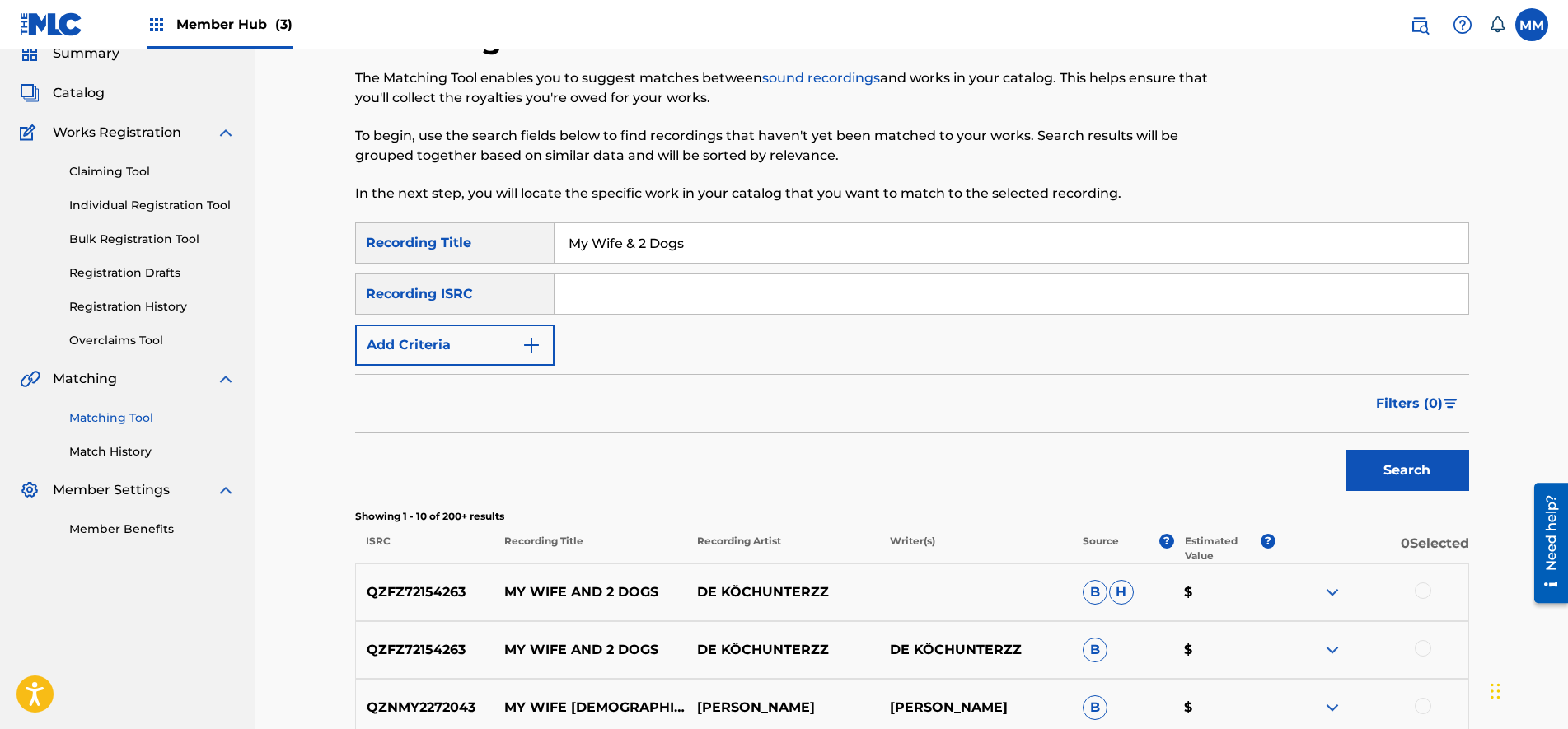
scroll to position [172, 0]
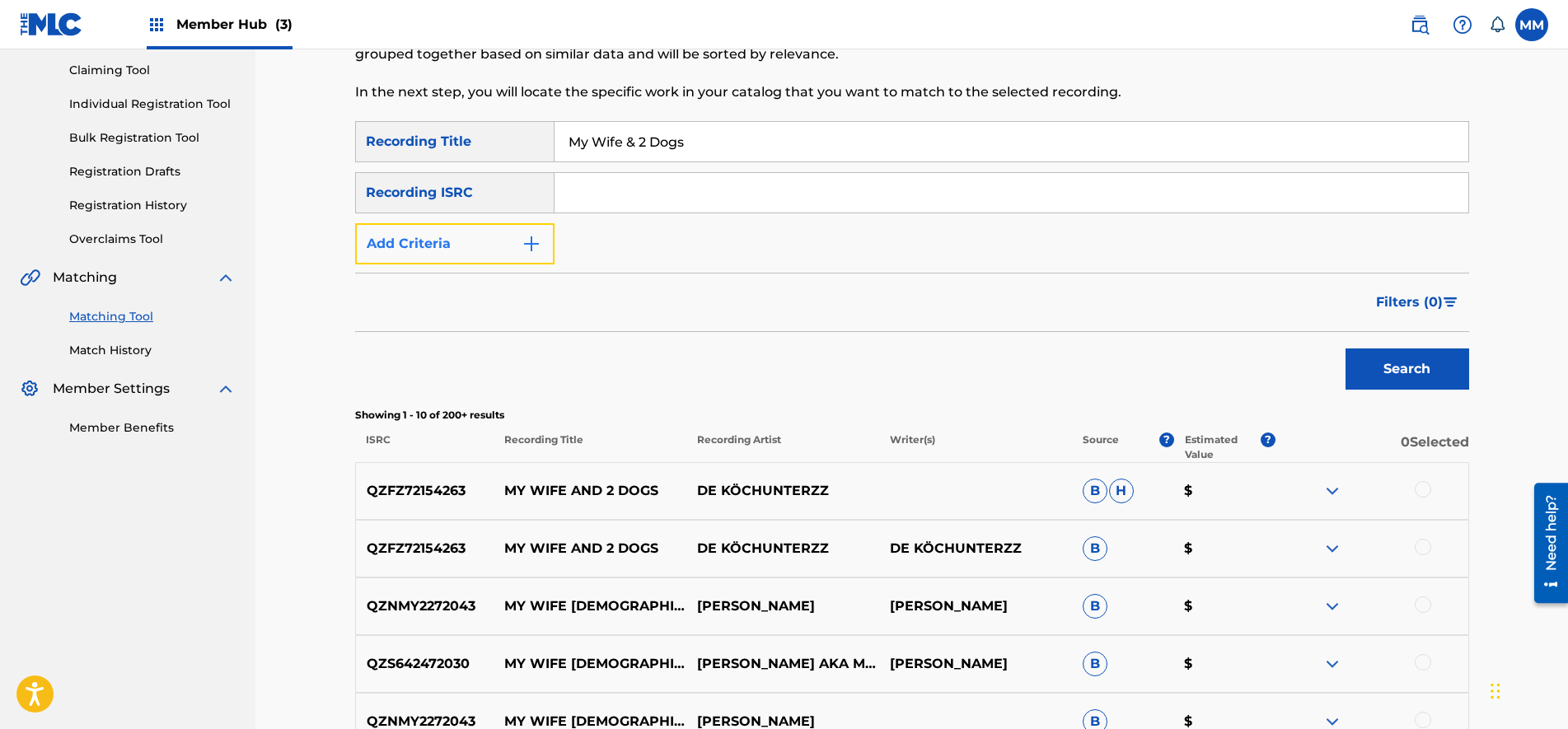
click at [498, 241] on button "Add Criteria" at bounding box center [455, 244] width 200 height 41
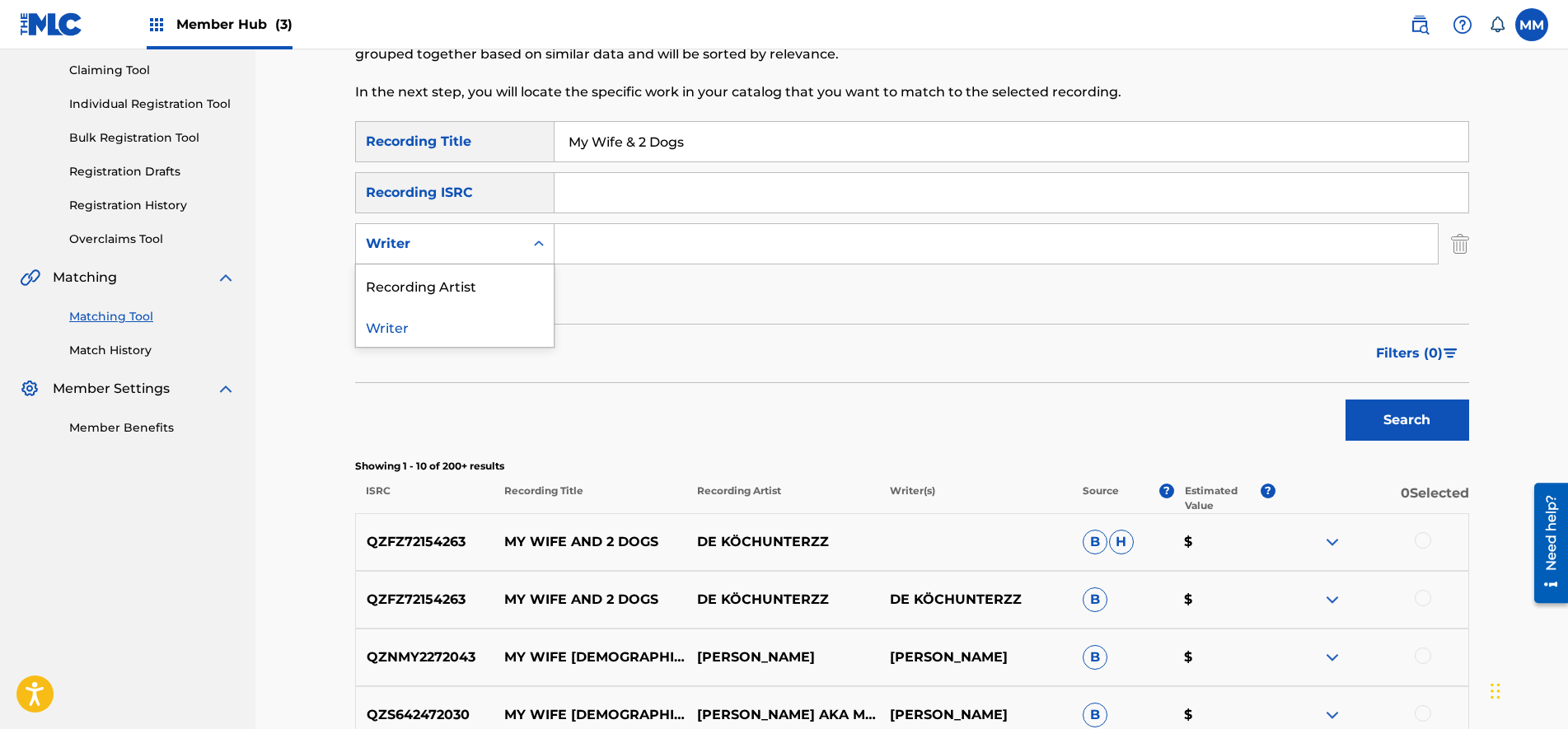
click at [471, 271] on div "Recording Artist" at bounding box center [455, 285] width 198 height 41
click at [607, 256] on input "Search Form" at bounding box center [995, 244] width 883 height 39
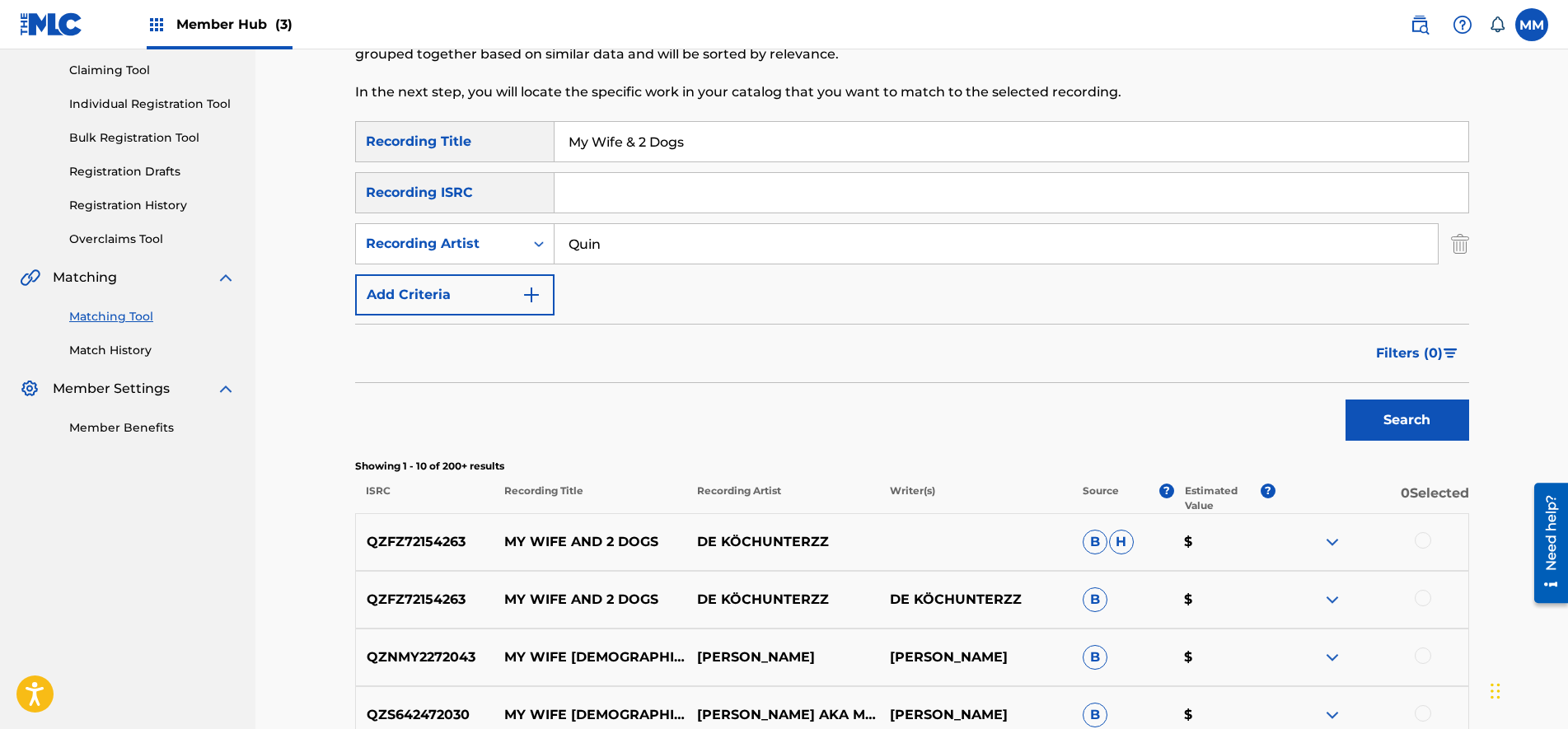
type input "[PERSON_NAME]"
click at [1422, 425] on button "Search" at bounding box center [1407, 420] width 123 height 41
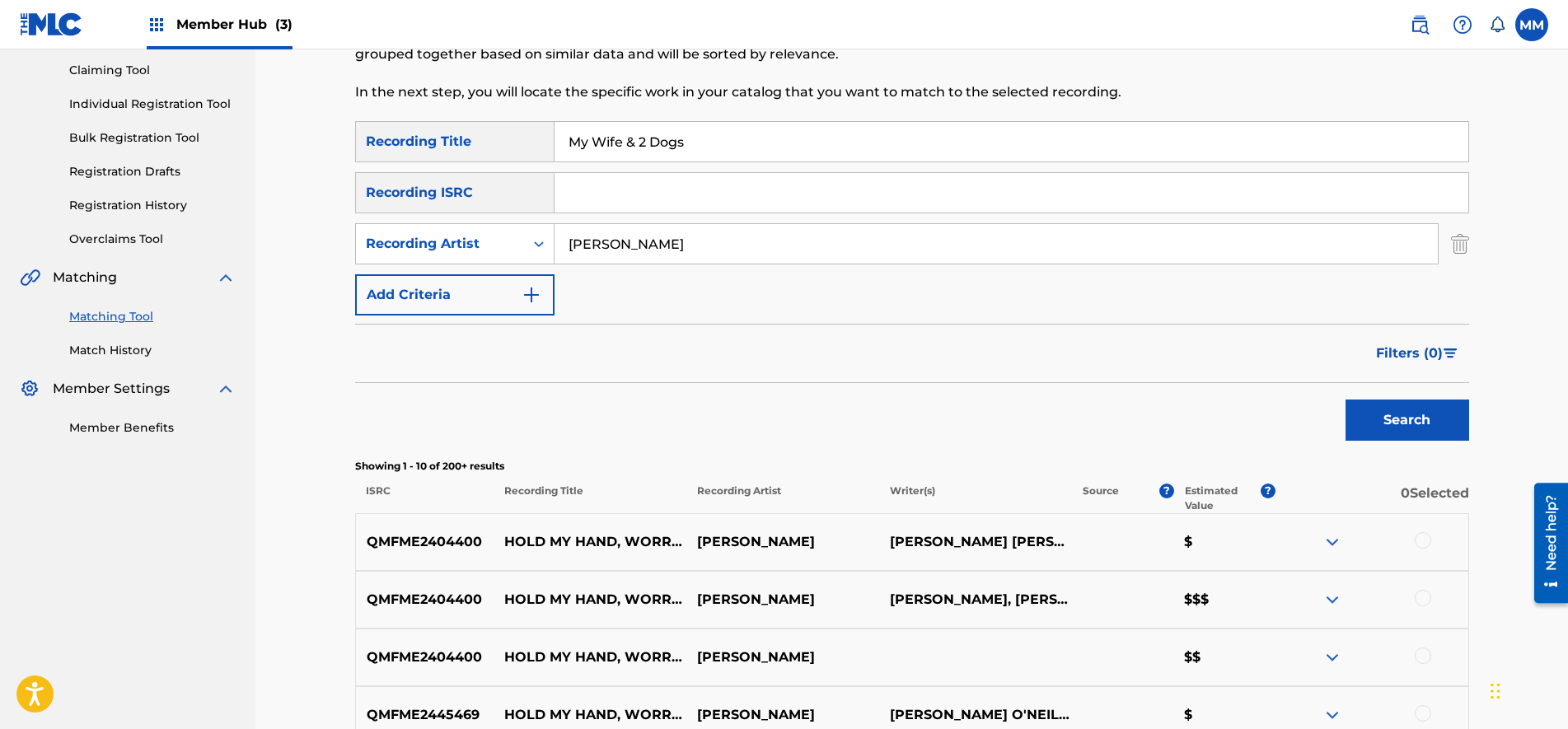
drag, startPoint x: 731, startPoint y: 138, endPoint x: 254, endPoint y: 133, distance: 477.0
click at [254, 133] on main "SENTRIC MUSIC Summary Catalog Works Registration Claiming Tool Individual Regis…" at bounding box center [784, 545] width 1568 height 1336
paste input "We Made This Album In [GEOGRAPHIC_DATA]"
drag, startPoint x: 1384, startPoint y: 403, endPoint x: 1336, endPoint y: 404, distance: 48.0
click at [1385, 403] on button "Search" at bounding box center [1407, 420] width 123 height 41
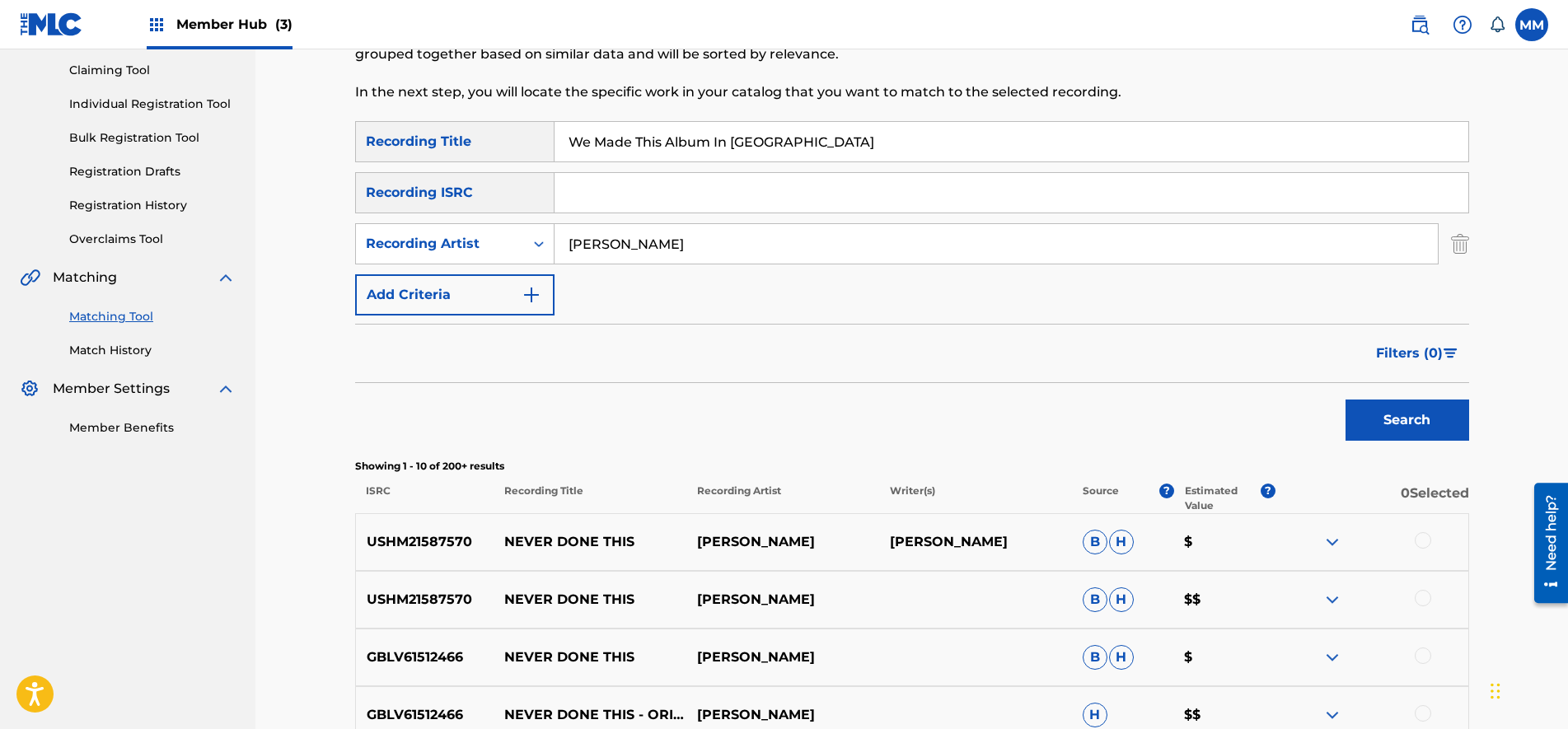
drag, startPoint x: 824, startPoint y: 133, endPoint x: 10, endPoint y: 132, distance: 814.0
click at [10, 132] on main "SENTRIC MUSIC Summary Catalog Works Registration Claiming Tool Individual Regis…" at bounding box center [784, 545] width 1568 height 1336
paste input "Distracted Youth"
click at [1385, 410] on button "Search" at bounding box center [1407, 420] width 123 height 41
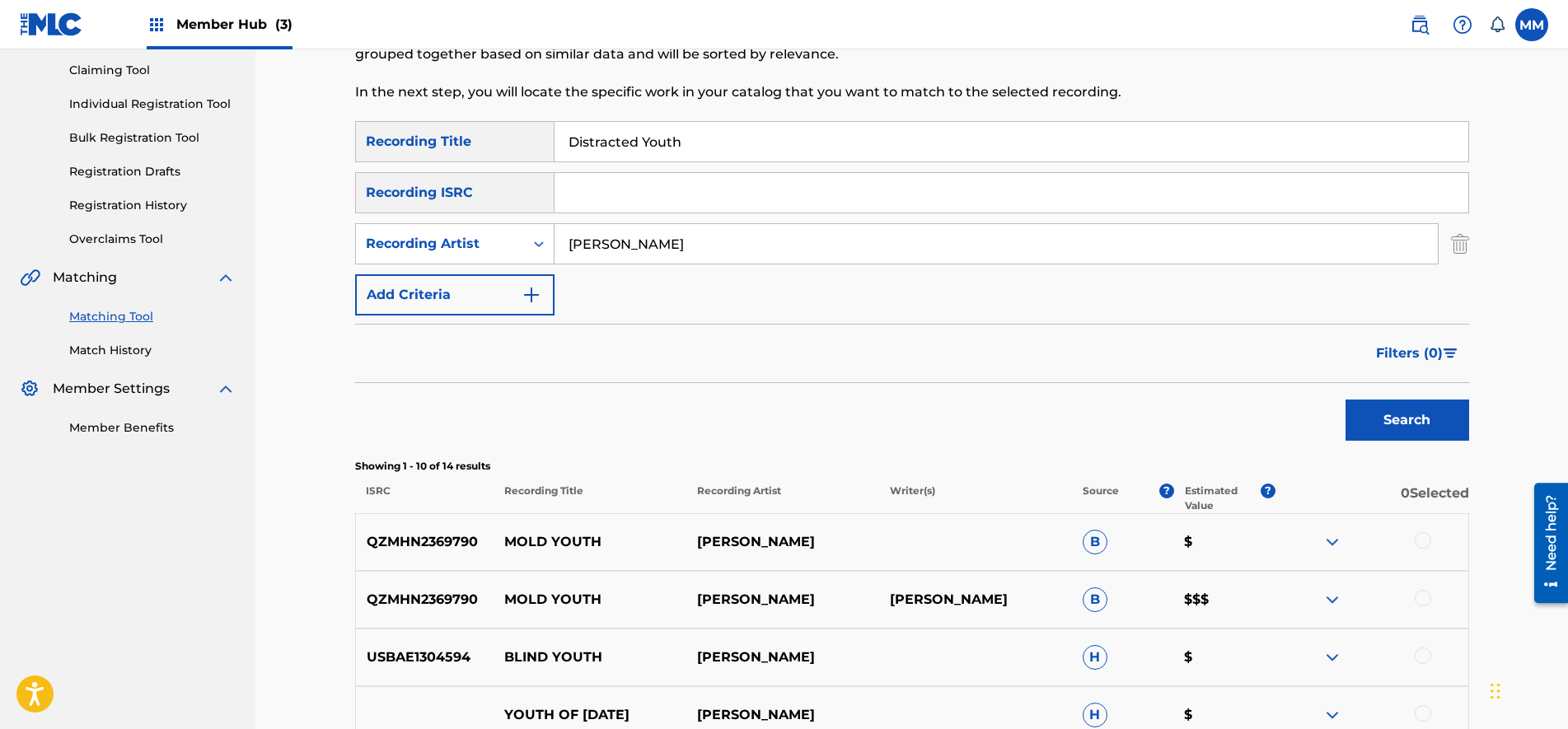
drag, startPoint x: 691, startPoint y: 134, endPoint x: 66, endPoint y: 123, distance: 625.1
click at [66, 123] on main "SENTRIC MUSIC Summary Catalog Works Registration Claiming Tool Individual Regis…" at bounding box center [784, 545] width 1568 height 1336
paste input "SOS"
click at [1428, 422] on button "Search" at bounding box center [1407, 420] width 123 height 41
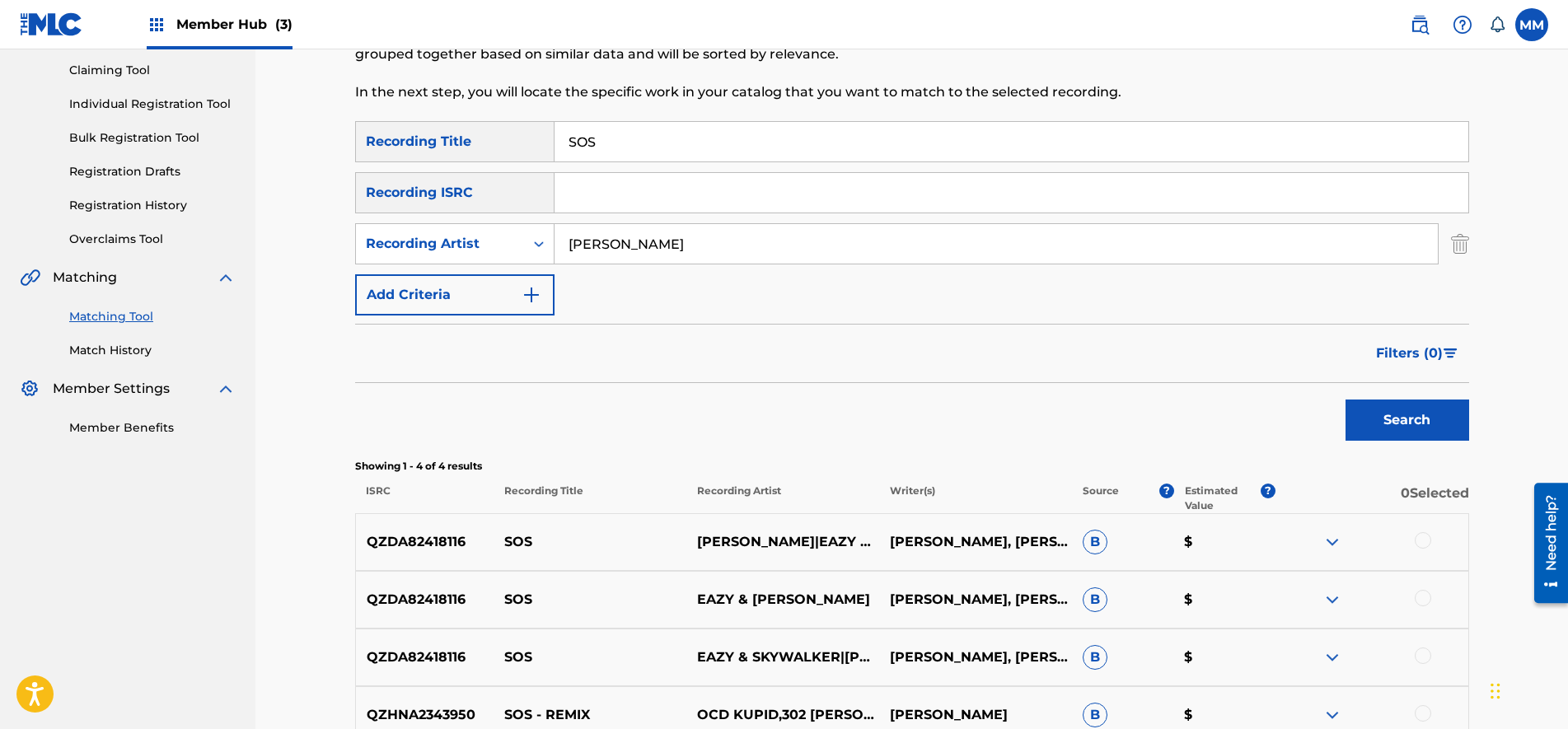
drag, startPoint x: 660, startPoint y: 142, endPoint x: 288, endPoint y: 126, distance: 372.3
click at [289, 127] on div "Matching Tool The Matching Tool enables you to suggest matches between sound re…" at bounding box center [911, 352] width 1313 height 949
paste input "Hey, Goodbye"
type input "Hey, Goodbye"
click at [1406, 415] on button "Search" at bounding box center [1407, 420] width 123 height 41
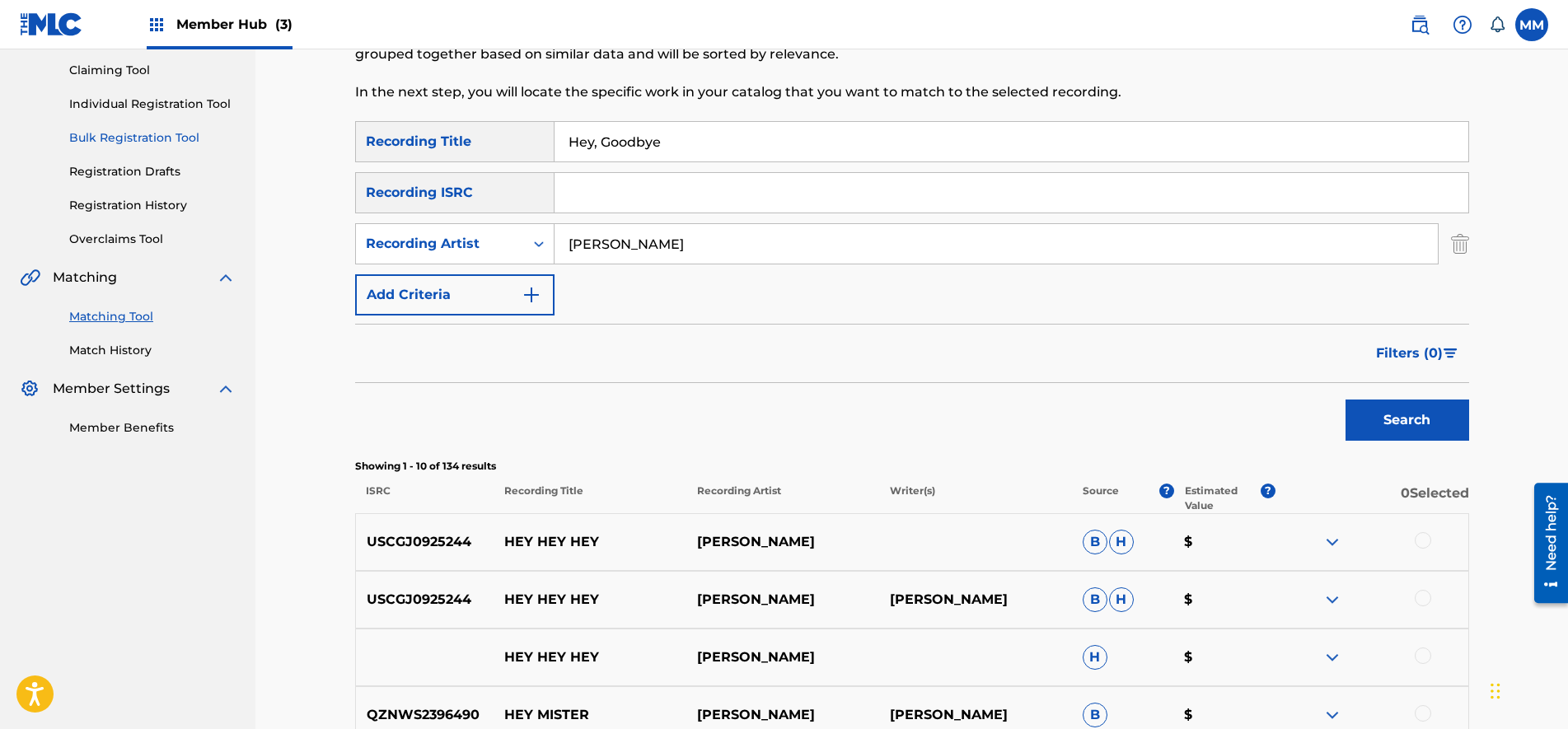
drag, startPoint x: 755, startPoint y: 147, endPoint x: 226, endPoint y: 130, distance: 529.3
click at [226, 130] on main "SENTRIC MUSIC Summary Catalog Works Registration Claiming Tool Individual Regis…" at bounding box center [784, 545] width 1568 height 1336
drag, startPoint x: 983, startPoint y: 346, endPoint x: 1092, endPoint y: 368, distance: 111.2
click at [984, 346] on div "Filters ( 0 )" at bounding box center [912, 353] width 1114 height 60
click at [1407, 405] on button "Search" at bounding box center [1407, 420] width 123 height 41
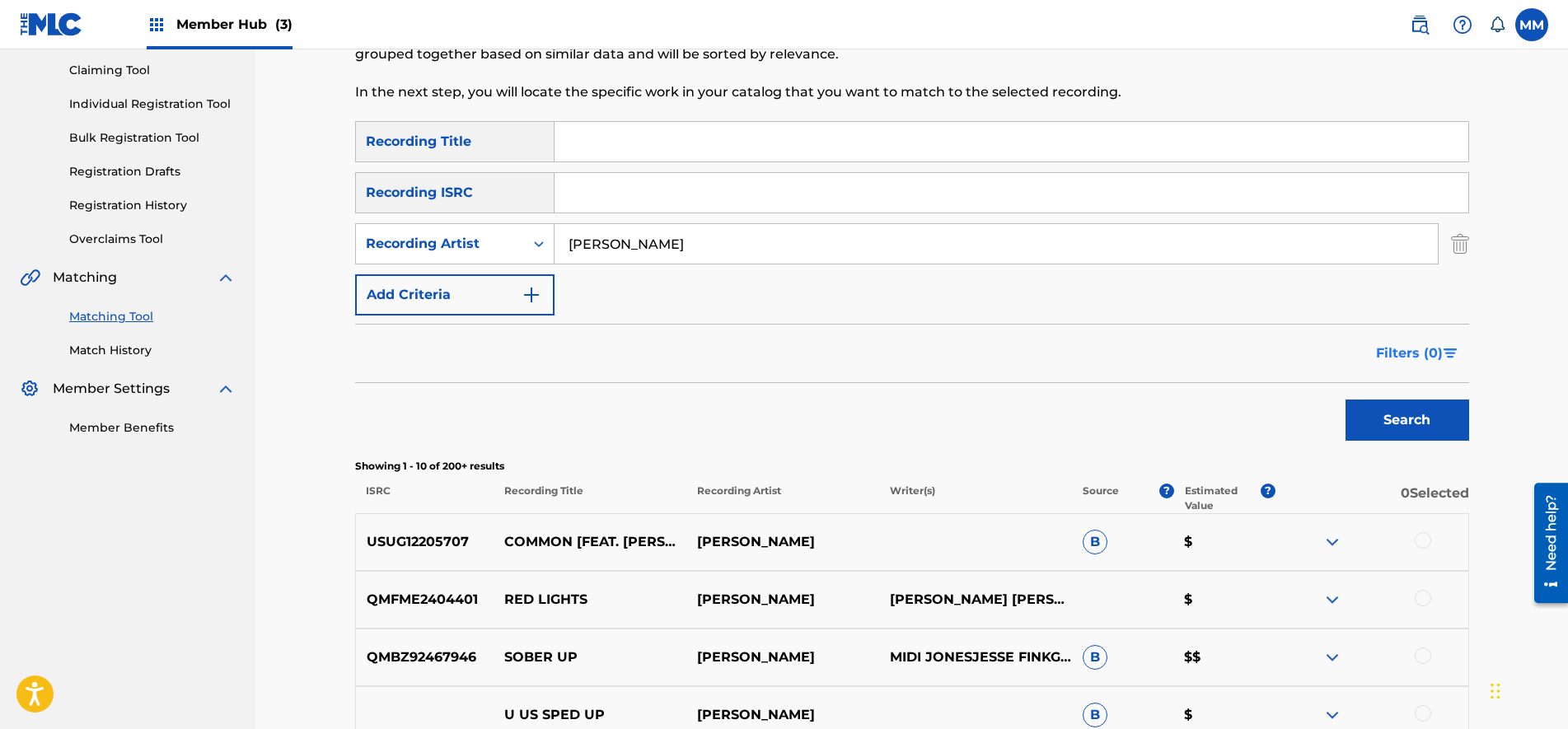
click at [1436, 343] on span "Filters ( 0 )" at bounding box center [1409, 353] width 67 height 20
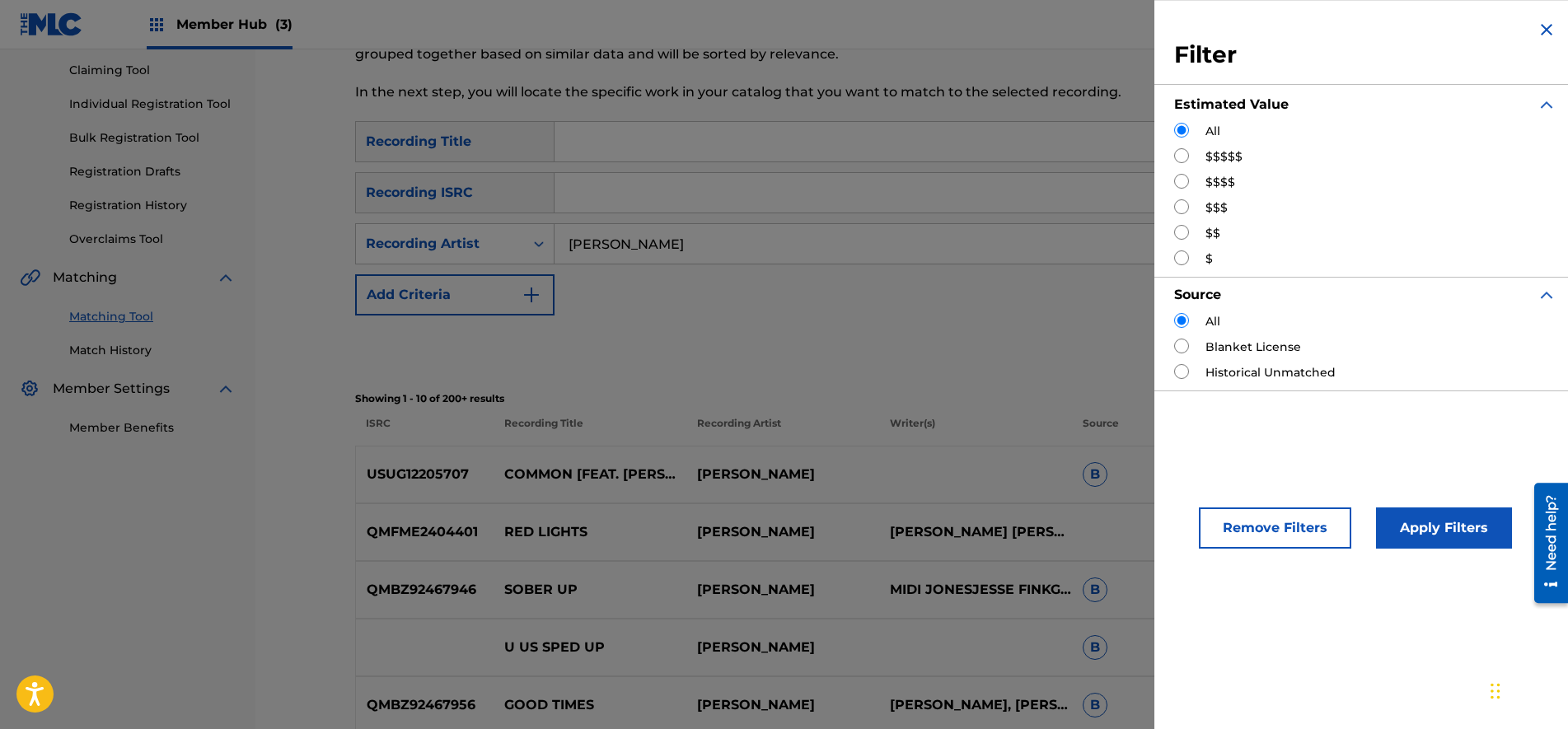
click at [1186, 207] on input "Search Form" at bounding box center [1180, 206] width 15 height 15
radio input "true"
click at [1440, 533] on button "Apply Filters" at bounding box center [1444, 527] width 136 height 41
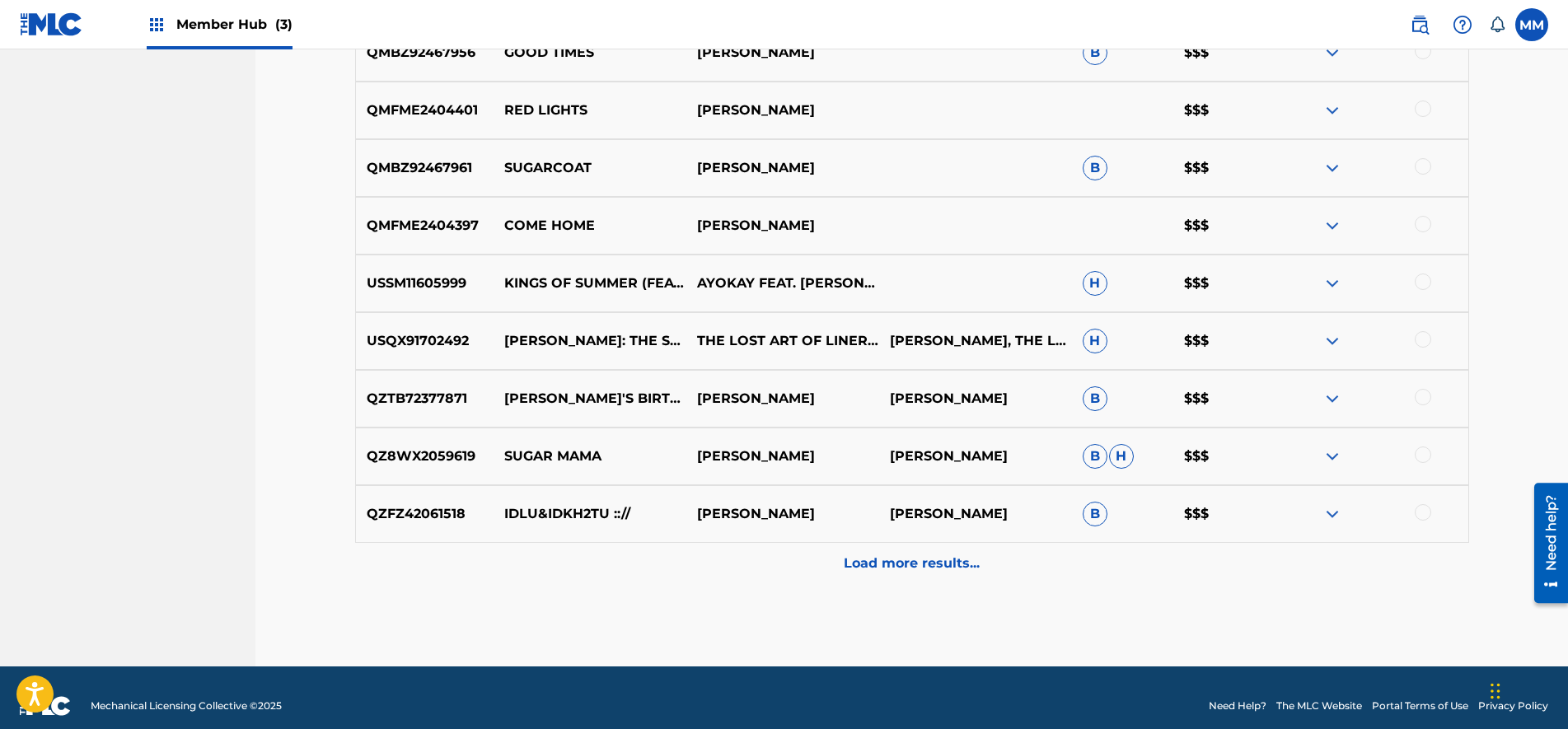
scroll to position [736, 0]
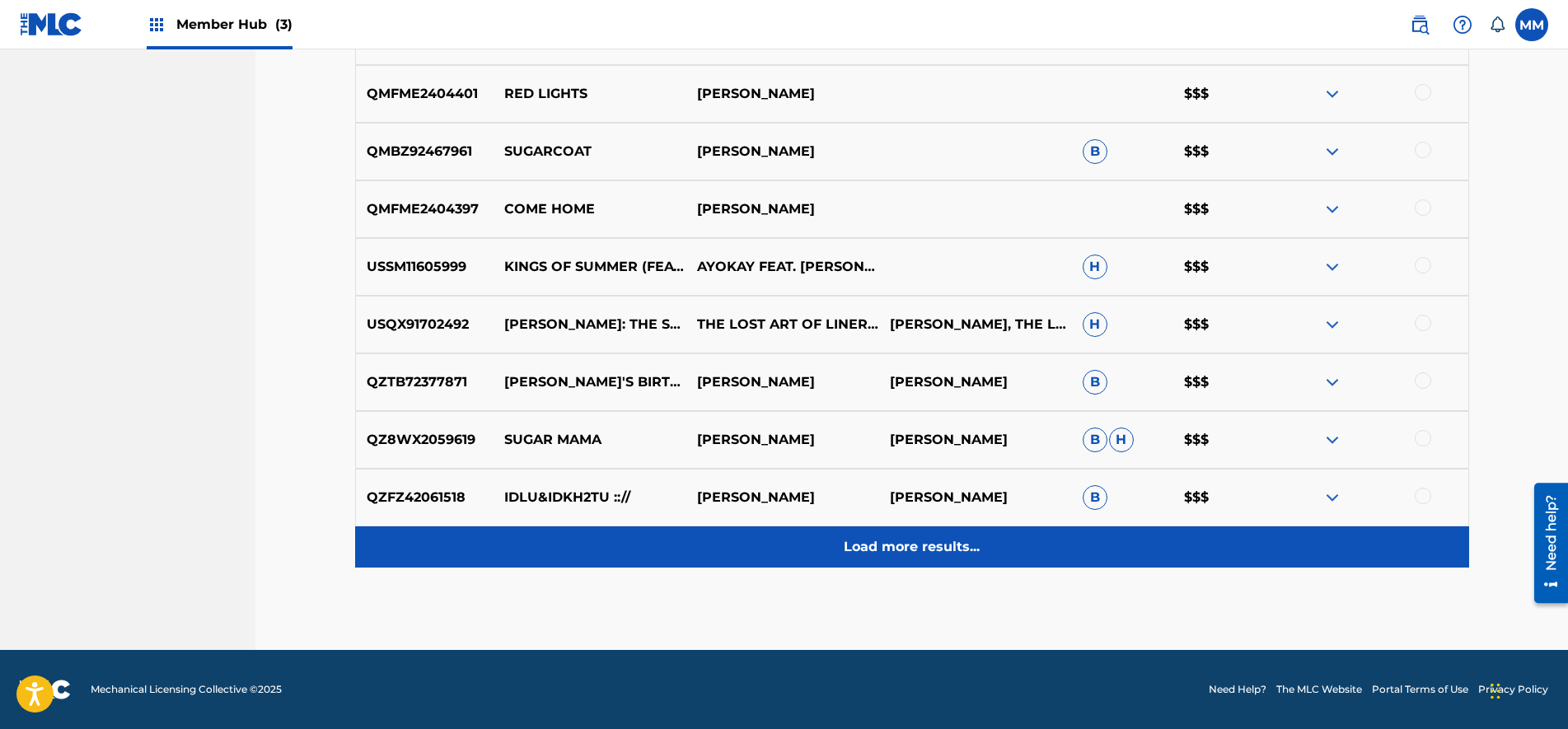
click at [893, 552] on p "Load more results..." at bounding box center [911, 547] width 136 height 20
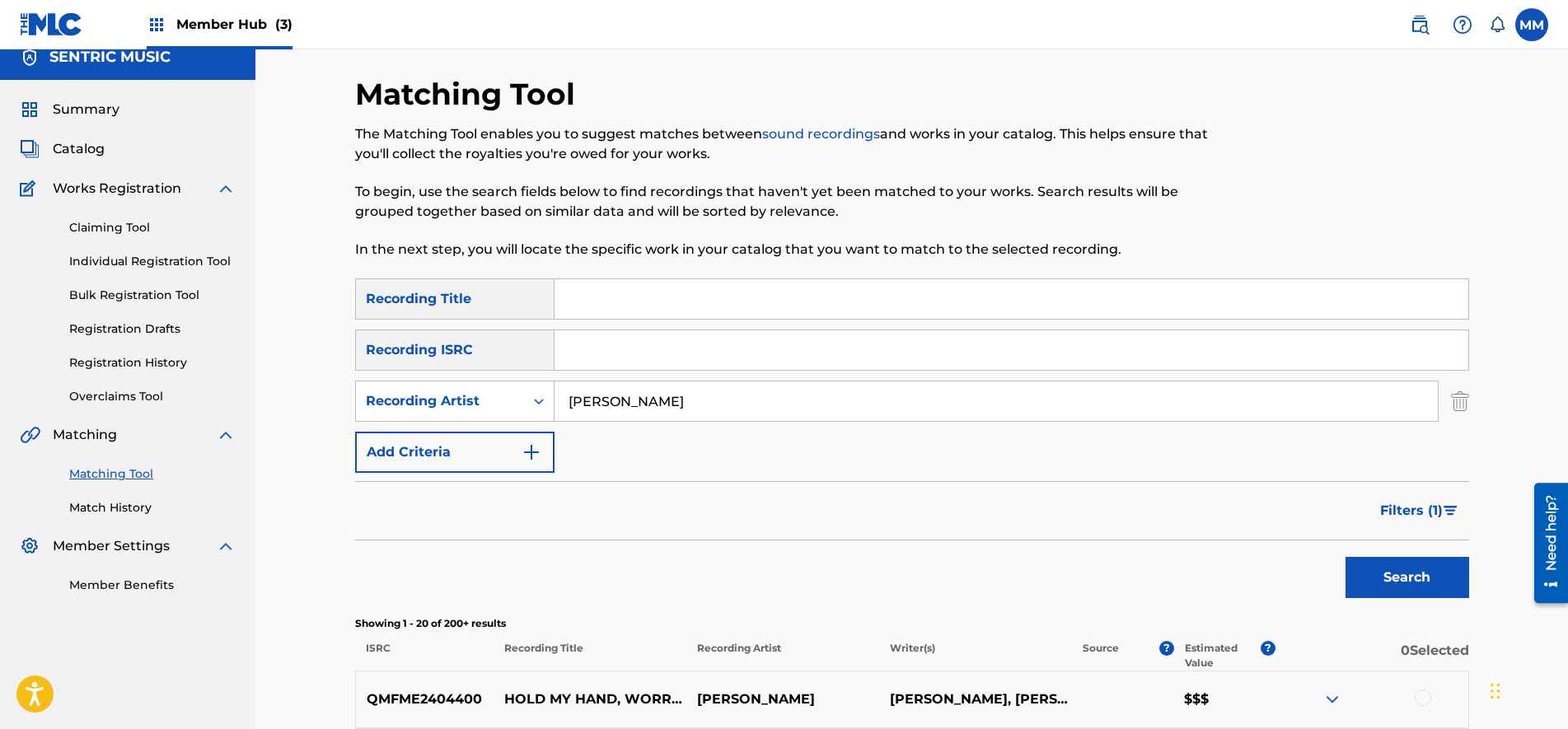
scroll to position [117, 0]
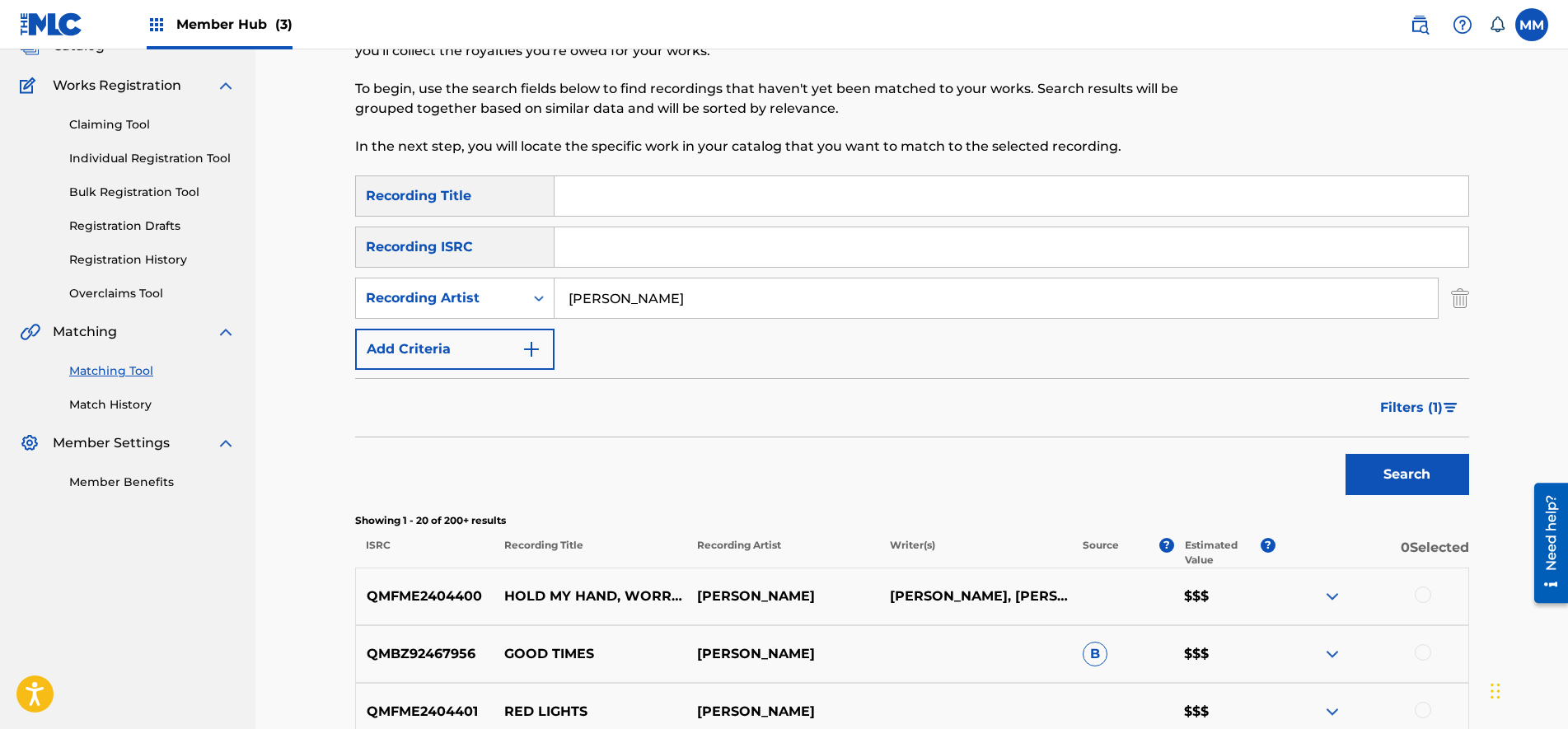
click at [627, 200] on input "Search Form" at bounding box center [1010, 196] width 913 height 39
paste input "Deep end"
type input "Deep end"
click at [1438, 497] on div "Search" at bounding box center [1403, 470] width 132 height 66
click at [1392, 484] on button "Search" at bounding box center [1407, 475] width 123 height 41
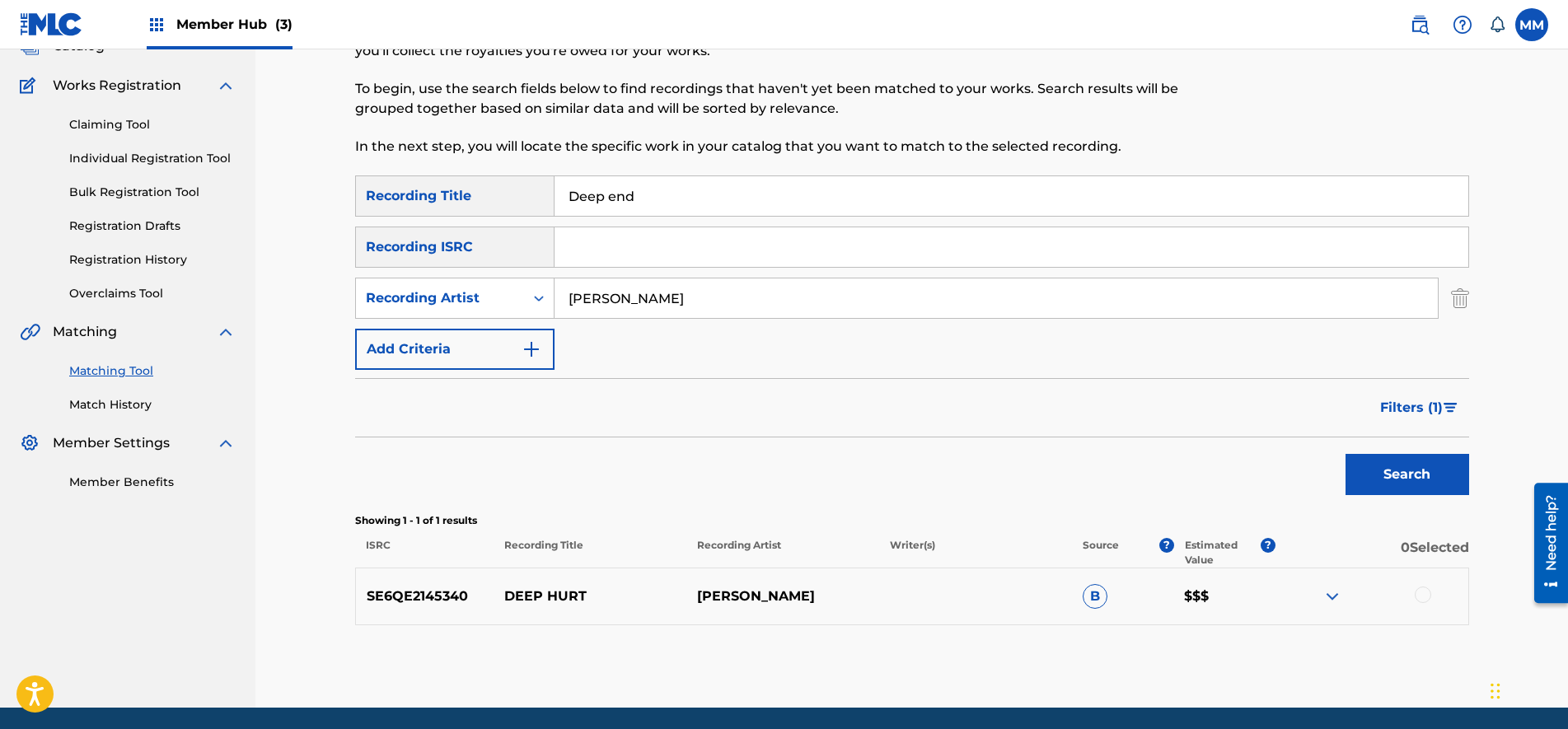
click at [1407, 400] on span "Filters ( 1 )" at bounding box center [1411, 408] width 63 height 20
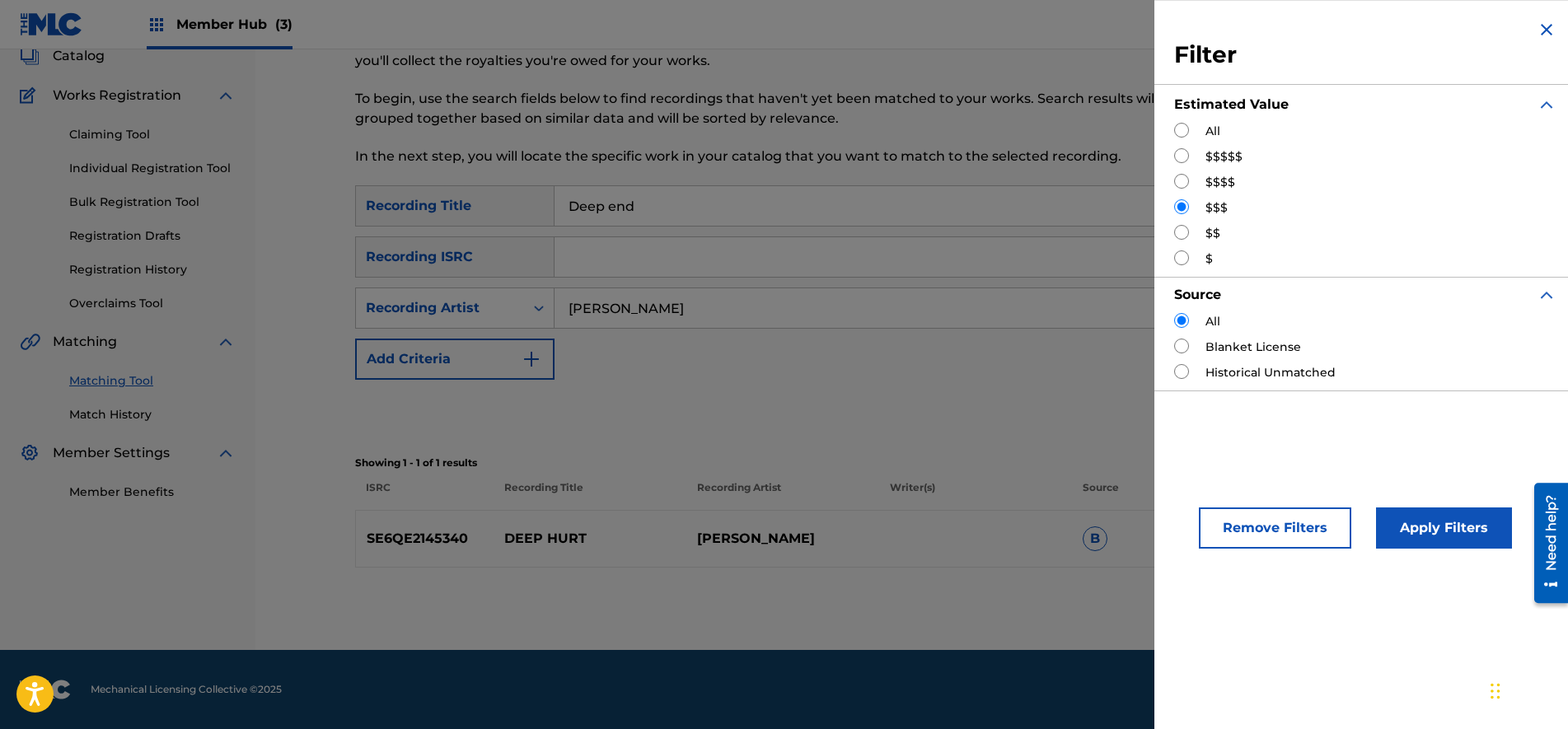
scroll to position [108, 0]
click at [1181, 133] on input "Search Form" at bounding box center [1180, 129] width 15 height 15
radio input "true"
click at [1462, 531] on button "Apply Filters" at bounding box center [1444, 527] width 136 height 41
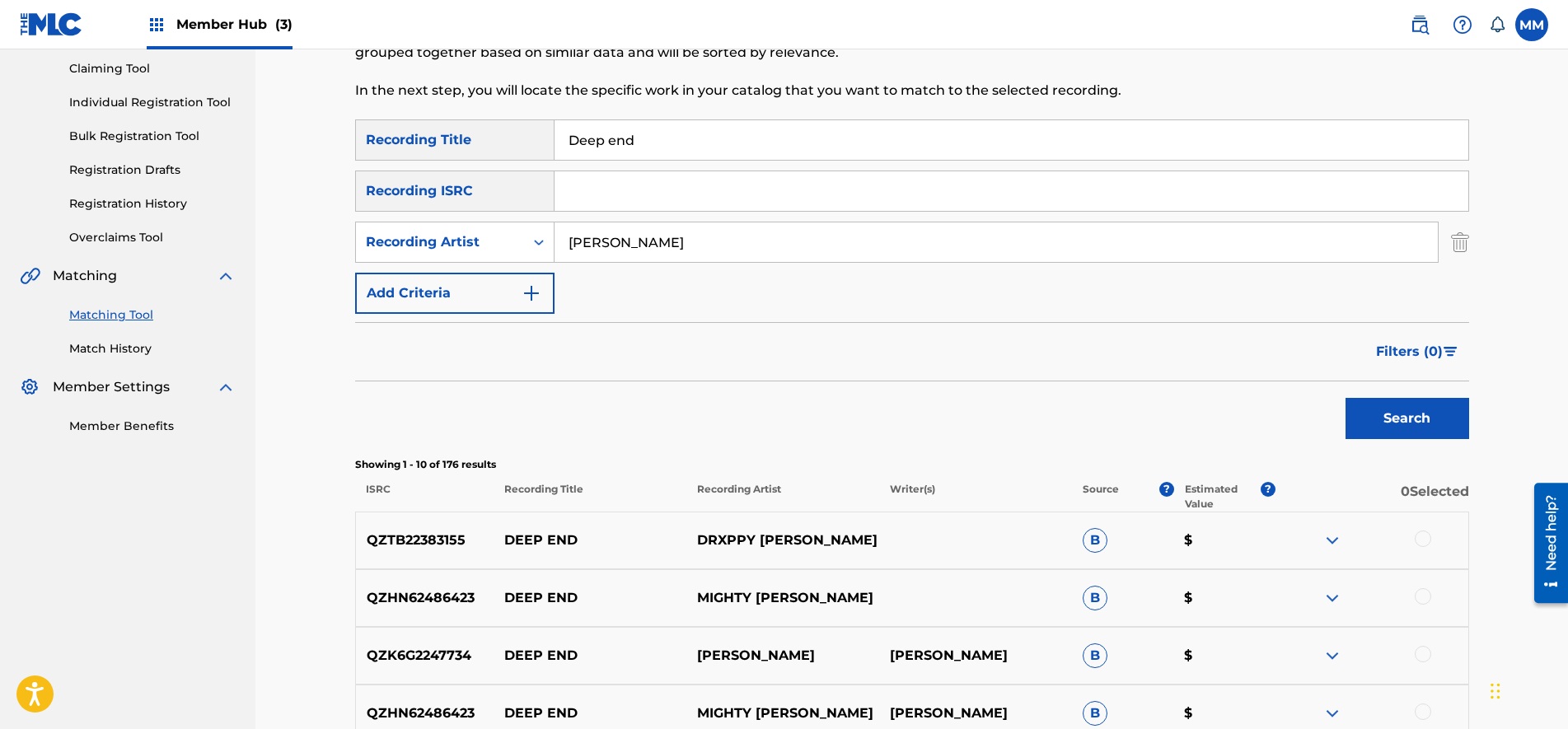
scroll to position [5, 0]
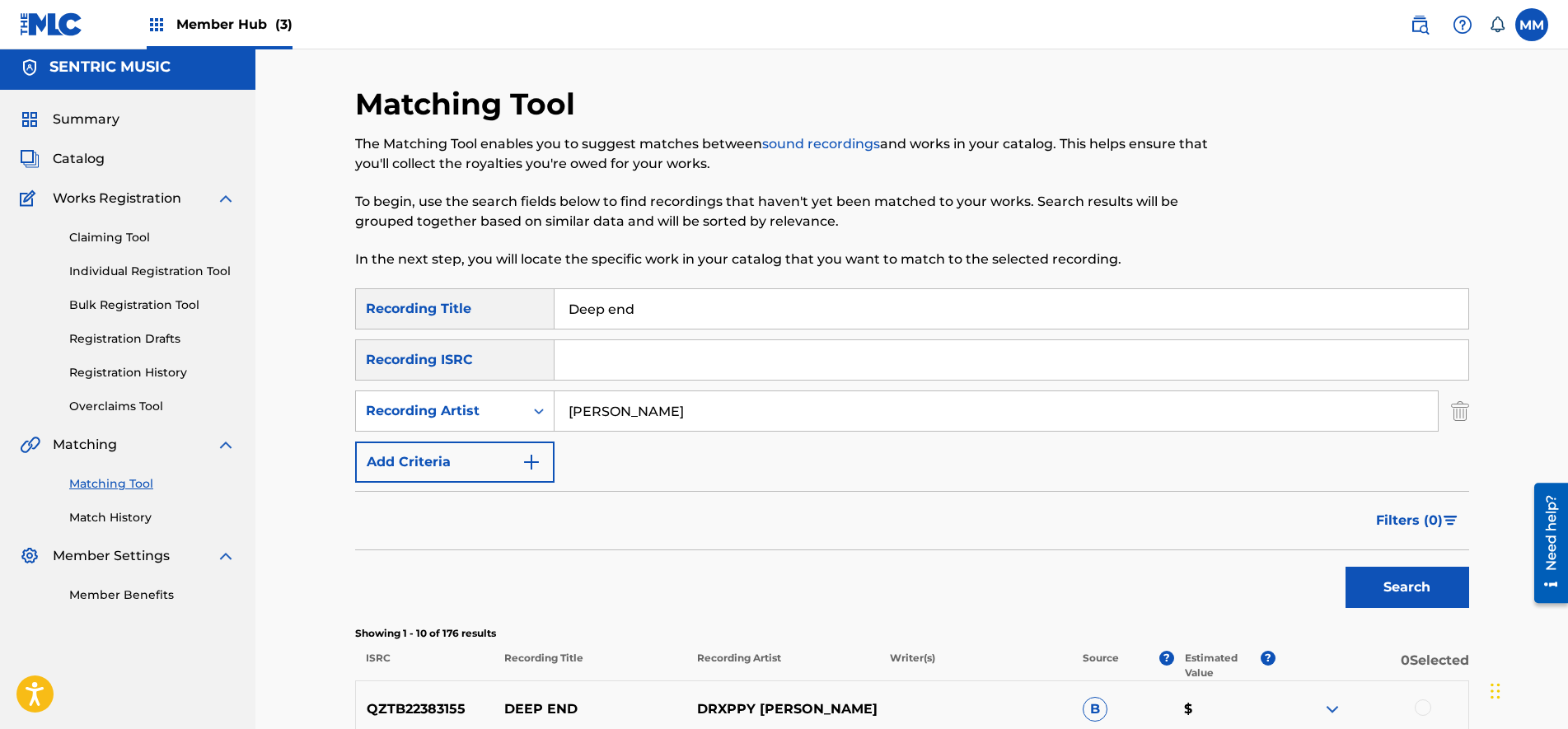
paste input "[PERSON_NAME]"
drag, startPoint x: 731, startPoint y: 405, endPoint x: 62, endPoint y: 286, distance: 679.5
click at [0, 262] on html "Accessibility Screen-Reader Guide, Feedback, and Issue Reporting | New window C…" at bounding box center [784, 359] width 1568 height 729
type input "[PERSON_NAME]"
click at [1473, 615] on div "Matching Tool The Matching Tool enables you to suggest matches between sound re…" at bounding box center [912, 733] width 1153 height 1295
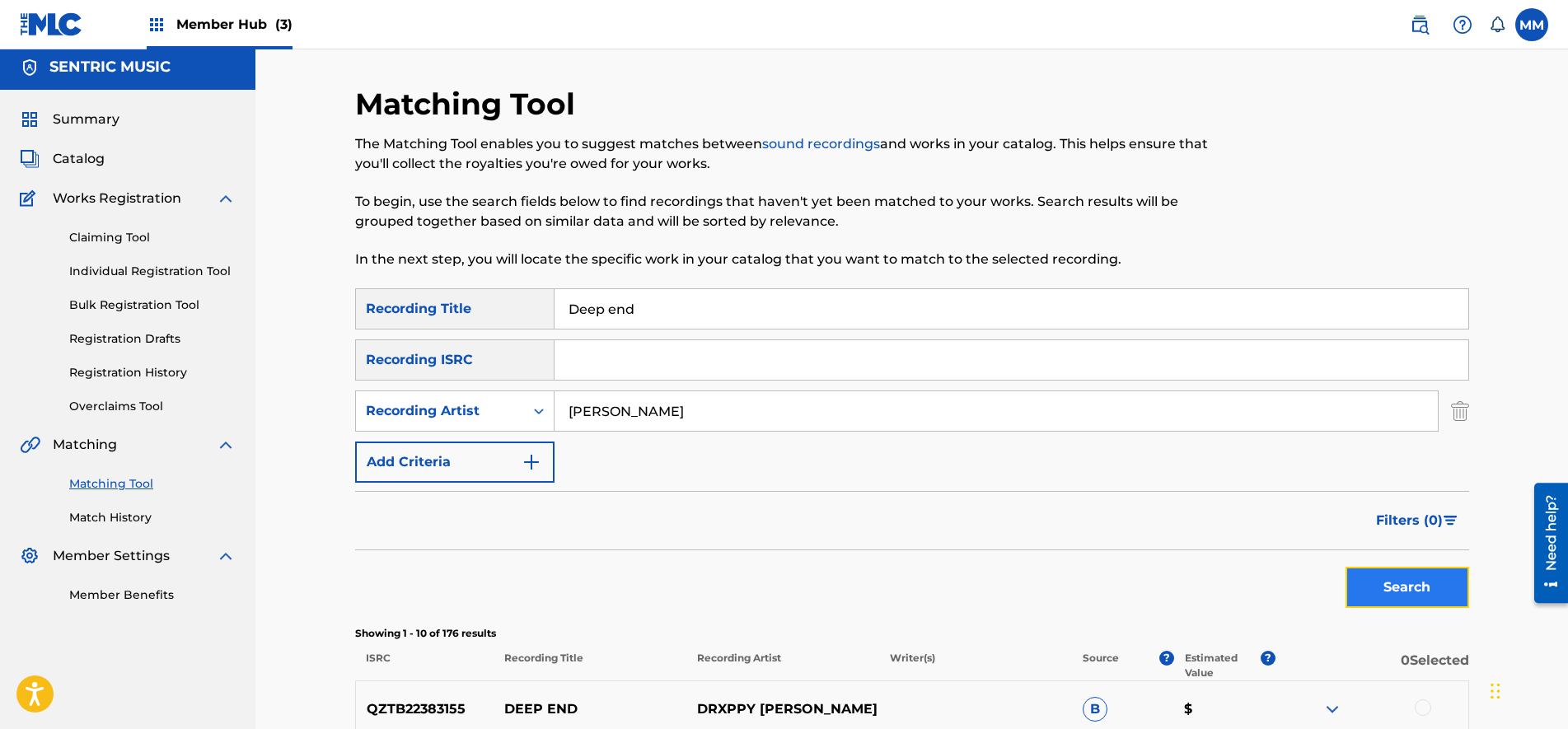
click at [1449, 594] on button "Search" at bounding box center [1407, 587] width 123 height 41
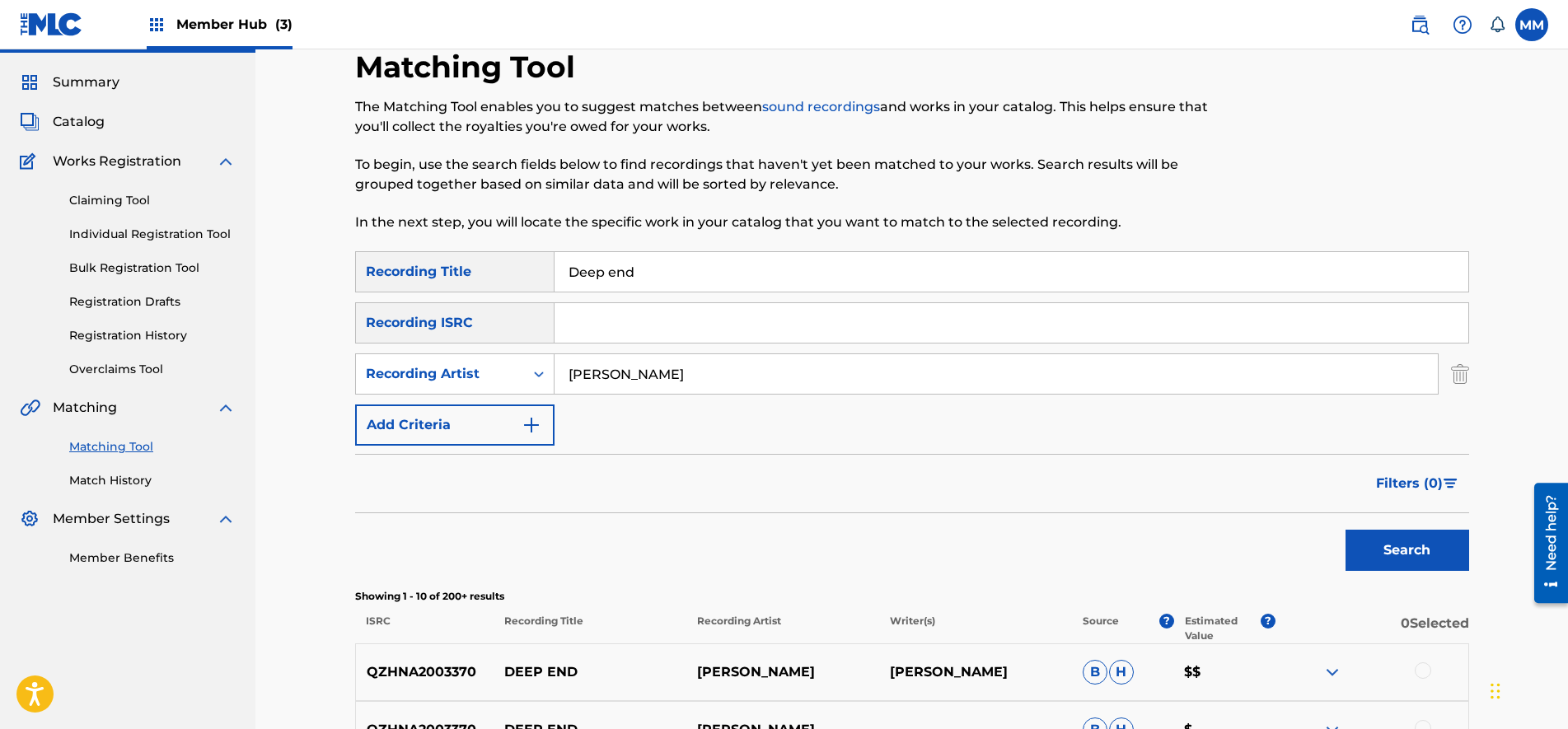
scroll to position [18, 0]
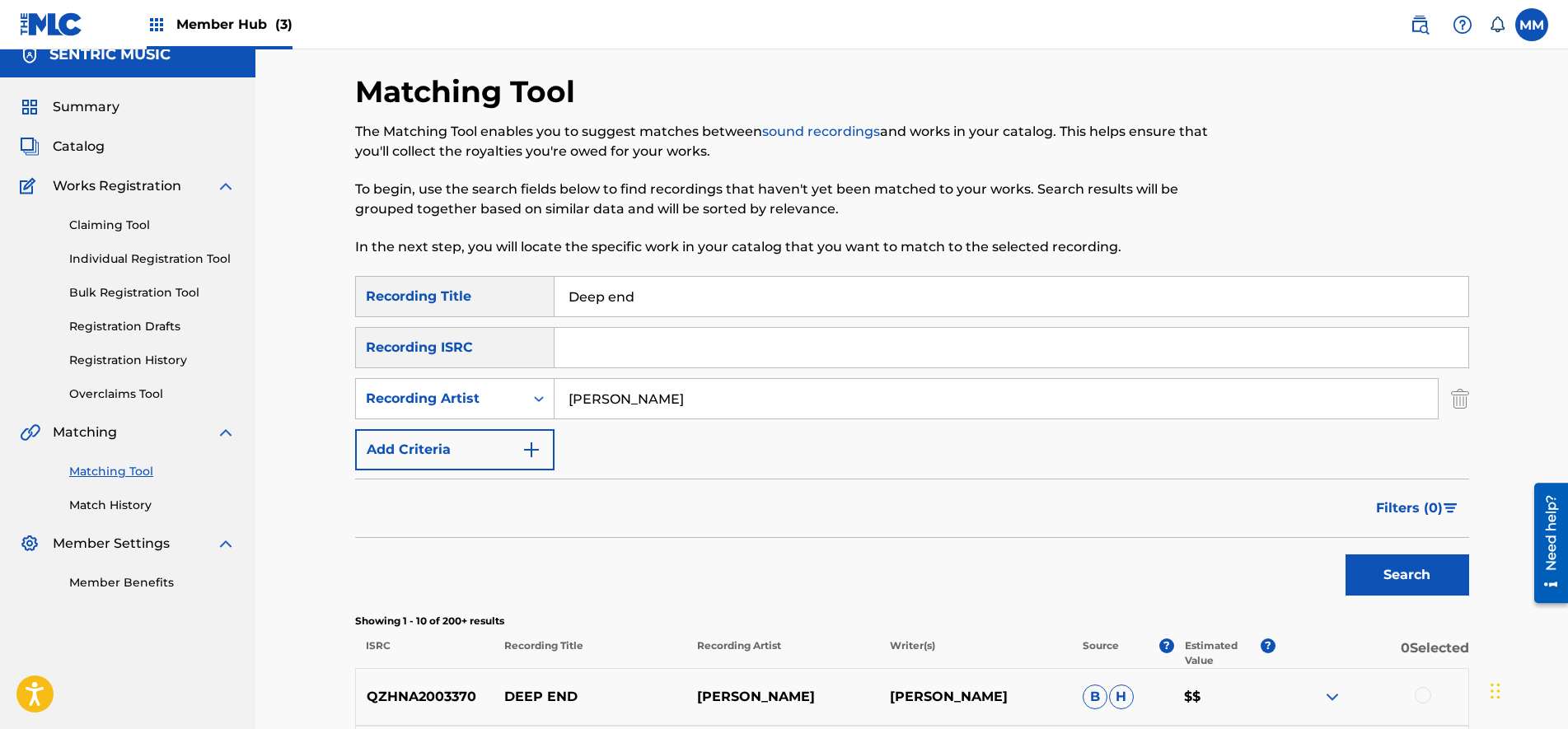
click at [1470, 416] on div "Matching Tool The Matching Tool enables you to suggest matches between sound re…" at bounding box center [912, 720] width 1153 height 1295
click at [1469, 405] on div "Matching Tool The Matching Tool enables you to suggest matches between sound re…" at bounding box center [912, 720] width 1153 height 1295
click at [1459, 403] on img "Search Form" at bounding box center [1459, 398] width 19 height 41
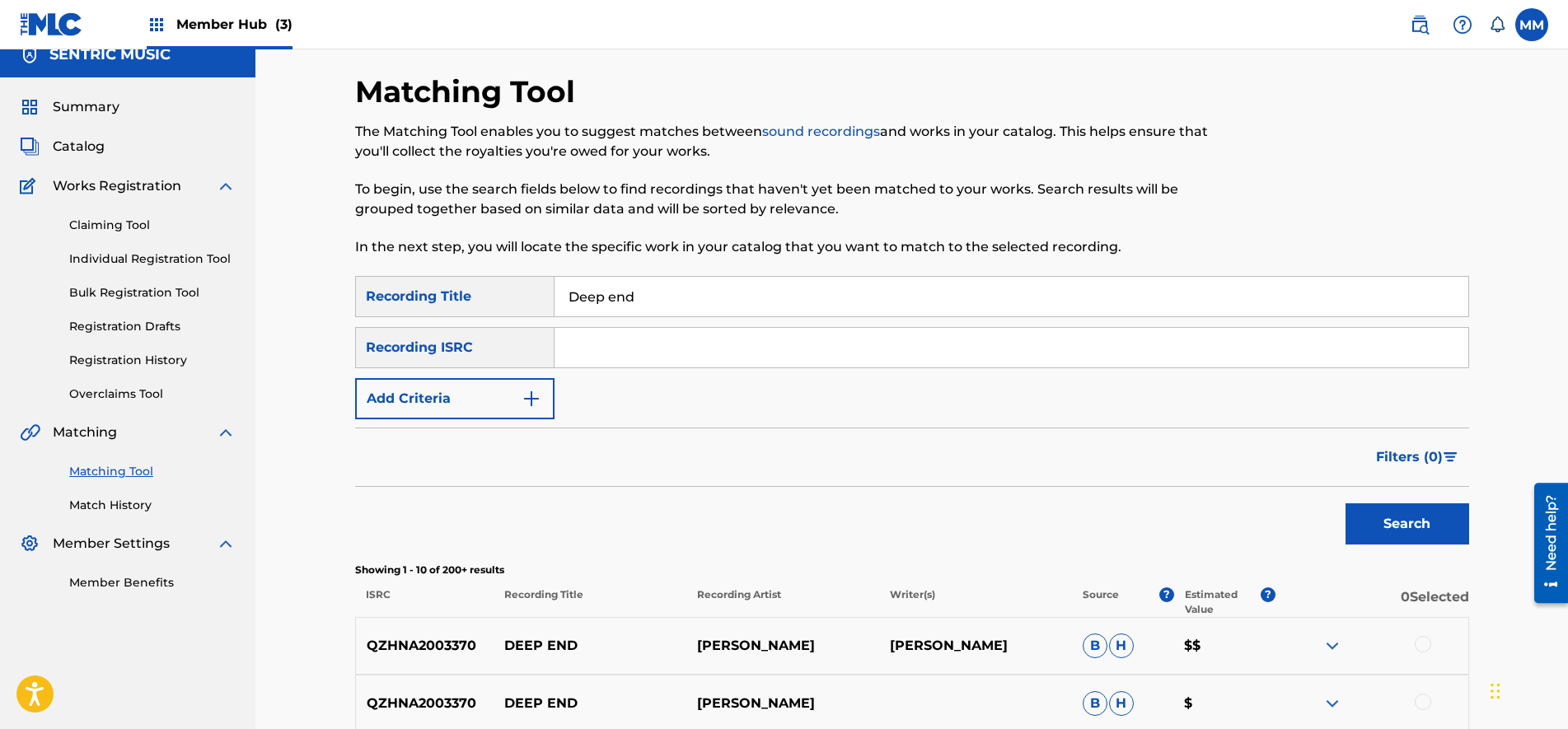
click at [580, 349] on input "Search Form" at bounding box center [1010, 347] width 913 height 39
paste input "USUG12104286"
type input "USUG12104286"
drag, startPoint x: 716, startPoint y: 294, endPoint x: 214, endPoint y: 268, distance: 502.7
click at [214, 268] on main "SENTRIC MUSIC Summary Catalog Works Registration Claiming Tool Individual Regis…" at bounding box center [784, 674] width 1568 height 1285
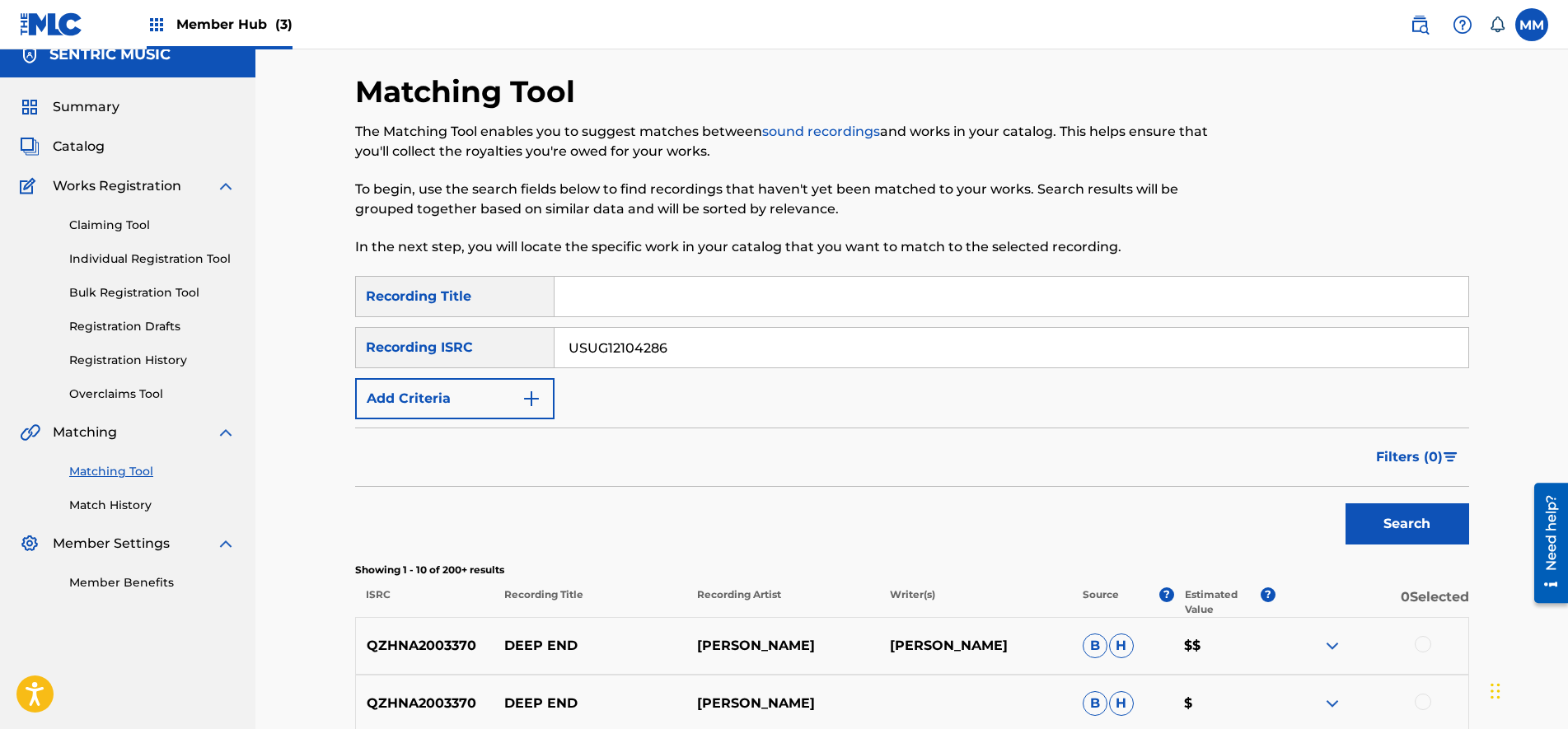
click at [1021, 450] on div "Filters ( 0 )" at bounding box center [912, 457] width 1114 height 60
click at [1375, 523] on button "Search" at bounding box center [1407, 524] width 123 height 41
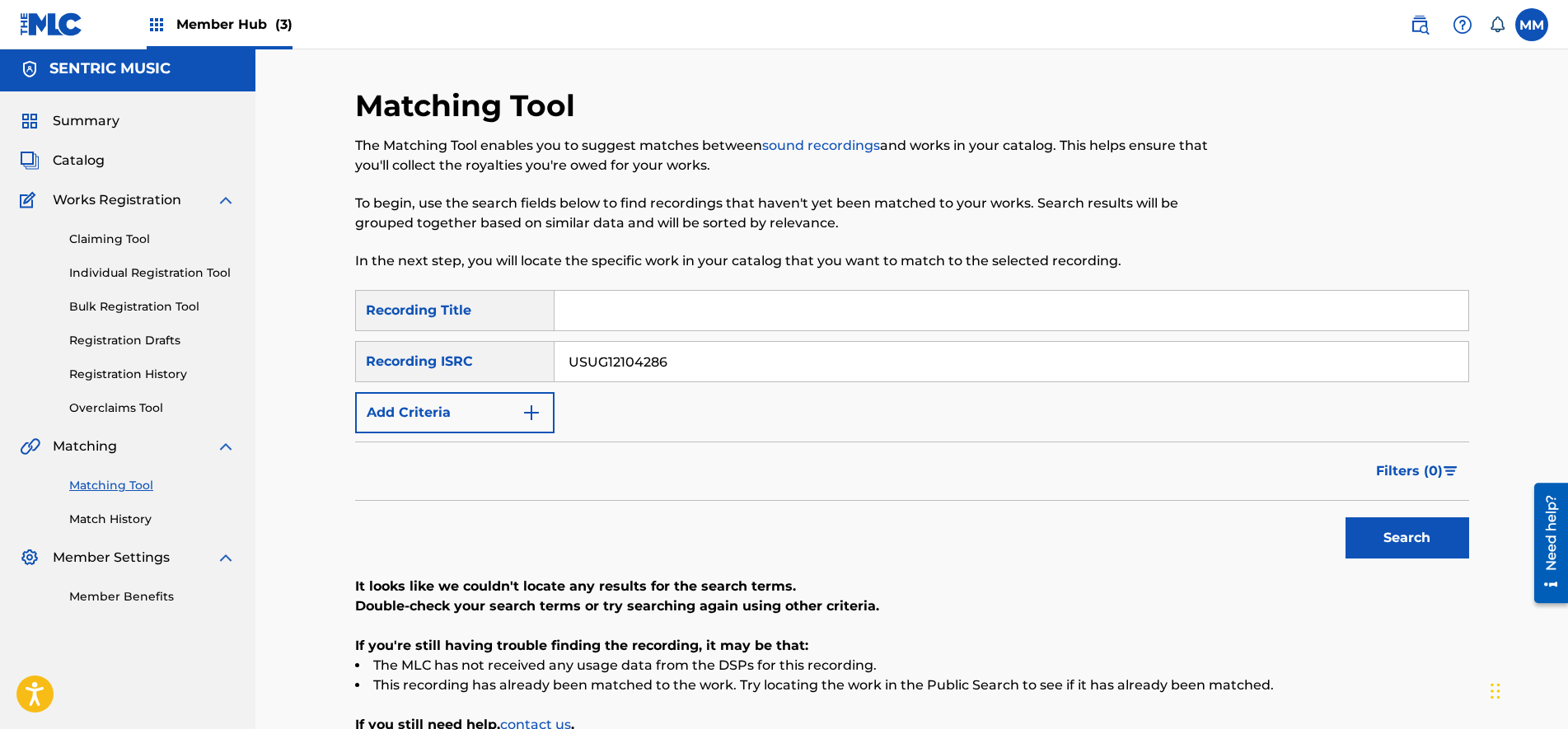
scroll to position [0, 0]
